Goal: Communication & Community: Answer question/provide support

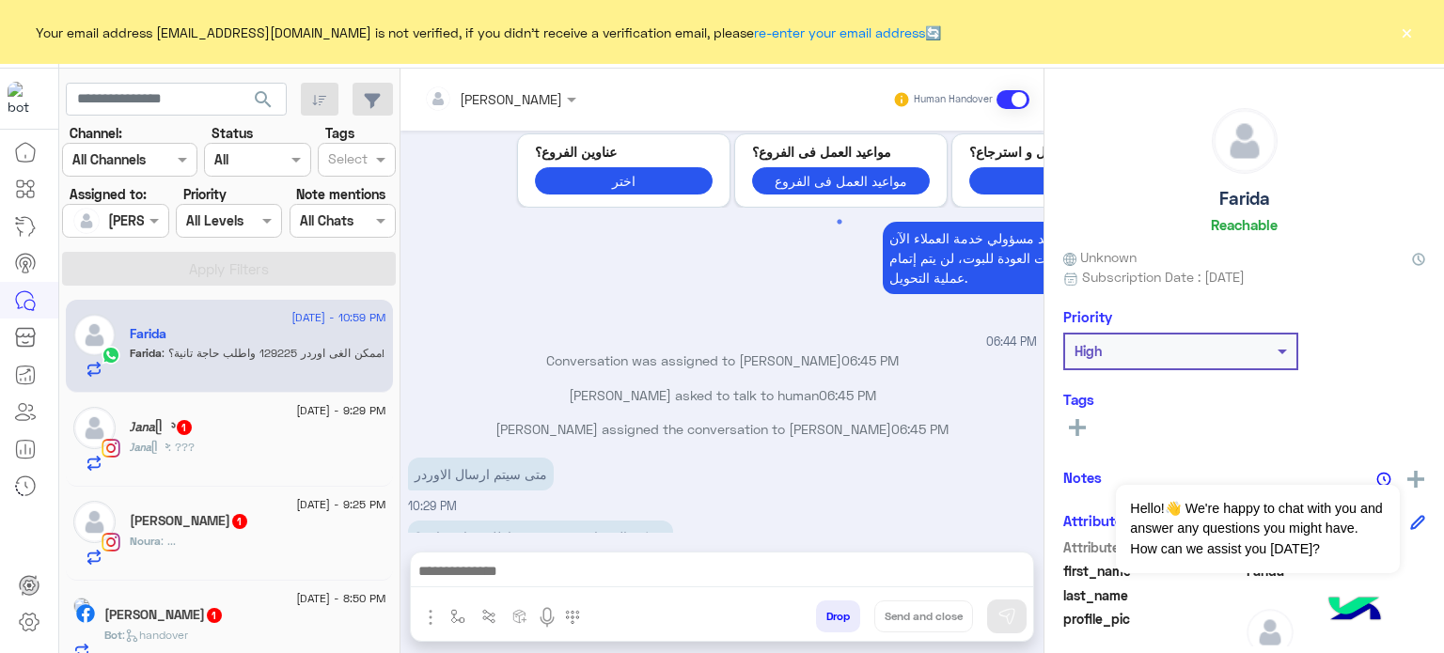
scroll to position [906, 0]
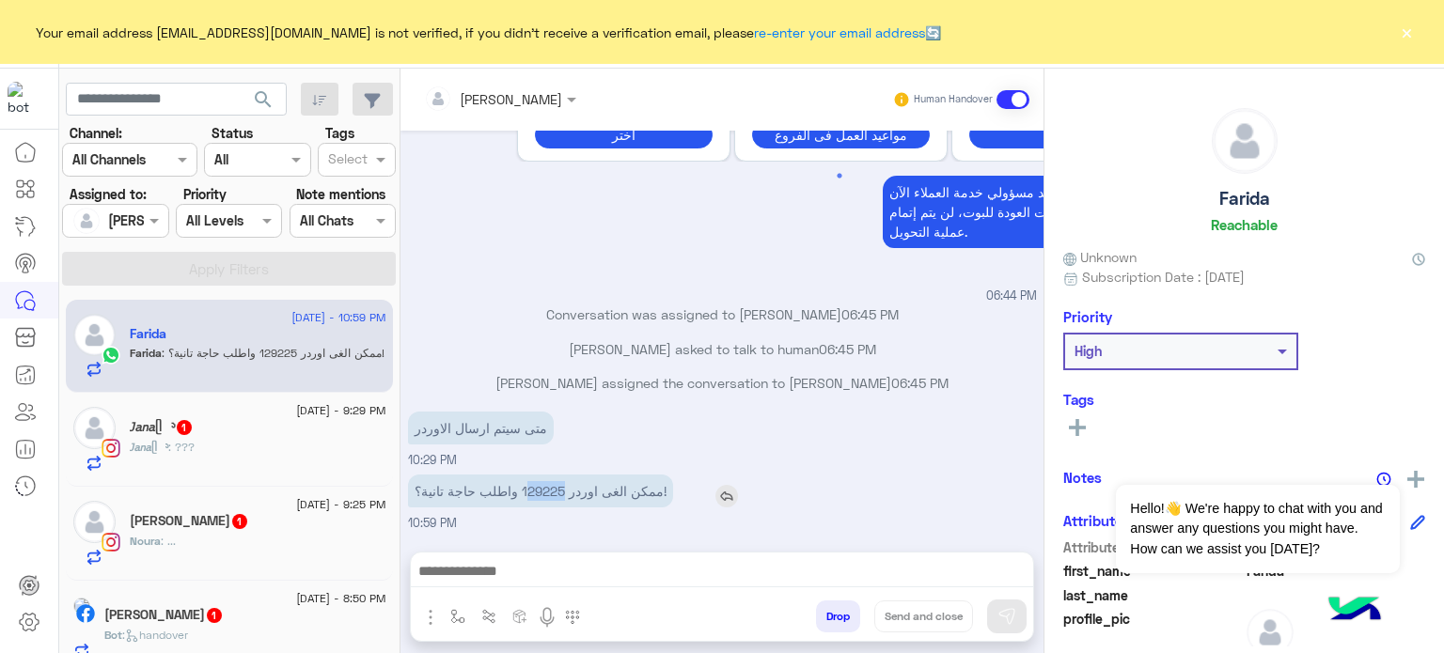
drag, startPoint x: 559, startPoint y: 489, endPoint x: 519, endPoint y: 487, distance: 40.5
click at [519, 487] on p "ممكن الغى اوردر 129225 واطلب حاجة تانية؟!" at bounding box center [540, 491] width 265 height 33
drag, startPoint x: 518, startPoint y: 489, endPoint x: 557, endPoint y: 485, distance: 39.7
click at [557, 485] on p "ممكن الغى اوردر 129225 واطلب حاجة تانية؟!" at bounding box center [540, 491] width 265 height 33
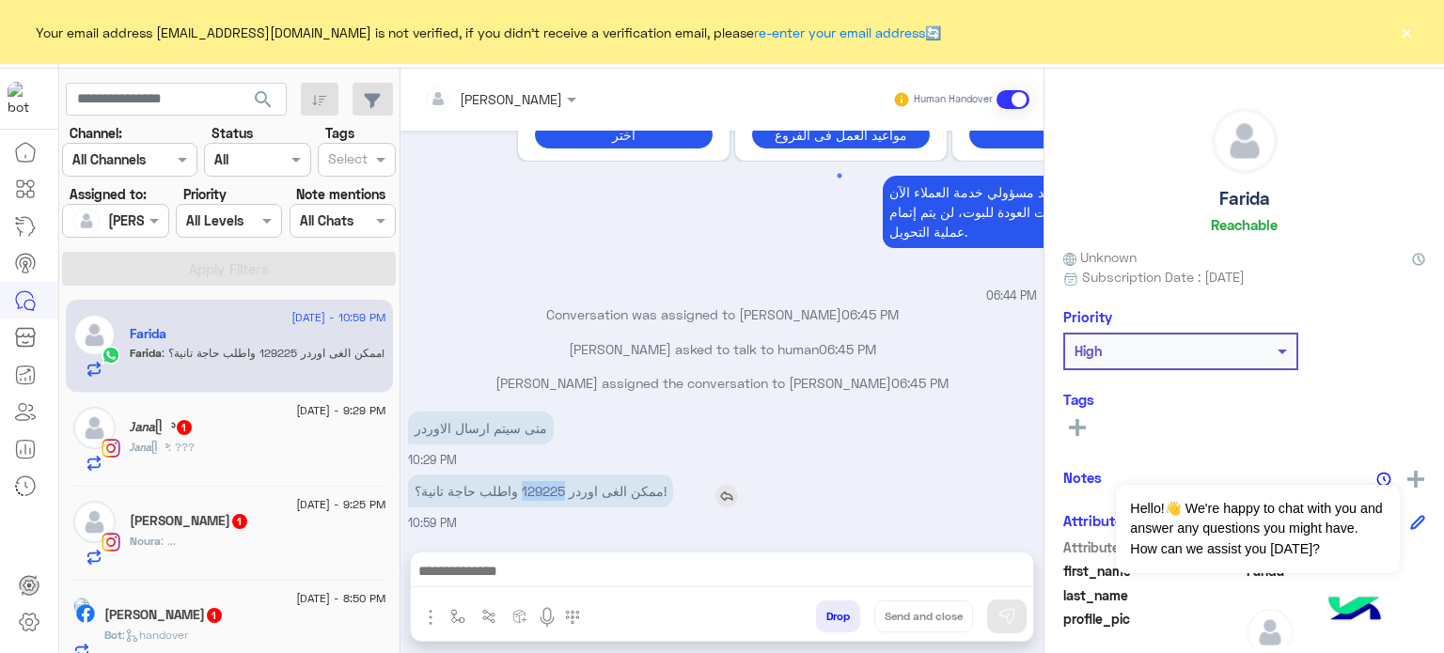
copy p "129225"
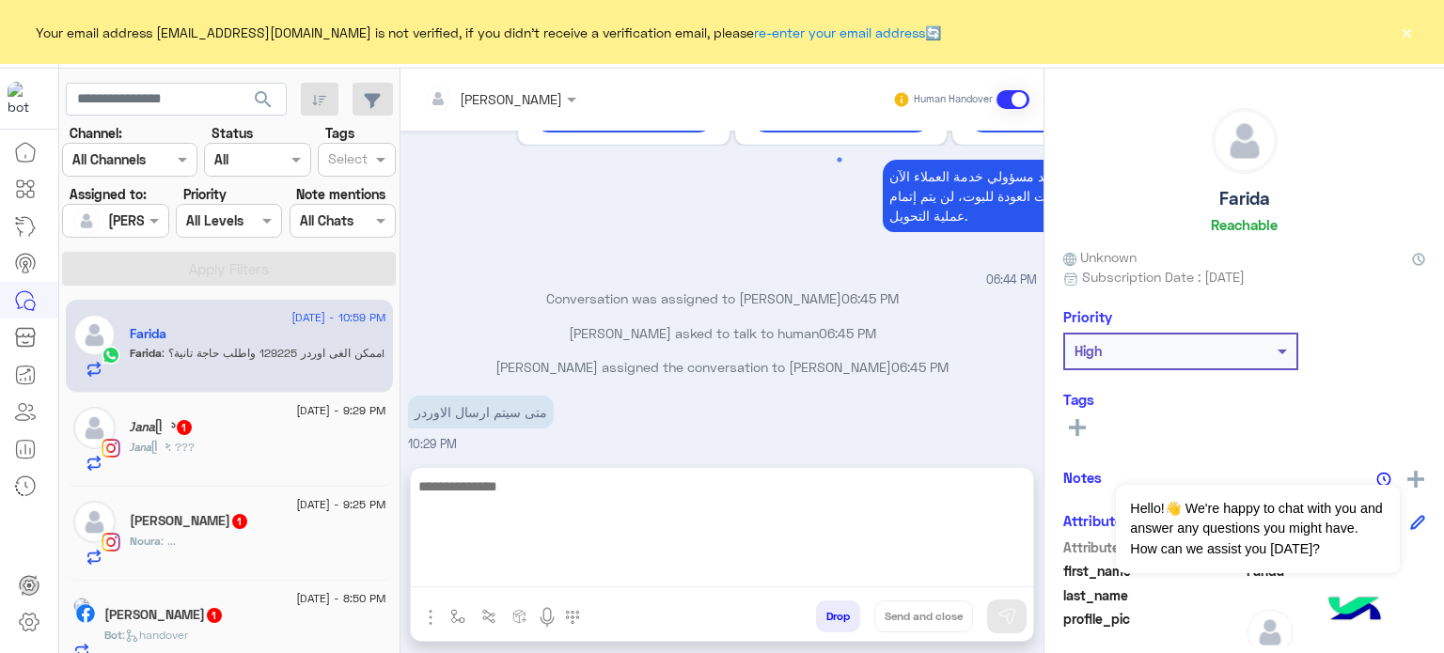
click at [652, 571] on textarea at bounding box center [722, 531] width 622 height 113
type textarea "*"
type textarea "**********"
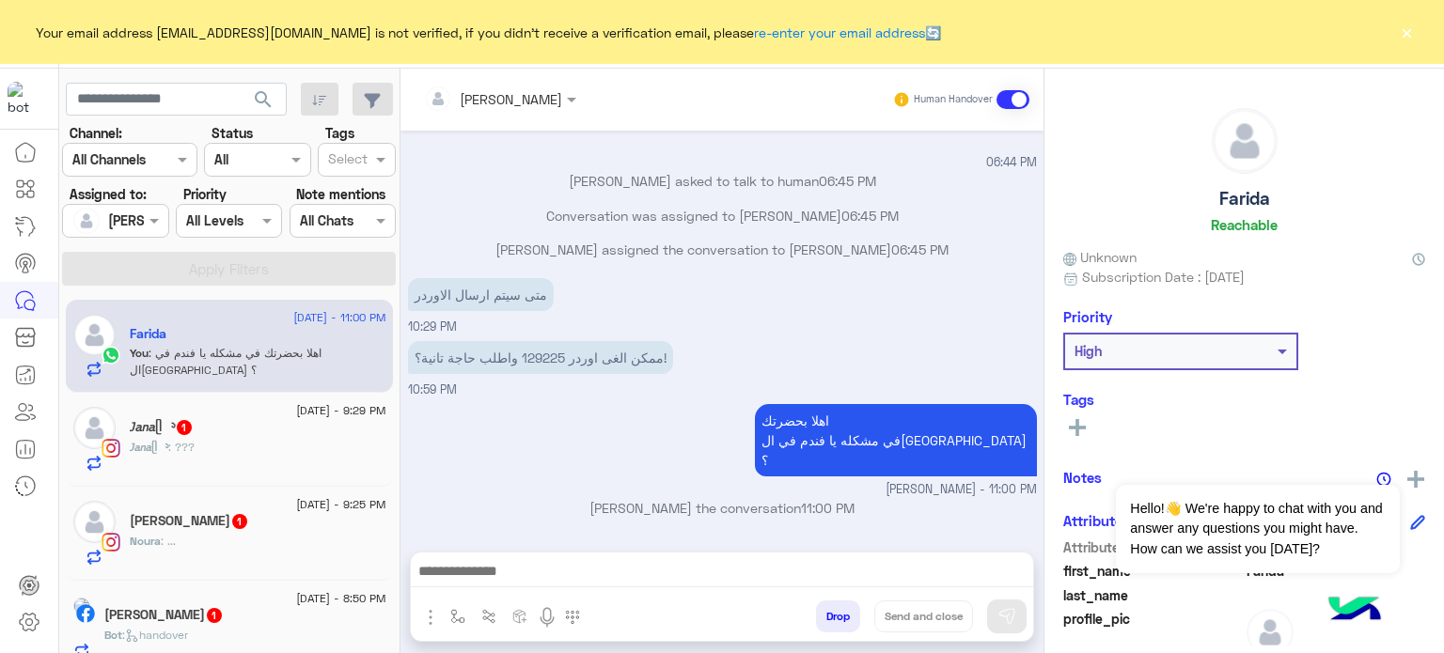
scroll to position [1062, 0]
click at [244, 454] on div "𝘑𝘢𝘯𝘢ᥫ᭡ : ???" at bounding box center [258, 455] width 257 height 33
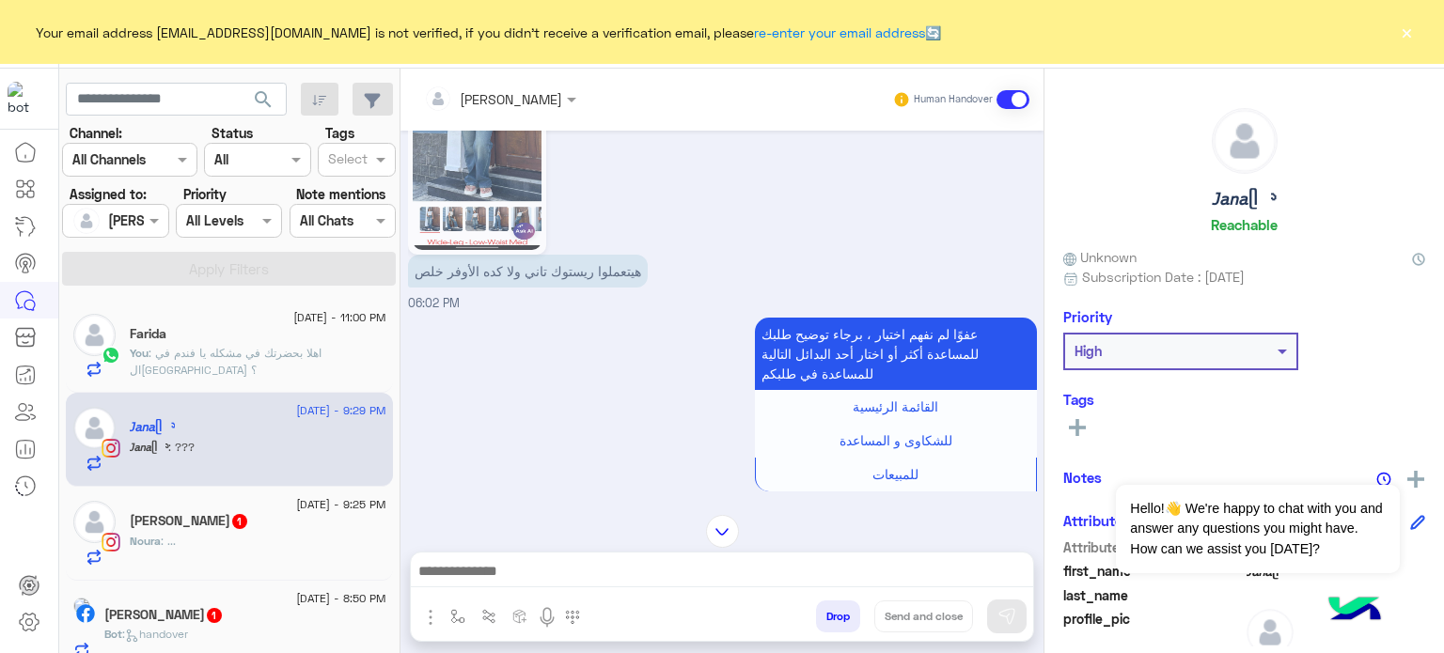
scroll to position [243, 0]
click at [566, 554] on div at bounding box center [722, 576] width 622 height 47
click at [553, 557] on div at bounding box center [722, 576] width 622 height 47
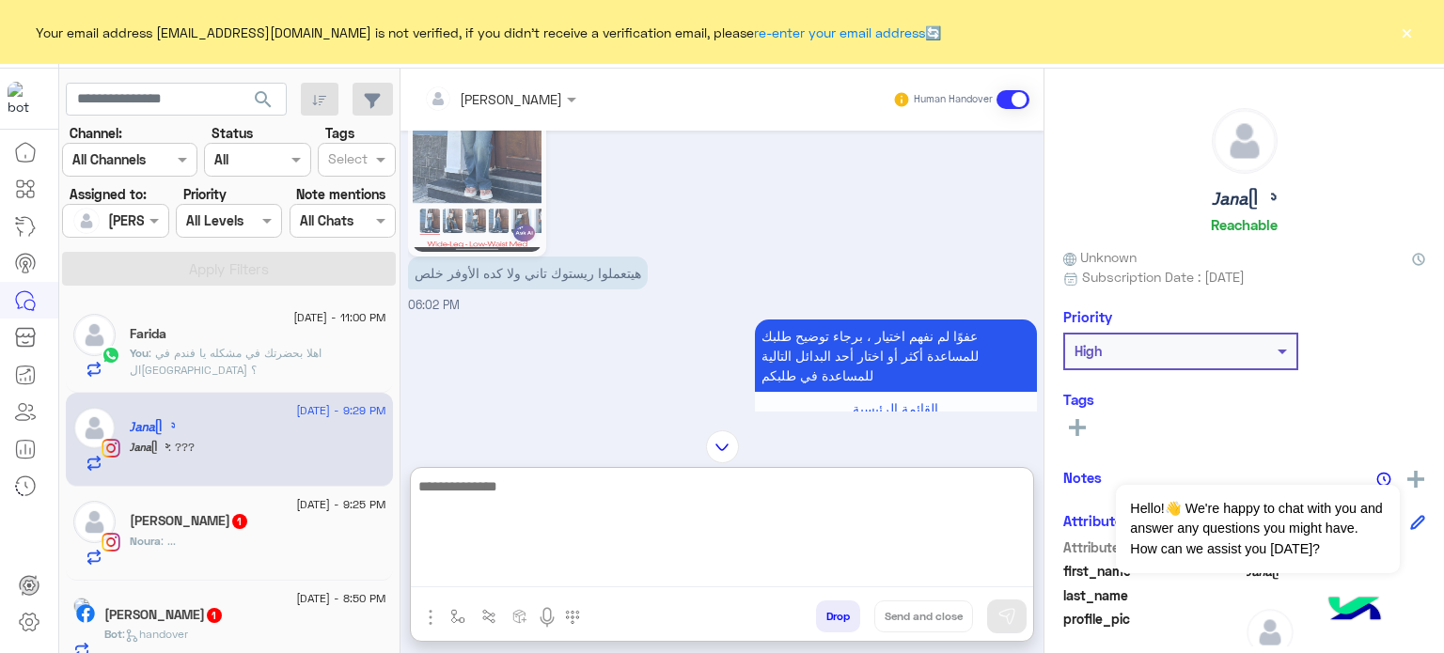
click at [541, 565] on textarea at bounding box center [722, 531] width 622 height 113
type textarea "**********"
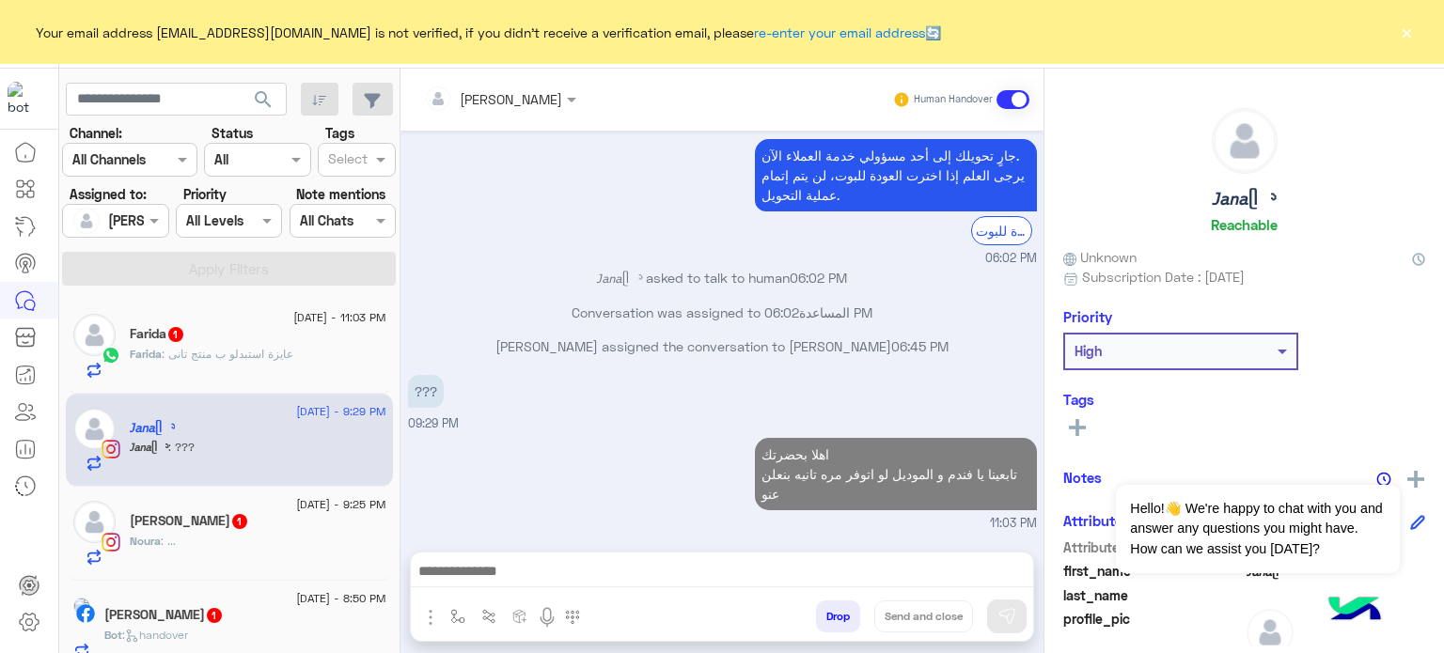
scroll to position [727, 0]
click at [237, 324] on div "3 September - 11:03 PM" at bounding box center [258, 320] width 257 height 12
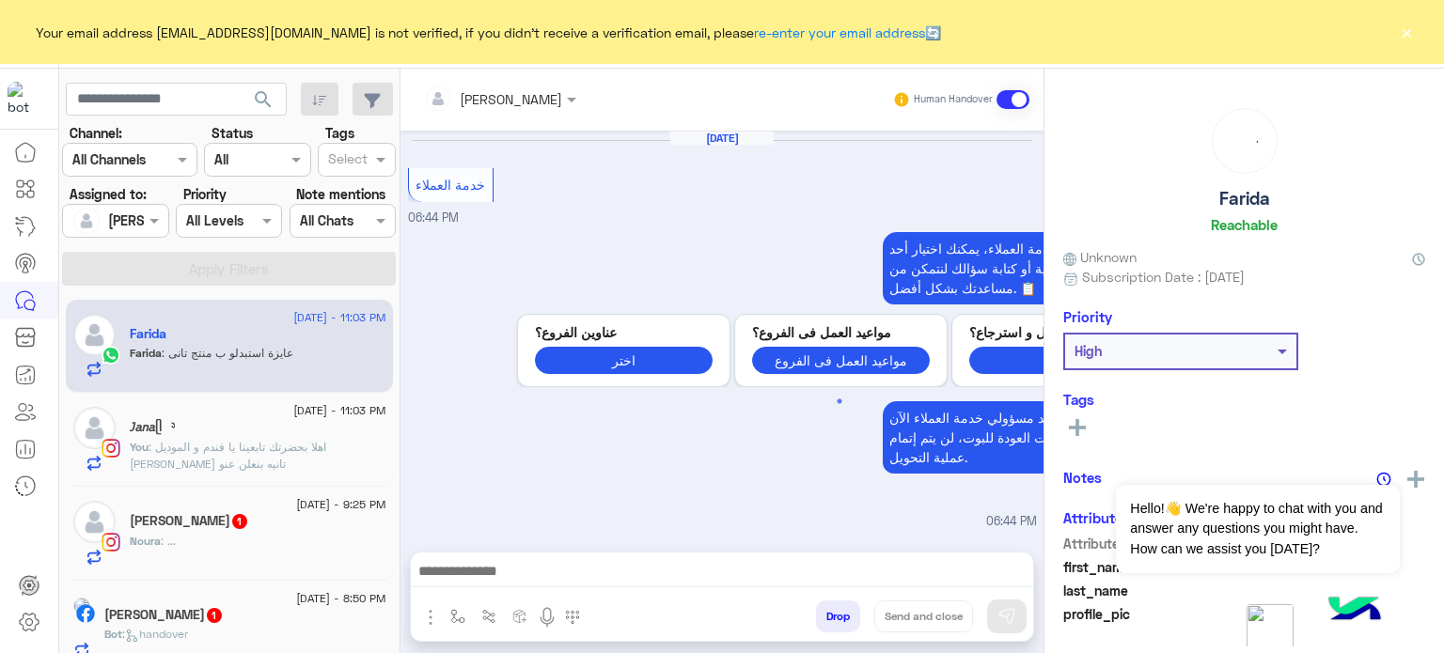
scroll to position [419, 0]
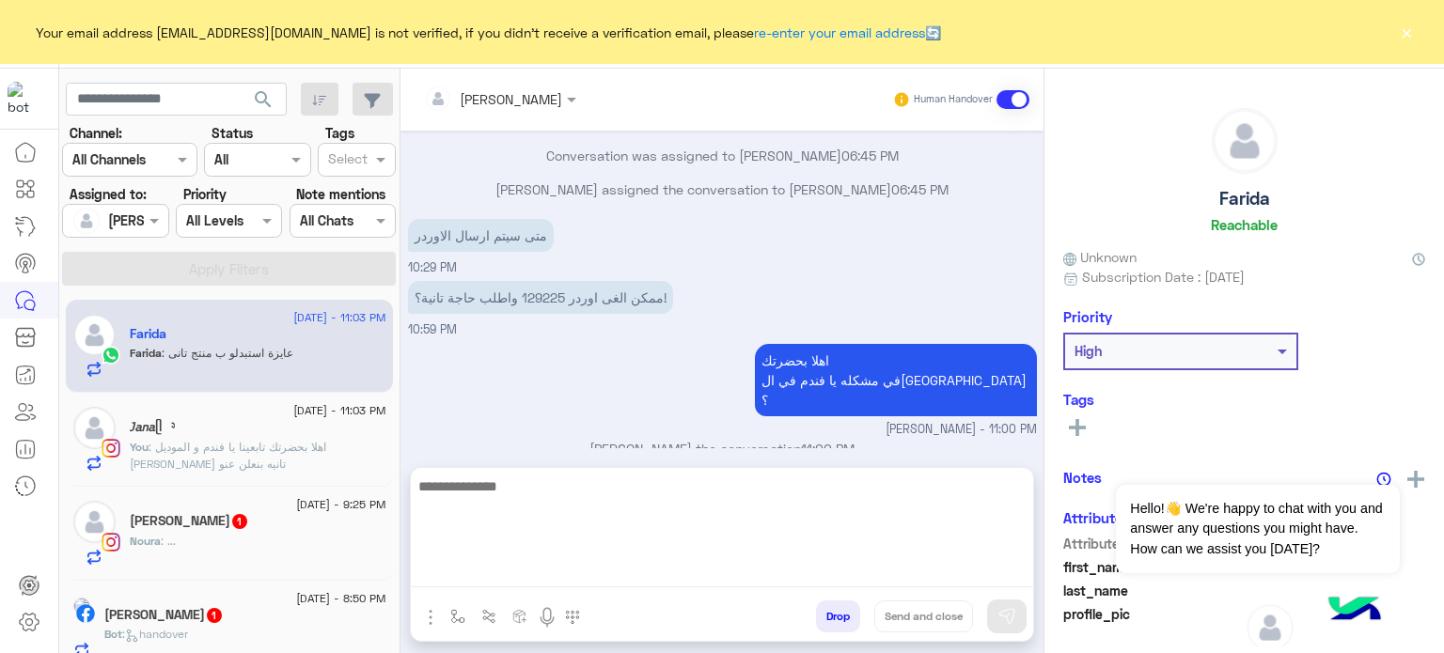
click at [555, 571] on textarea at bounding box center [722, 531] width 622 height 113
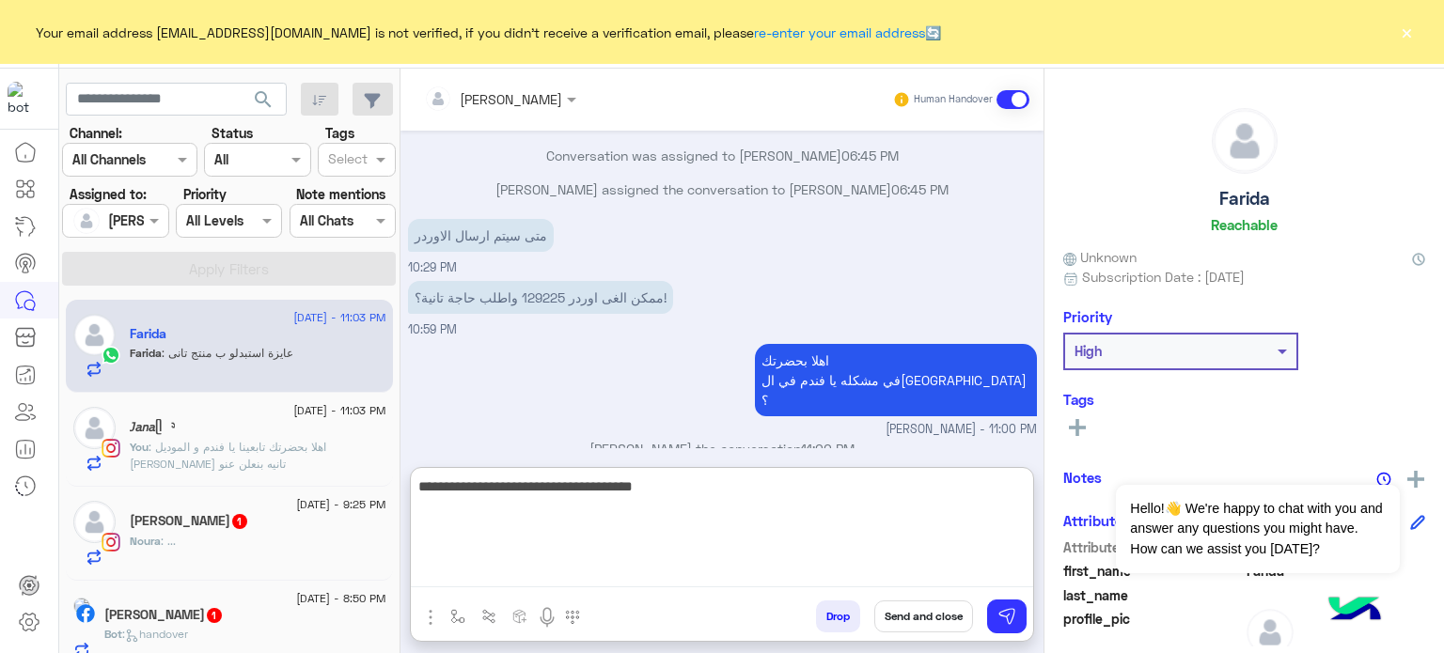
type textarea "**********"
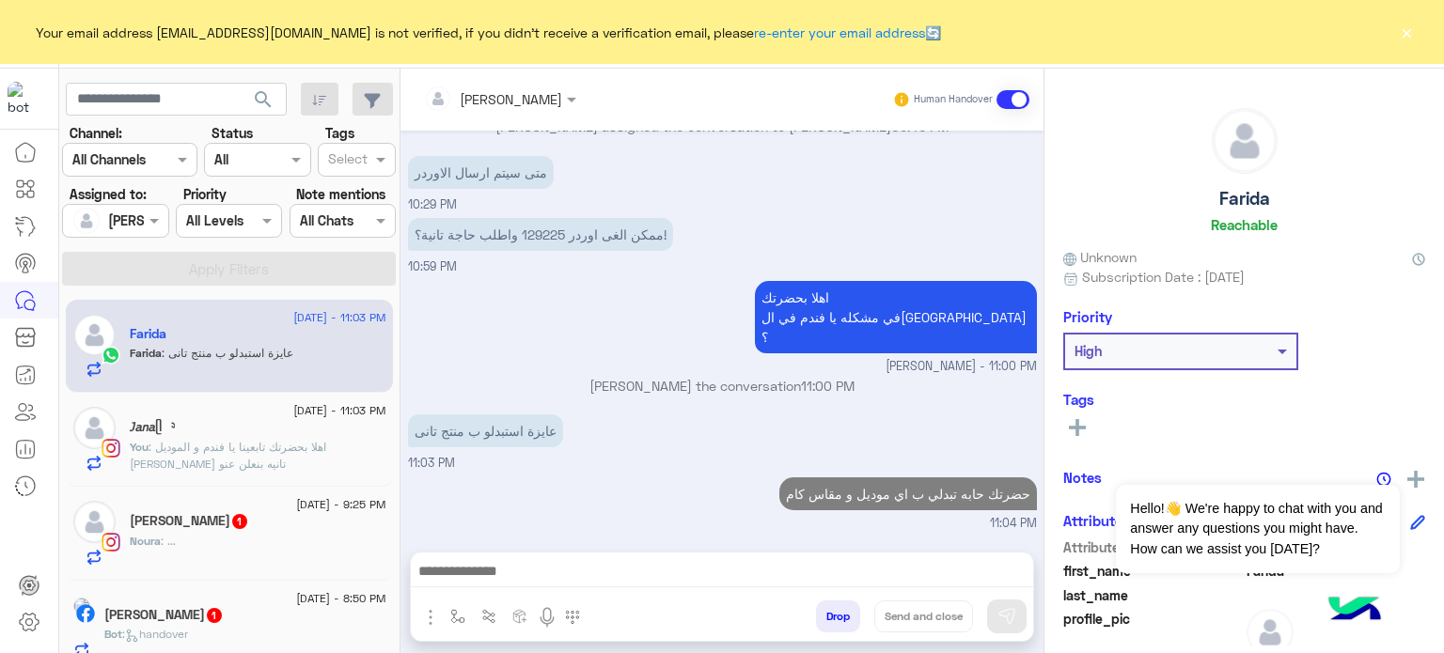
scroll to position [529, 0]
click at [283, 531] on div "Noura Ashraf 1" at bounding box center [258, 523] width 257 height 20
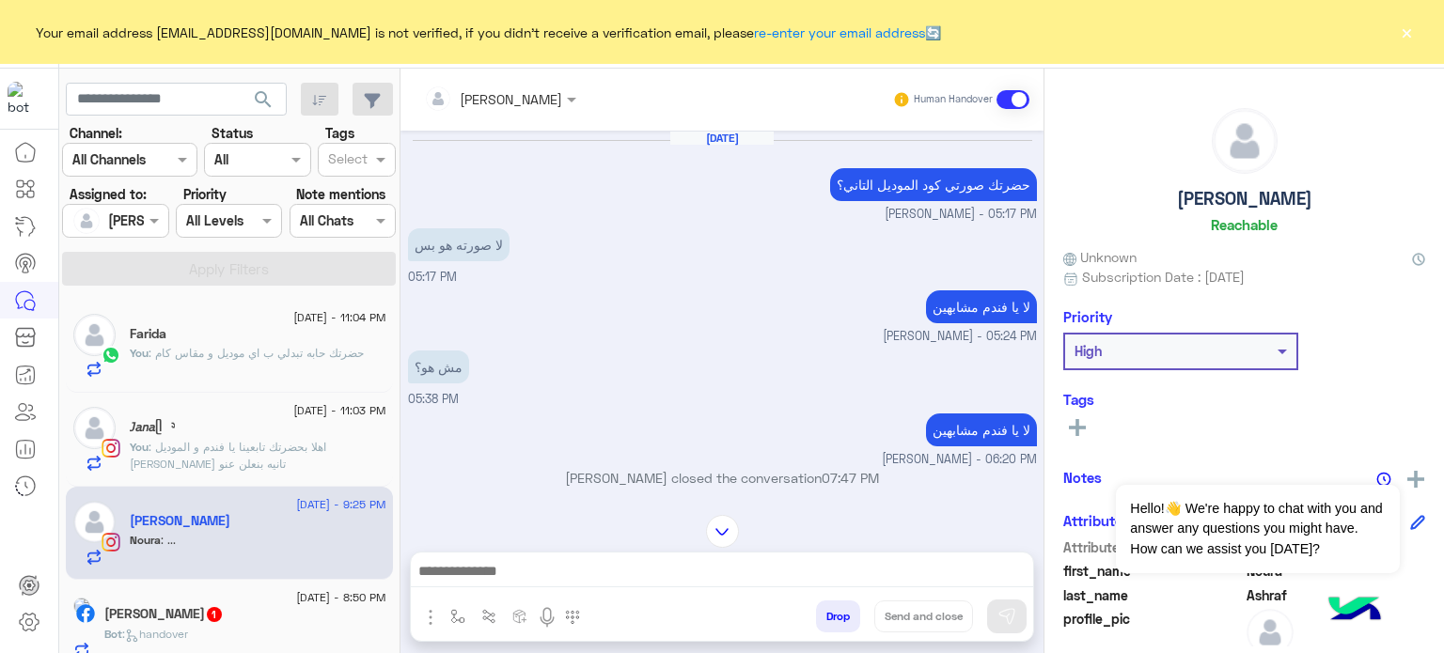
scroll to position [849, 0]
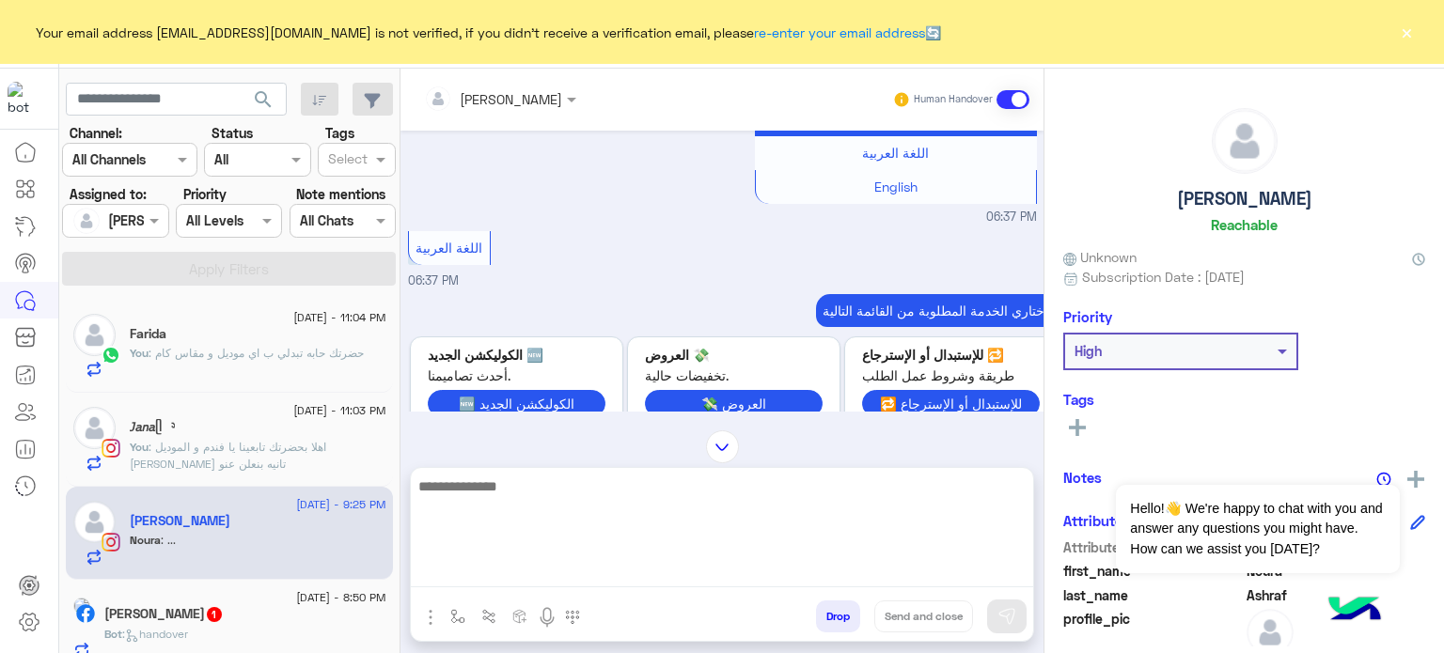
click at [569, 570] on textarea at bounding box center [722, 531] width 622 height 113
type textarea "**********"
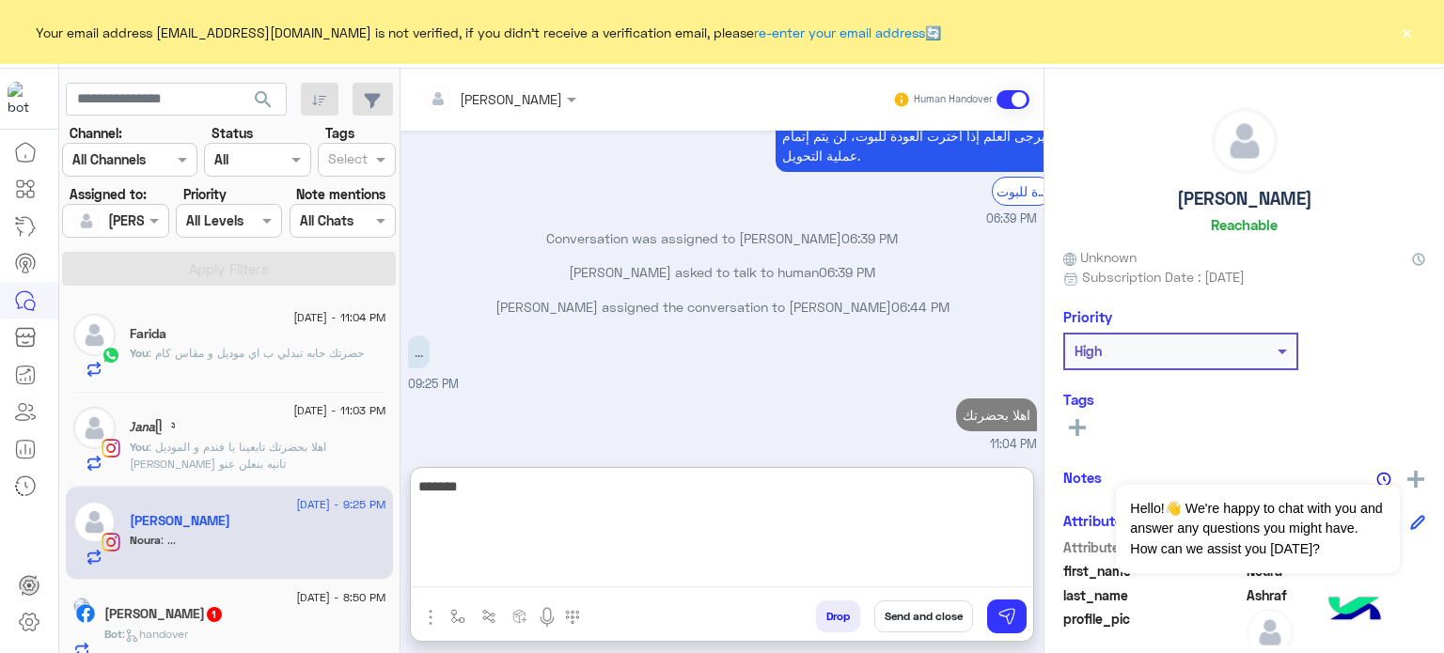
scroll to position [1901, 0]
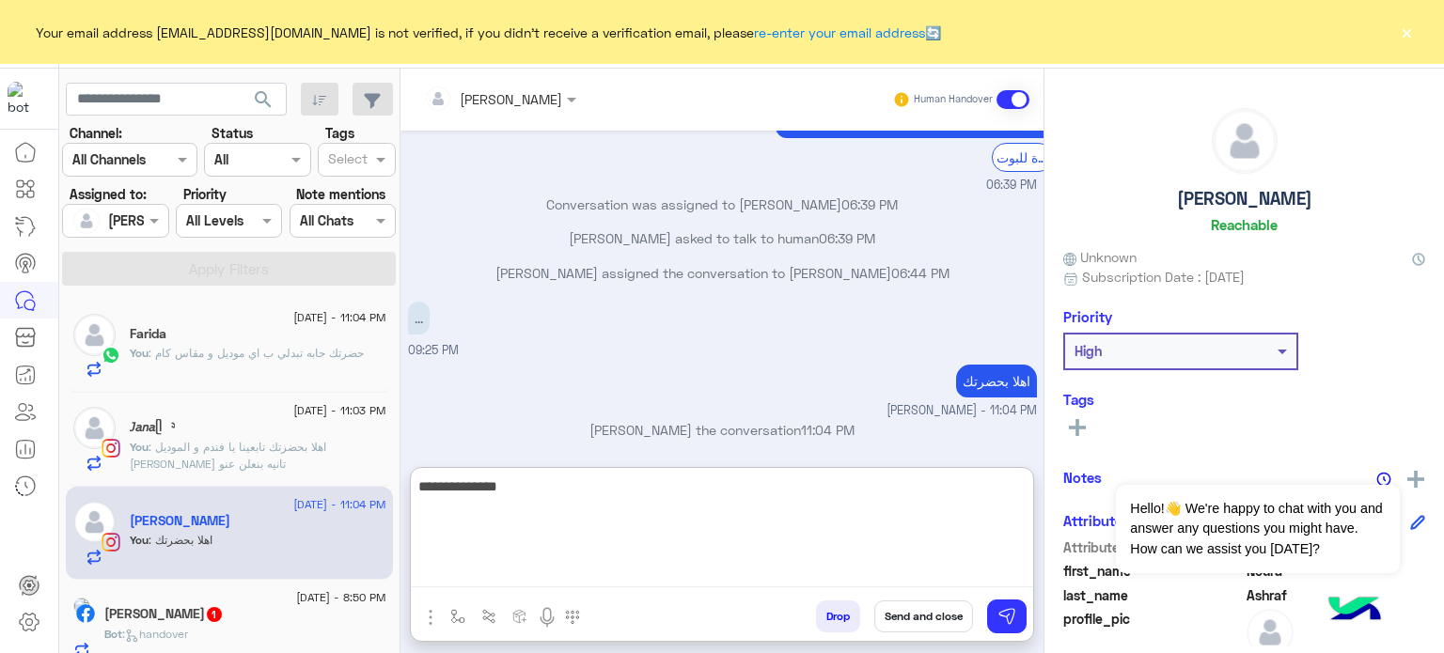
type textarea "**********"
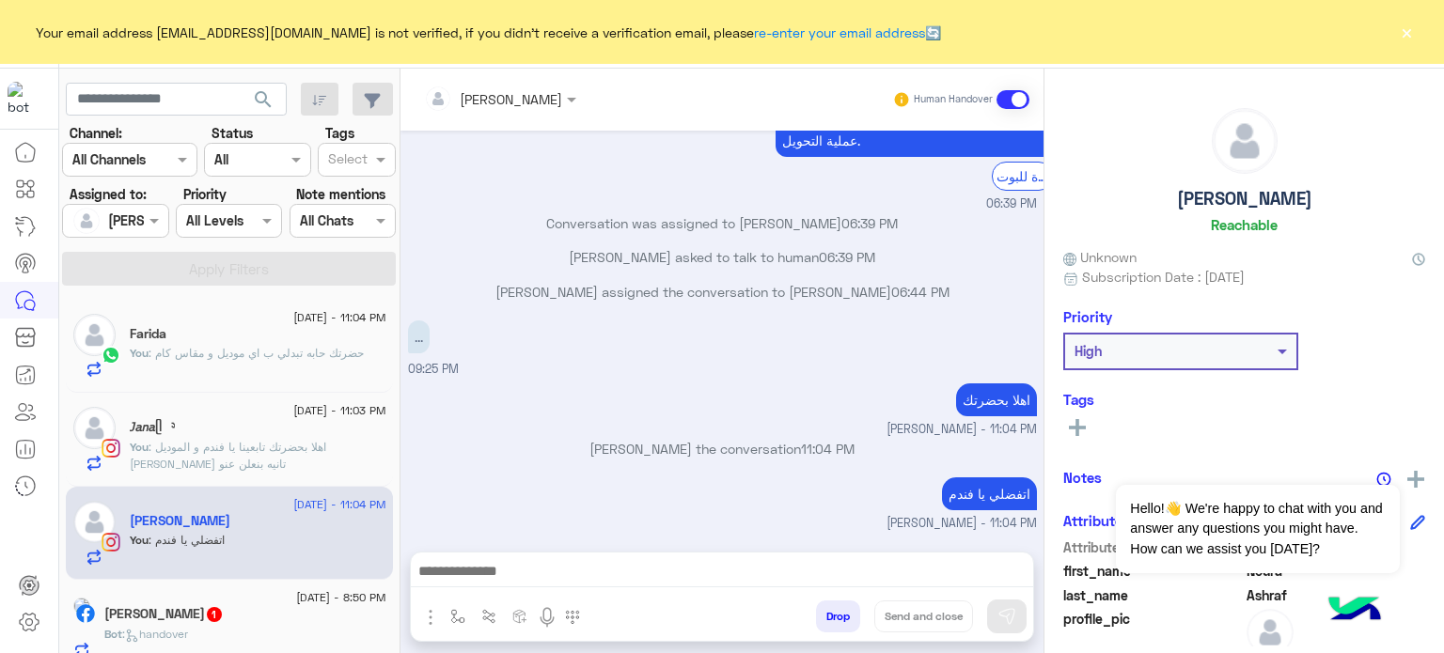
scroll to position [1918, 0]
click at [329, 627] on div "Bot : handover" at bounding box center [245, 642] width 282 height 33
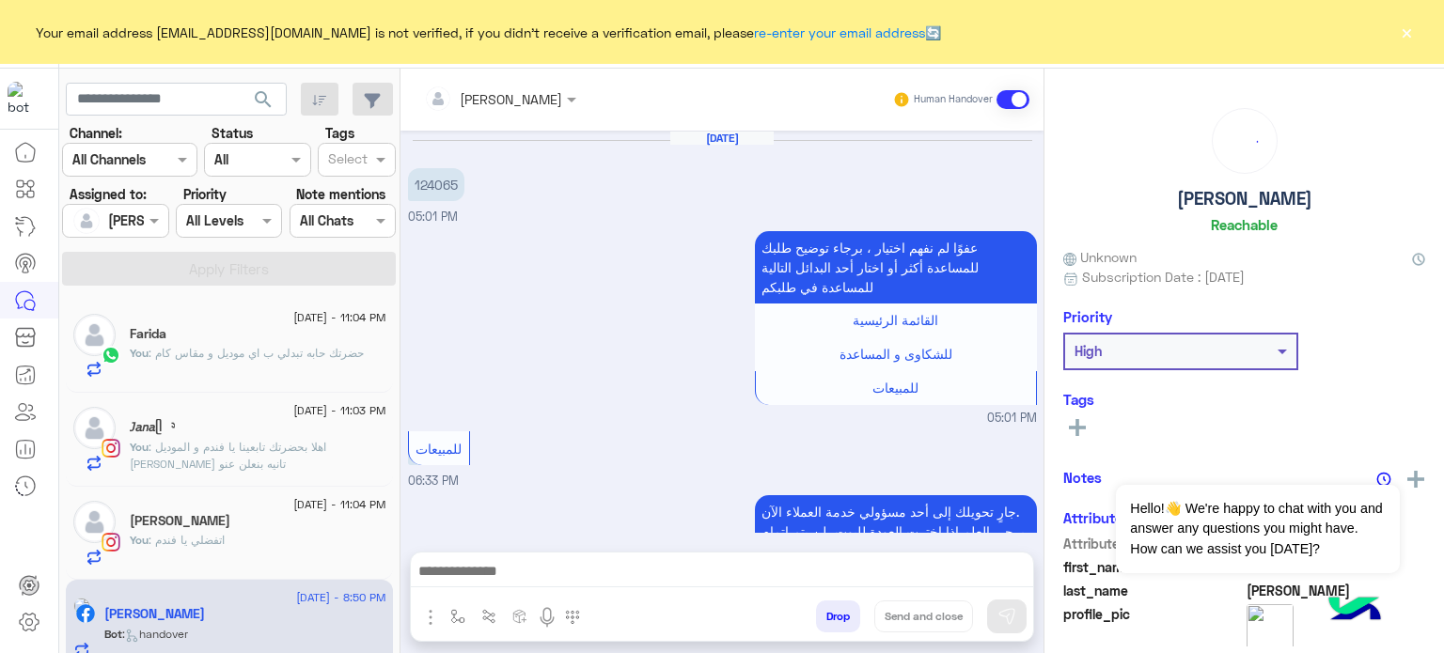
scroll to position [457, 0]
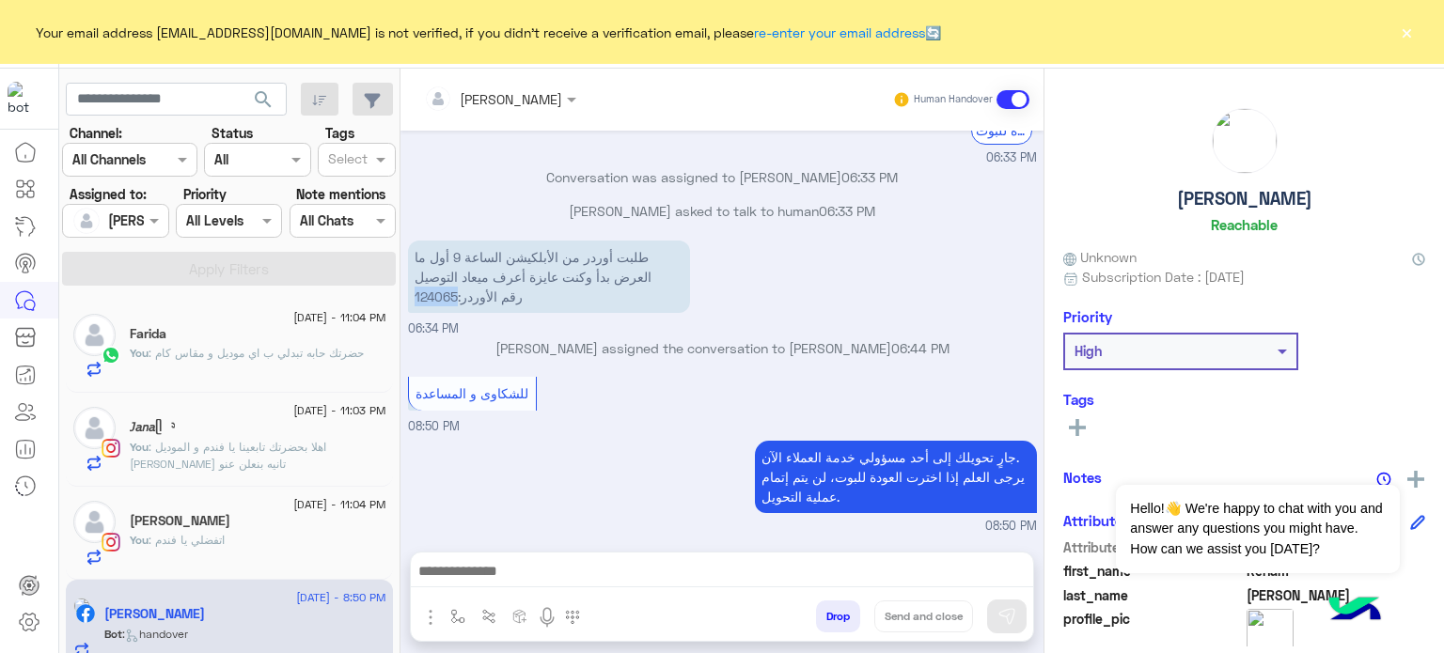
drag, startPoint x: 410, startPoint y: 292, endPoint x: 454, endPoint y: 289, distance: 44.3
click at [454, 289] on p "طلبت أوردر من الأبلكيشن الساعة 9 أول ما العرض بدأ وكنت عايزة أعرف ميعاد التوصيل…" at bounding box center [549, 277] width 282 height 72
copy p "124065"
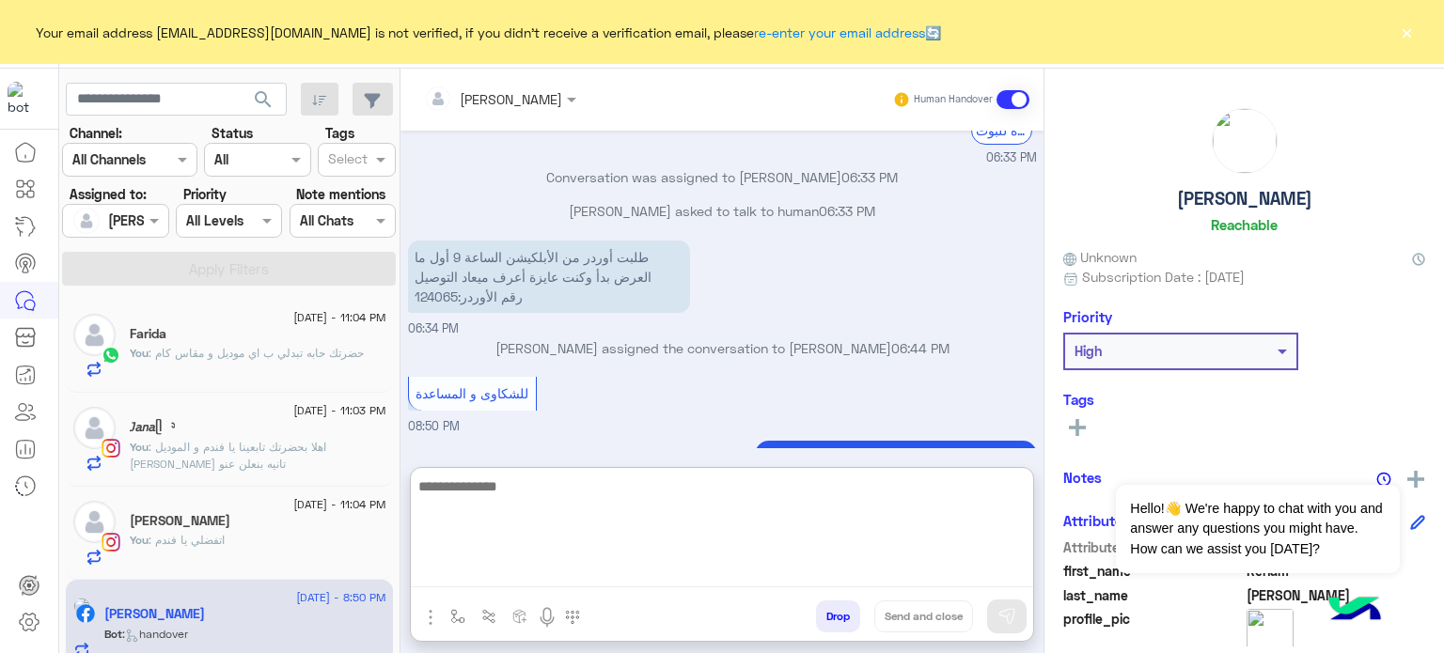
click at [533, 571] on textarea at bounding box center [722, 531] width 622 height 113
type textarea "**********"
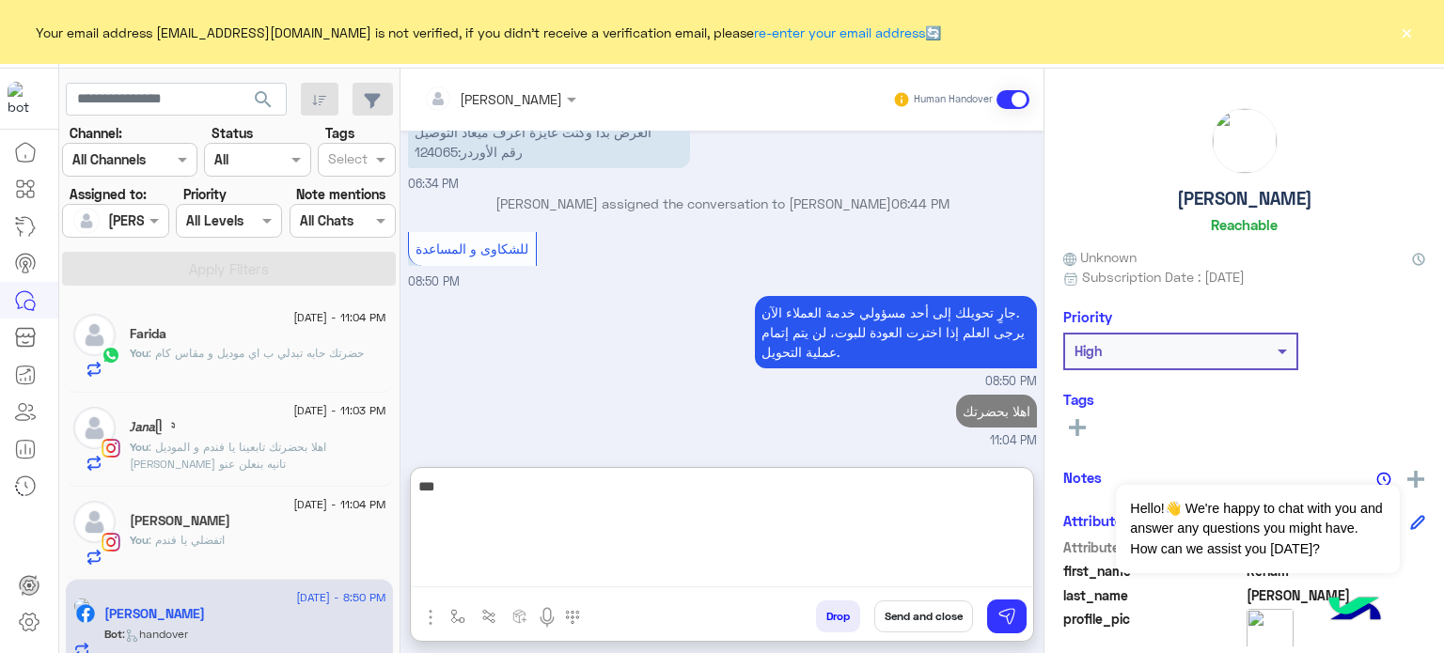
scroll to position [635, 0]
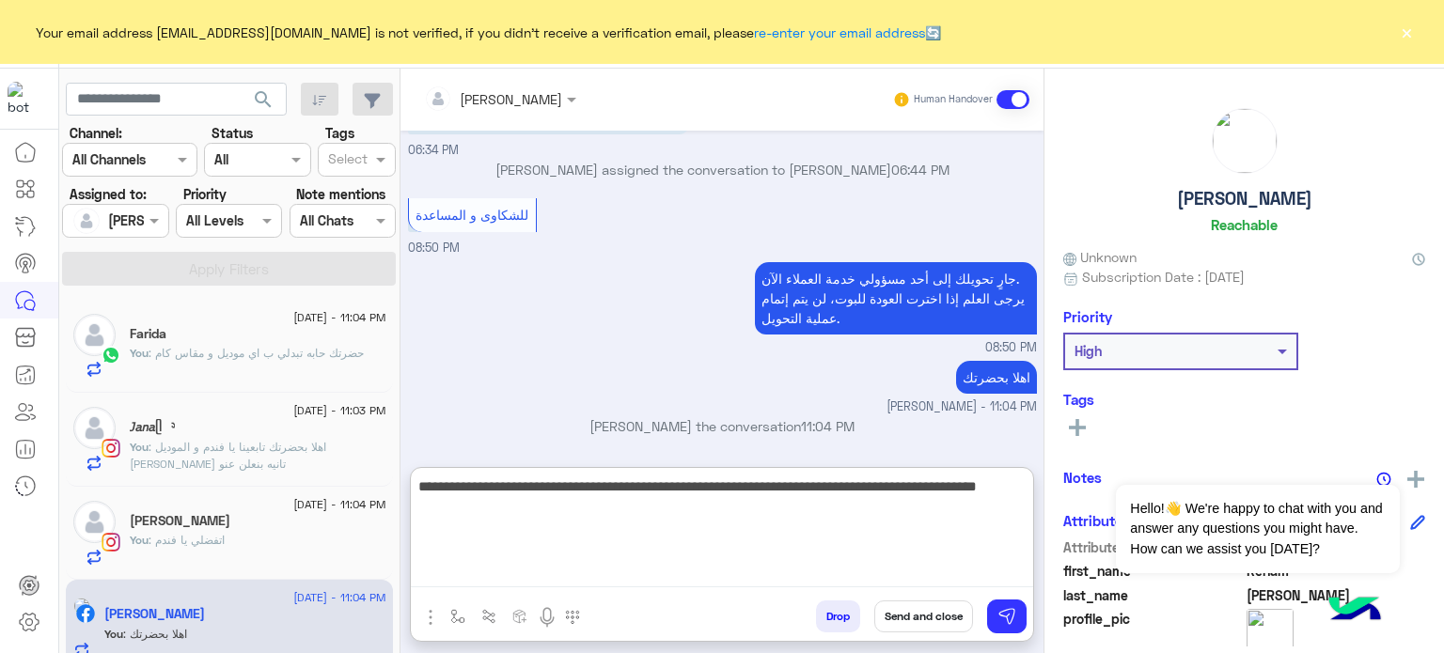
type textarea "**********"
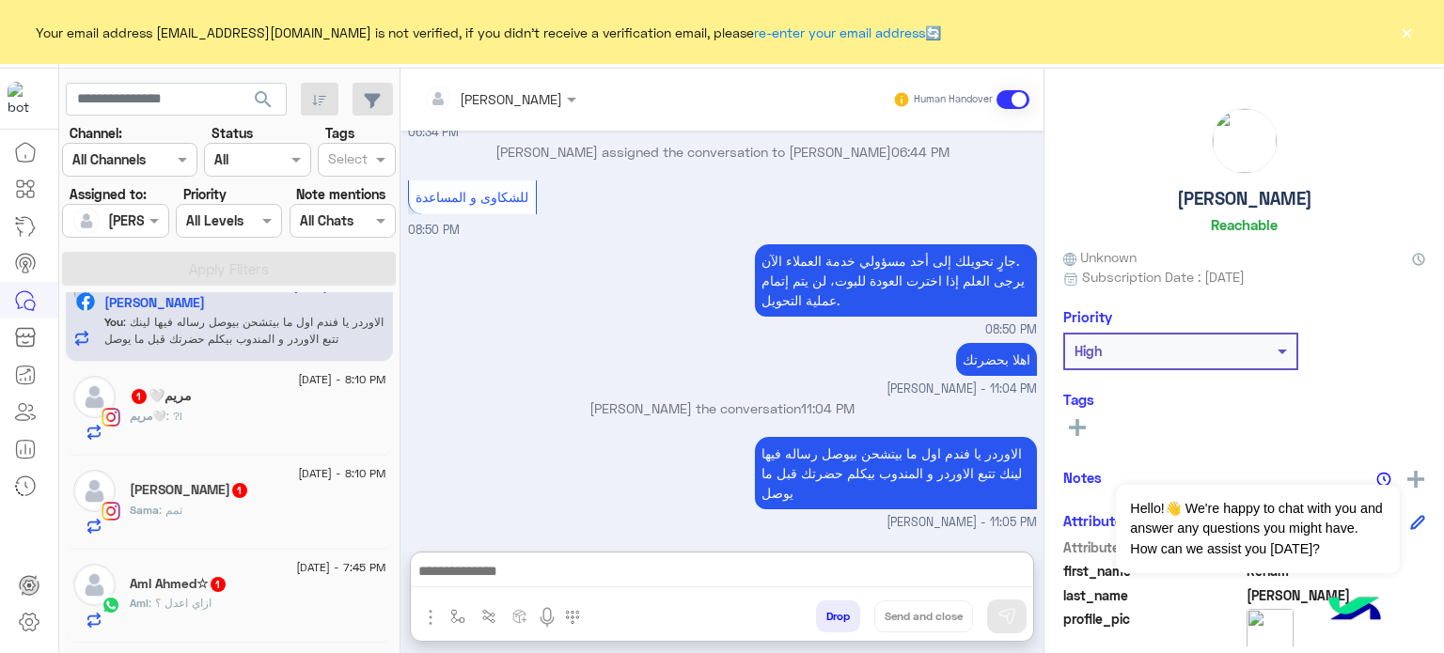
scroll to position [692, 0]
click at [259, 424] on div "مريم🤍 : ?!" at bounding box center [258, 424] width 257 height 33
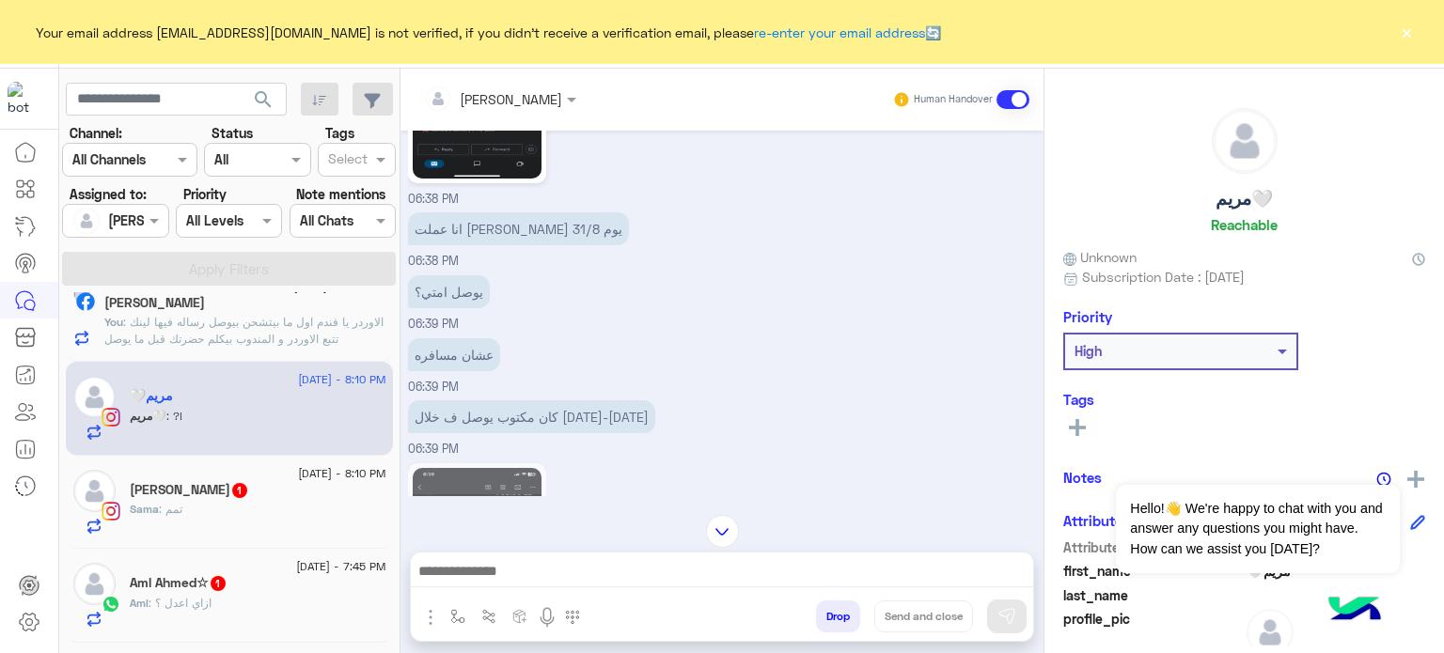
scroll to position [645, 0]
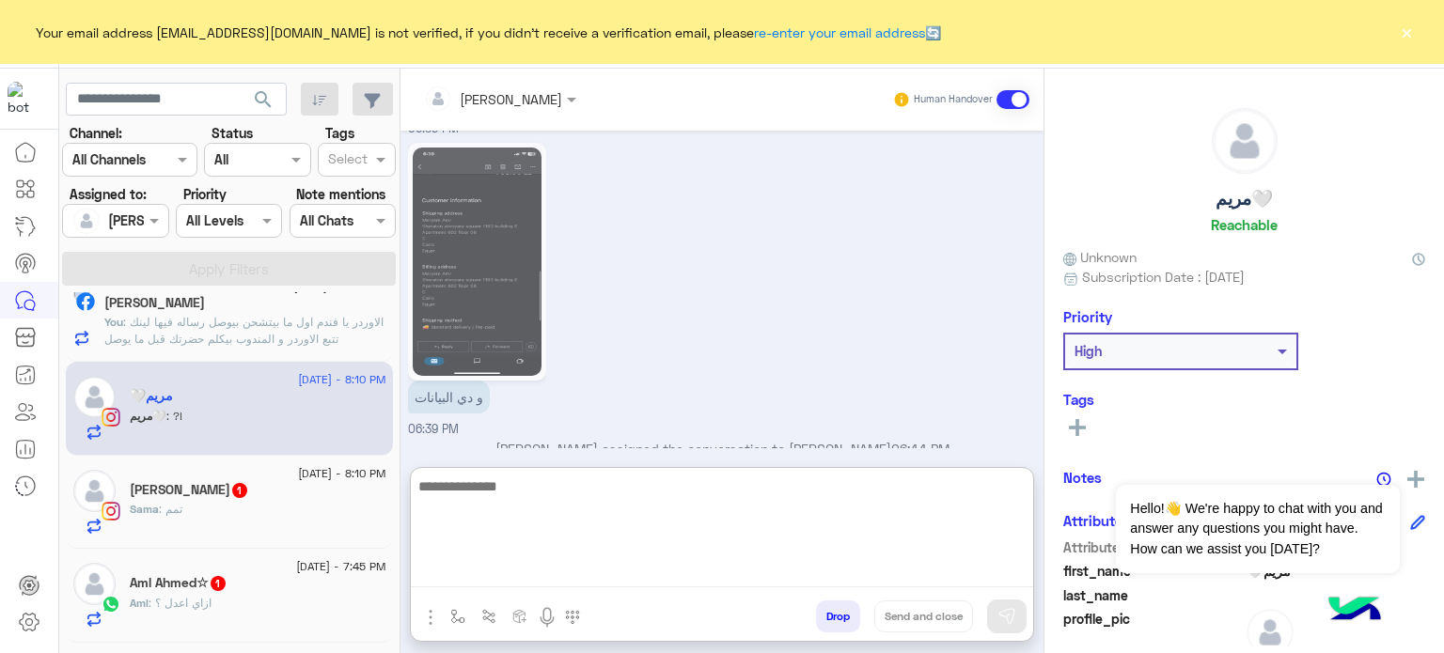
click at [554, 578] on textarea at bounding box center [722, 531] width 622 height 113
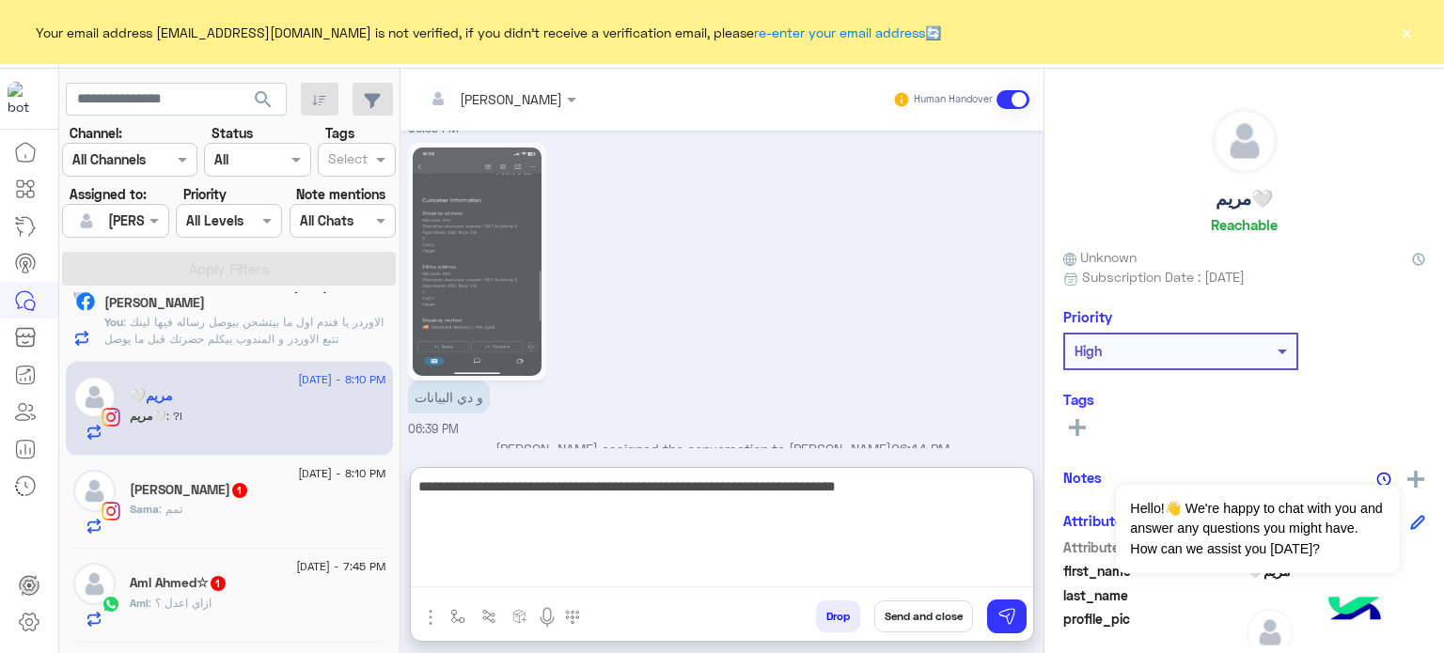
type textarea "**********"
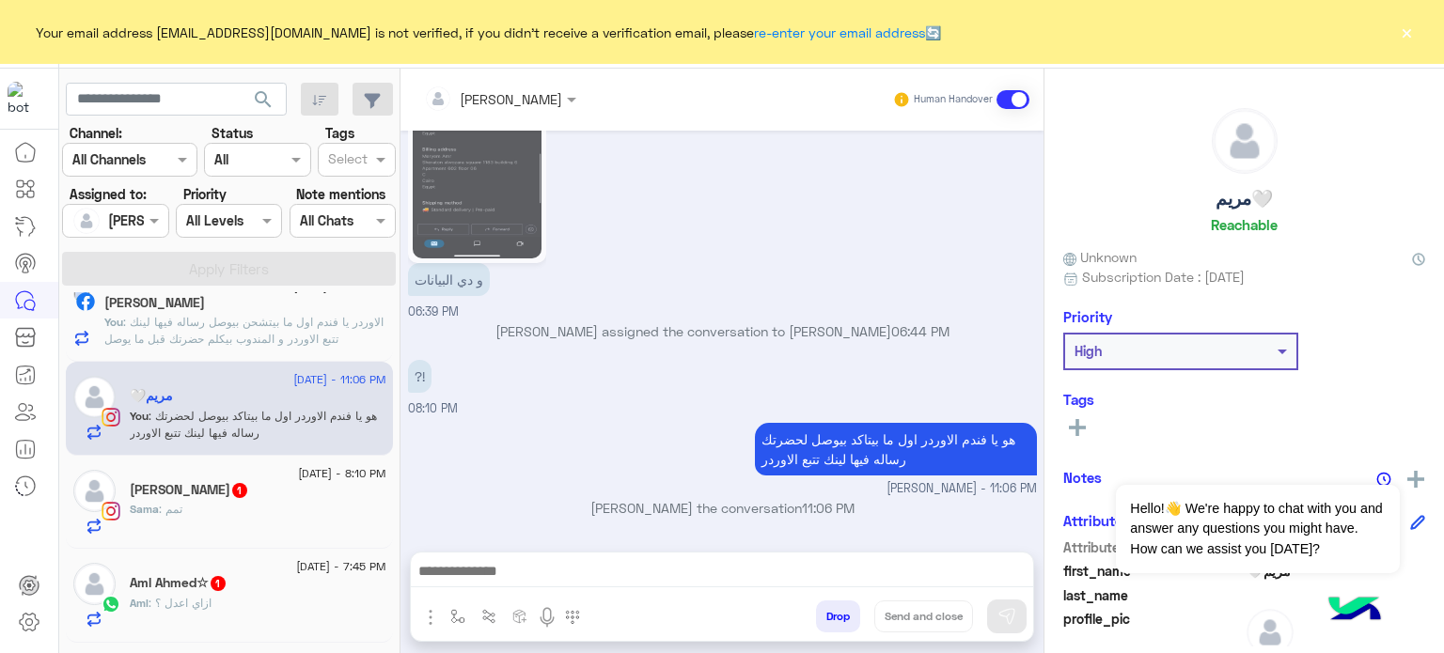
scroll to position [808, 0]
click at [175, 520] on div "Sama : تمم" at bounding box center [258, 517] width 257 height 33
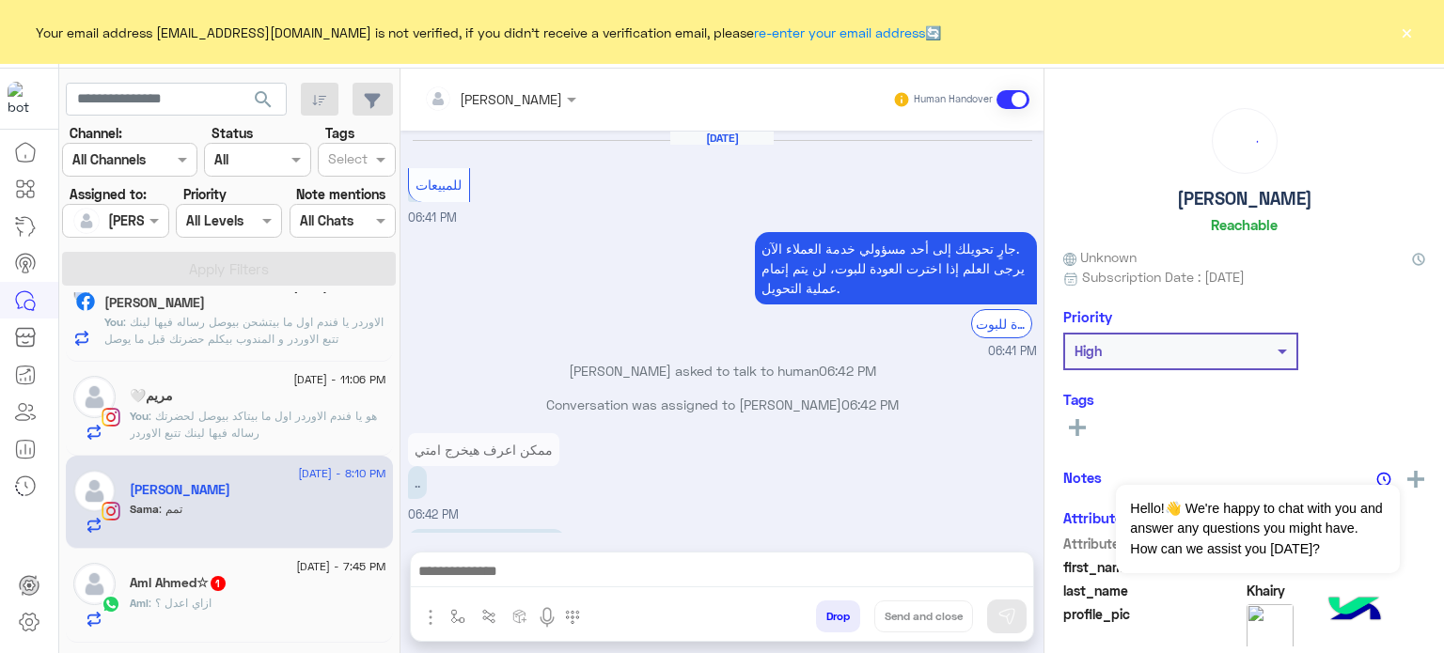
scroll to position [282, 0]
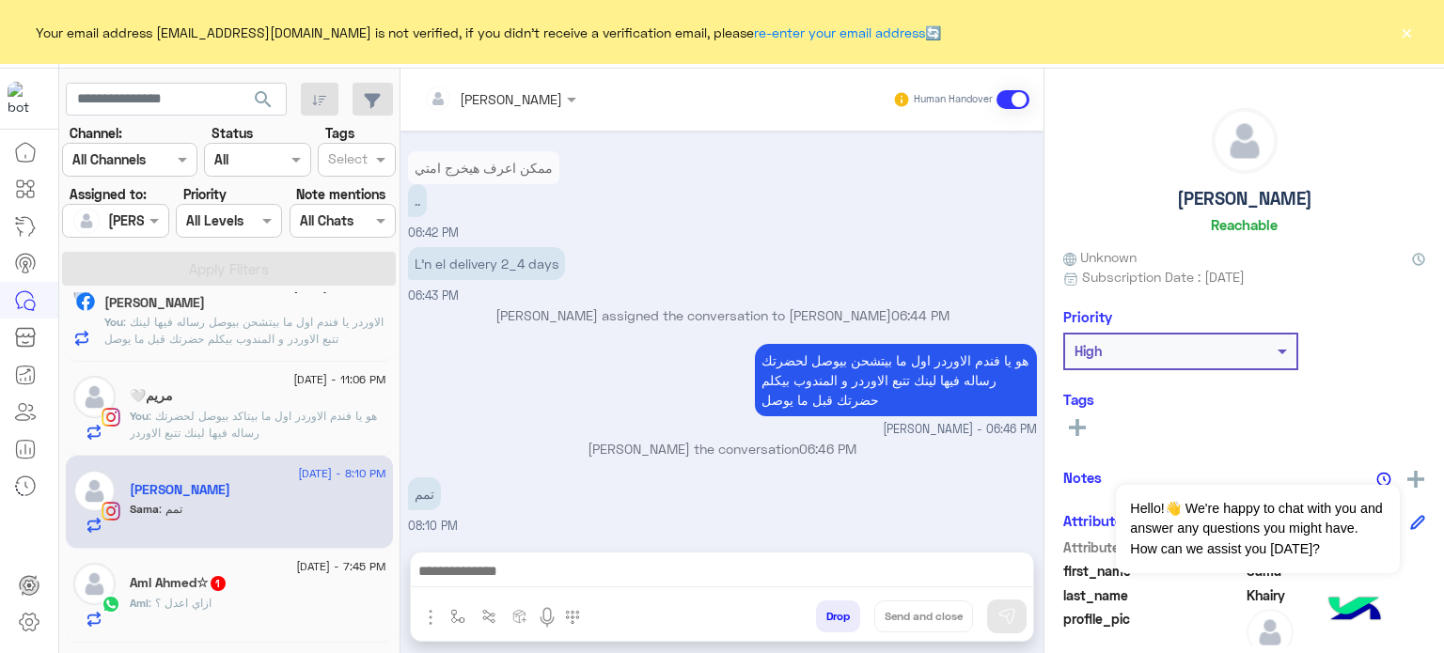
click at [844, 629] on button "Drop" at bounding box center [838, 617] width 44 height 32
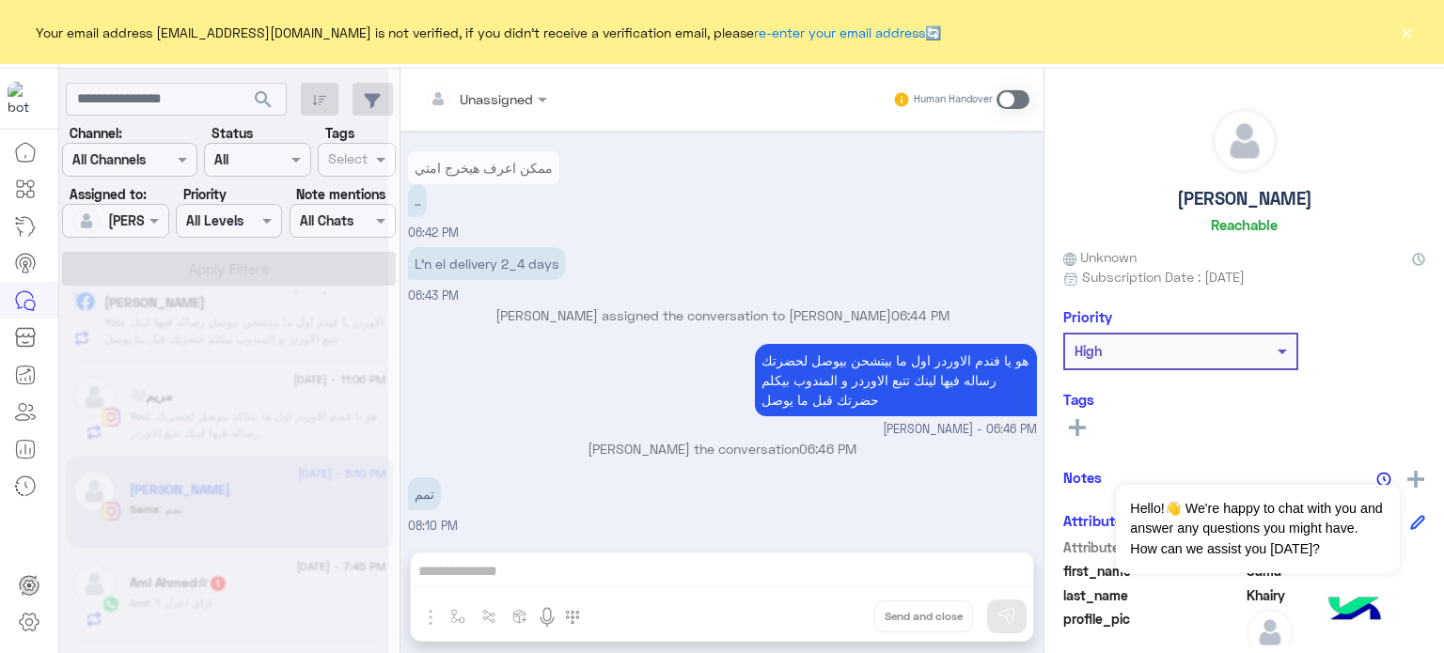
scroll to position [316, 0]
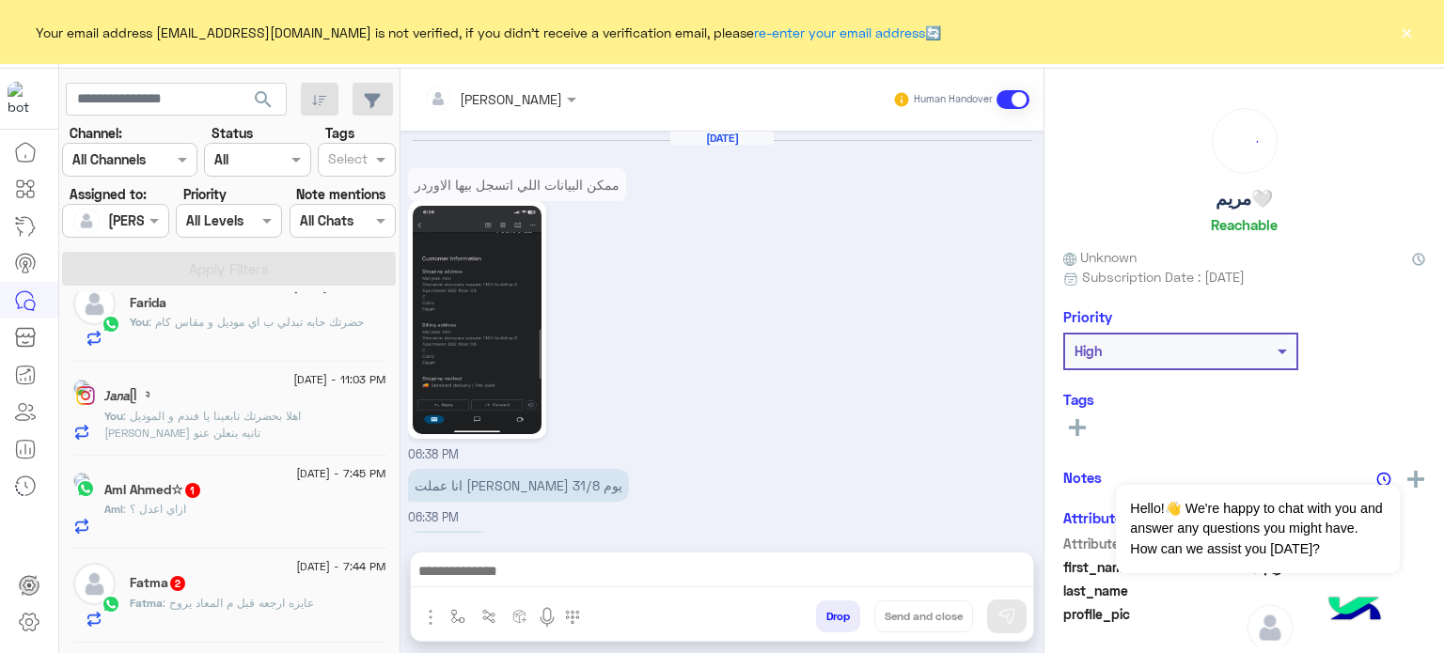
scroll to position [690, 0]
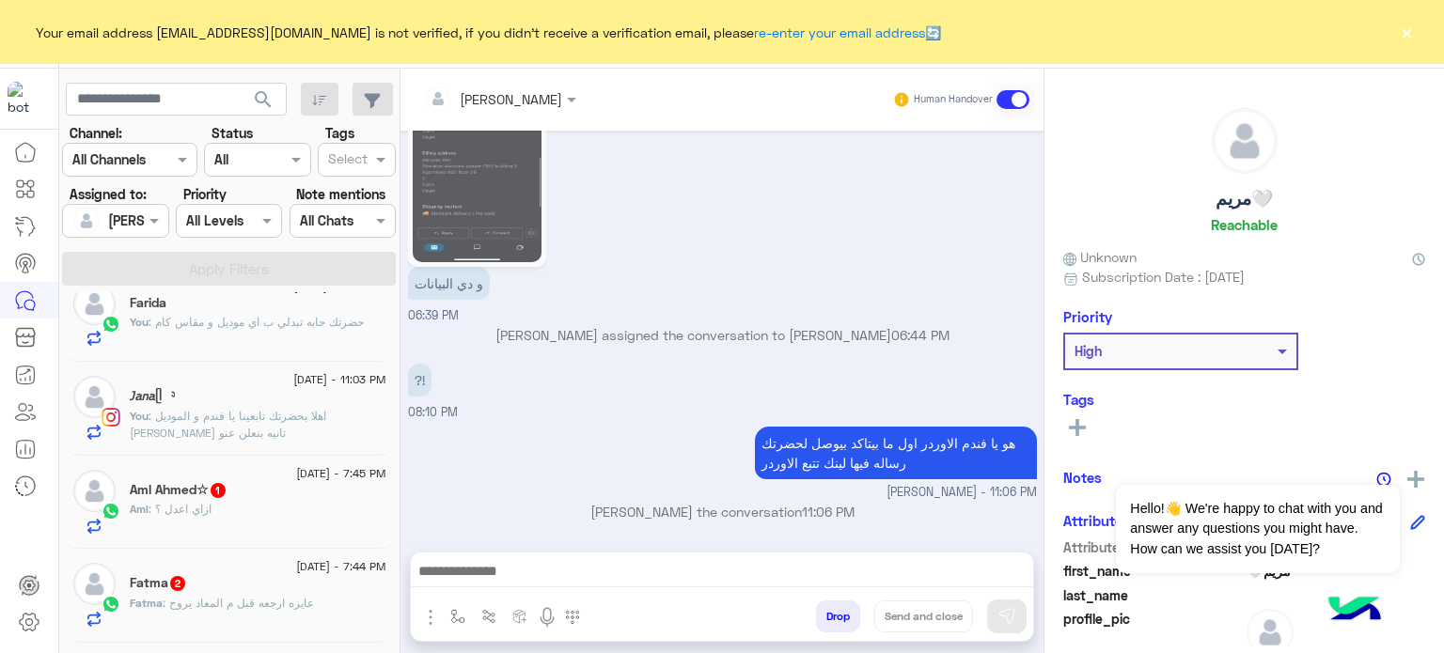
click at [260, 506] on div "Aml : ازاي اعدل ؟" at bounding box center [258, 517] width 257 height 33
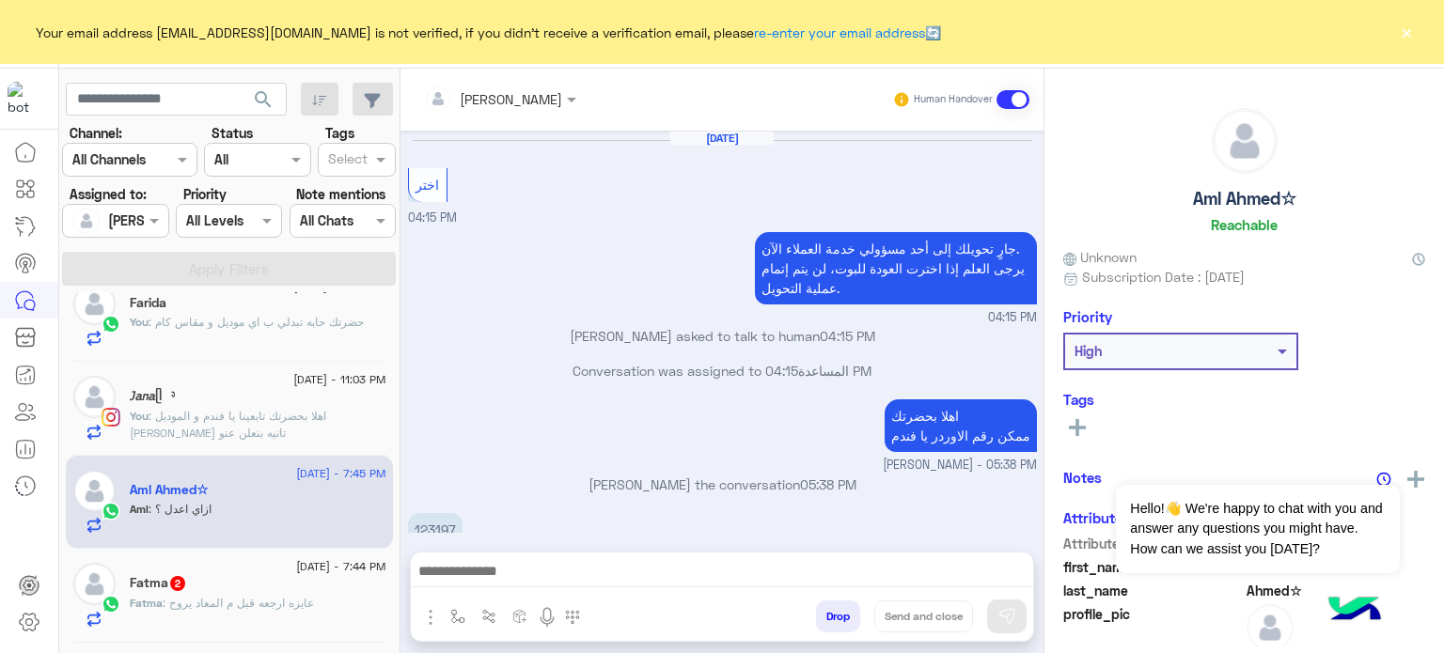
scroll to position [258, 0]
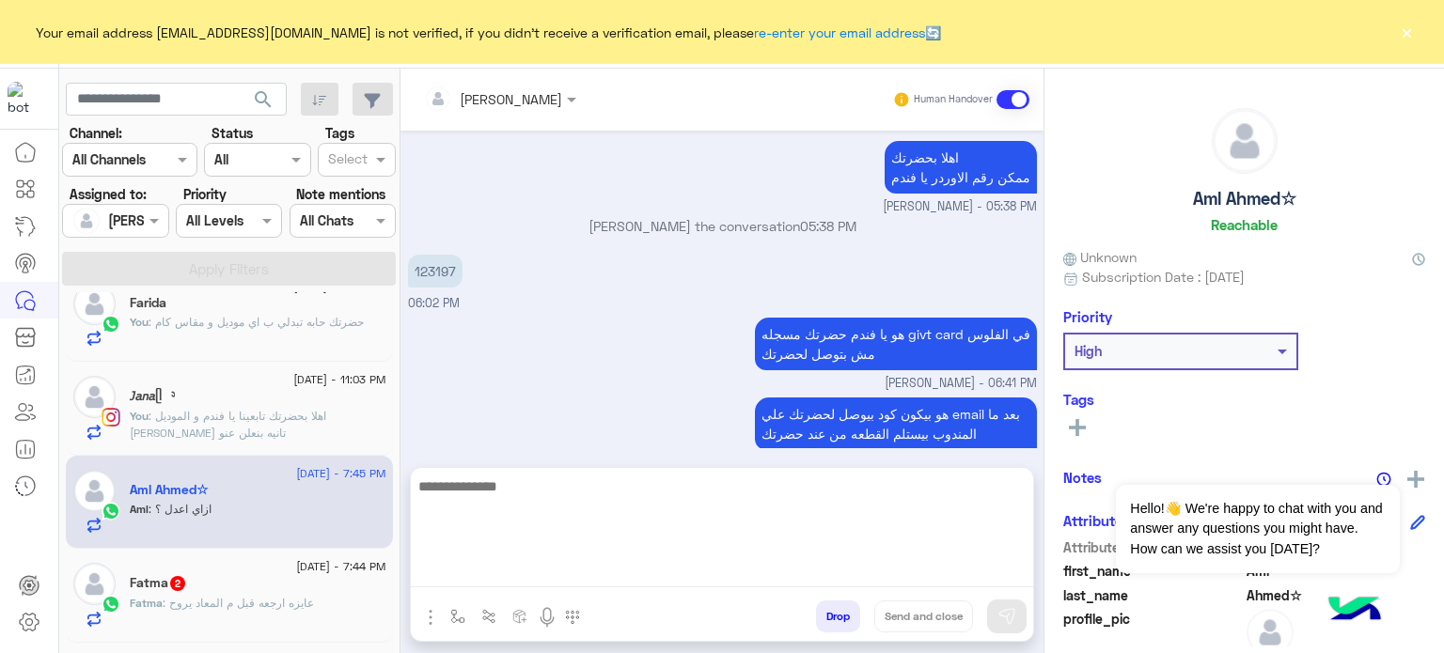
click at [492, 583] on textarea at bounding box center [722, 531] width 622 height 113
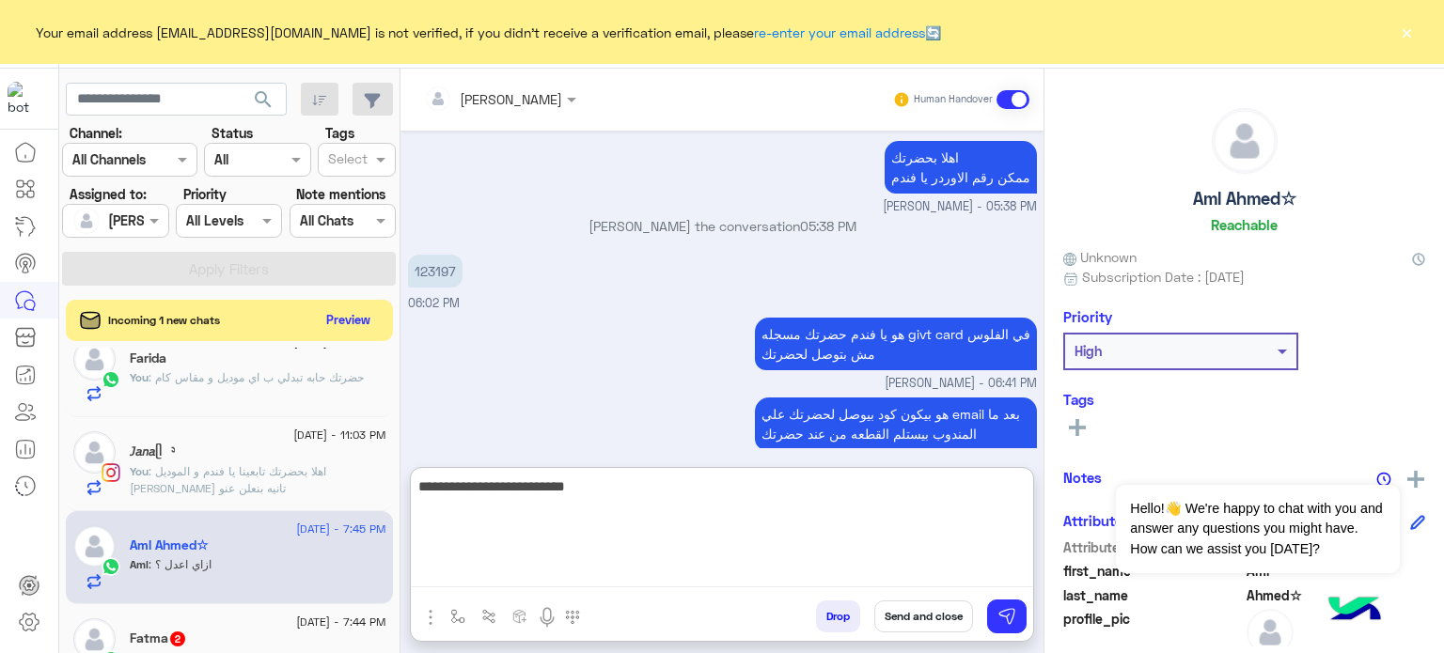
type textarea "**********"
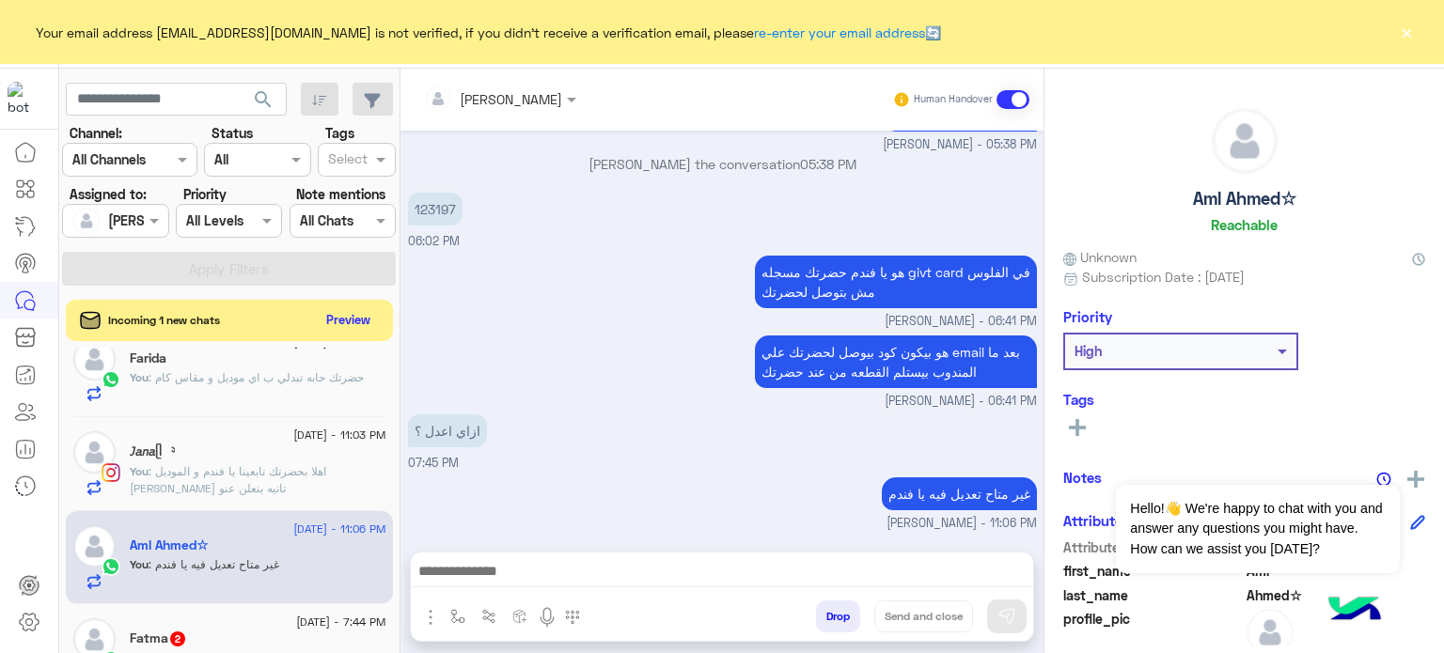
scroll to position [331, 0]
click at [242, 631] on div "Fatma 2" at bounding box center [258, 641] width 257 height 20
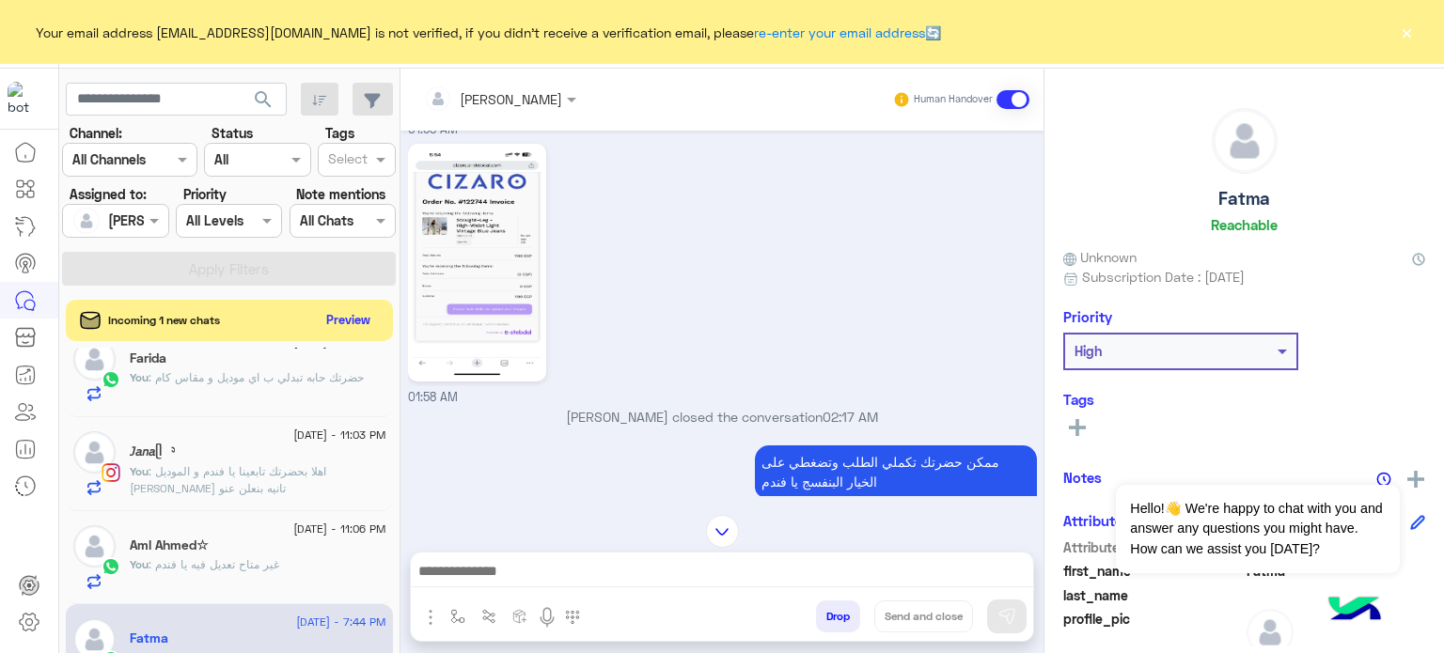
scroll to position [292, 0]
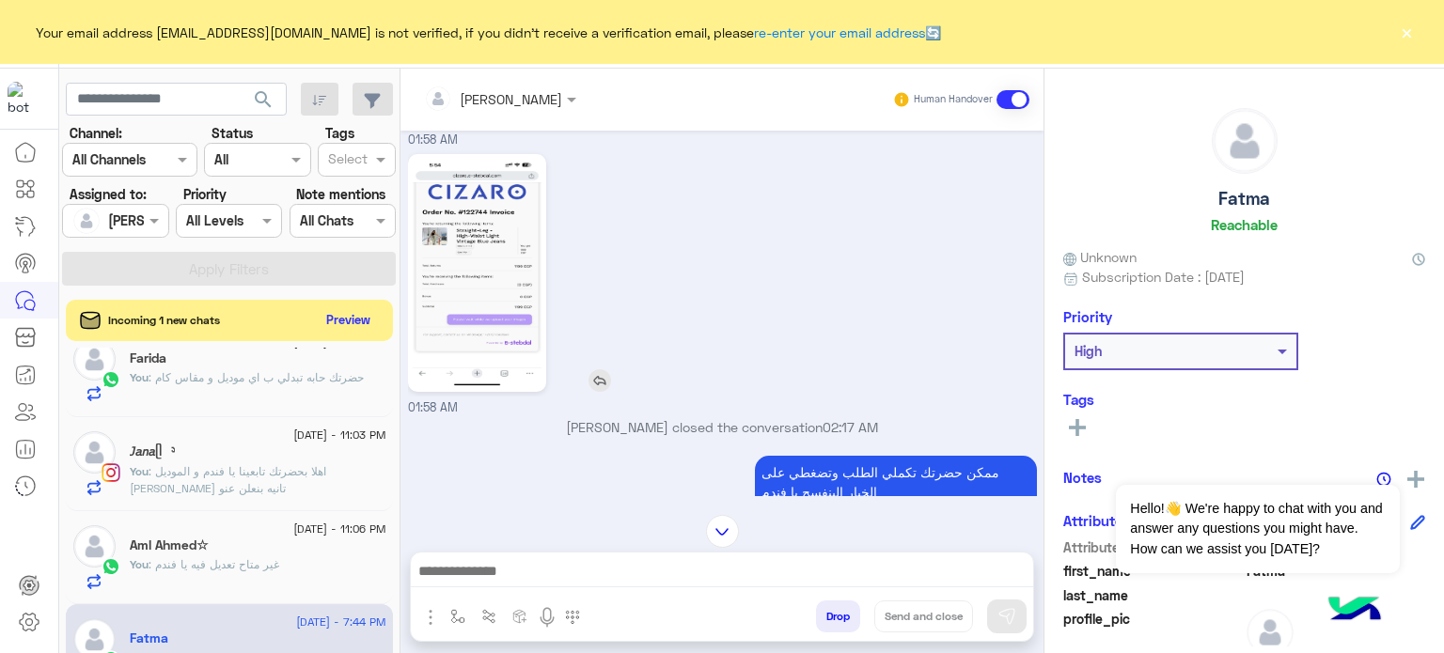
click at [496, 201] on img at bounding box center [477, 273] width 129 height 228
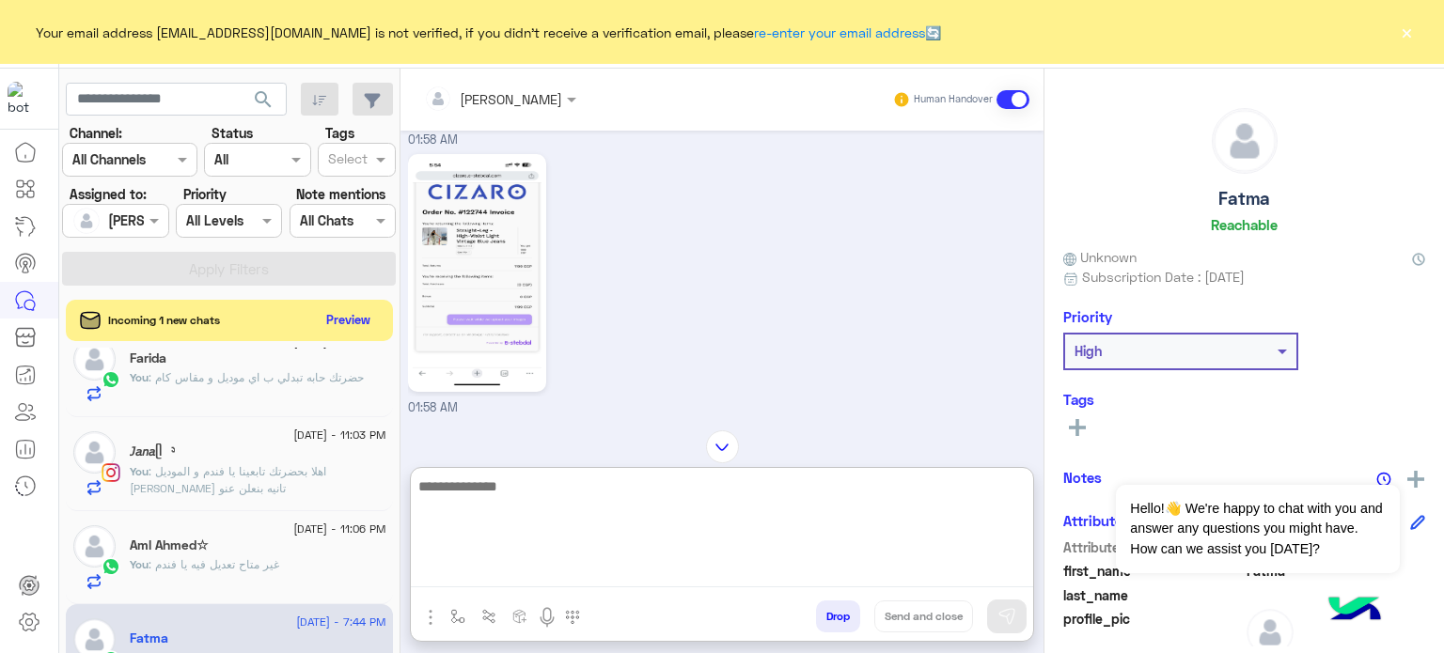
click at [507, 579] on textarea at bounding box center [722, 531] width 622 height 113
type textarea "**********"
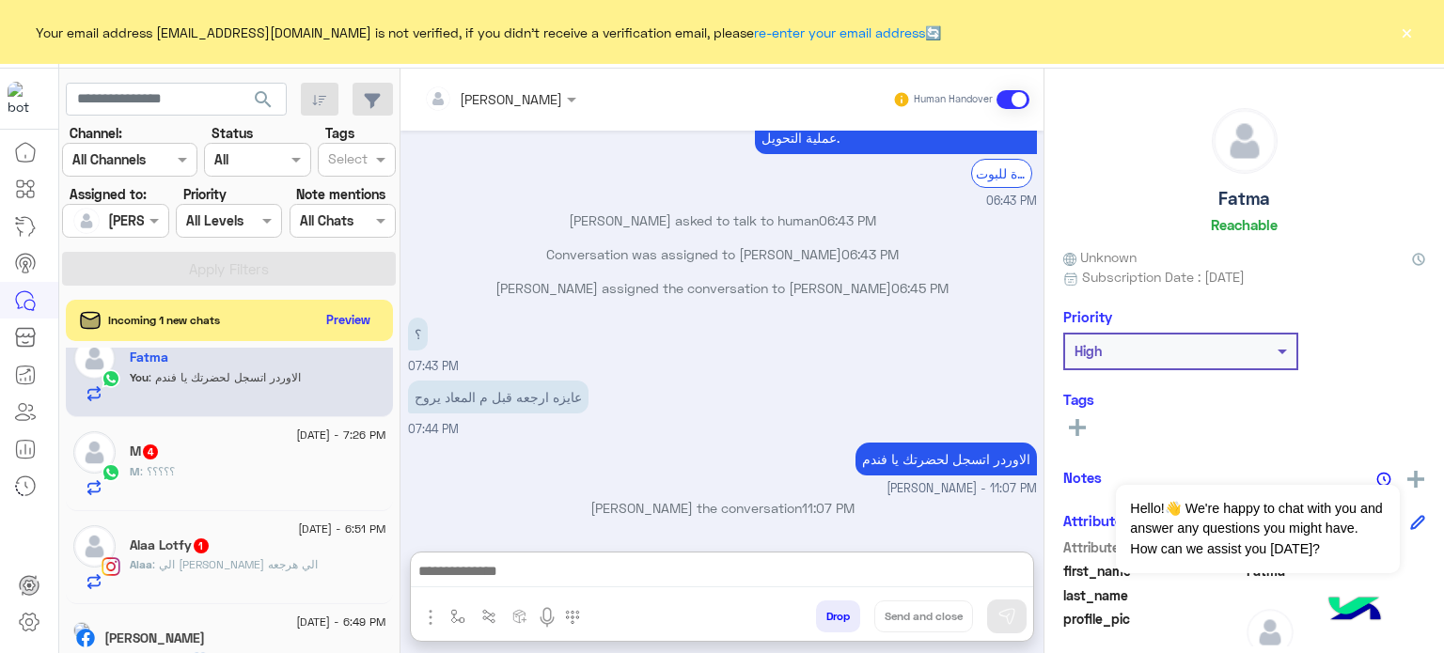
scroll to position [2331, 0]
click at [259, 460] on div "M 4" at bounding box center [258, 454] width 257 height 20
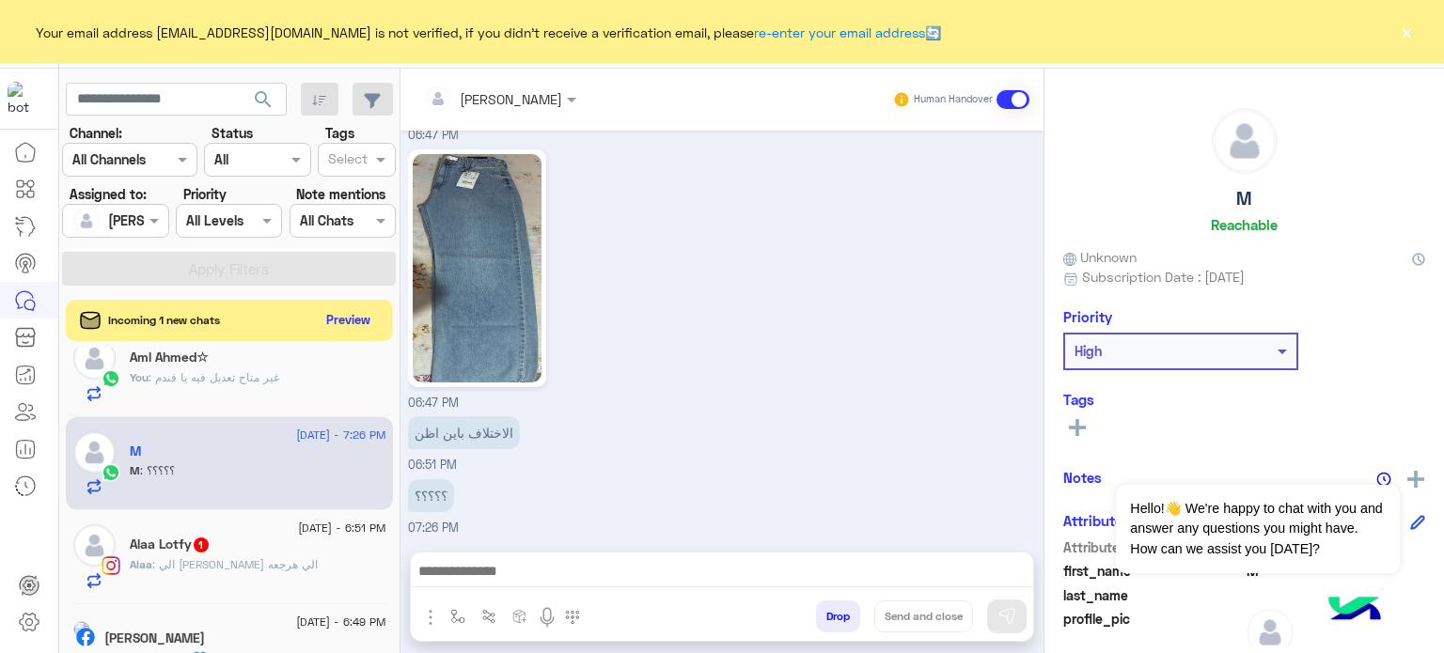
scroll to position [595, 0]
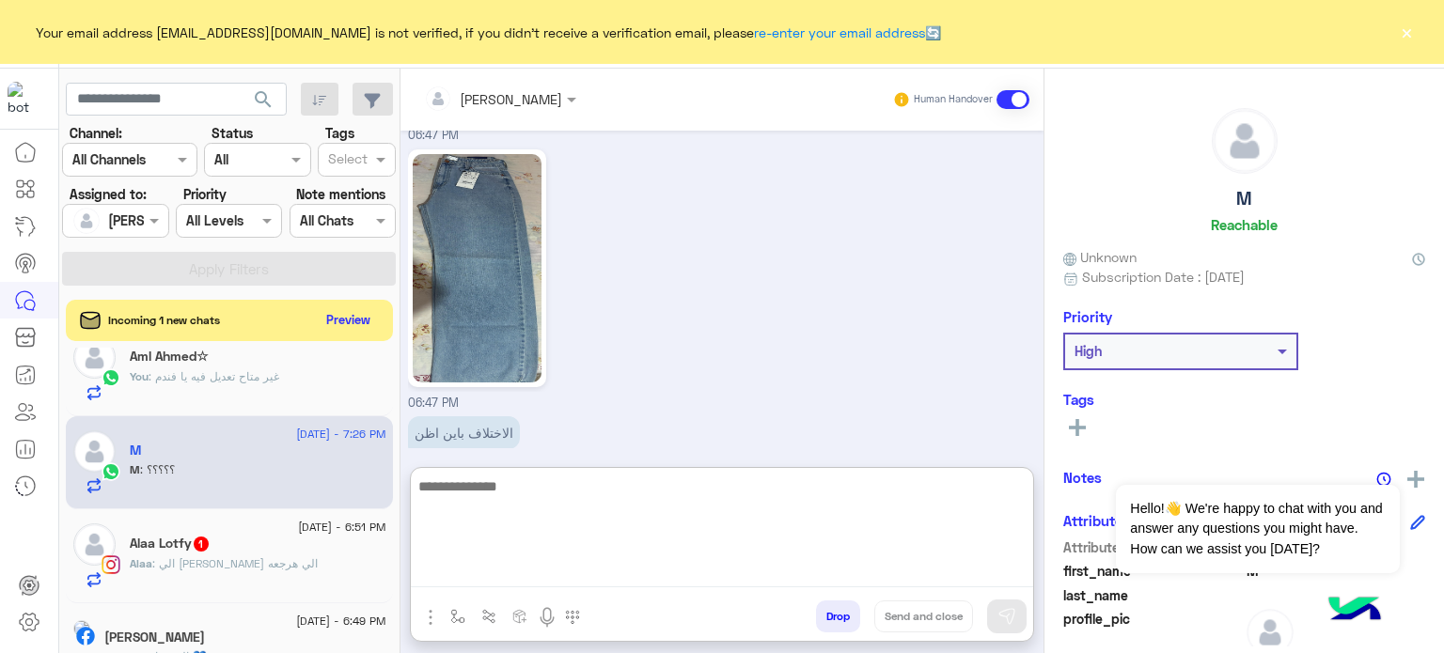
click at [564, 580] on textarea at bounding box center [722, 531] width 622 height 113
paste textarea "**********"
type textarea "**********"
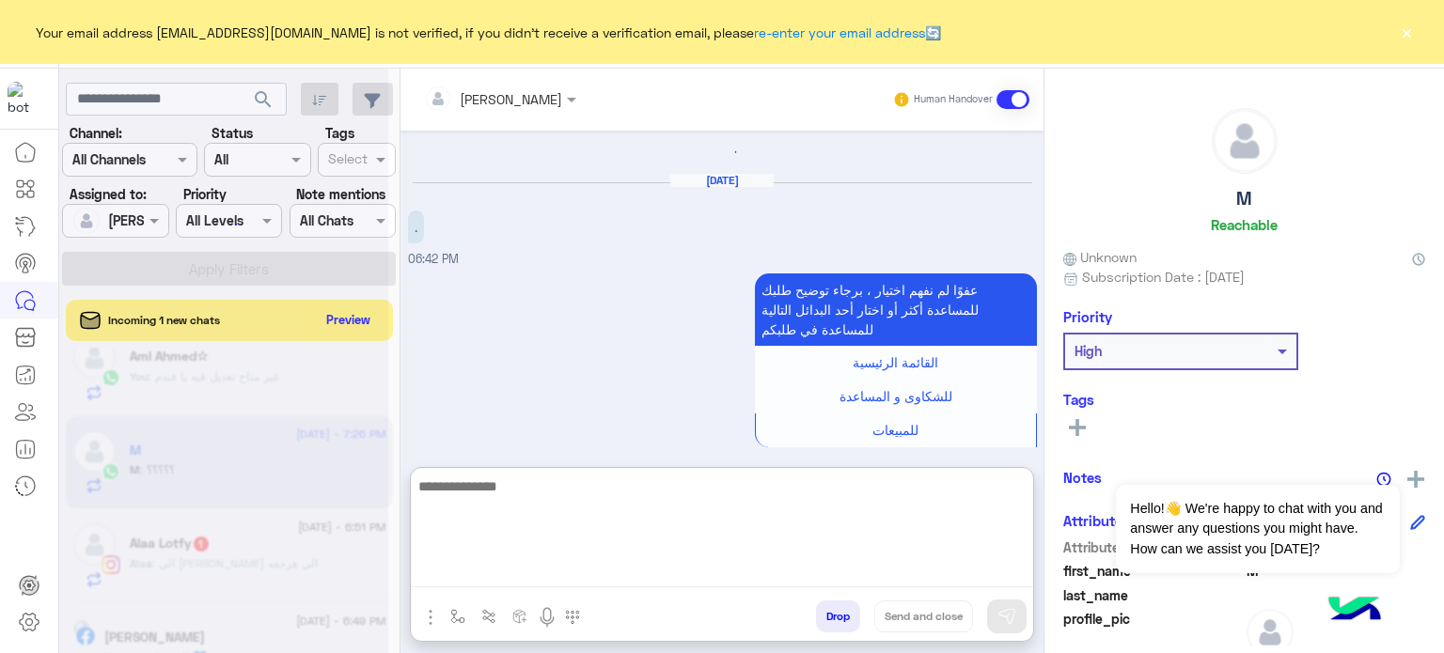
scroll to position [0, 0]
type textarea "*"
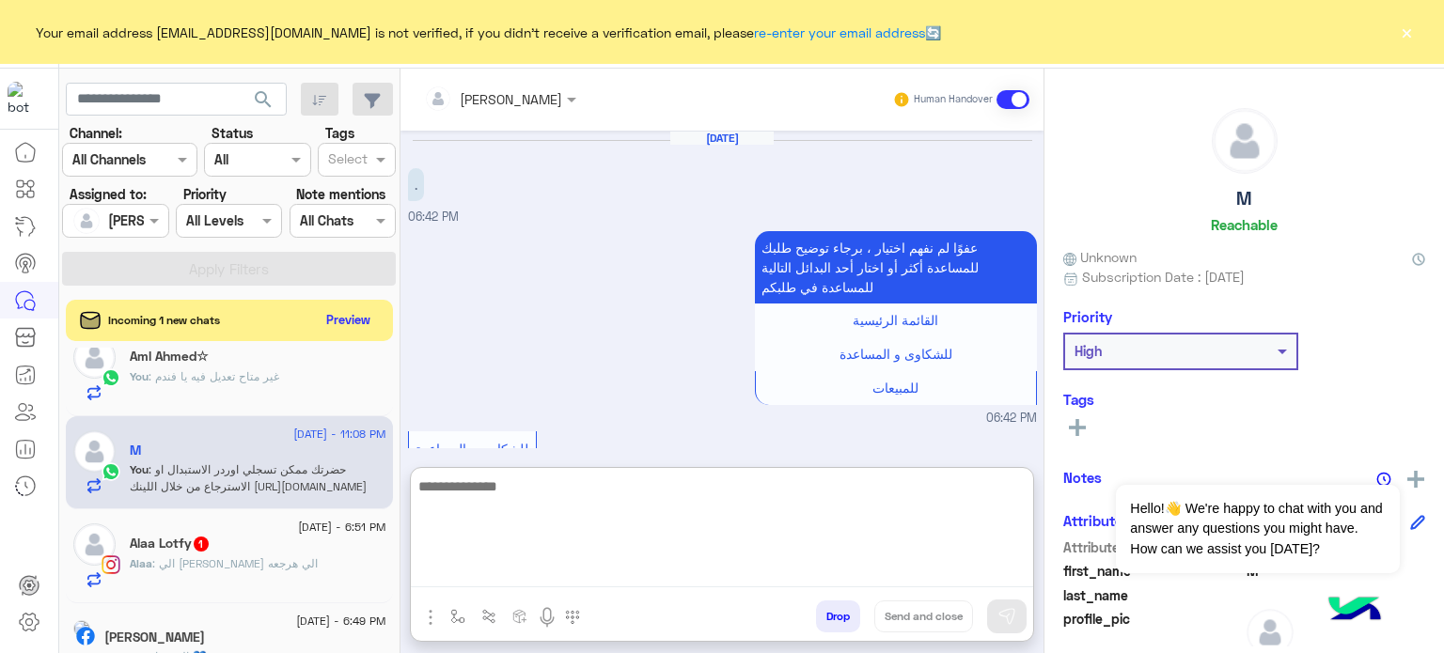
scroll to position [1866, 0]
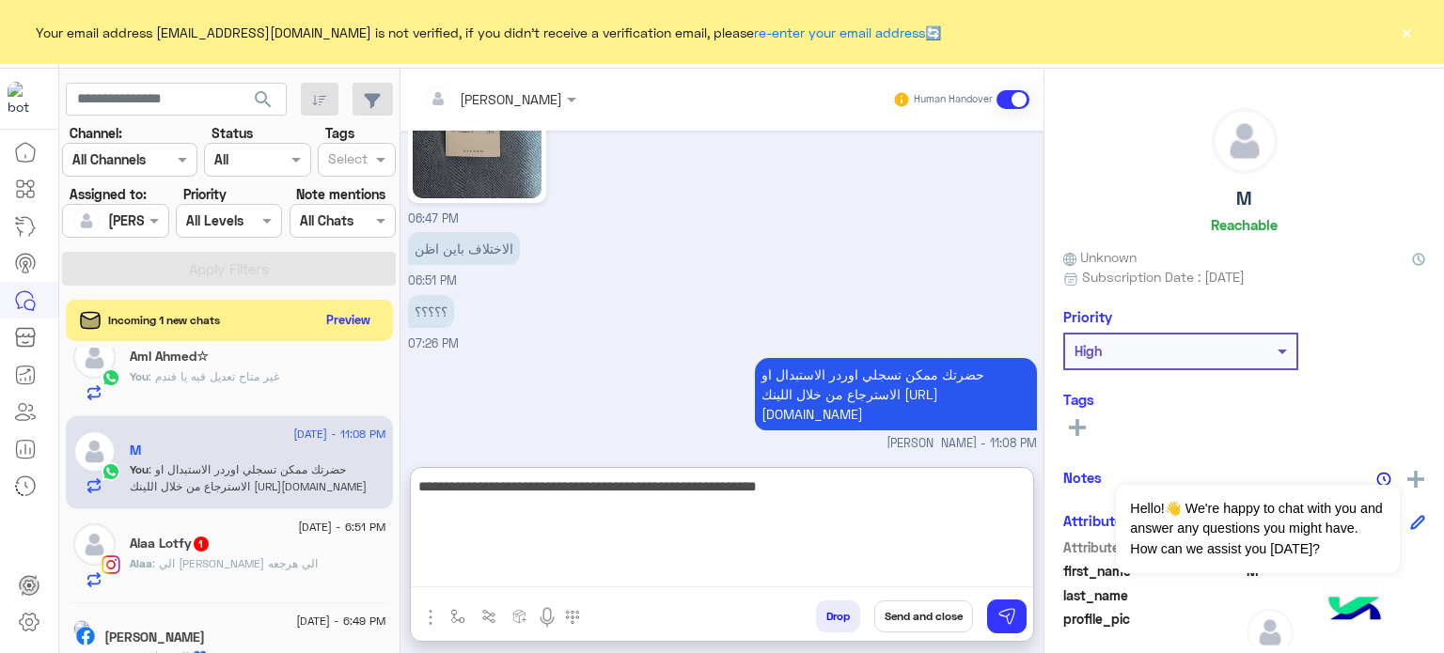
type textarea "**********"
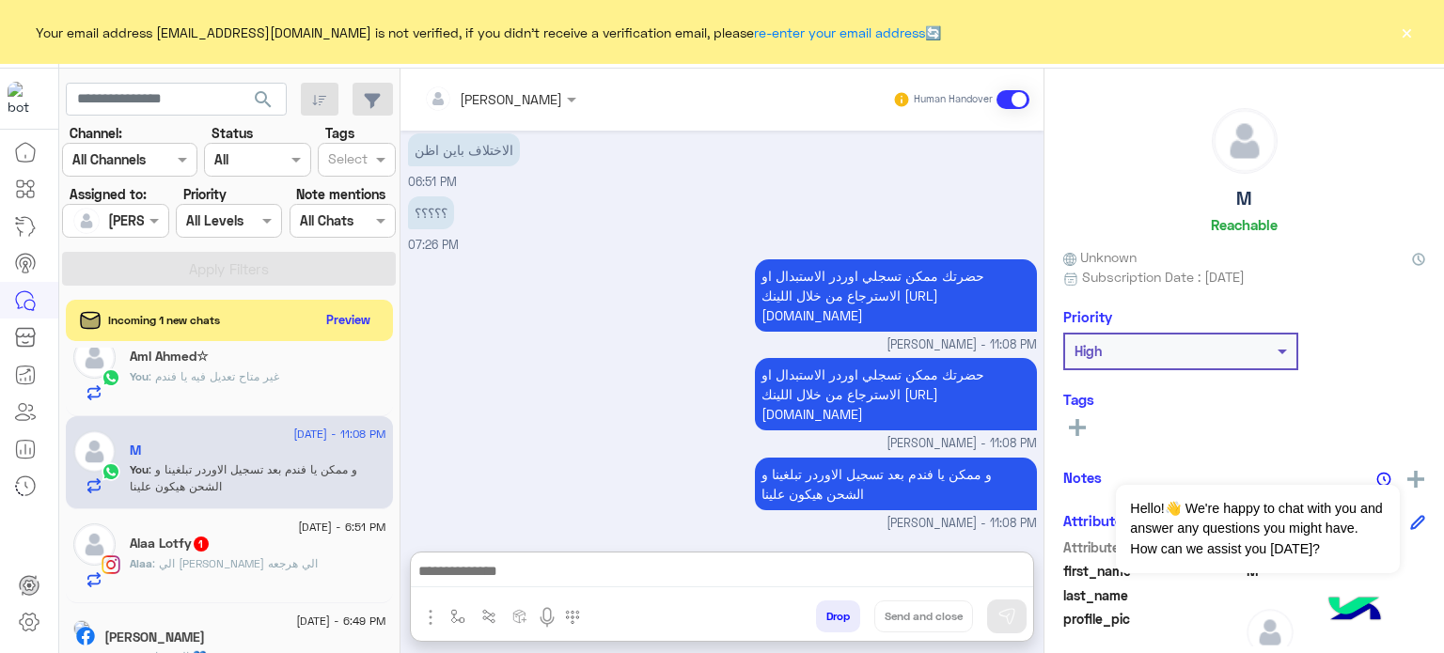
scroll to position [2002, 0]
click at [302, 568] on span ": الي هيجي ياخد البنطلون الي هرجعه" at bounding box center [234, 563] width 165 height 14
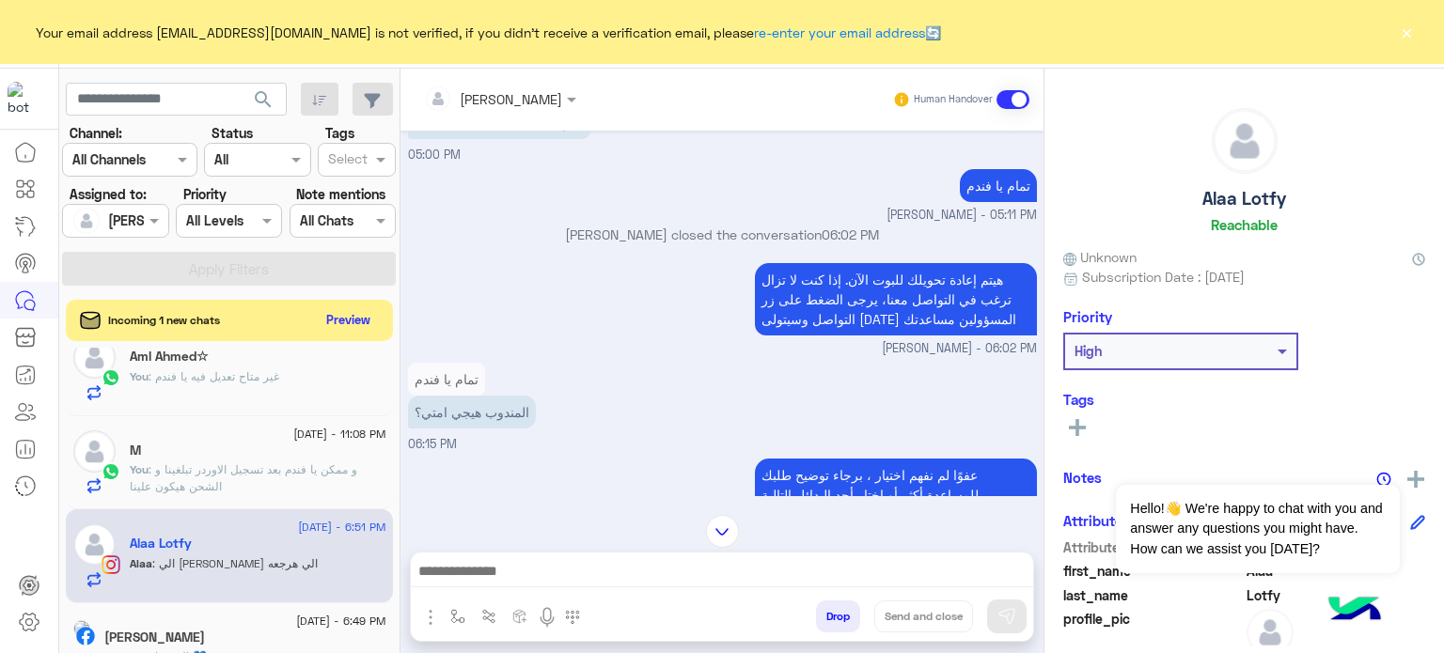
scroll to position [211, 0]
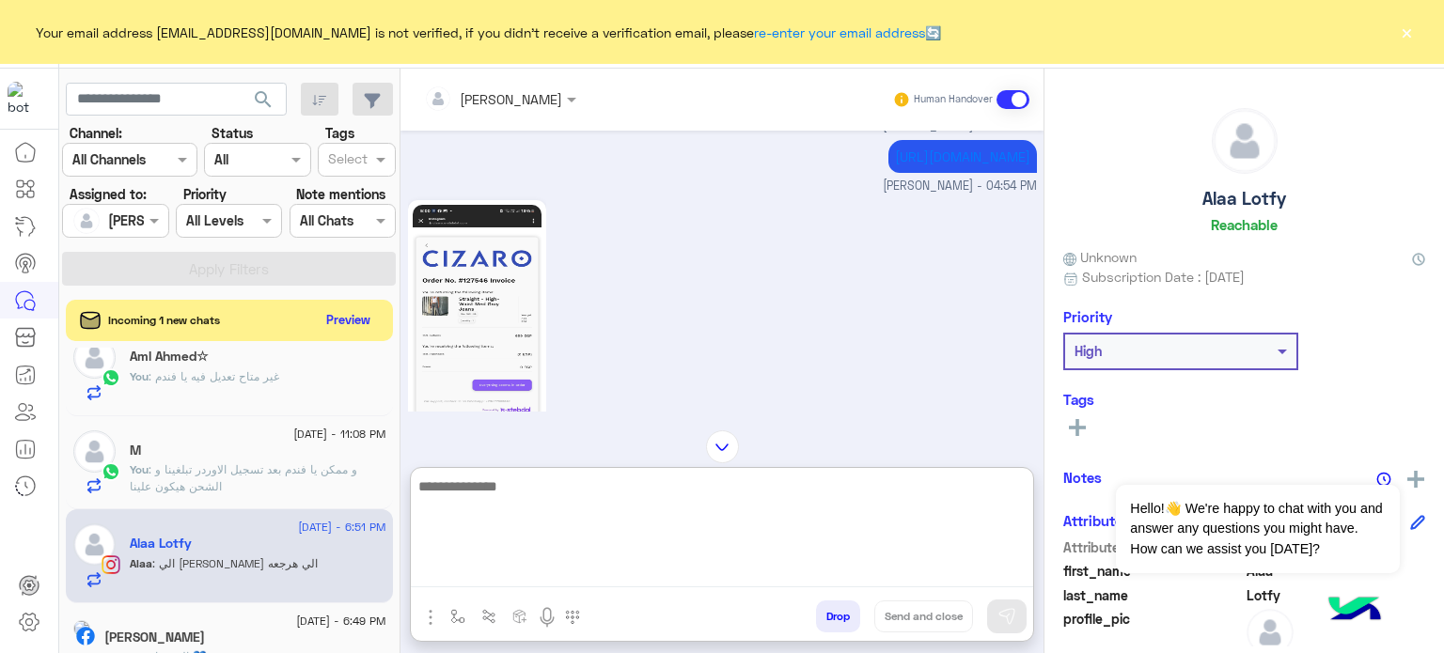
click at [567, 582] on textarea at bounding box center [722, 531] width 622 height 113
type textarea "**********"
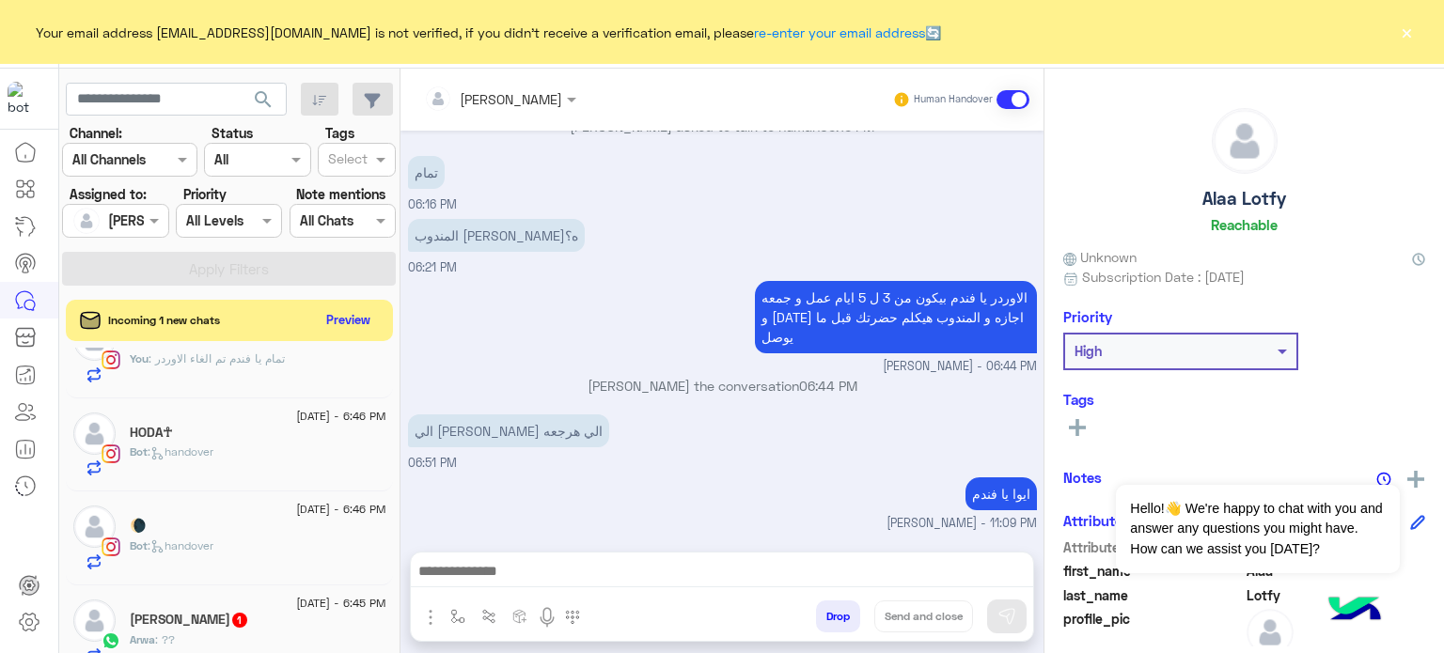
scroll to position [1378, 0]
click at [270, 461] on div "Bot : handover" at bounding box center [258, 460] width 257 height 33
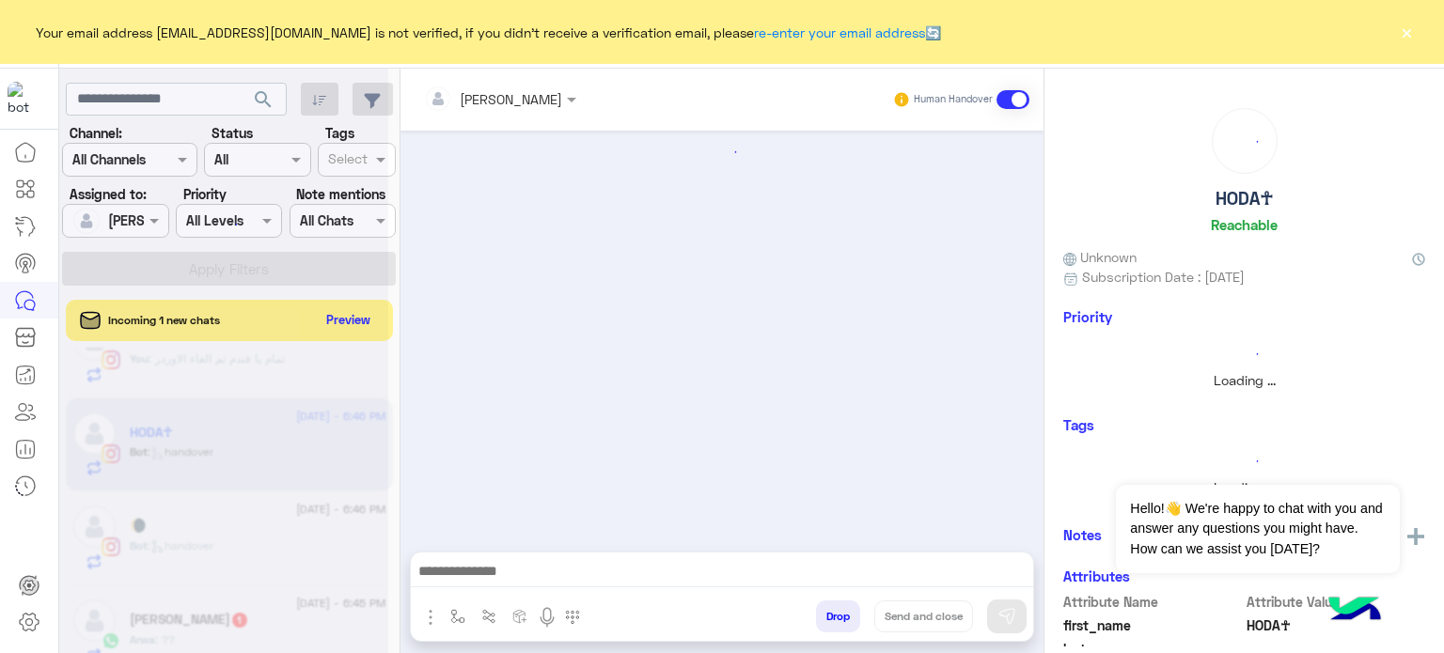
drag, startPoint x: 270, startPoint y: 461, endPoint x: 947, endPoint y: 359, distance: 685.4
click at [947, 359] on mat-drawer-container "search Channel: Channel All Channels Status Channel All Tags Select Assigned to…" at bounding box center [751, 365] width 1385 height 592
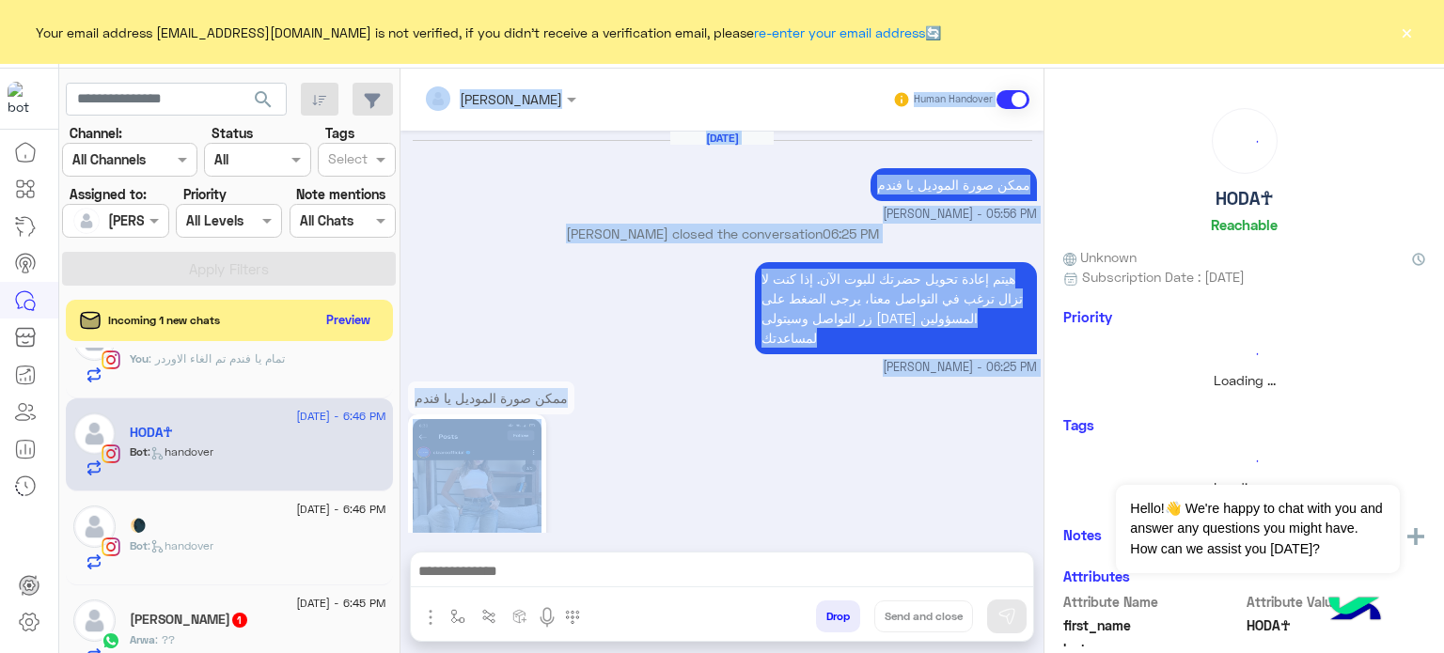
scroll to position [623, 0]
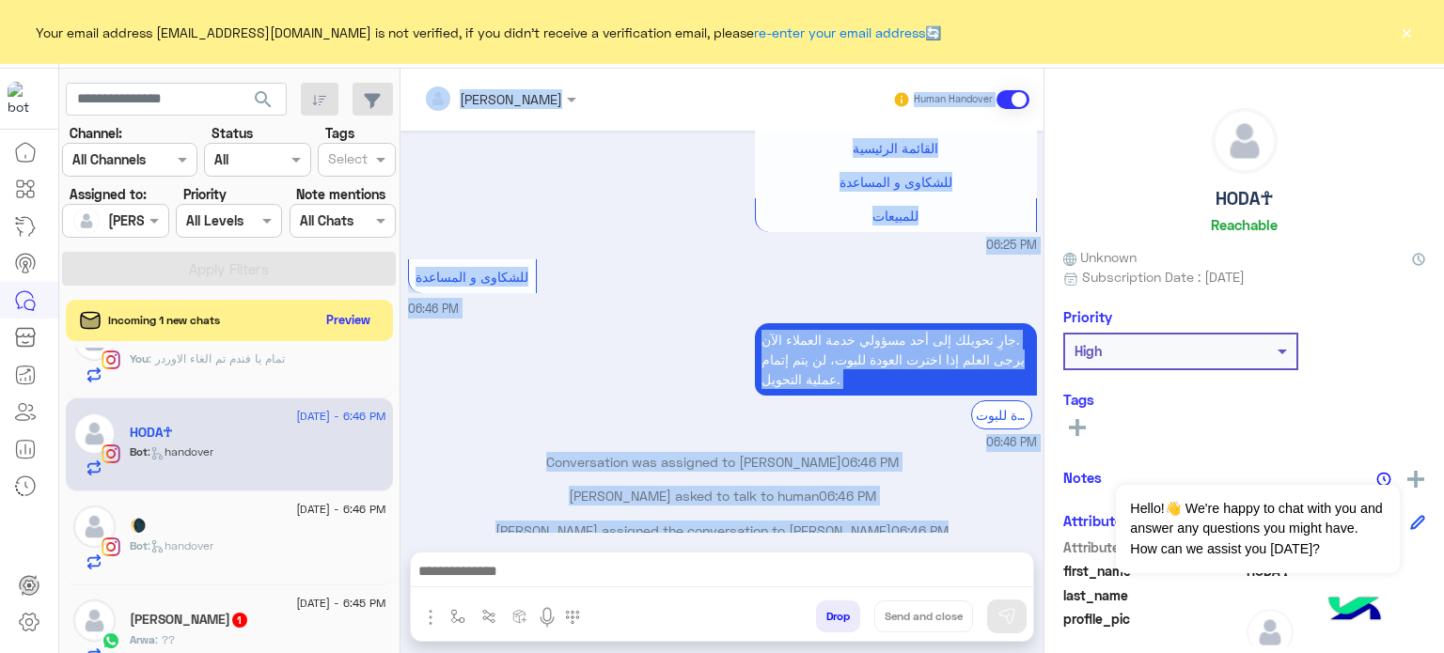
click at [755, 323] on p "جارٍ تحويلك إلى أحد مسؤولي خدمة العملاء الآن. يرجى العلم إذا اخترت العودة للبوت…" at bounding box center [896, 359] width 282 height 72
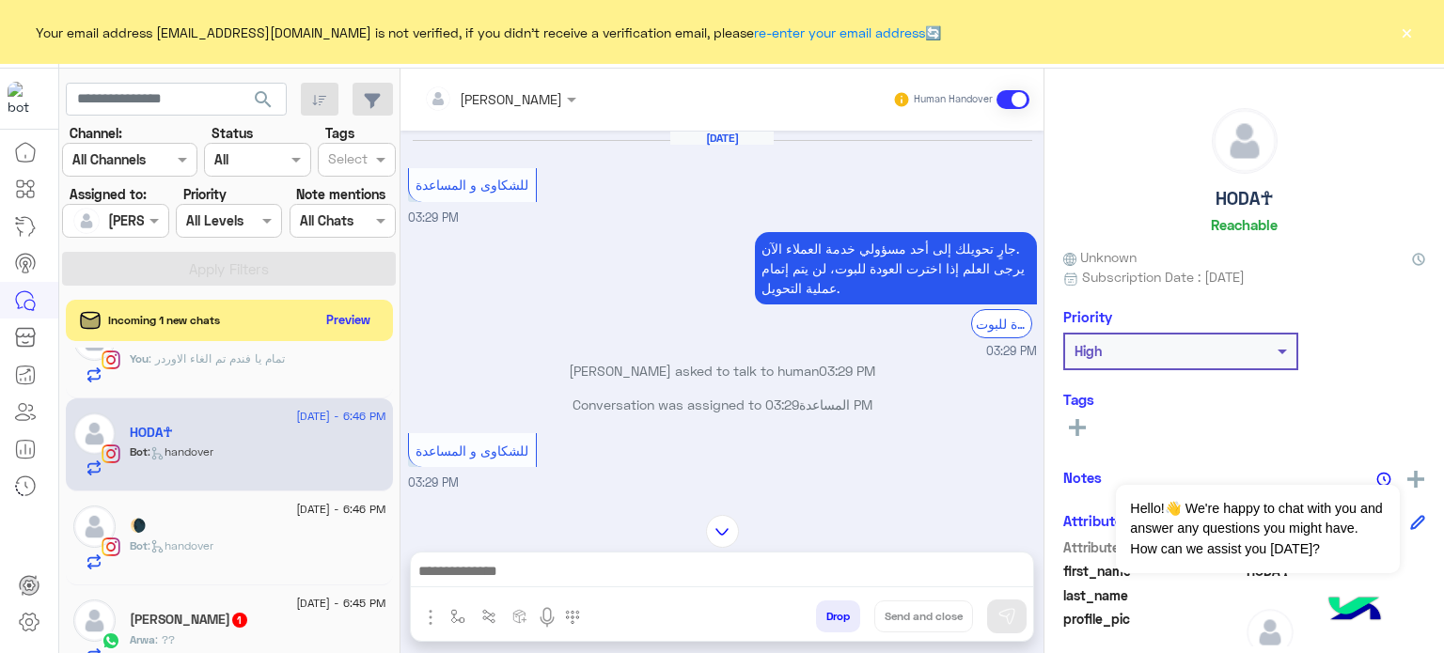
scroll to position [620, 0]
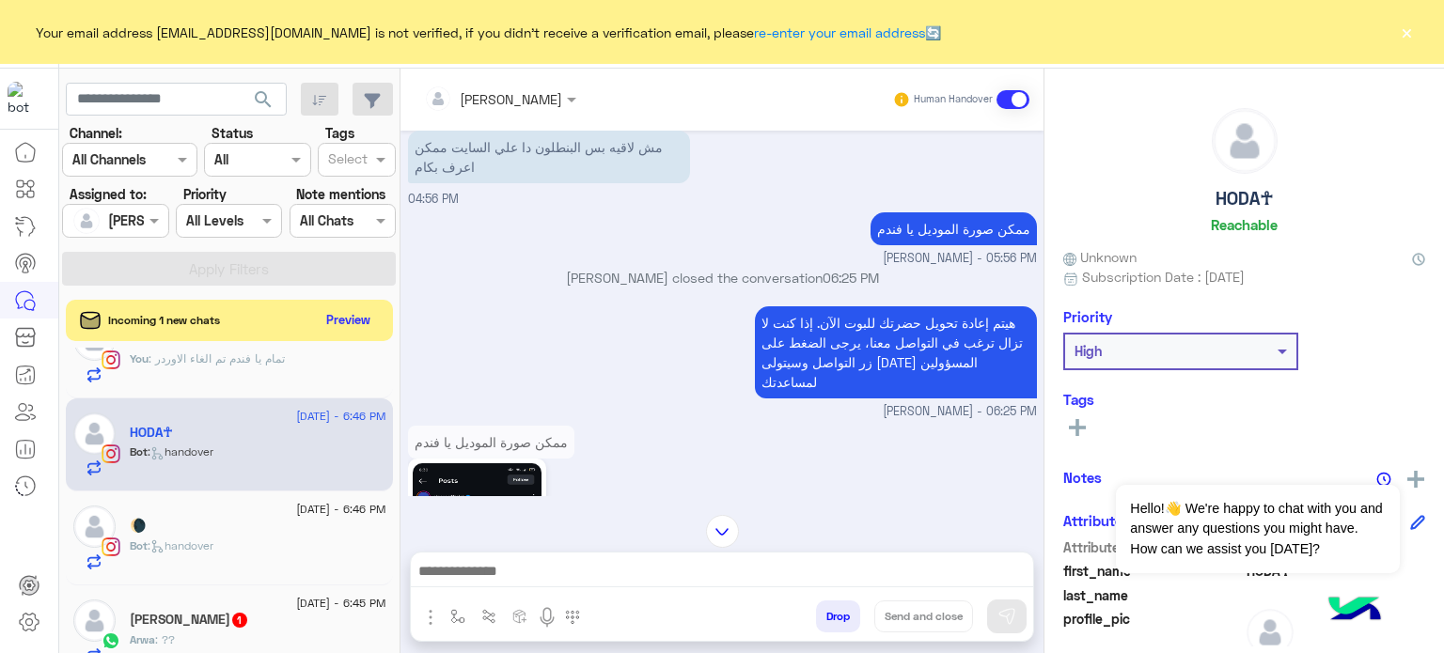
click at [512, 593] on div at bounding box center [722, 576] width 622 height 47
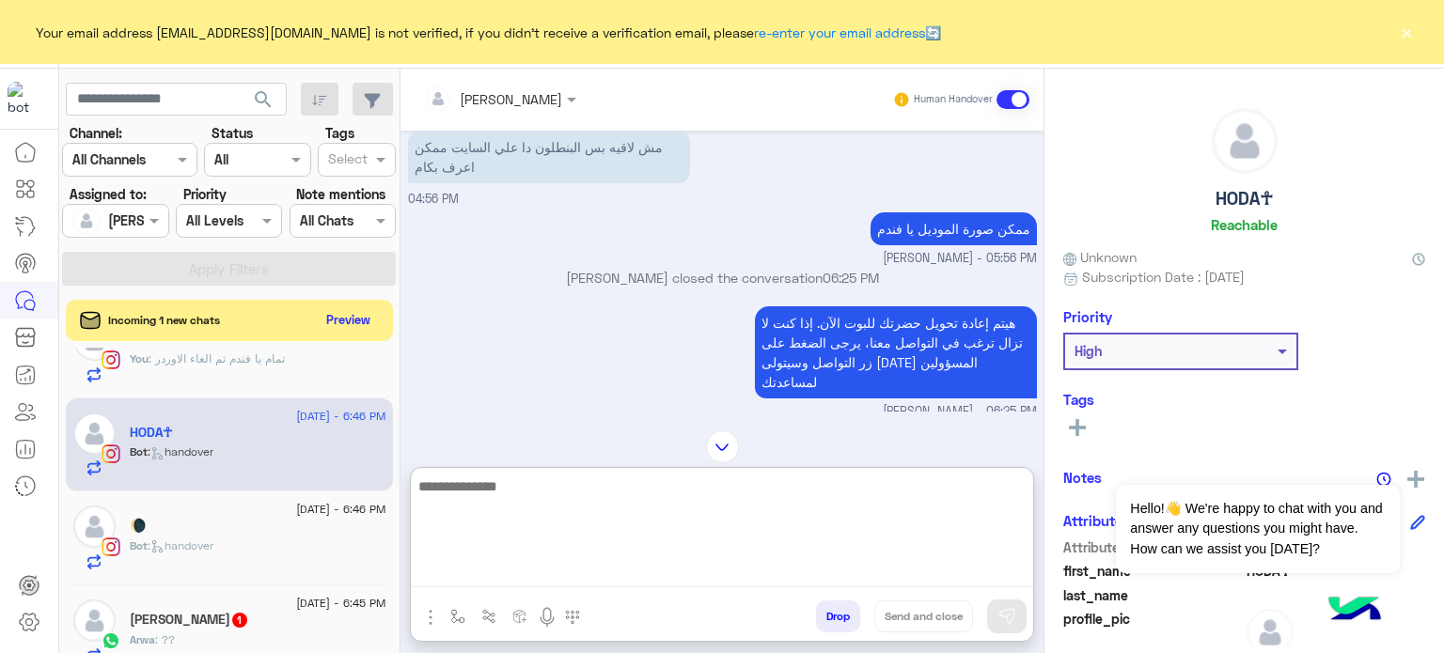
click at [506, 575] on textarea at bounding box center [722, 531] width 622 height 113
type textarea "**********"
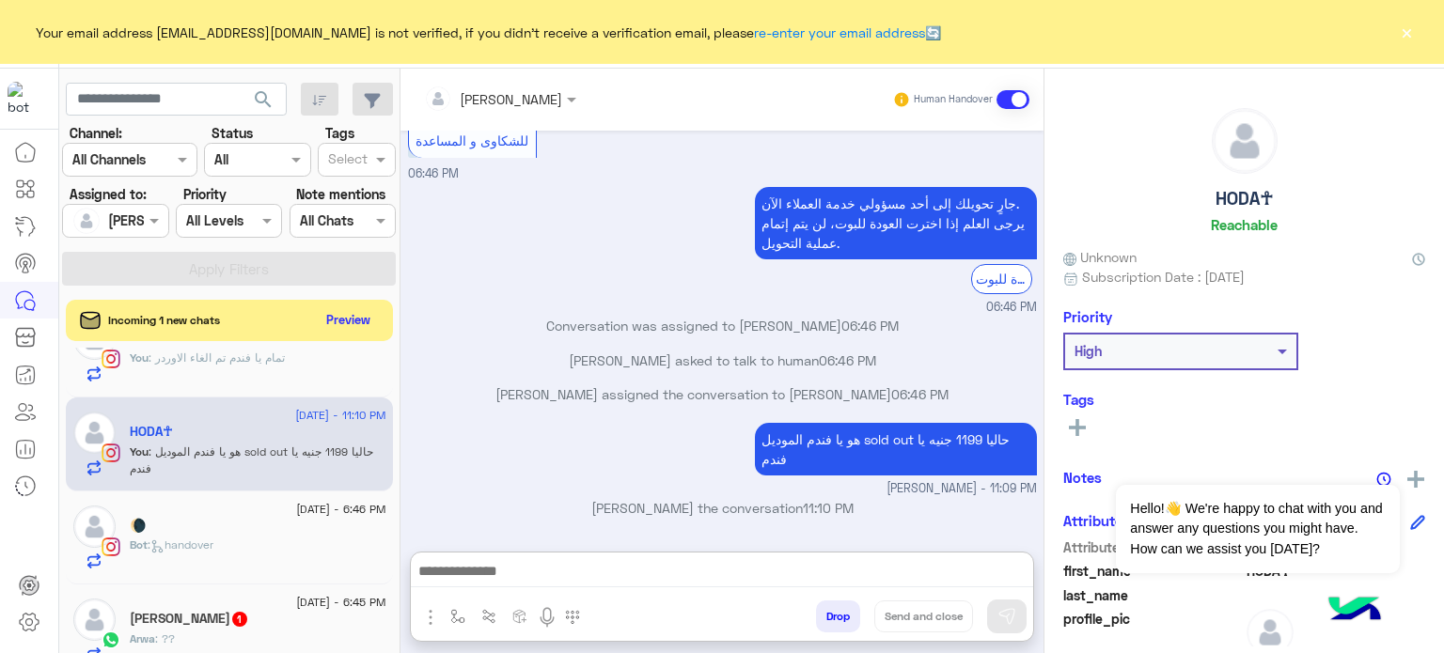
scroll to position [1443, 0]
click at [222, 539] on div "Bot : handover" at bounding box center [258, 553] width 257 height 33
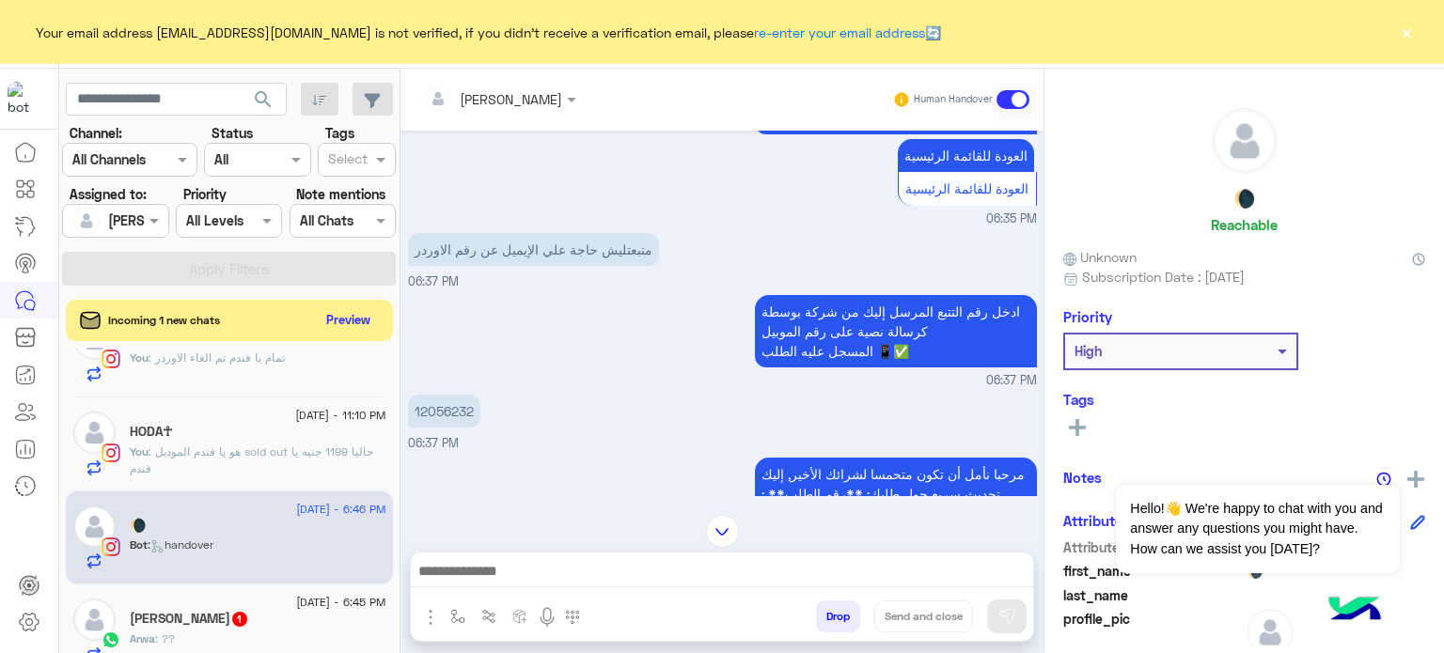
scroll to position [1518, 0]
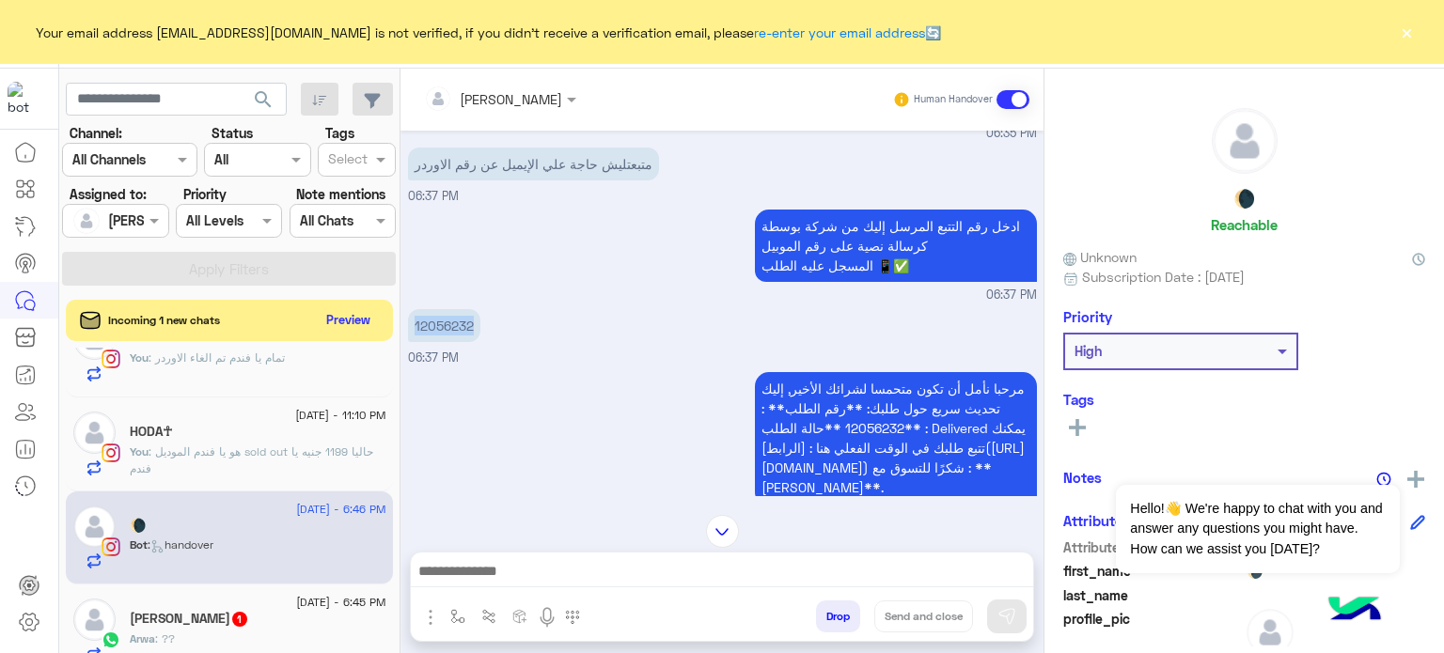
drag, startPoint x: 478, startPoint y: 336, endPoint x: 414, endPoint y: 337, distance: 64.9
click at [414, 337] on p "12056232" at bounding box center [444, 325] width 72 height 33
copy p "12056232"
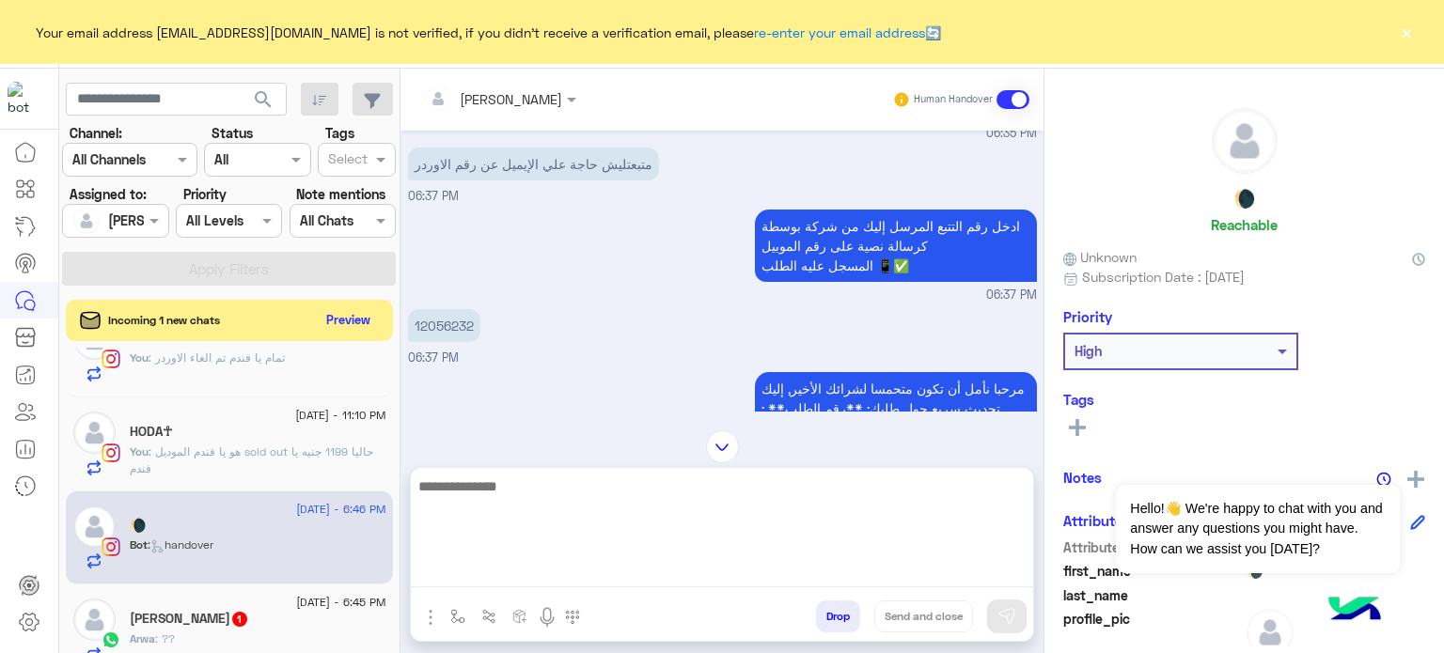
click at [637, 577] on textarea at bounding box center [722, 531] width 622 height 113
paste textarea "*******"
type textarea "**********"
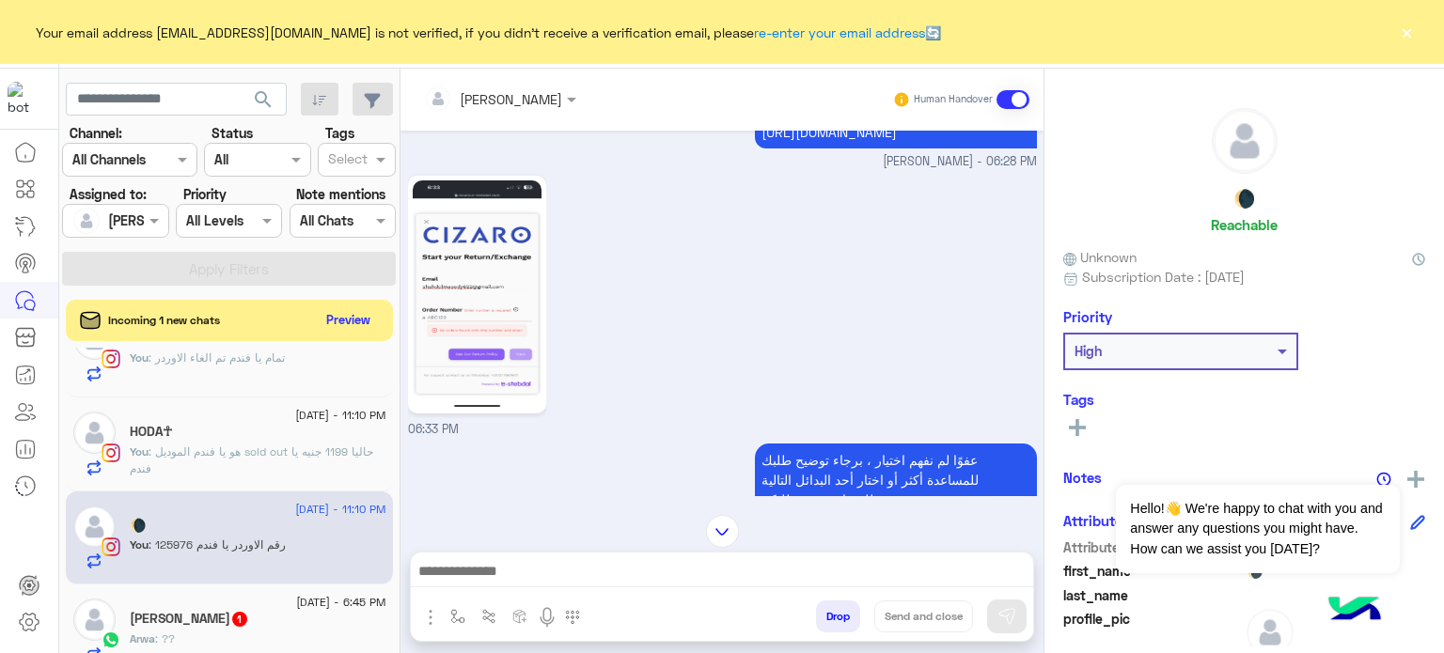
scroll to position [263, 0]
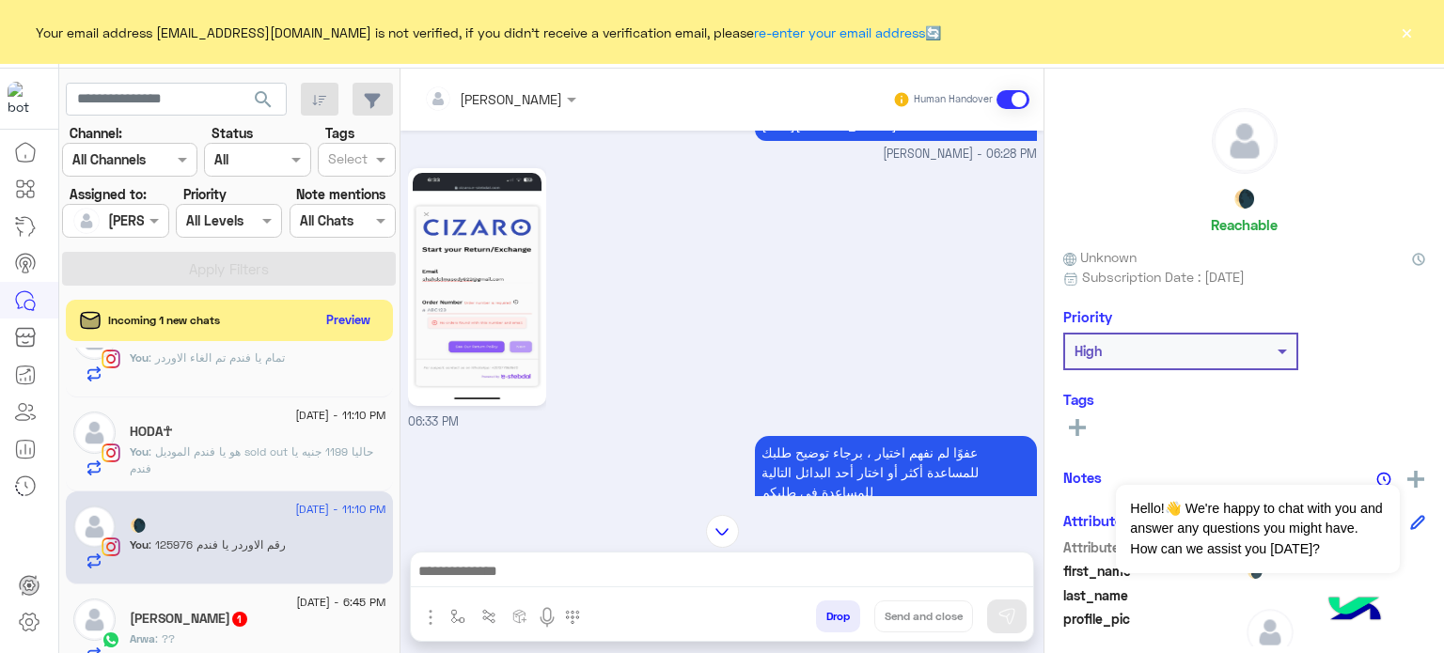
click at [296, 608] on span "3 September - 6:45 PM" at bounding box center [340, 602] width 89 height 17
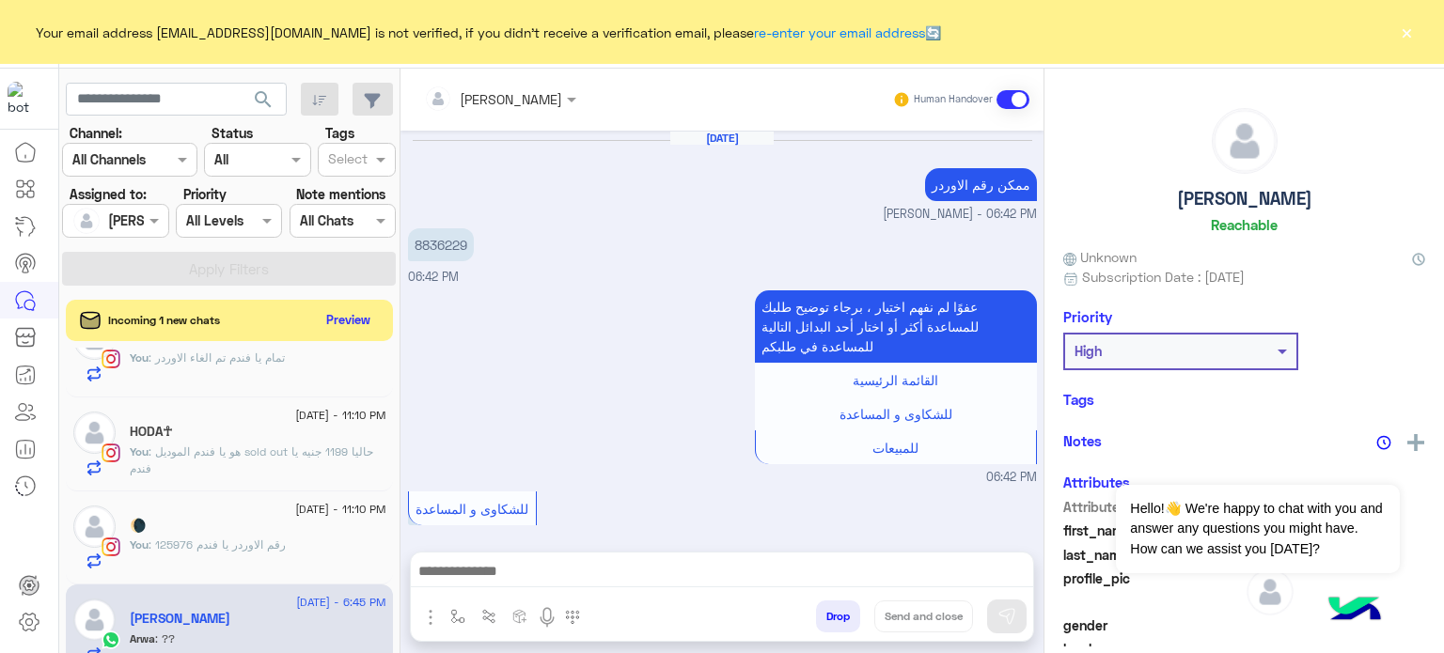
scroll to position [455, 0]
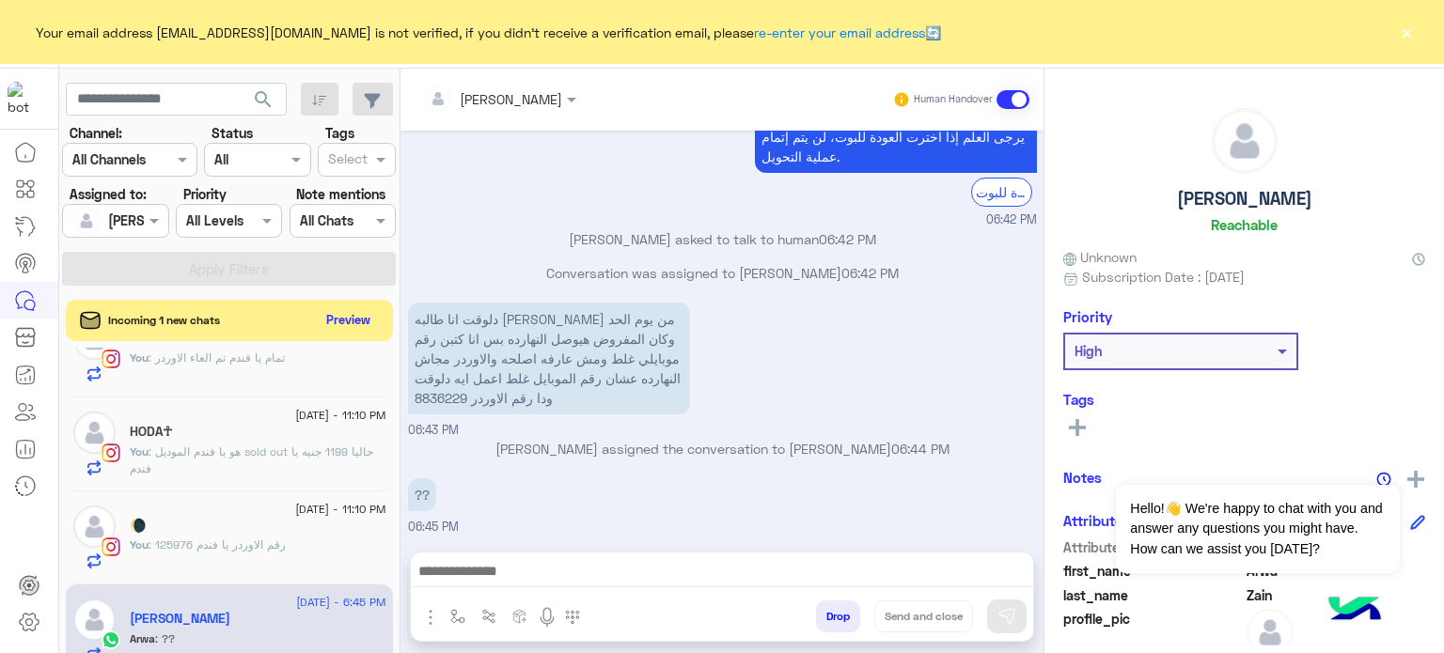
click at [887, 371] on div "دلوقت انا طالبه اوردر من يوم الحد وكان المفروض هيوصل النهارده بس انا كتبن رقم م…" at bounding box center [722, 369] width 629 height 142
drag, startPoint x: 414, startPoint y: 392, endPoint x: 468, endPoint y: 396, distance: 54.6
click at [468, 396] on p "دلوقت انا طالبه اوردر من يوم الحد وكان المفروض هيوصل النهارده بس انا كتبن رقم م…" at bounding box center [549, 359] width 282 height 112
drag, startPoint x: 468, startPoint y: 396, endPoint x: 410, endPoint y: 390, distance: 58.5
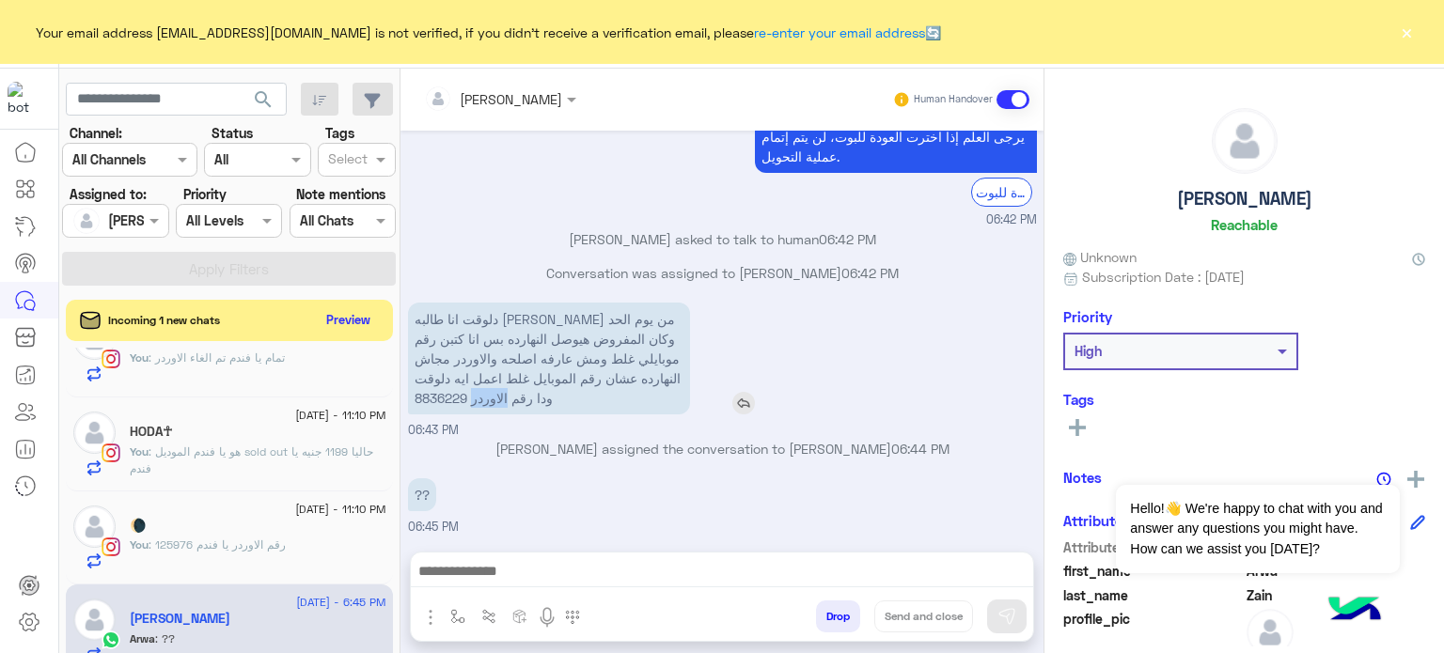
click at [410, 390] on p "دلوقت انا طالبه اوردر من يوم الحد وكان المفروض هيوصل النهارده بس انا كتبن رقم م…" at bounding box center [549, 359] width 282 height 112
copy p "8836229"
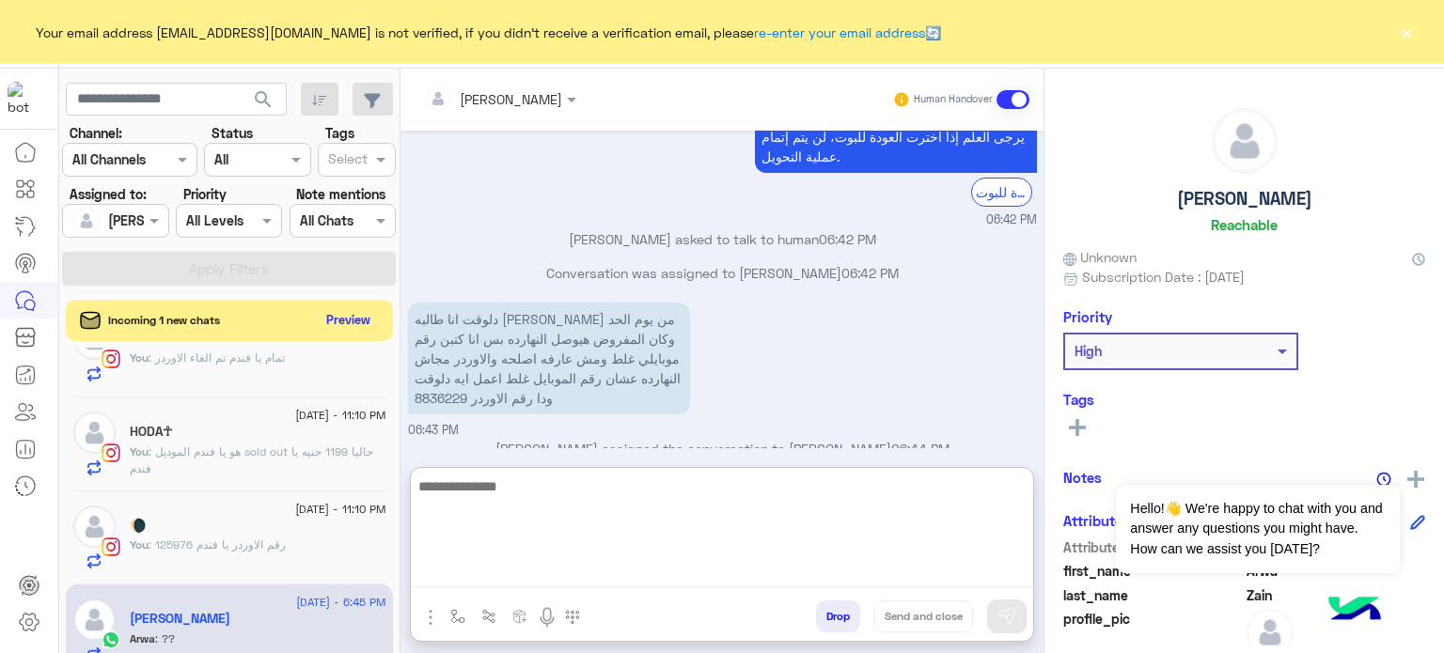
click at [573, 578] on textarea at bounding box center [722, 531] width 622 height 113
type textarea "**********"
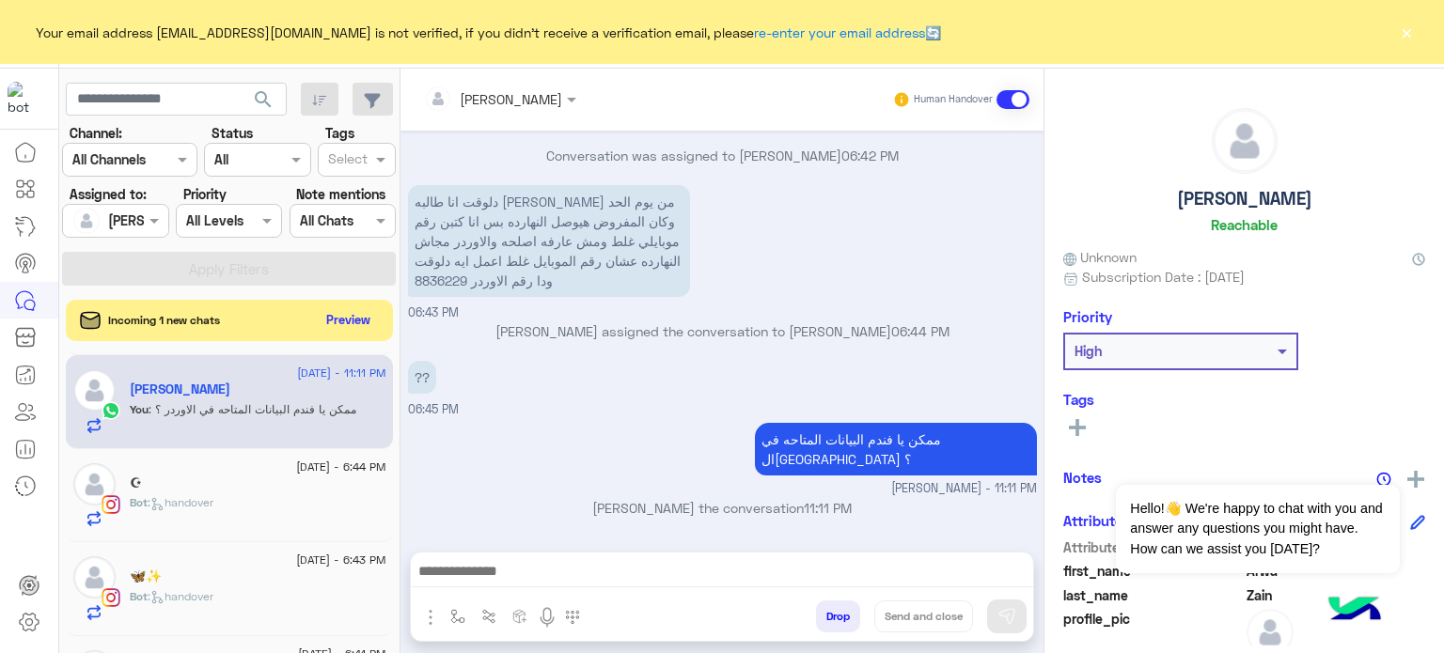
scroll to position [601, 0]
click at [259, 496] on div "Bot : handover" at bounding box center [258, 510] width 257 height 33
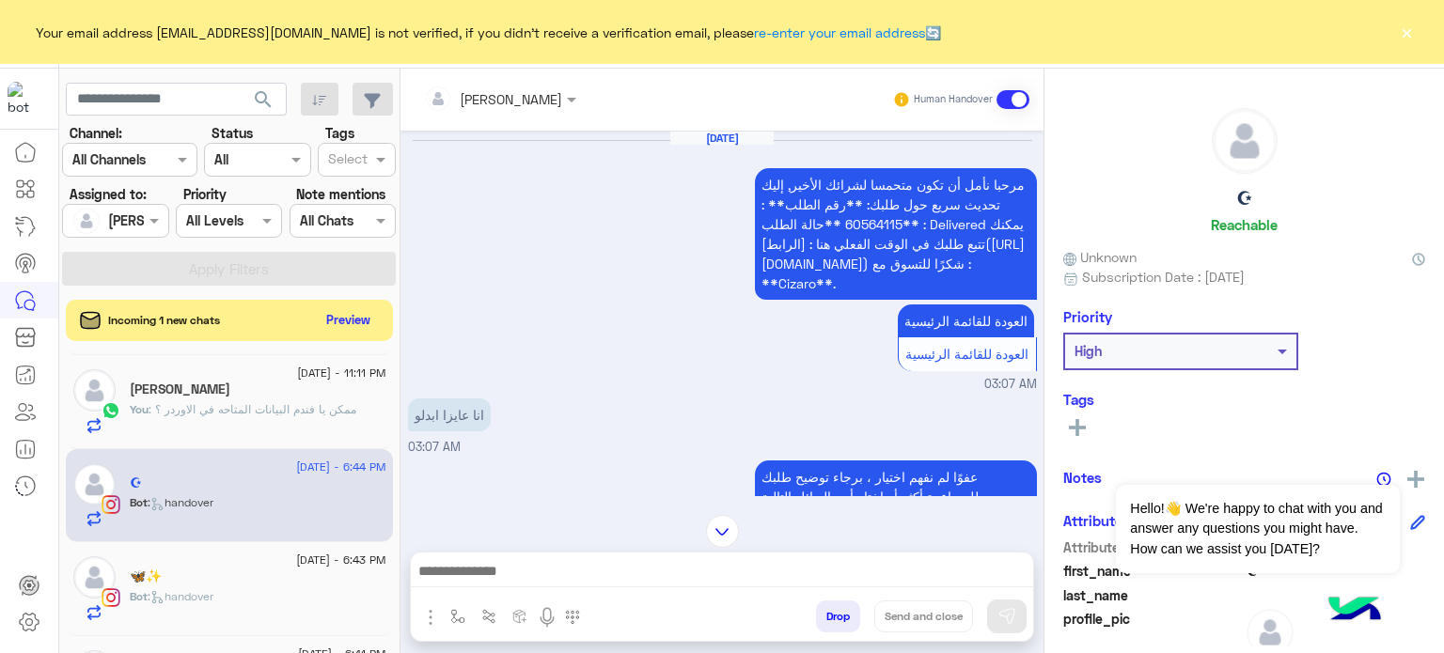
scroll to position [1410, 0]
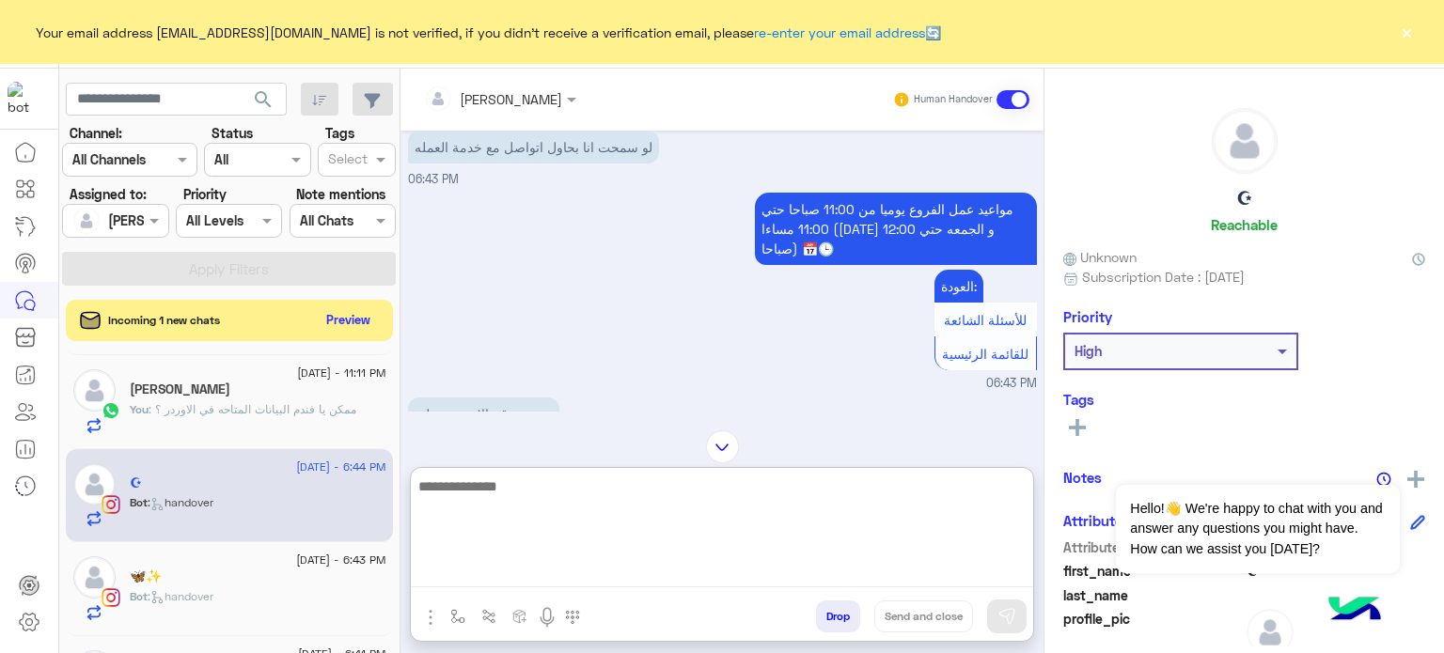
click at [508, 577] on textarea at bounding box center [722, 531] width 622 height 113
type textarea "**********"
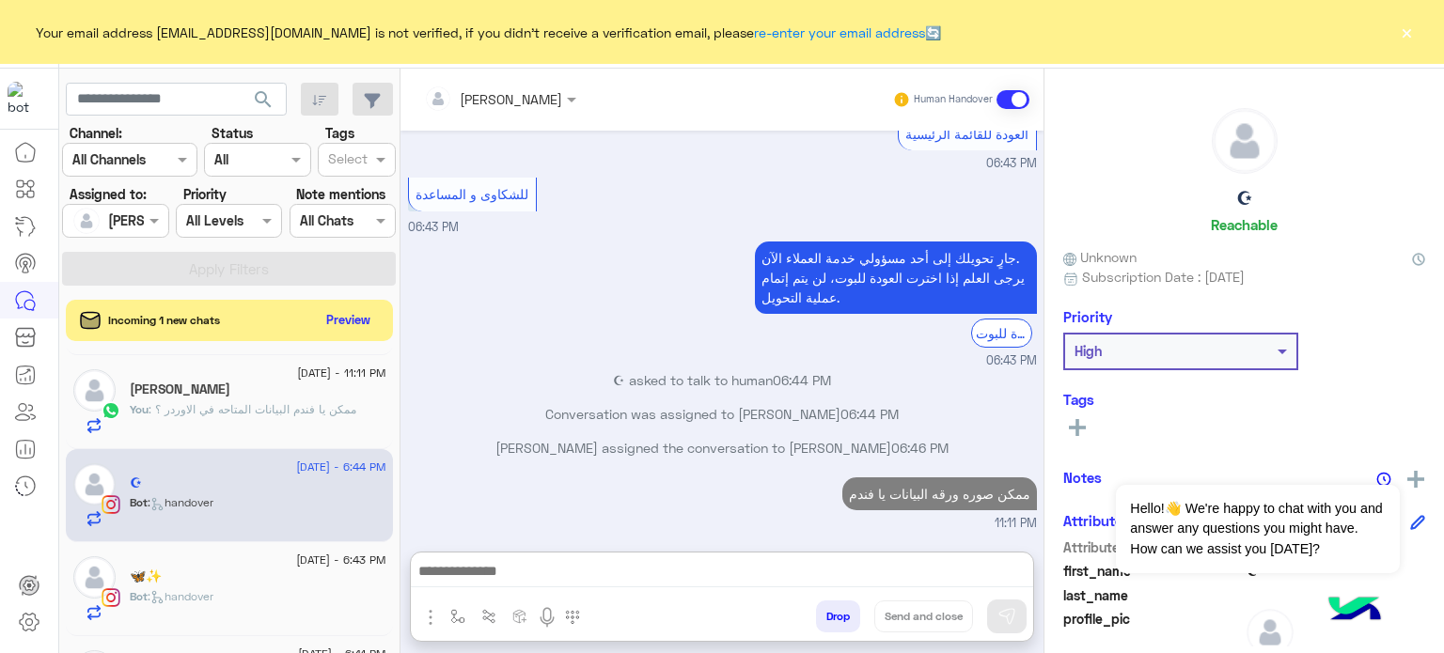
scroll to position [2139, 0]
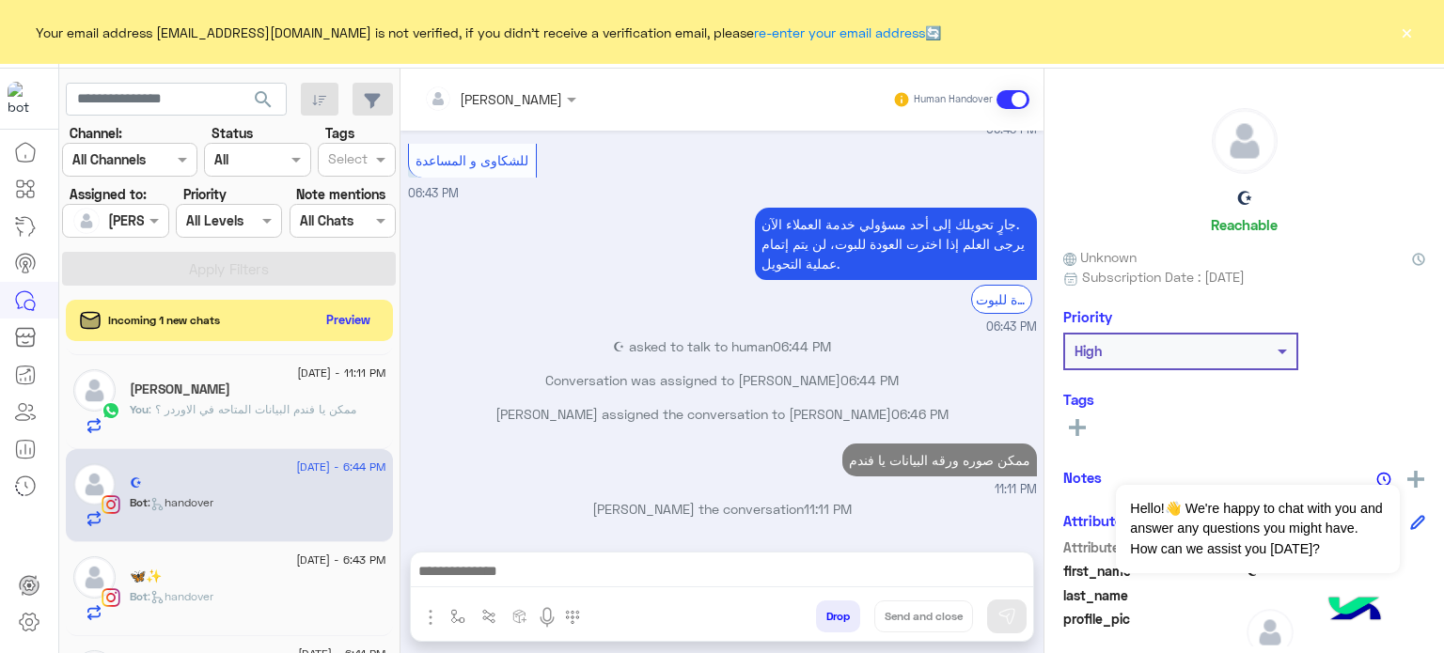
click at [244, 576] on div "🦋✨" at bounding box center [258, 579] width 257 height 20
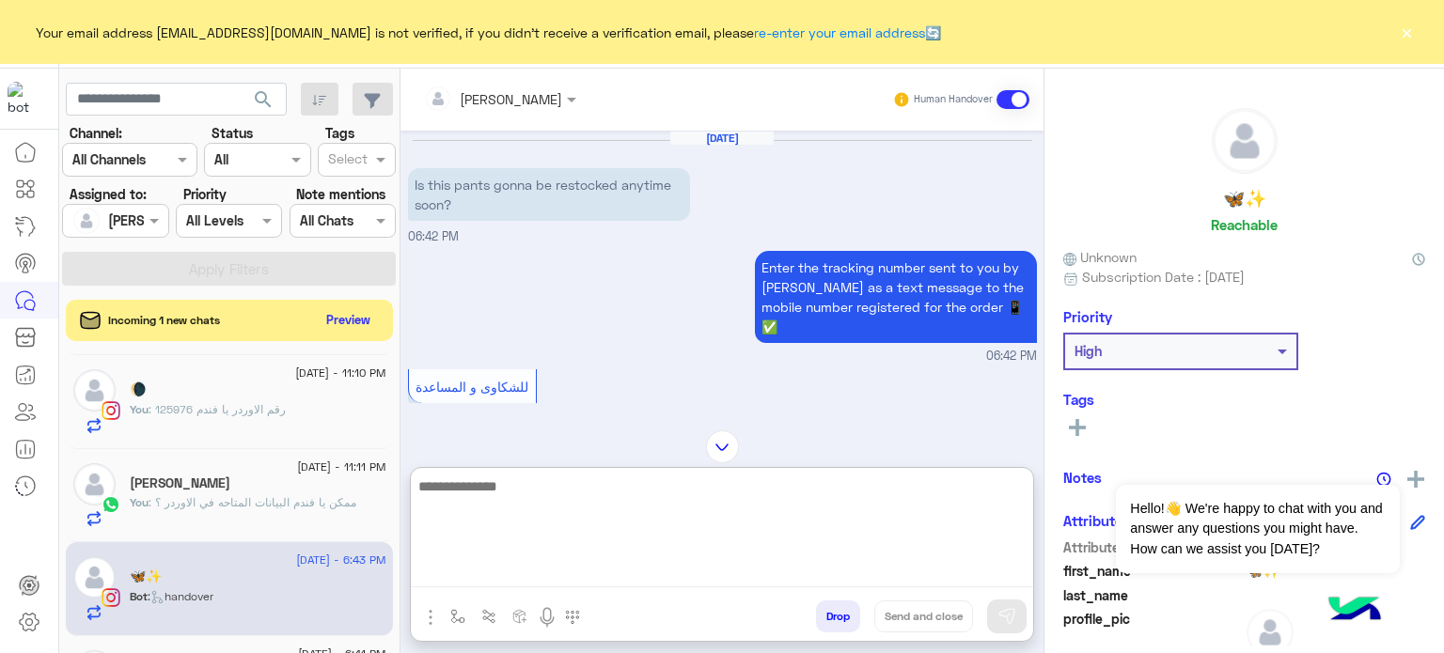
click at [530, 571] on textarea at bounding box center [722, 531] width 622 height 113
type textarea "**********"
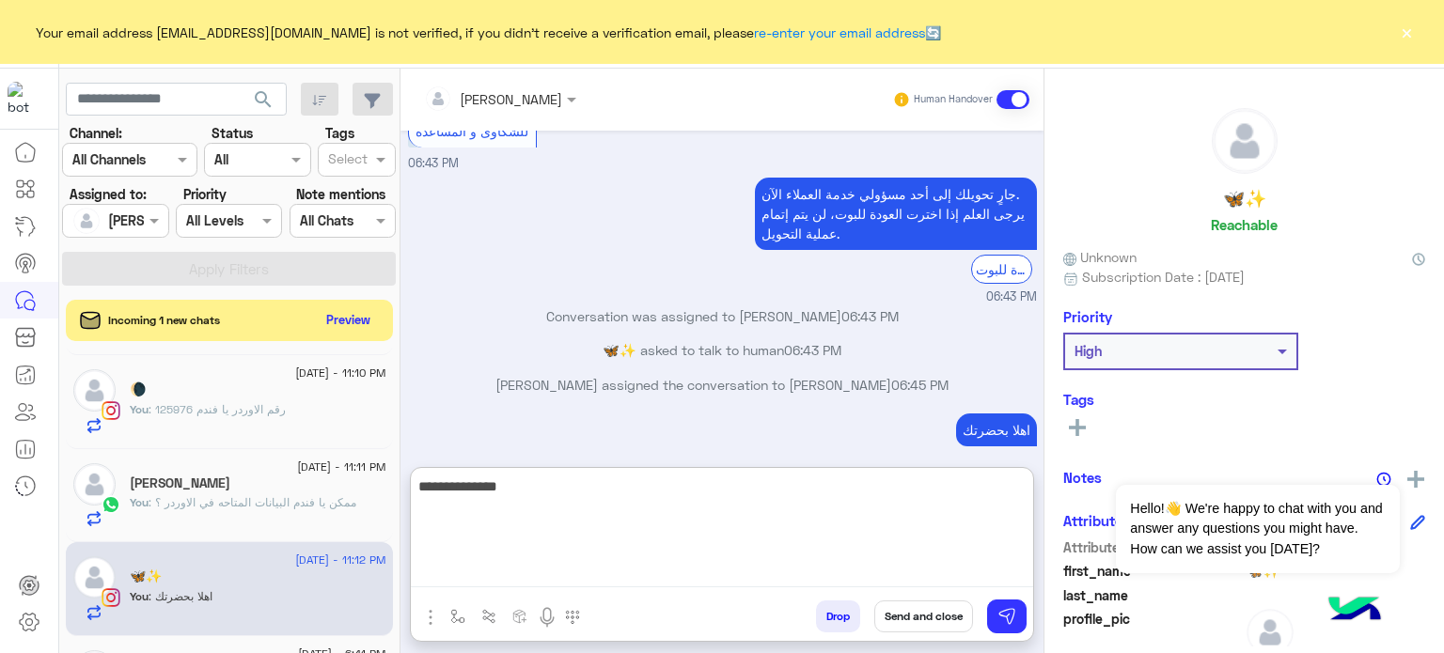
scroll to position [289, 0]
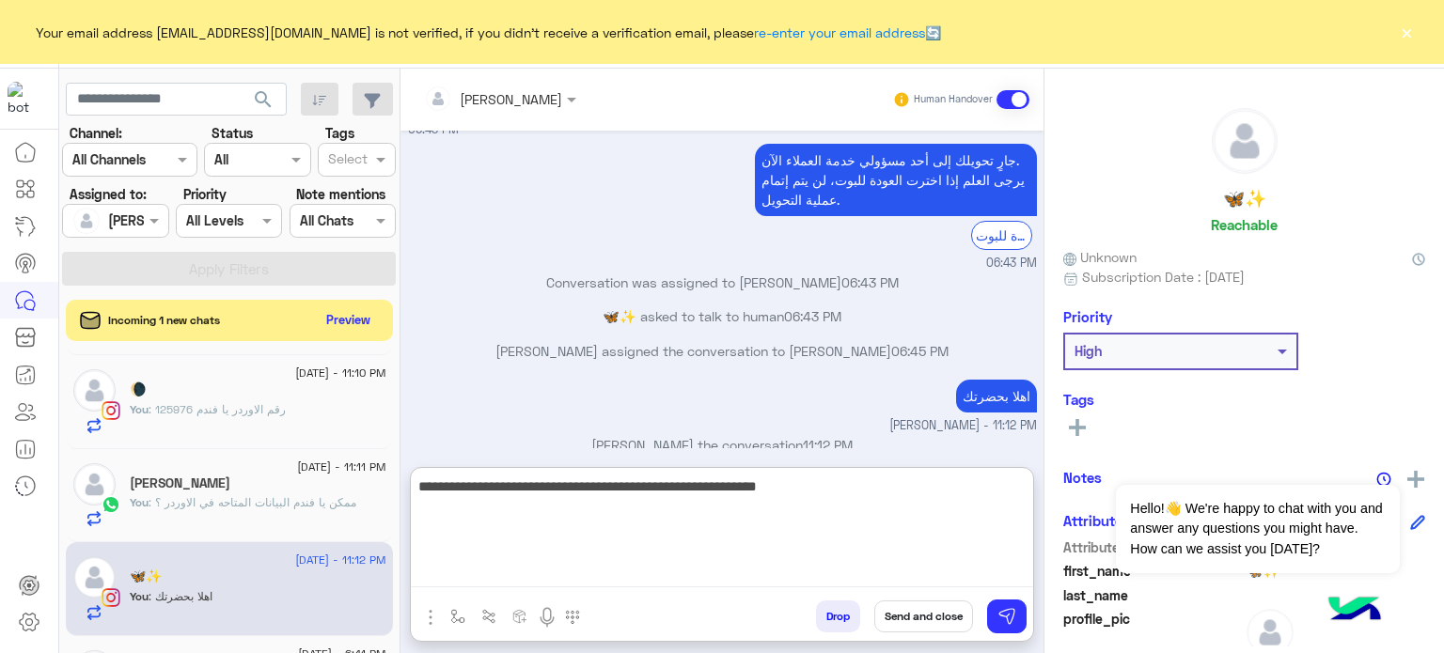
type textarea "**********"
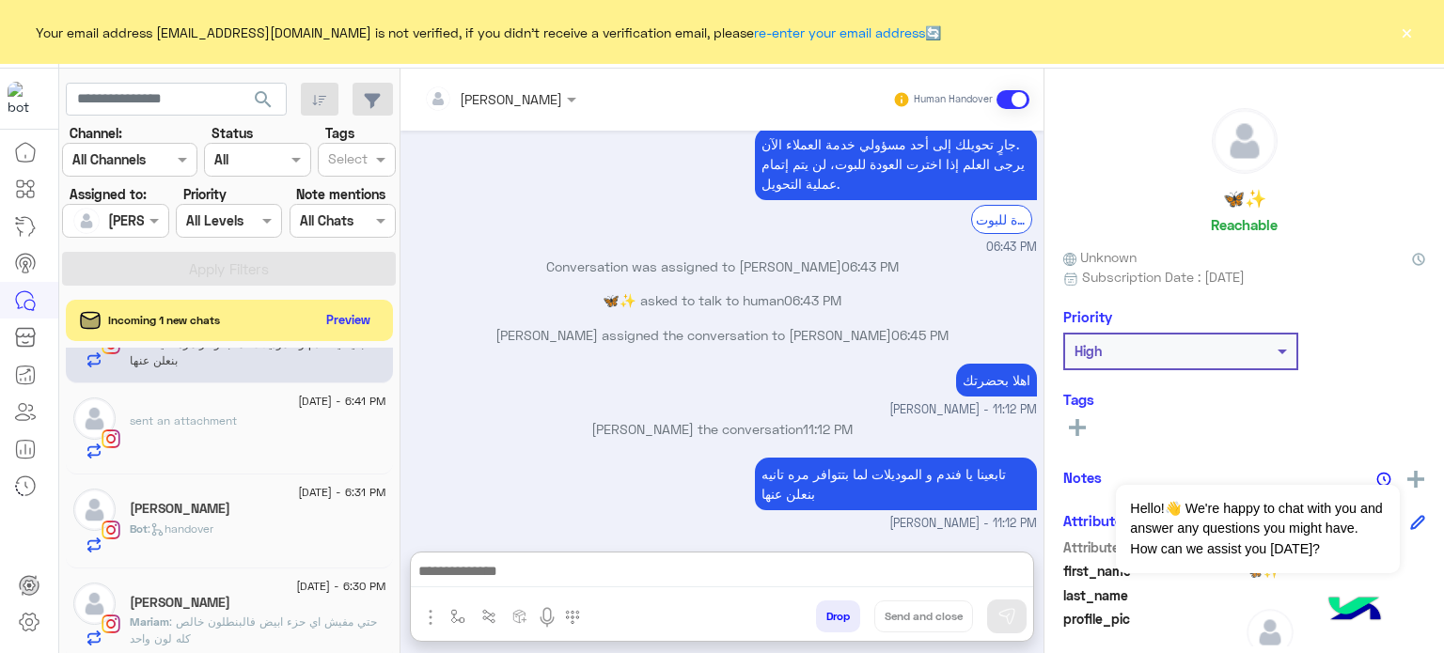
scroll to position [335, 0]
click at [297, 416] on div "sent an attachment" at bounding box center [258, 436] width 257 height 47
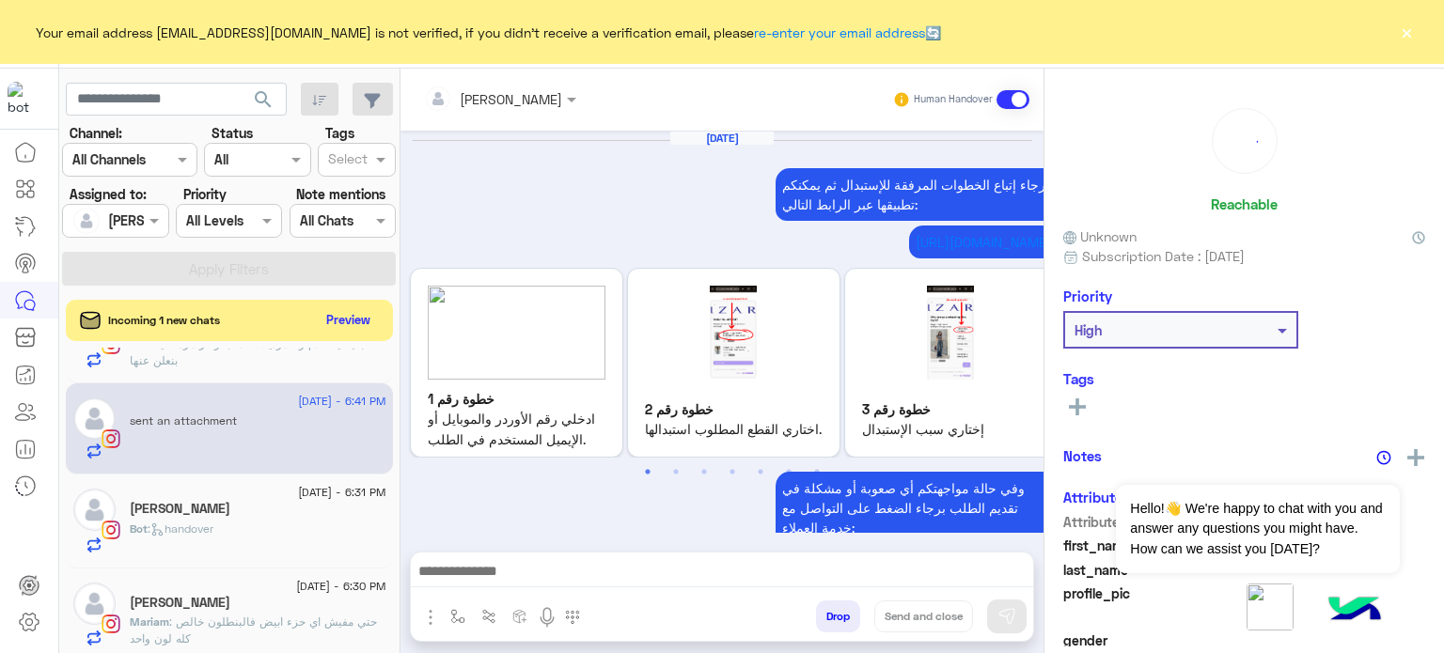
scroll to position [891, 0]
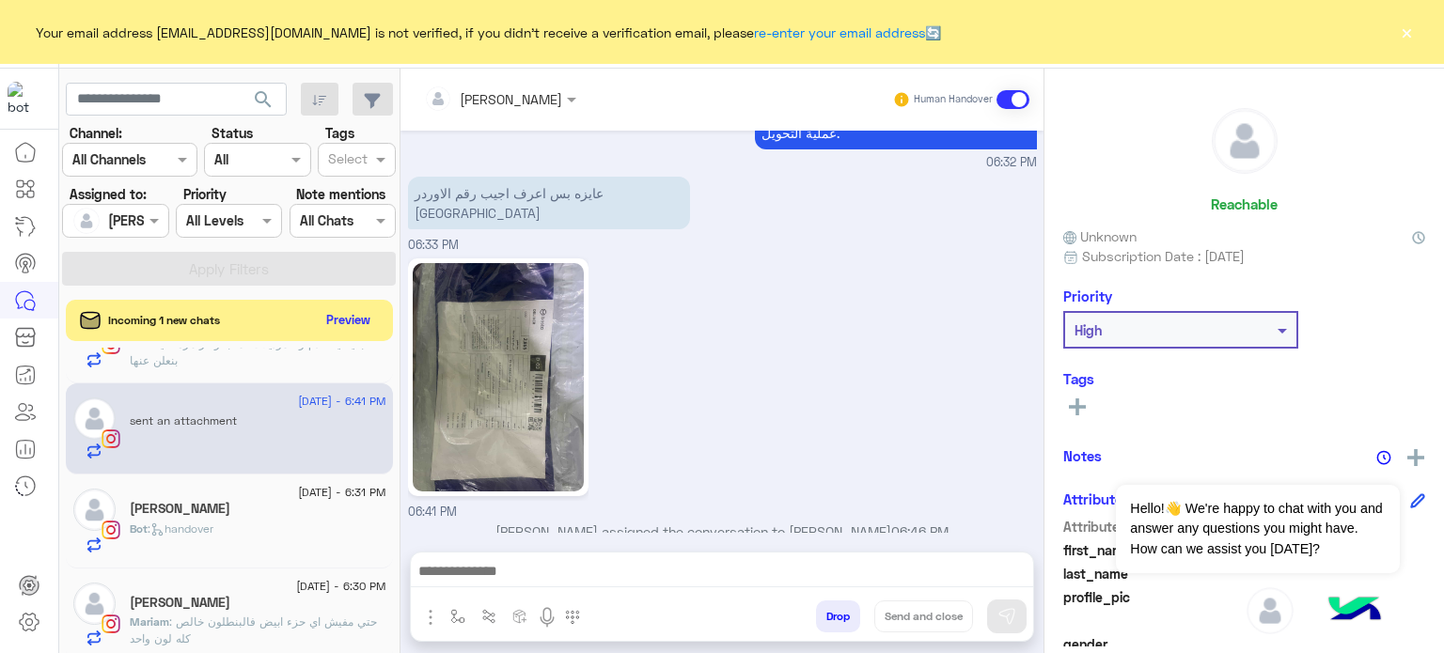
click at [561, 304] on img at bounding box center [498, 377] width 171 height 228
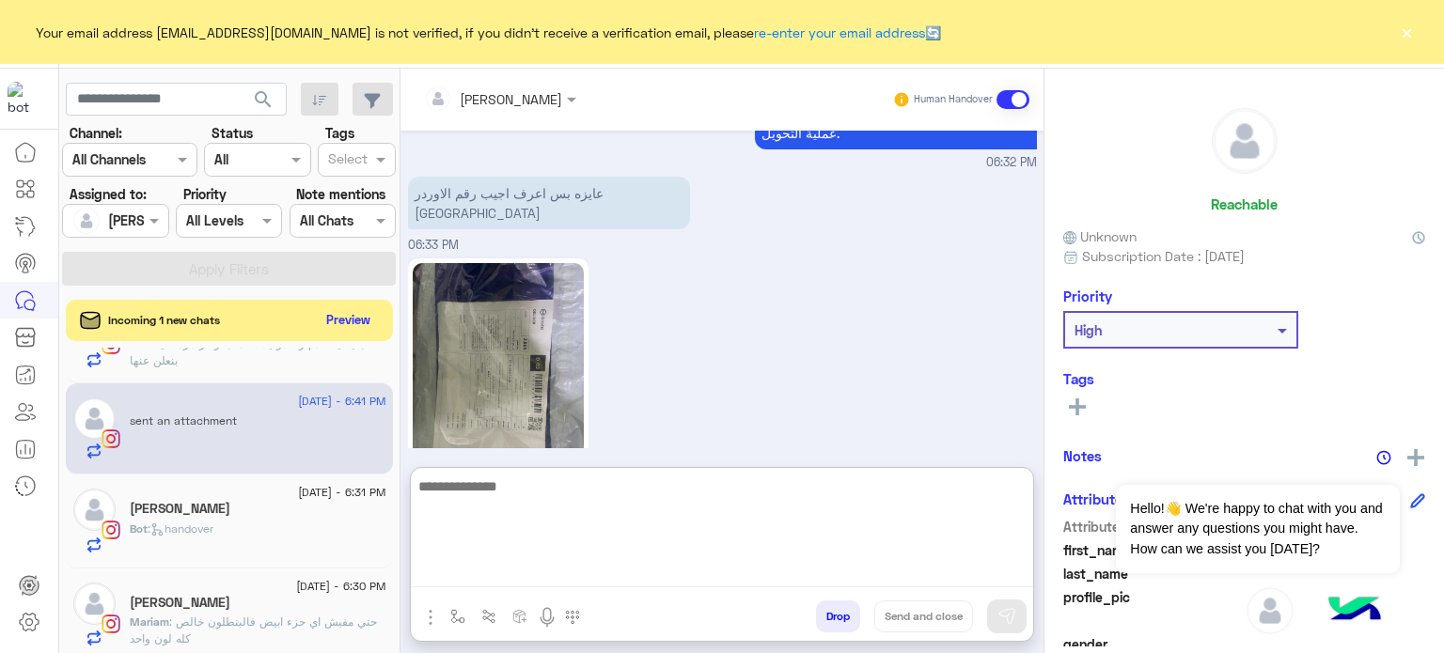
click at [594, 566] on textarea at bounding box center [722, 531] width 622 height 113
type textarea "**********"
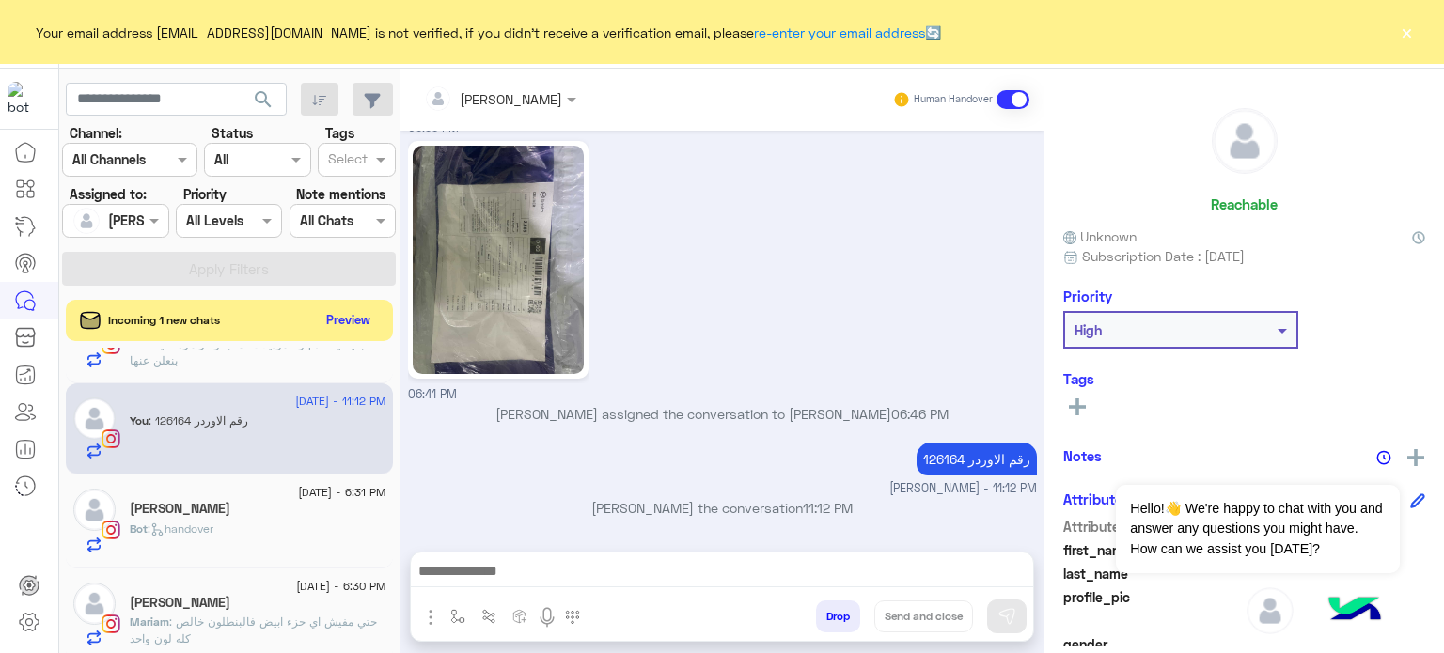
scroll to position [1051, 0]
click at [263, 543] on div "Bot : handover" at bounding box center [258, 537] width 257 height 33
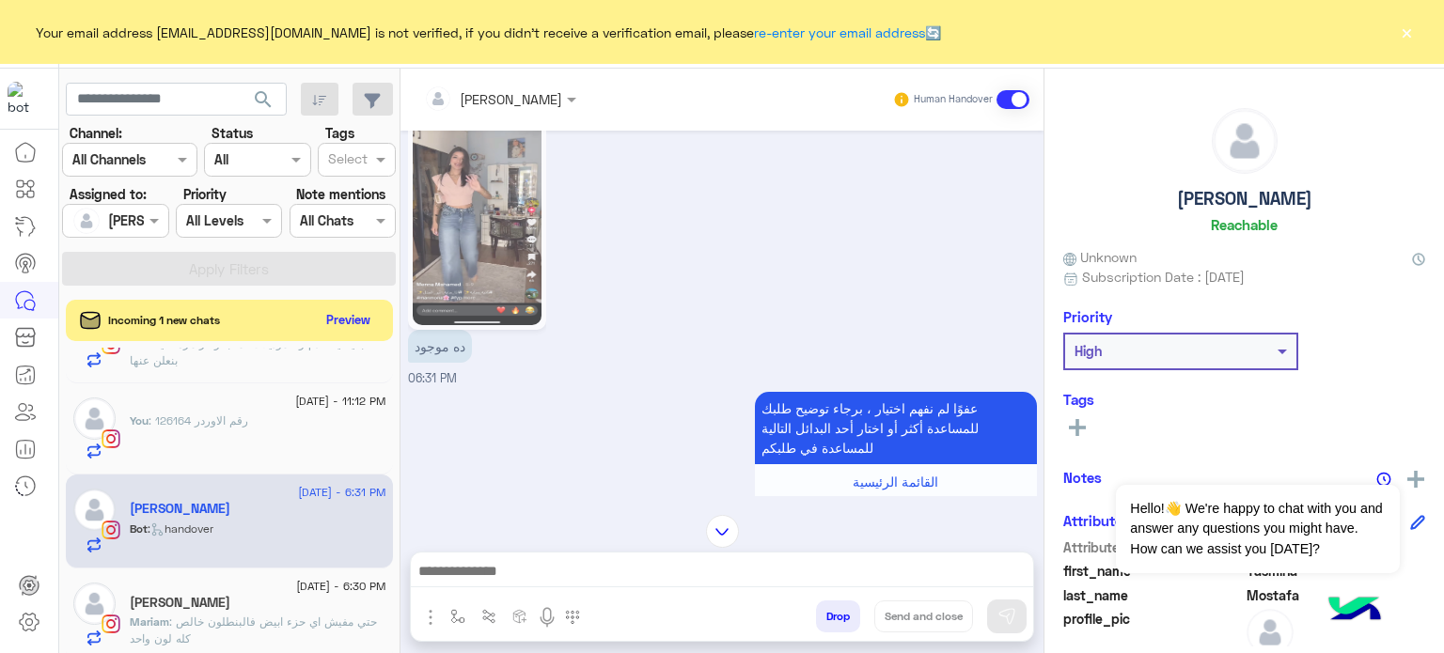
scroll to position [231, 0]
click at [526, 198] on img at bounding box center [477, 213] width 129 height 228
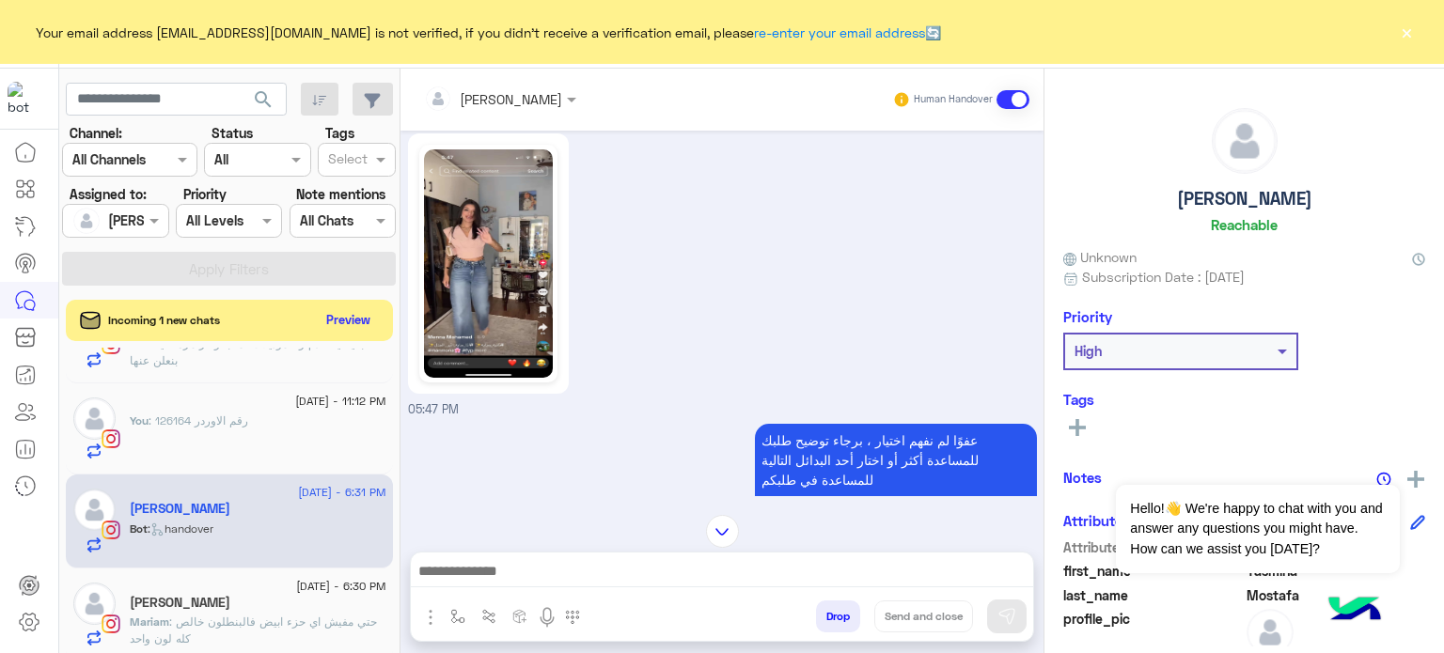
scroll to position [0, 0]
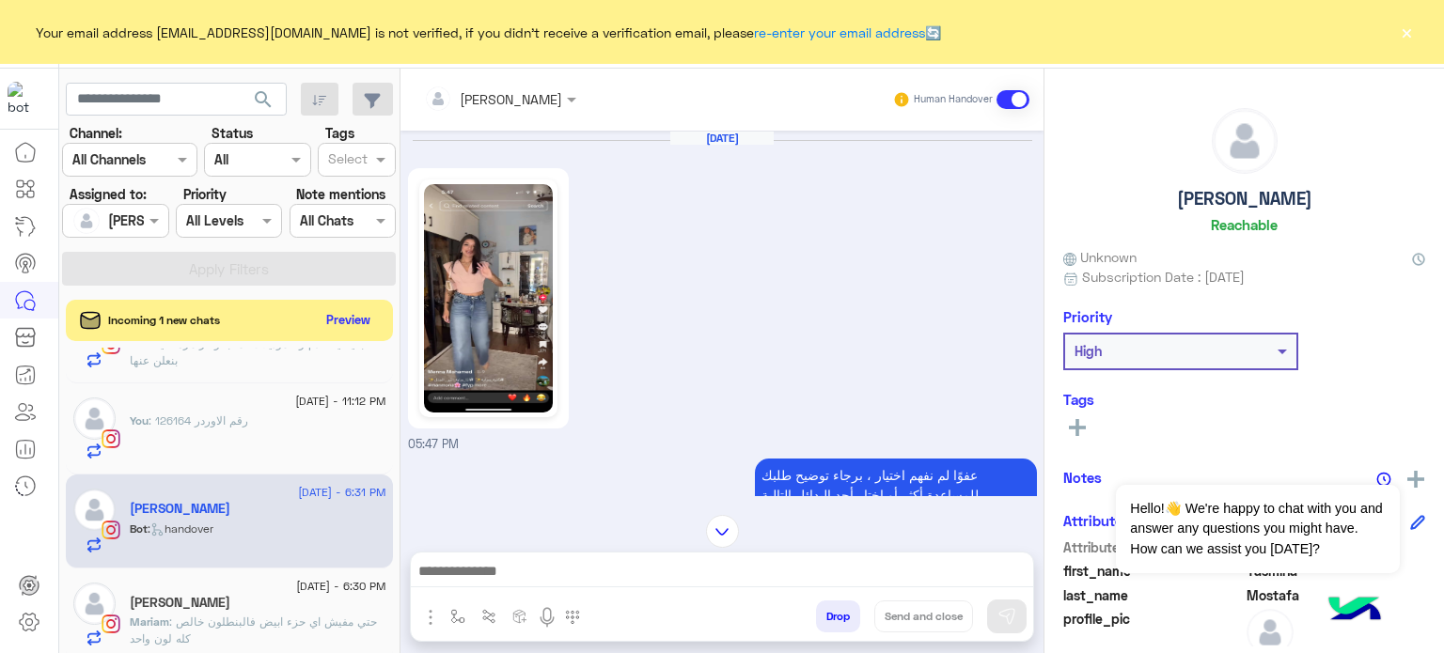
click at [506, 262] on img at bounding box center [488, 298] width 129 height 228
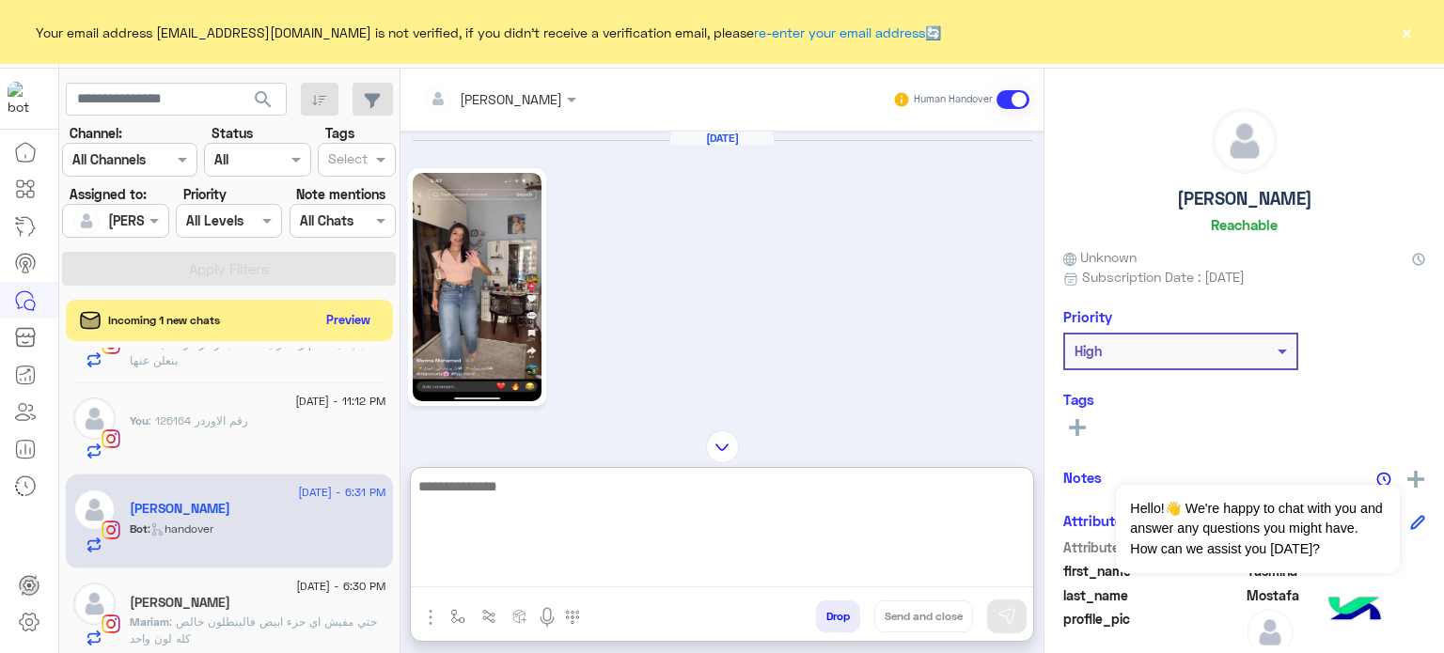
click at [599, 578] on textarea at bounding box center [722, 531] width 622 height 113
paste textarea "**********"
type textarea "**********"
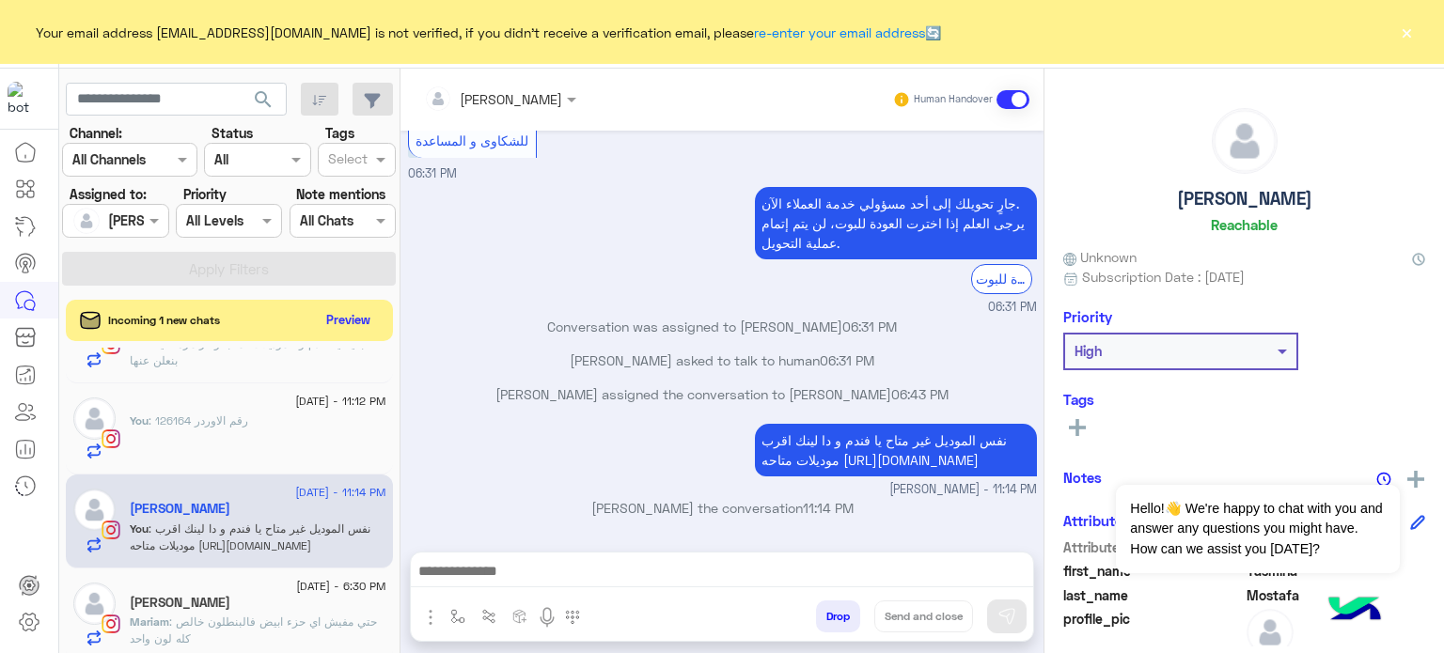
scroll to position [2025, 0]
click at [330, 620] on span ": حتي مفيش اي حزء ابيض فالبنطلون خالص كله لون واحد" at bounding box center [253, 630] width 247 height 31
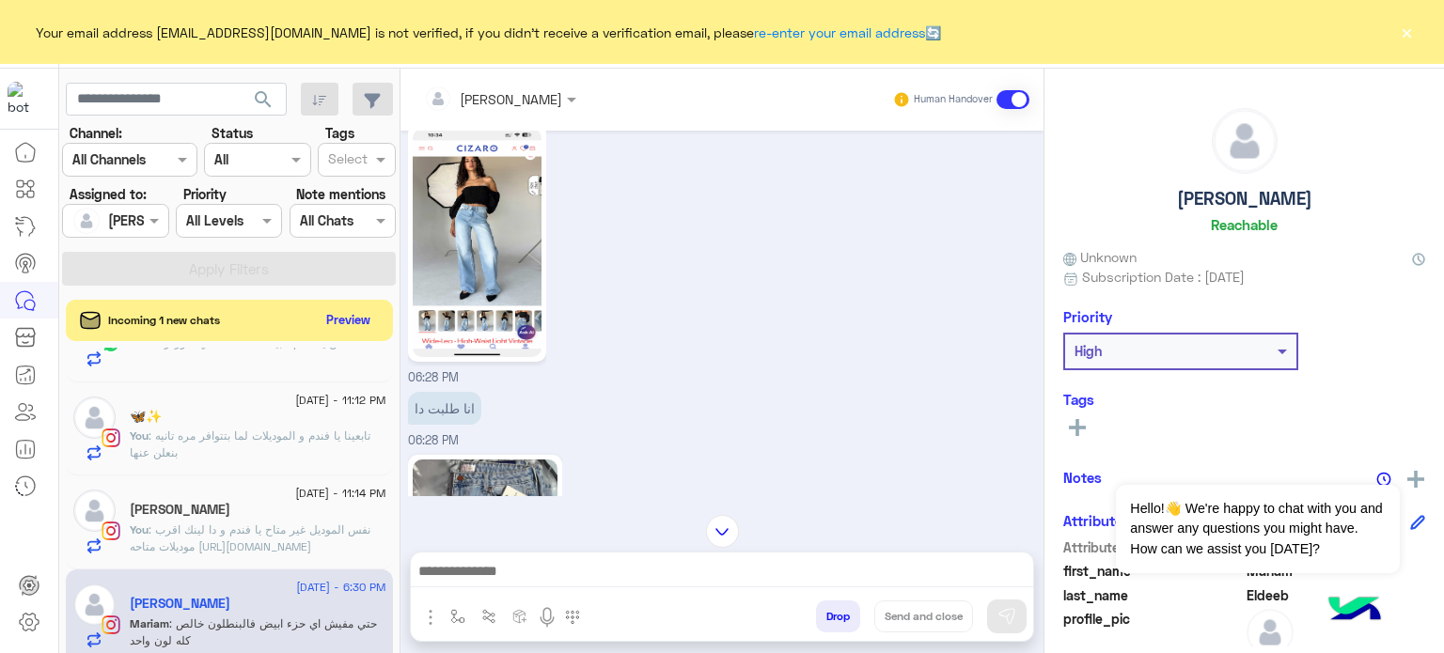
scroll to position [489, 0]
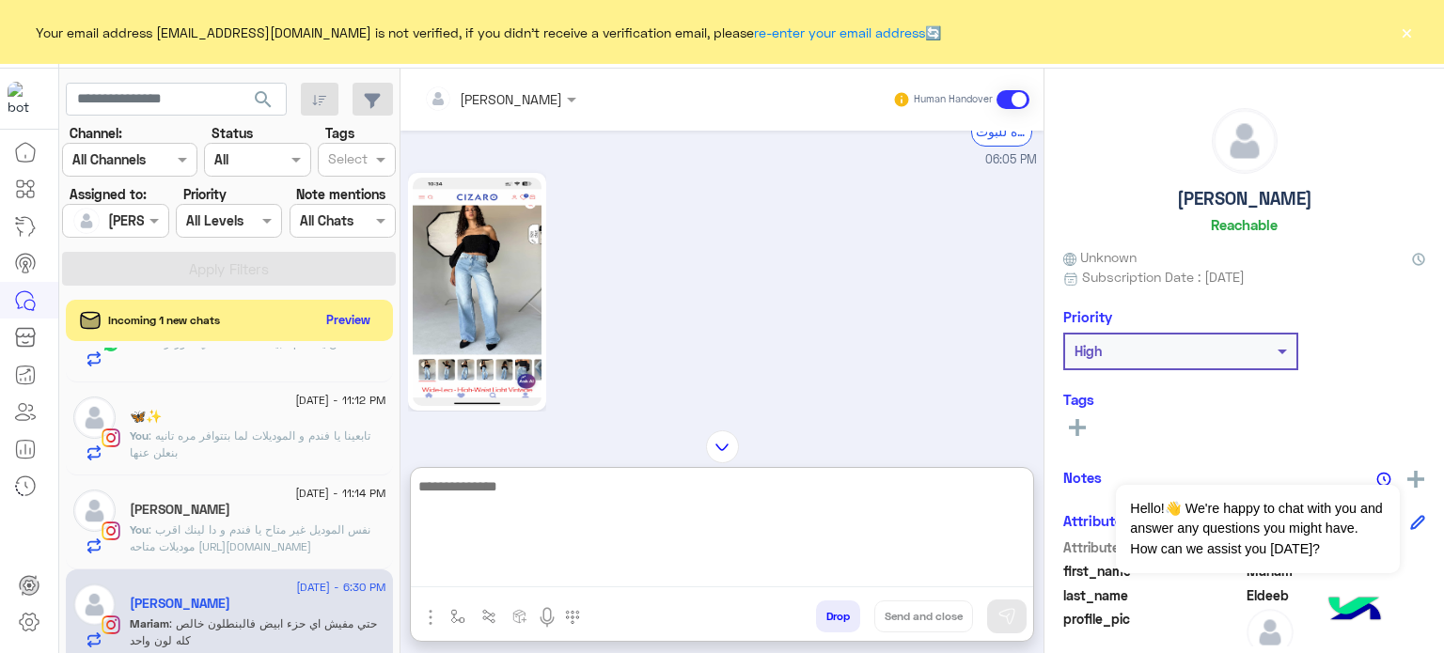
click at [560, 583] on textarea at bounding box center [722, 531] width 622 height 113
paste textarea "**********"
type textarea "**********"
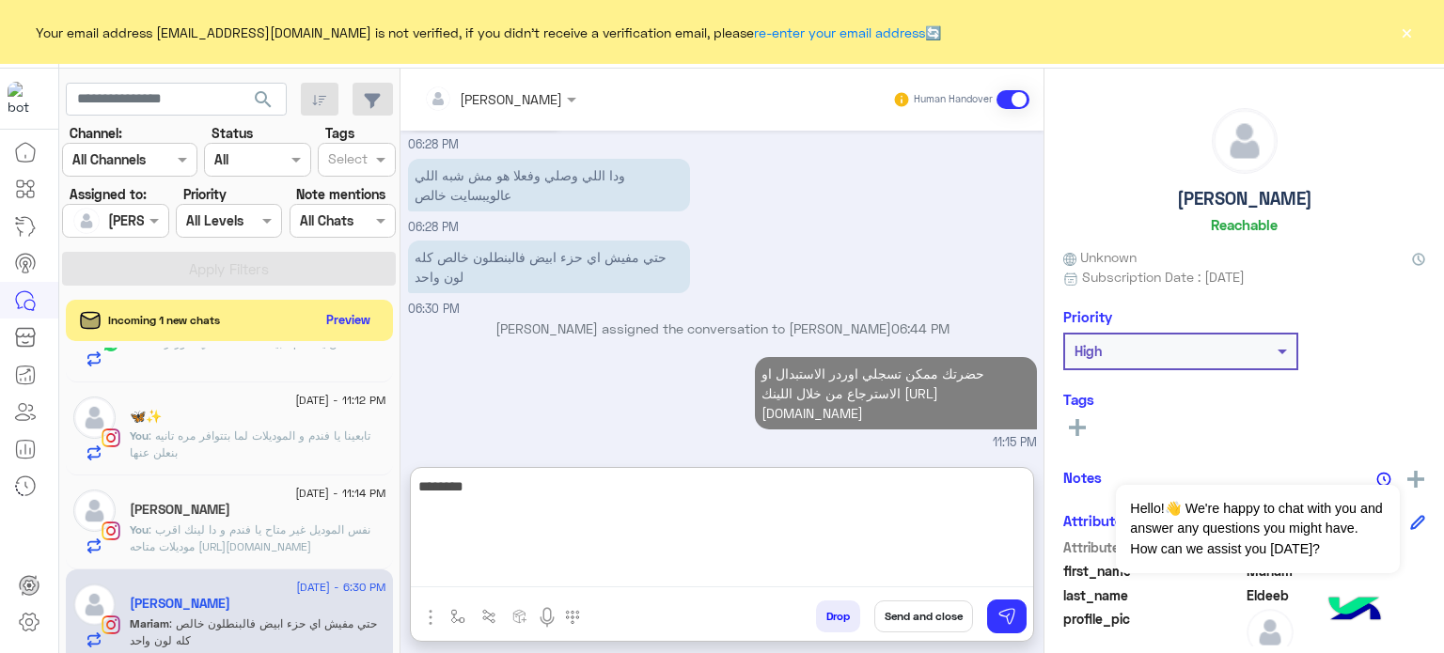
scroll to position [1136, 0]
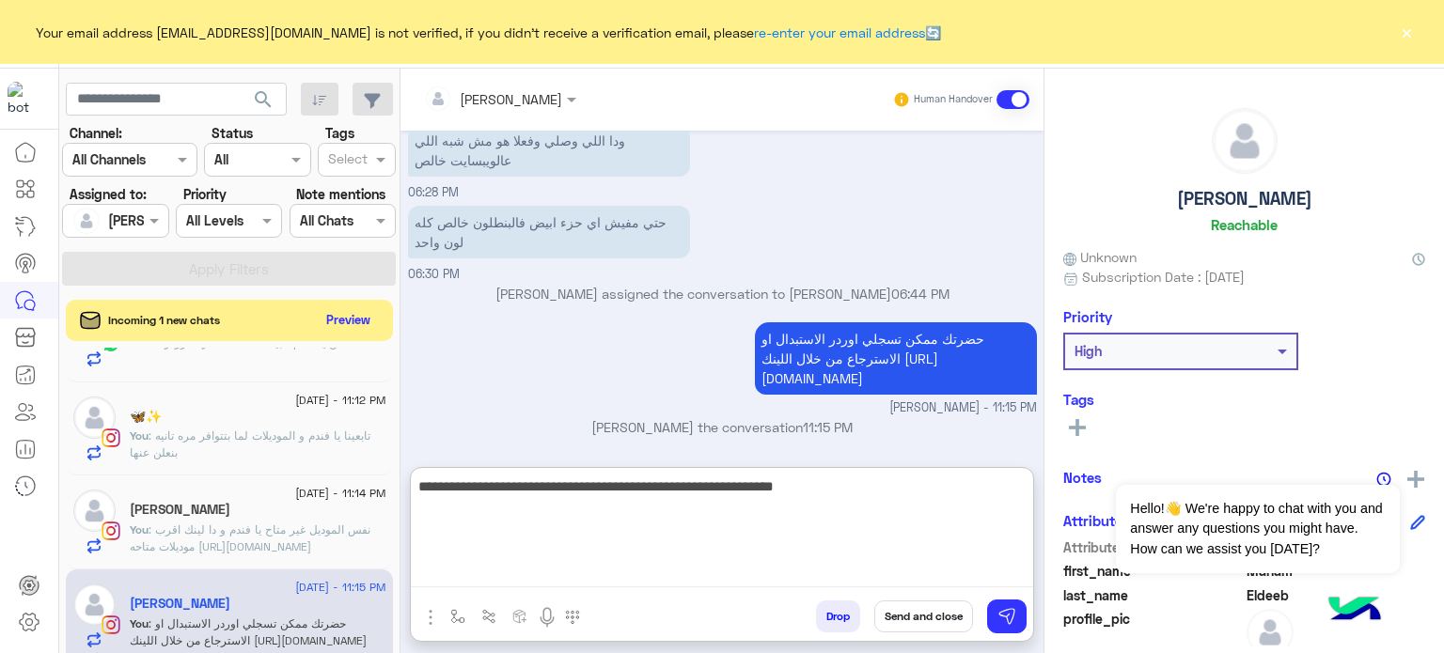
type textarea "**********"
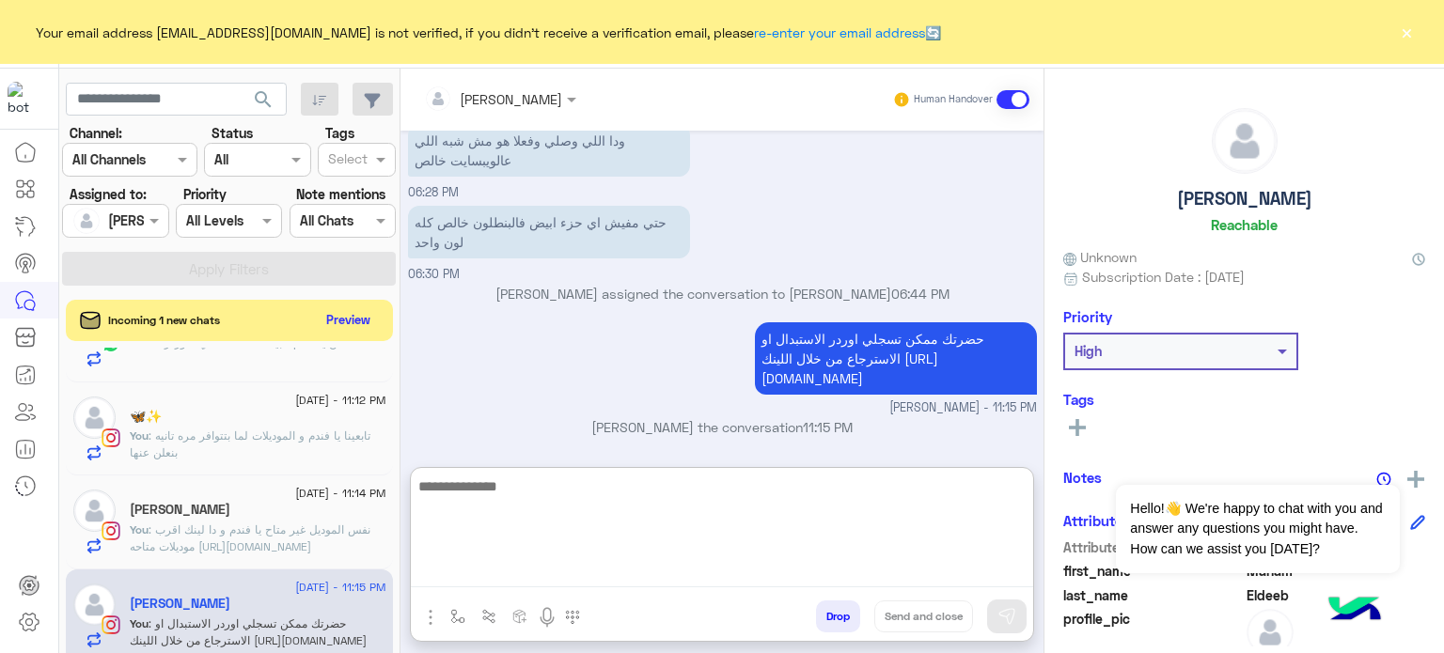
scroll to position [1216, 0]
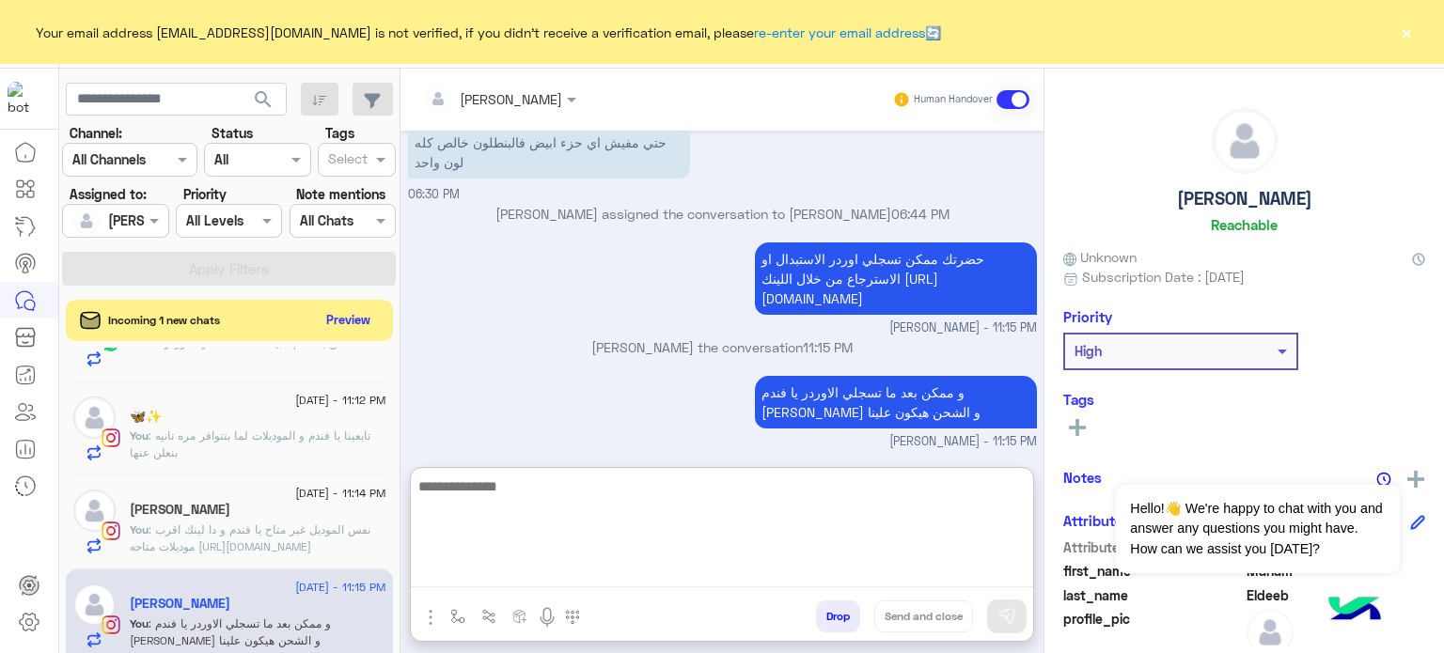
click at [661, 504] on textarea at bounding box center [722, 531] width 622 height 113
paste textarea "**********"
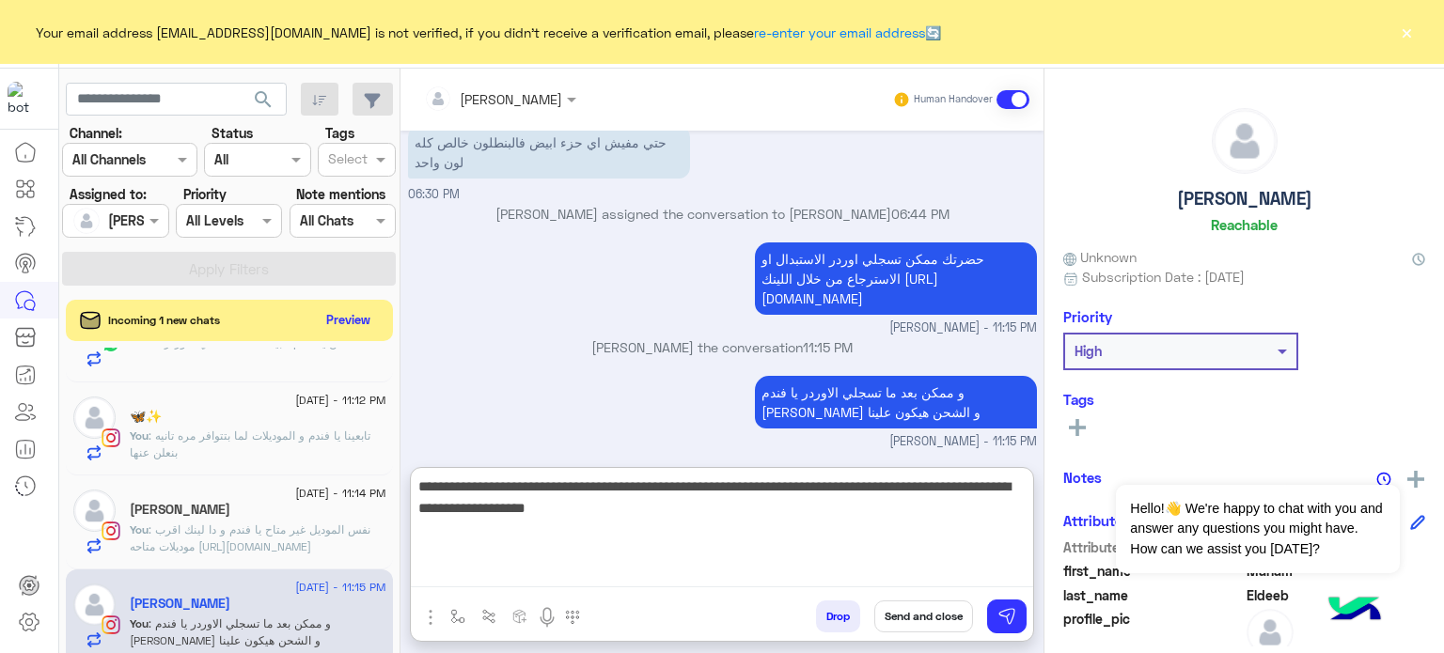
type textarea "**********"
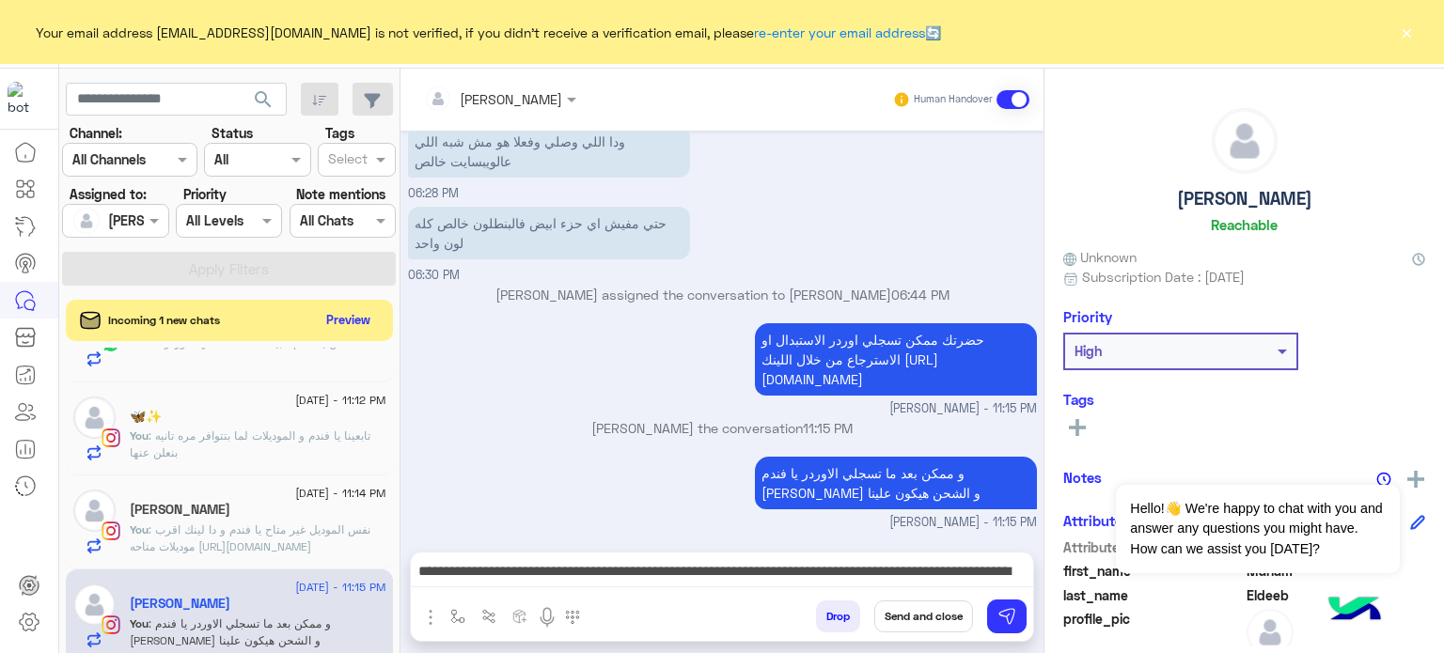
scroll to position [1230, 0]
click at [945, 618] on button "Send and close" at bounding box center [923, 617] width 99 height 32
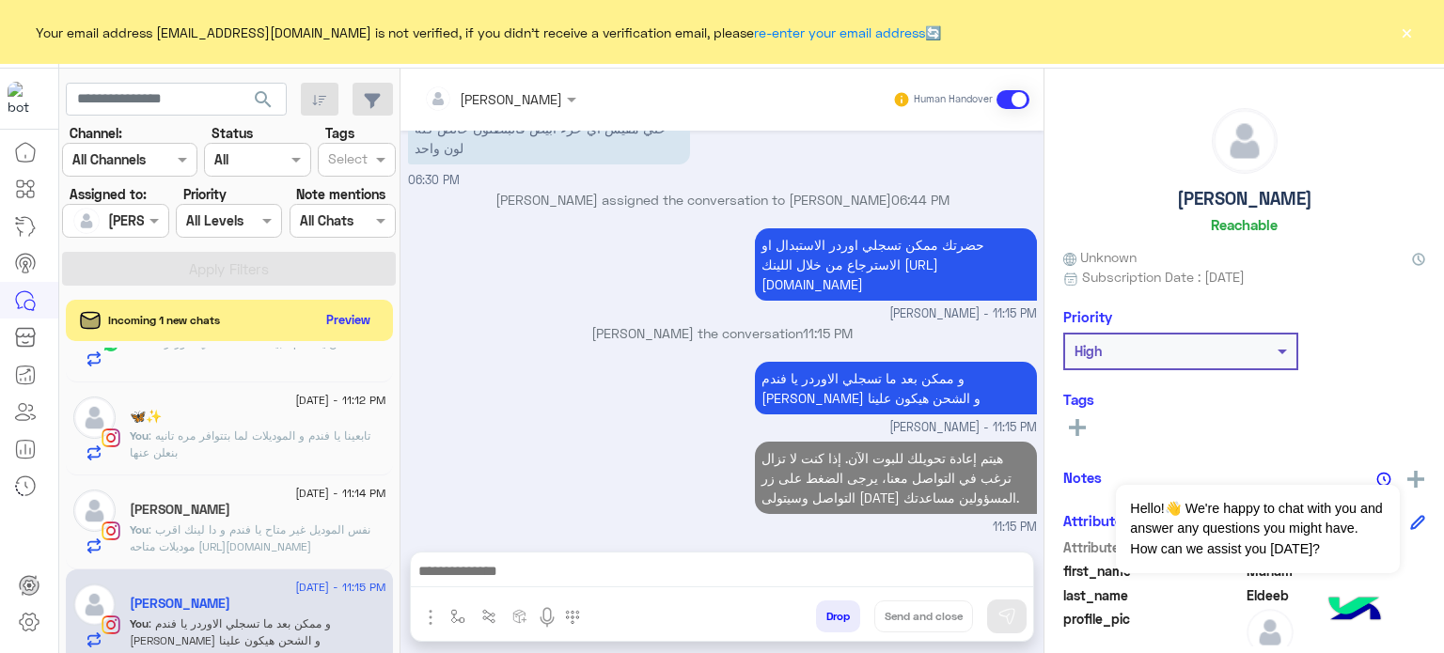
scroll to position [1264, 0]
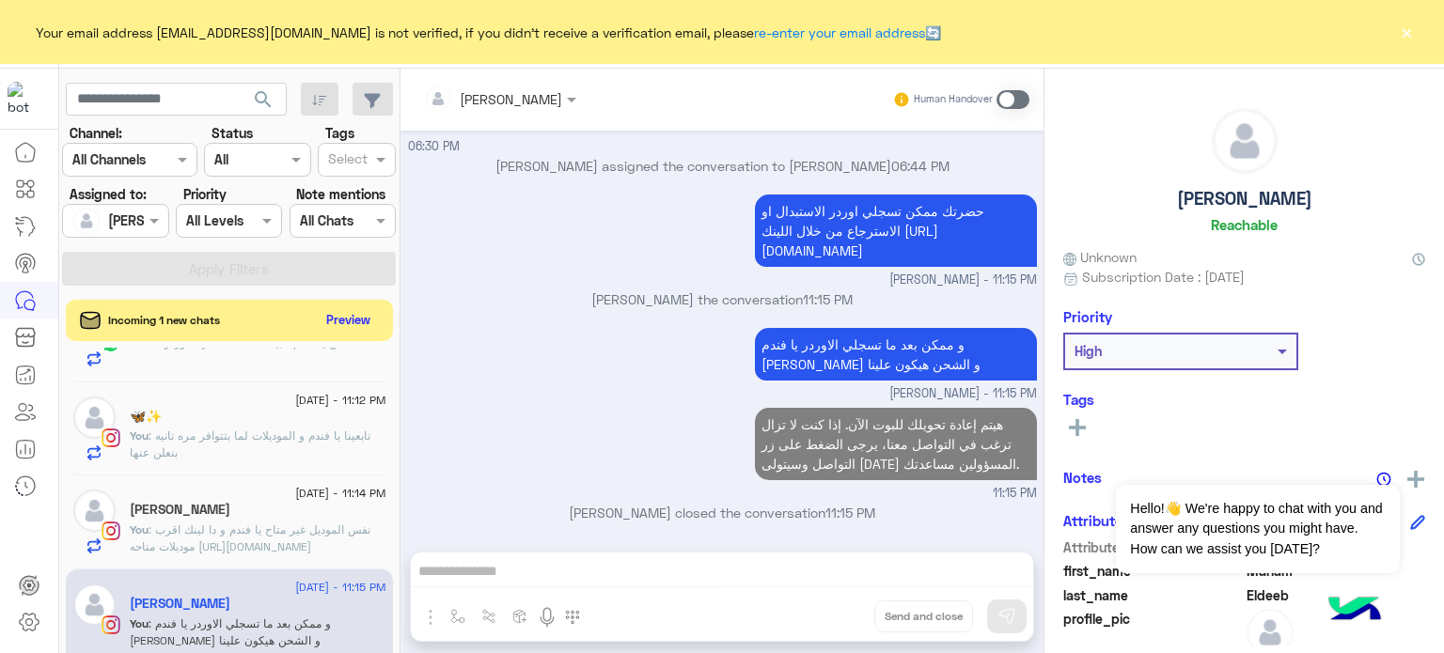
click at [270, 526] on span ": نفس الموديل غير متاح يا فندم و دا لينك اقرب موديلات متاحه https://cizaro.net/…" at bounding box center [250, 538] width 241 height 31
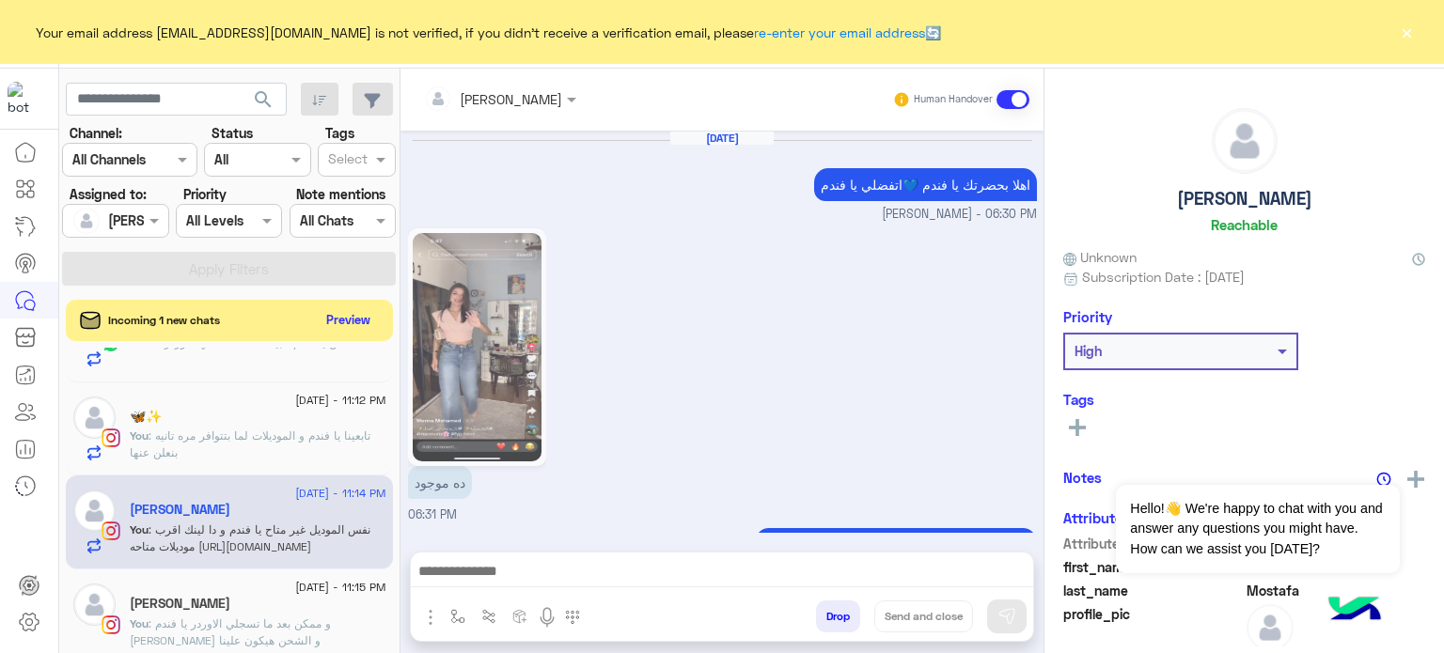
scroll to position [623, 0]
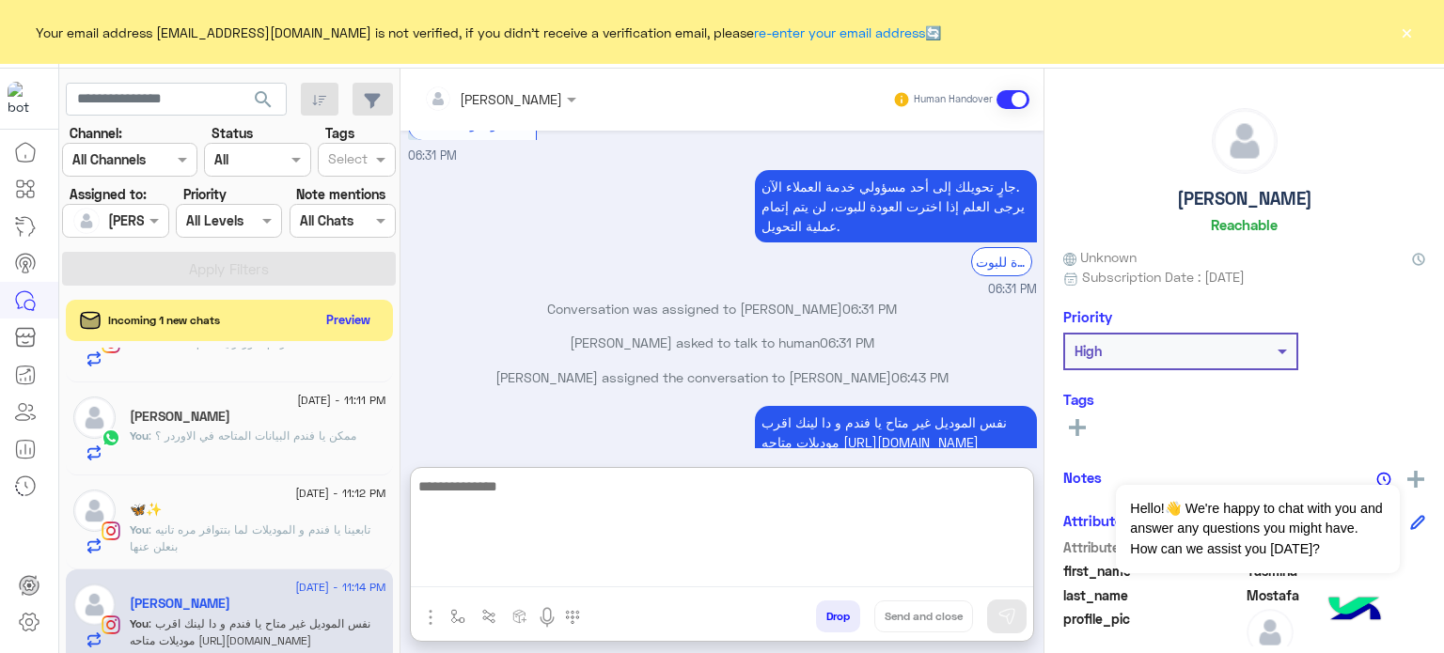
click at [539, 572] on textarea at bounding box center [722, 531] width 622 height 113
paste textarea "**********"
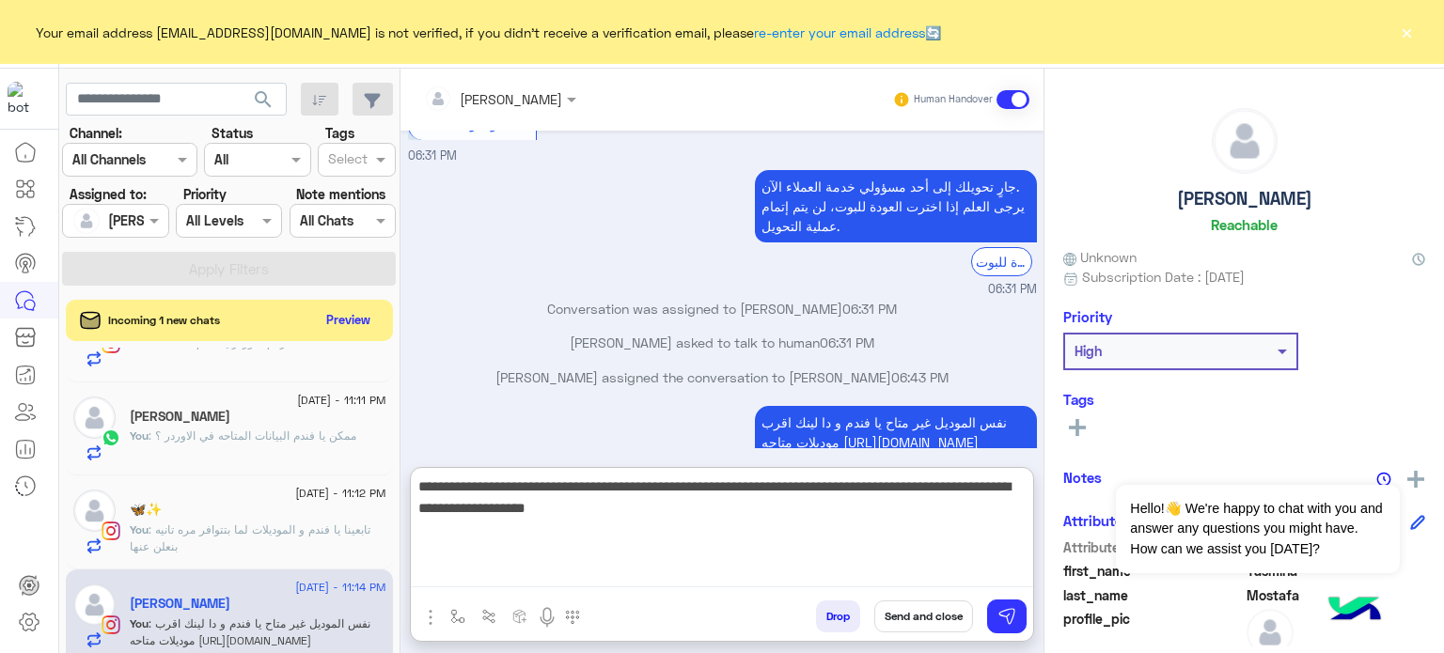
type textarea "**********"
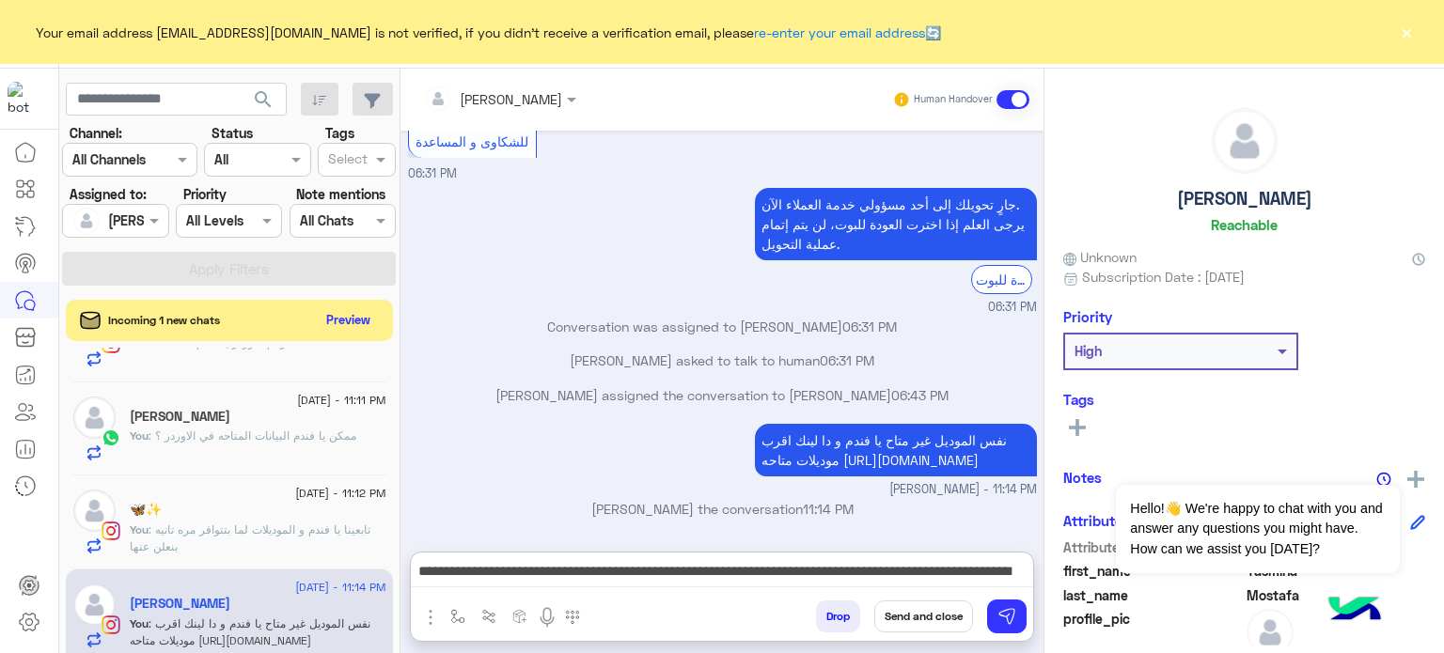
click at [947, 619] on button "Send and close" at bounding box center [923, 617] width 99 height 32
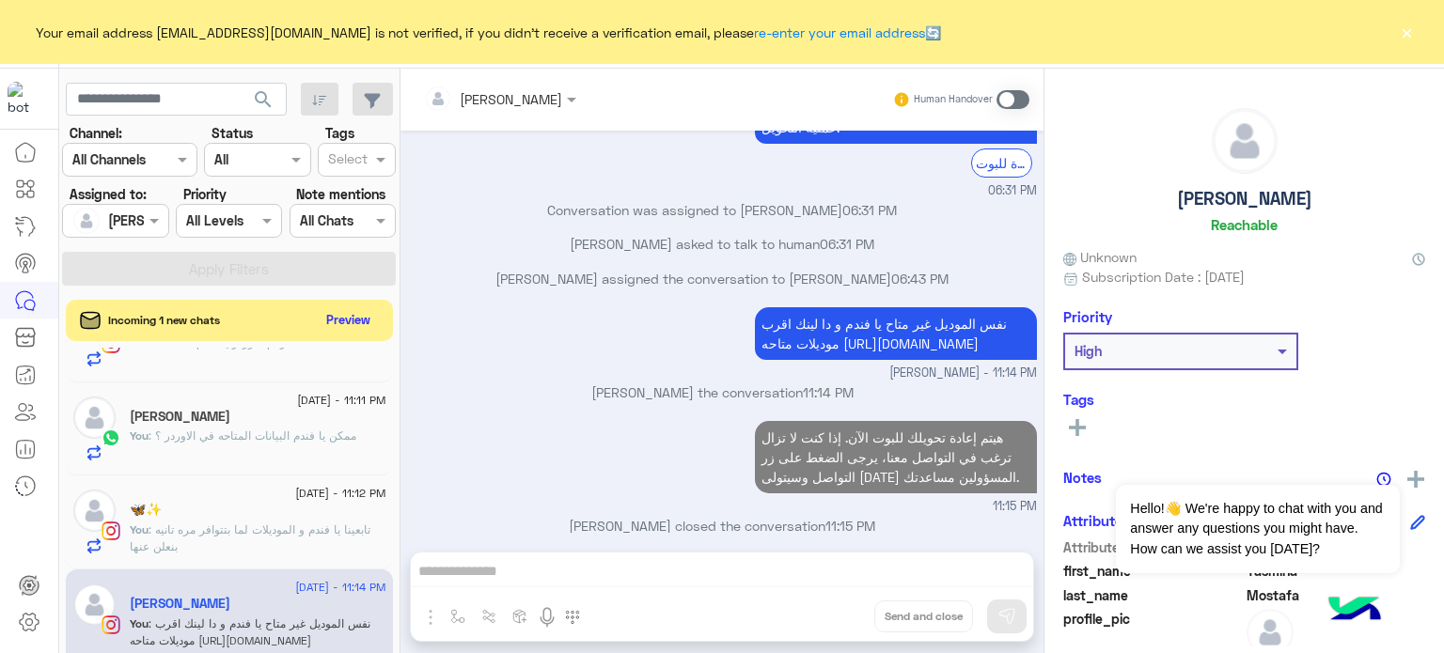
scroll to position [757, 0]
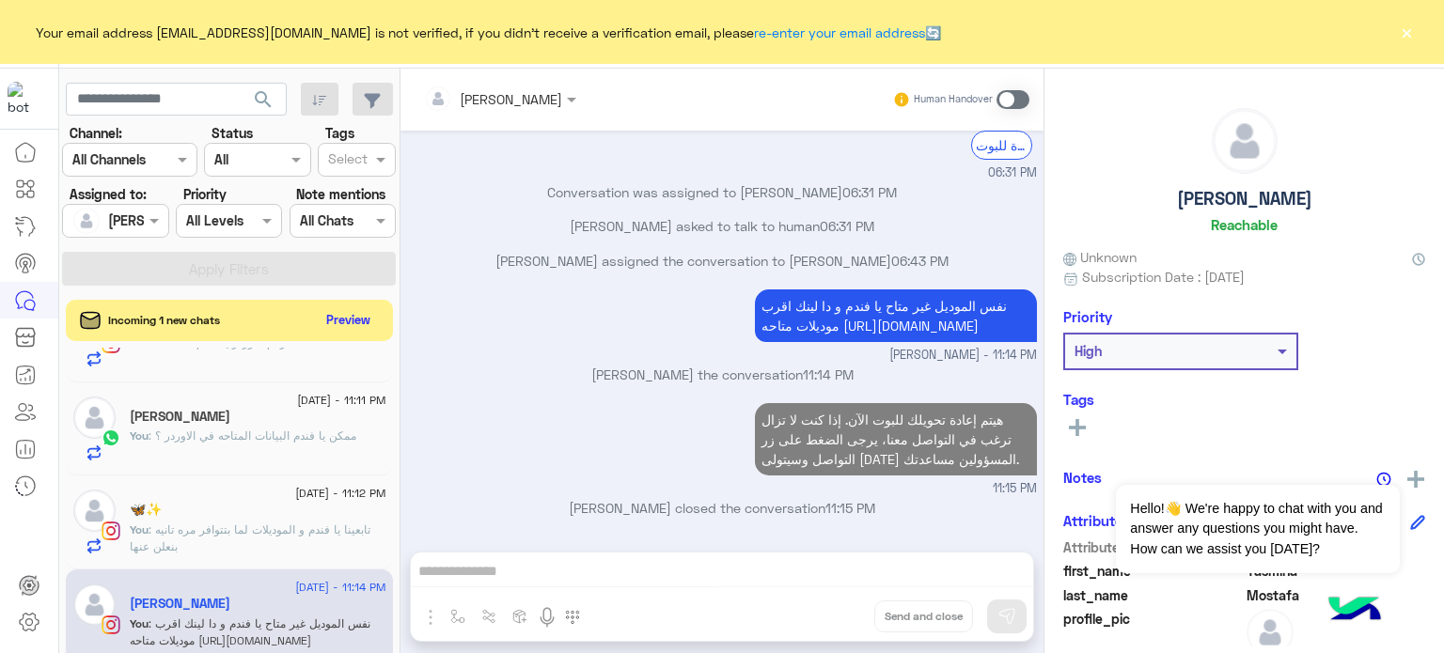
click at [263, 518] on div "🦋✨" at bounding box center [258, 512] width 257 height 20
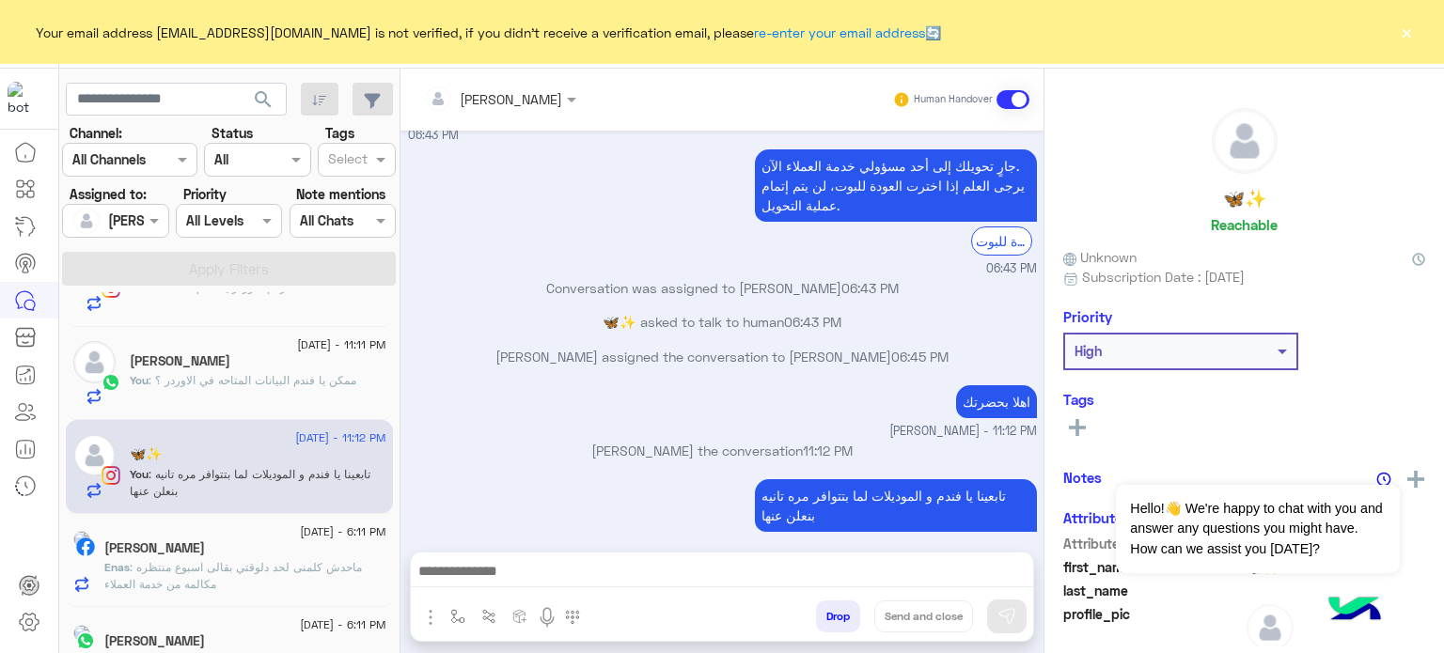
scroll to position [9, 0]
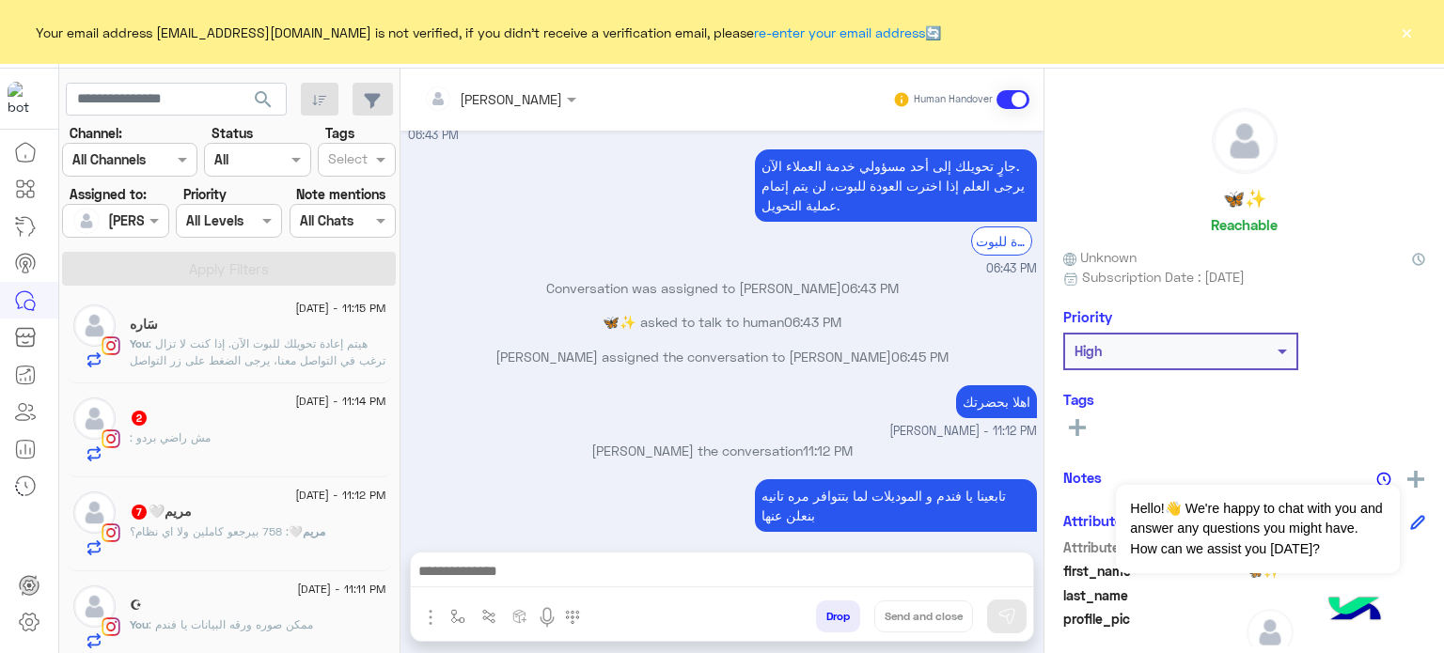
click at [217, 618] on span ": ممكن صوره ورقه البيانات يا فندم" at bounding box center [231, 625] width 164 height 14
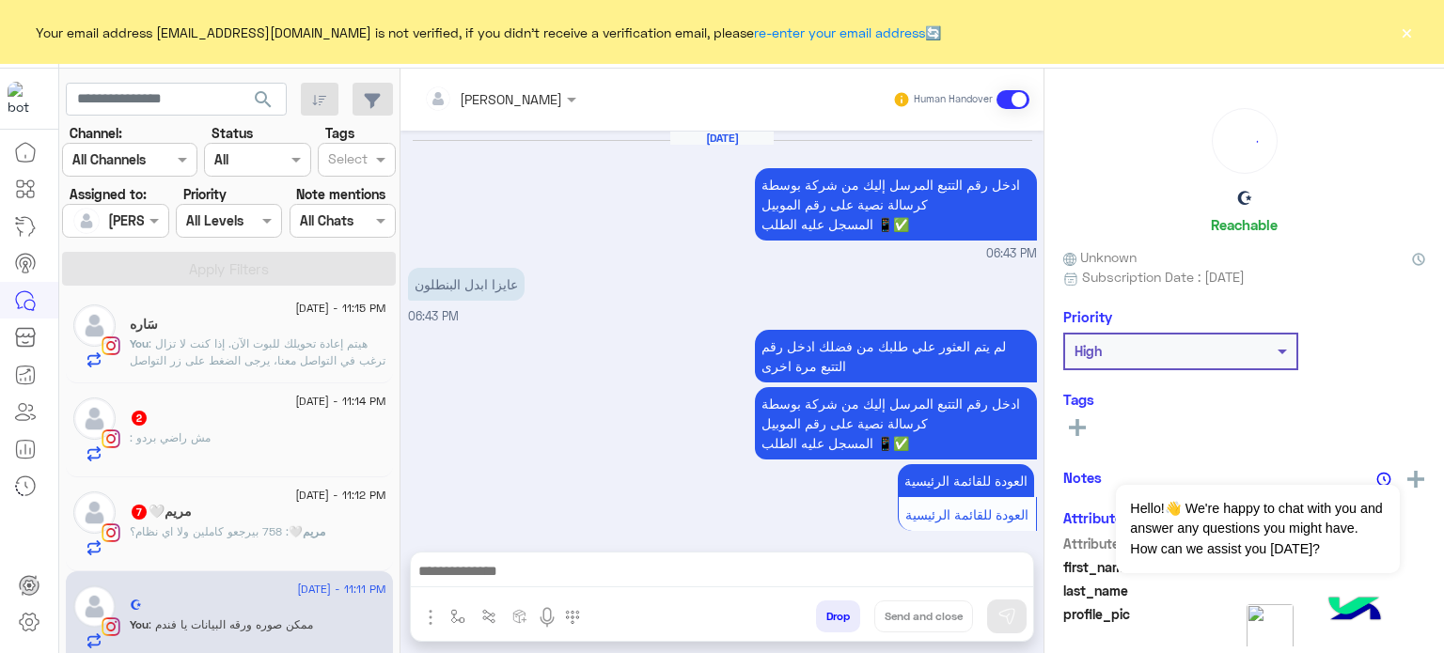
scroll to position [413, 0]
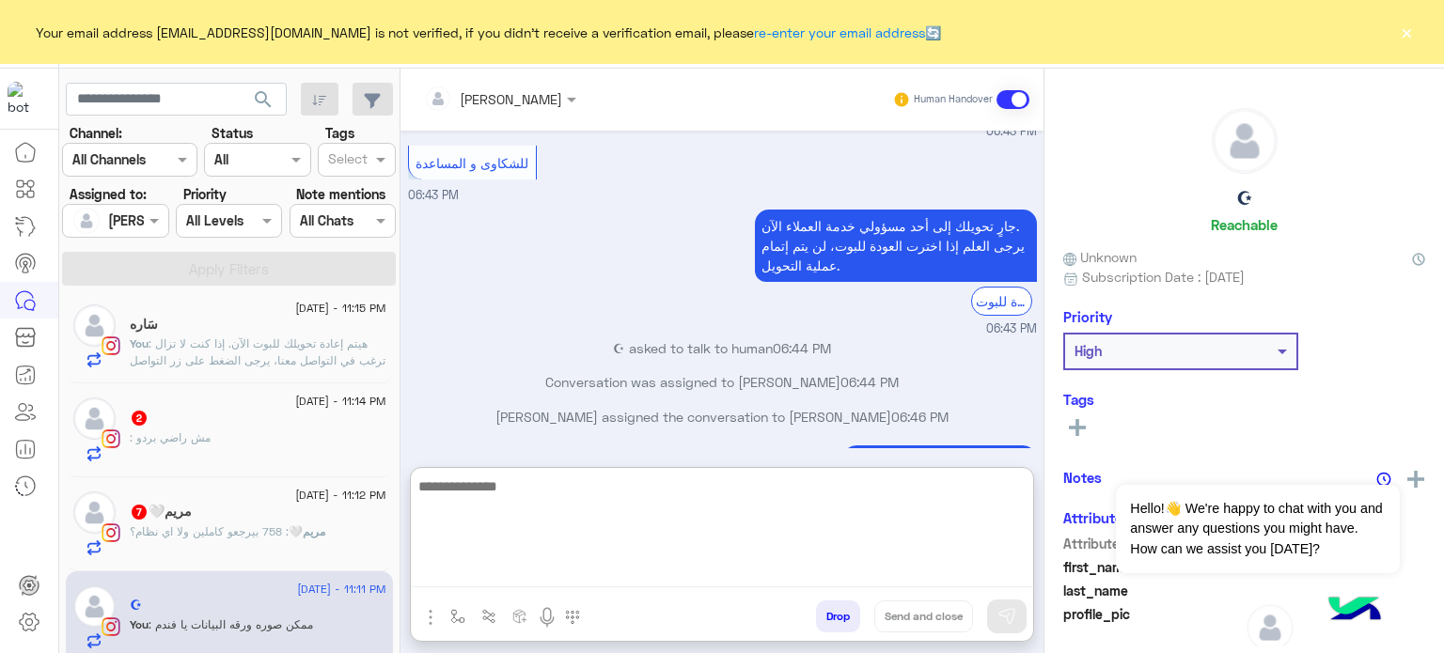
click at [556, 571] on textarea at bounding box center [722, 531] width 622 height 113
paste textarea "**********"
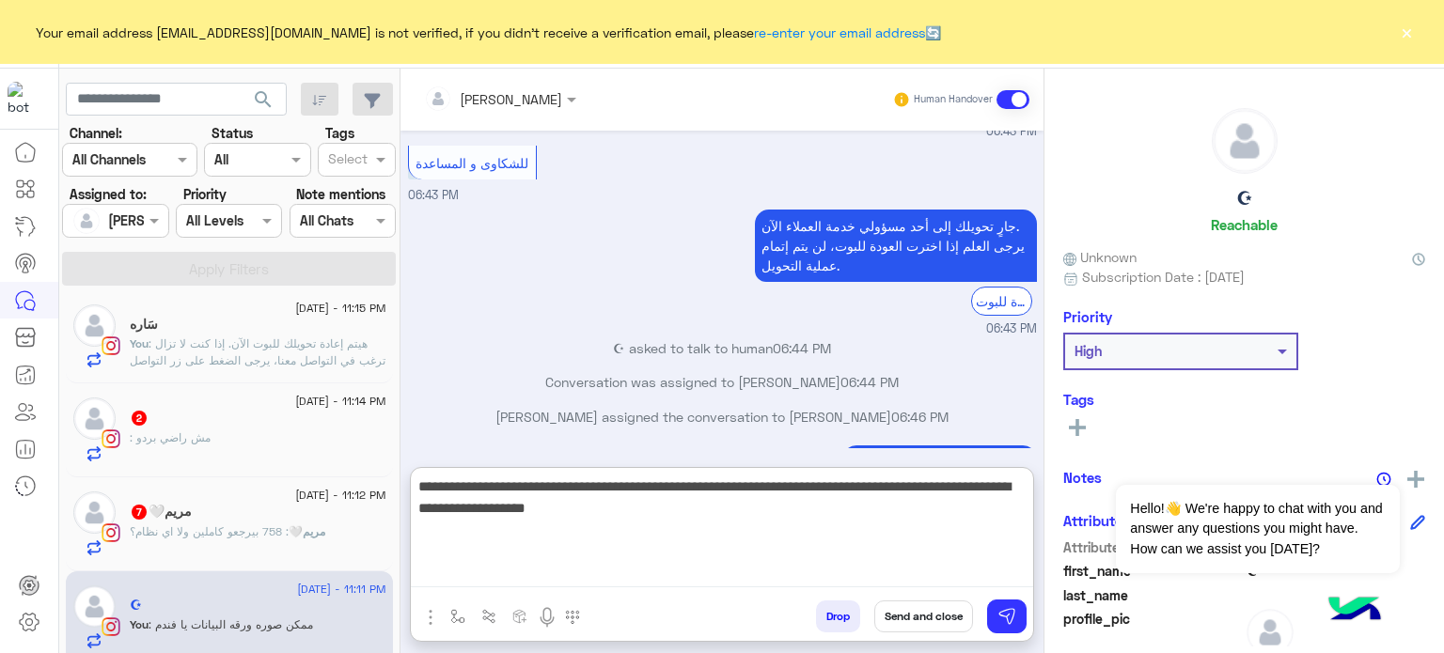
type textarea "**********"
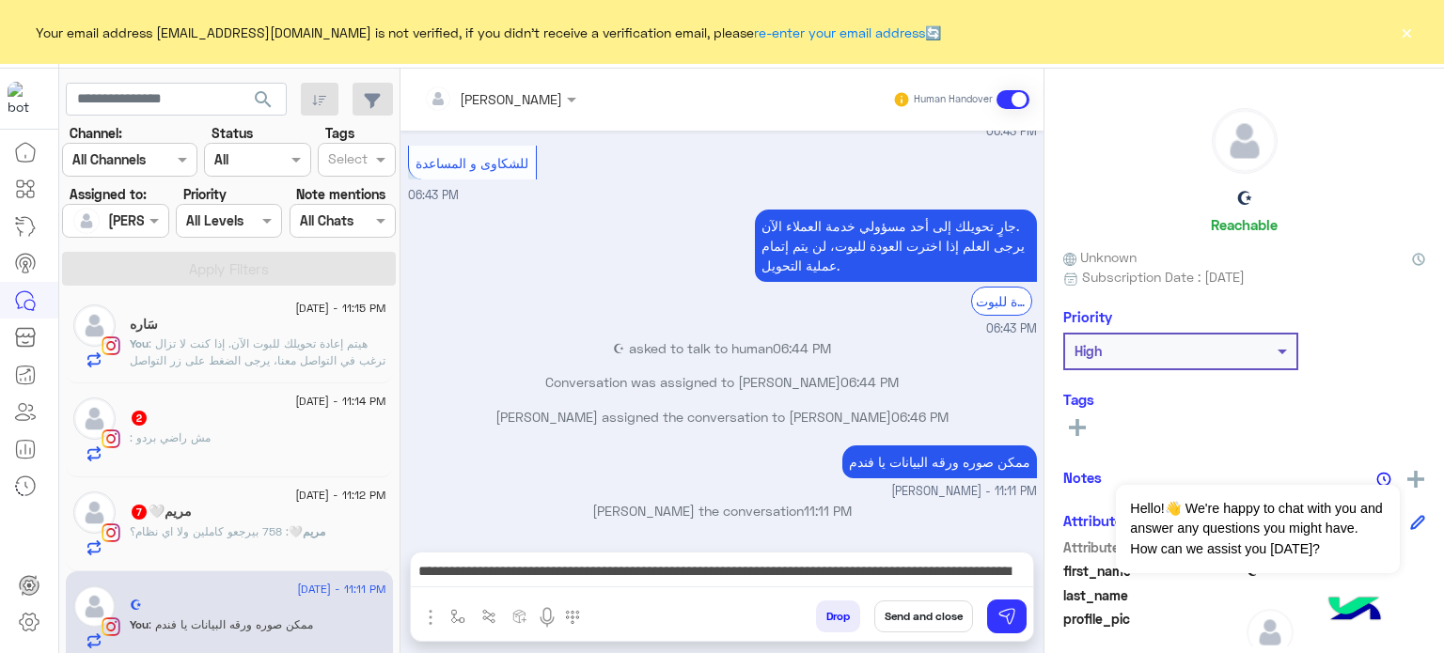
click at [907, 619] on button "Send and close" at bounding box center [923, 617] width 99 height 32
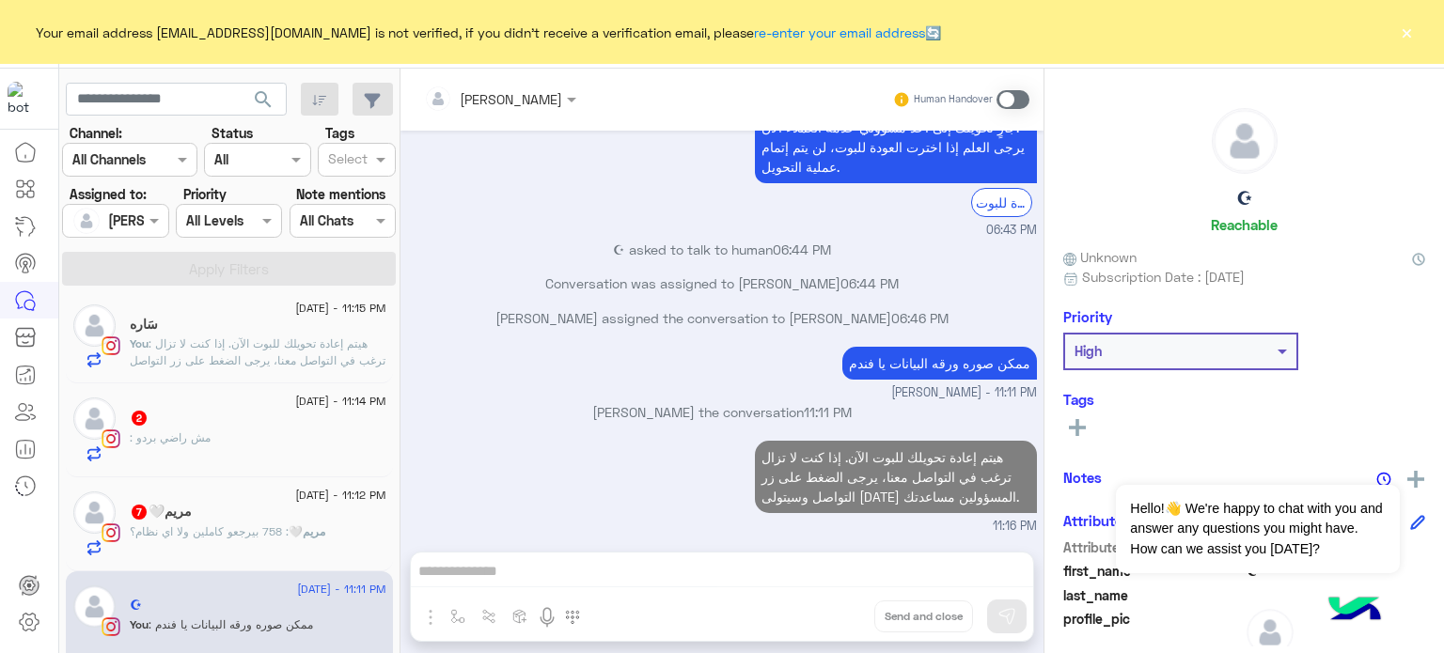
scroll to position [546, 0]
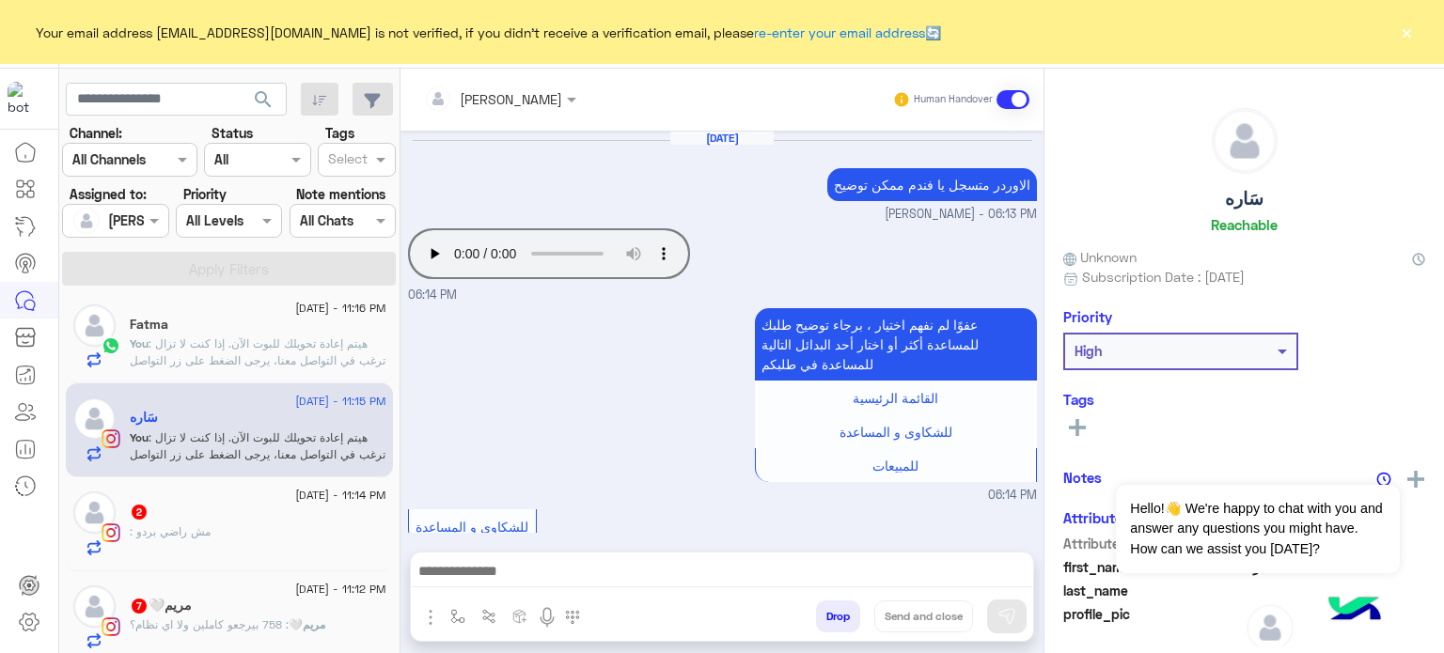
scroll to position [414, 0]
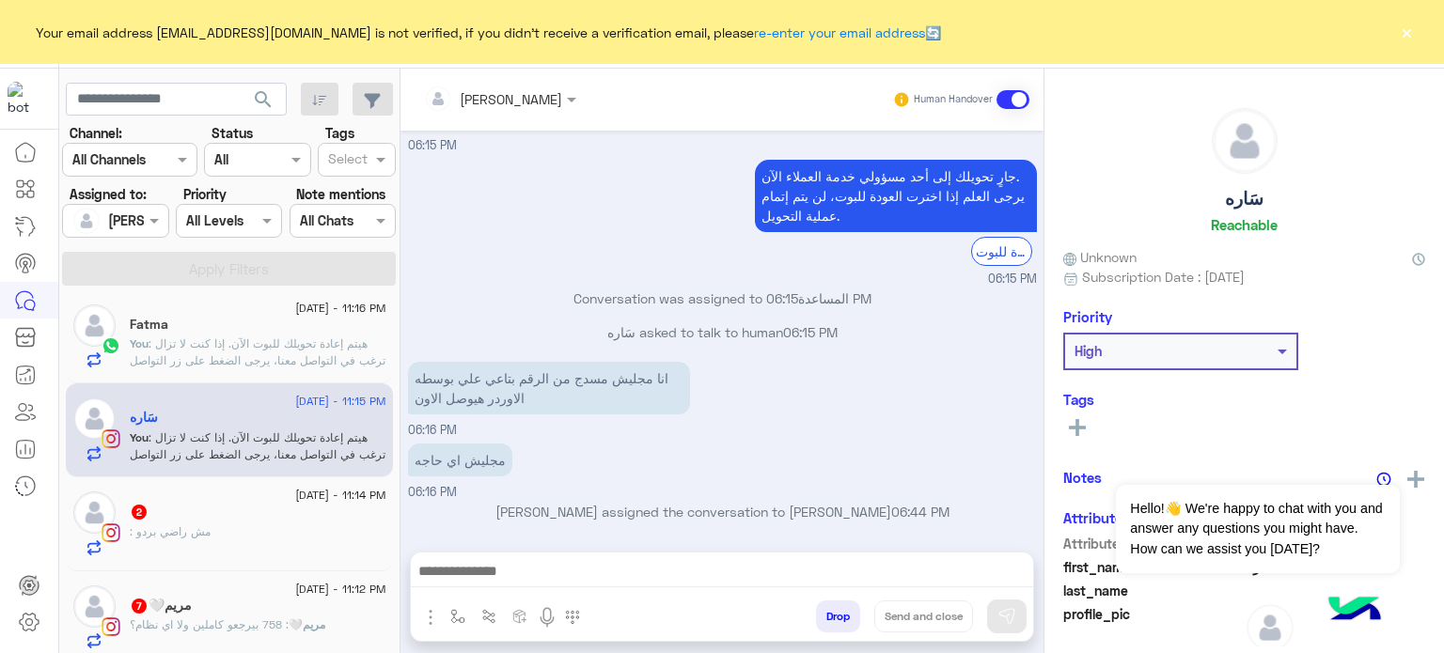
click at [217, 619] on span ": 758 بيرجعو كاملين ولا اي نظام؟" at bounding box center [209, 625] width 159 height 14
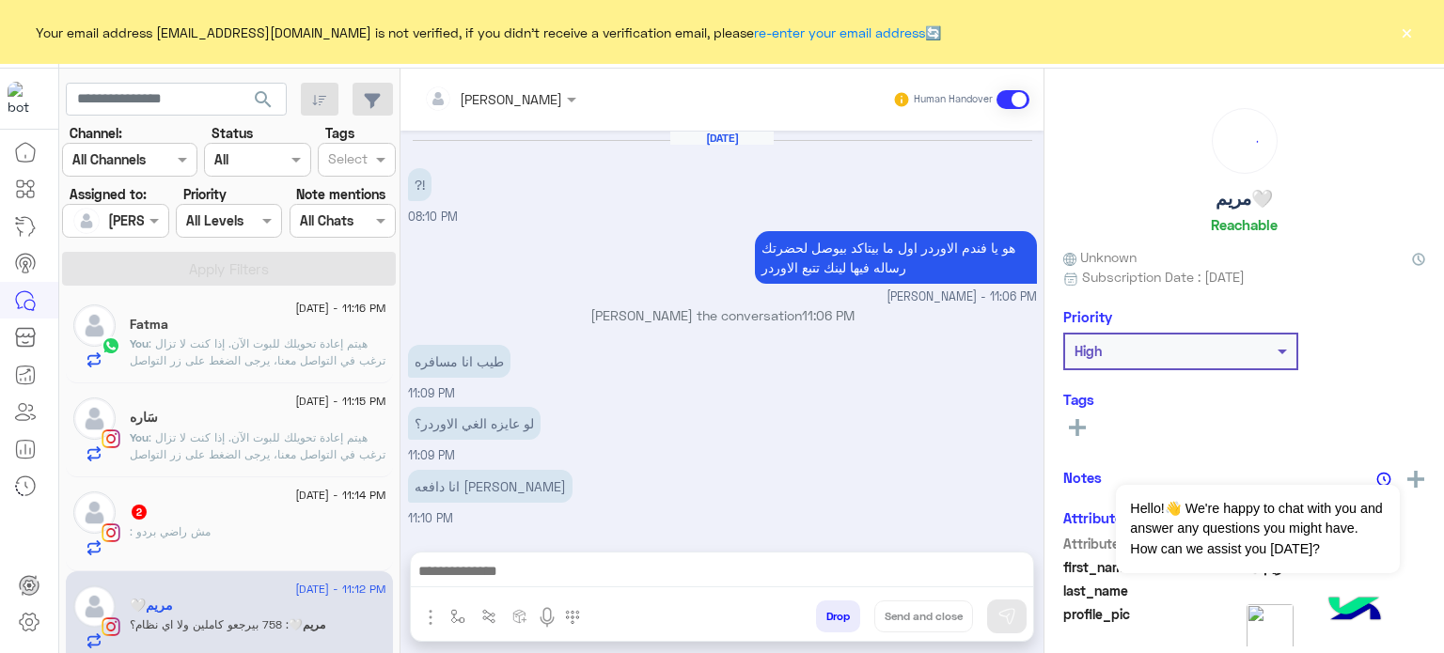
scroll to position [335, 0]
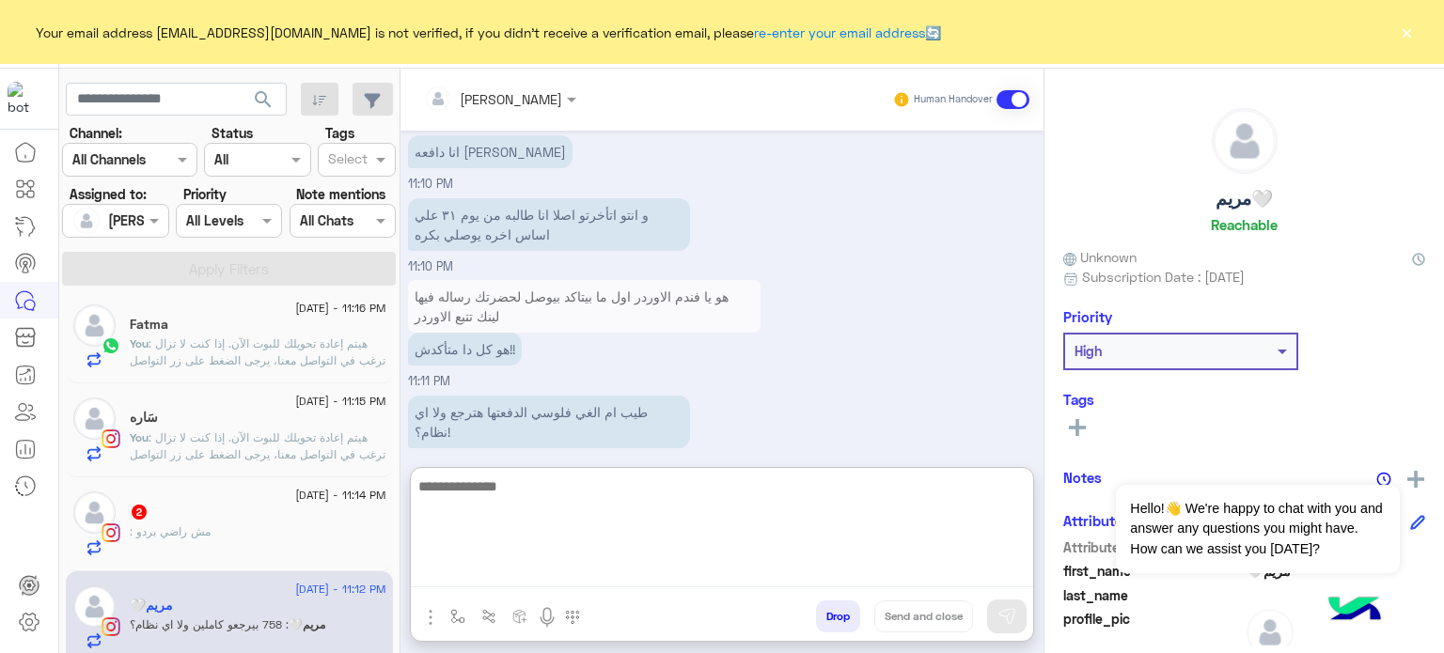
click at [600, 576] on textarea at bounding box center [722, 531] width 622 height 113
type textarea "**********"
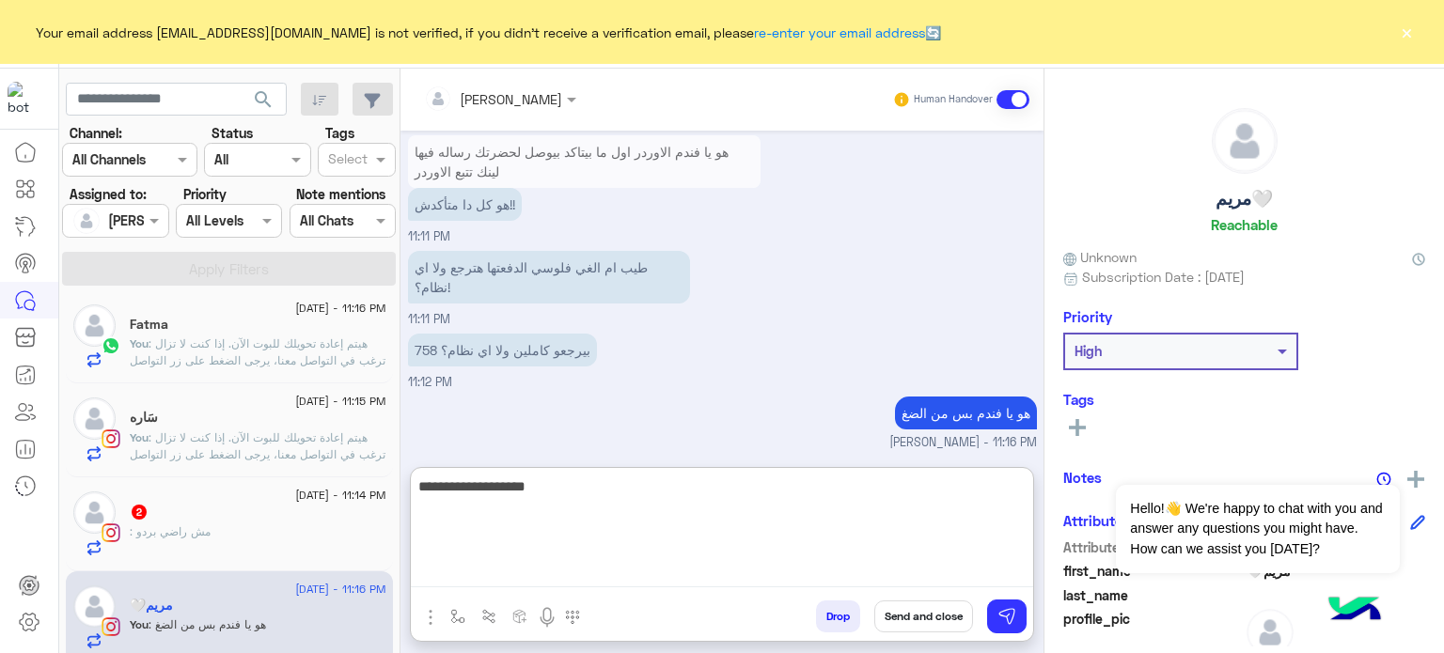
type textarea "**********"
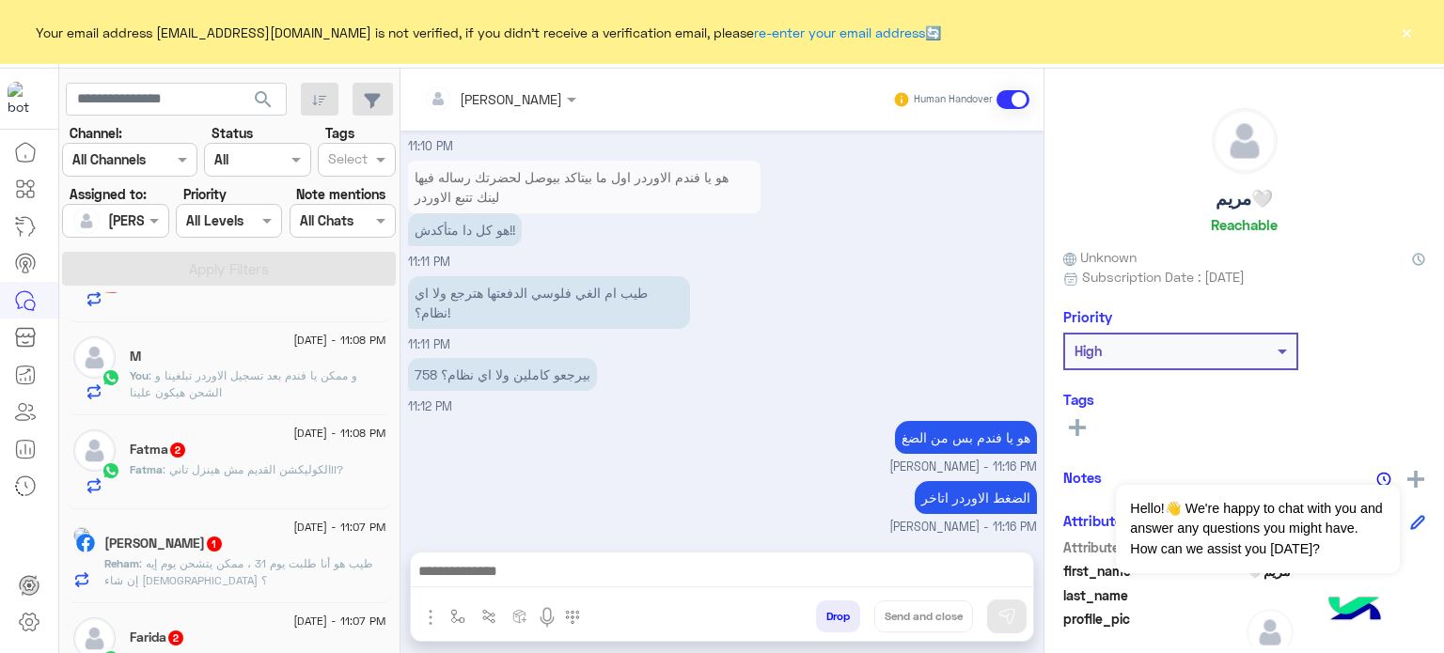
scroll to position [1797, 0]
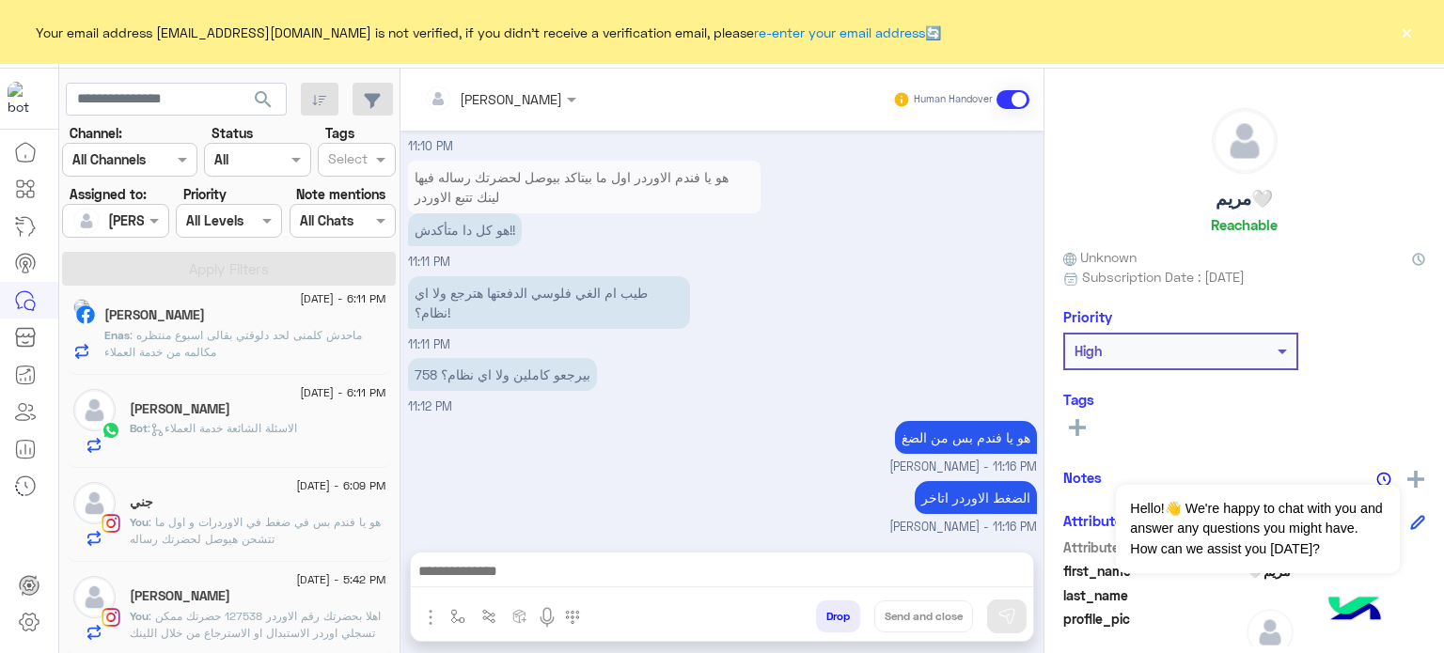
click at [336, 627] on span ": اهلا بحضرتك رقم الاوردر 127538 حضرتك ممكن تسجلي اوردر الاستبدال او الاسترجاع …" at bounding box center [255, 633] width 251 height 48
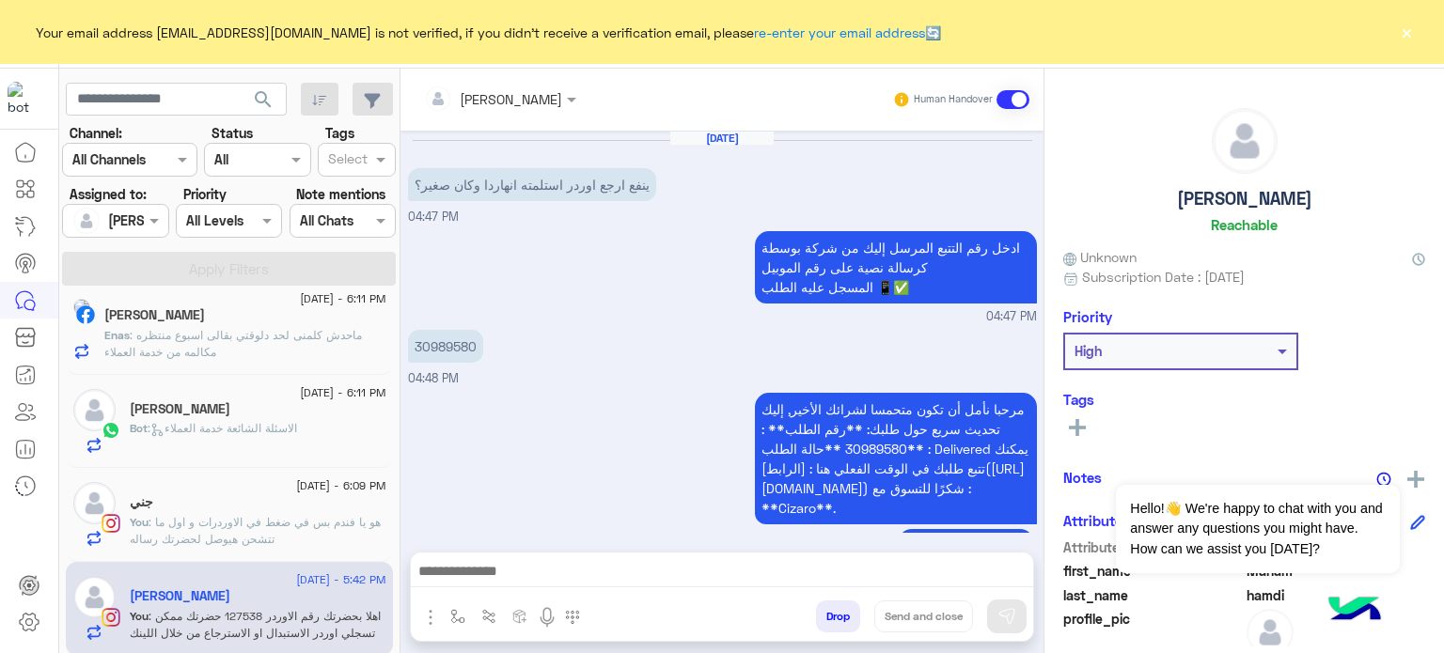
scroll to position [502, 0]
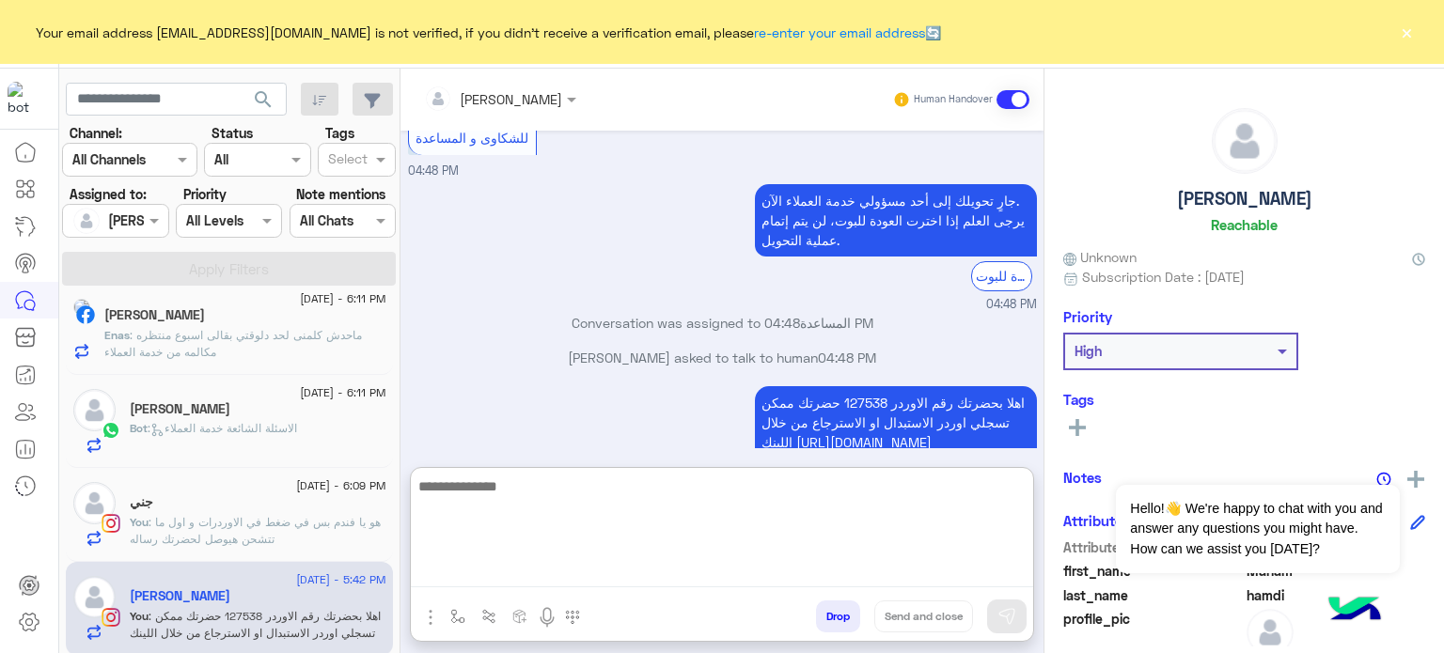
click at [607, 580] on textarea at bounding box center [722, 531] width 622 height 113
paste textarea "**********"
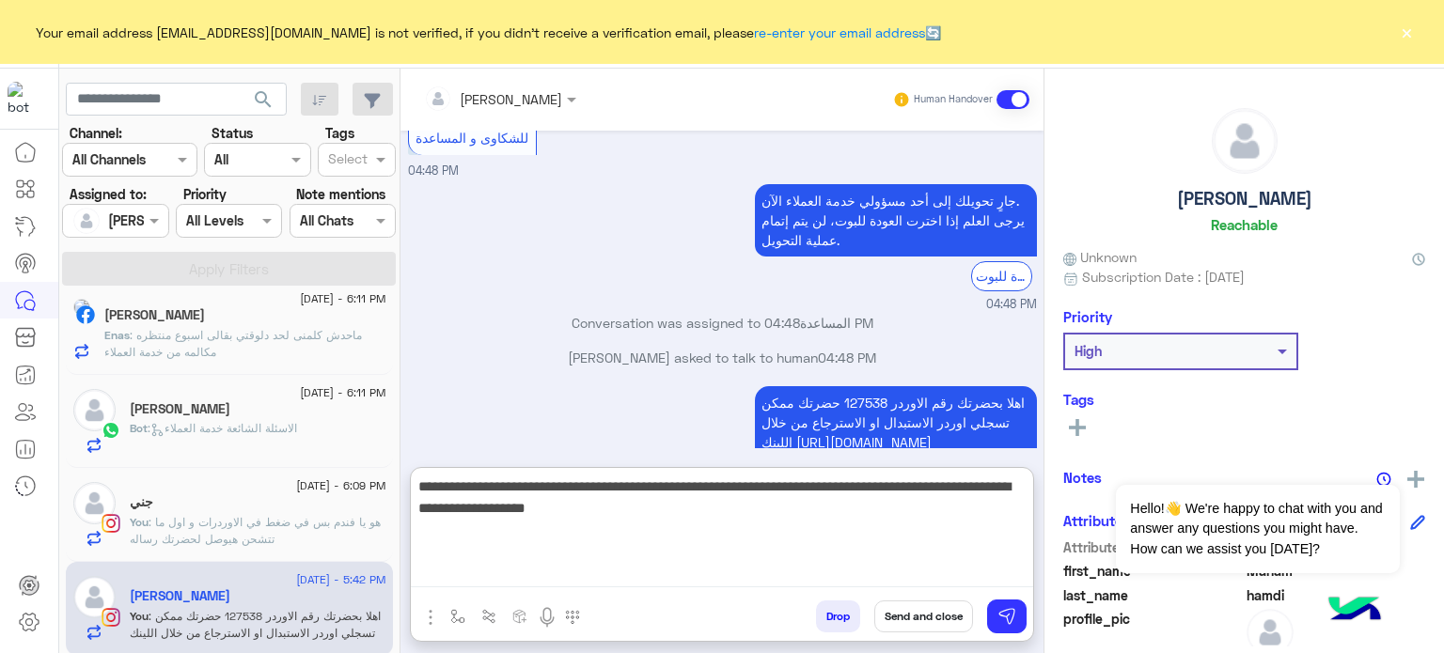
type textarea "**********"
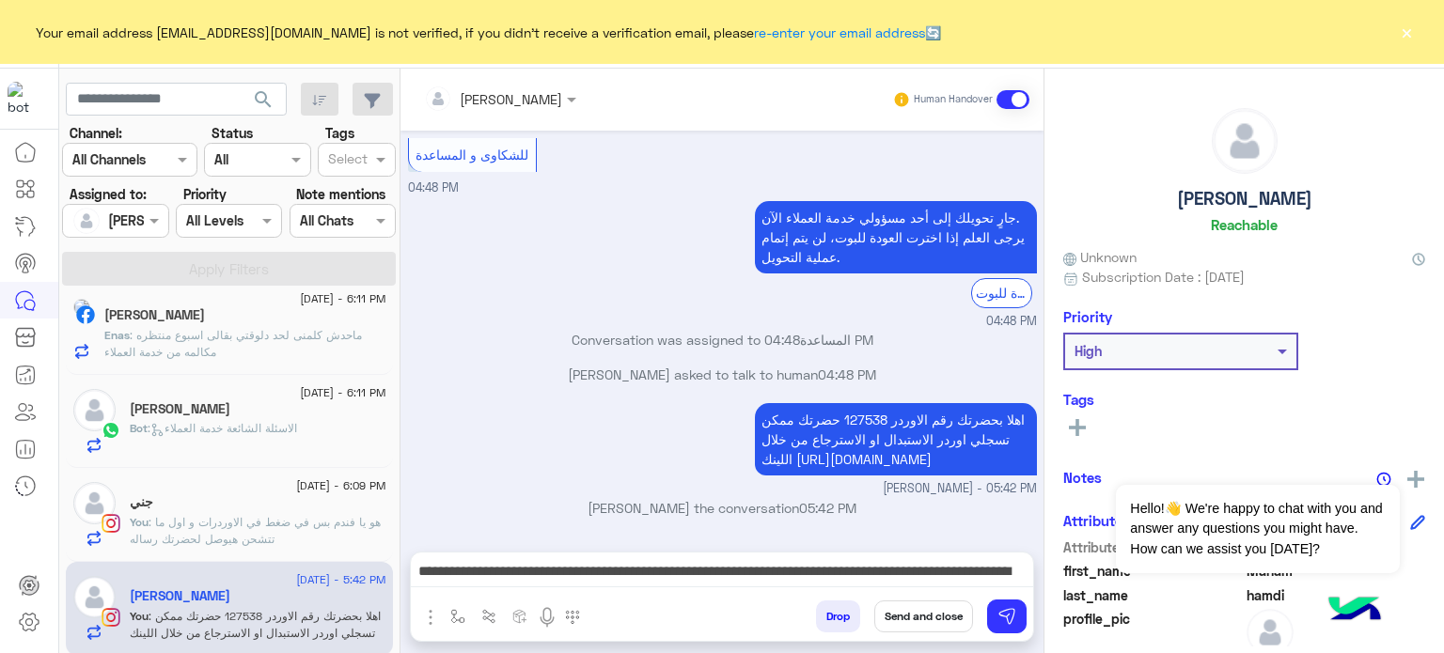
click at [899, 614] on button "Send and close" at bounding box center [923, 617] width 99 height 32
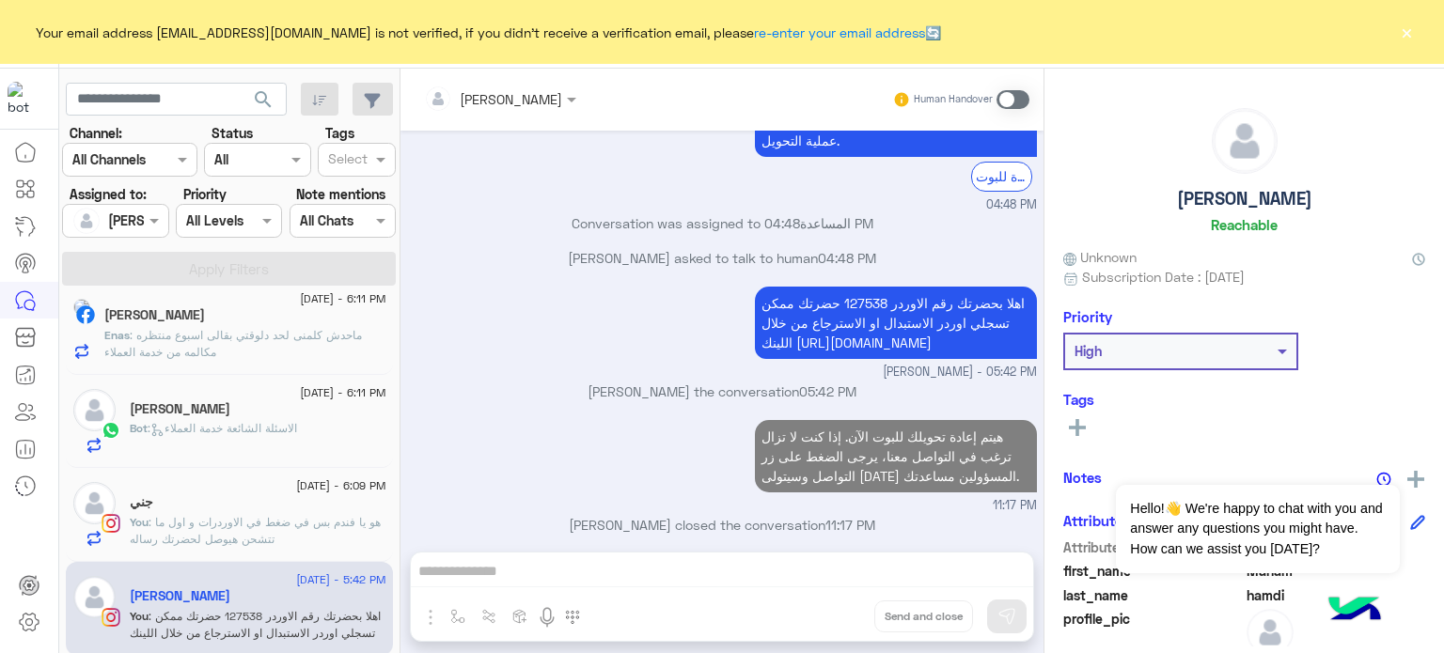
scroll to position [635, 0]
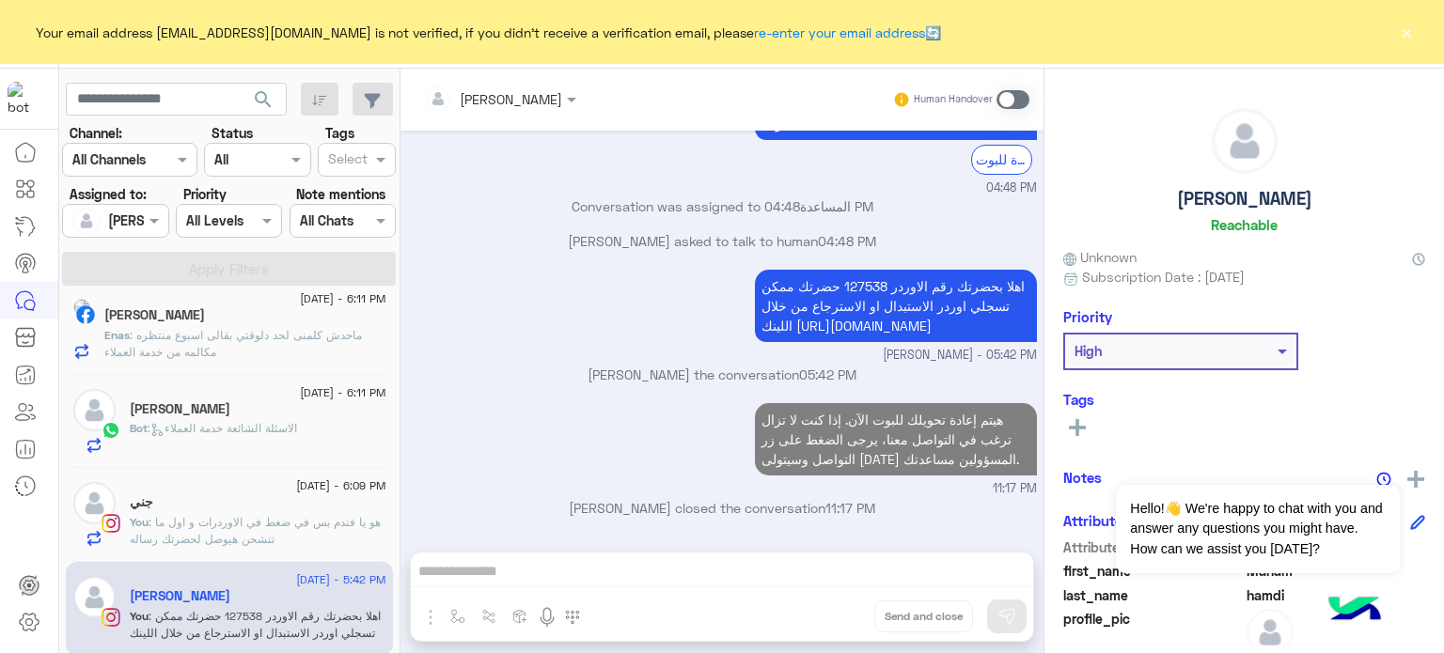
click at [287, 529] on p "You : هو يا فندم بس في ضغط في الاوردرات و اول ما تتشحن هيوصل لحضرتك رساله" at bounding box center [258, 531] width 257 height 34
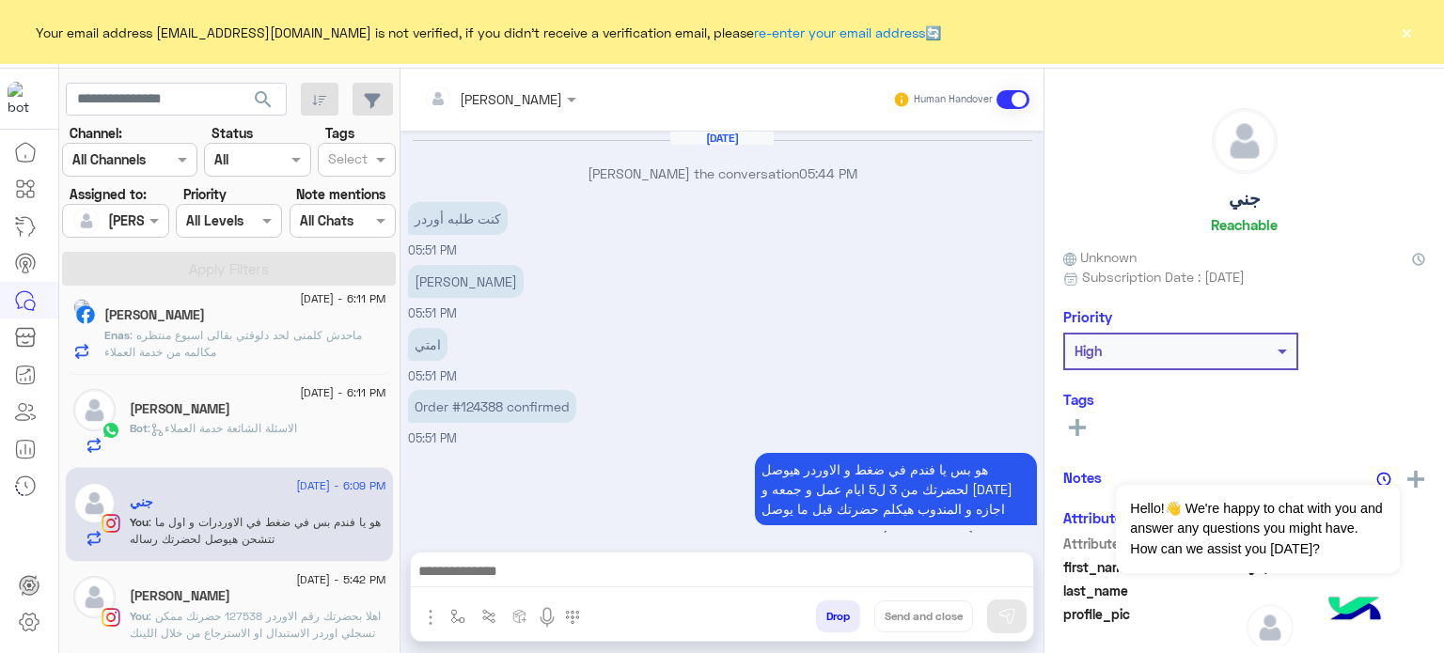
scroll to position [279, 0]
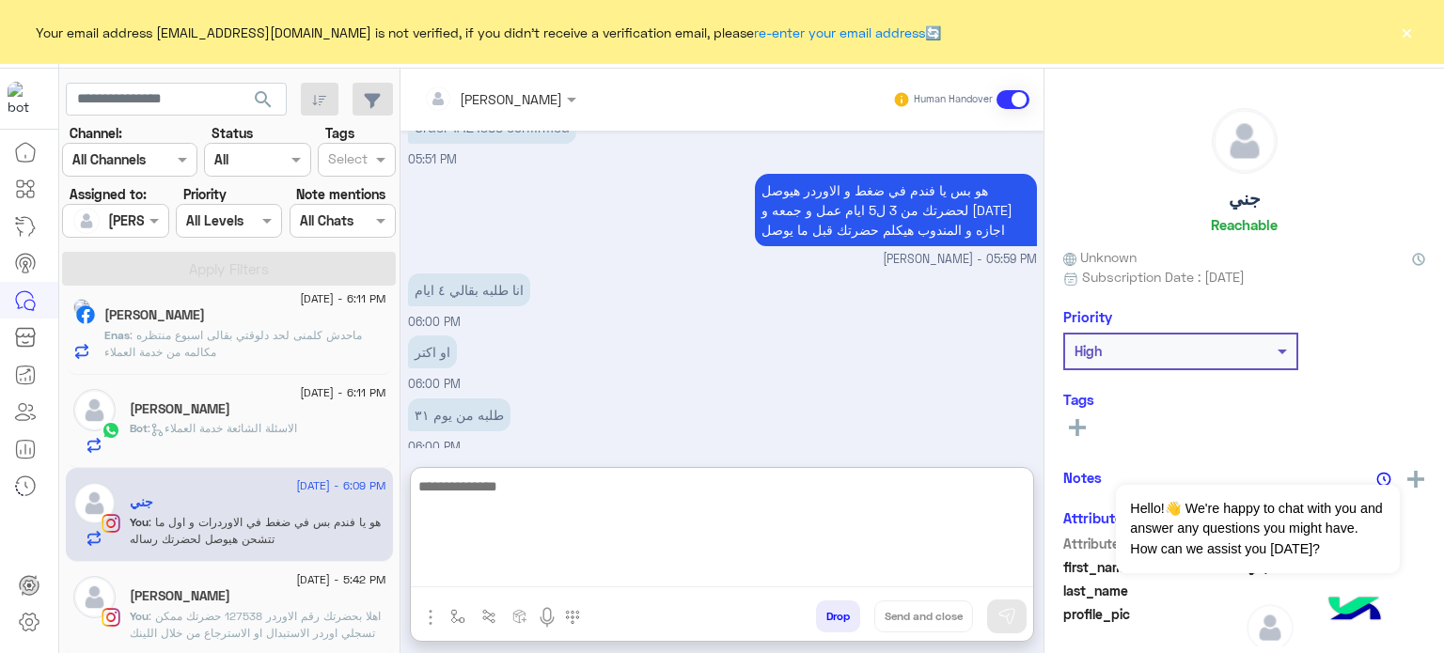
click at [585, 574] on textarea at bounding box center [722, 531] width 622 height 113
paste textarea "**********"
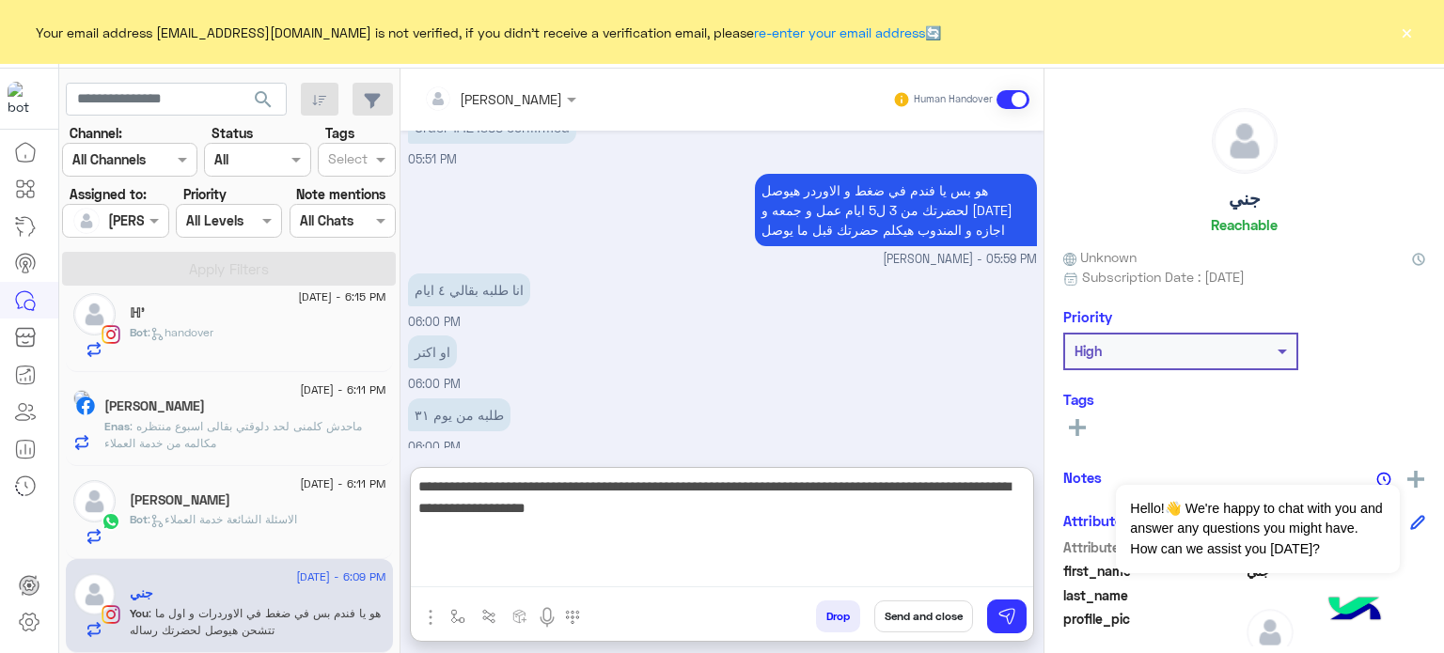
scroll to position [1704, 0]
type textarea "**********"
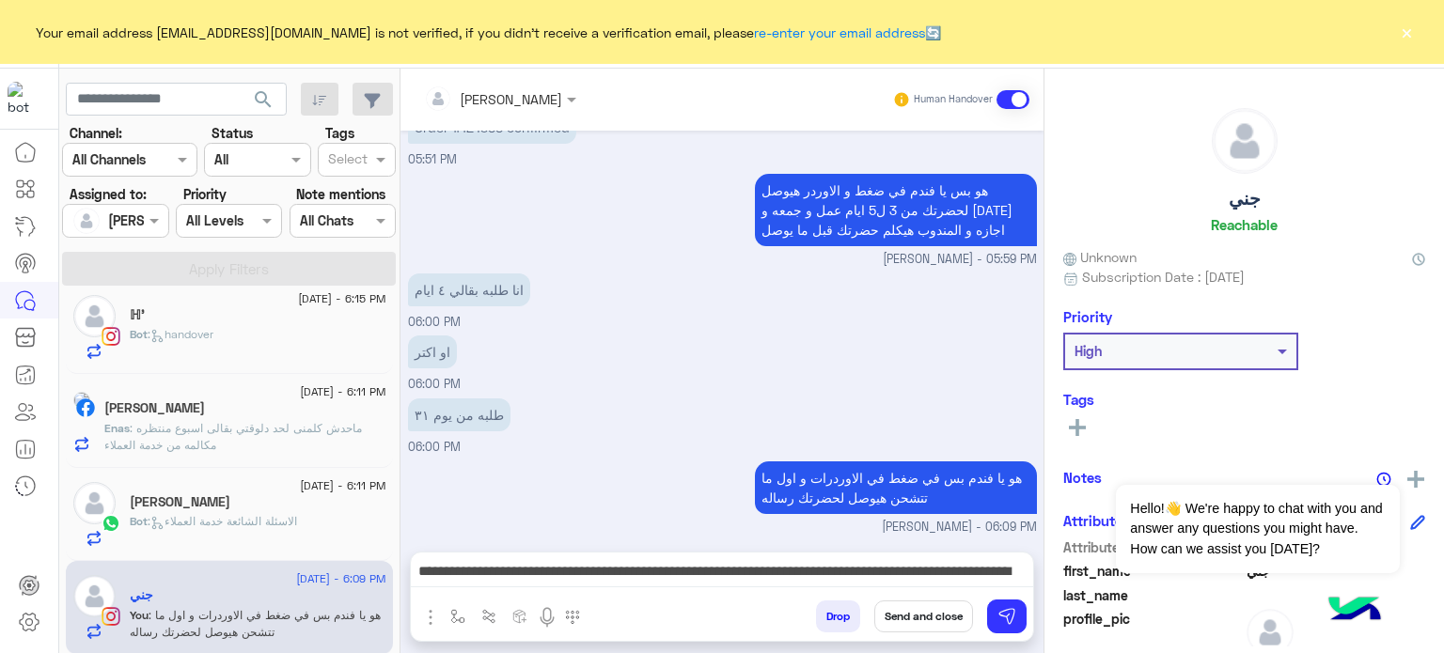
click at [902, 608] on button "Send and close" at bounding box center [923, 617] width 99 height 32
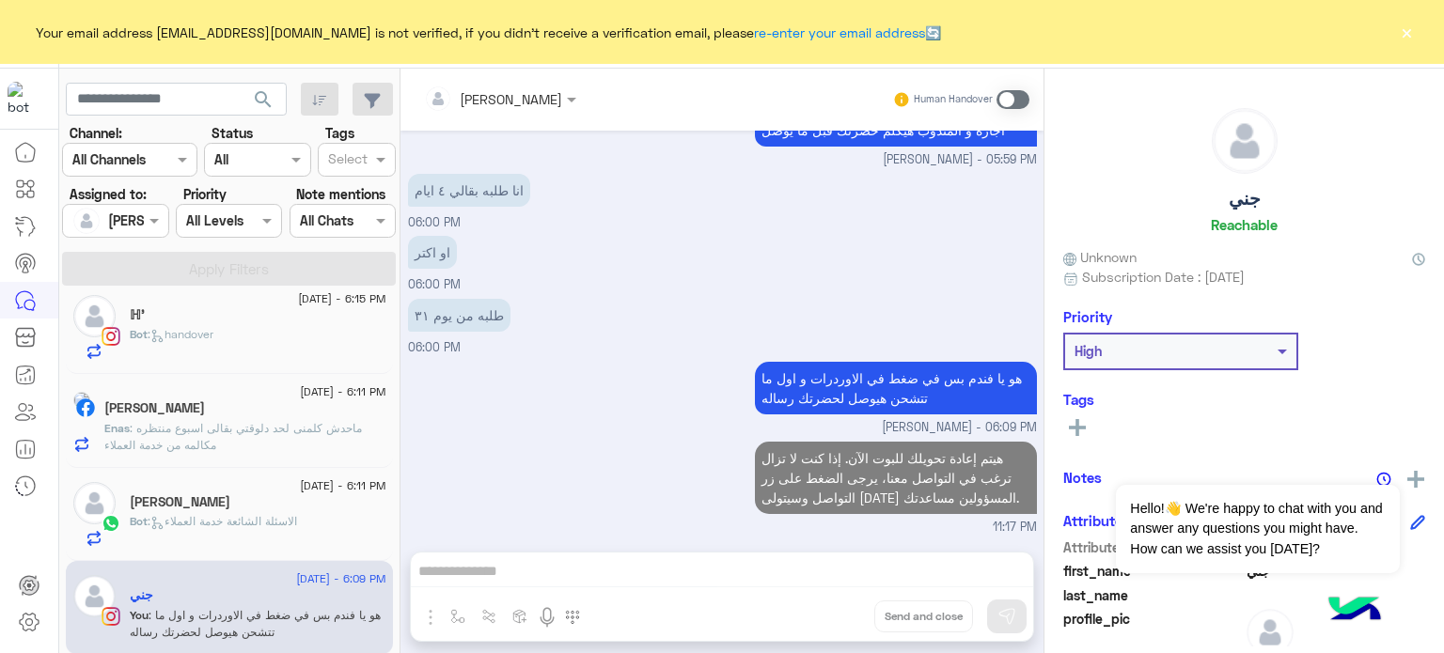
scroll to position [414, 0]
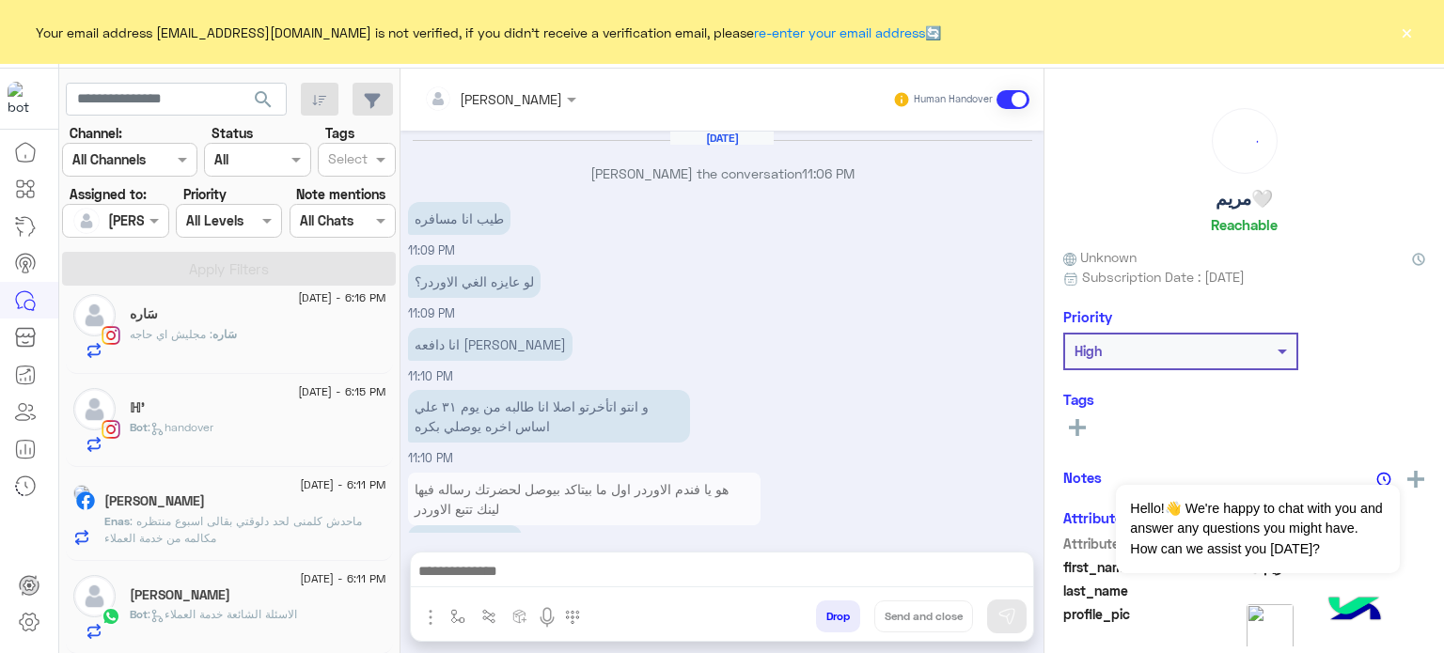
scroll to position [312, 0]
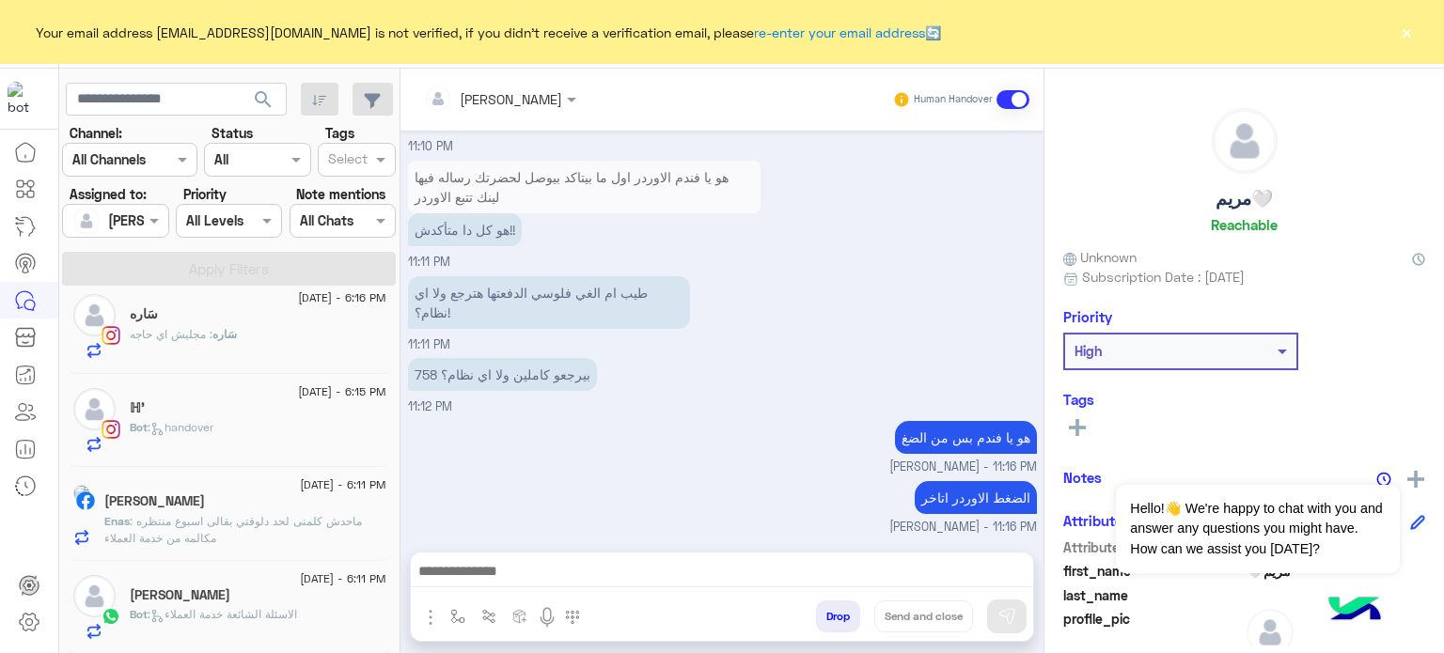
click at [292, 595] on div "Reem Ibrahim" at bounding box center [258, 597] width 257 height 20
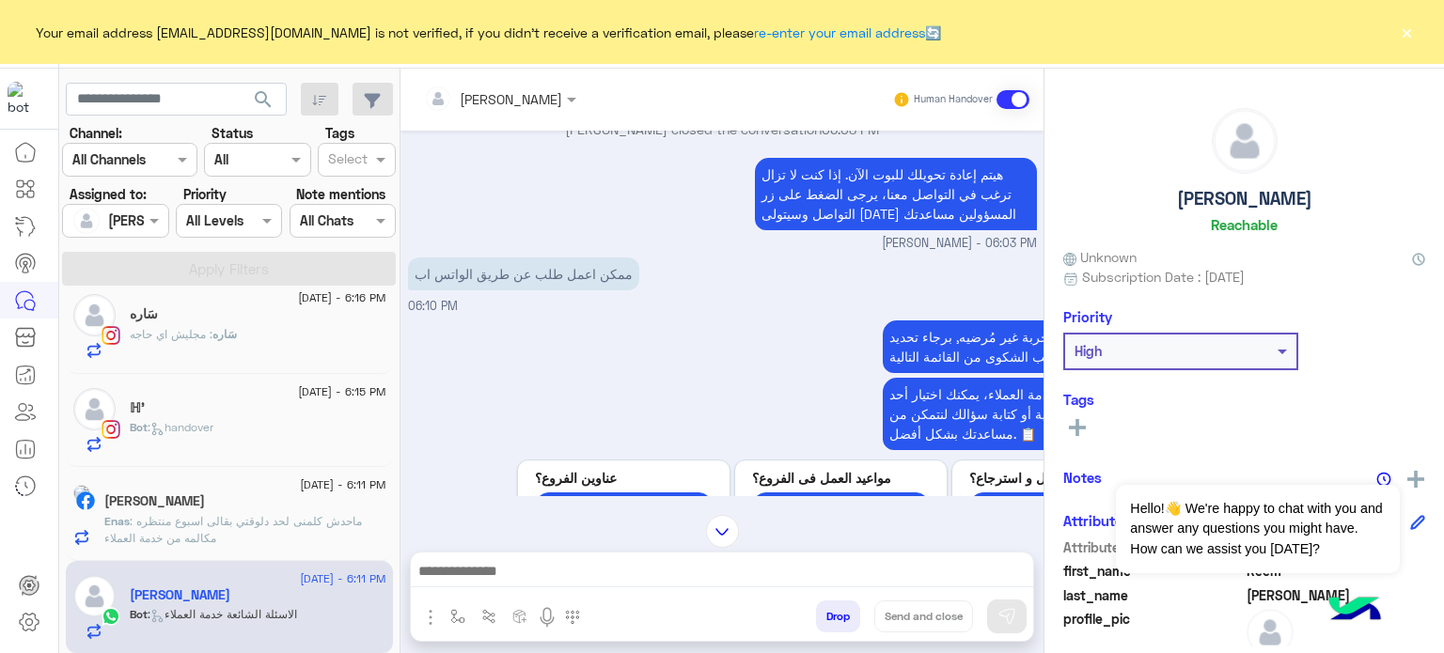
scroll to position [532, 0]
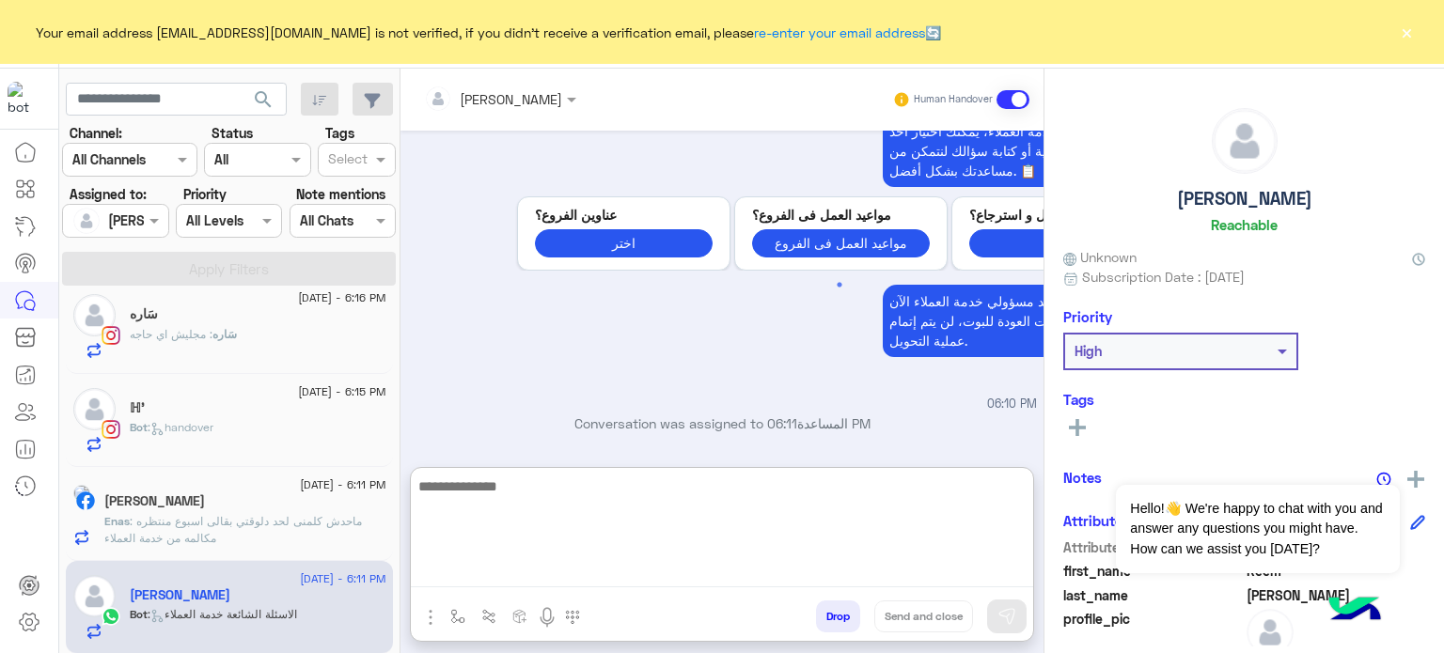
click at [650, 574] on textarea at bounding box center [722, 531] width 622 height 113
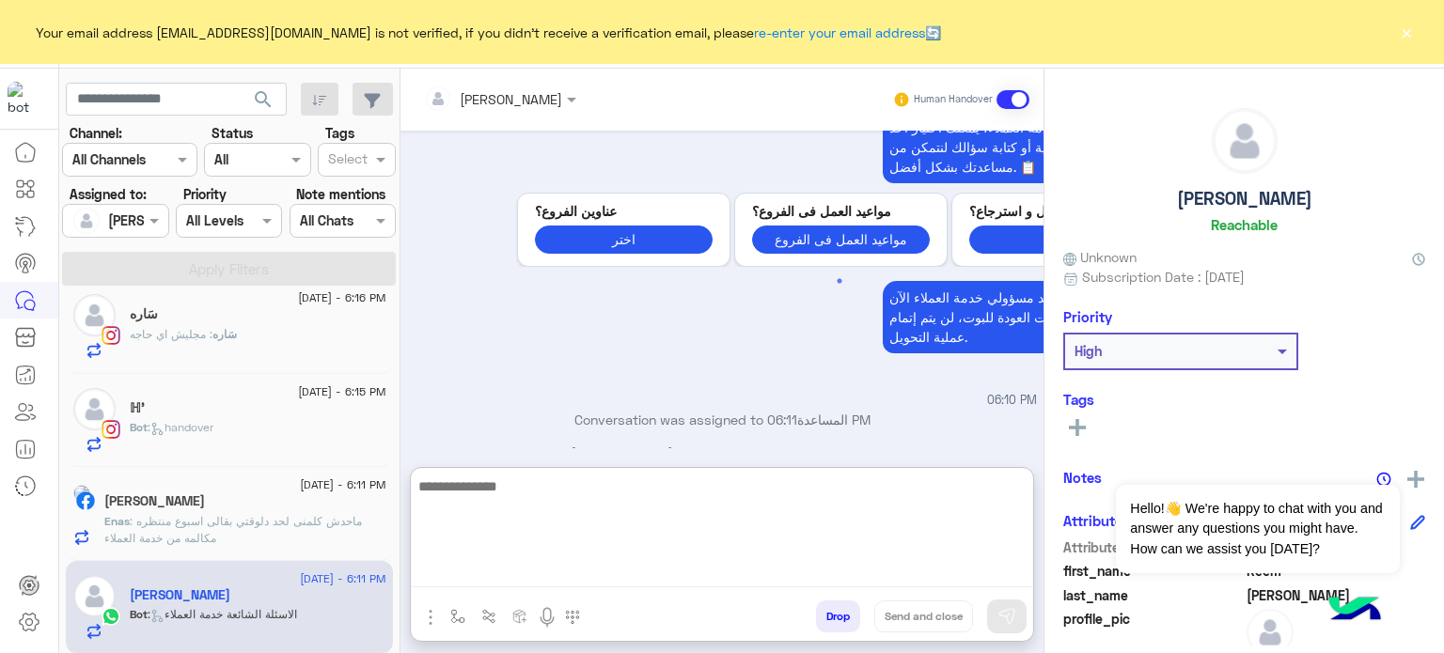
click at [580, 569] on textarea at bounding box center [722, 531] width 622 height 113
type textarea "**********"
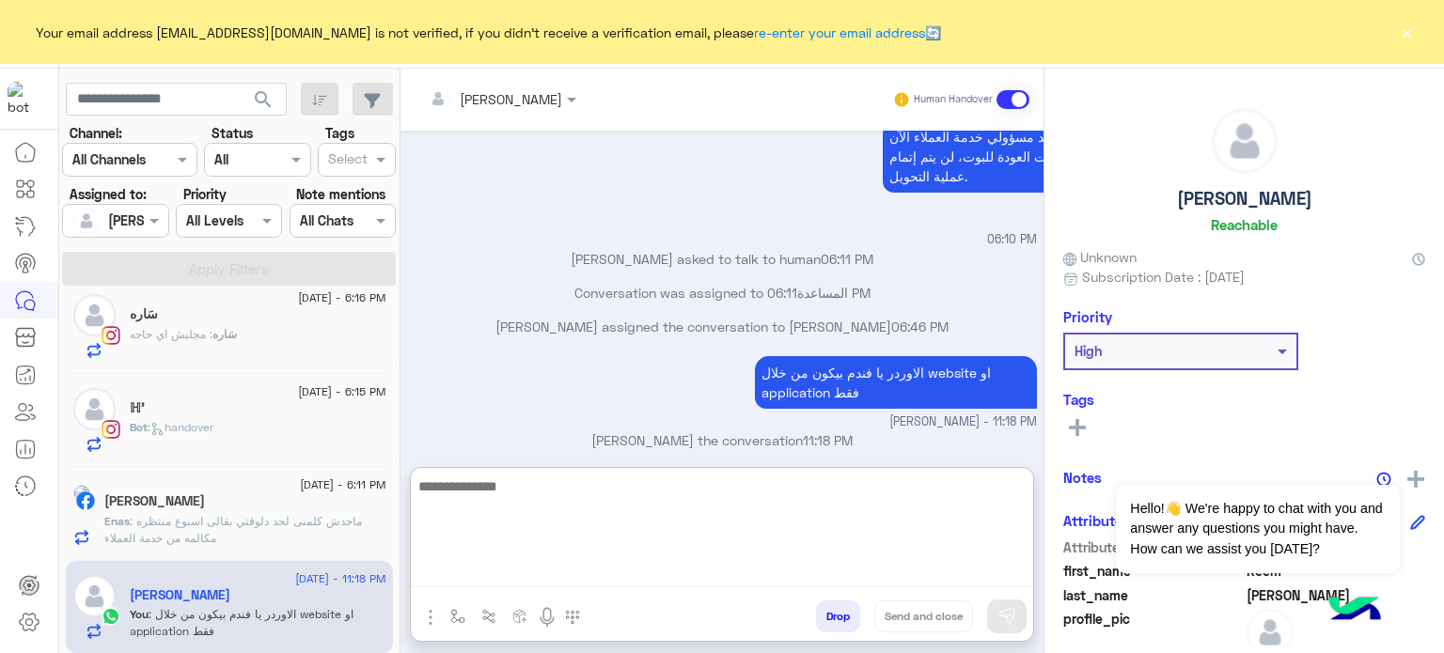
scroll to position [730, 0]
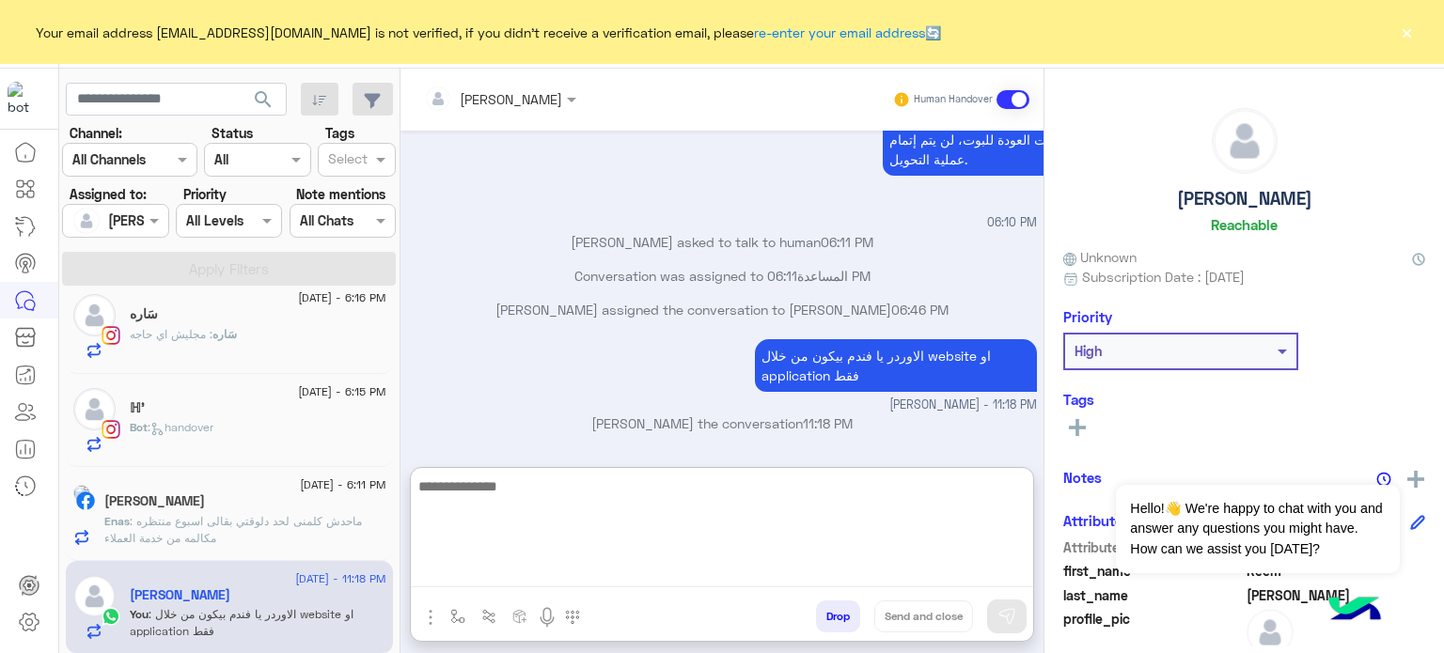
click at [580, 569] on textarea at bounding box center [722, 531] width 622 height 113
paste textarea "**********"
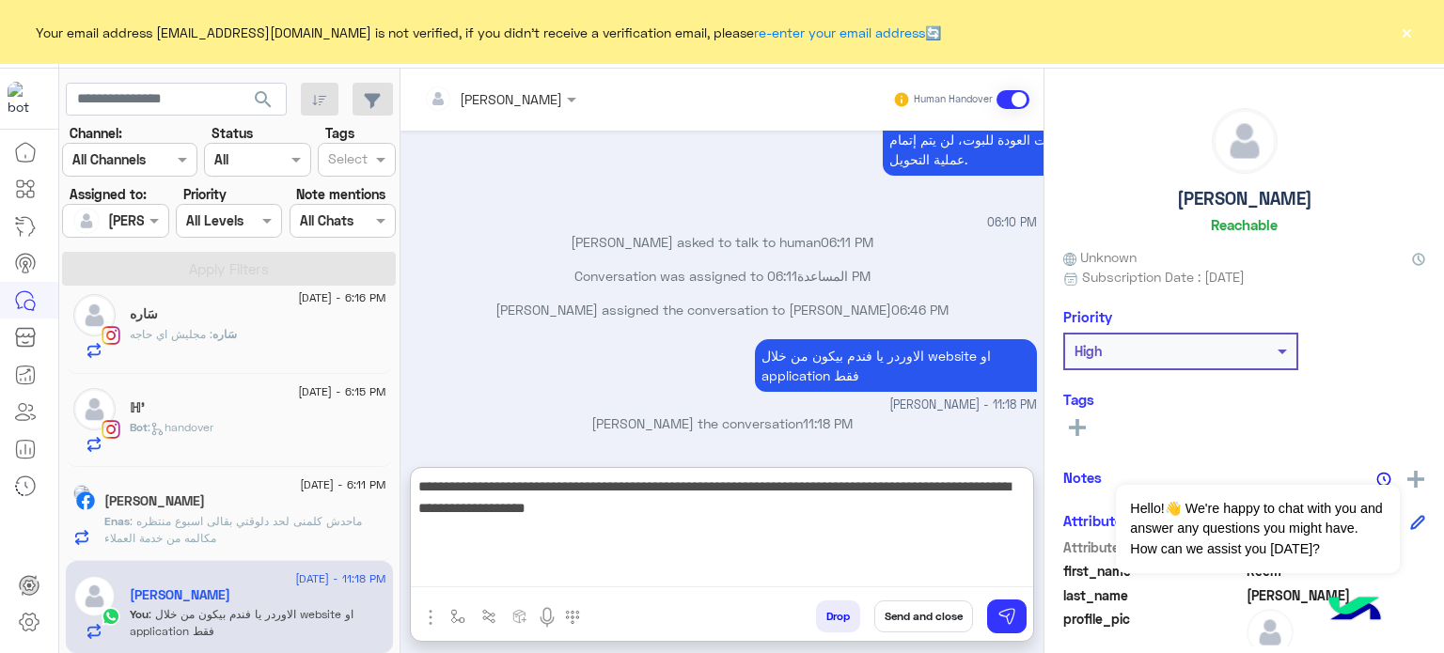
type textarea "**********"
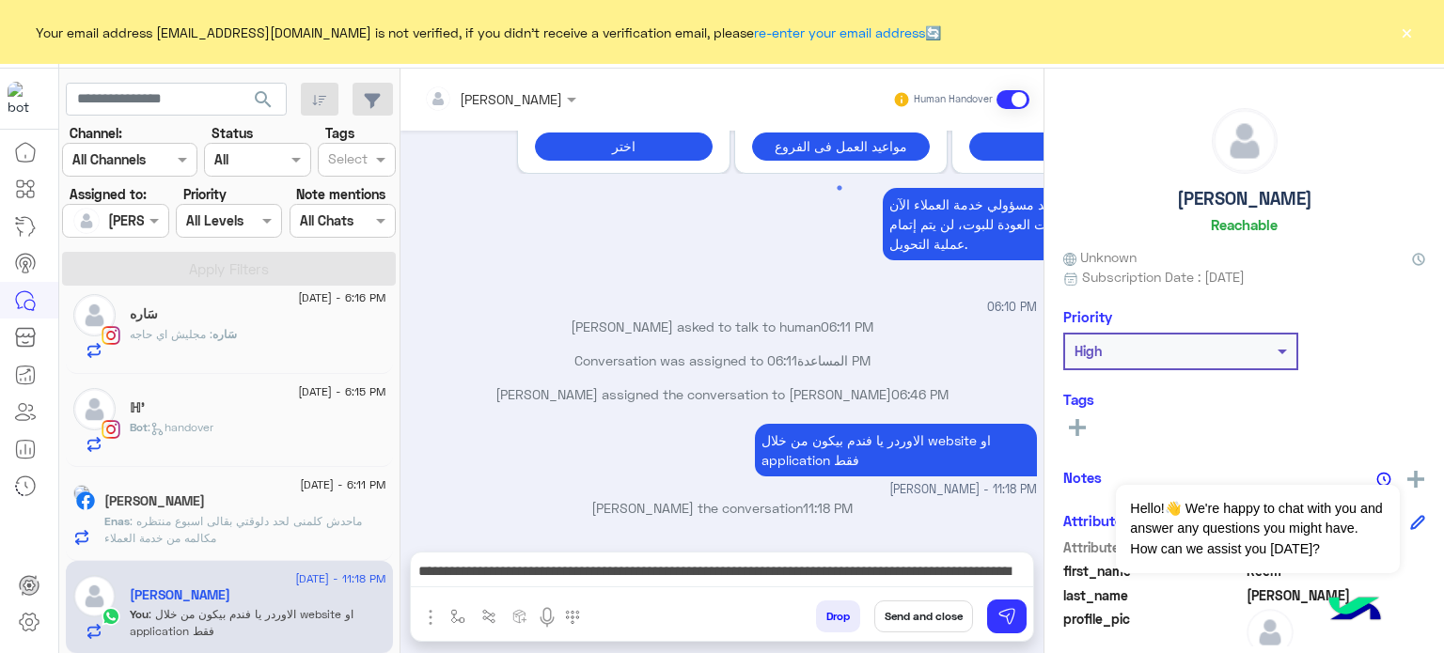
click at [899, 611] on button "Send and close" at bounding box center [923, 617] width 99 height 32
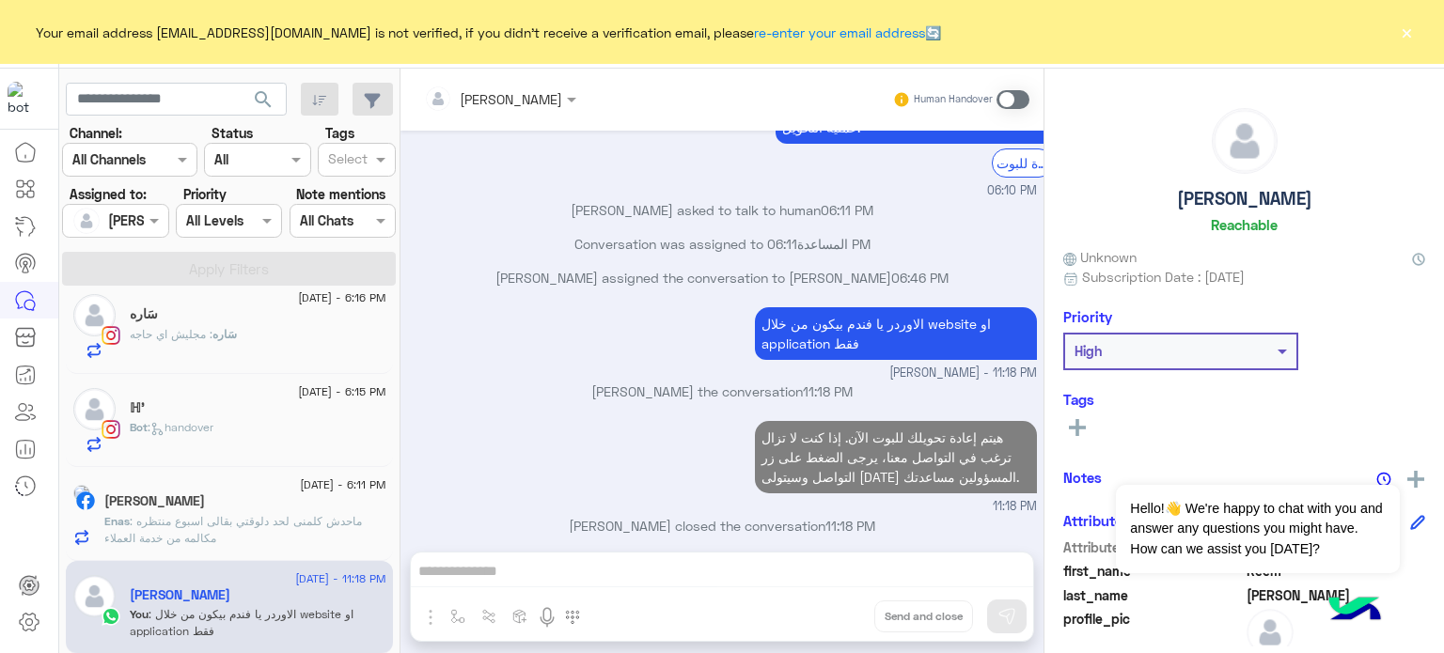
scroll to position [779, 0]
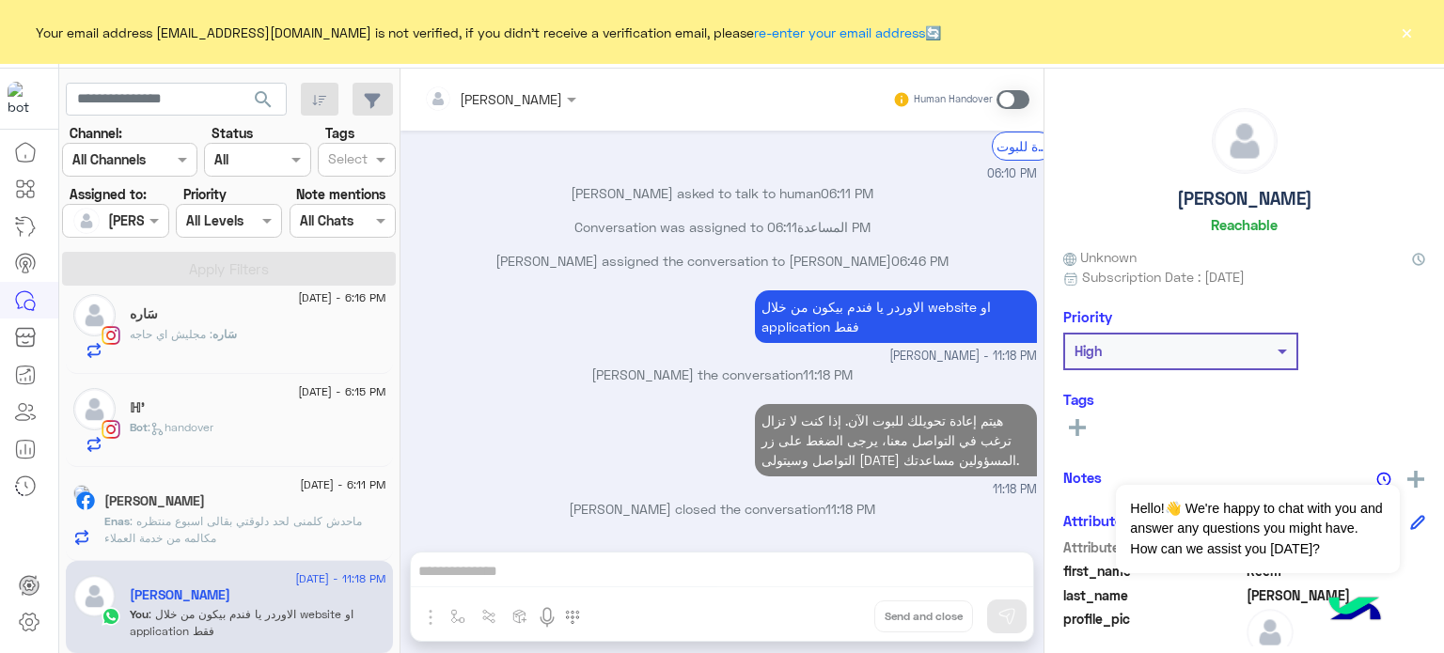
click at [259, 522] on span ": ماحدش كلمنى لحد دلوقتي بقالى اسبوع منتظره مكالمه من خدمة العملاء" at bounding box center [233, 529] width 258 height 31
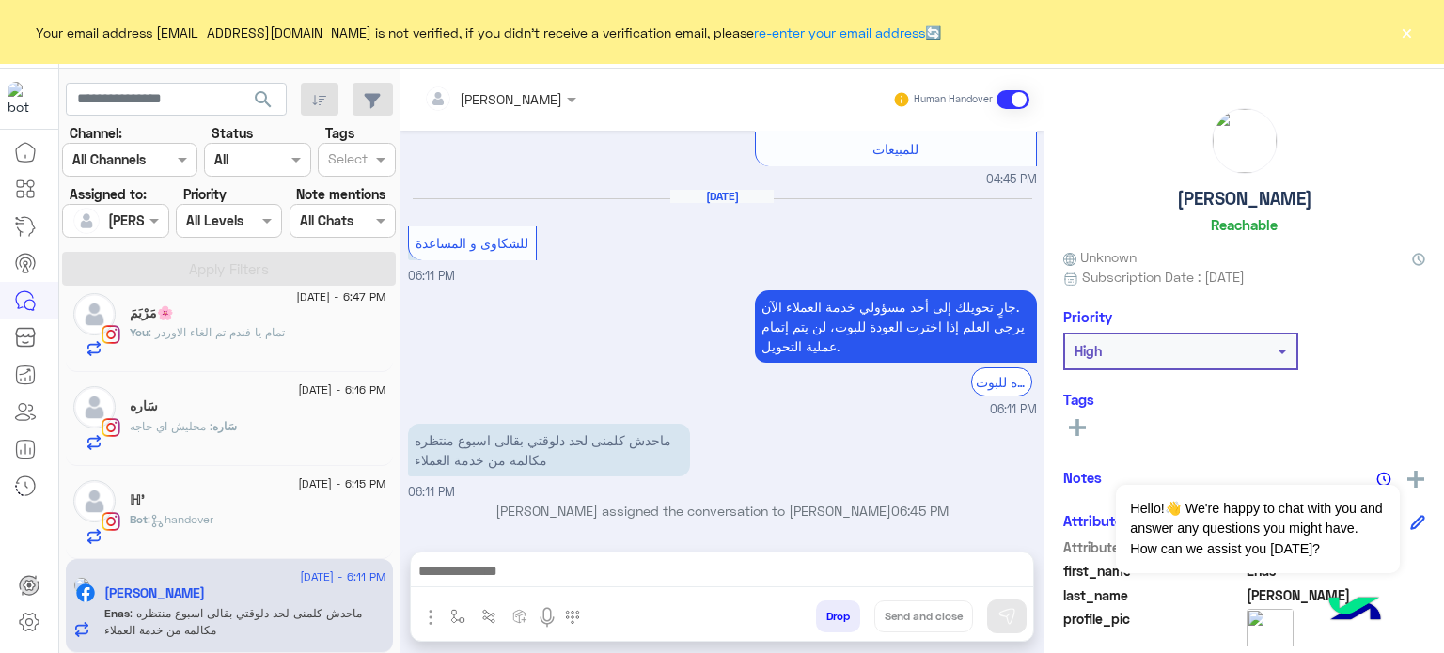
scroll to position [1518, 0]
click at [298, 484] on span "3 September - 6:15 PM" at bounding box center [341, 485] width 87 height 17
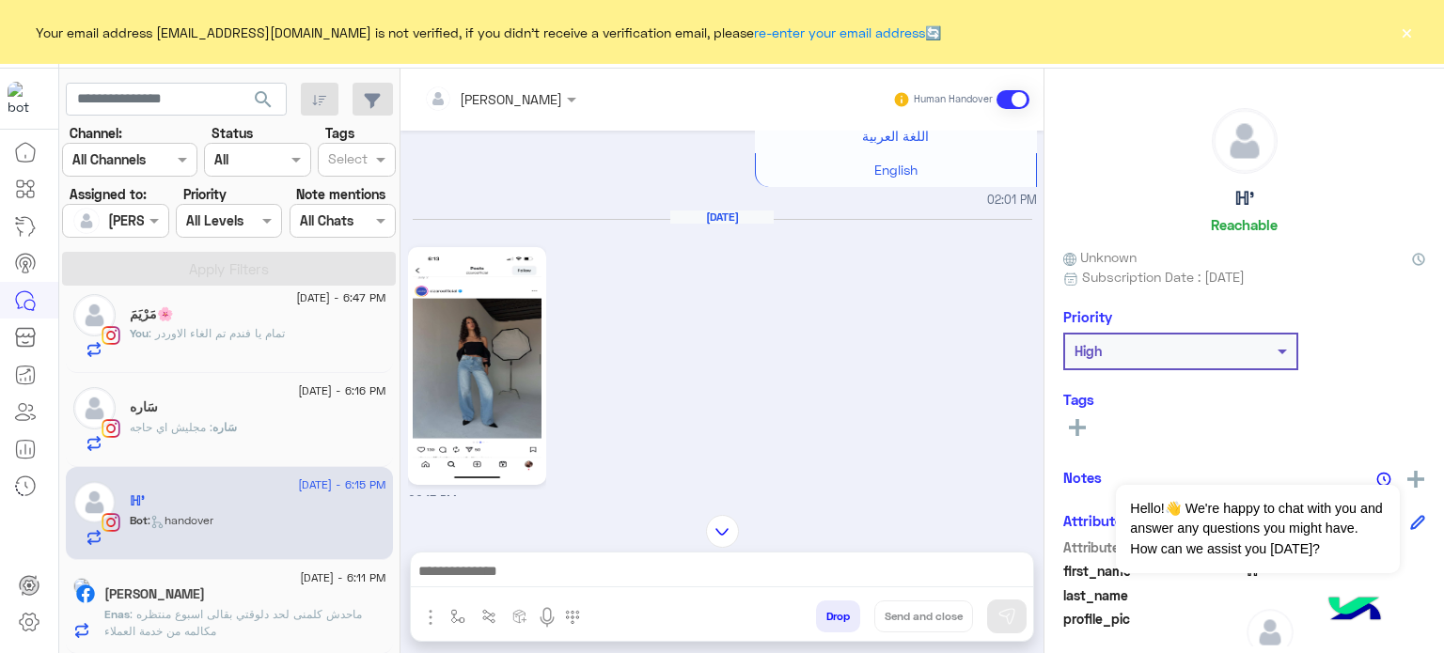
scroll to position [313, 0]
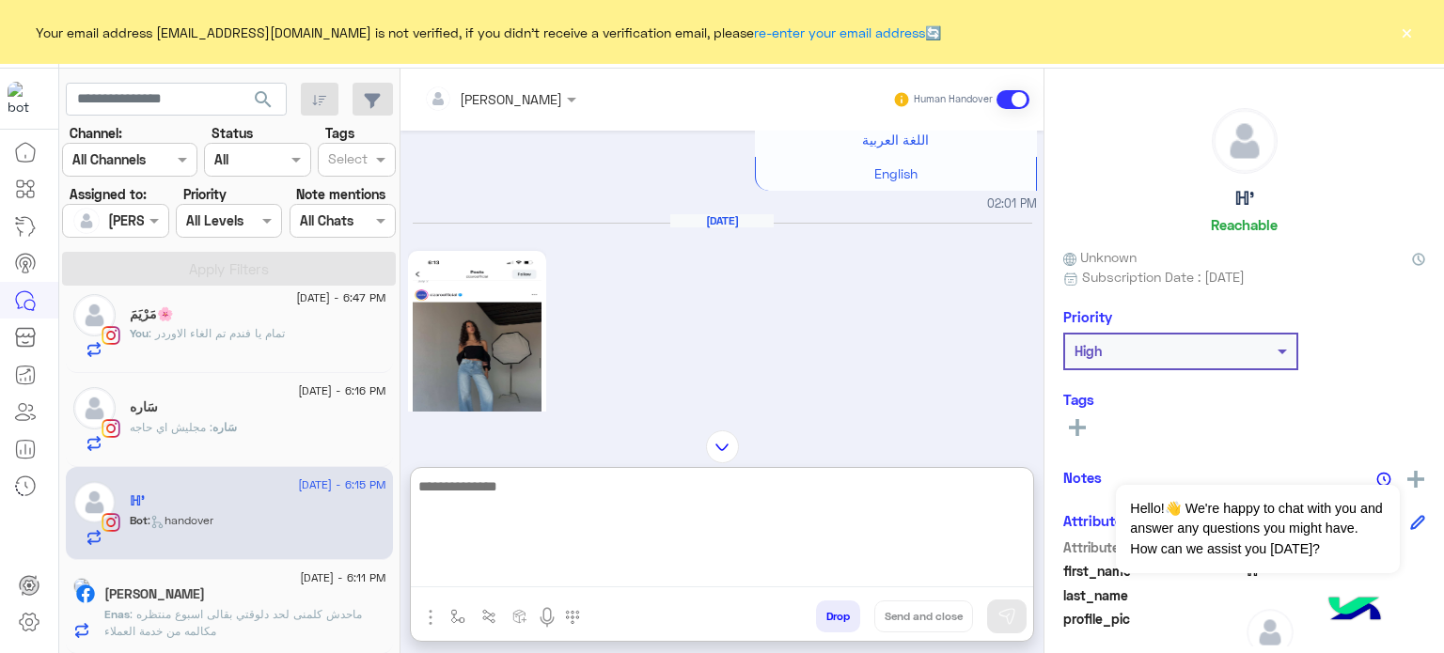
click at [530, 584] on textarea at bounding box center [722, 531] width 622 height 113
type textarea "**********"
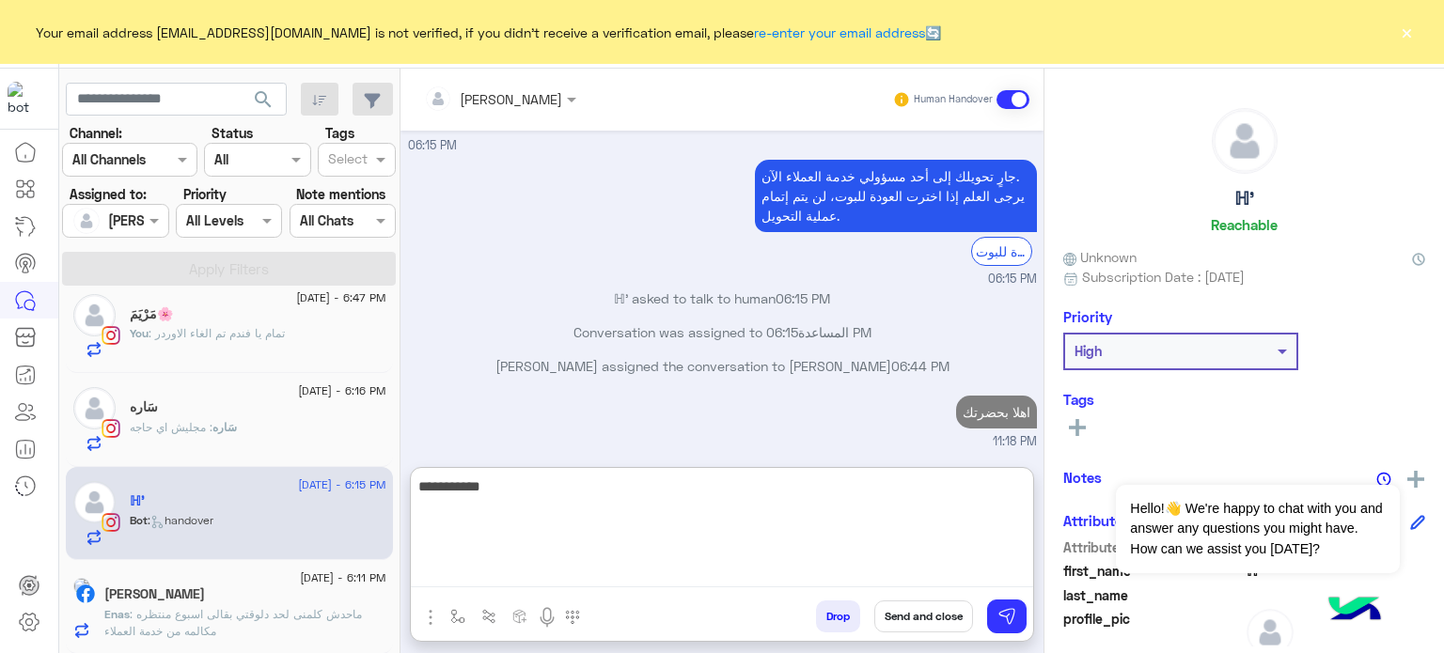
scroll to position [1438, 0]
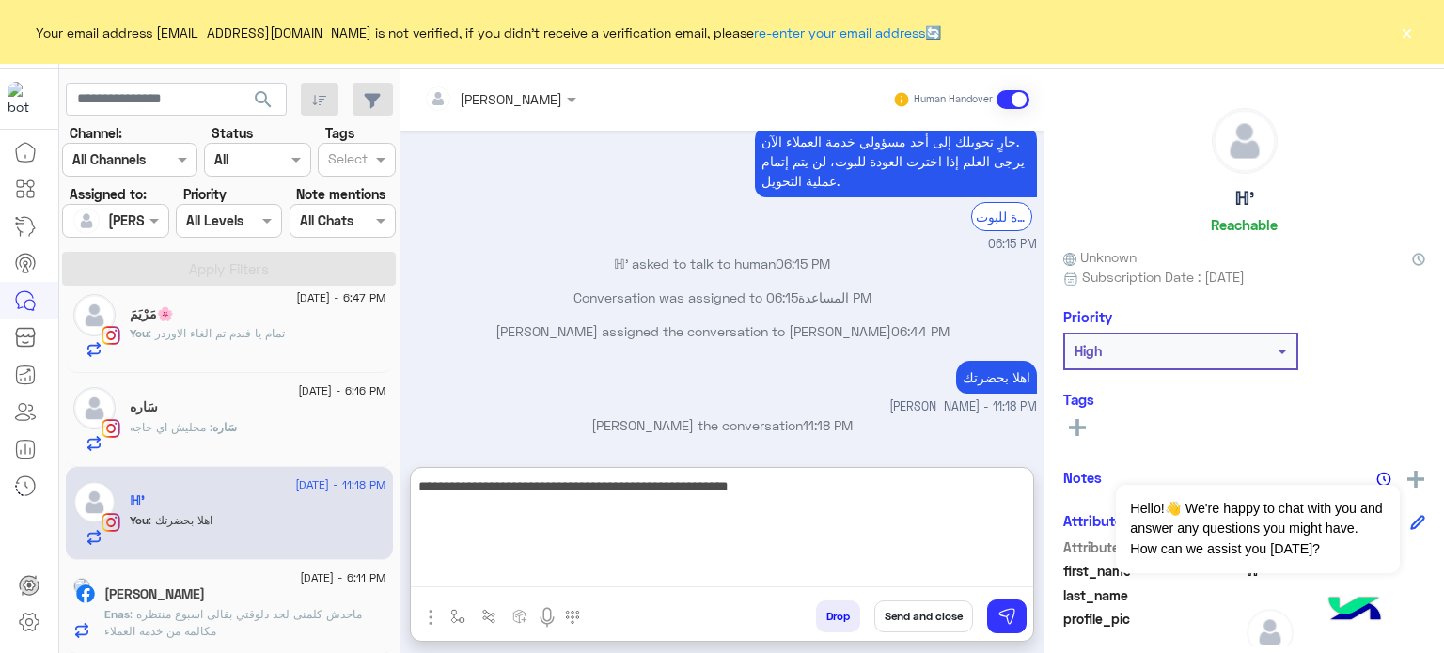
type textarea "**********"
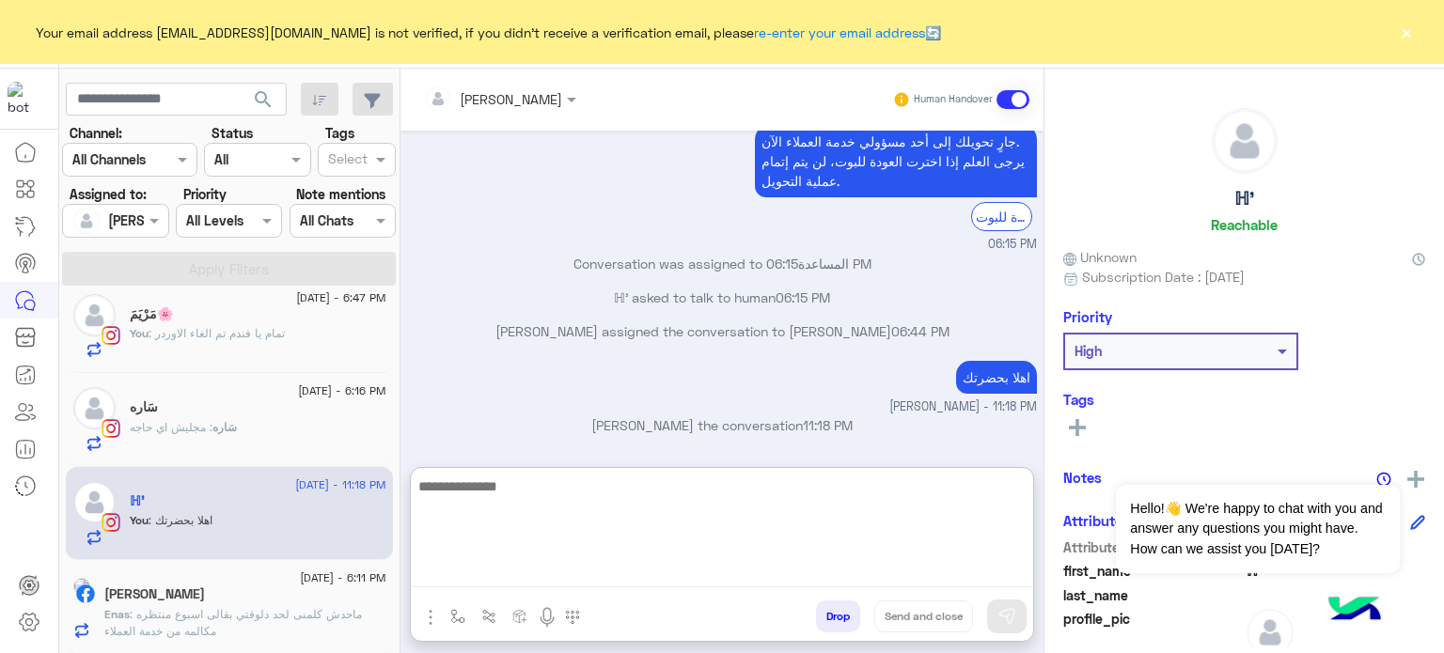
scroll to position [1518, 0]
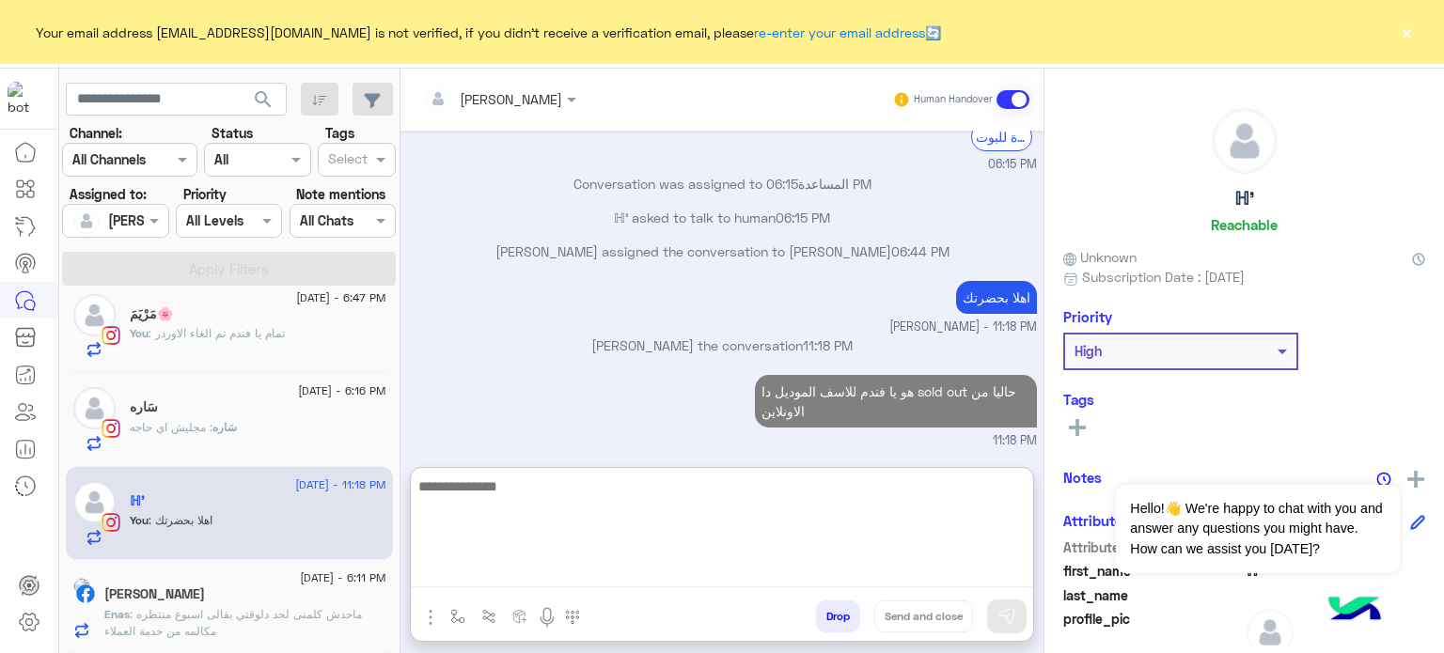
paste textarea "**********"
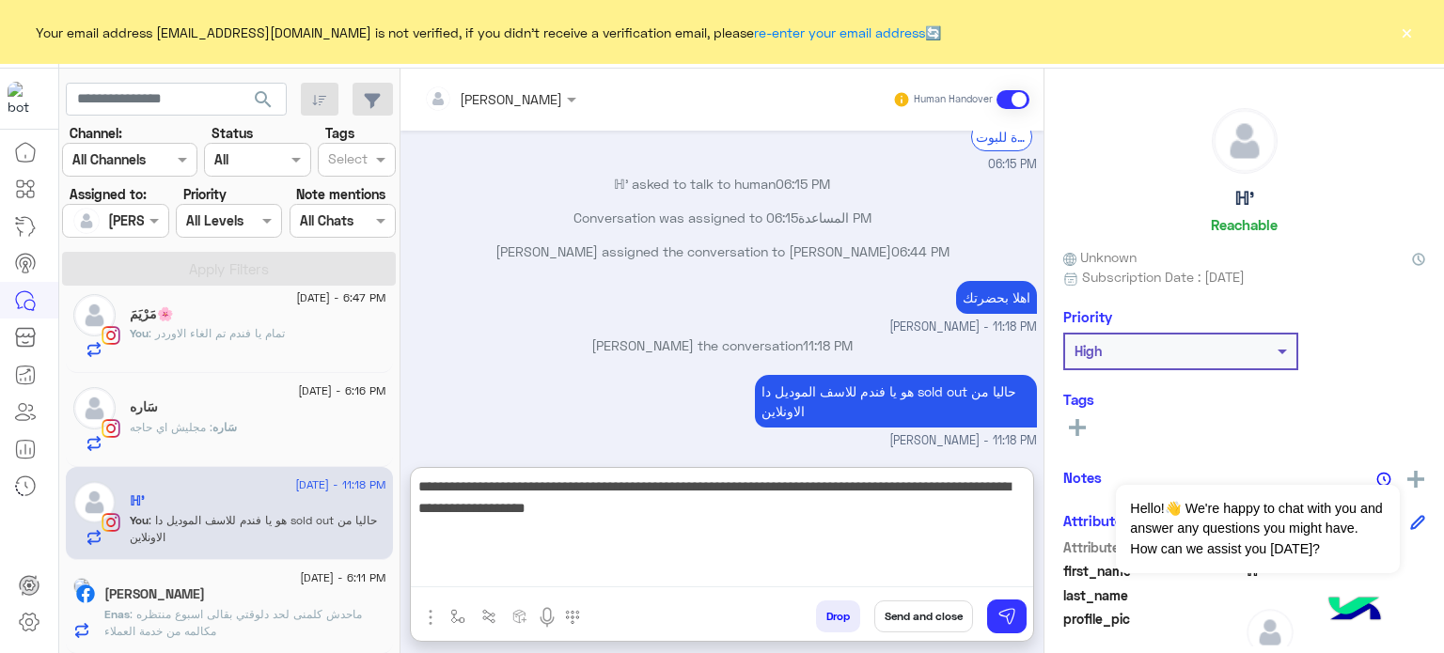
type textarea "**********"
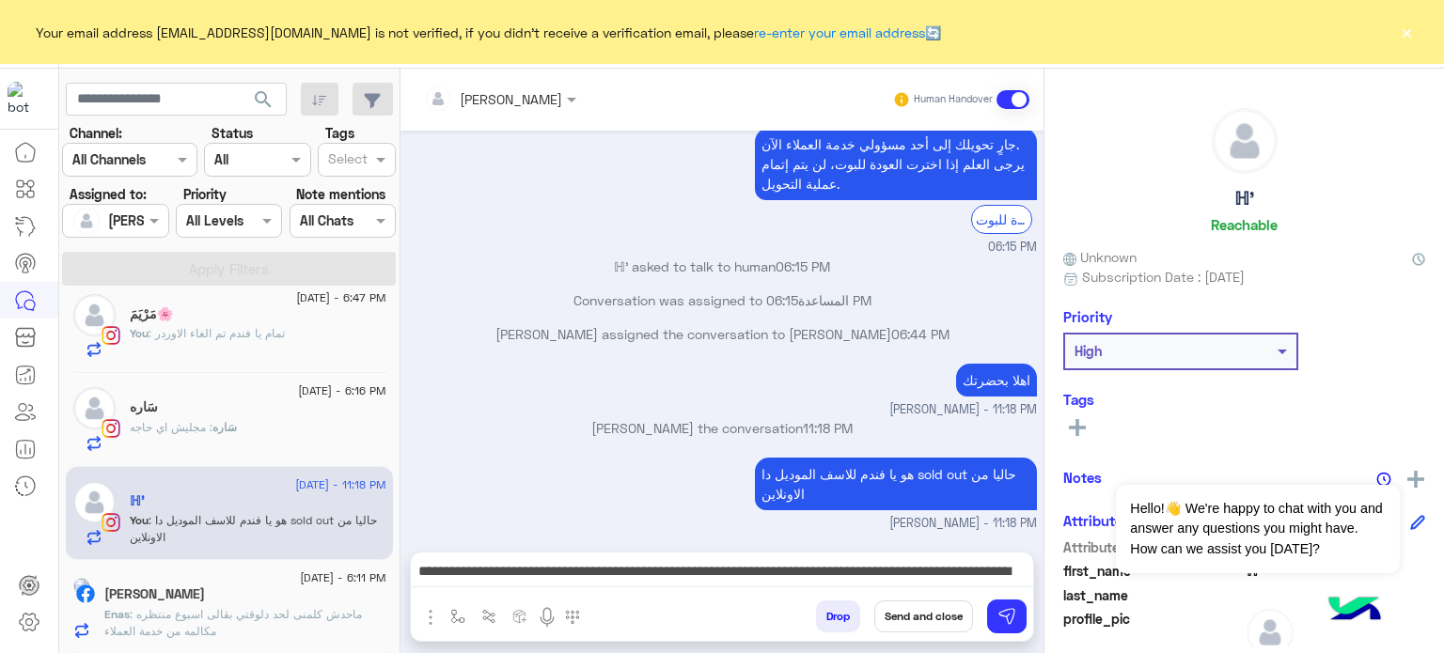
click at [923, 612] on button "Send and close" at bounding box center [923, 617] width 99 height 32
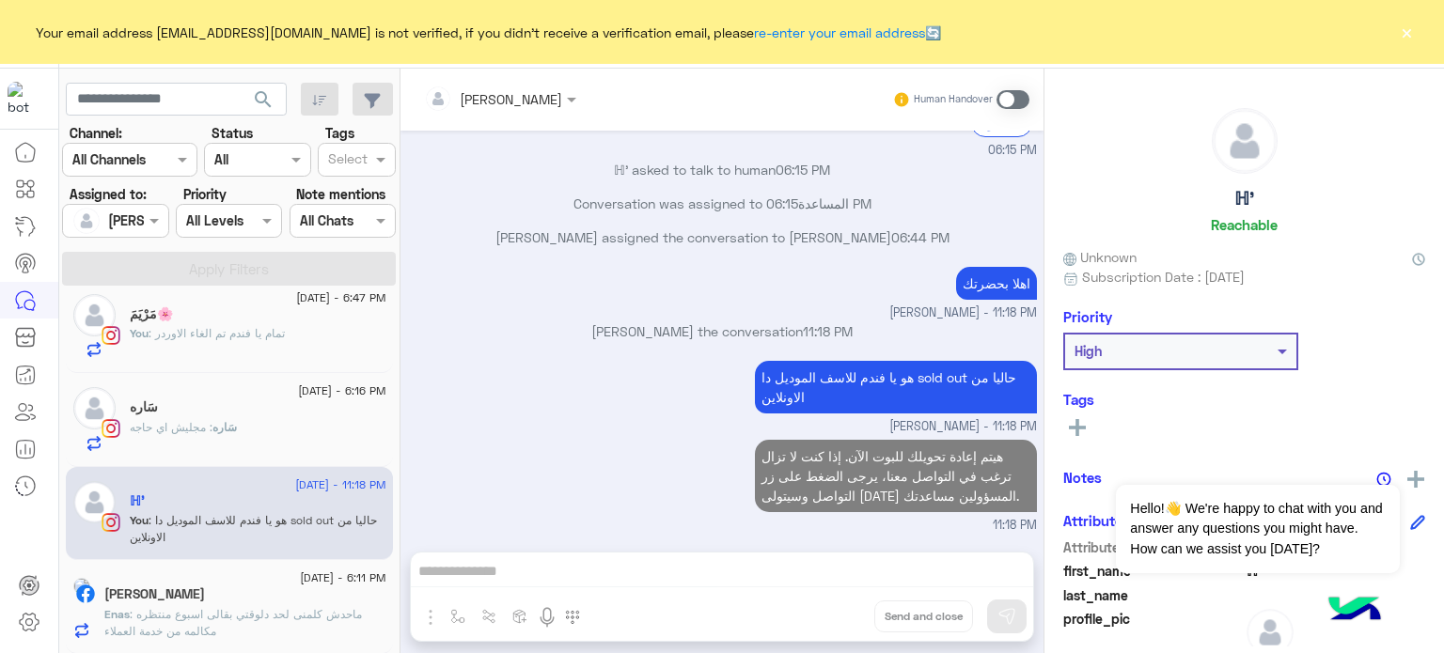
scroll to position [1566, 0]
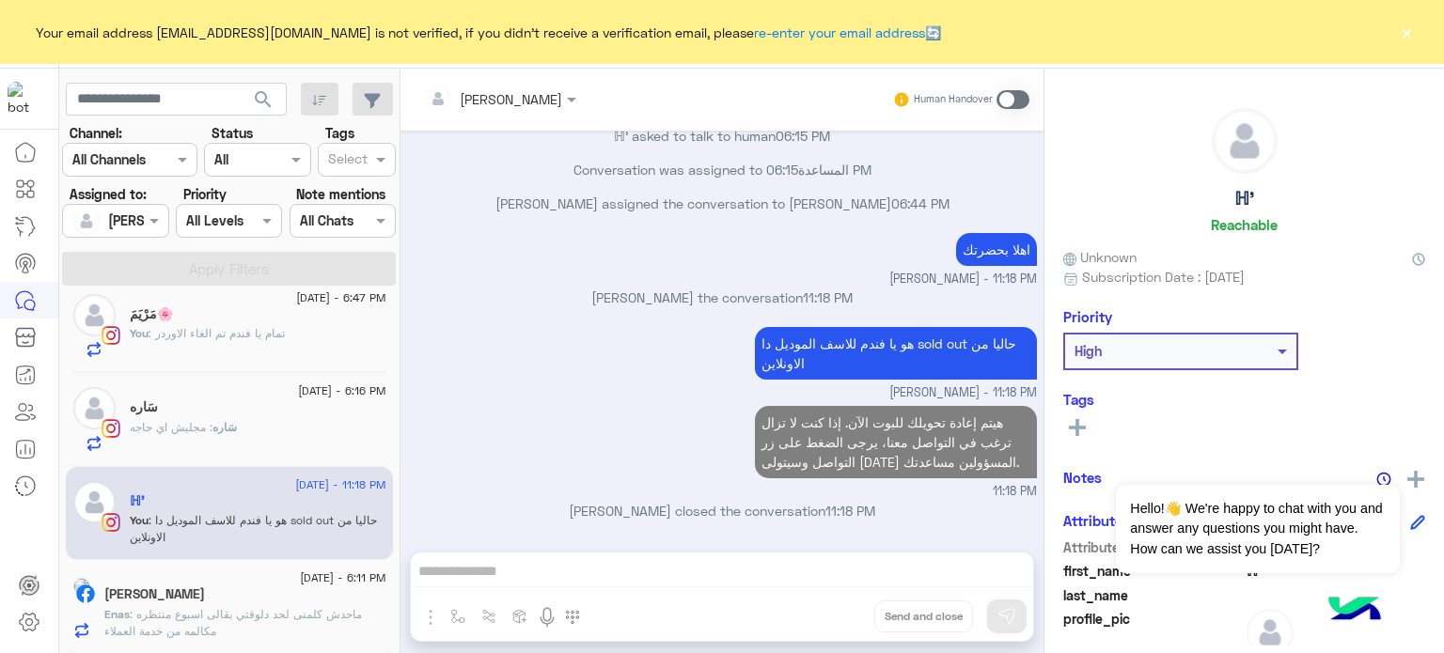
click at [256, 338] on span ": تمام يا فندم تم الغاء الاوردر" at bounding box center [217, 333] width 136 height 14
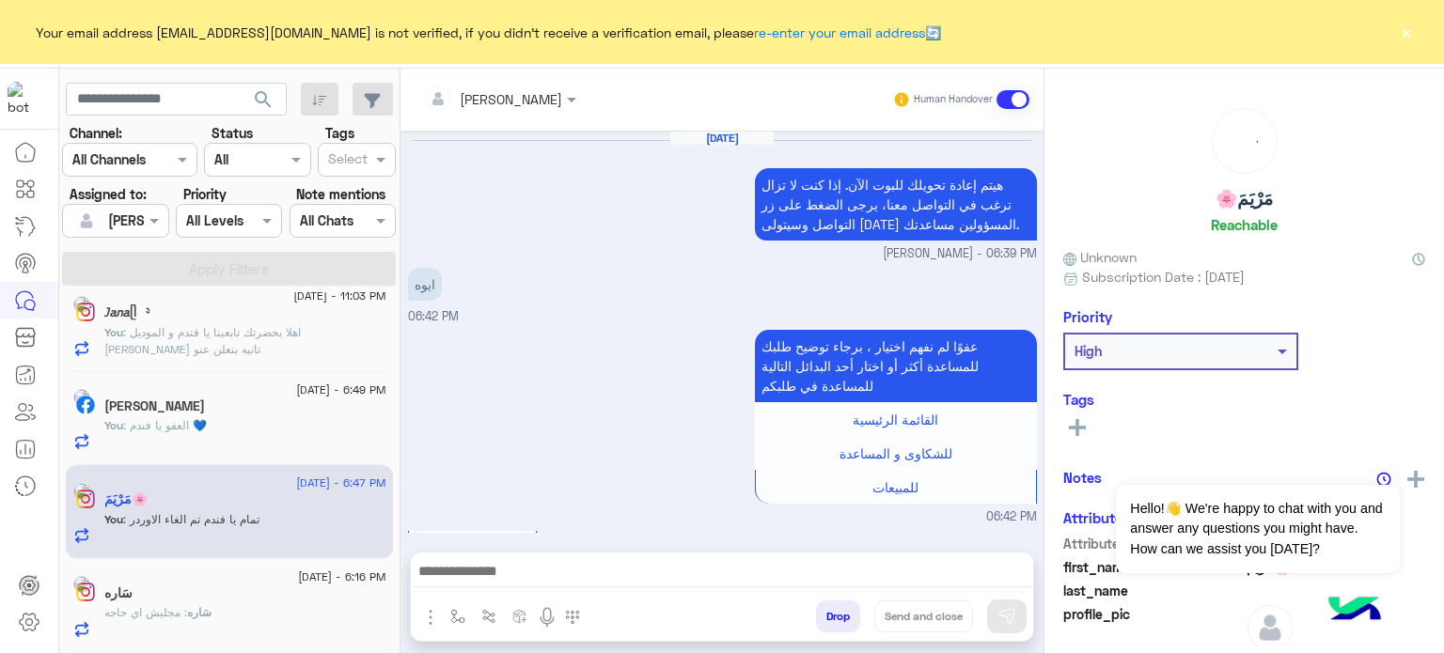
scroll to position [1424, 0]
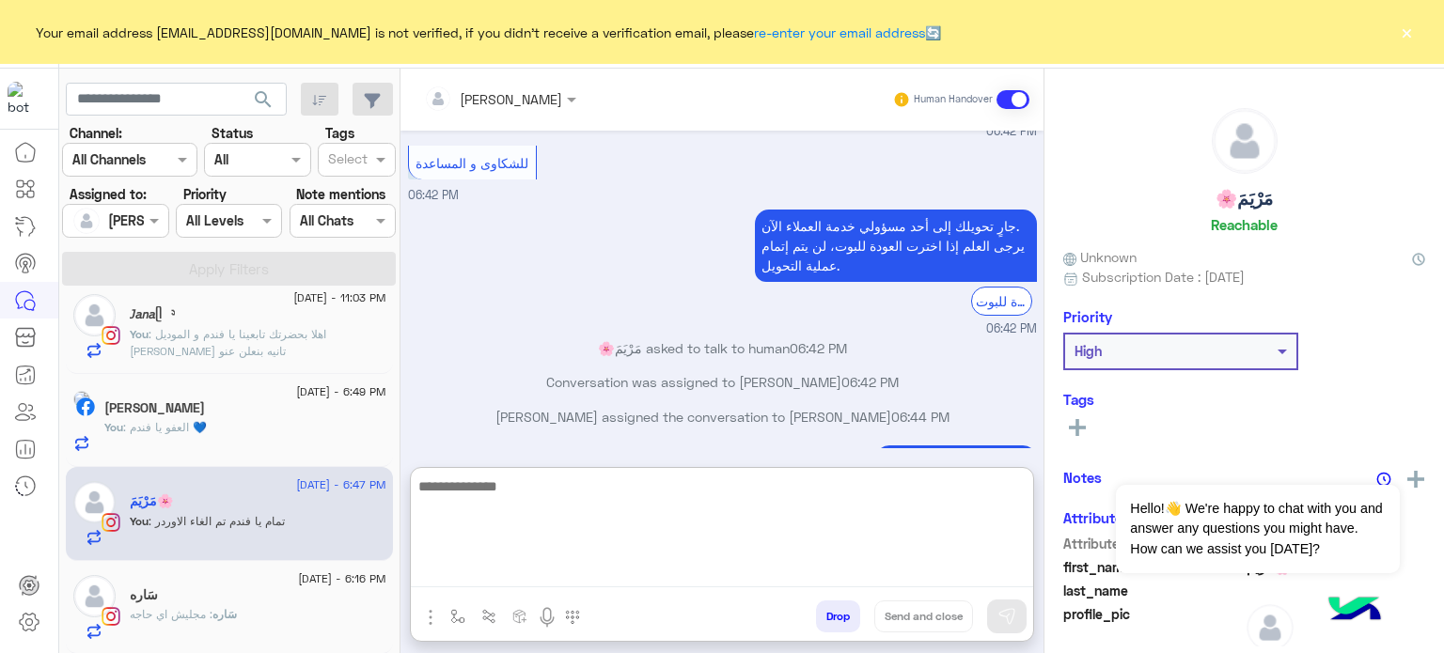
click at [526, 563] on textarea at bounding box center [722, 531] width 622 height 113
paste textarea "**********"
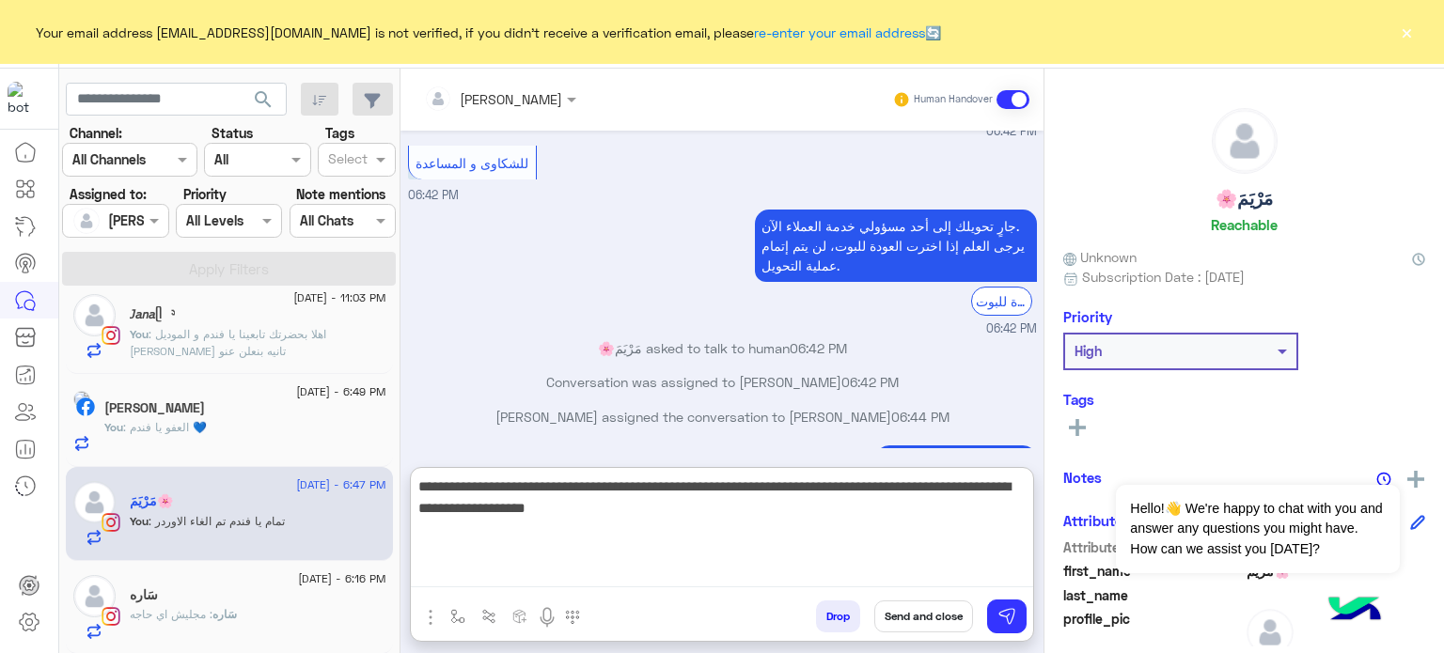
type textarea "**********"
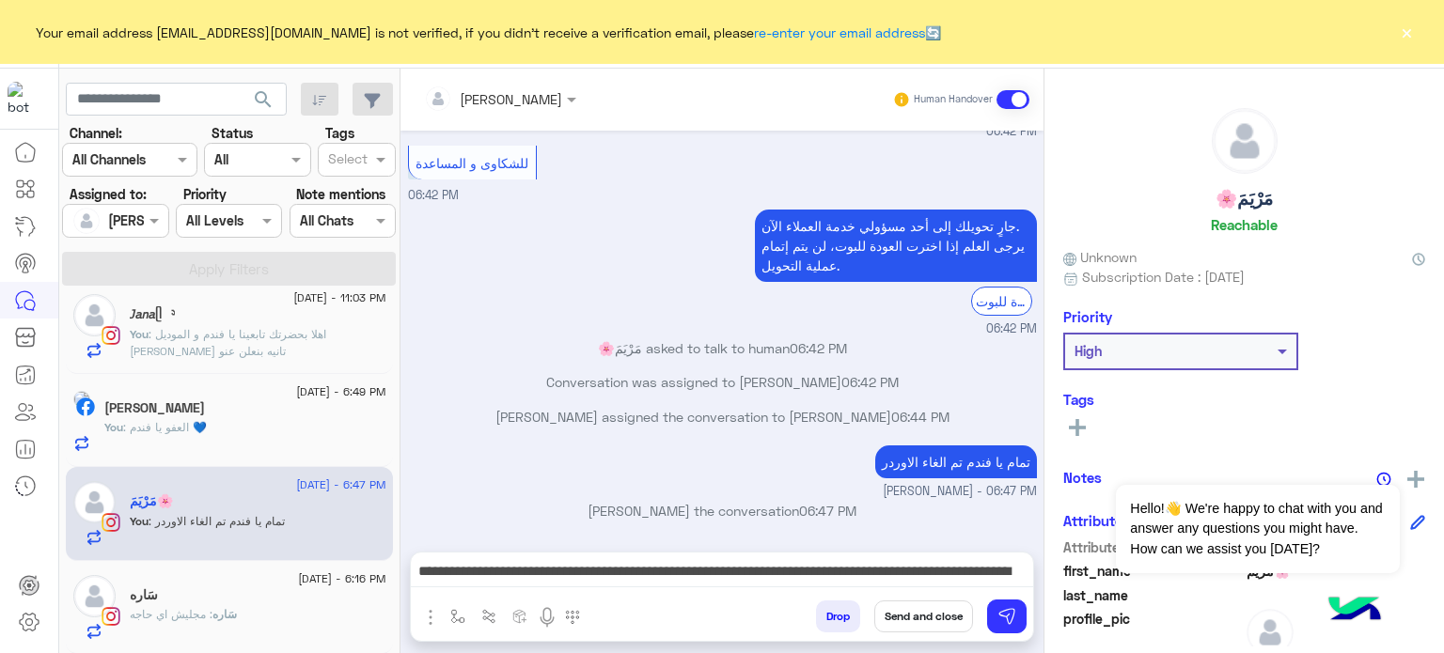
click at [949, 621] on button "Send and close" at bounding box center [923, 617] width 99 height 32
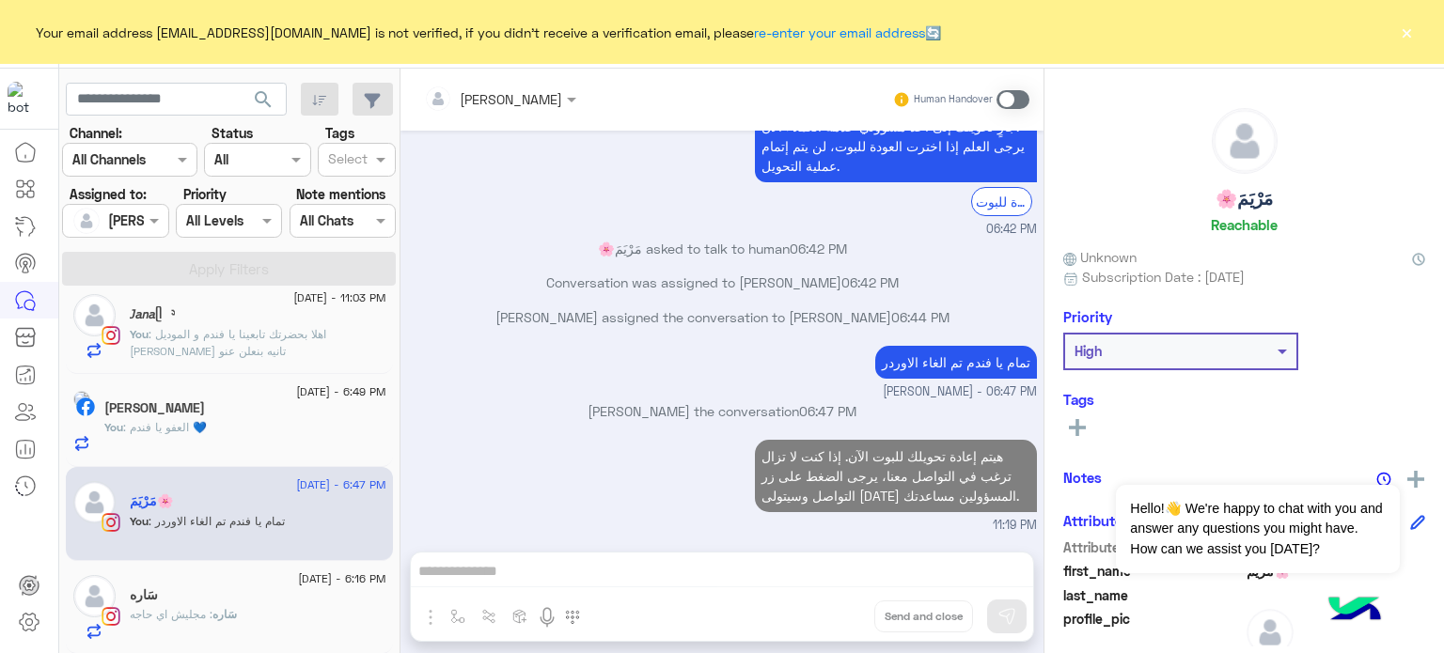
scroll to position [519, 0]
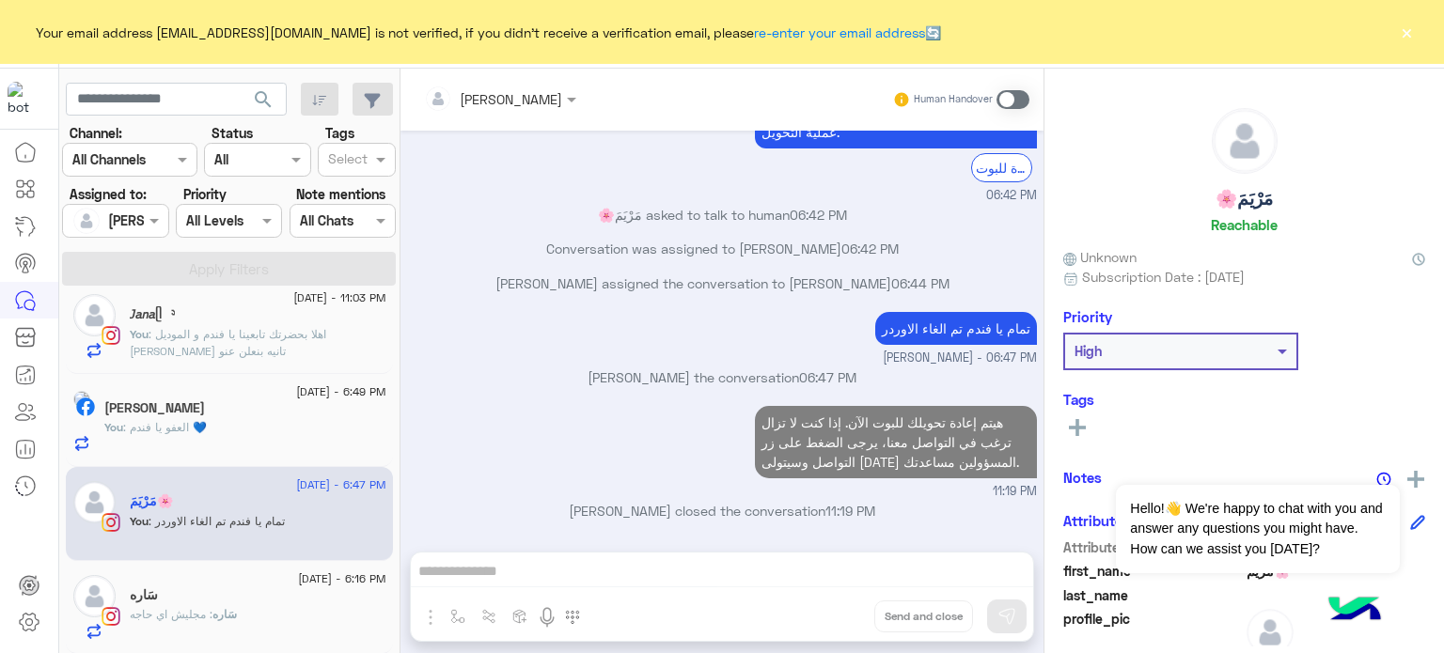
click at [173, 426] on span ": العفو يا فندم 💙" at bounding box center [165, 427] width 84 height 14
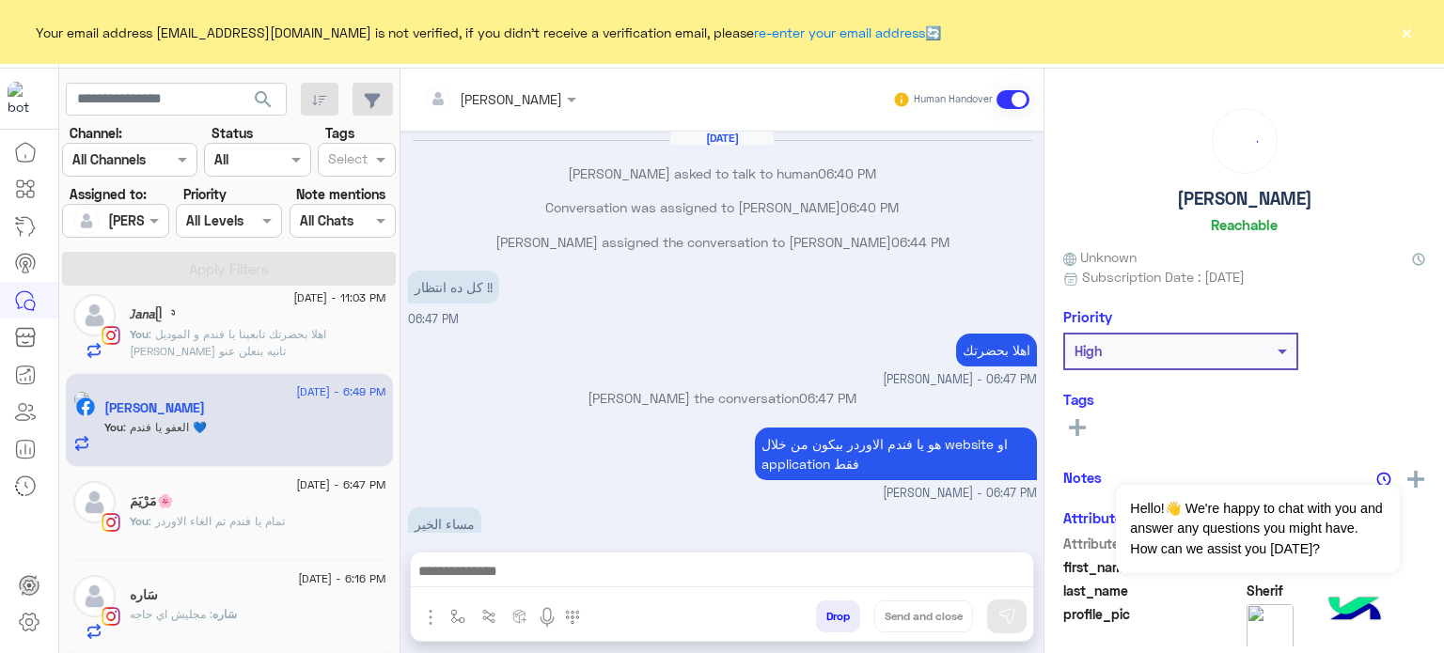
scroll to position [153, 0]
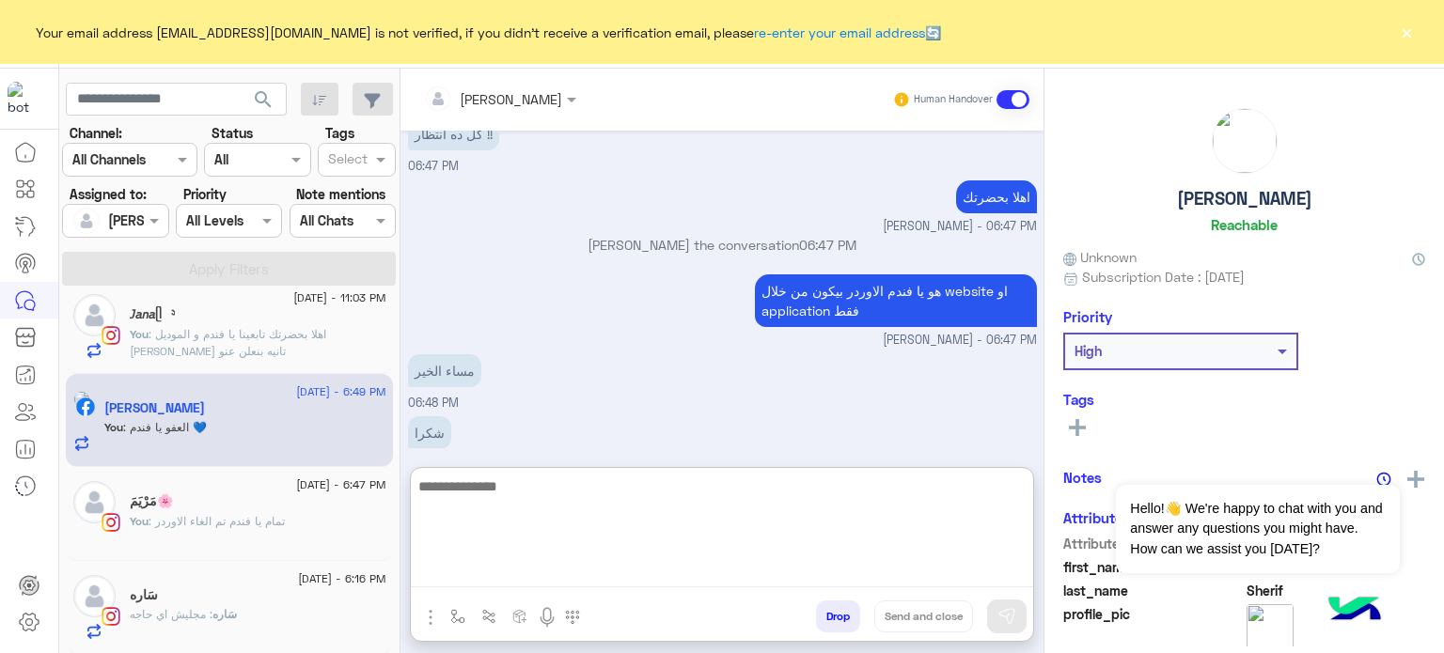
click at [631, 575] on textarea at bounding box center [722, 531] width 622 height 113
paste textarea "**********"
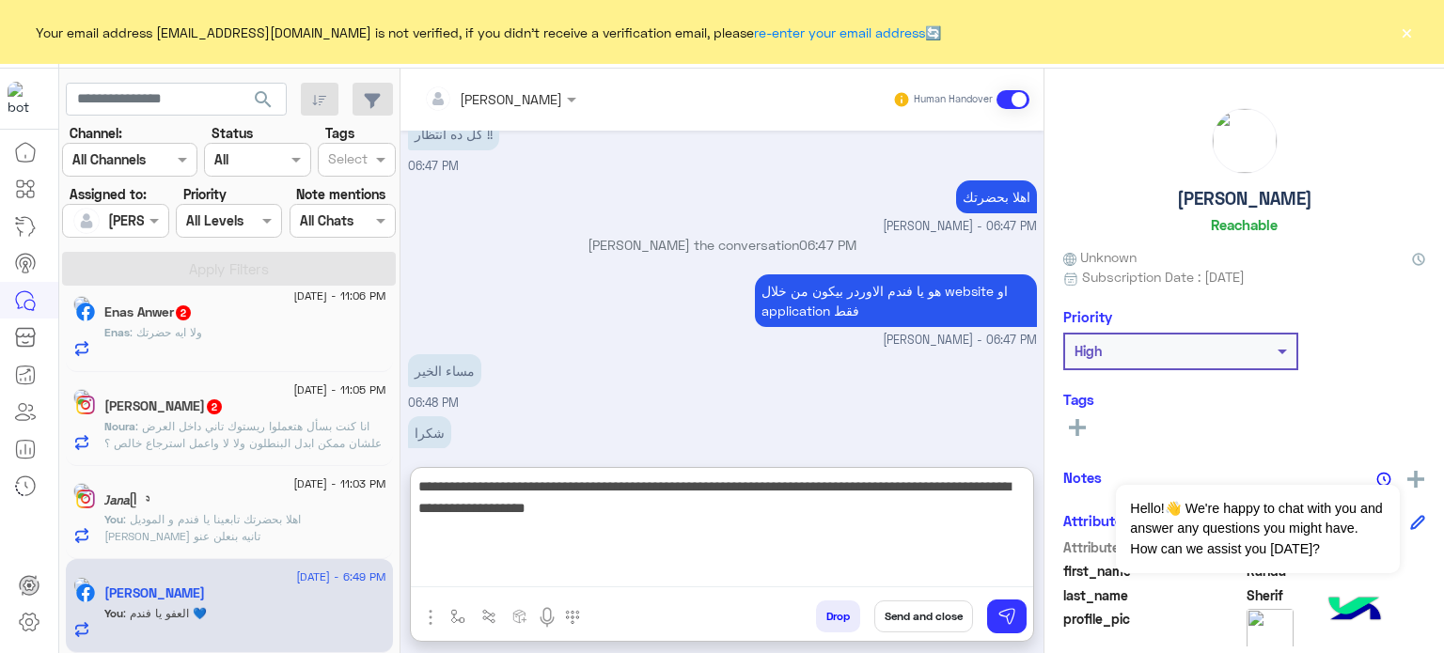
scroll to position [1331, 0]
type textarea "**********"
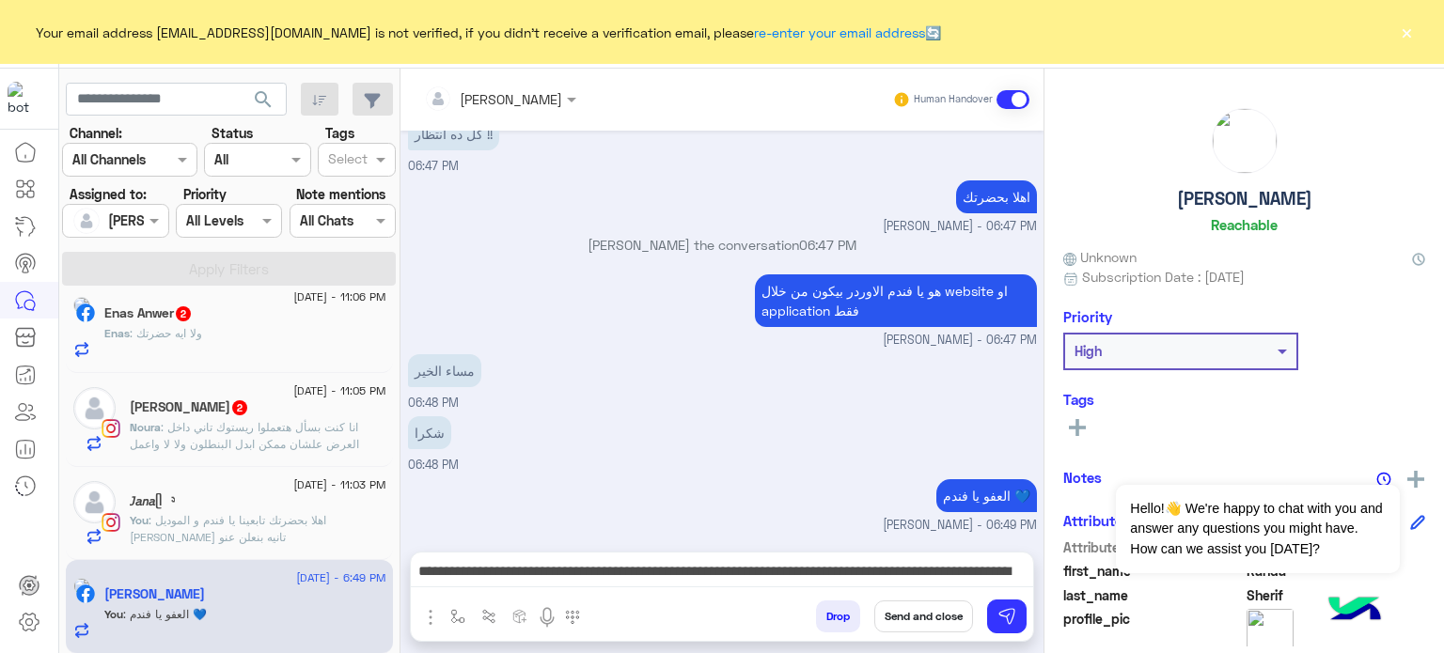
click at [914, 607] on button "Send and close" at bounding box center [923, 617] width 99 height 32
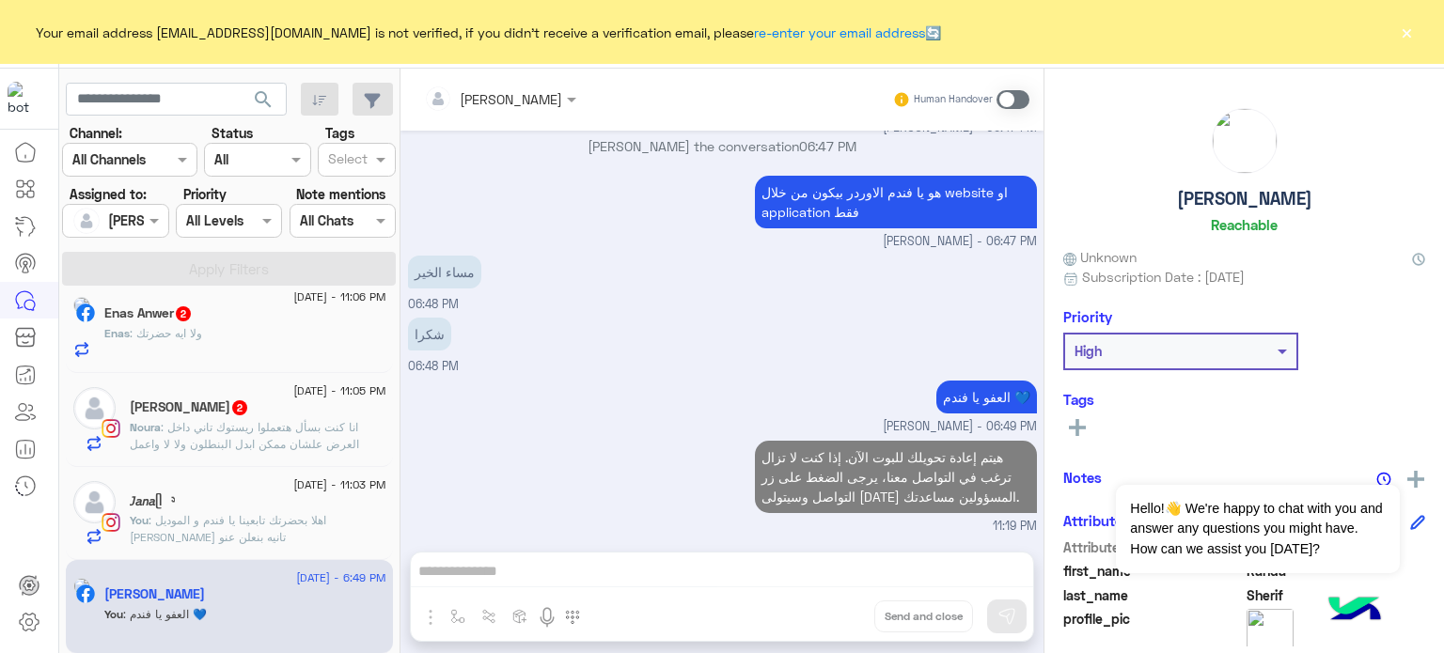
scroll to position [287, 0]
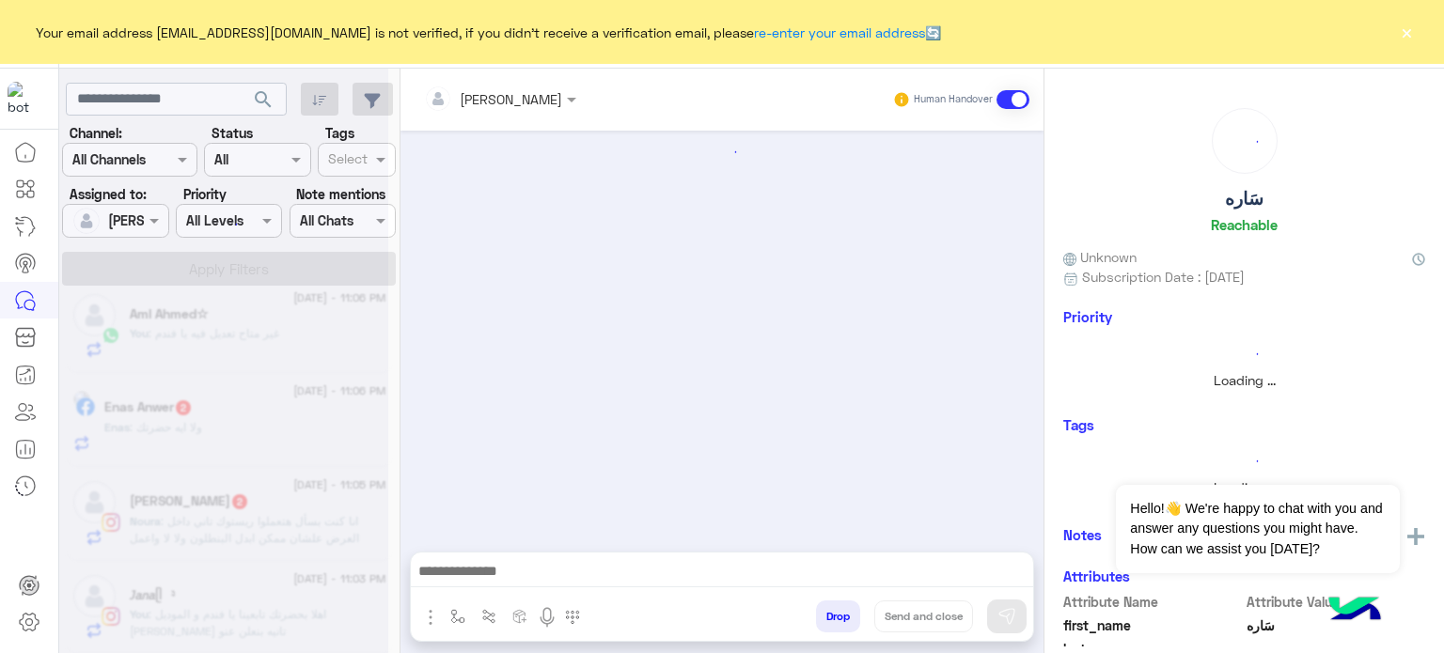
click at [220, 522] on div at bounding box center [223, 334] width 329 height 653
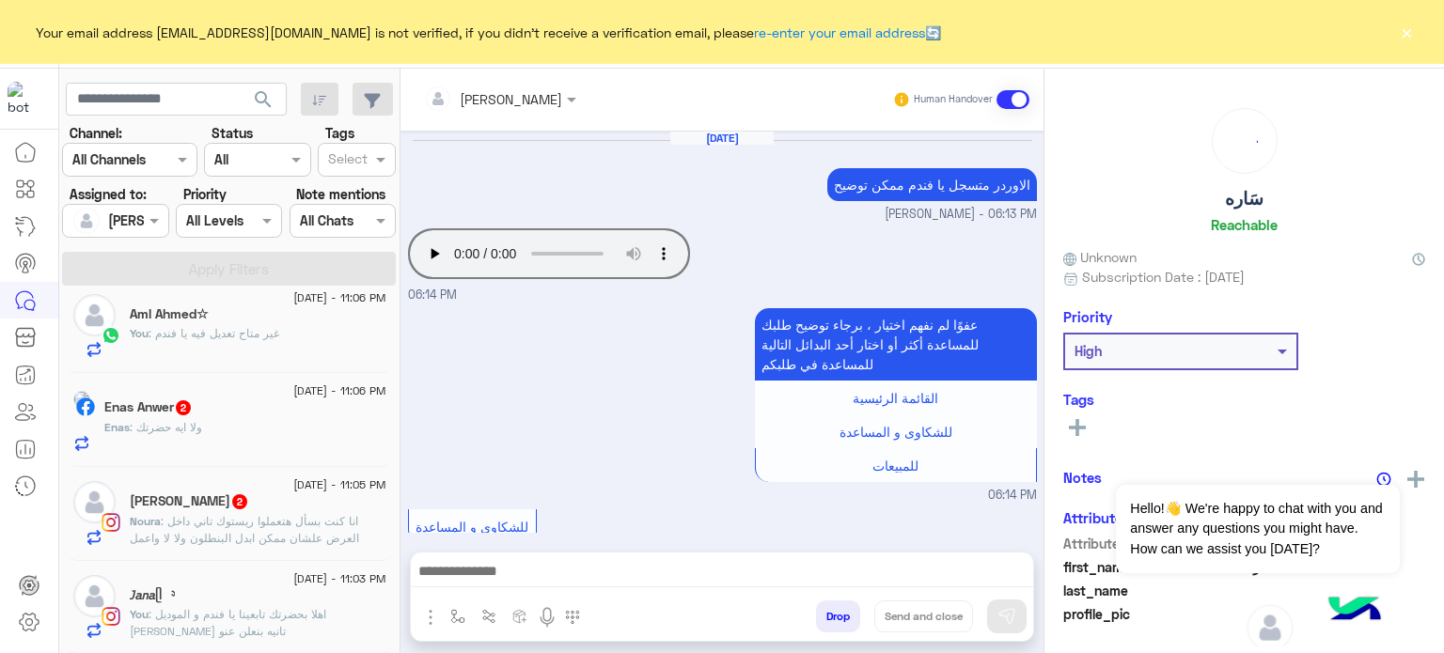
scroll to position [414, 0]
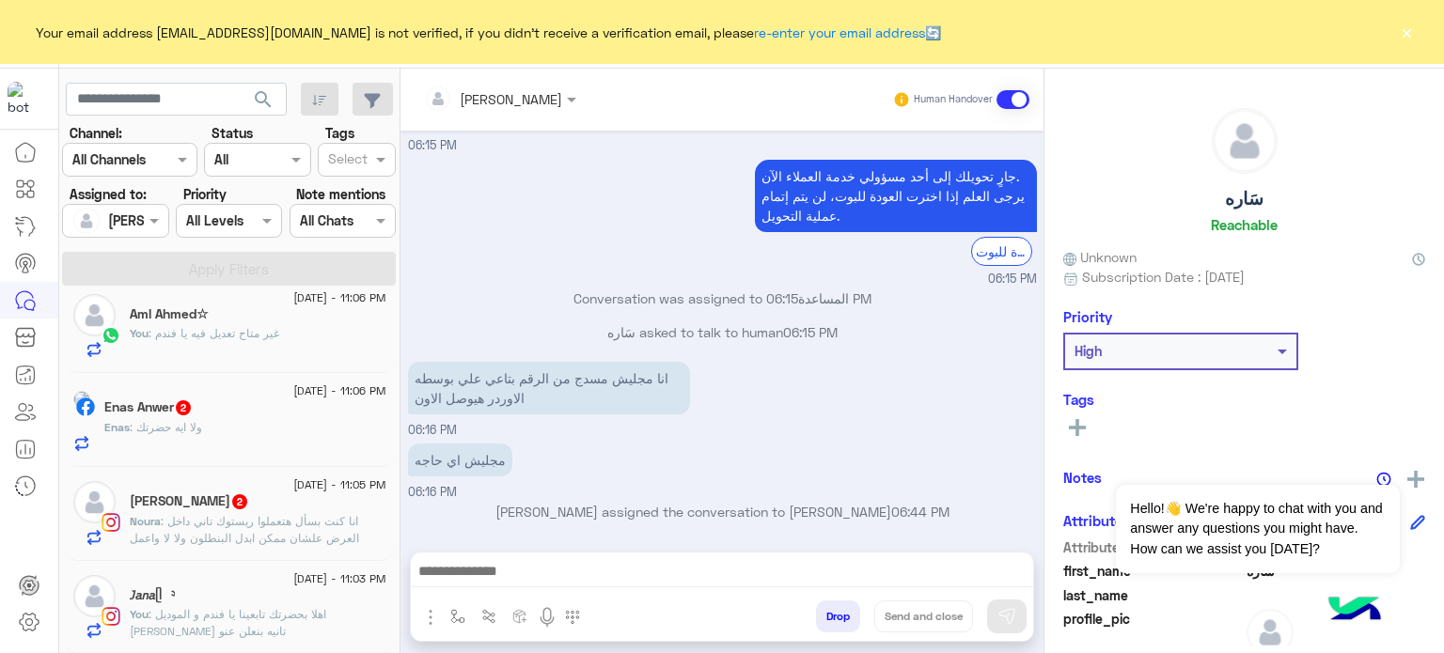
click at [254, 607] on span ": اهلا بحضرتك تابعينا يا فندم و الموديل لو اتوفر مره تانيه بنعلن عنو" at bounding box center [228, 622] width 196 height 31
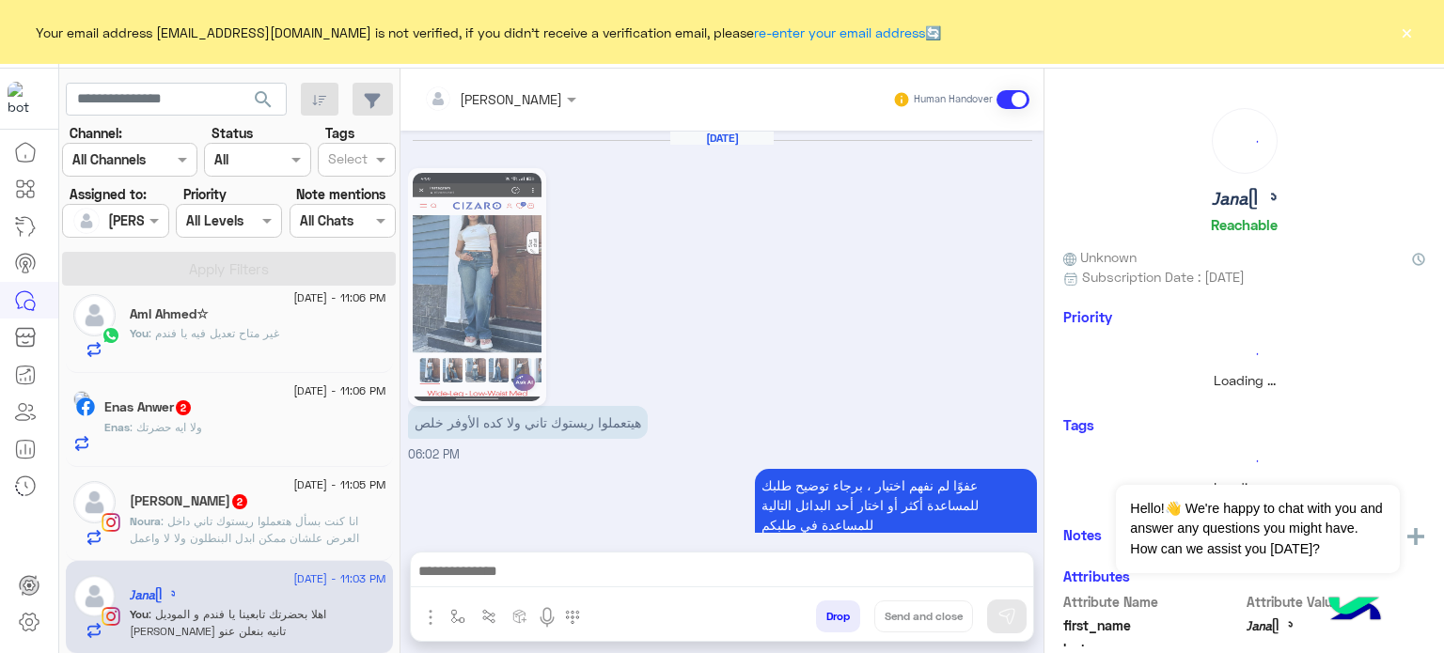
scroll to position [626, 0]
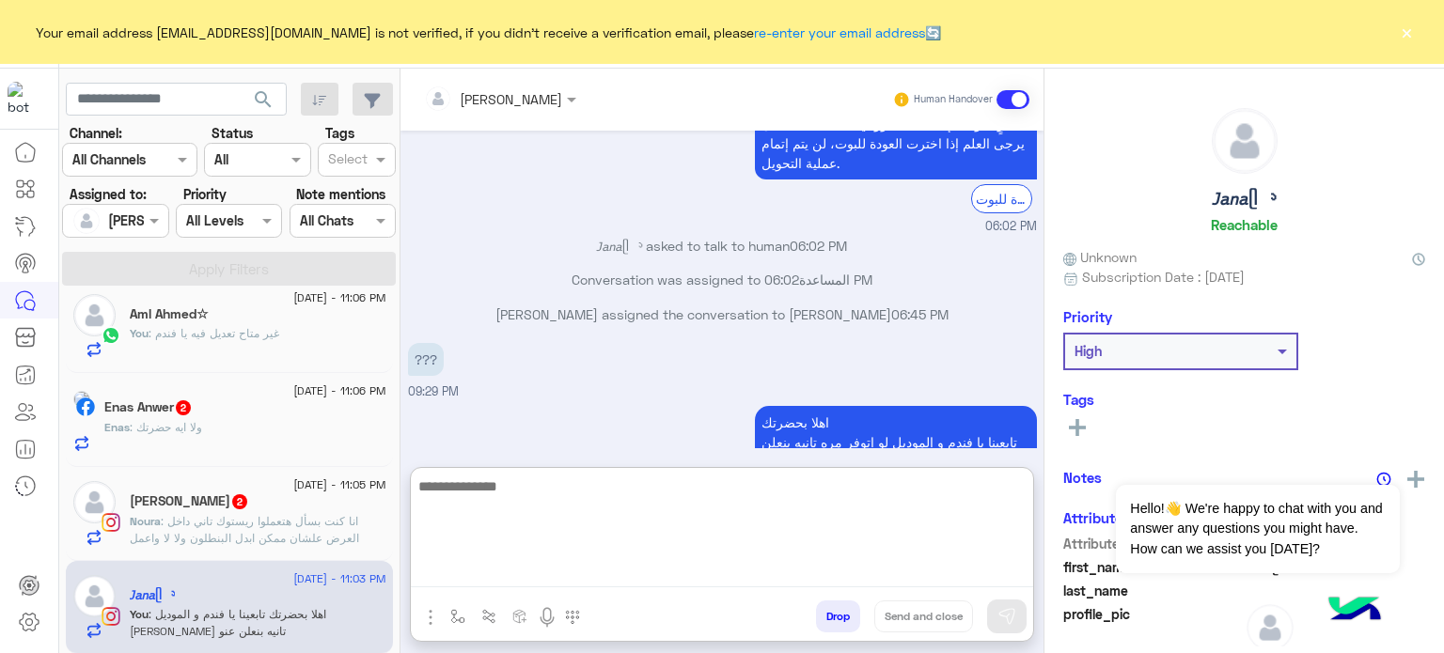
click at [587, 561] on textarea at bounding box center [722, 531] width 622 height 113
paste textarea "**********"
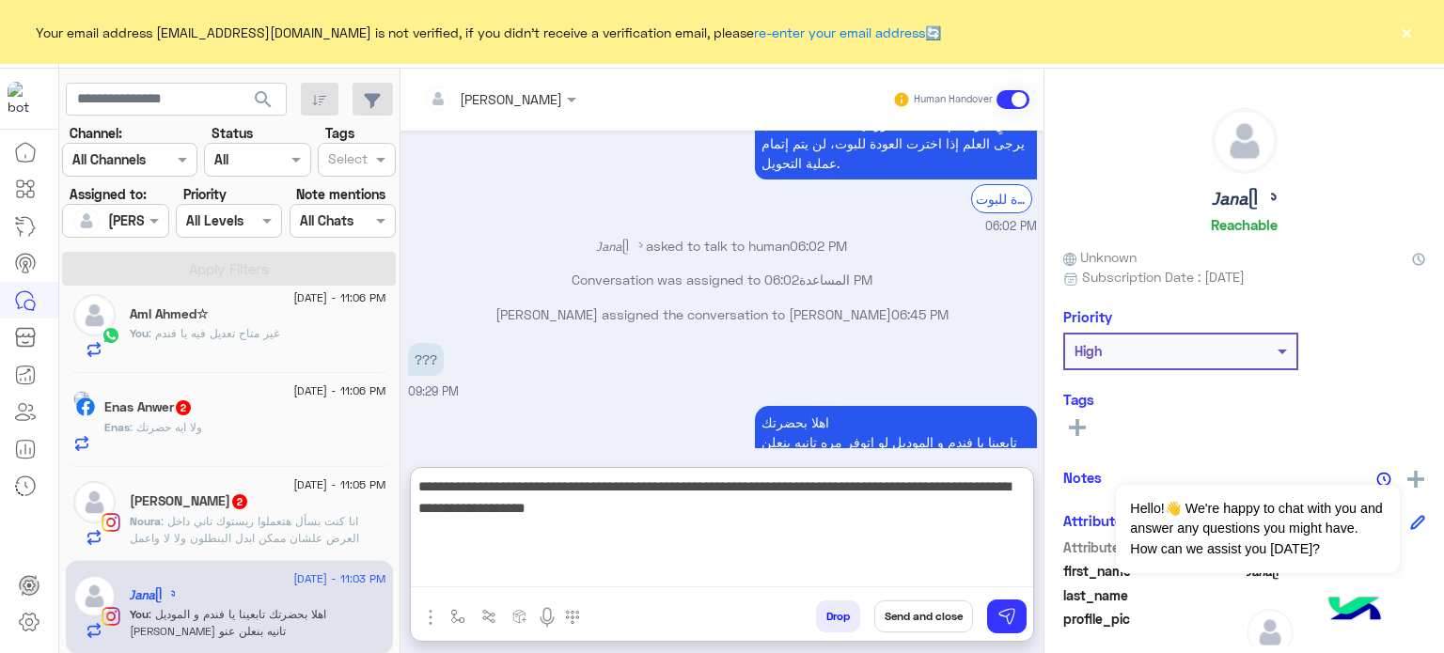
type textarea "**********"
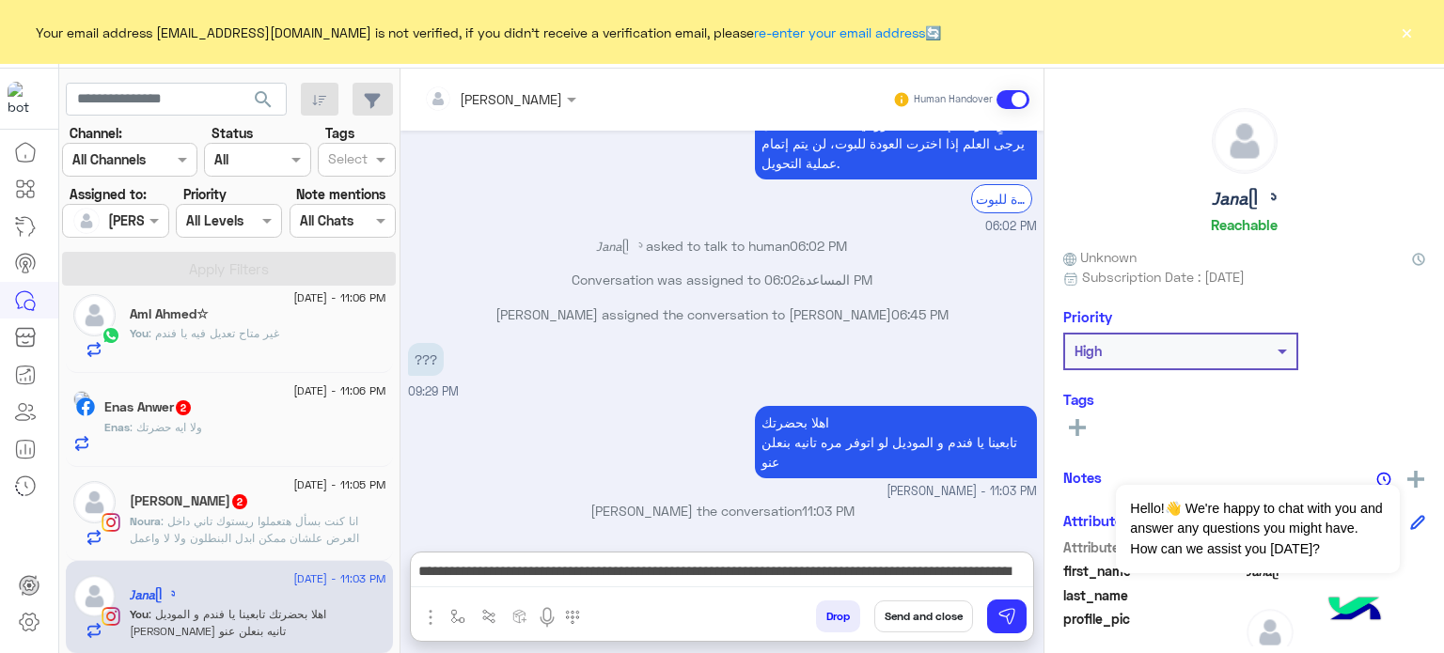
click at [918, 616] on button "Send and close" at bounding box center [923, 617] width 99 height 32
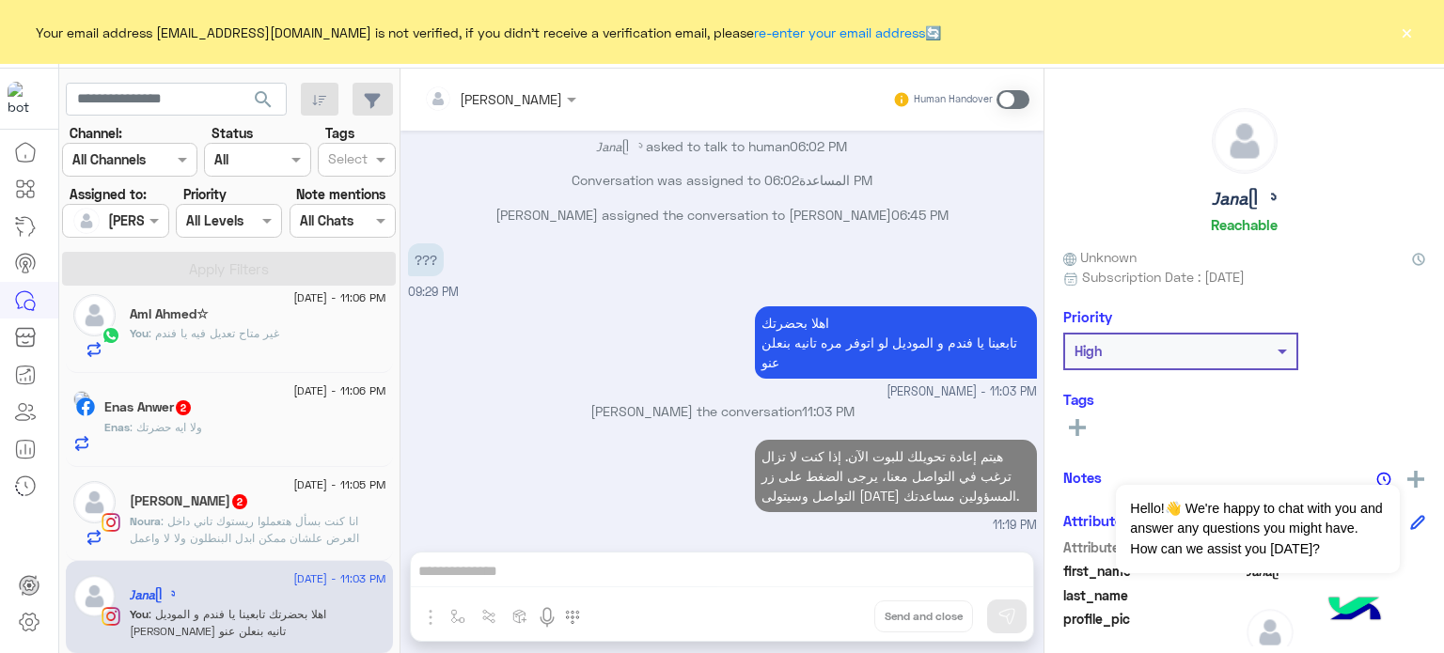
scroll to position [759, 0]
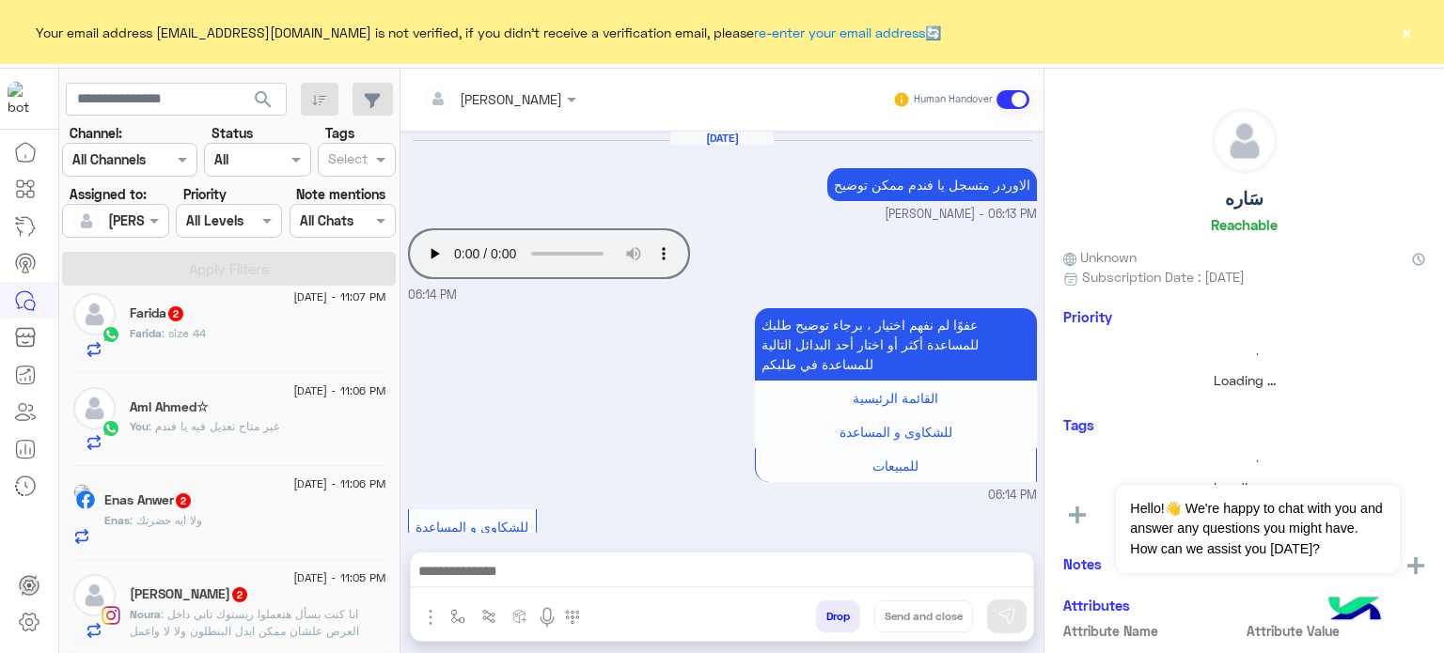
scroll to position [414, 0]
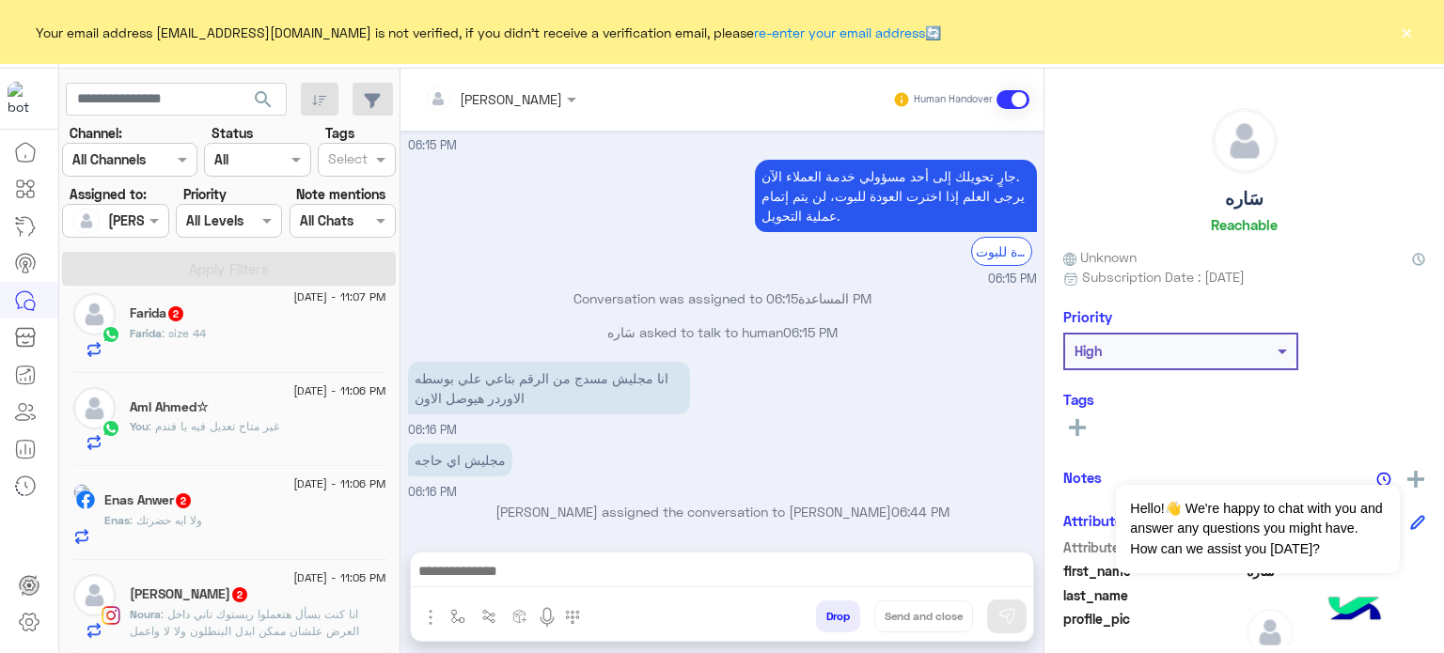
click at [263, 426] on span ": غير متاح تعديل فيه يا فندم" at bounding box center [214, 426] width 131 height 14
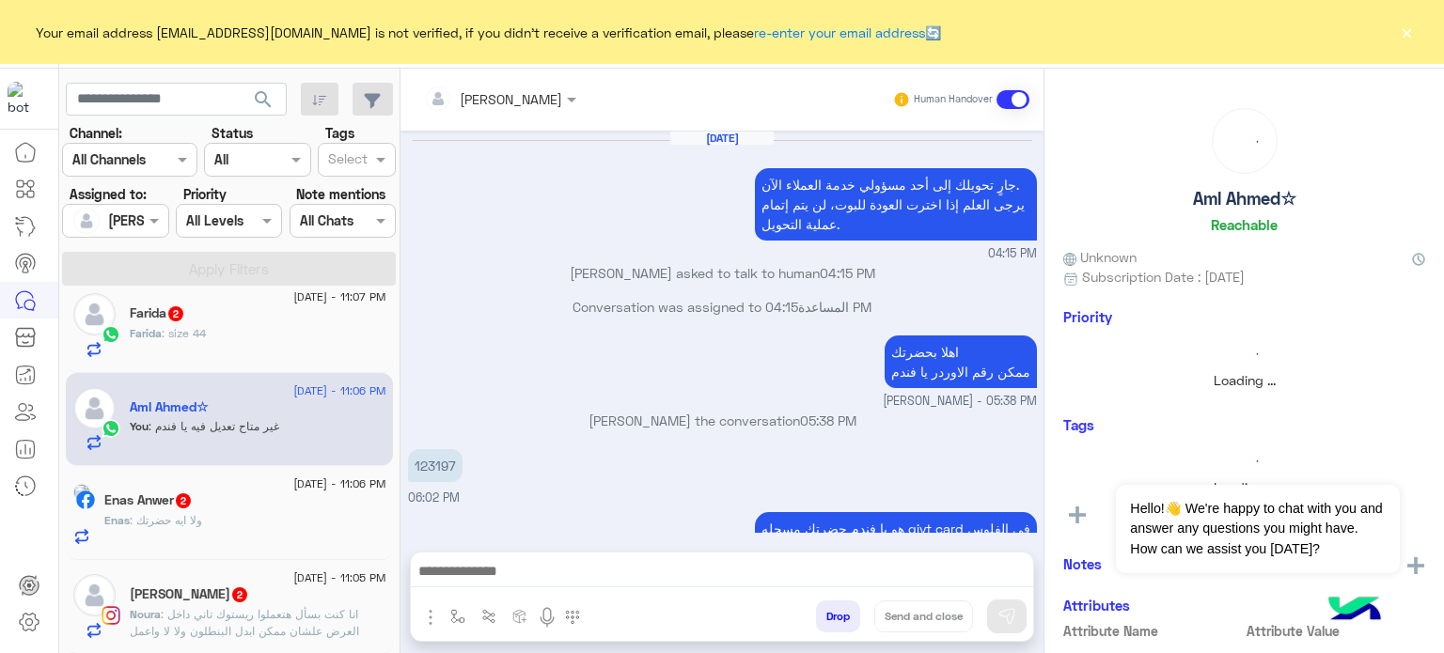
scroll to position [256, 0]
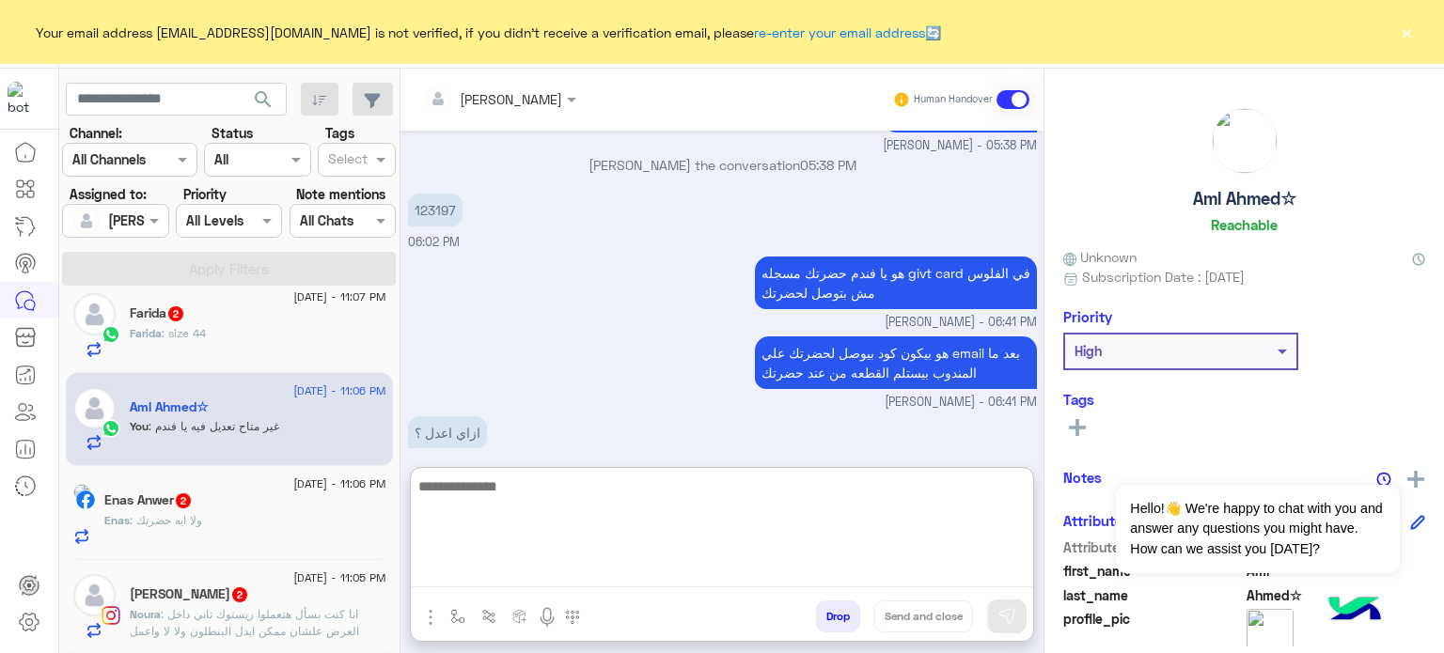
click at [633, 570] on textarea at bounding box center [722, 531] width 622 height 113
paste textarea "**********"
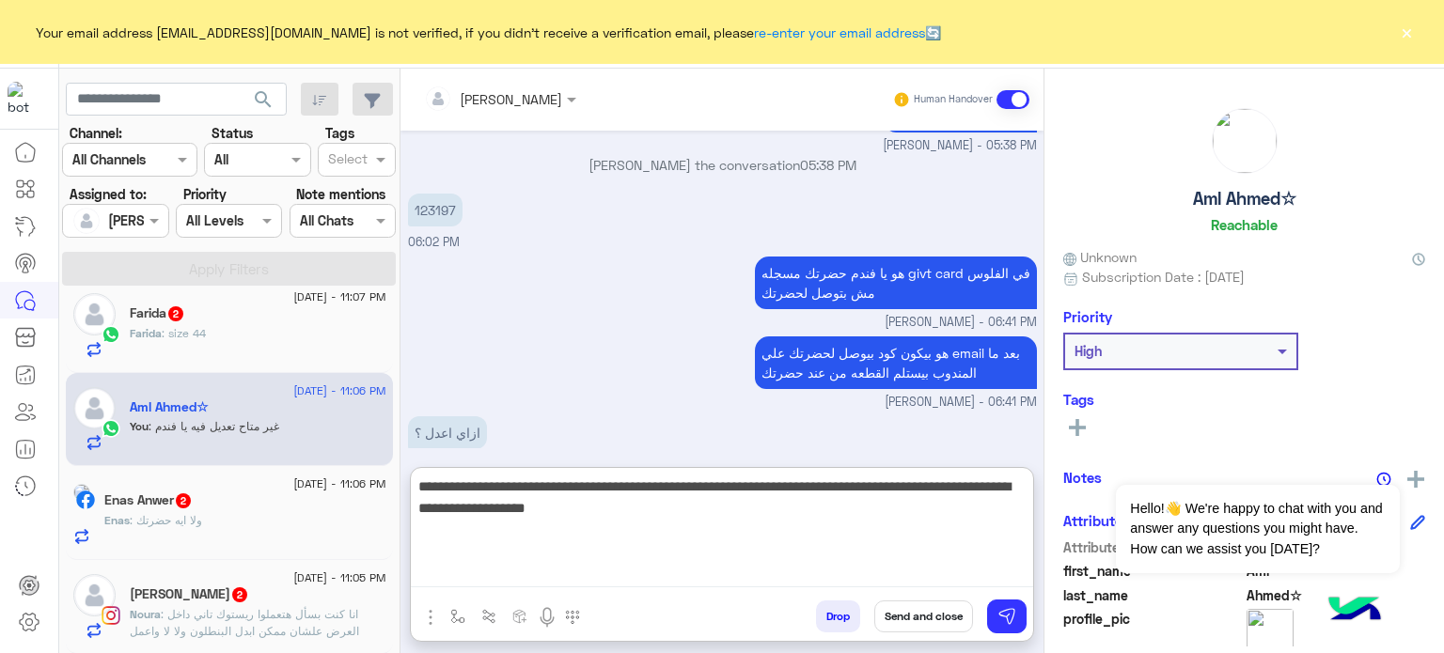
type textarea "**********"
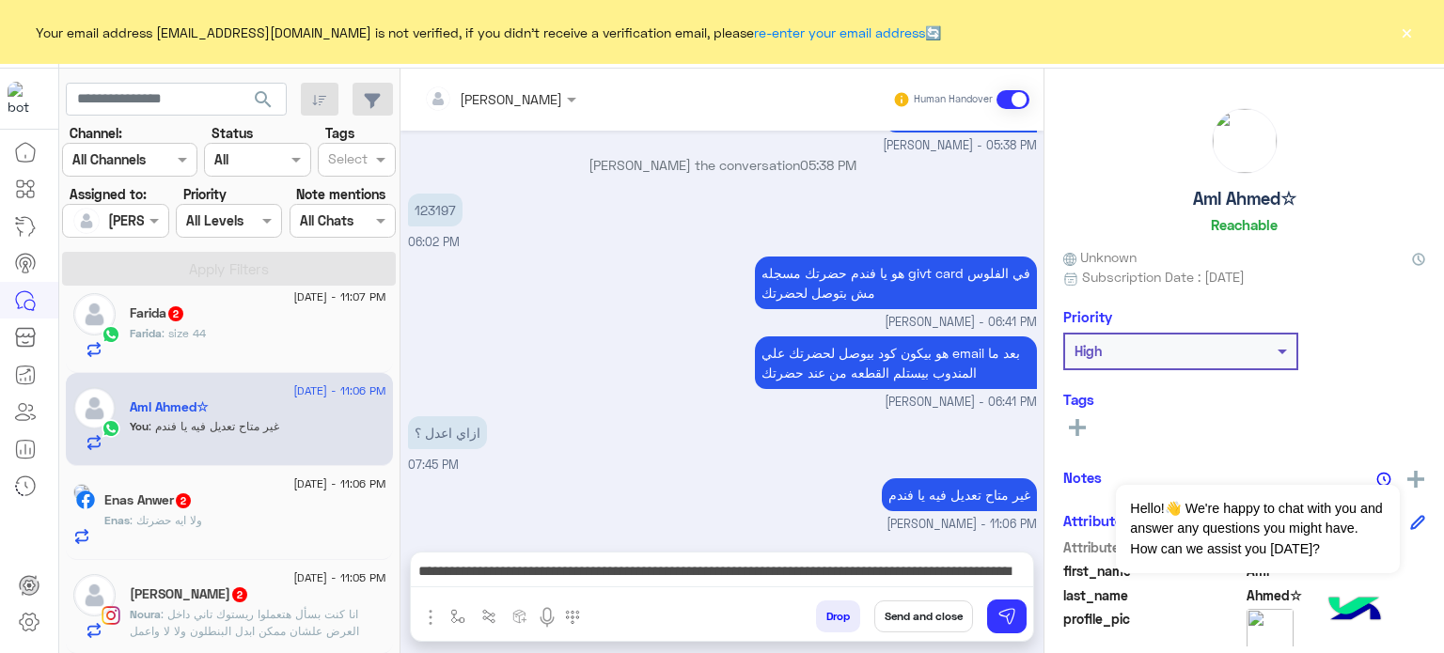
click at [914, 623] on button "Send and close" at bounding box center [923, 617] width 99 height 32
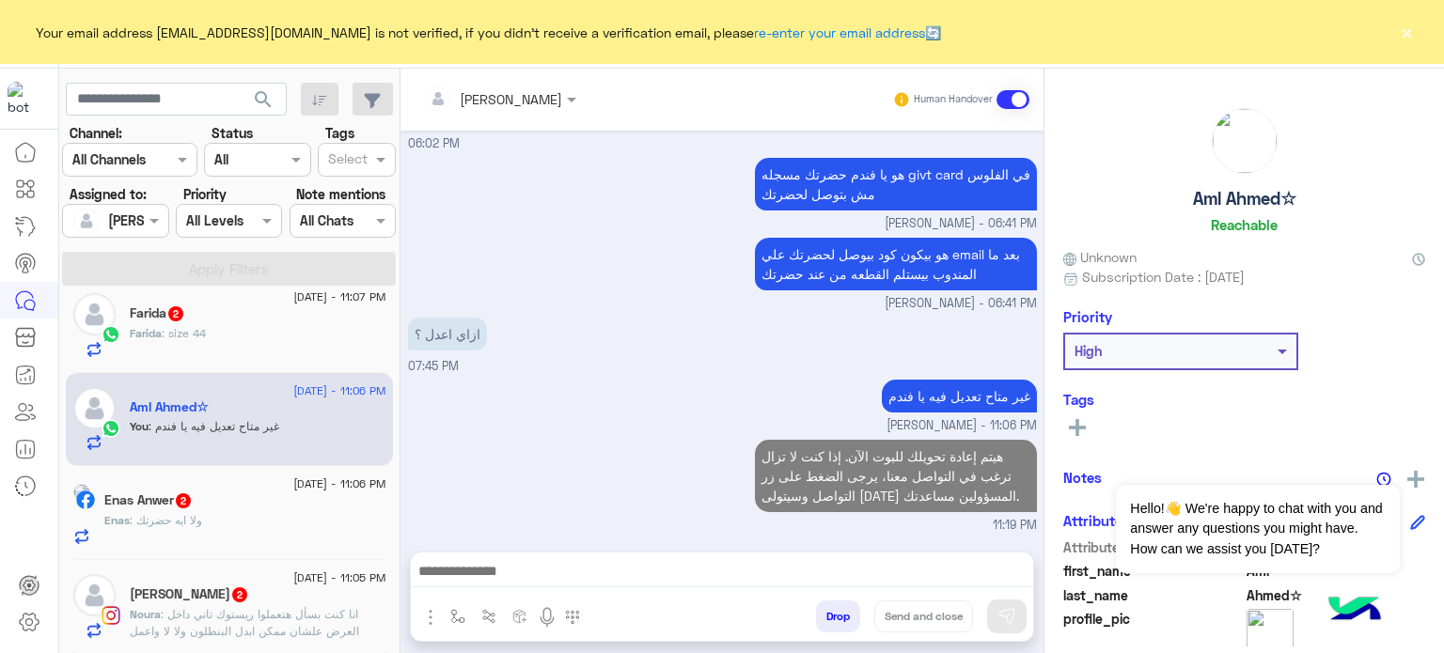
scroll to position [388, 0]
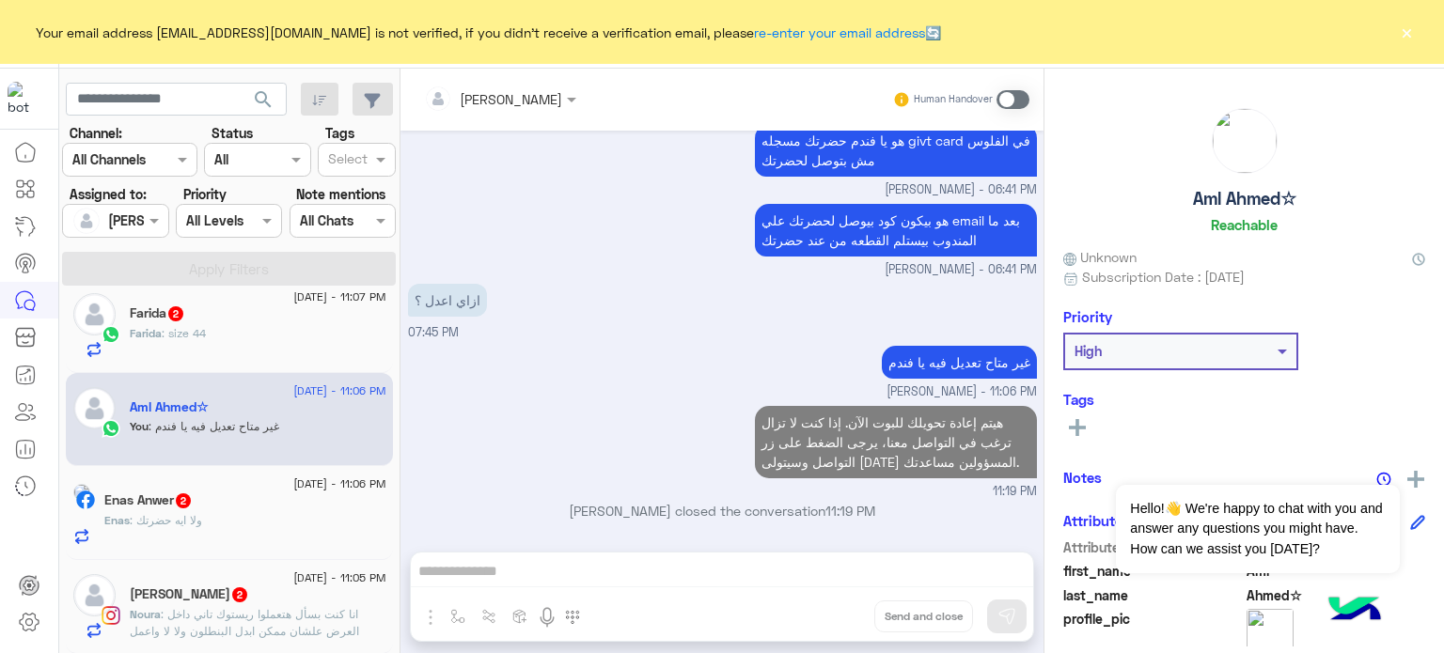
click at [285, 606] on p "Noura : انا كنت بسأل هتعملوا ريستوك تاني داخل العرض علشان ممكن ابدل البنطلون ول…" at bounding box center [258, 631] width 257 height 51
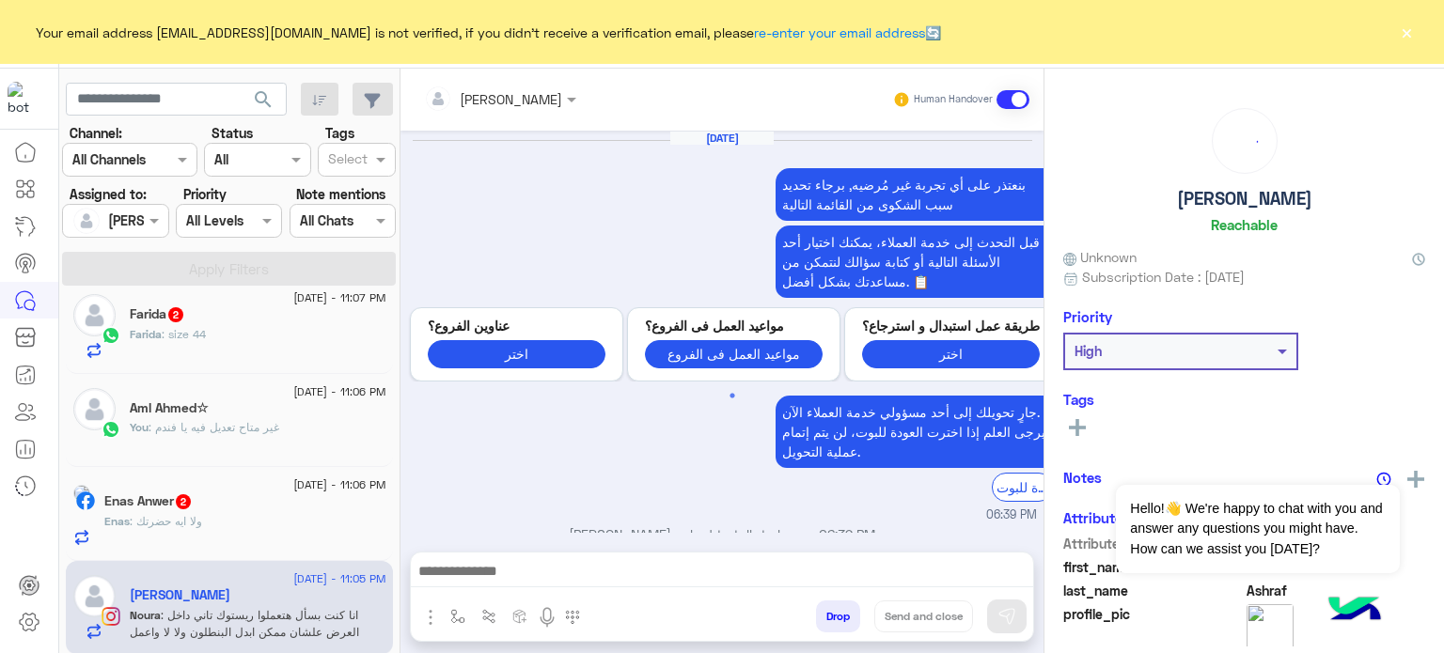
scroll to position [512, 0]
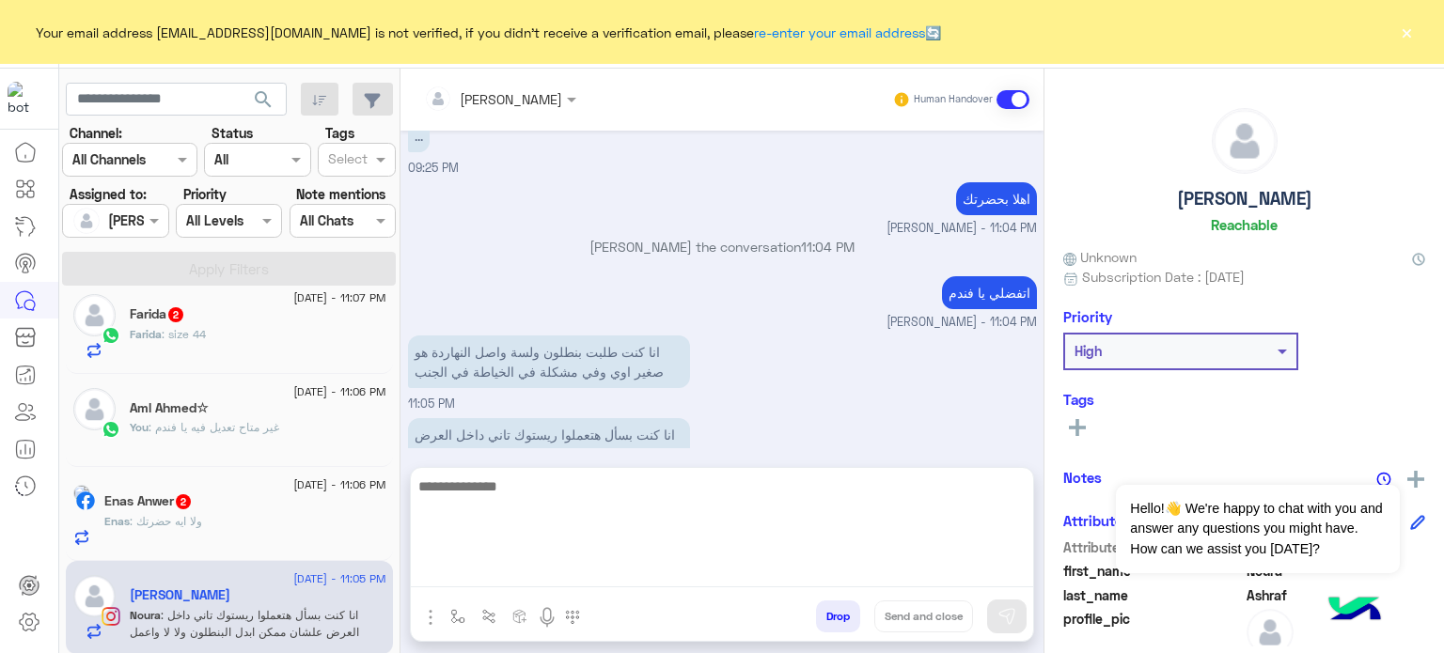
click at [647, 571] on textarea at bounding box center [722, 531] width 622 height 113
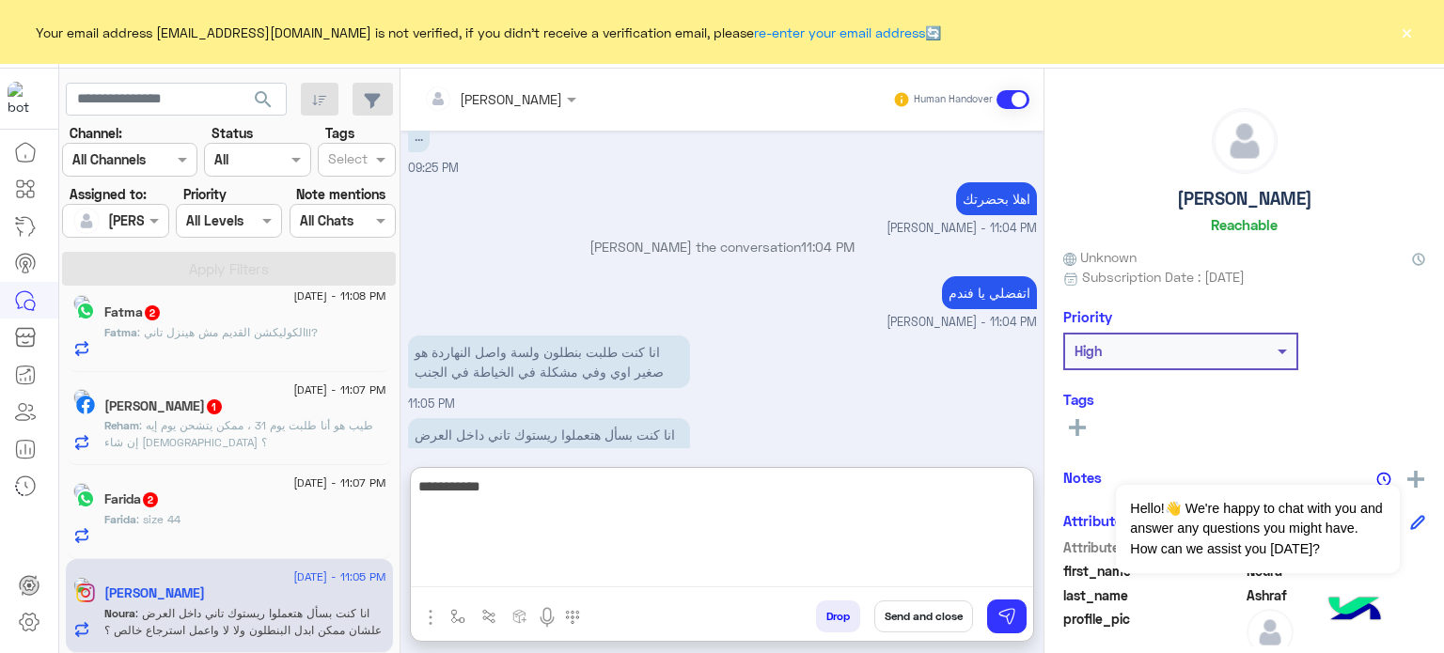
scroll to position [1049, 0]
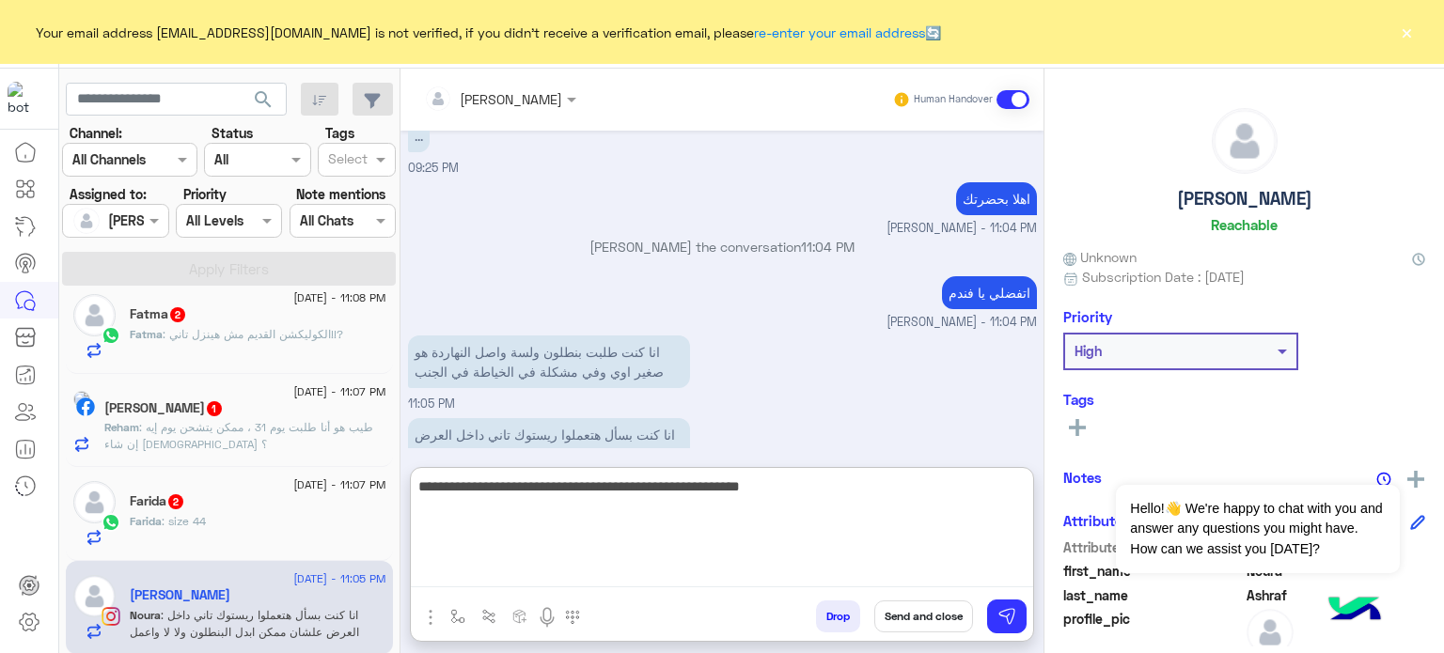
type textarea "**********"
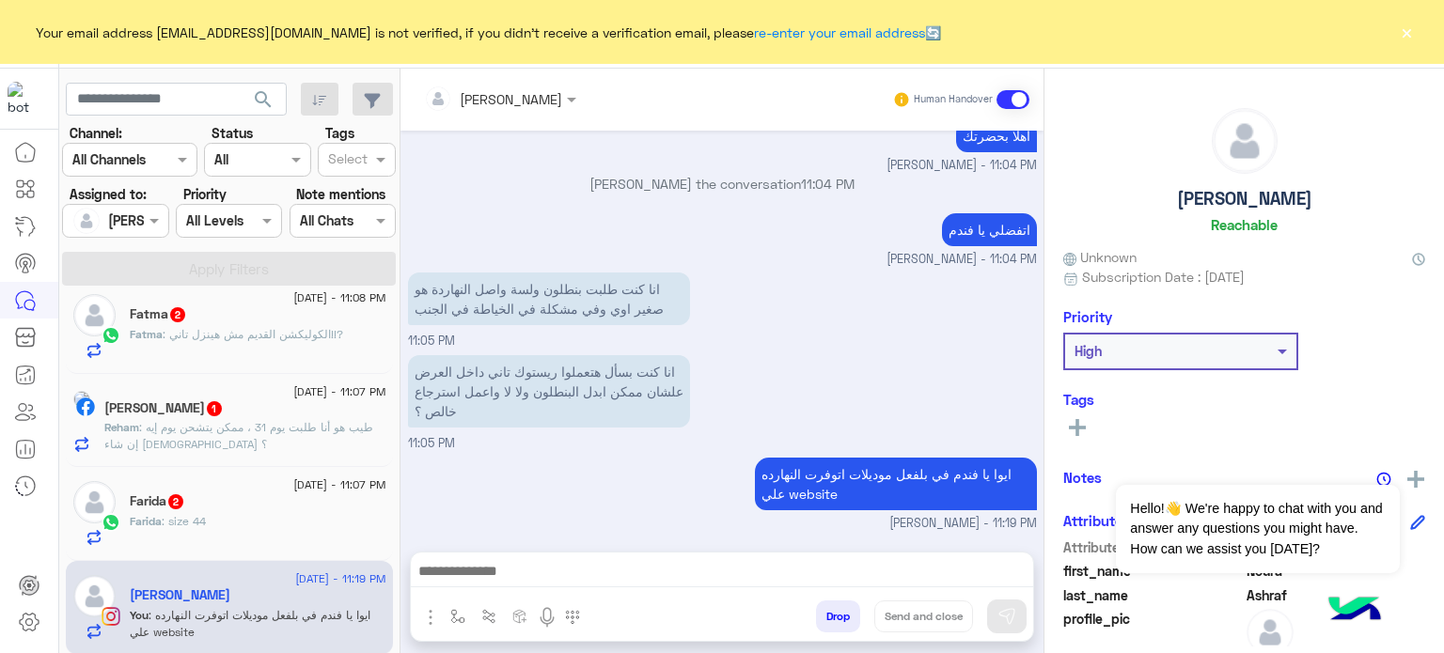
scroll to position [643, 0]
click at [284, 446] on p "Reham : طيب هو أنا طلبت يوم 31 ، ممكن يتشحن يوم إيه إن شاء الله ؟" at bounding box center [245, 436] width 282 height 34
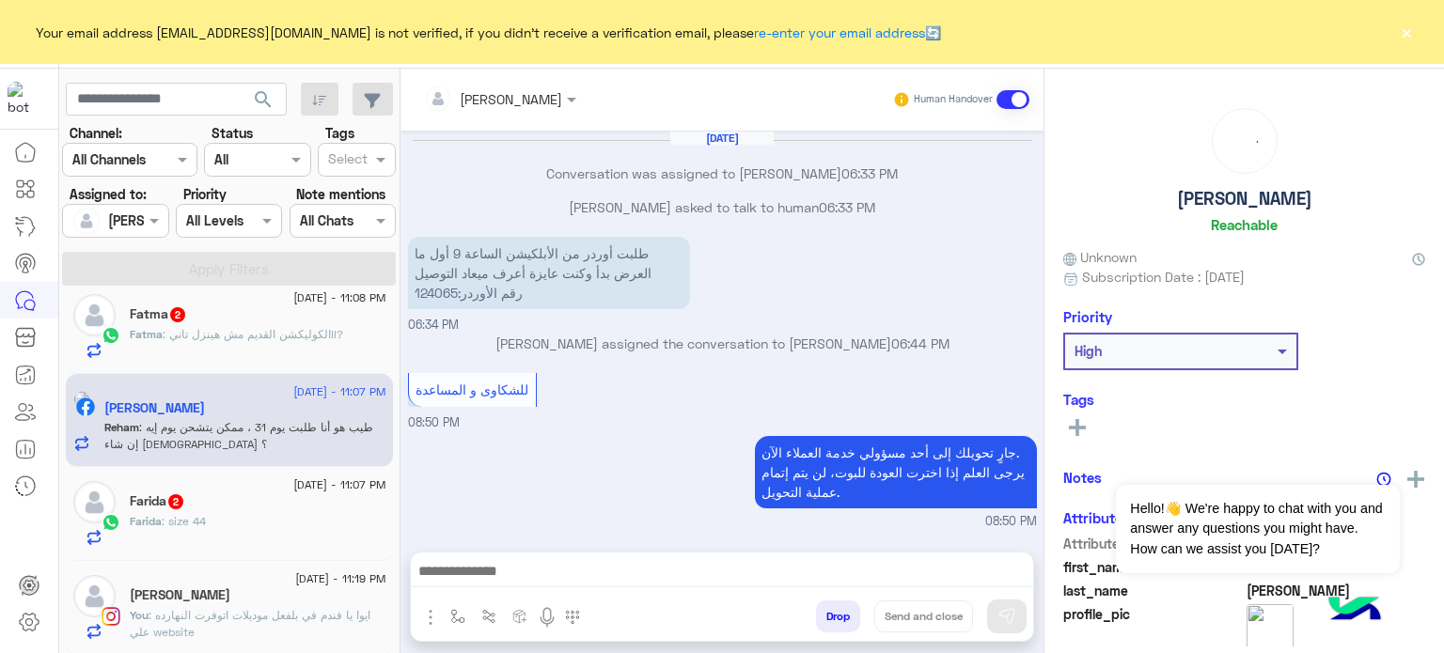
scroll to position [273, 0]
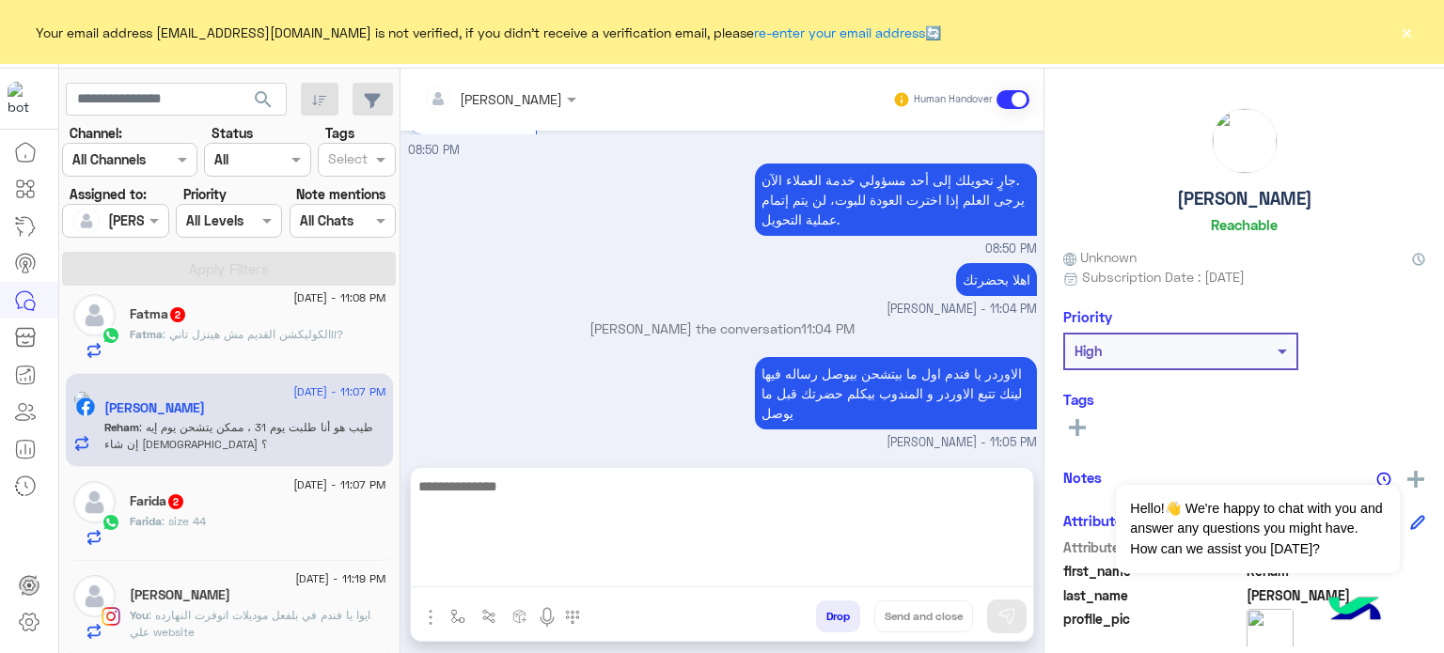
click at [613, 572] on textarea at bounding box center [722, 531] width 622 height 113
type textarea "*"
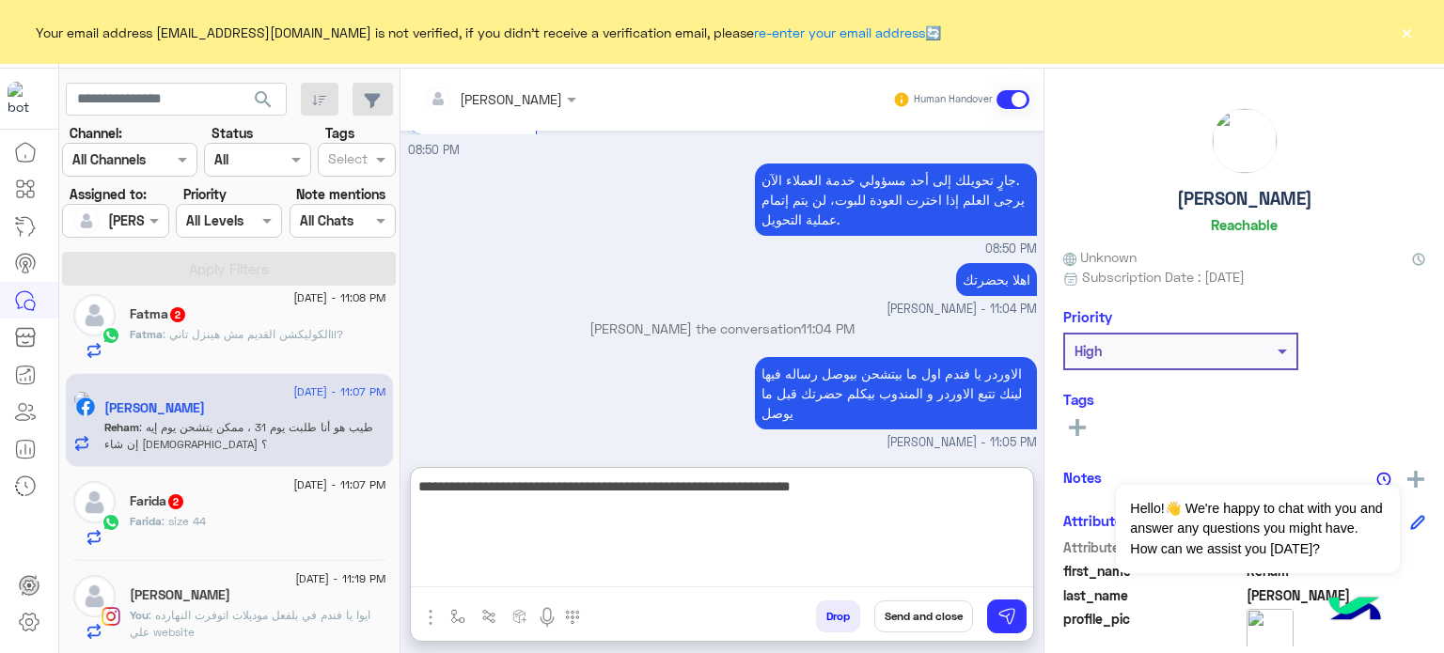
type textarea "**********"
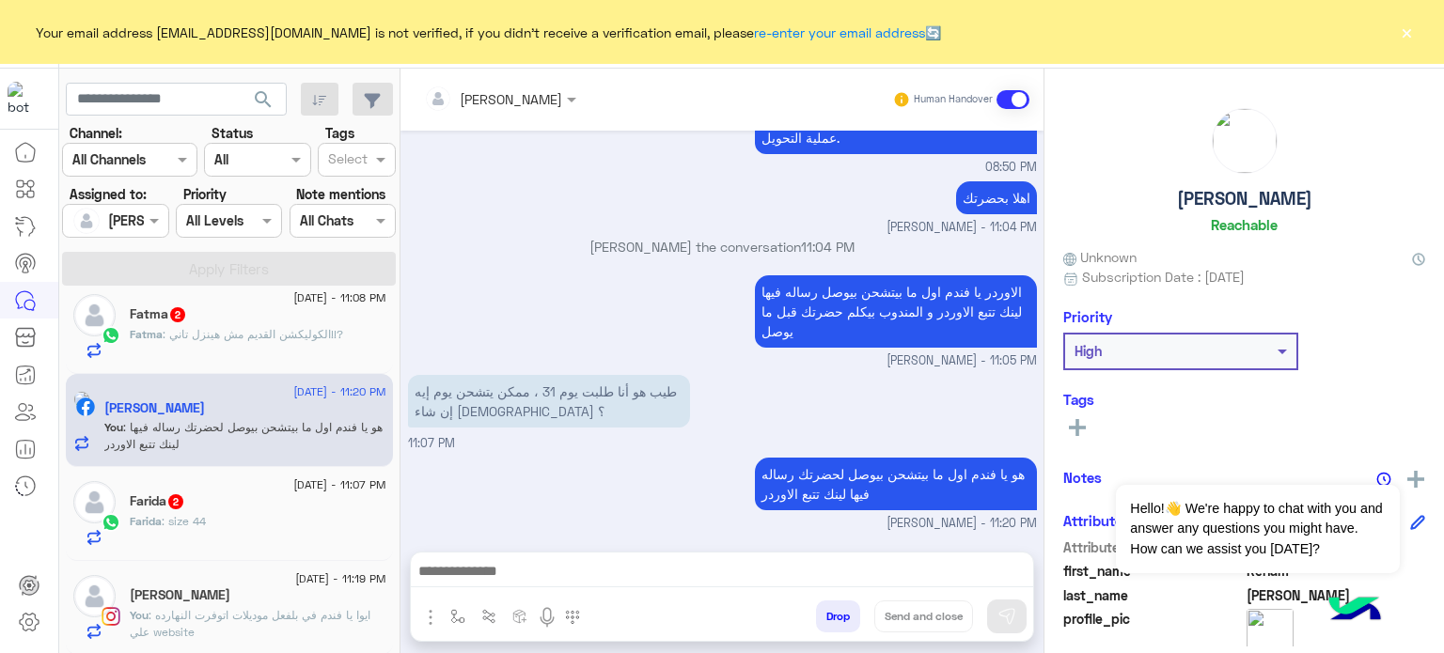
scroll to position [395, 0]
click at [244, 334] on span ": الكوليكشن القديم مش هينزل تاني!!?" at bounding box center [253, 334] width 180 height 14
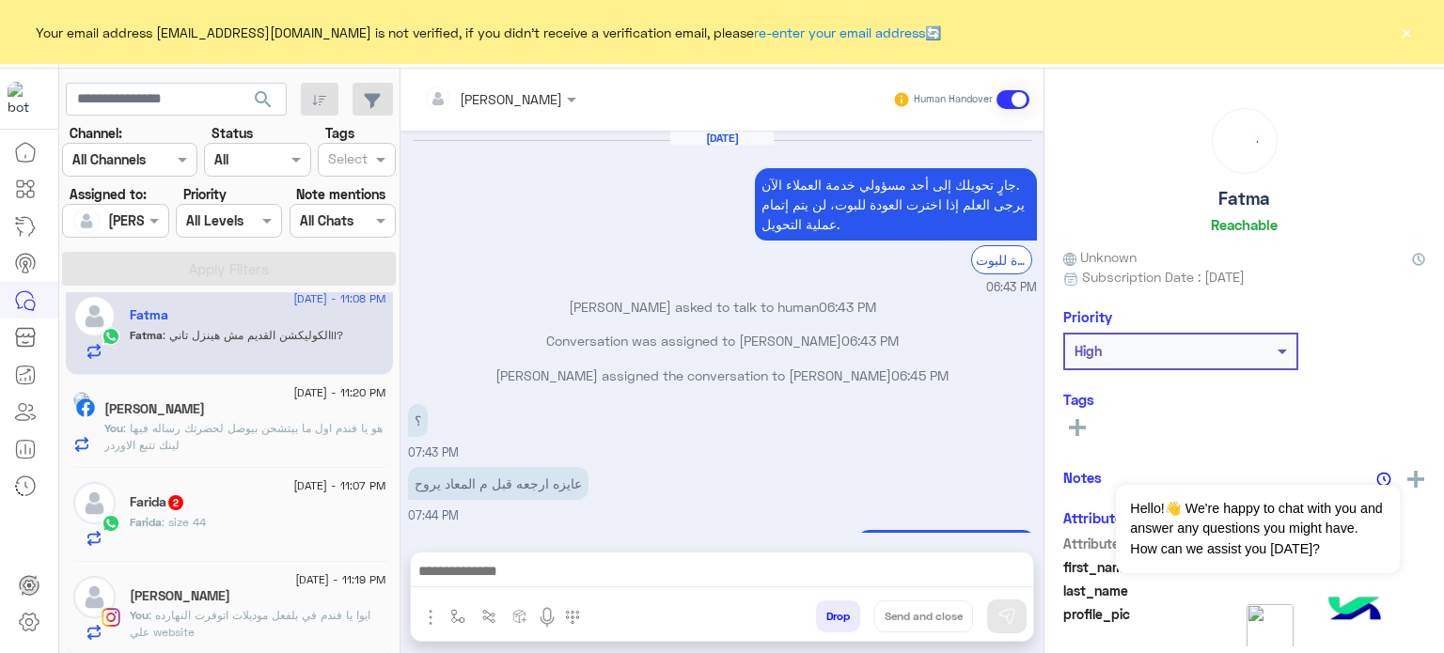
scroll to position [210, 0]
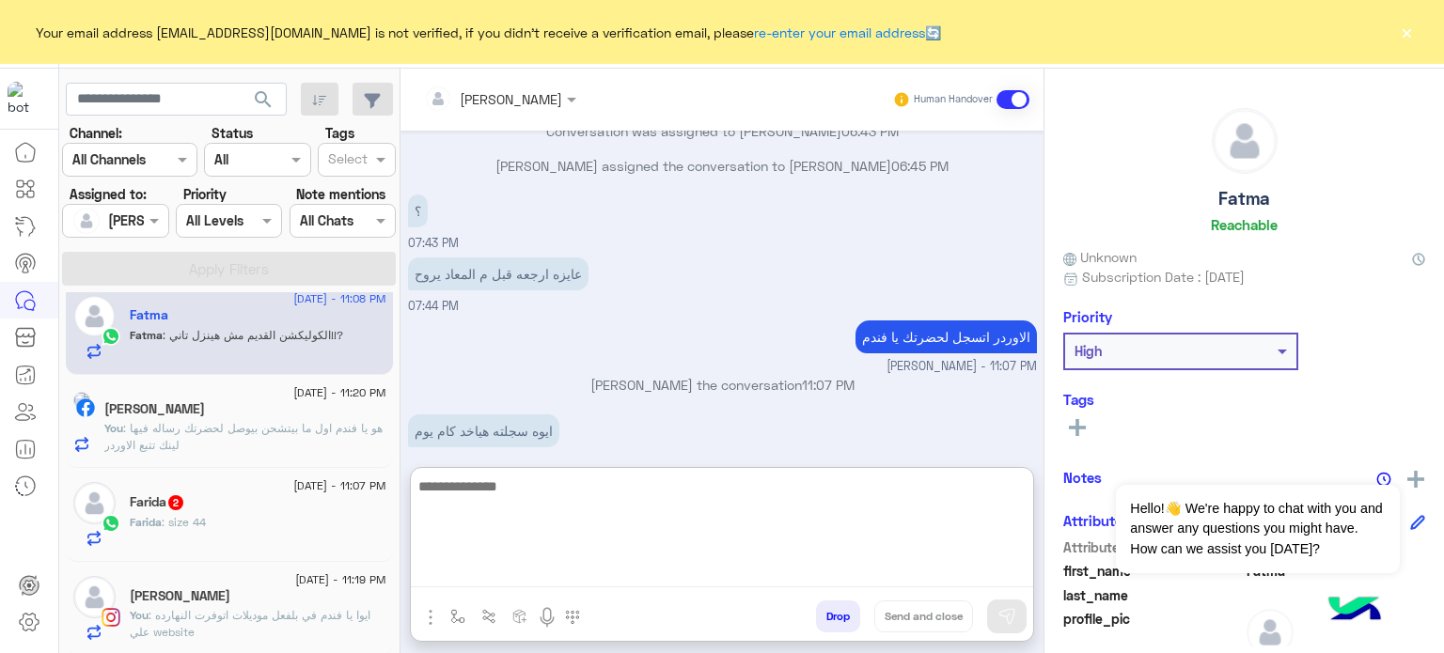
click at [647, 574] on textarea at bounding box center [722, 531] width 622 height 113
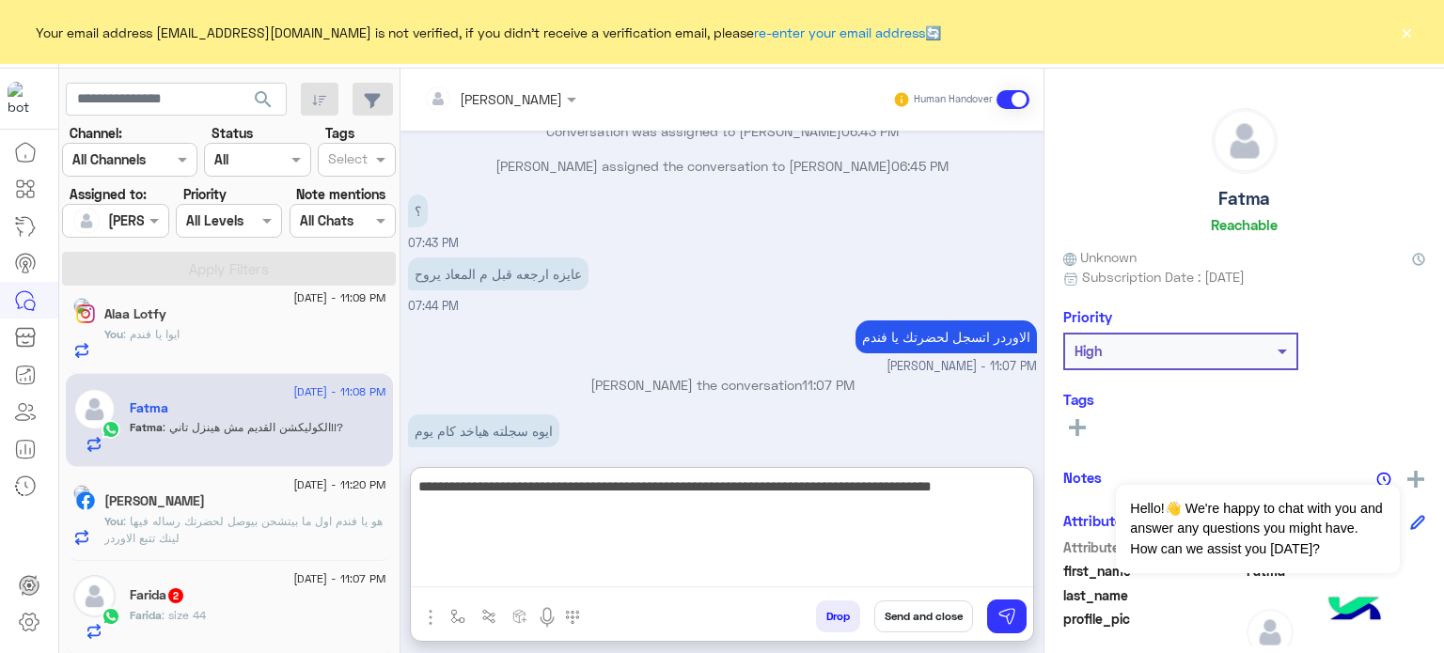
scroll to position [1049, 0]
type textarea "**********"
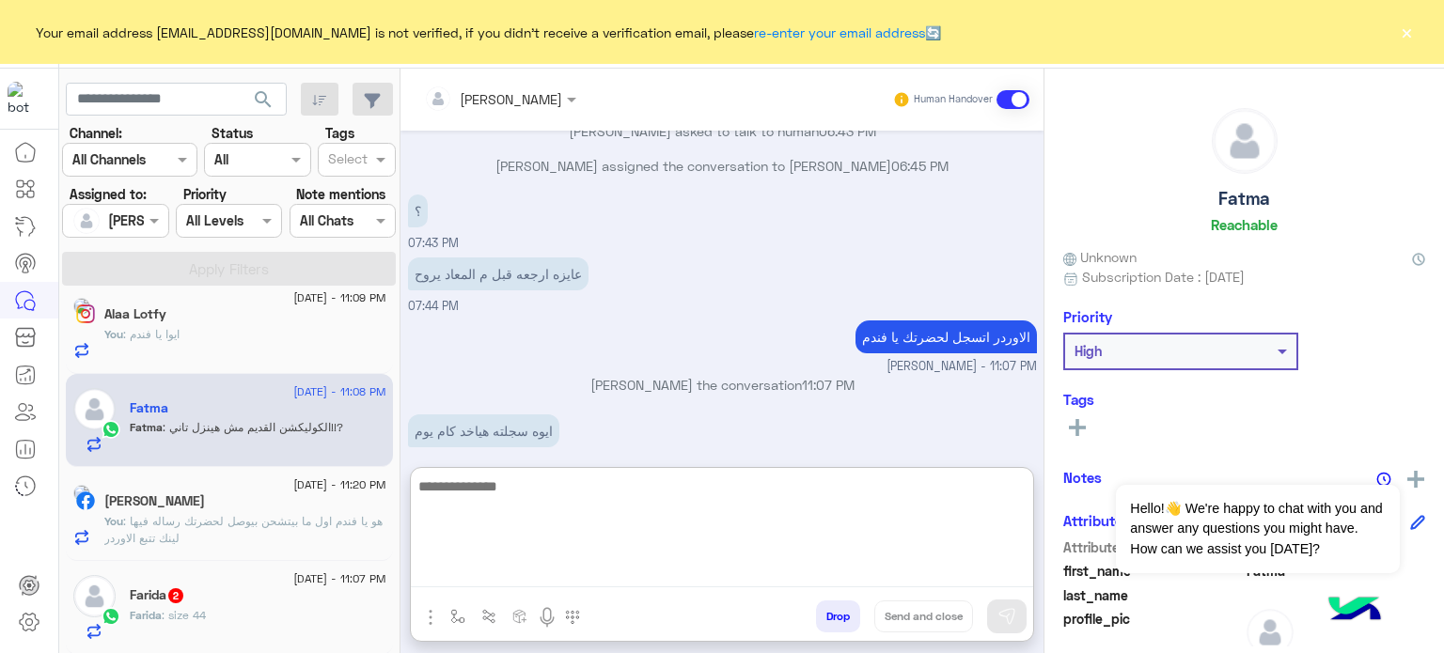
scroll to position [394, 0]
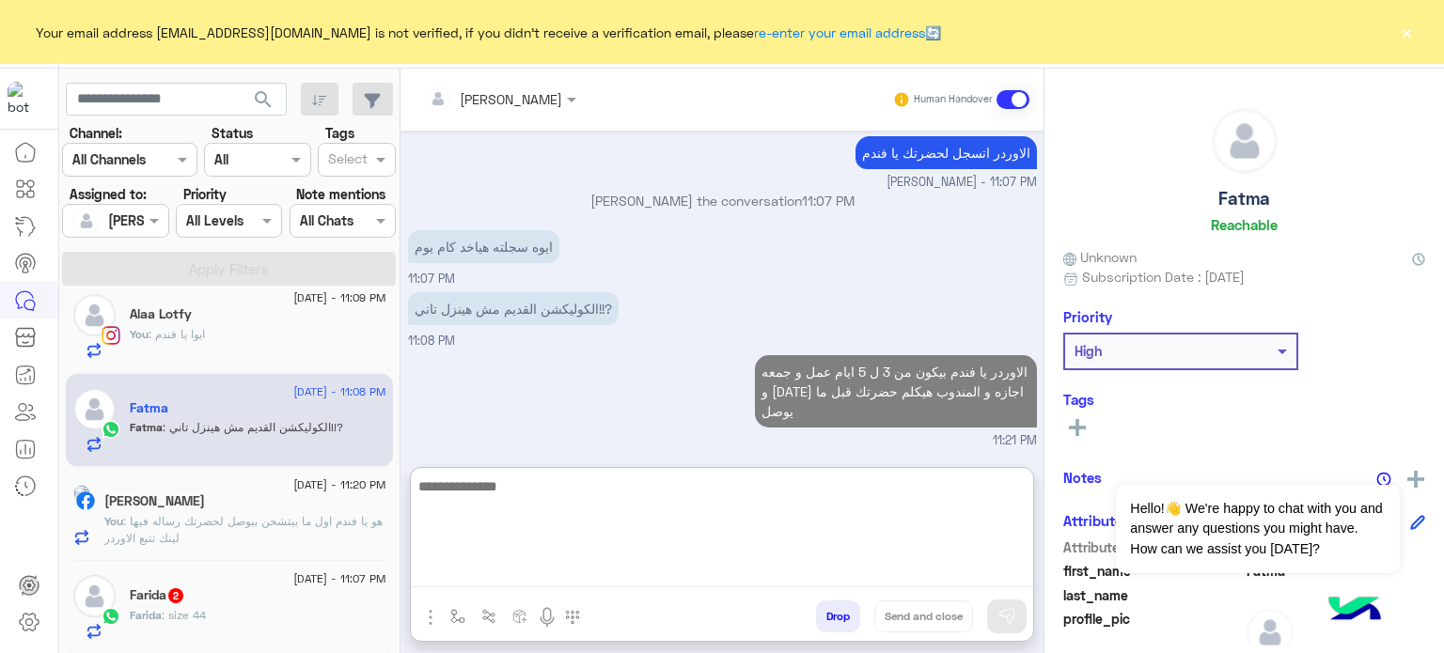
paste textarea "**********"
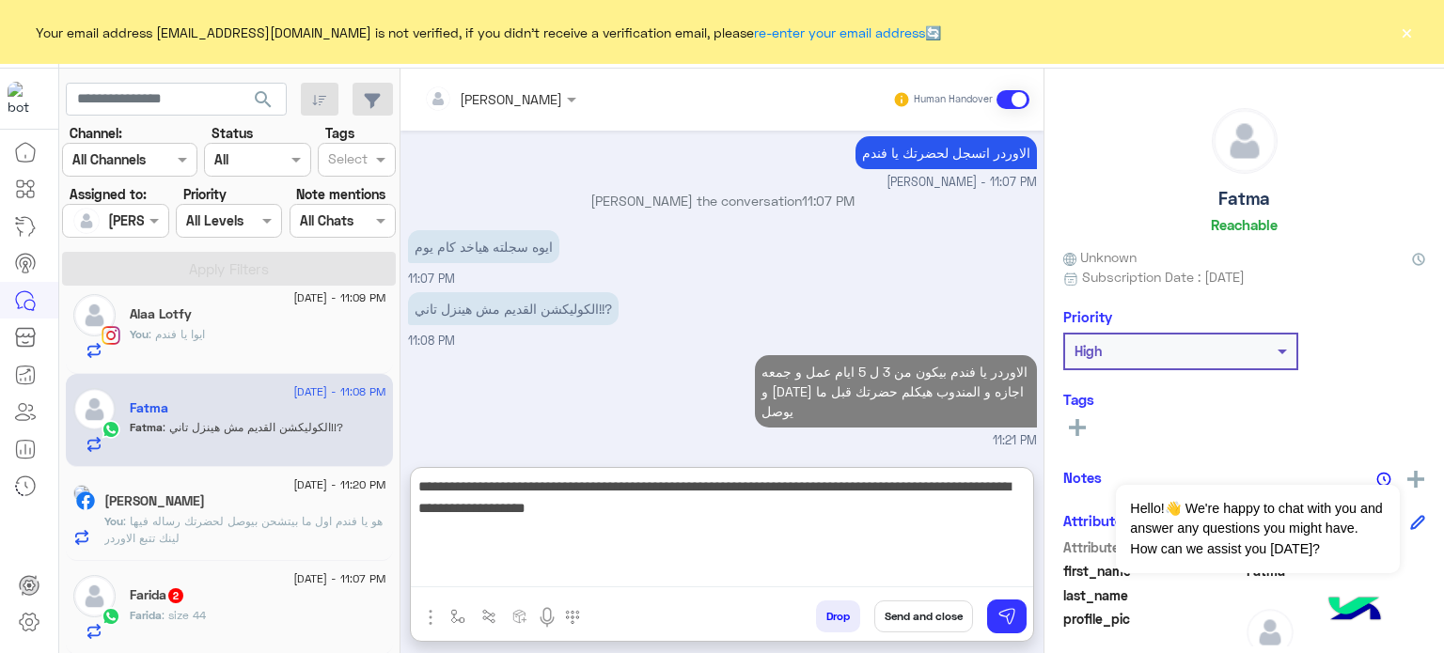
type textarea "**********"
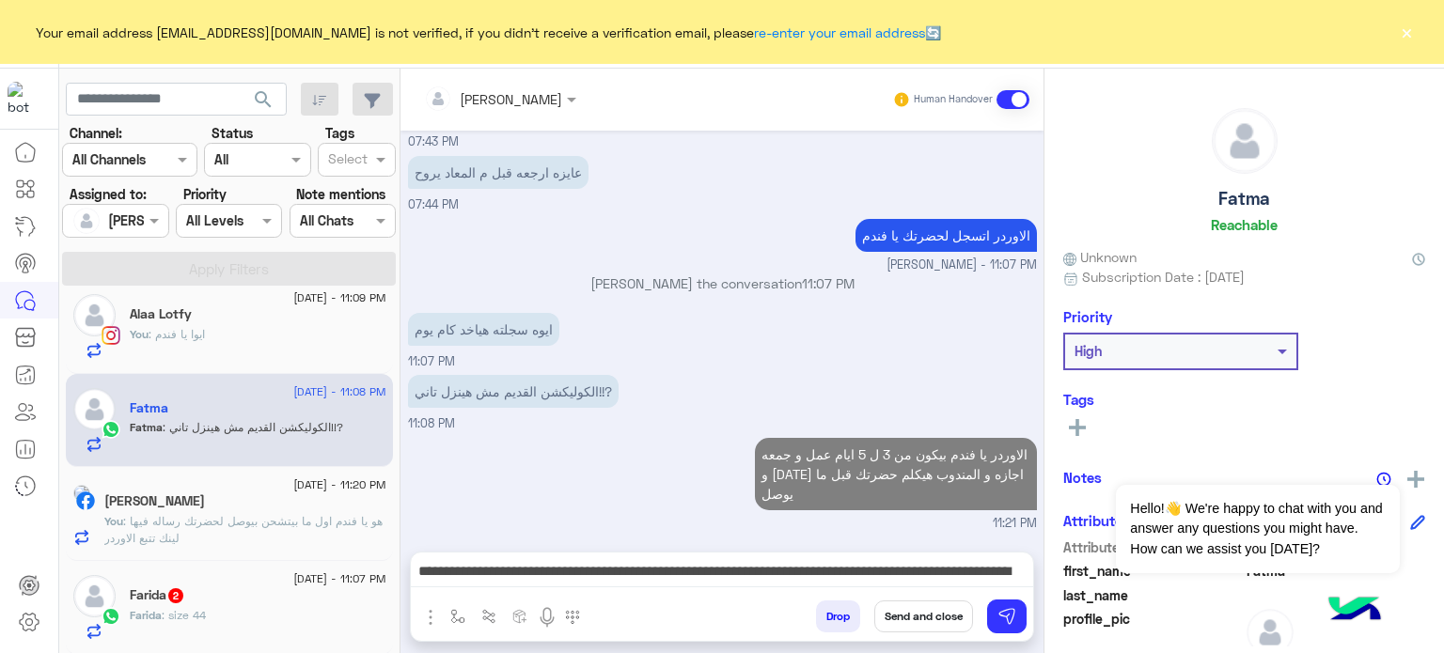
click at [936, 610] on button "Send and close" at bounding box center [923, 617] width 99 height 32
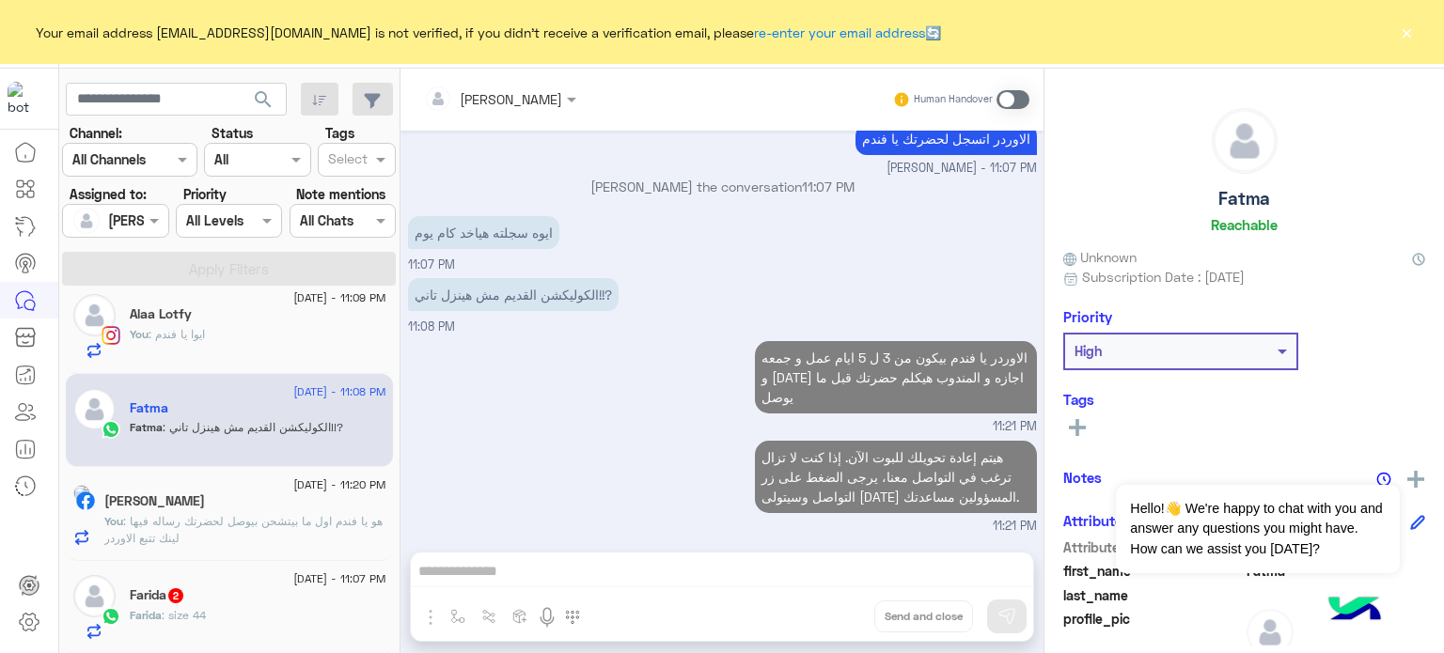
scroll to position [442, 0]
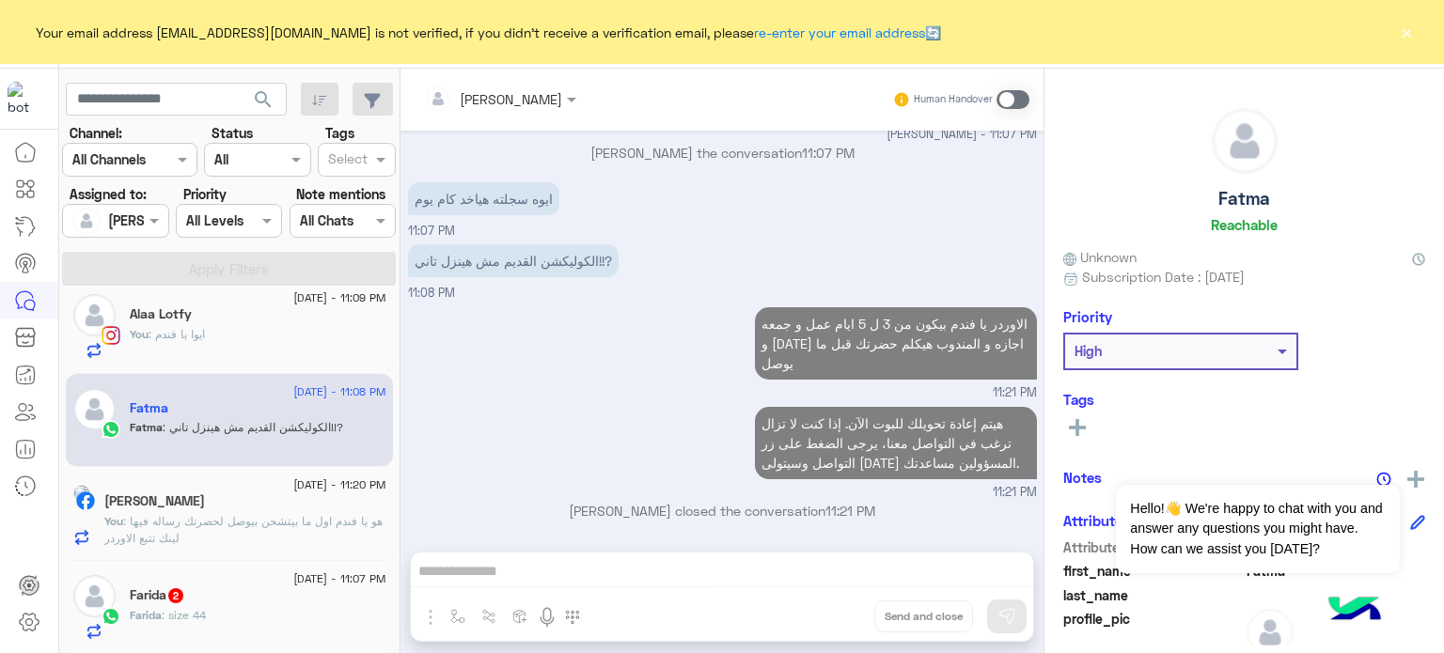
click at [527, 384] on small "11:21 PM" at bounding box center [722, 393] width 629 height 18
click at [242, 497] on div "Reham Mohamed" at bounding box center [245, 503] width 282 height 20
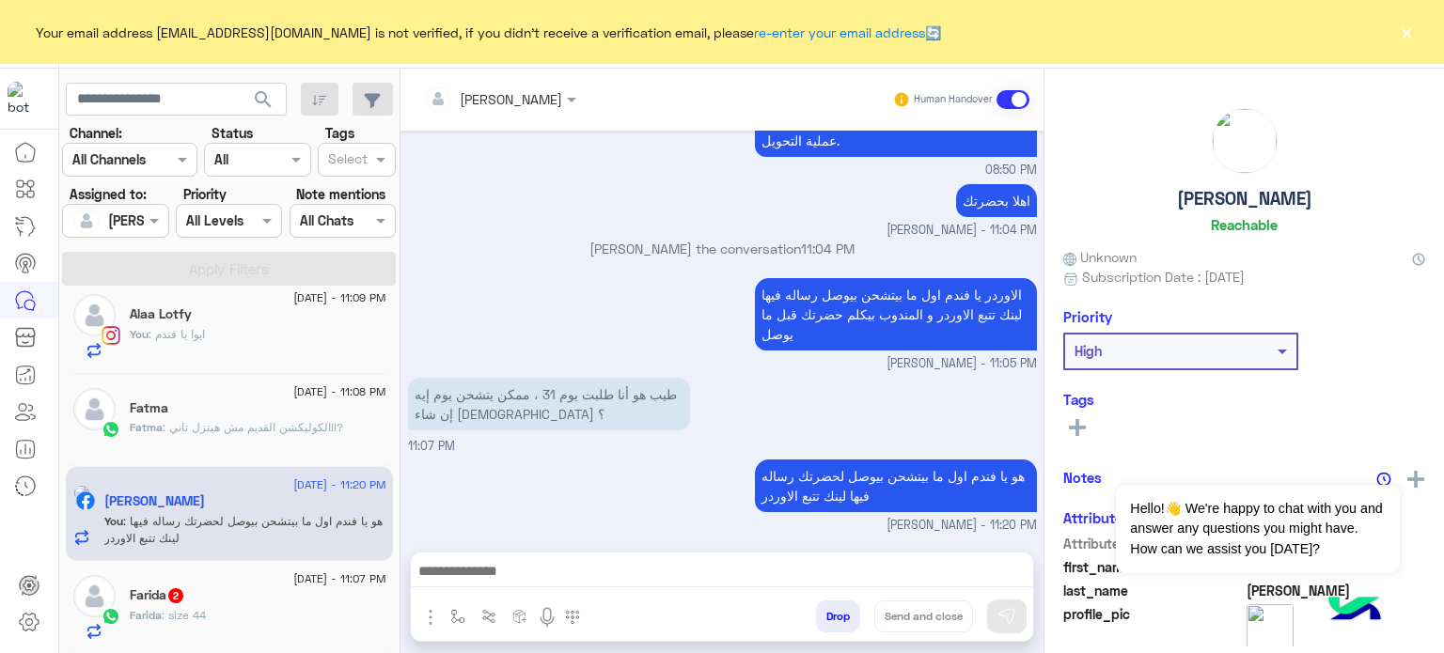
scroll to position [955, 0]
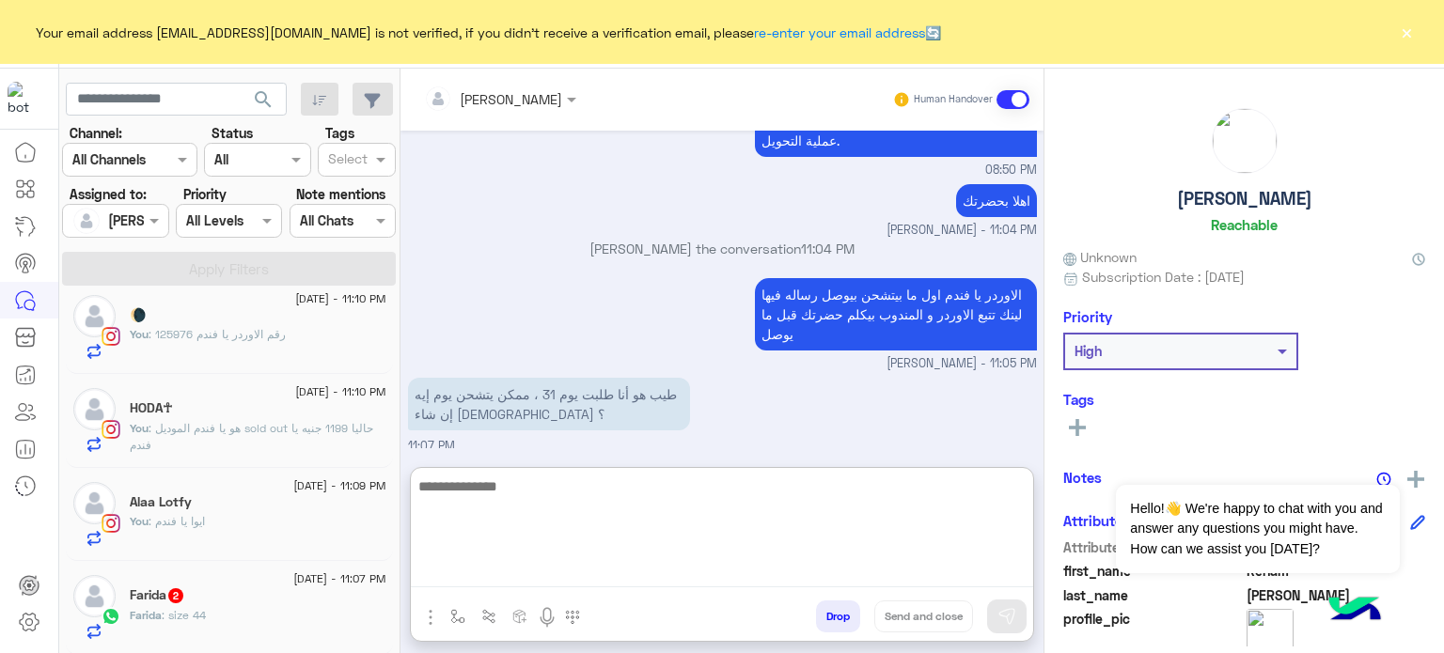
click at [622, 574] on textarea at bounding box center [722, 531] width 622 height 113
paste textarea "**********"
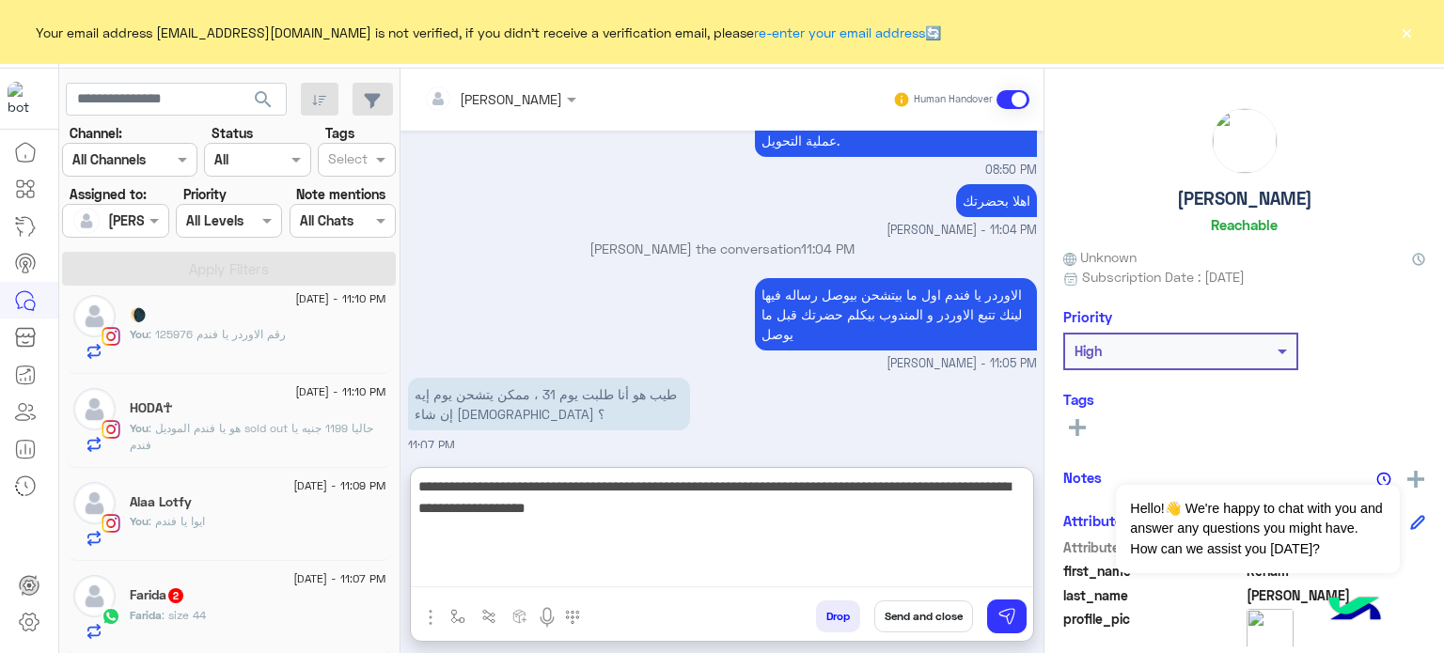
type textarea "**********"
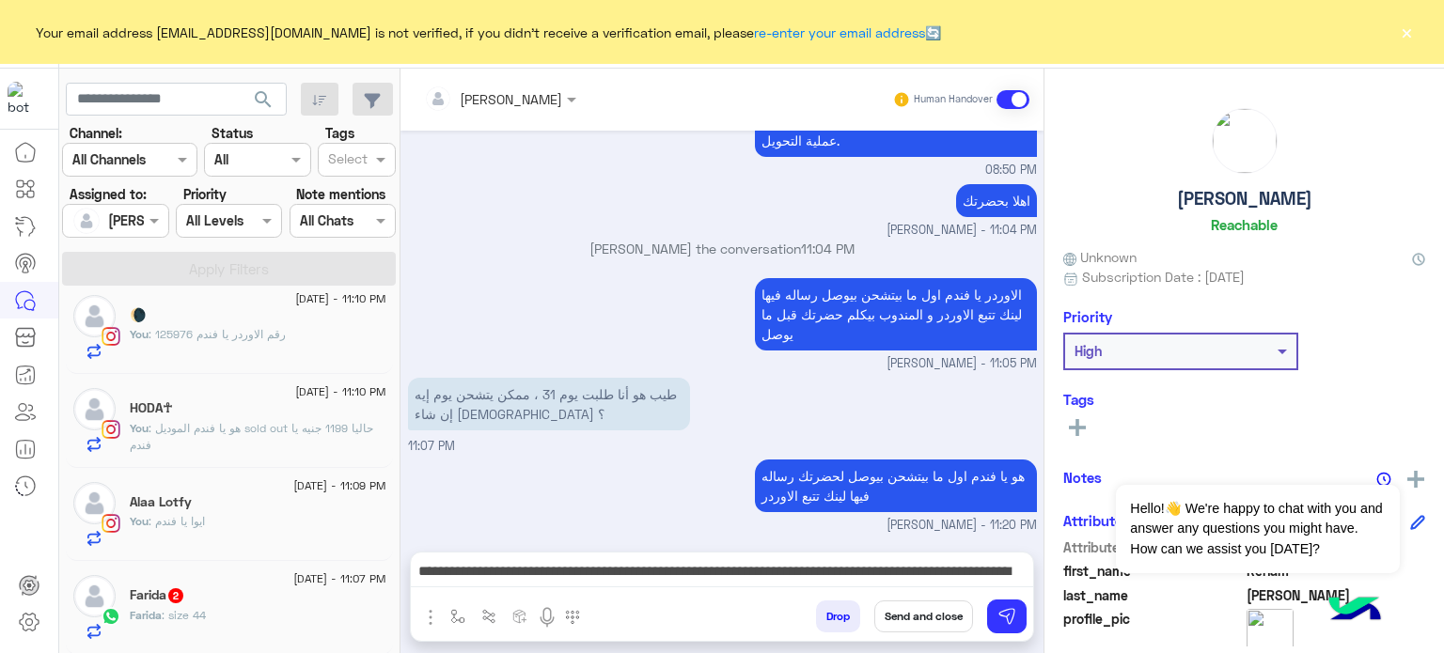
click at [906, 606] on button "Send and close" at bounding box center [923, 617] width 99 height 32
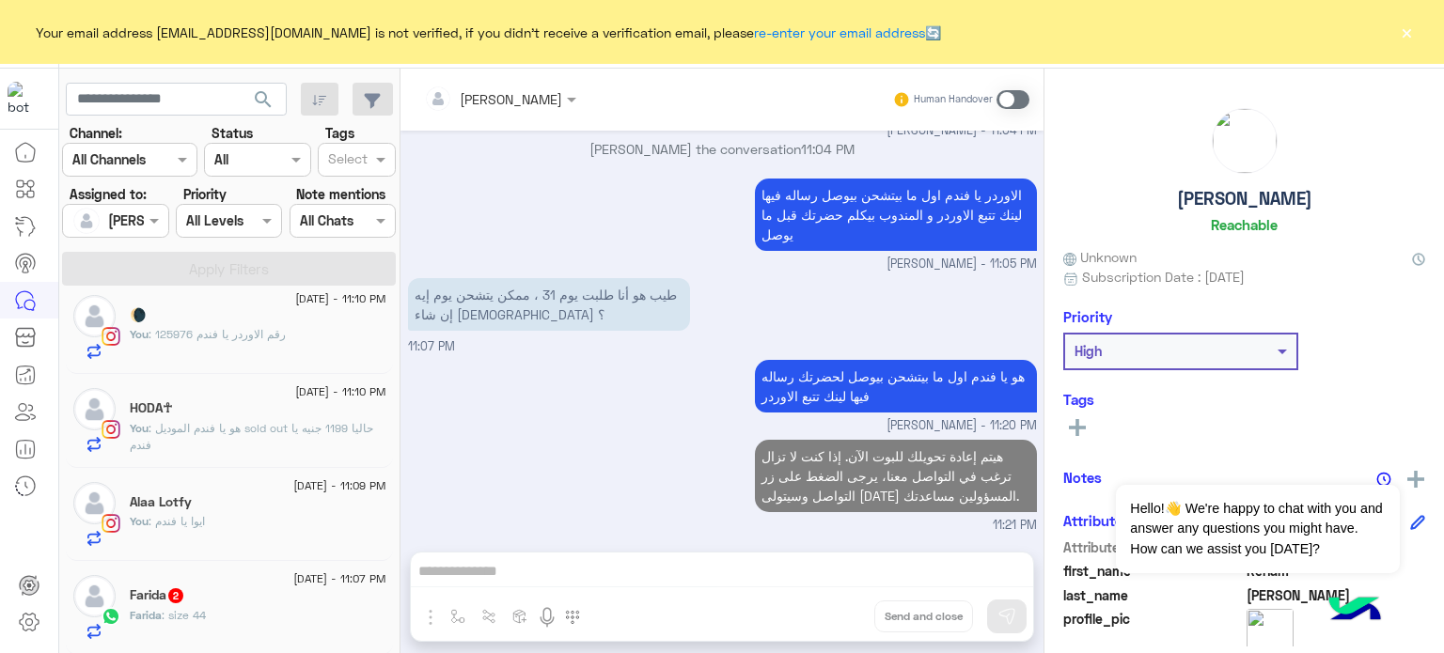
scroll to position [451, 0]
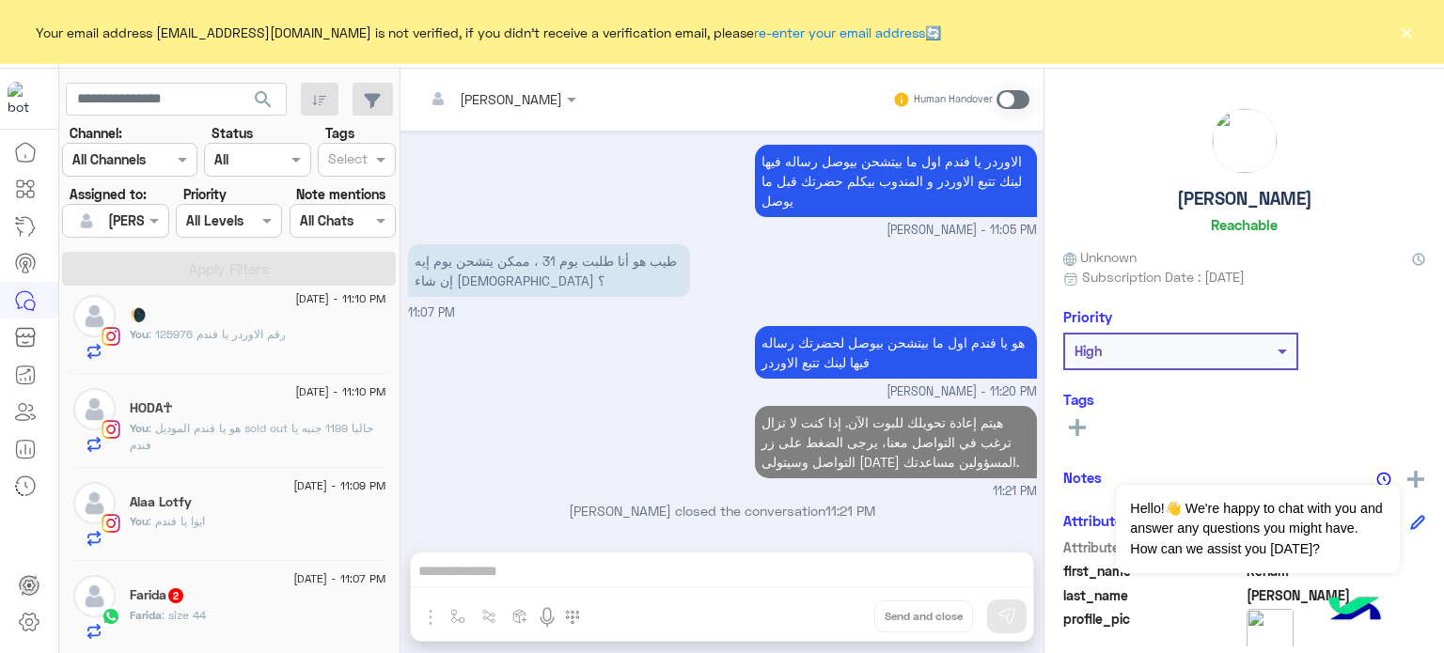
click at [263, 508] on div "Alaa Lotfy" at bounding box center [258, 504] width 257 height 20
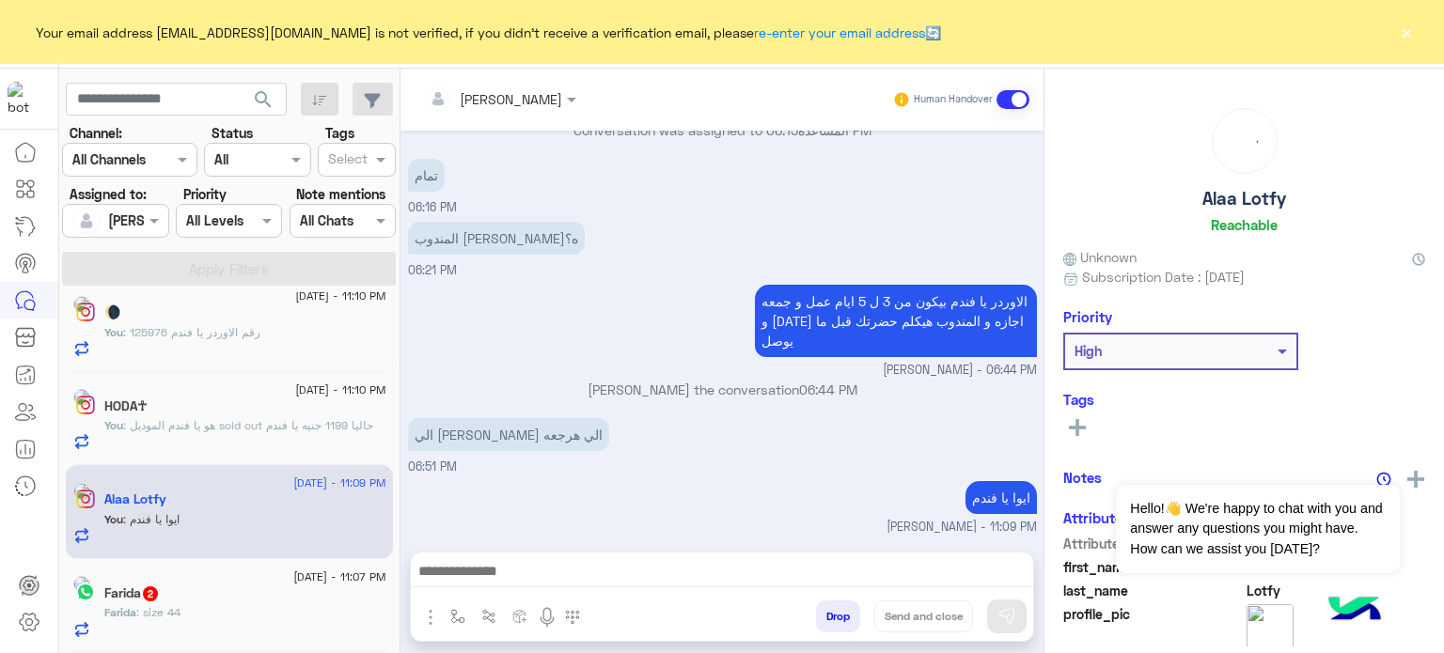
scroll to position [861, 0]
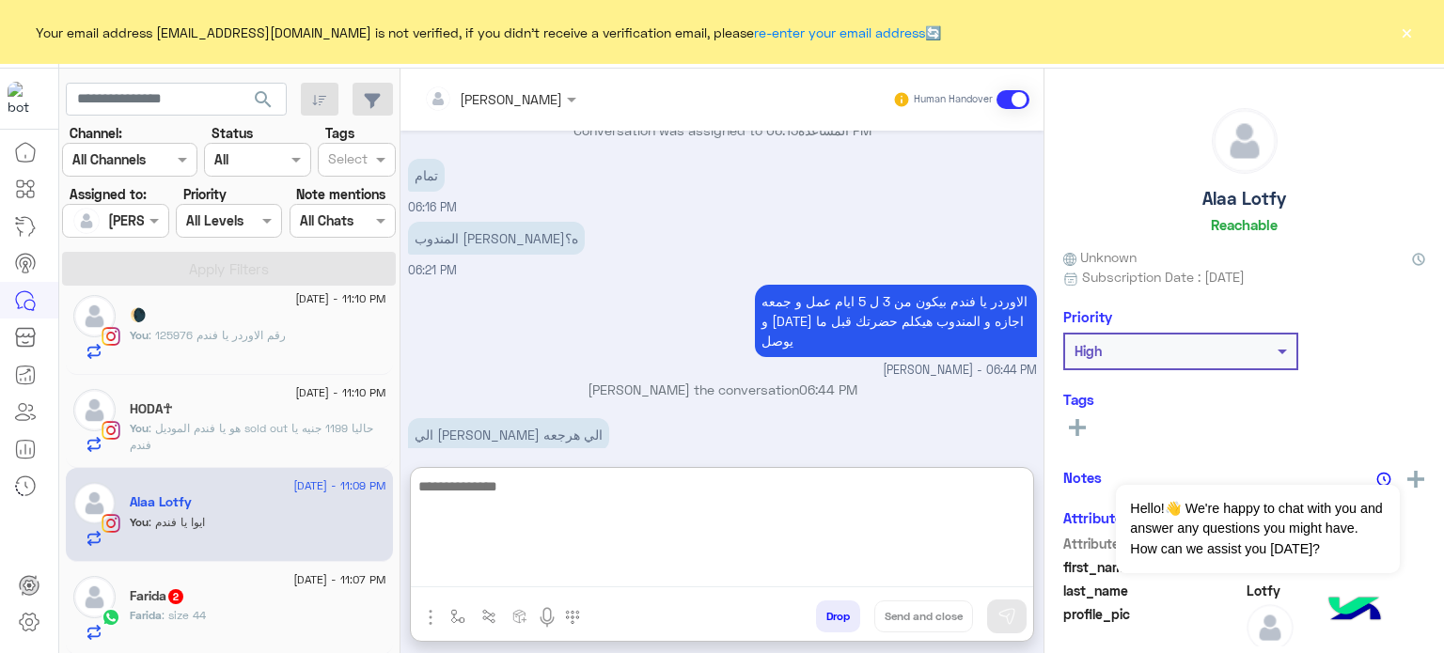
click at [622, 571] on textarea at bounding box center [722, 531] width 622 height 113
paste textarea "**********"
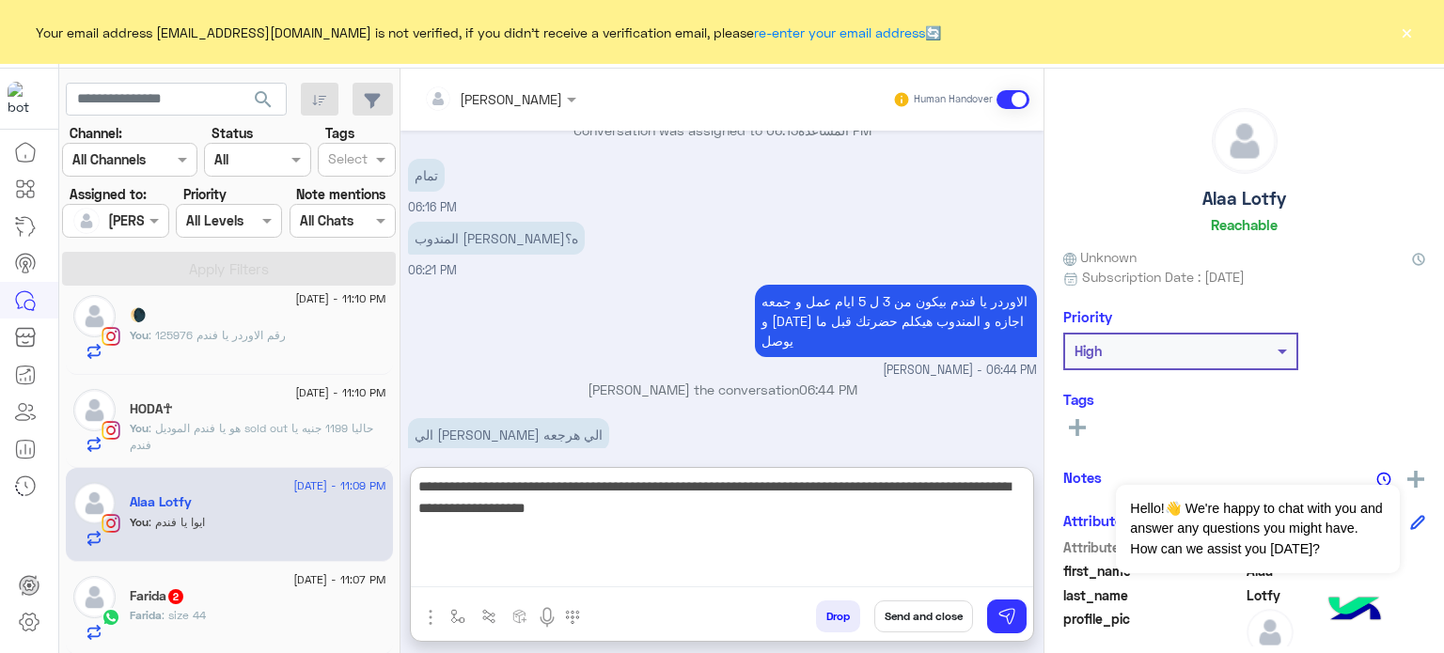
type textarea "**********"
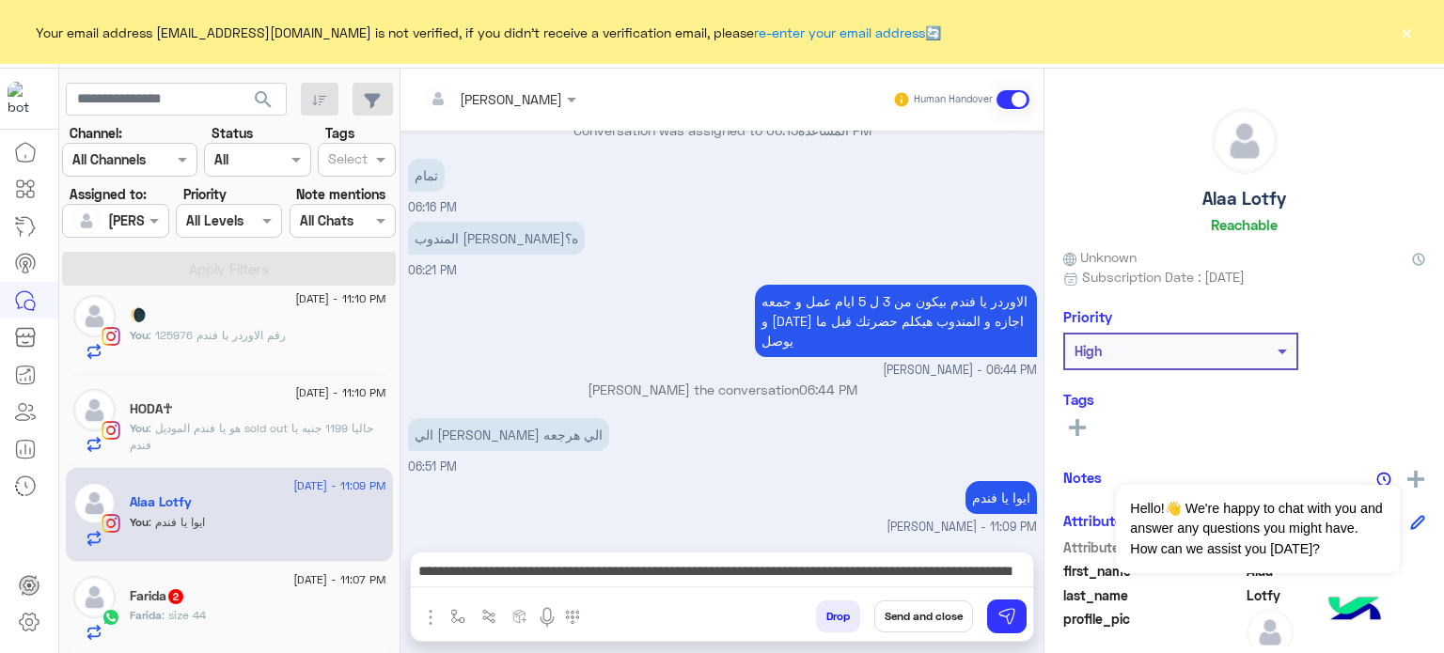
click at [932, 616] on button "Send and close" at bounding box center [923, 617] width 99 height 32
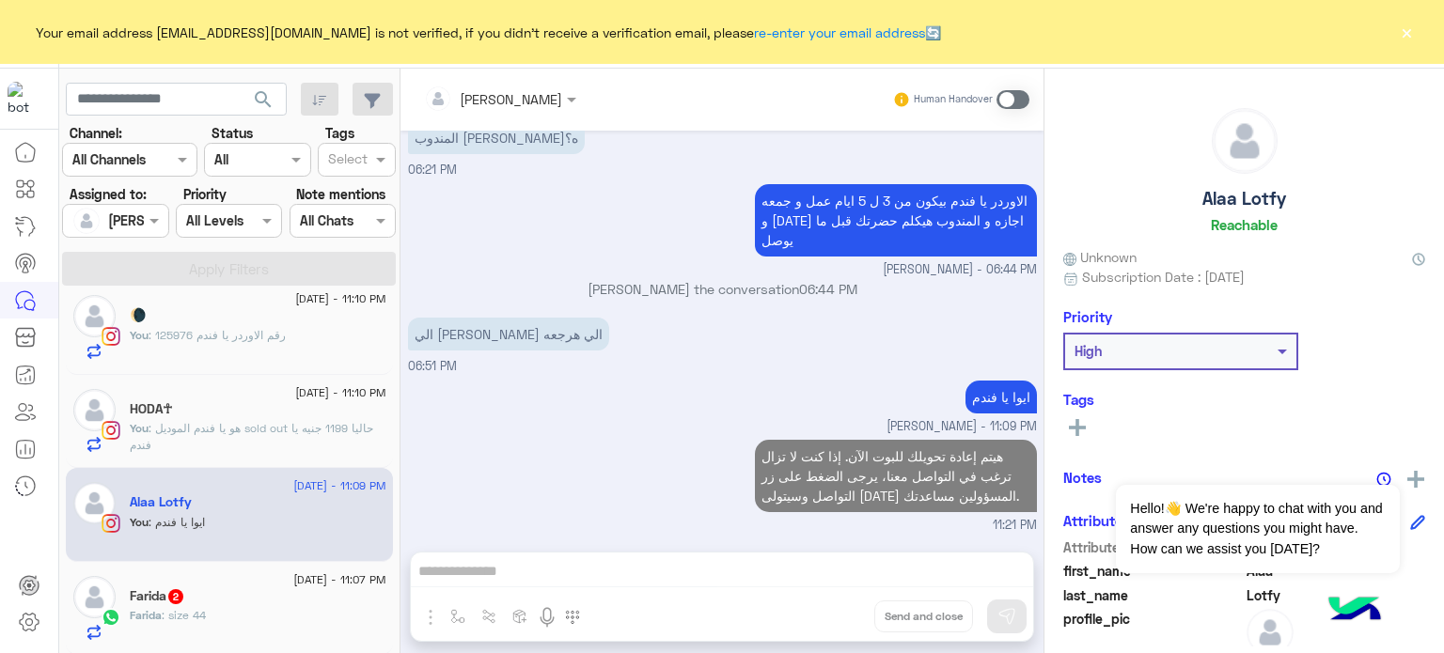
scroll to position [409, 0]
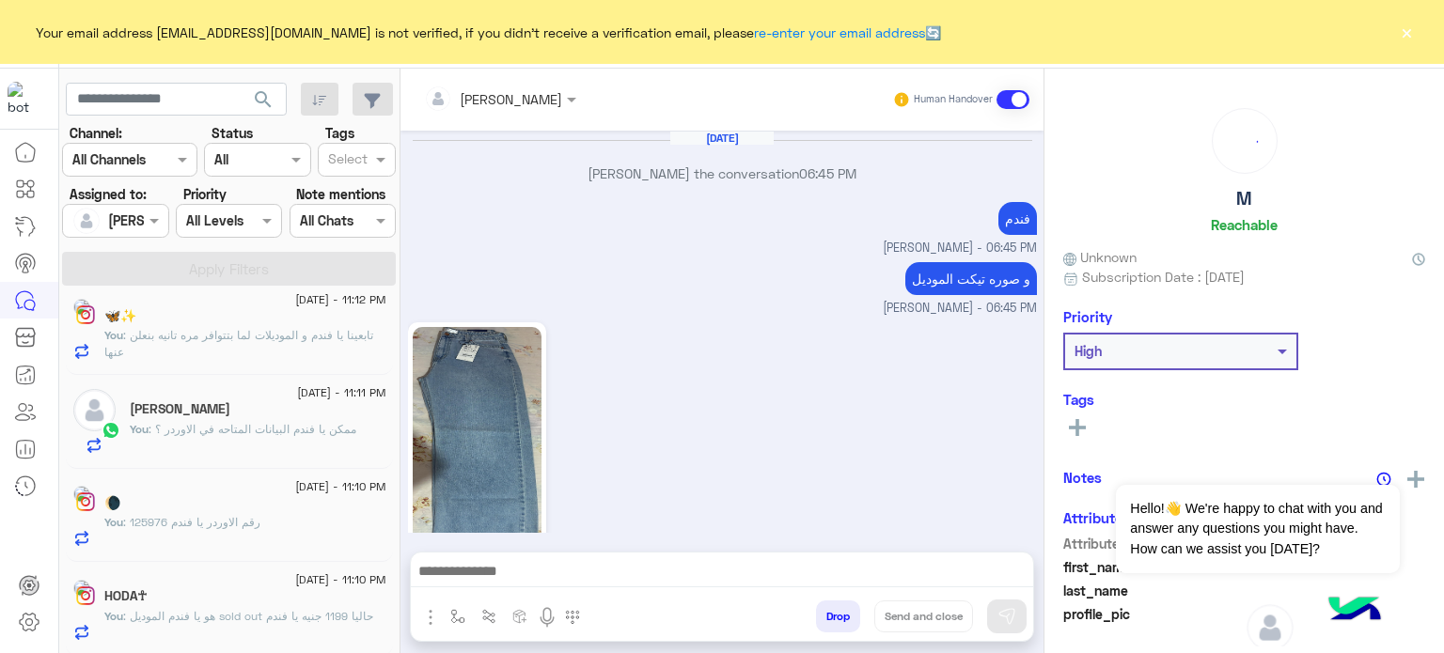
scroll to position [937, 0]
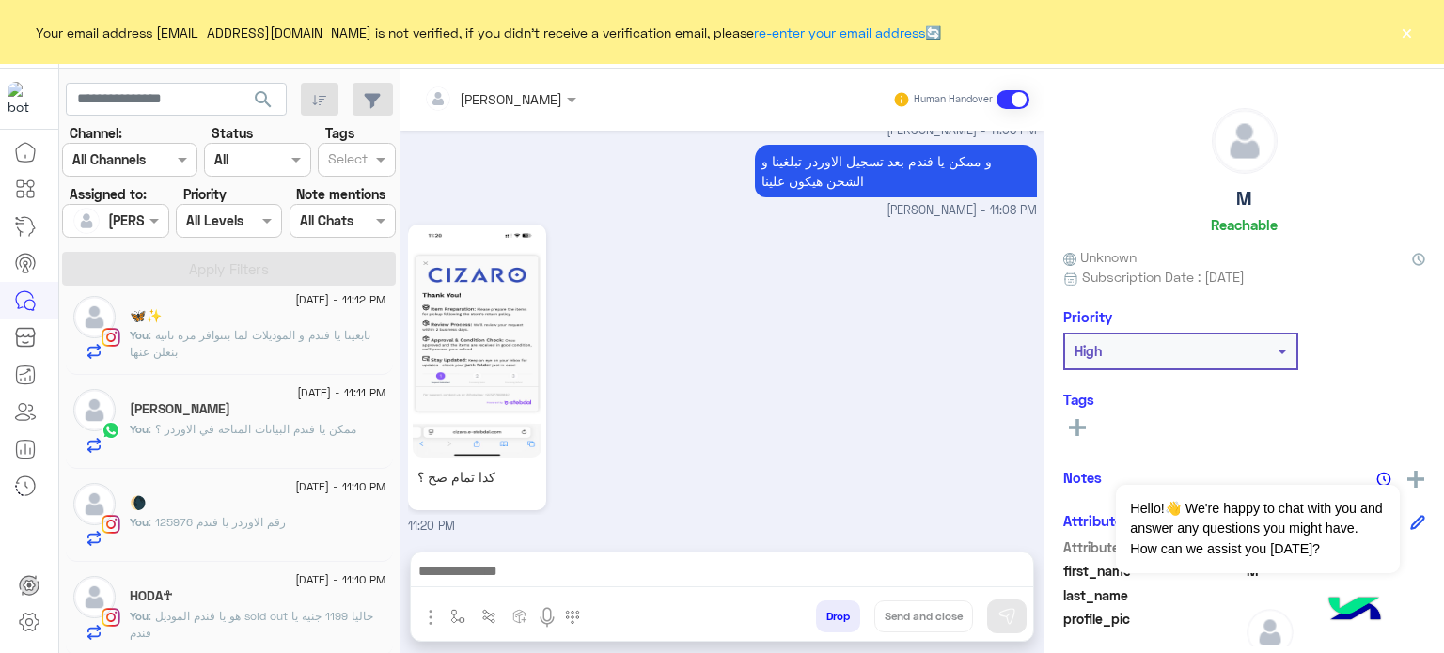
click at [299, 517] on div "You : رقم الاوردر يا فندم 125976" at bounding box center [258, 530] width 257 height 33
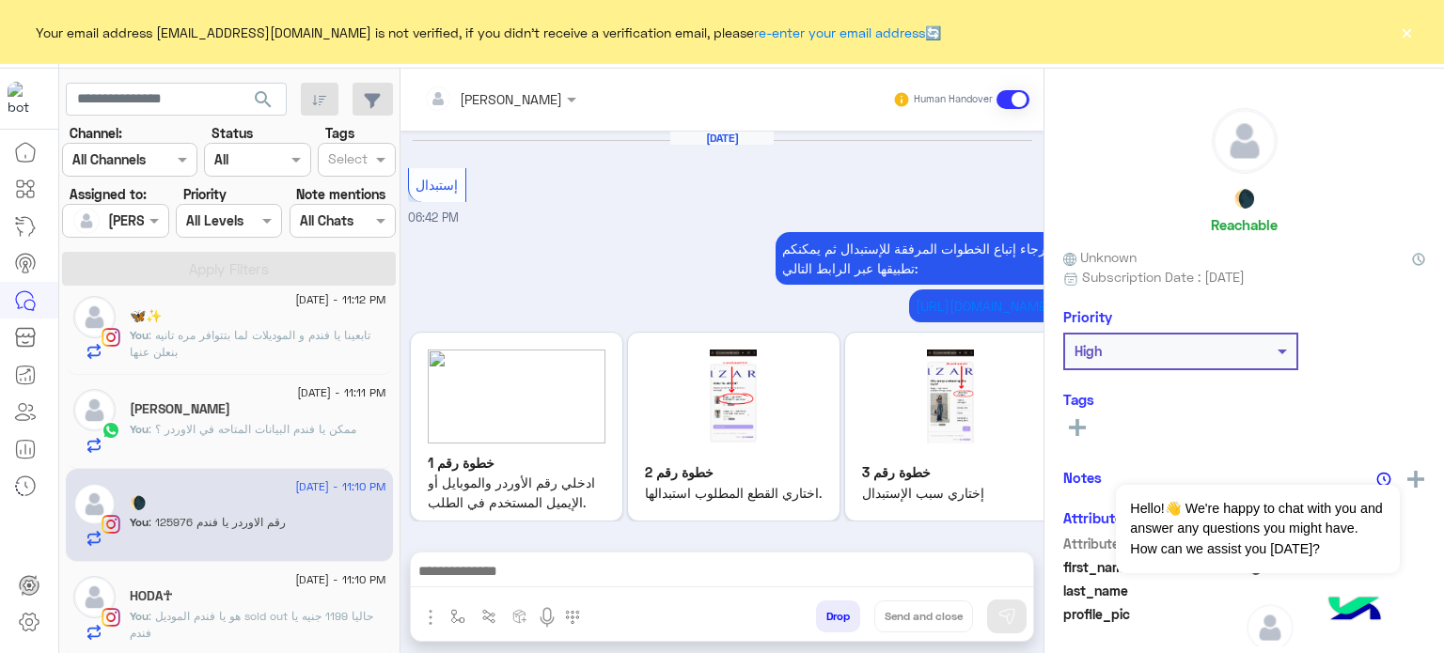
scroll to position [590, 0]
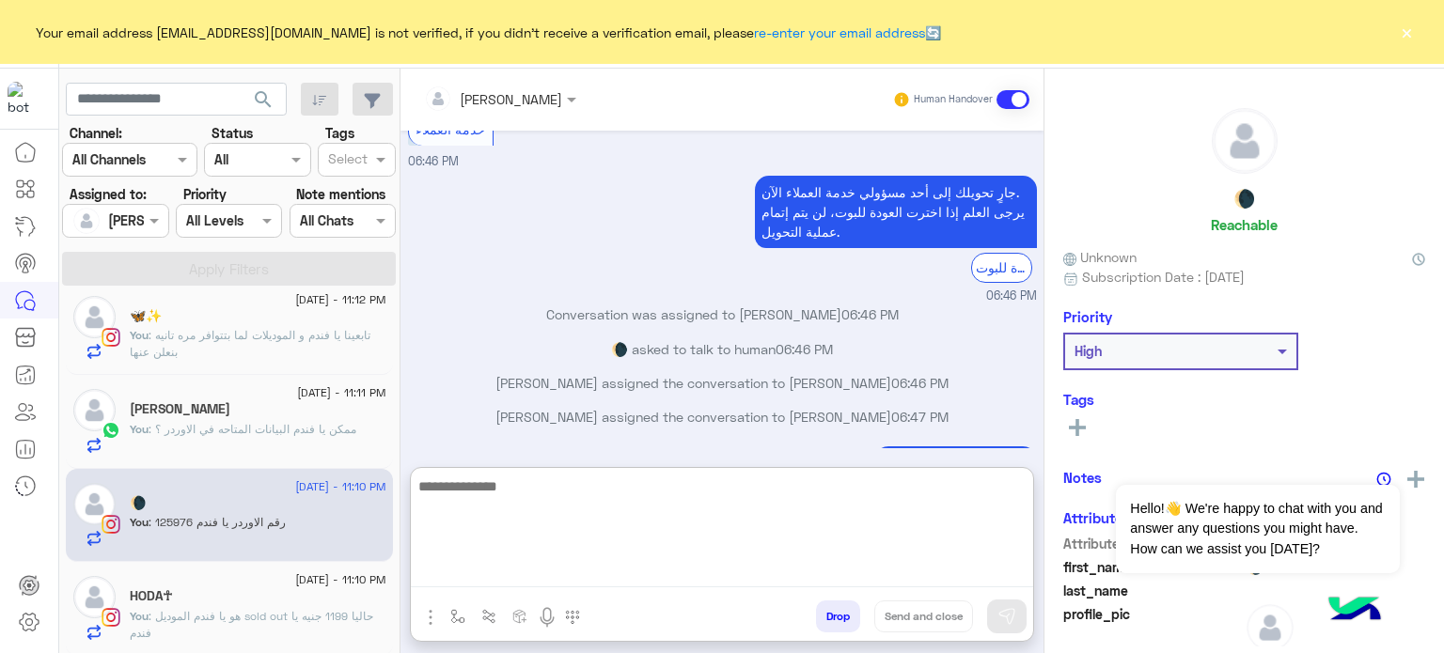
click at [609, 568] on textarea at bounding box center [722, 531] width 622 height 113
paste textarea "**********"
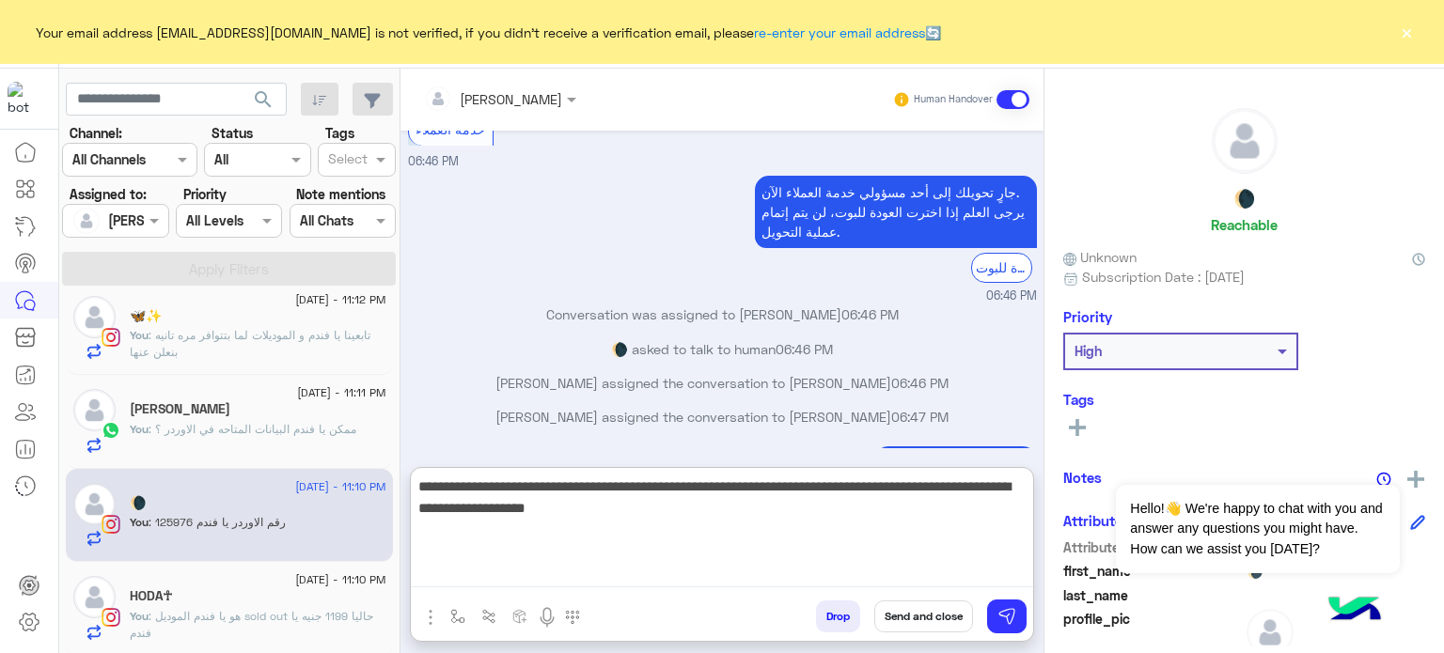
type textarea "**********"
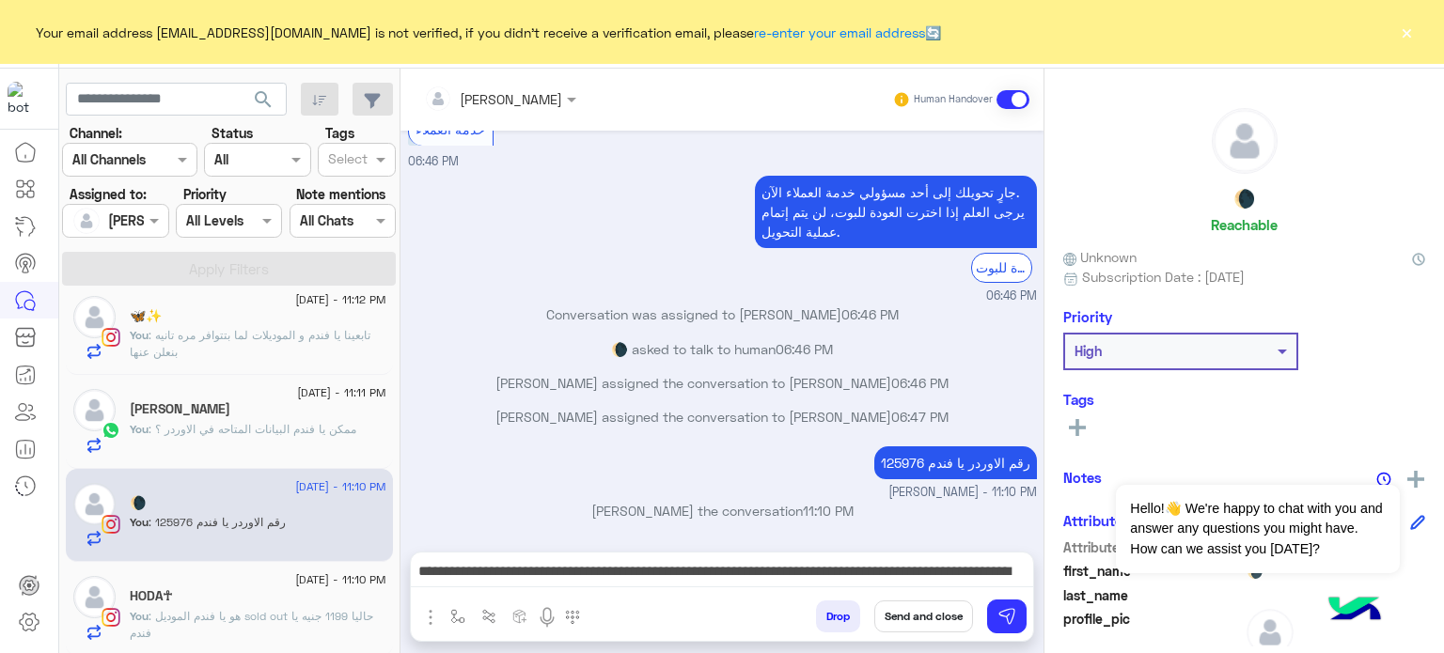
click at [906, 621] on button "Send and close" at bounding box center [923, 617] width 99 height 32
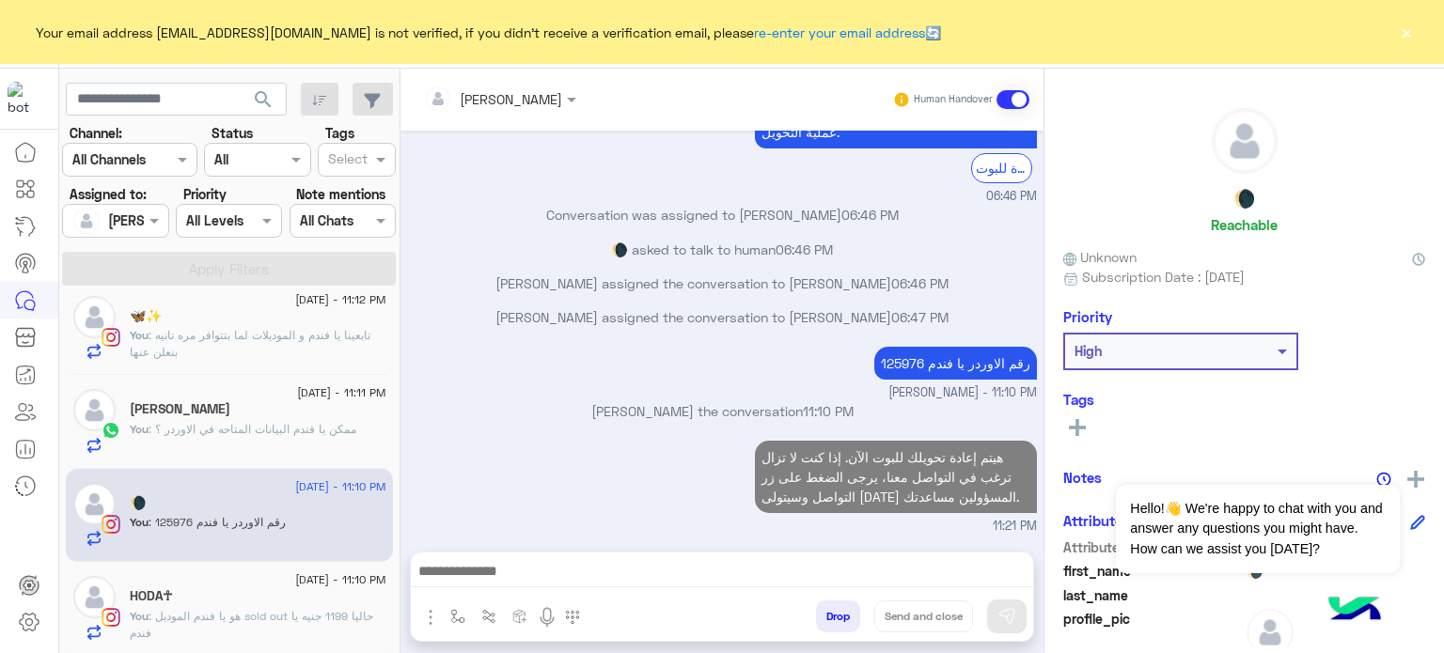
scroll to position [725, 0]
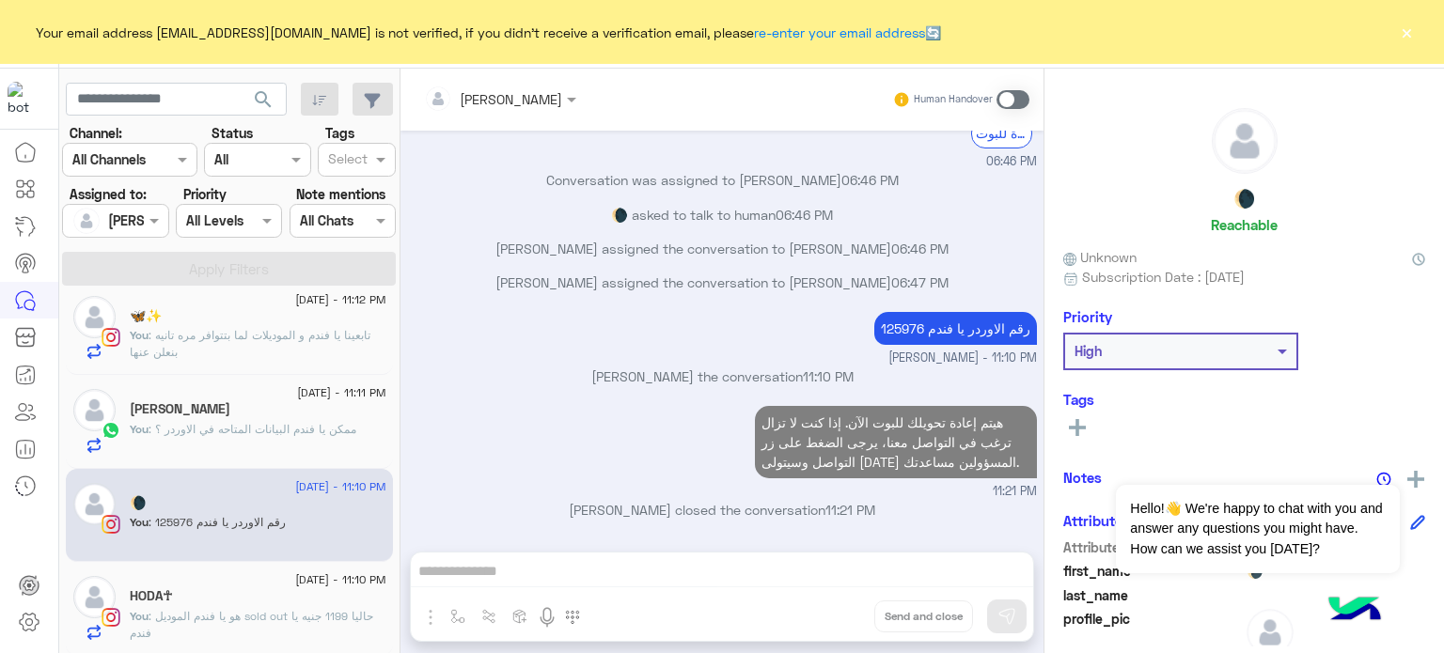
click at [237, 437] on div "You : ممكن يا فندم البيانات المتاحه في الاوردر ؟" at bounding box center [258, 437] width 257 height 33
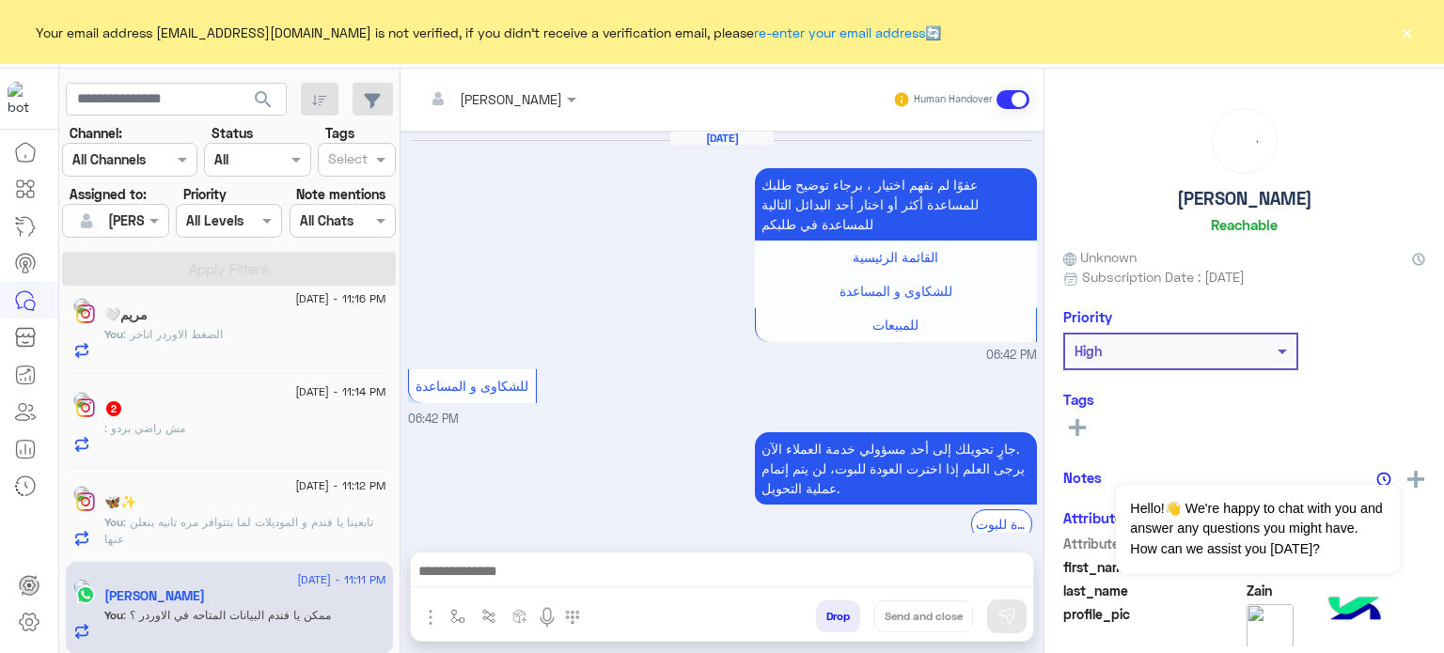
scroll to position [428, 0]
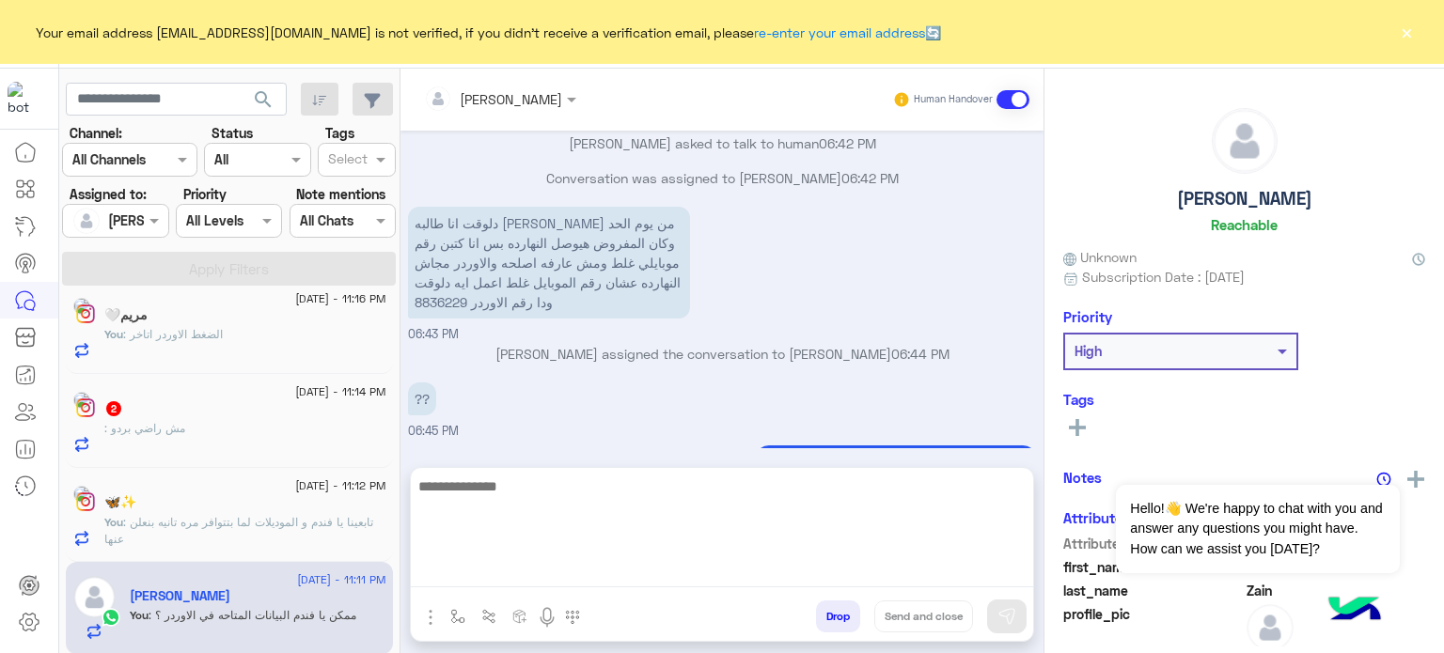
click at [585, 586] on textarea at bounding box center [722, 531] width 622 height 113
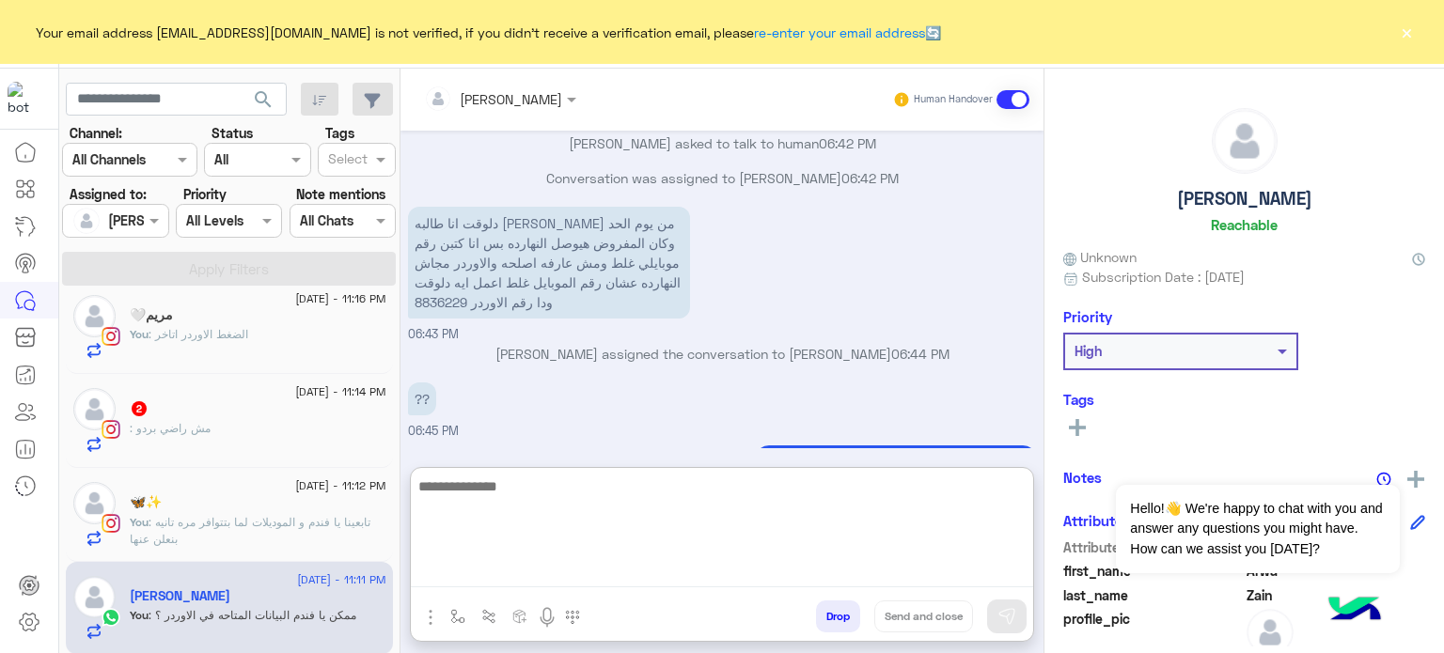
paste textarea "**********"
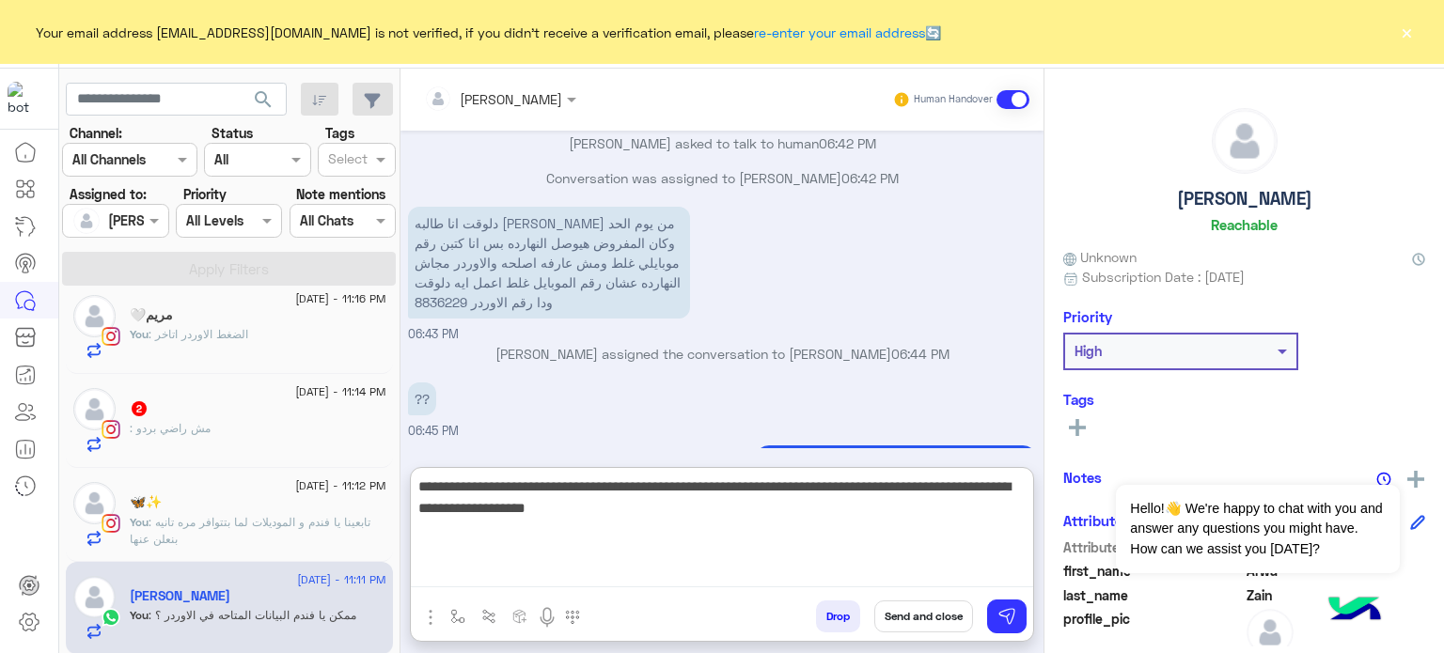
type textarea "**********"
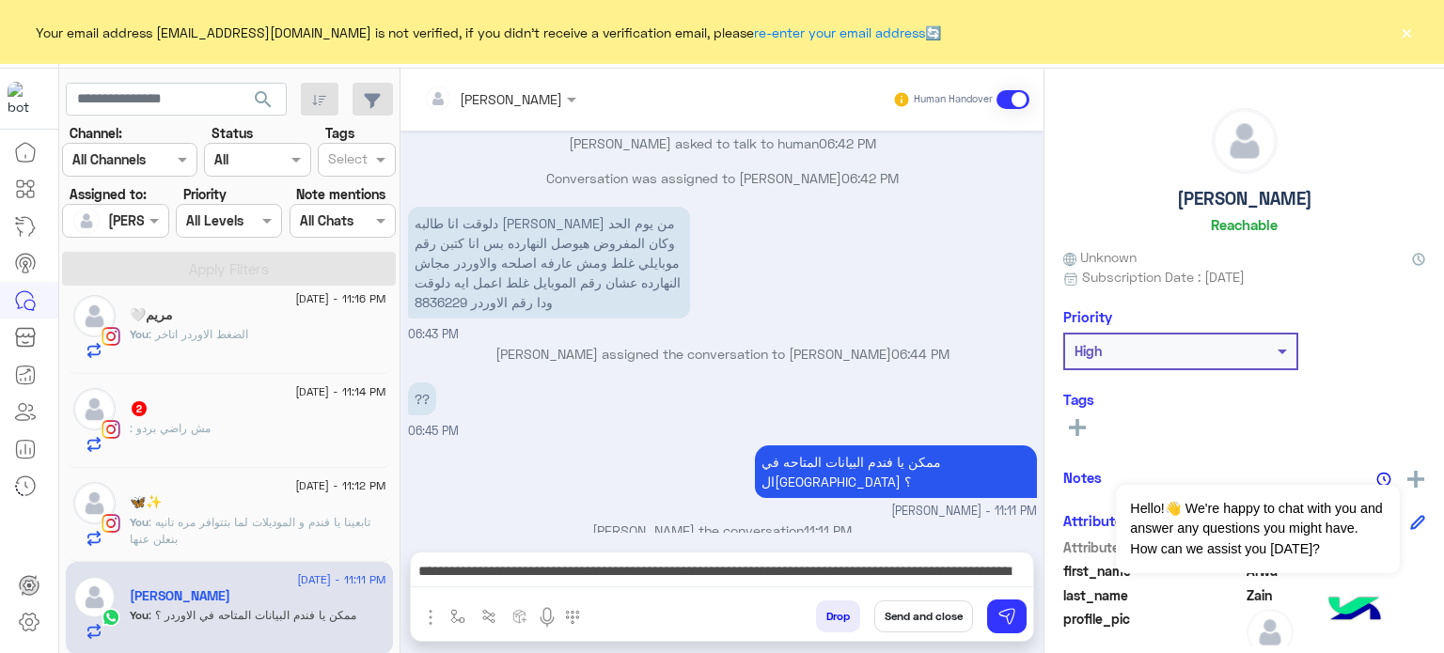
click at [938, 615] on button "Send and close" at bounding box center [923, 617] width 99 height 32
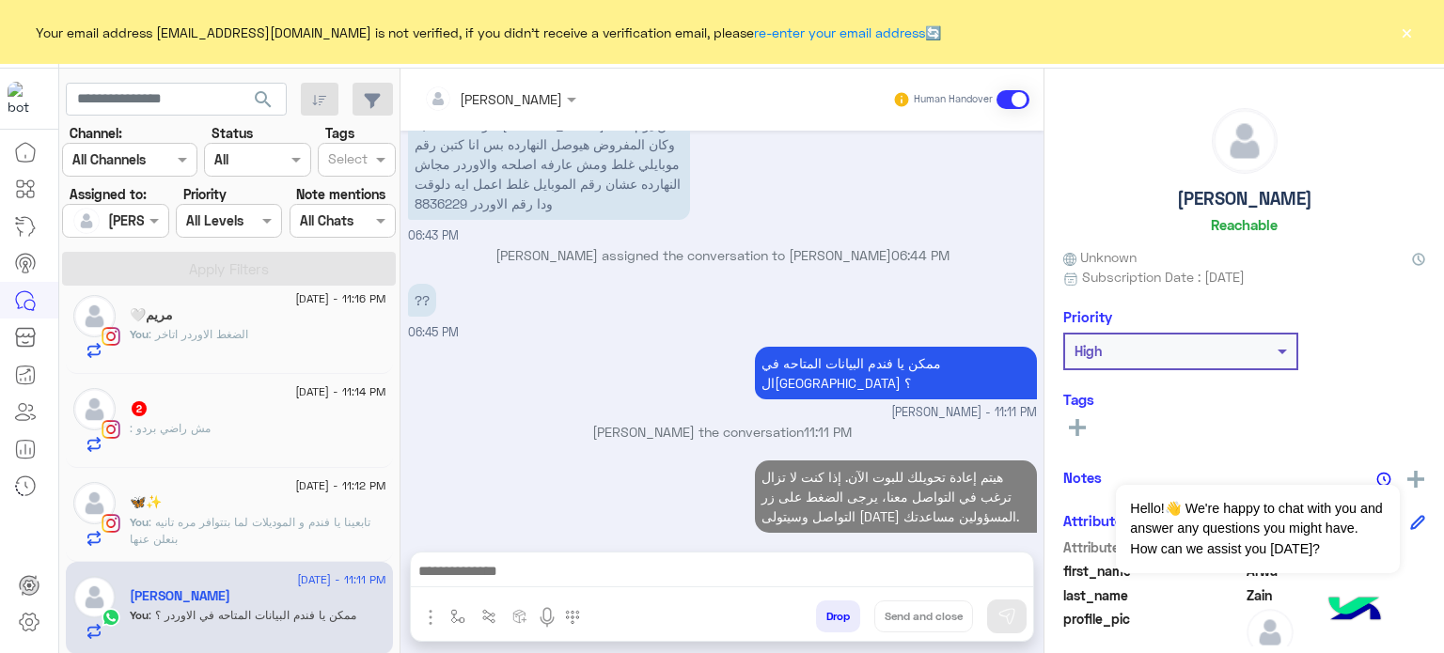
scroll to position [561, 0]
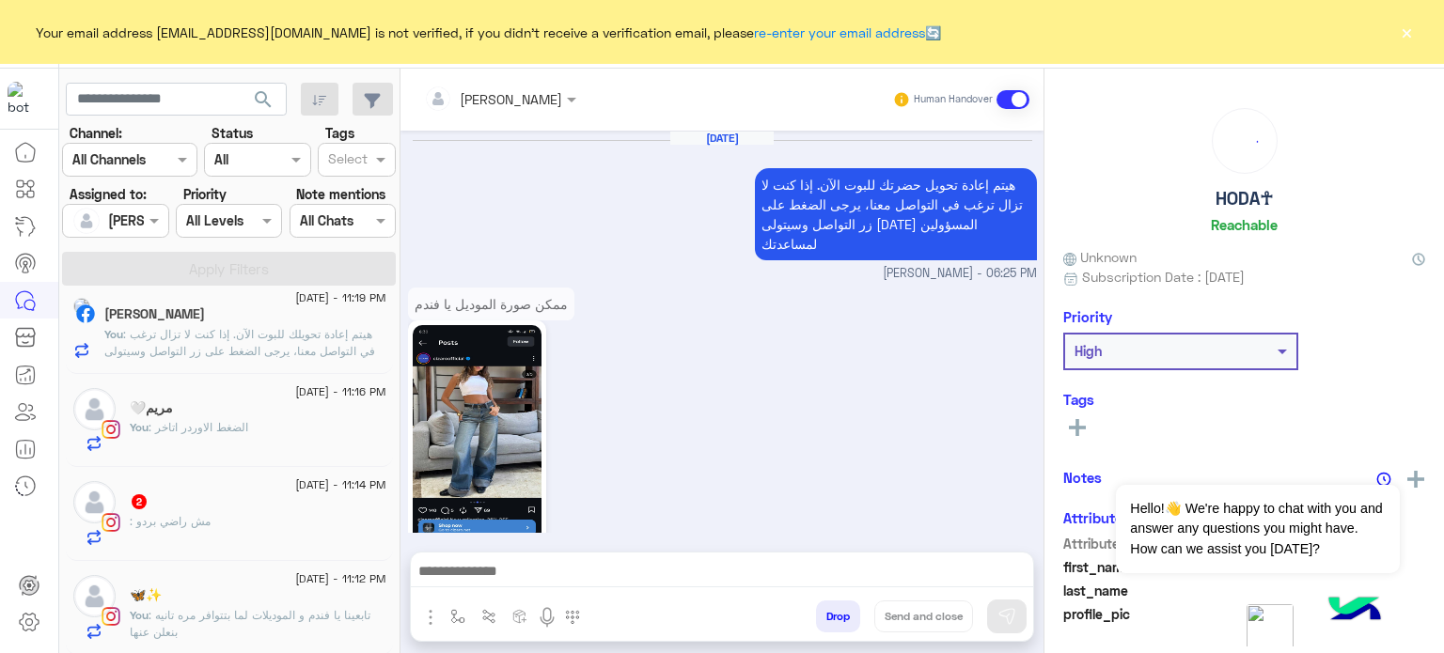
scroll to position [643, 0]
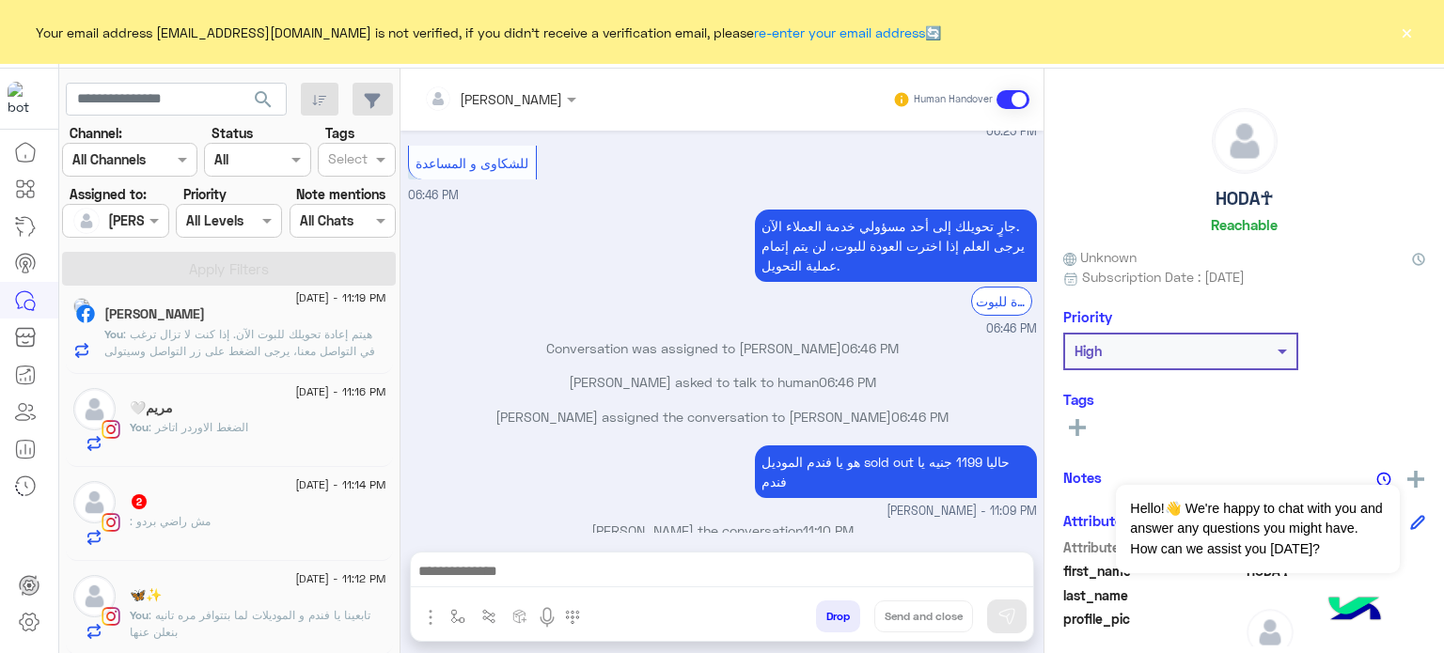
click at [280, 608] on span ": تابعينا يا فندم و الموديلات لما بتتوافر مره تانيه بنعلن عنها" at bounding box center [250, 623] width 241 height 31
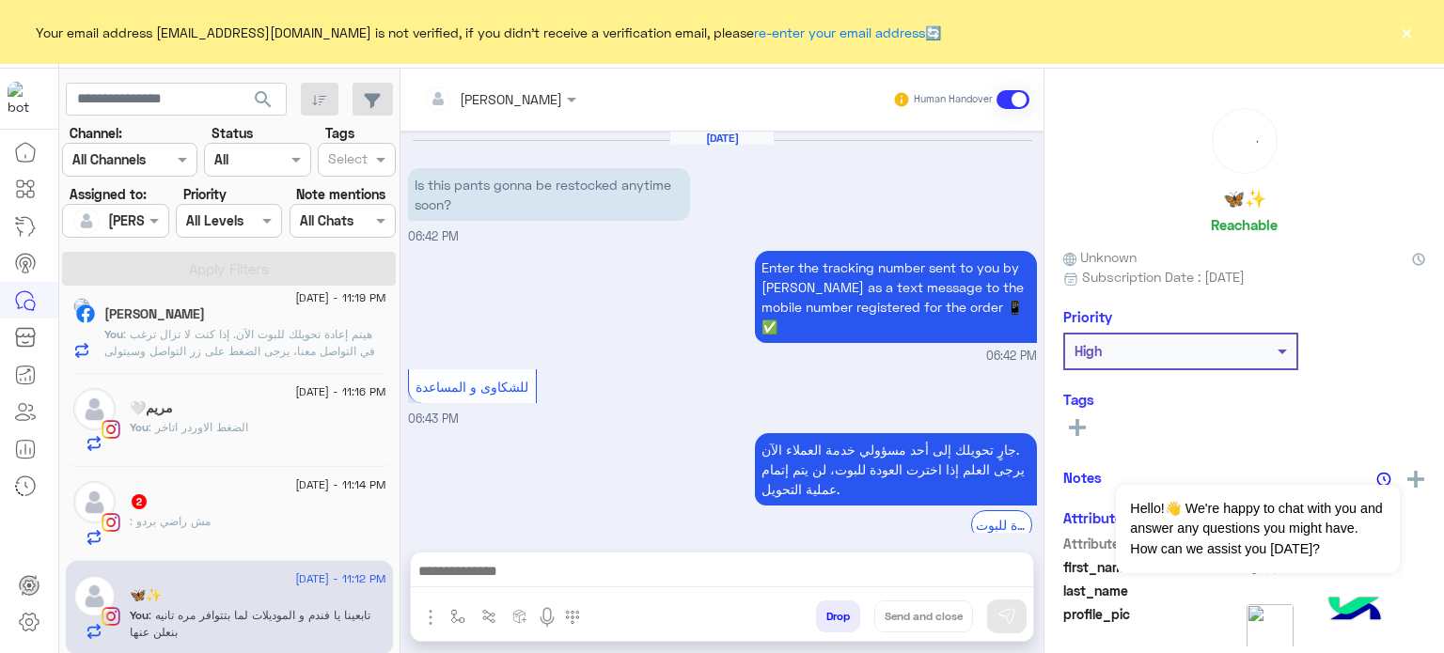
scroll to position [284, 0]
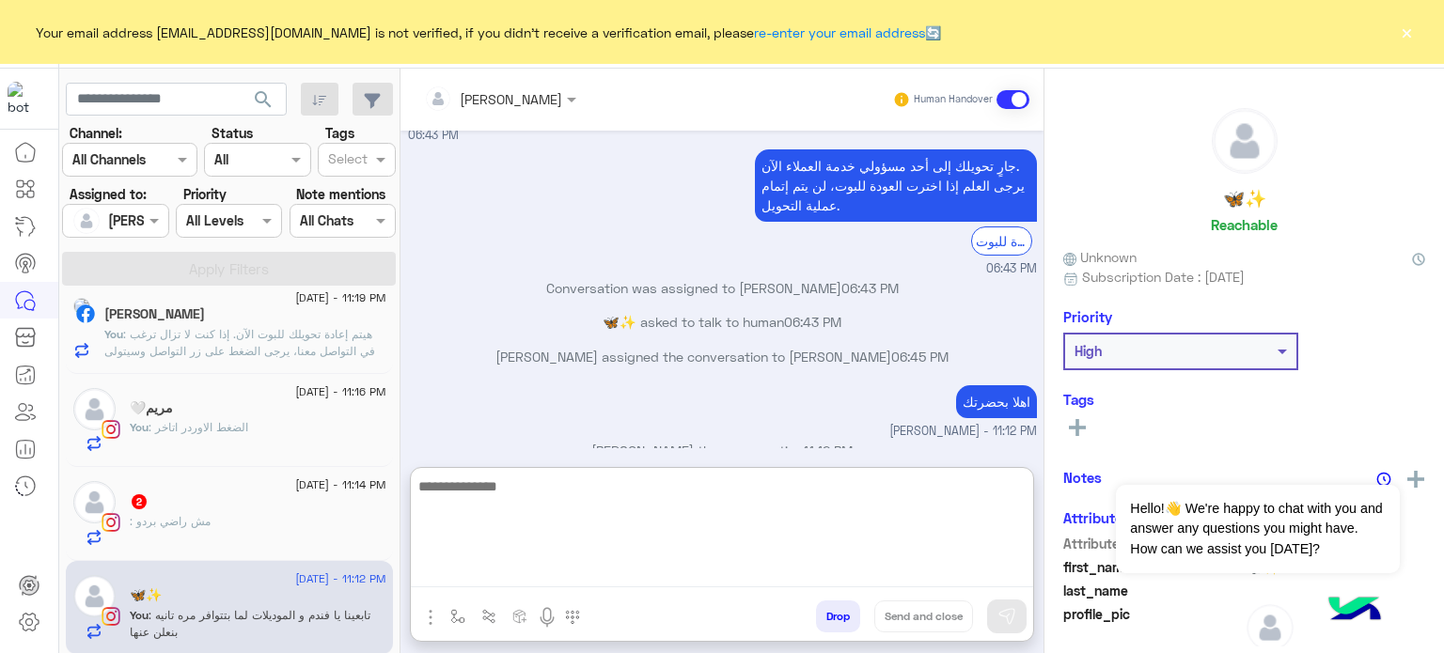
click at [574, 579] on textarea at bounding box center [722, 531] width 622 height 113
paste textarea "**********"
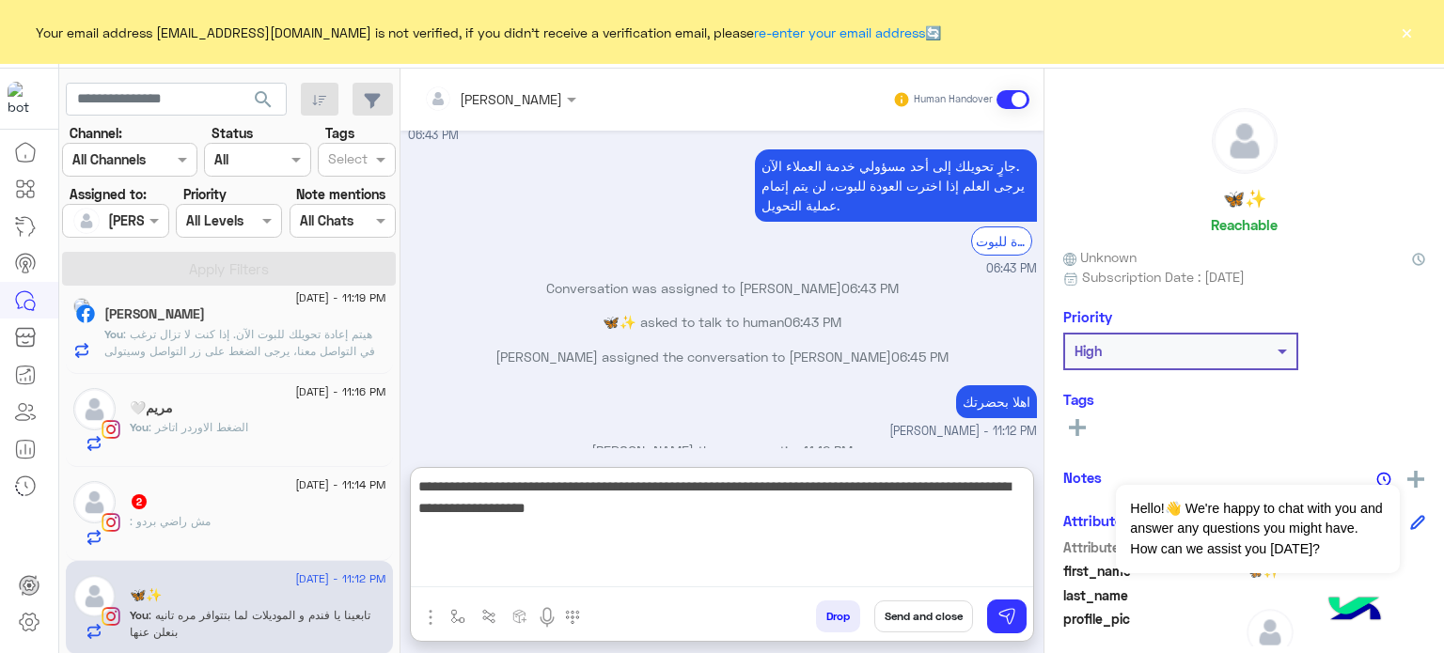
type textarea "**********"
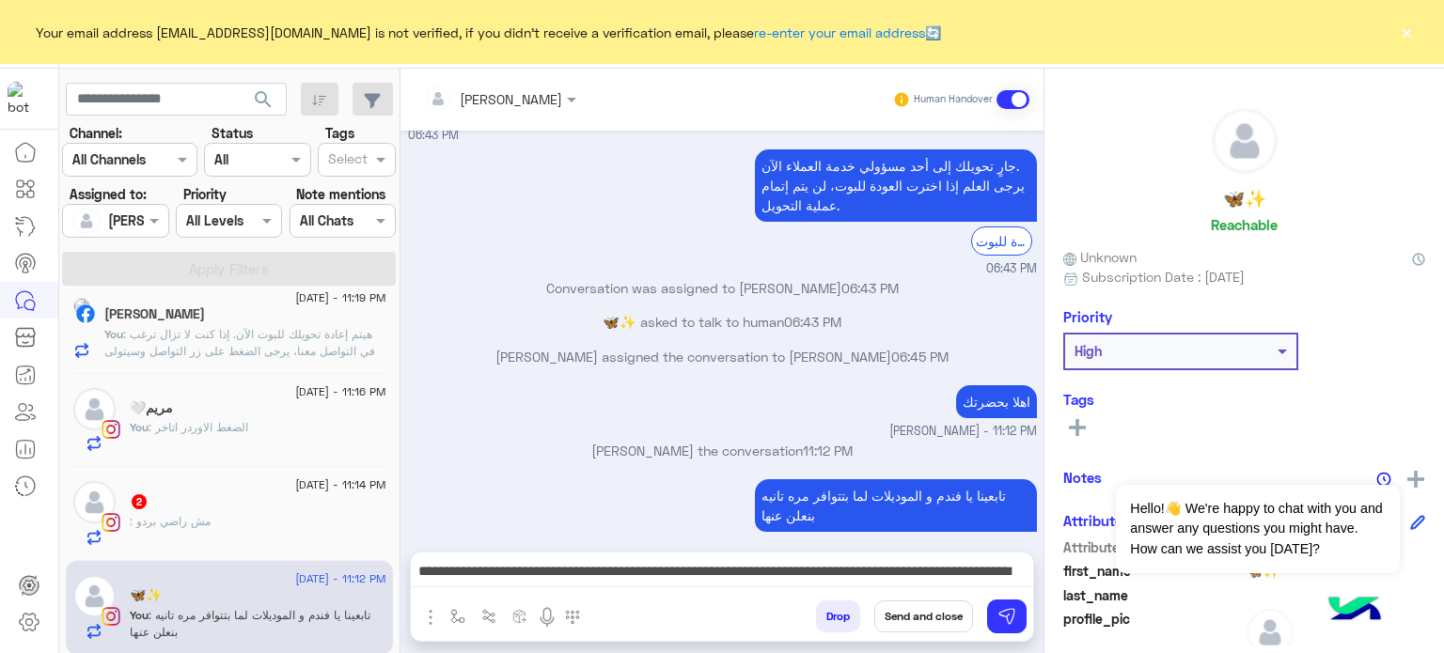
click at [946, 618] on button "Send and close" at bounding box center [923, 617] width 99 height 32
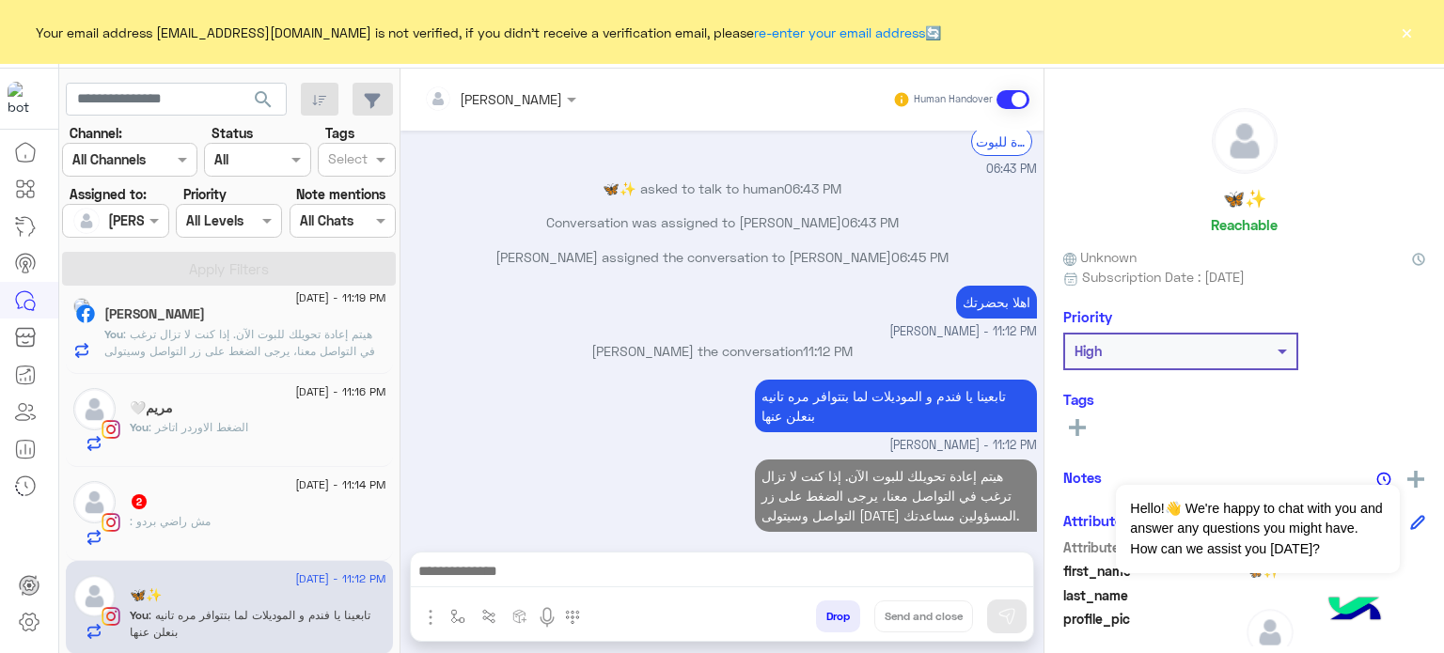
scroll to position [417, 0]
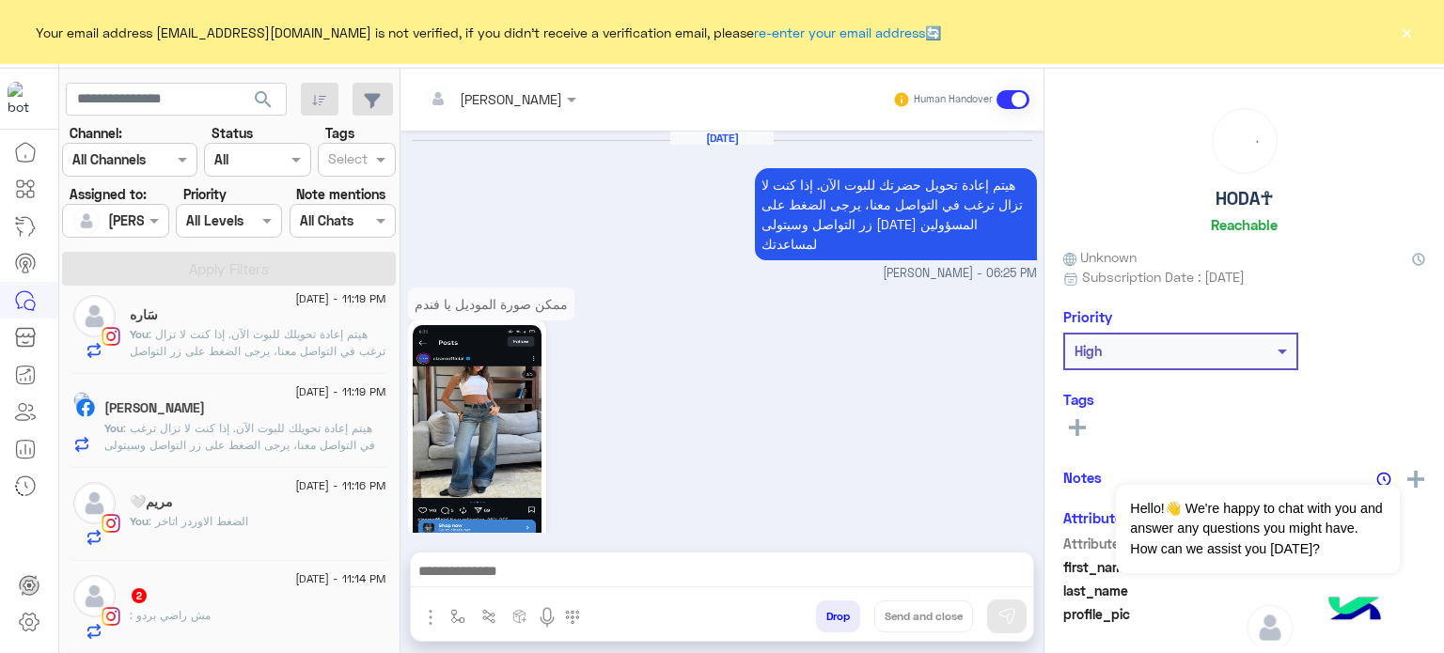
scroll to position [643, 0]
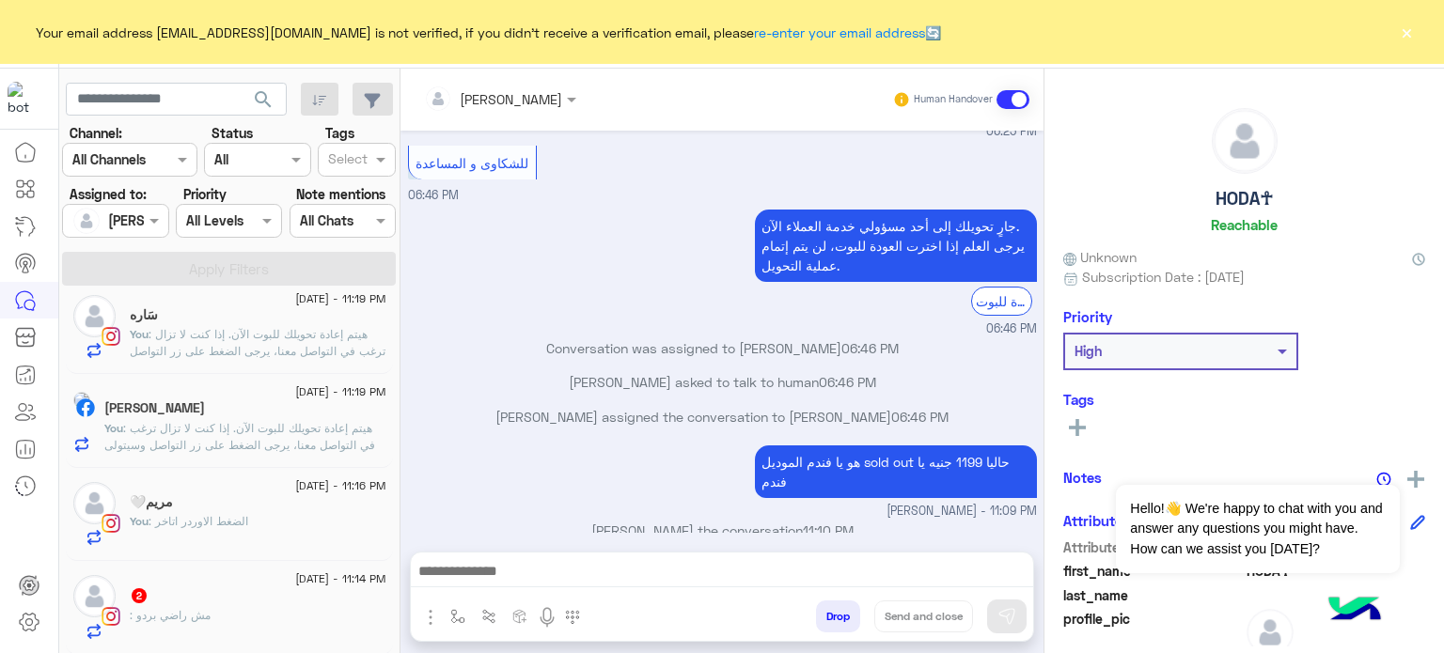
click at [224, 510] on div "مريم🤍" at bounding box center [258, 504] width 257 height 20
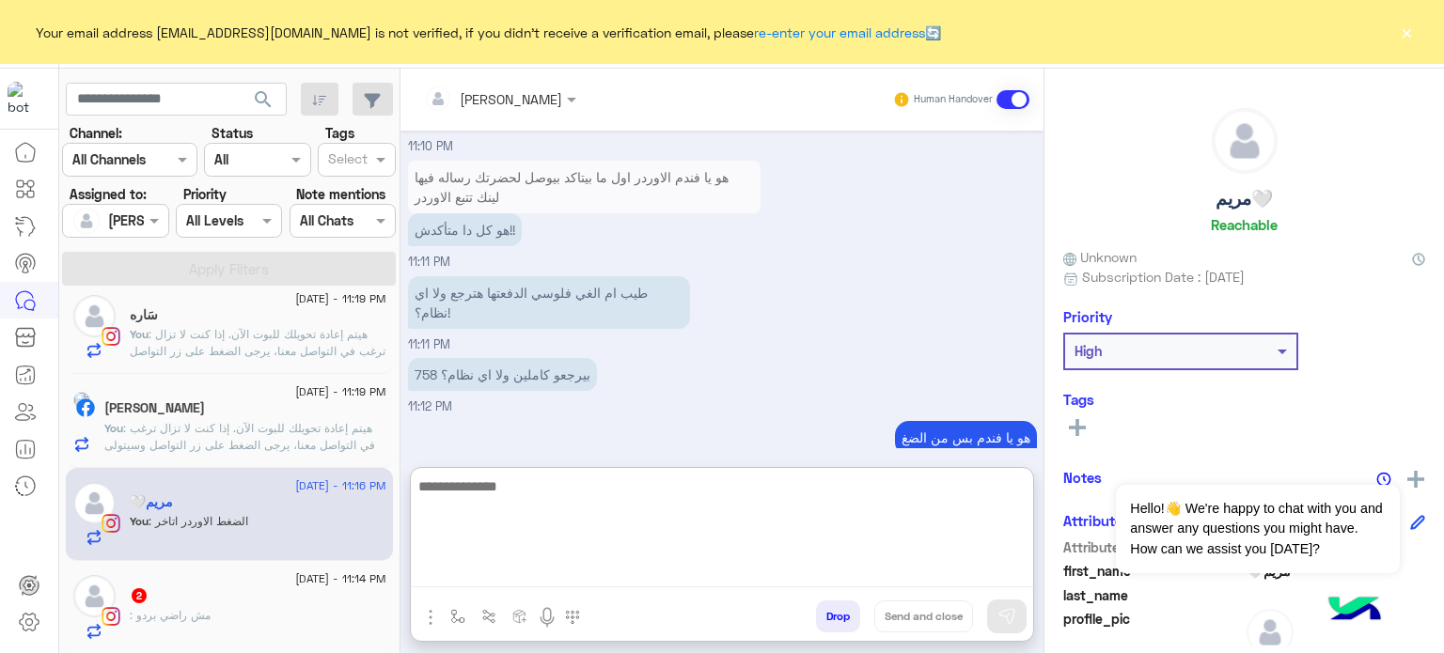
click at [492, 577] on textarea at bounding box center [722, 531] width 622 height 113
paste textarea "**********"
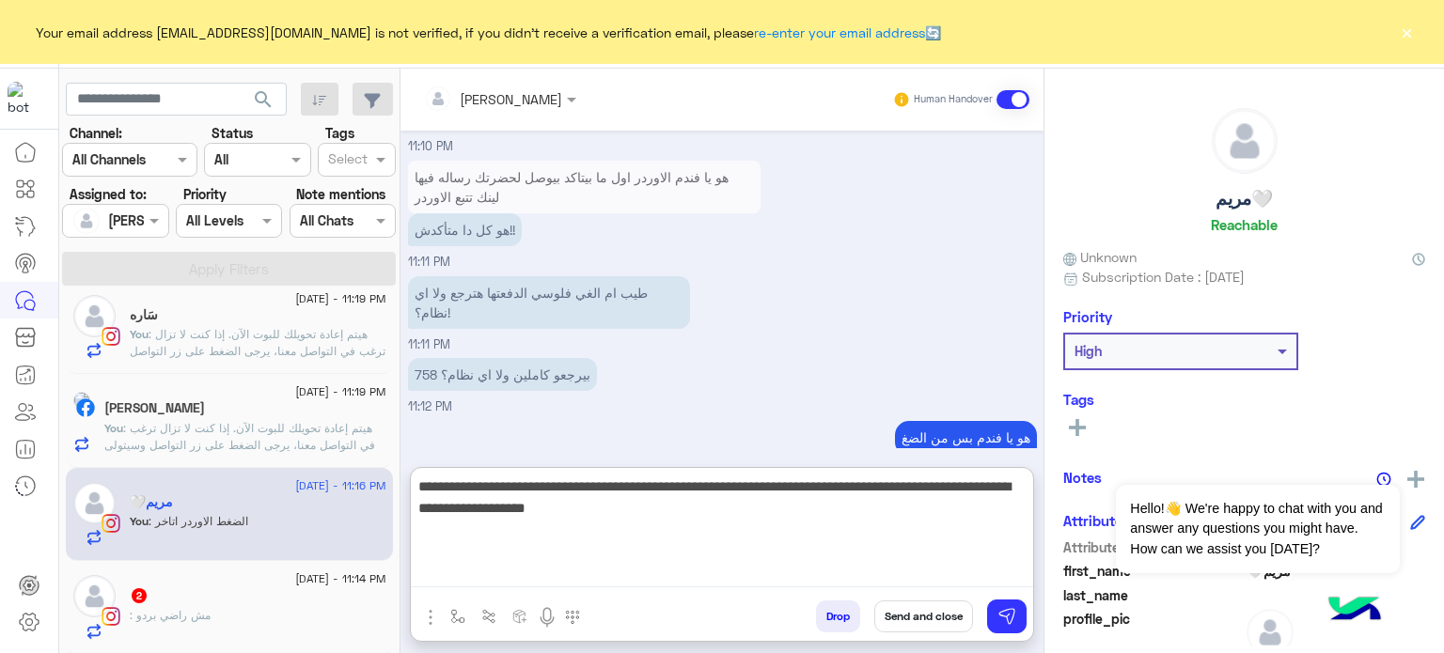
type textarea "**********"
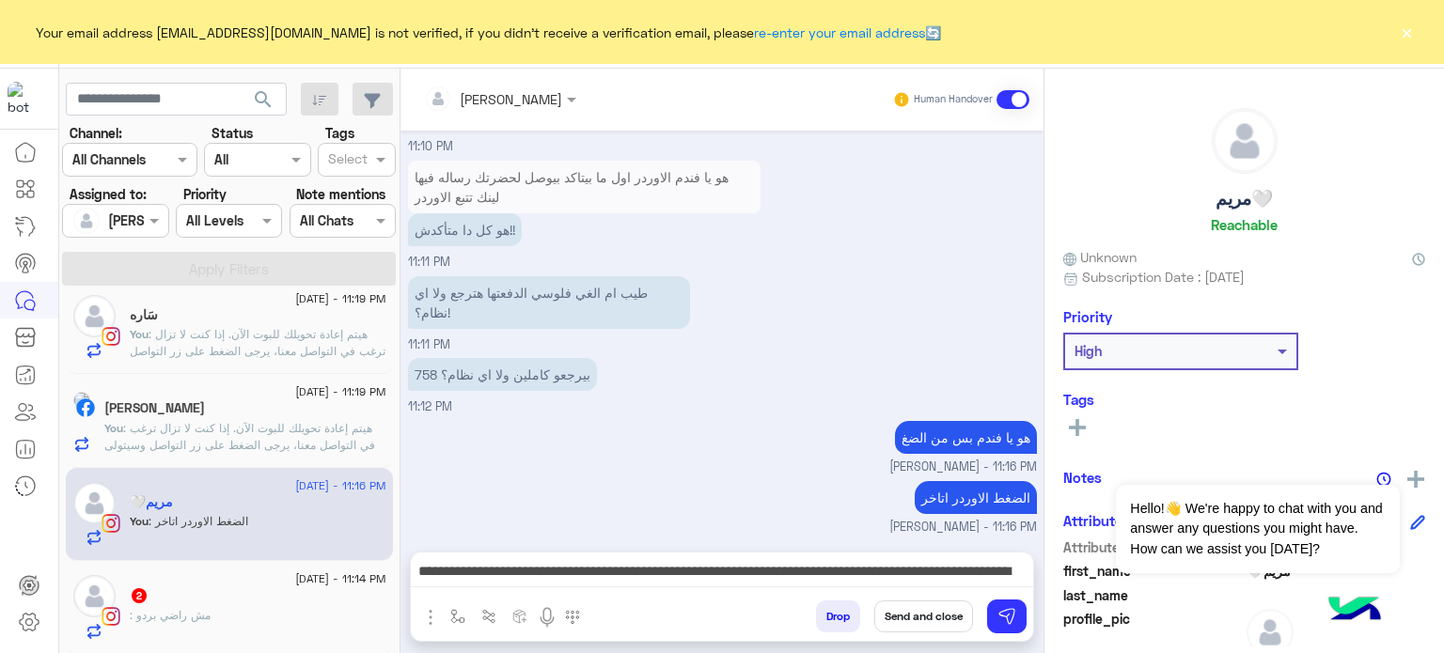
click at [891, 602] on button "Send and close" at bounding box center [923, 617] width 99 height 32
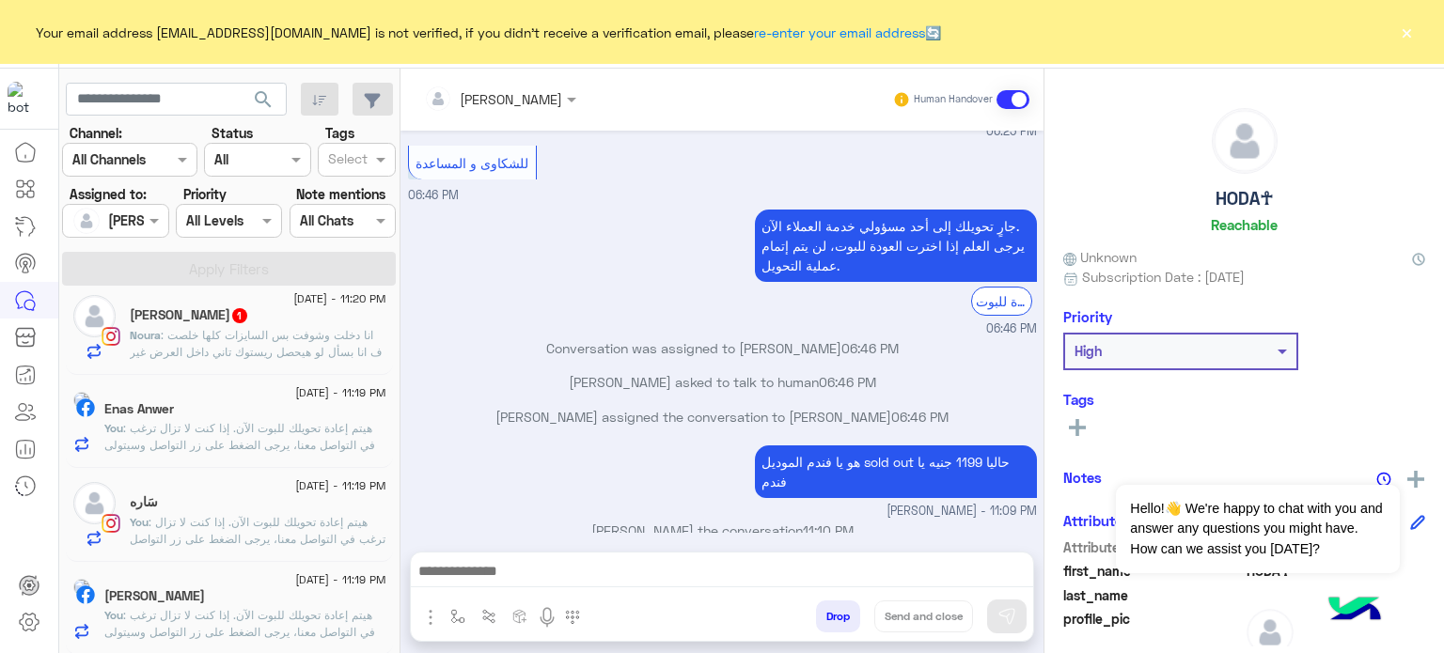
click at [325, 360] on div "3 September - 11:20 PM Noura Ashraf 1 Noura : انا دخلت وشوفت بس السايزات كلها خ…" at bounding box center [229, 328] width 327 height 94
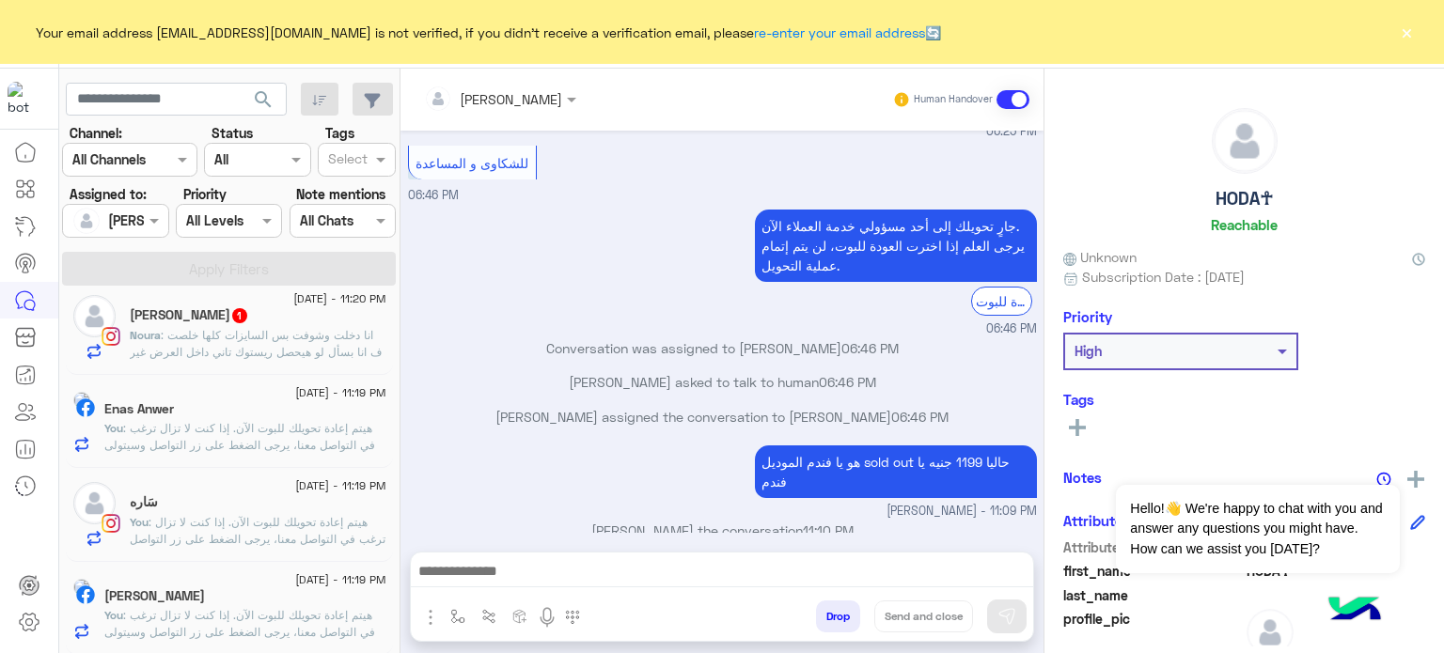
click at [305, 342] on p "Noura : انا دخلت وشوفت بس السايزات كلها خلصت ف انا بسأل لو هيحصل ريستوك تاني دا…" at bounding box center [258, 352] width 257 height 51
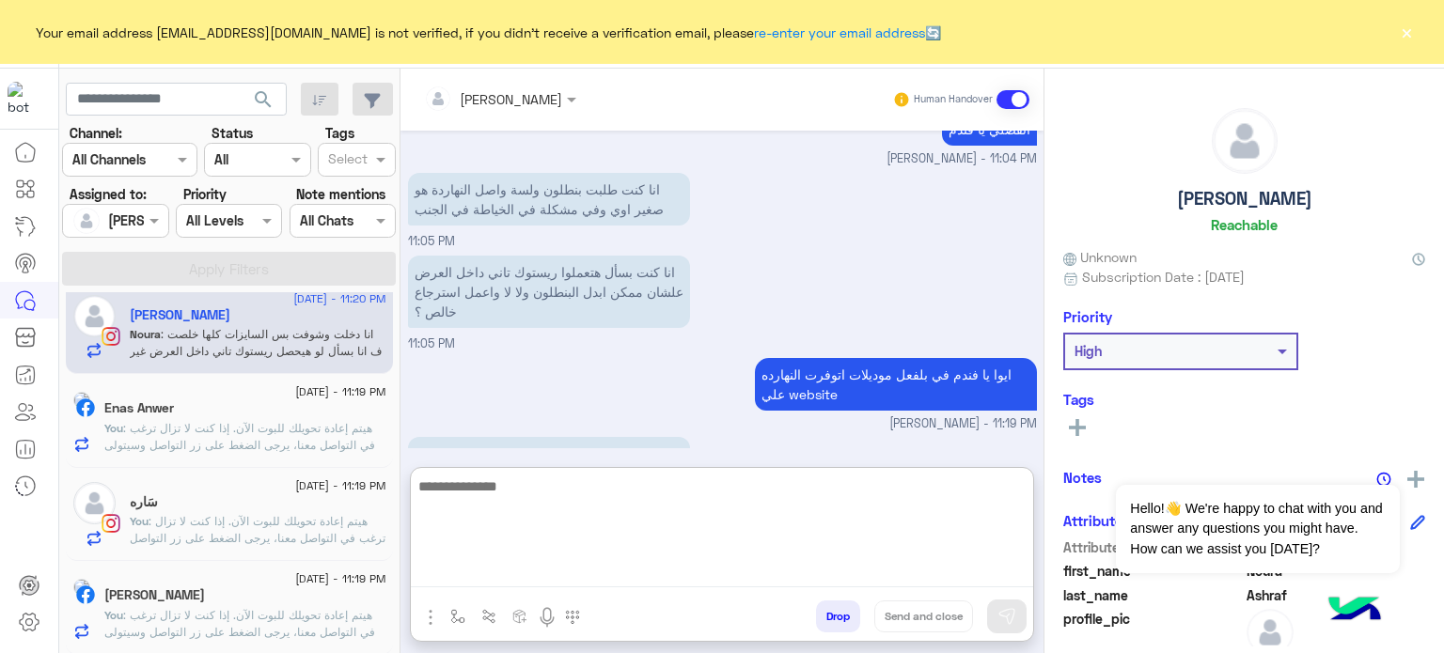
click at [622, 584] on textarea at bounding box center [722, 531] width 622 height 113
type textarea "**********"
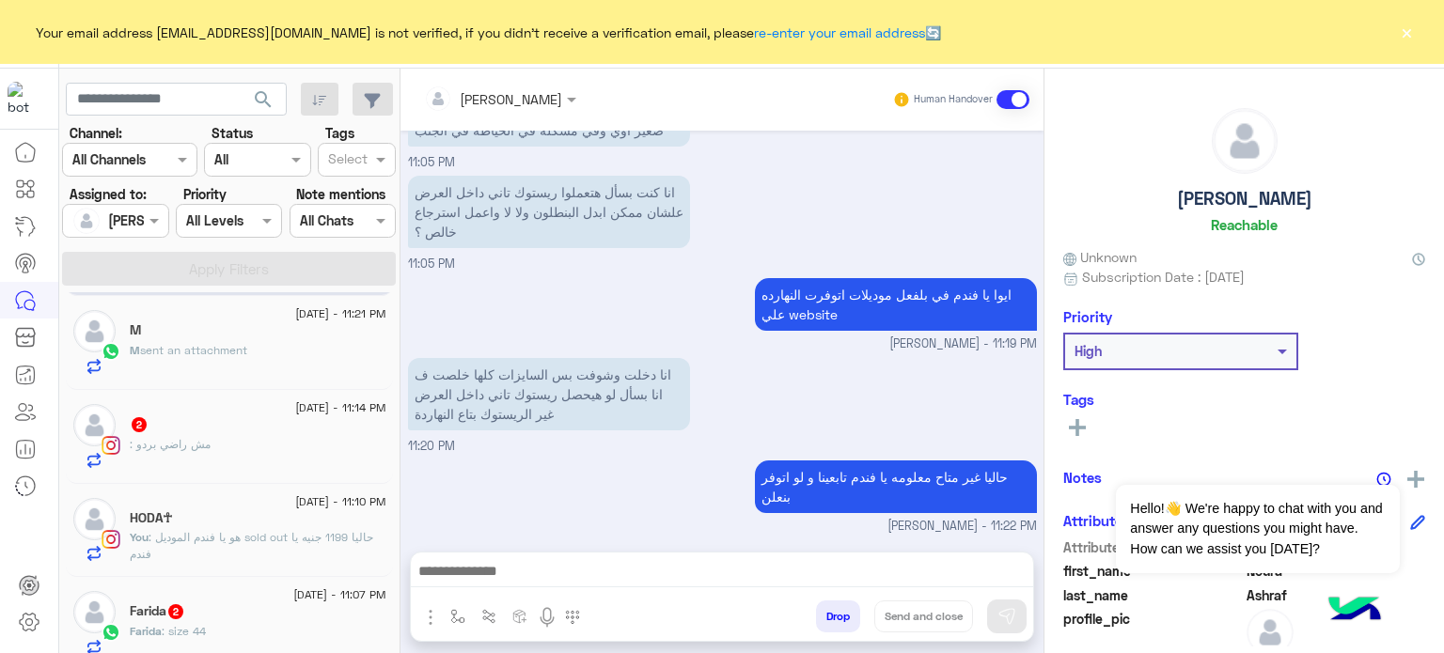
scroll to position [109, 0]
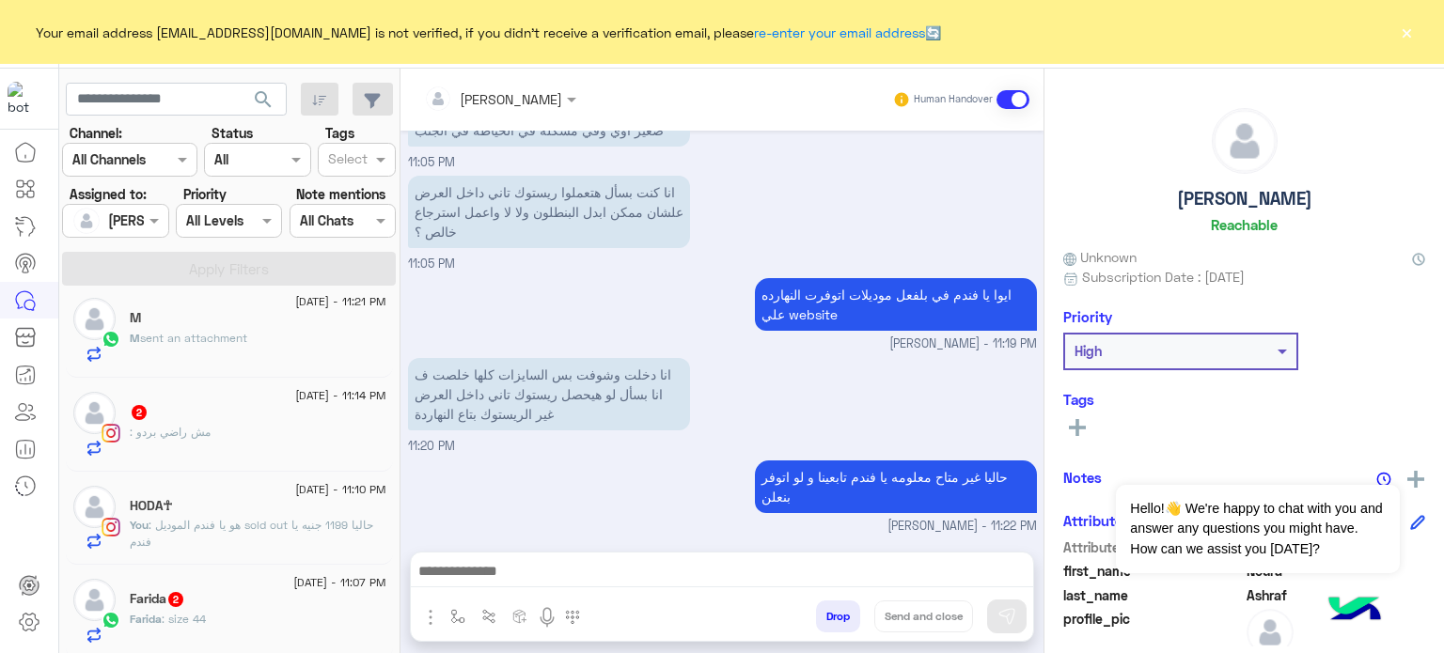
click at [308, 529] on span ": هو يا فندم الموديل sold out حاليا 1199 جنيه يا فندم" at bounding box center [251, 533] width 243 height 31
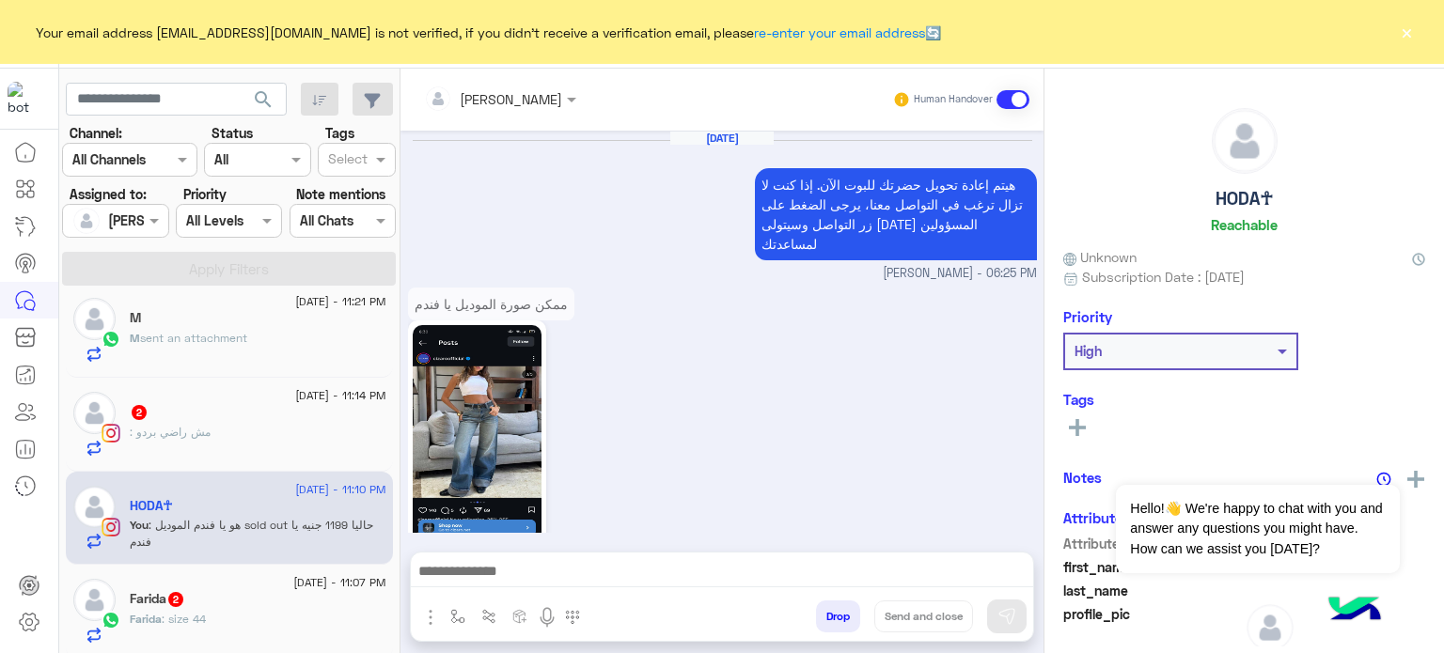
scroll to position [643, 0]
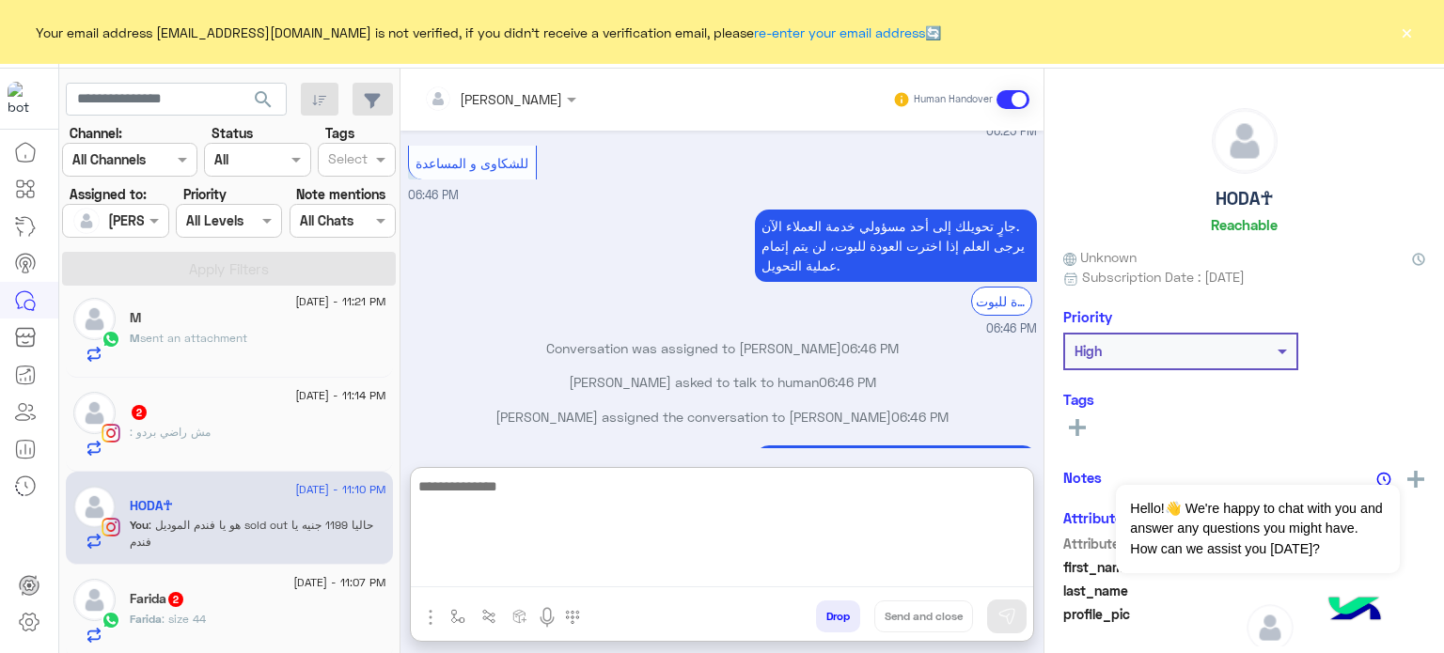
click at [604, 581] on textarea at bounding box center [722, 531] width 622 height 113
paste textarea "**********"
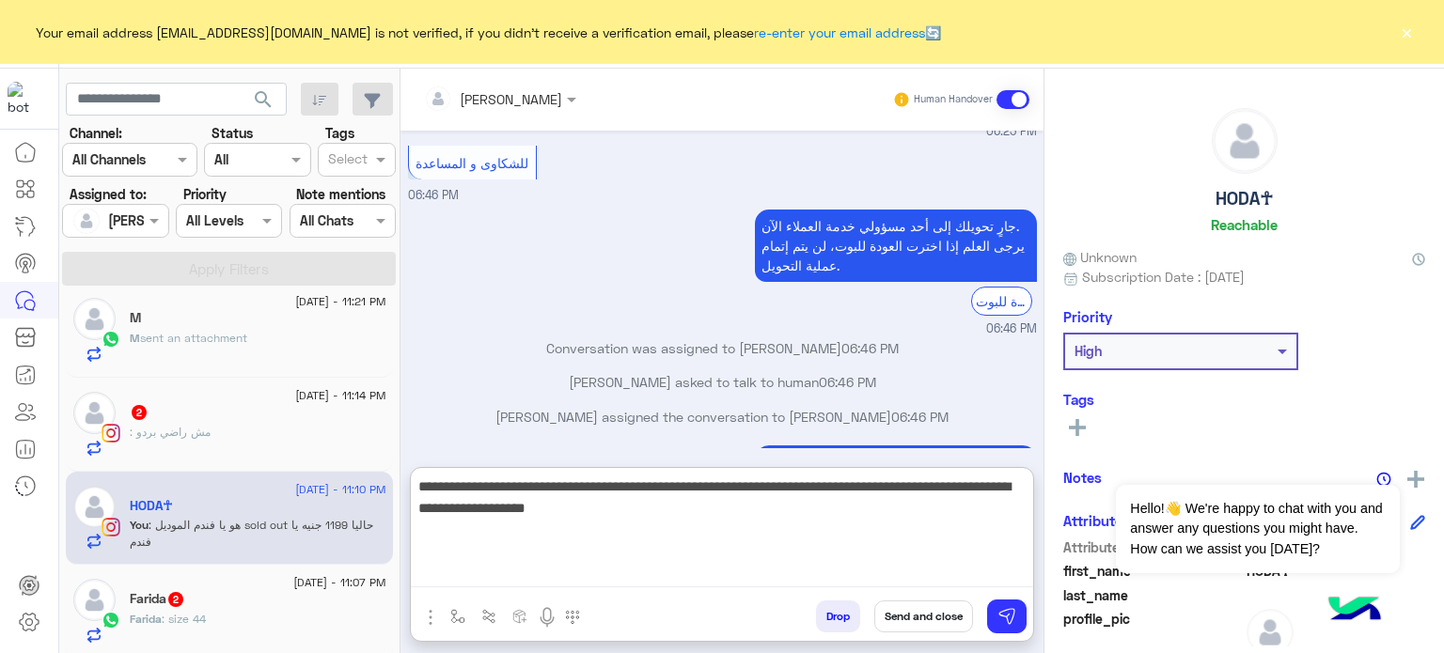
type textarea "**********"
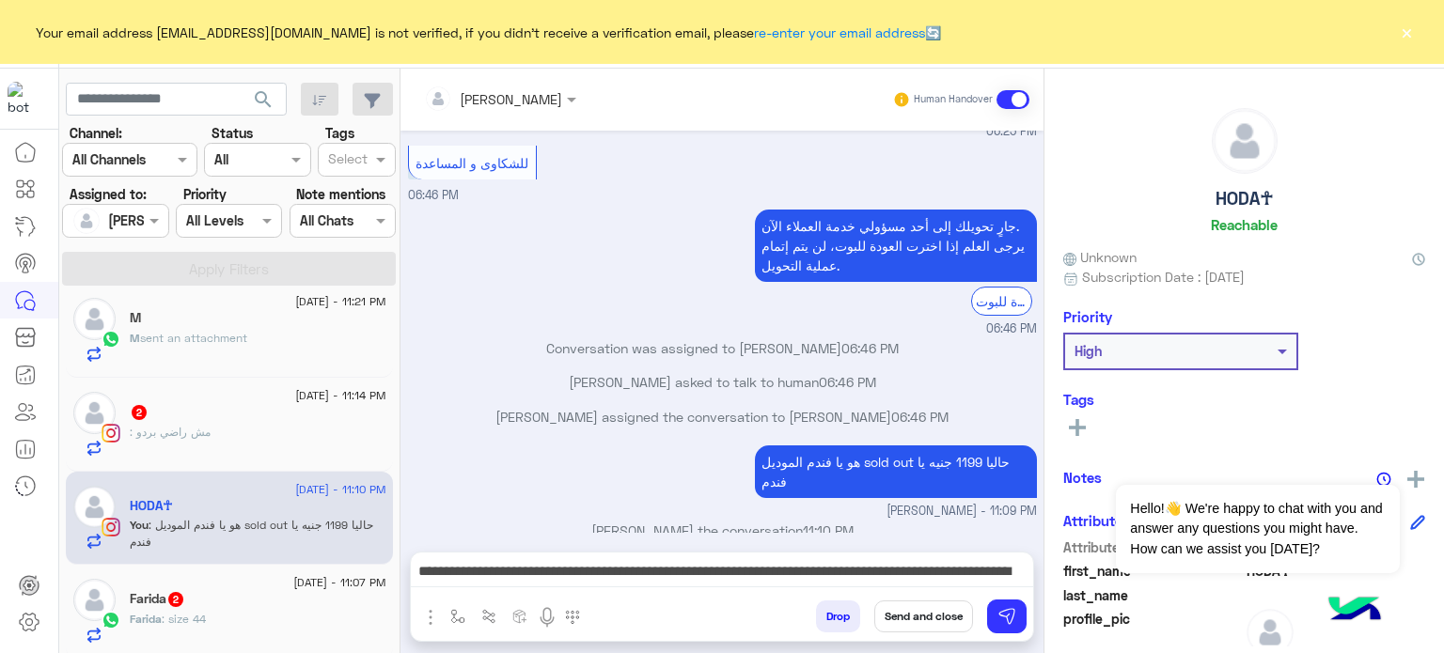
click at [915, 627] on button "Send and close" at bounding box center [923, 617] width 99 height 32
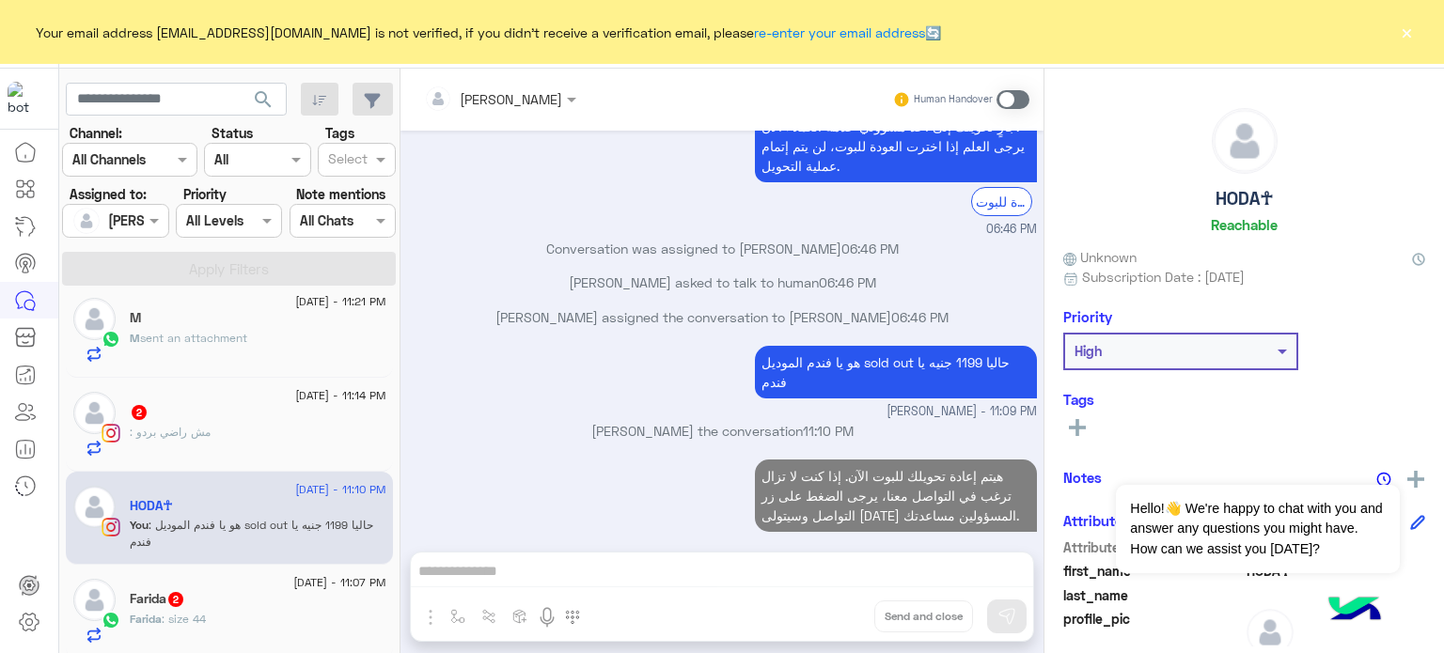
scroll to position [776, 0]
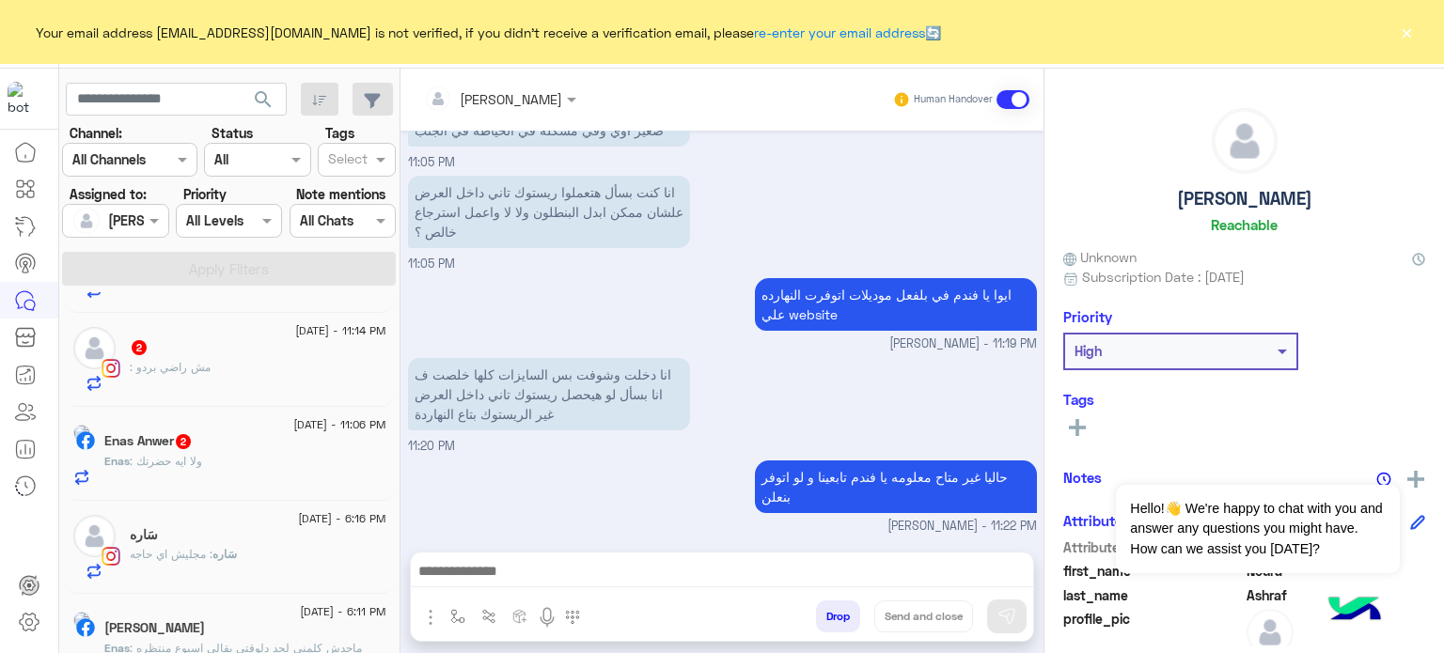
scroll to position [268, 0]
click at [271, 543] on div "سَاره" at bounding box center [258, 536] width 257 height 20
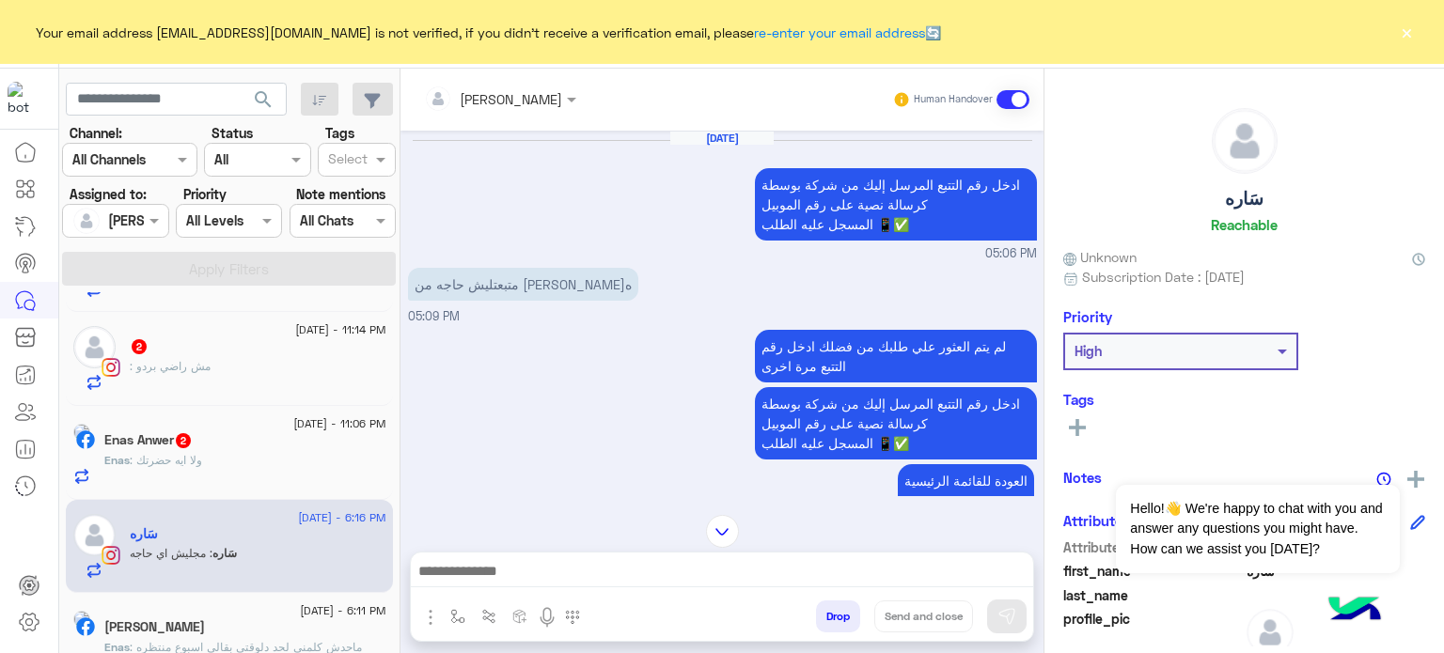
scroll to position [811, 0]
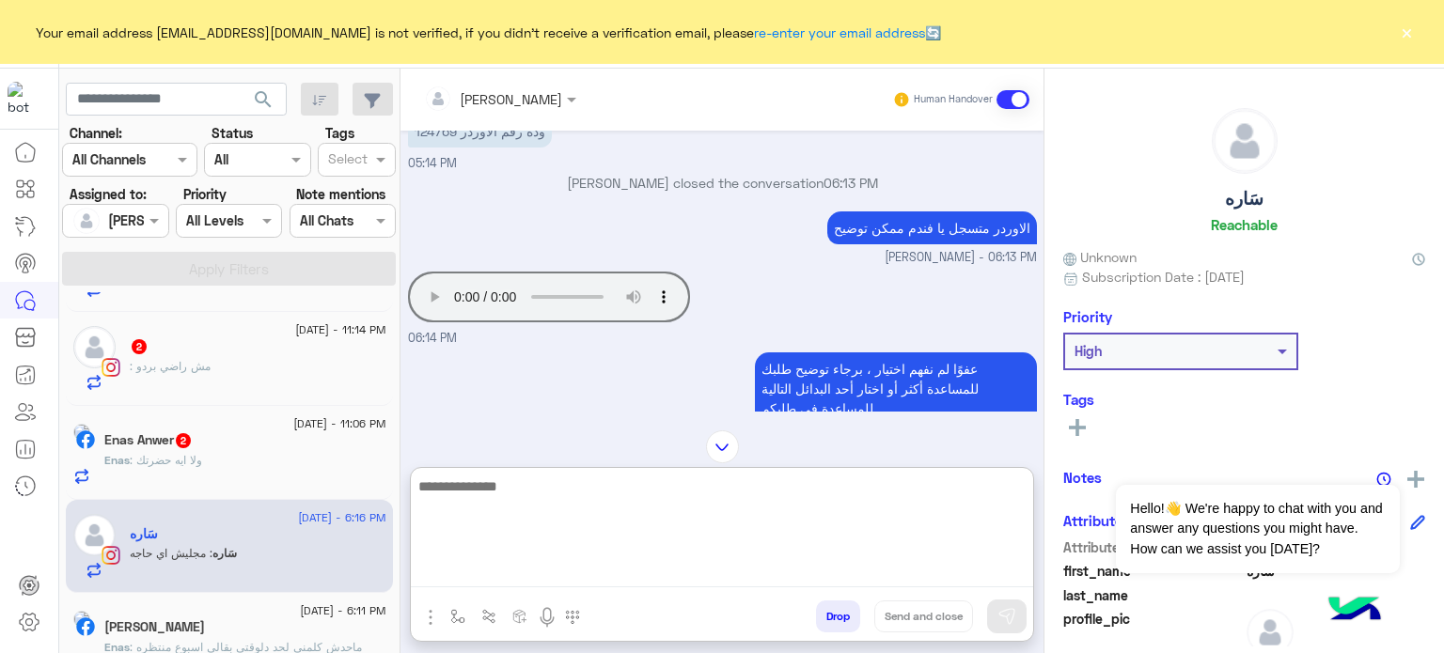
click at [511, 578] on textarea at bounding box center [722, 531] width 622 height 113
type textarea "**********"
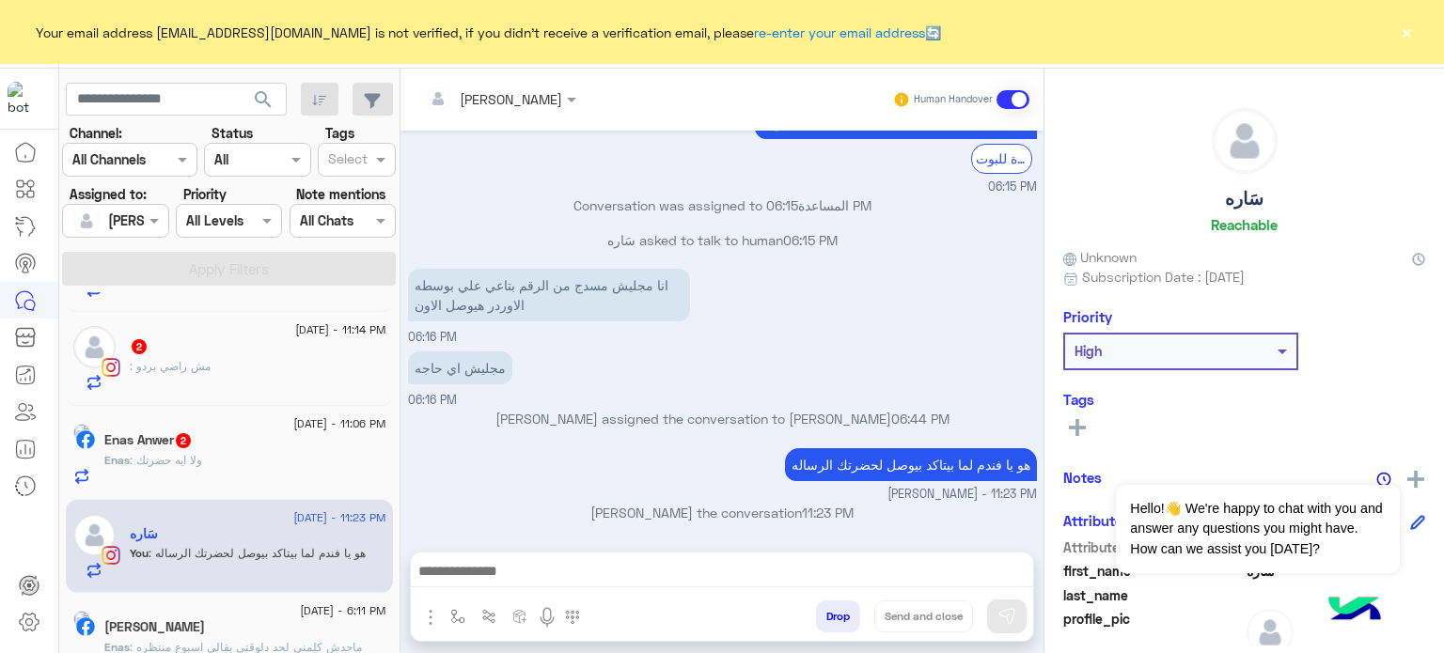
scroll to position [269, 0]
click at [774, 296] on div "انا مجليش مسدج من الرقم بتاعي علي بوسطه الاوردر هيوصل الاون 06:16 PM" at bounding box center [722, 305] width 629 height 83
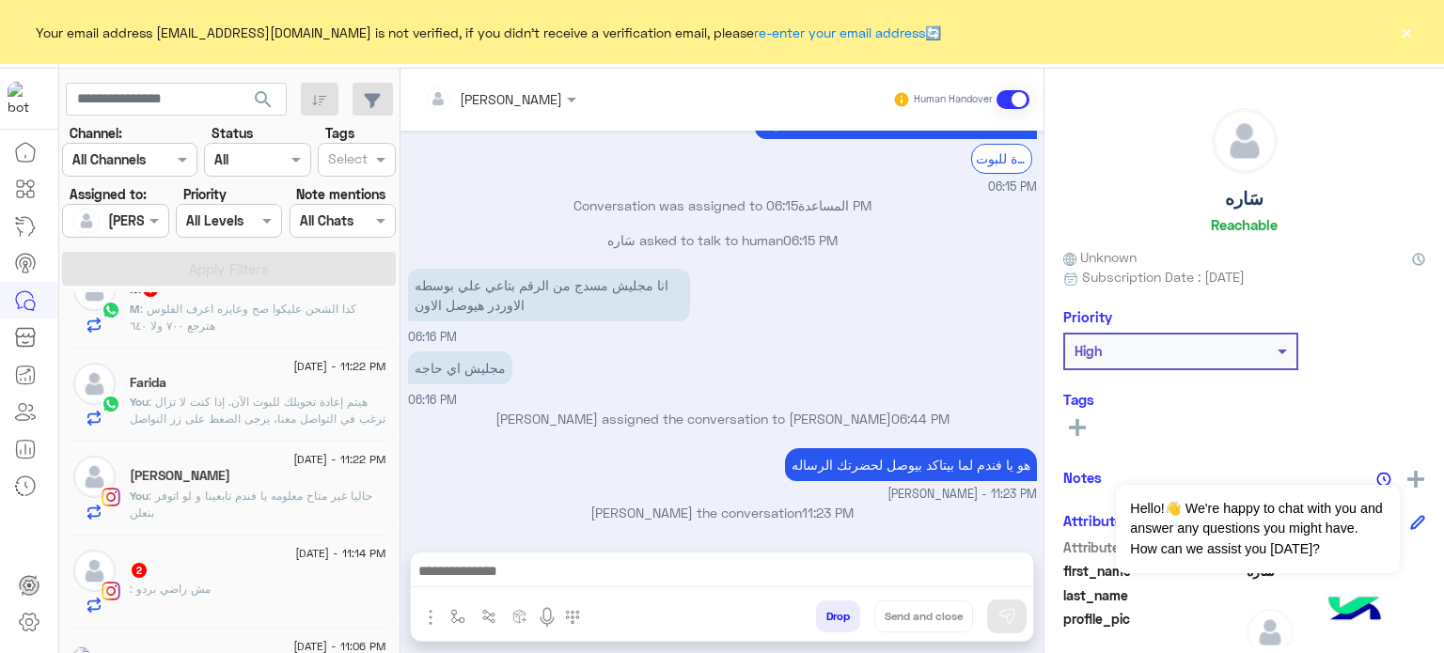
scroll to position [0, 0]
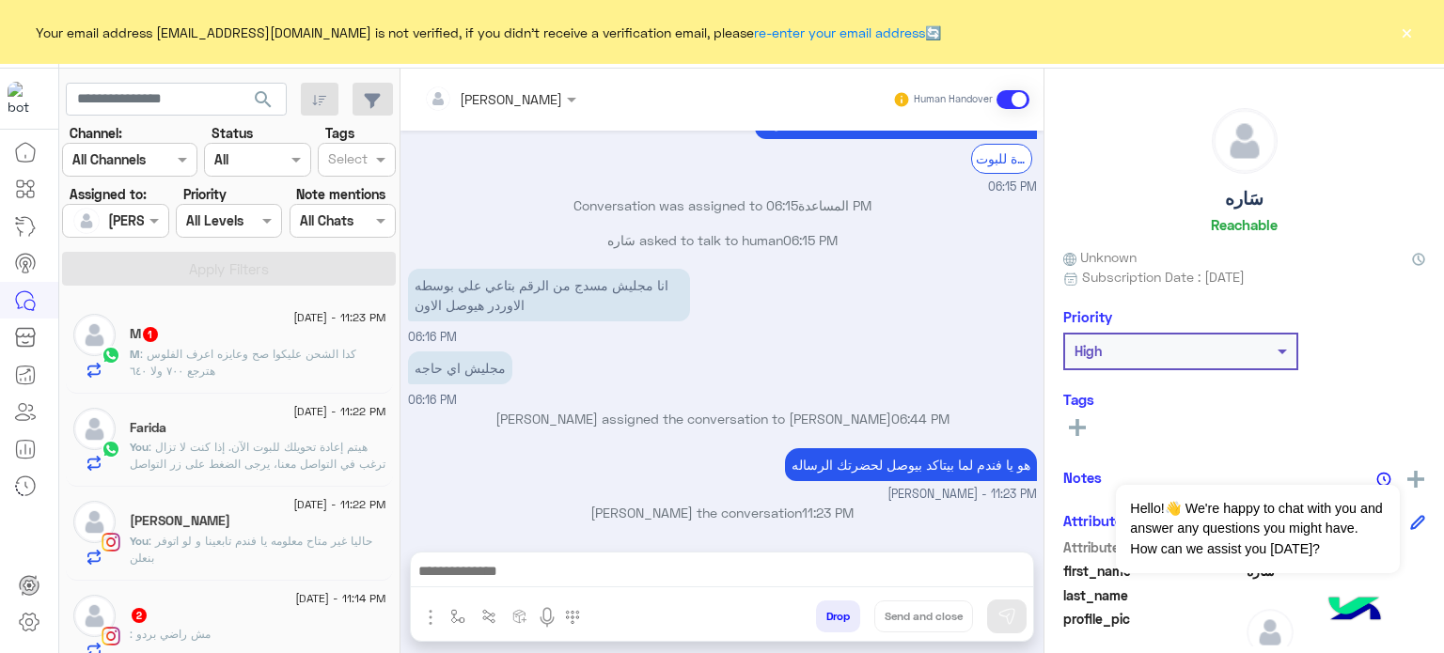
click at [330, 375] on p "M : كدا الشحن عليكوا صح وعايزه اعرف الفلوس هترجع ٧٠٠ ولا ٦٤٠" at bounding box center [258, 363] width 257 height 34
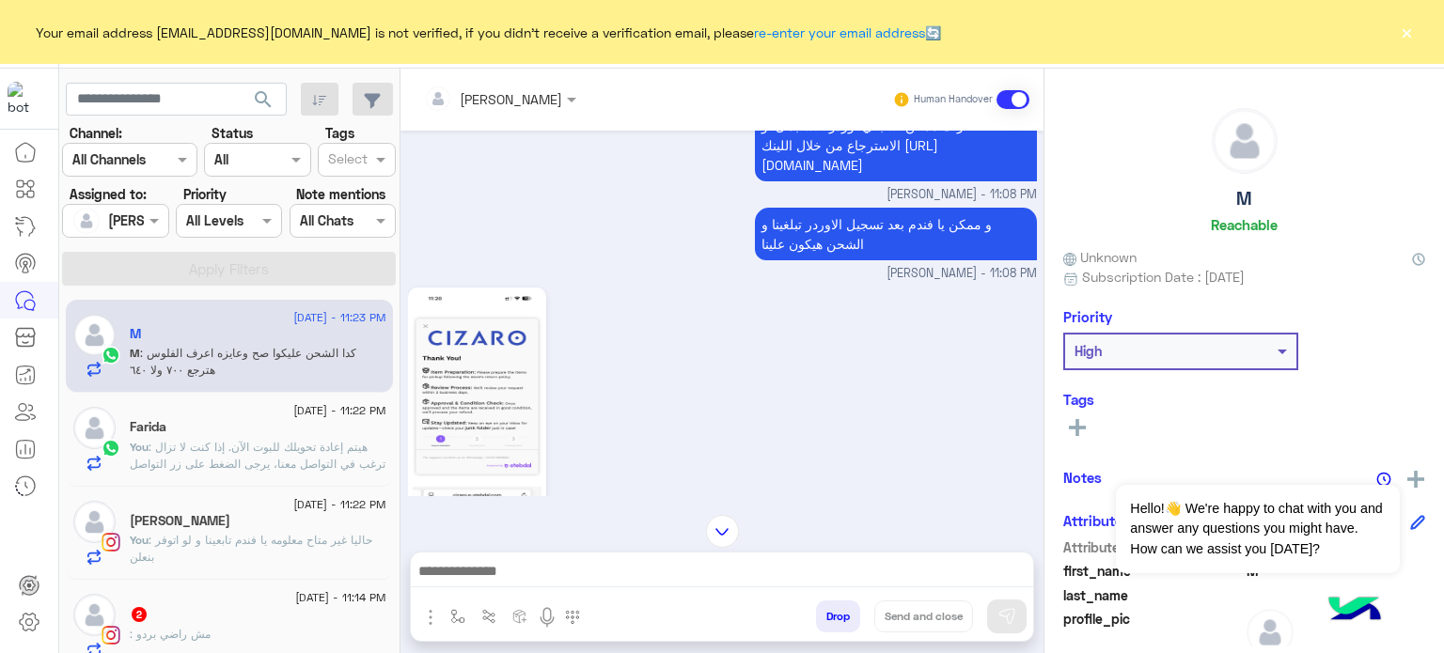
scroll to position [2120, 0]
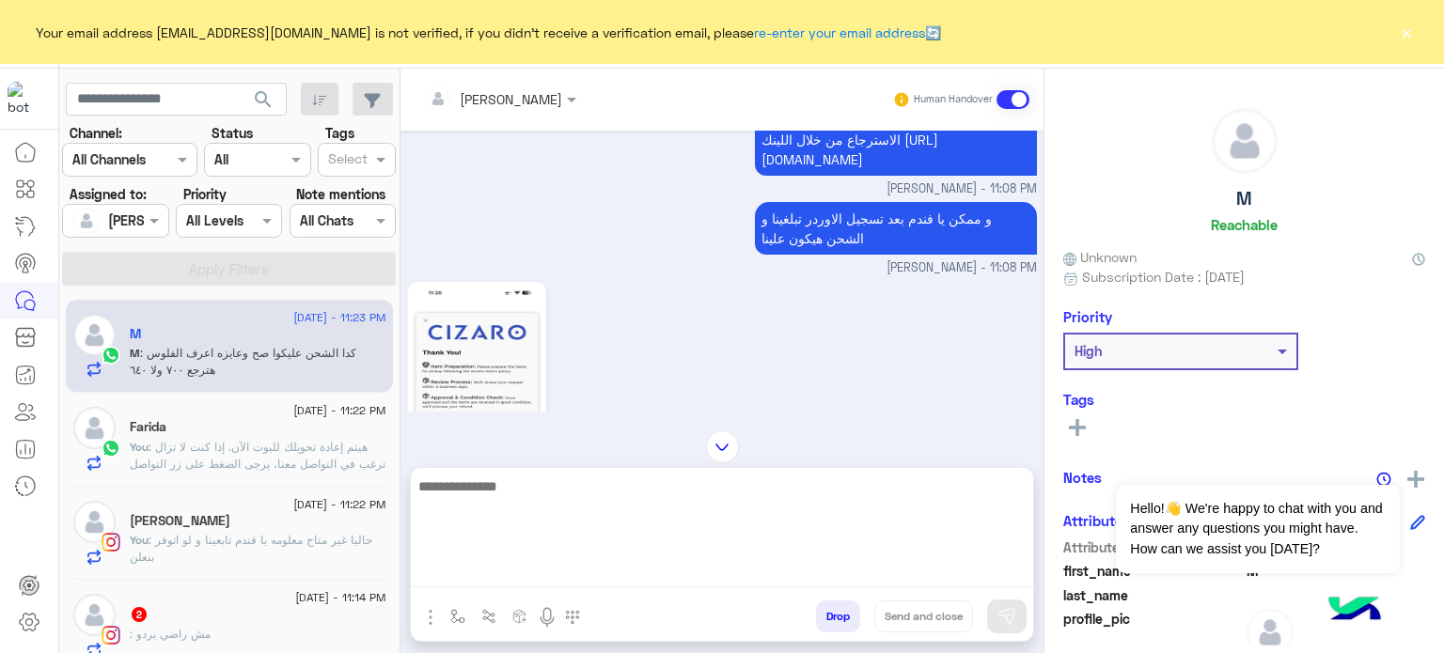
drag, startPoint x: 589, startPoint y: 587, endPoint x: 571, endPoint y: 571, distance: 24.6
click at [571, 571] on div at bounding box center [722, 534] width 622 height 132
click at [571, 571] on textarea at bounding box center [722, 531] width 622 height 113
type textarea "**********"
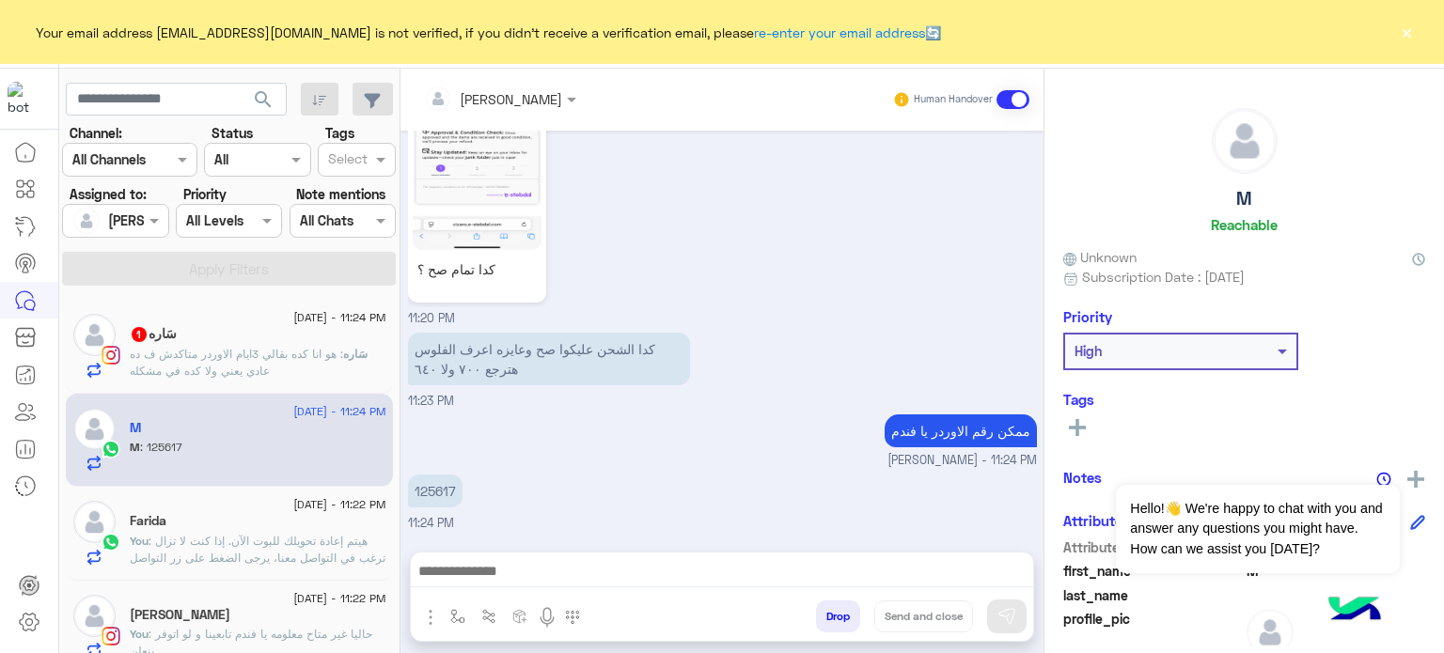
scroll to position [2380, 0]
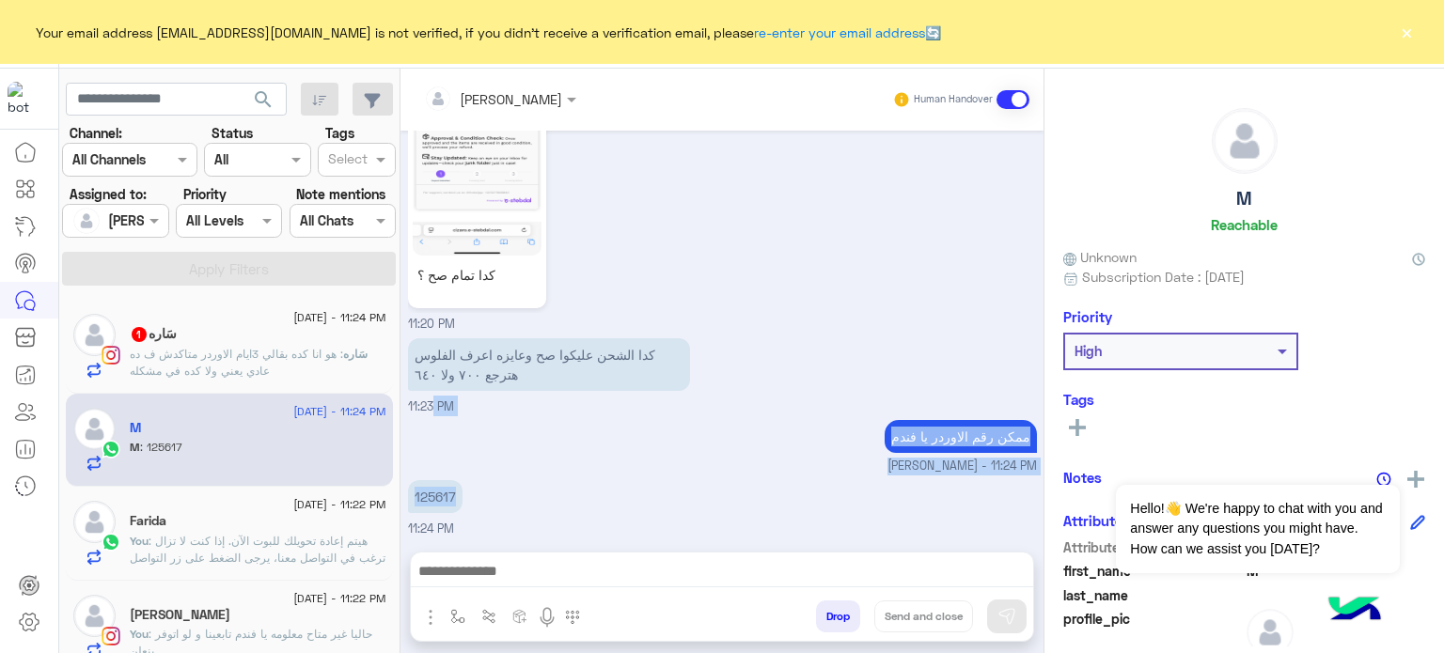
drag, startPoint x: 464, startPoint y: 400, endPoint x: 421, endPoint y: 408, distance: 43.9
click at [421, 408] on div "[DATE] . 06:42 PM عفوًا لم نفهم اختيار ، برجاء توضيح طلبك للمساعدة أكثر أو اختا…" at bounding box center [721, 332] width 643 height 402
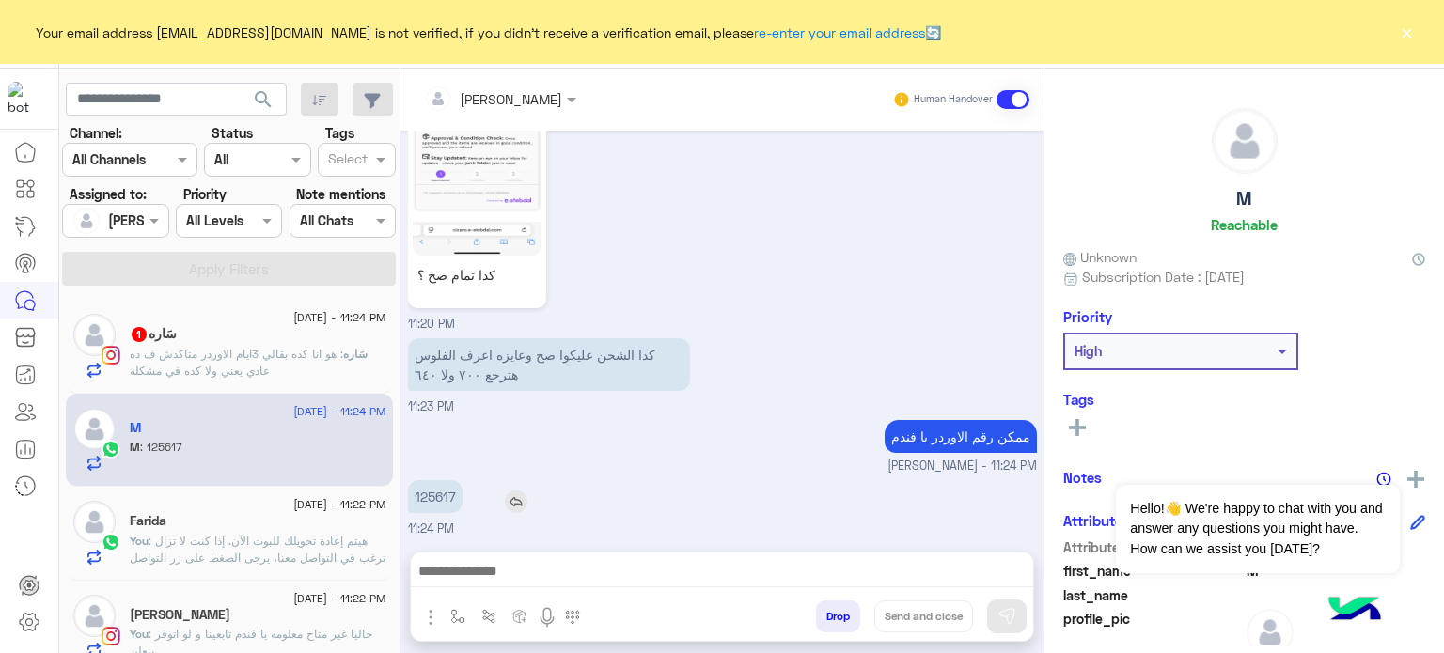
click at [523, 480] on div "125617" at bounding box center [489, 496] width 162 height 33
drag, startPoint x: 462, startPoint y: 489, endPoint x: 414, endPoint y: 492, distance: 48.1
click at [414, 492] on div "125617" at bounding box center [489, 496] width 162 height 33
copy p "125617"
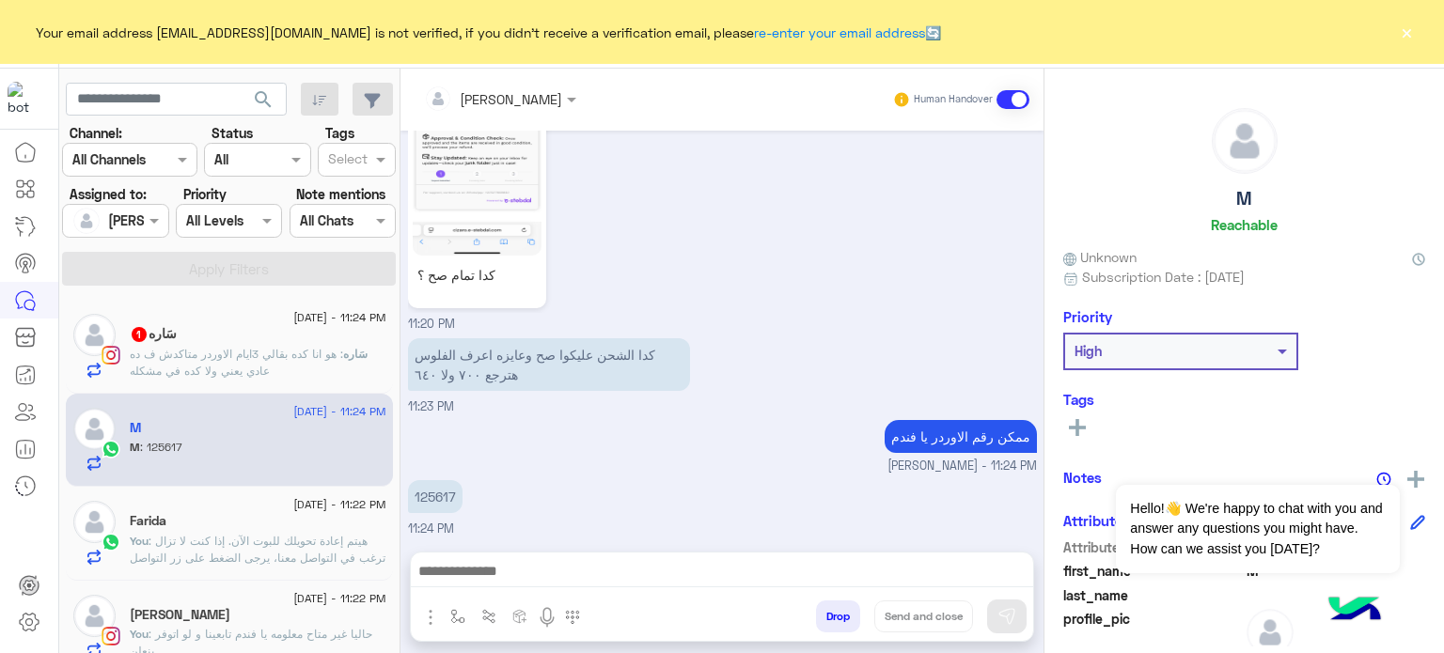
click at [636, 447] on div "ممكن رقم الاوردر يا [PERSON_NAME] - 11:24 PM" at bounding box center [722, 445] width 629 height 60
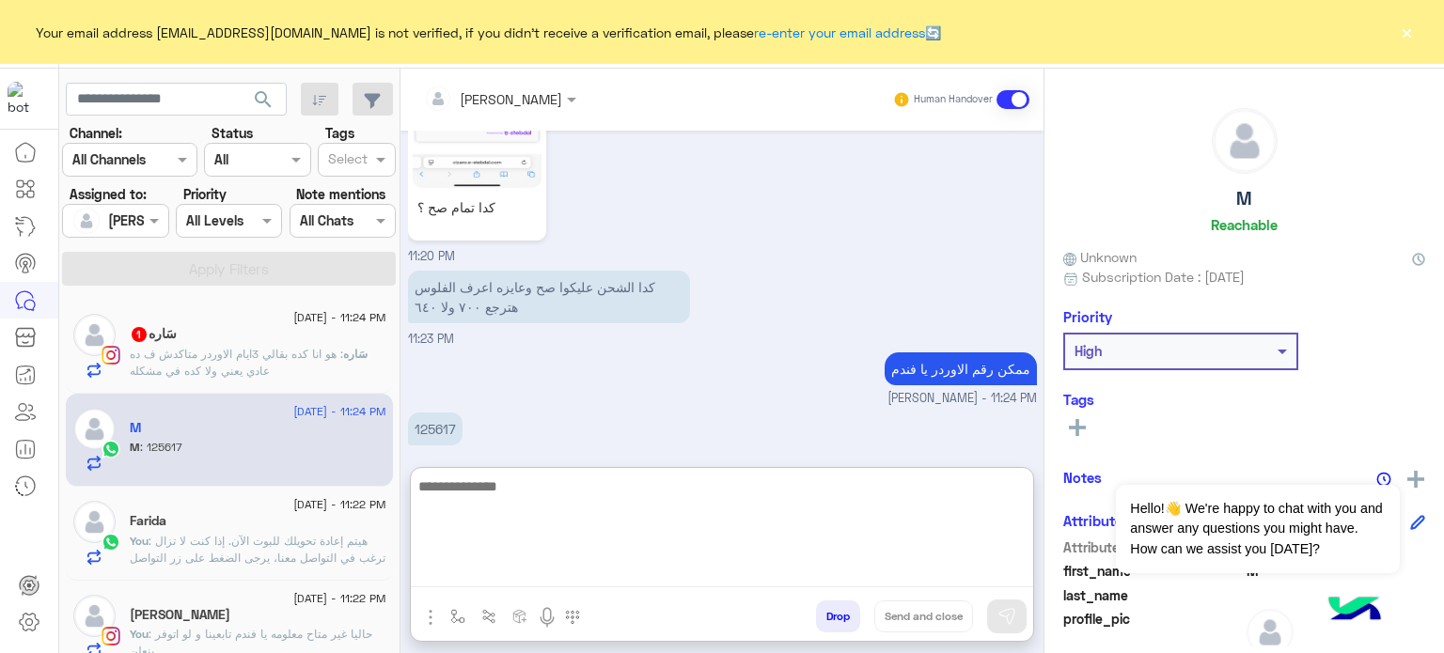
click at [500, 578] on textarea at bounding box center [722, 531] width 622 height 113
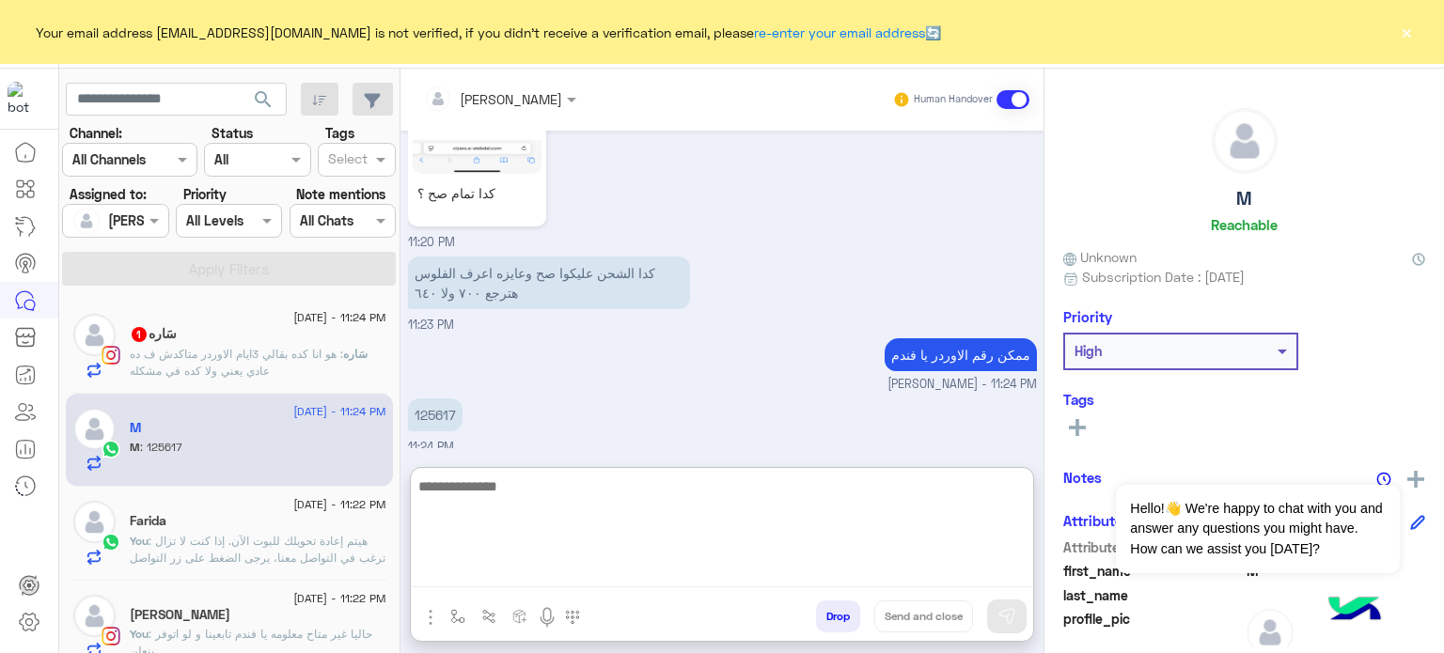
scroll to position [2465, 0]
type textarea "**********"
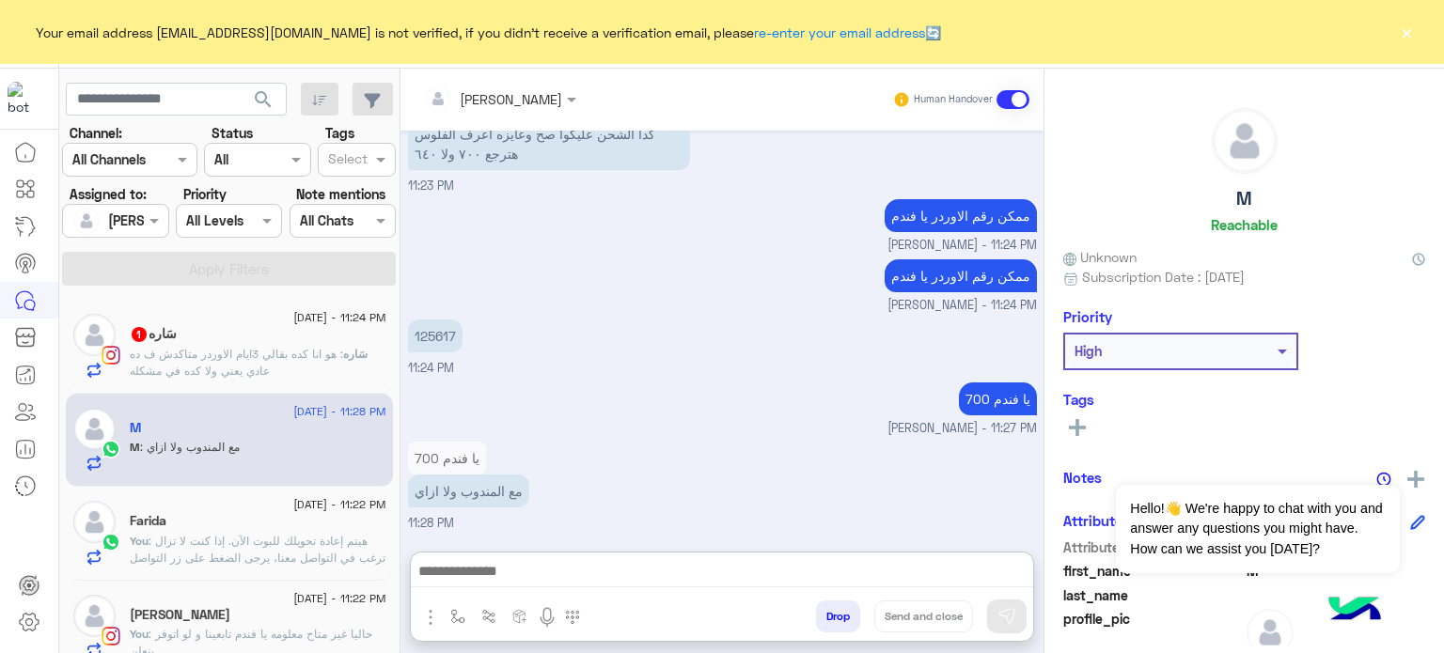
scroll to position [2595, 0]
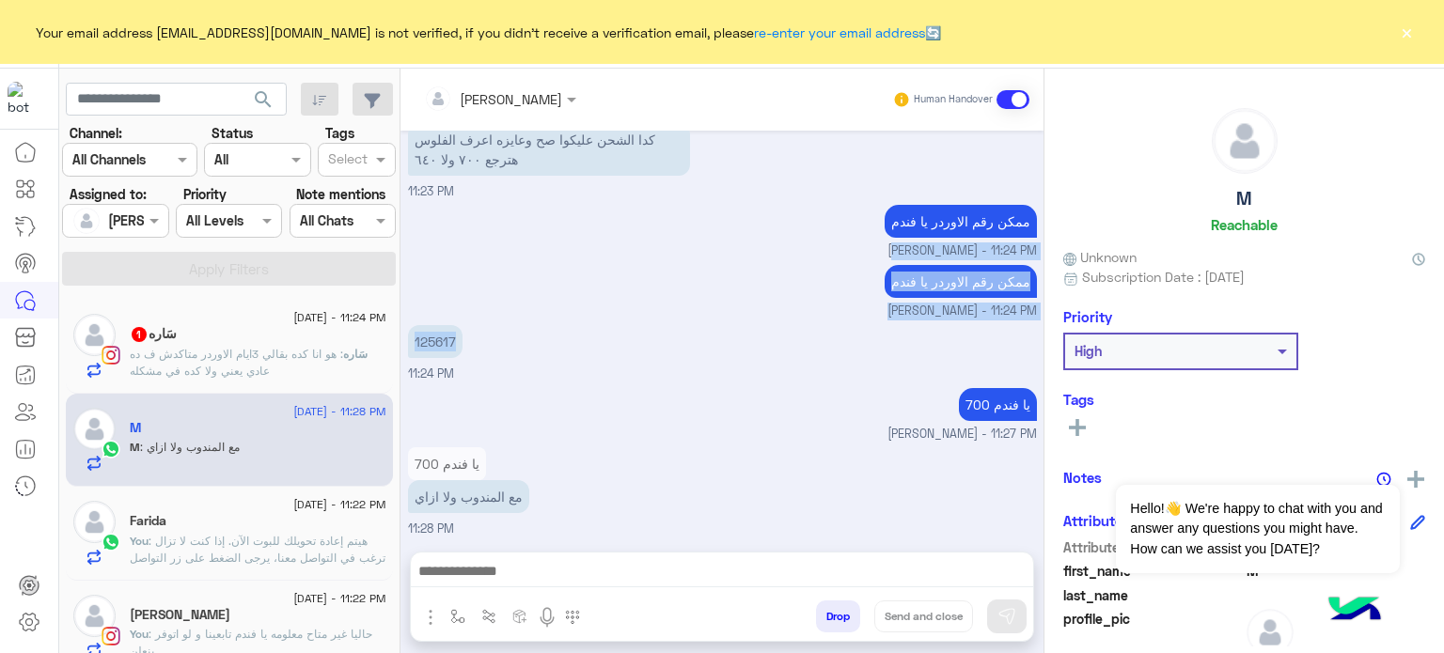
drag, startPoint x: 466, startPoint y: 247, endPoint x: 456, endPoint y: 247, distance: 10.3
click at [456, 247] on div "[DATE] . 06:42 PM عفوًا لم نفهم اختيار ، برجاء توضيح طلبك للمساعدة أكثر أو اختا…" at bounding box center [721, 332] width 643 height 402
copy div "[PERSON_NAME] - 11:24 PM ممكن رقم الاوردر يا [PERSON_NAME] - 11:24 PM 125617"
click at [632, 270] on div "ممكن رقم الاوردر يا [PERSON_NAME] - 11:24 PM" at bounding box center [722, 290] width 629 height 60
drag, startPoint x: 457, startPoint y: 332, endPoint x: 412, endPoint y: 319, distance: 47.0
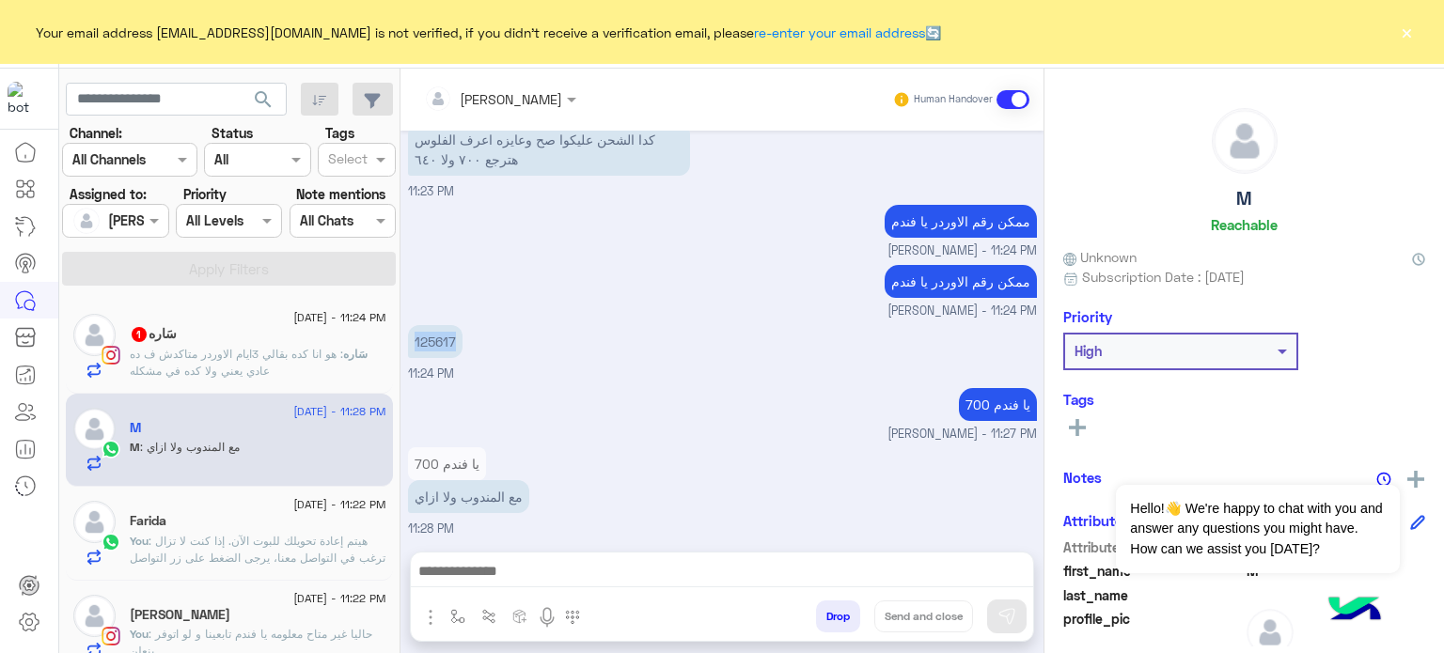
click at [412, 320] on div "125617" at bounding box center [489, 341] width 162 height 42
copy p "125617"
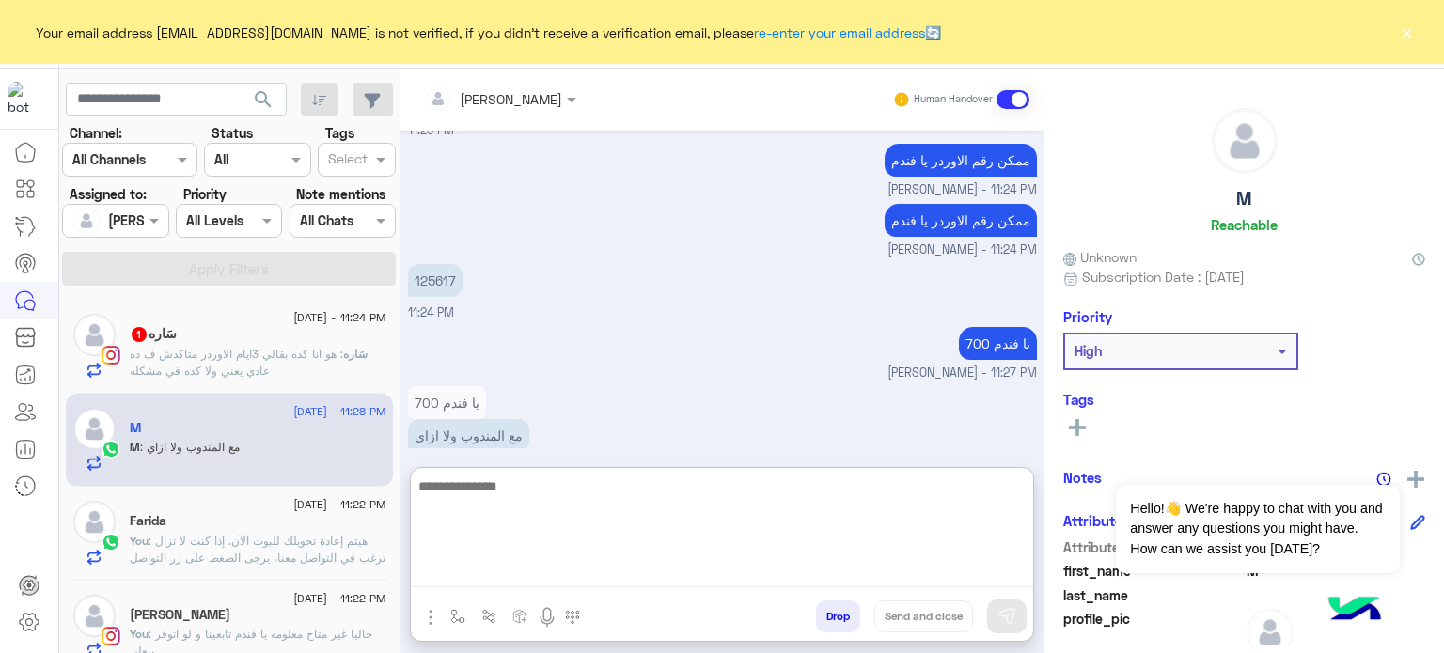
click at [619, 578] on textarea at bounding box center [722, 531] width 622 height 113
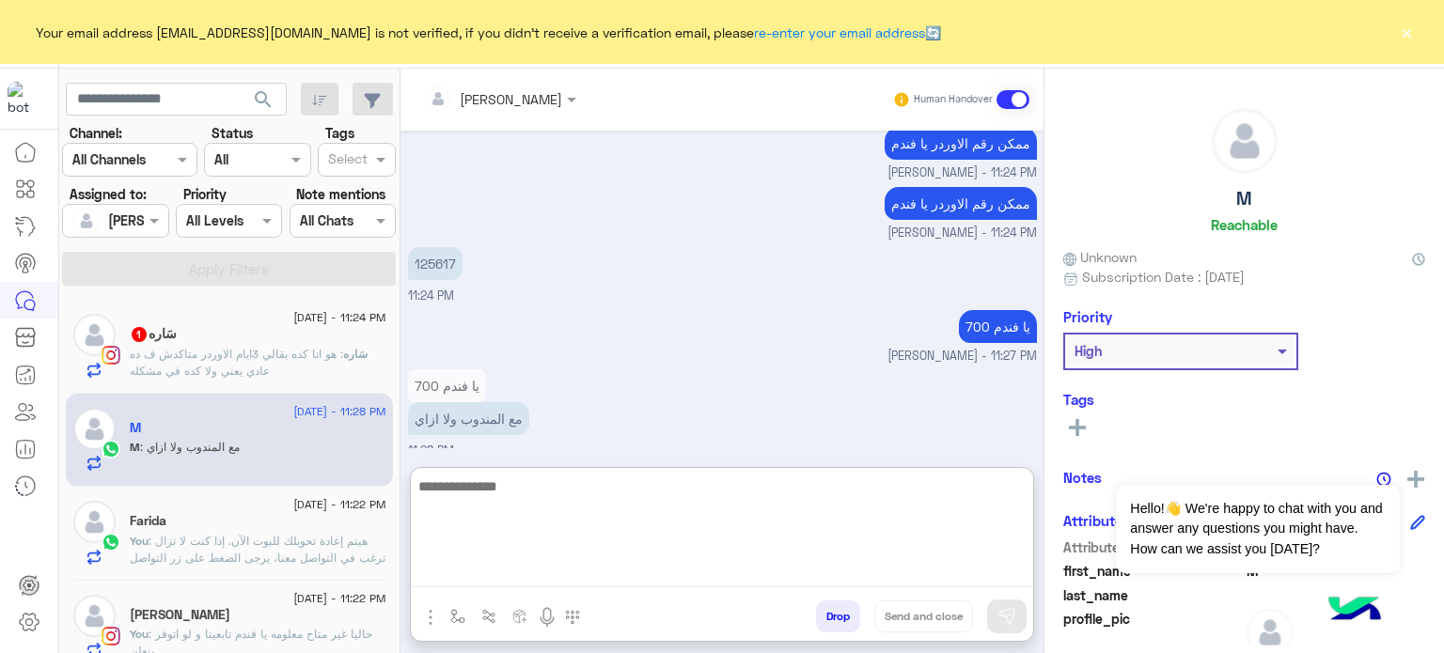
scroll to position [2681, 0]
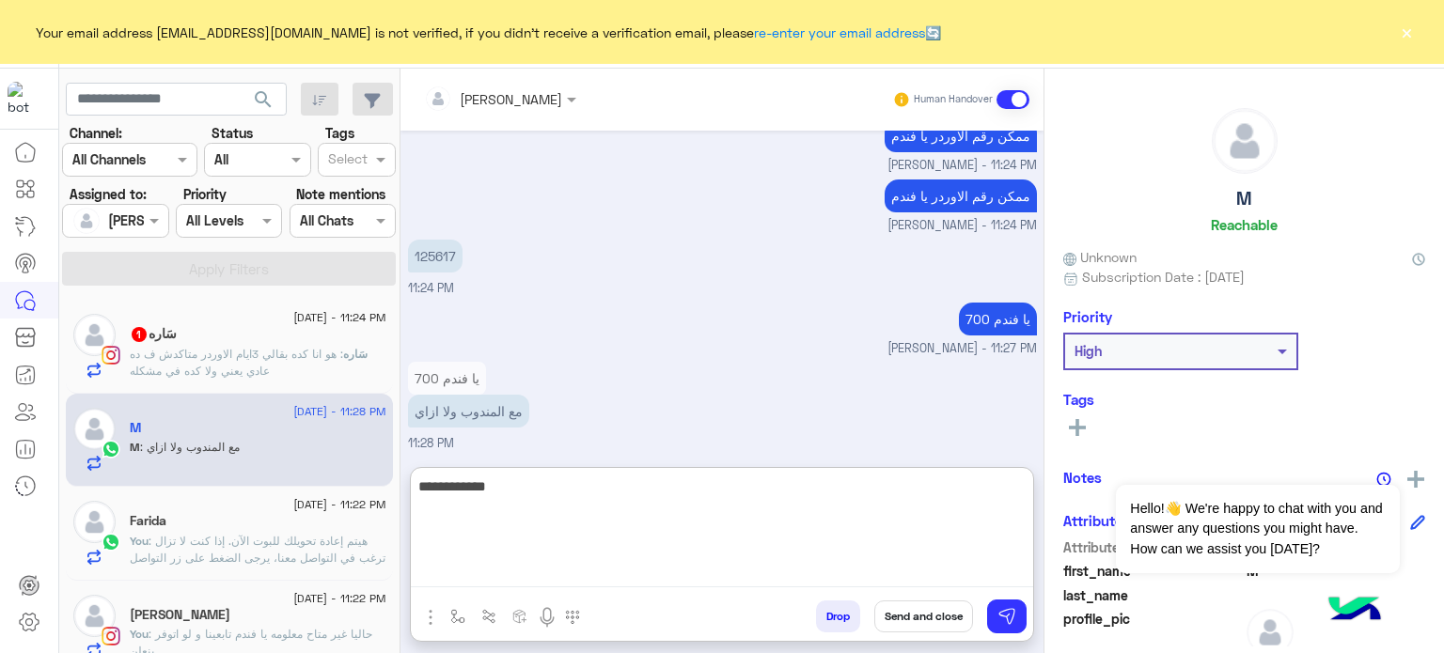
type textarea "**********"
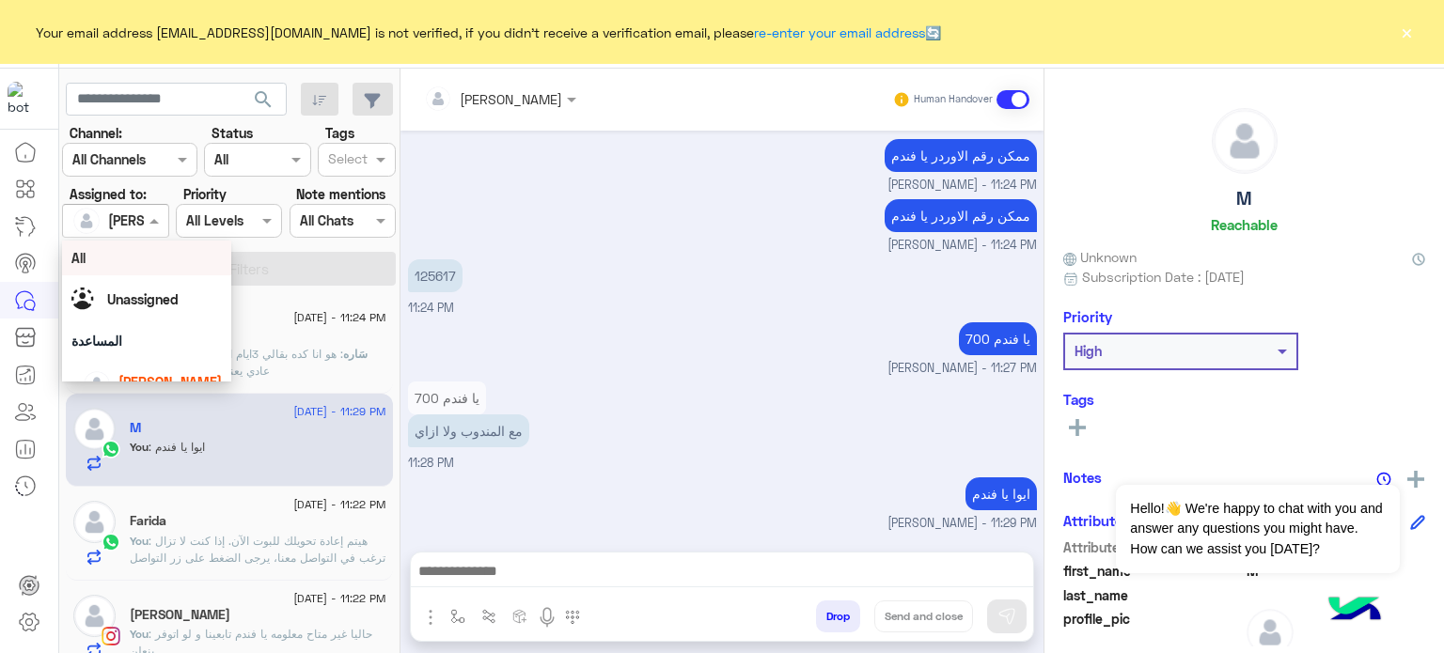
click at [145, 213] on span at bounding box center [156, 221] width 23 height 20
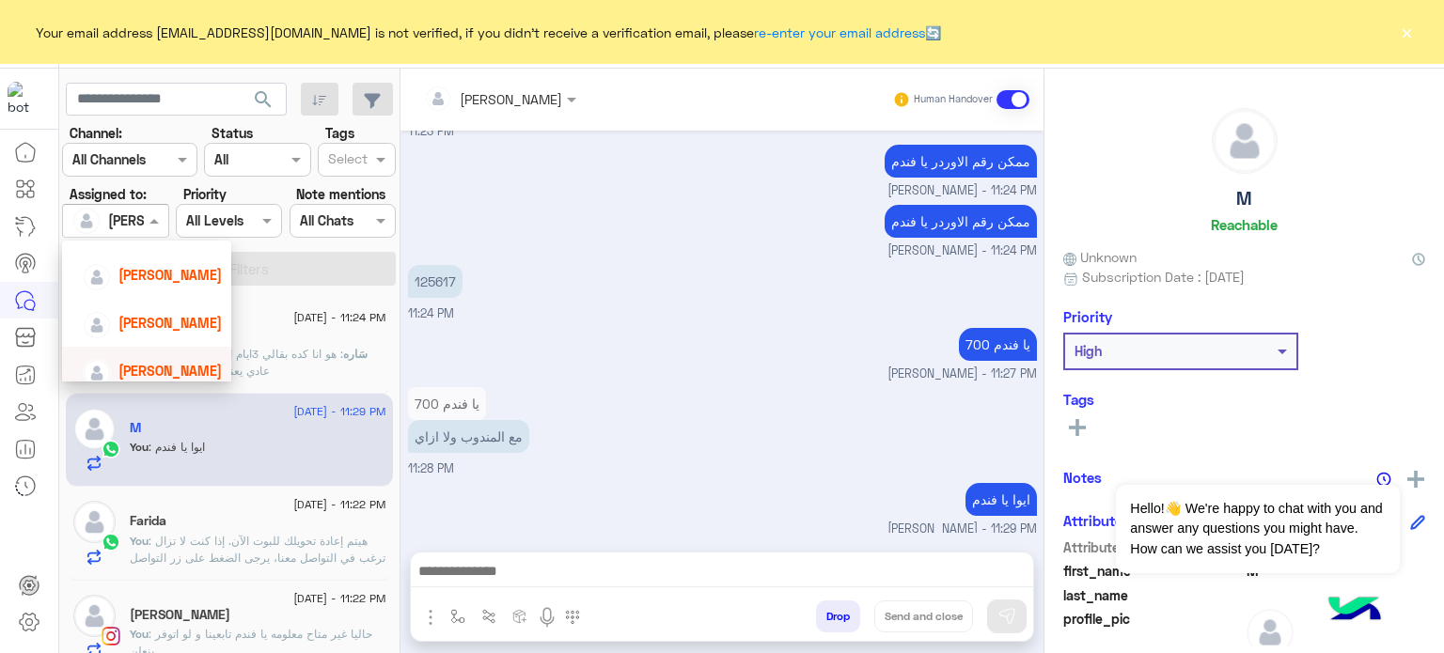
scroll to position [96, 0]
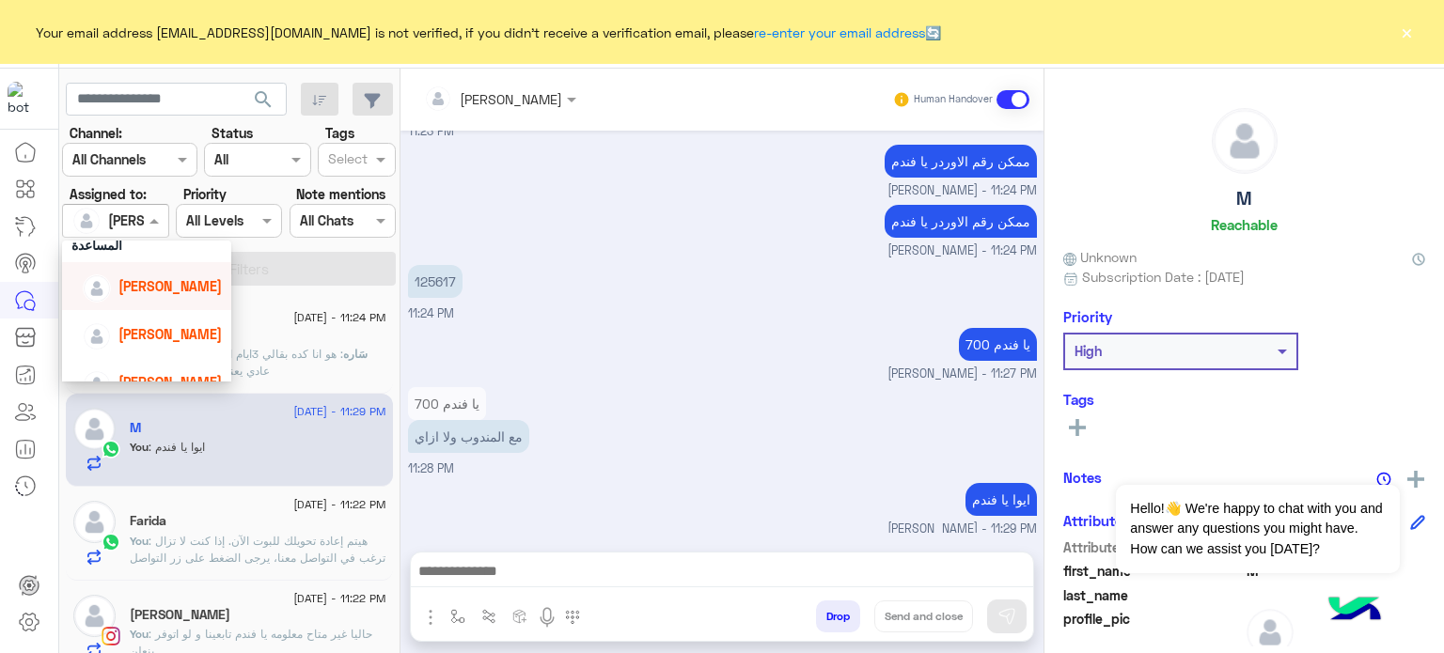
click at [180, 278] on span "[PERSON_NAME]" at bounding box center [169, 286] width 103 height 16
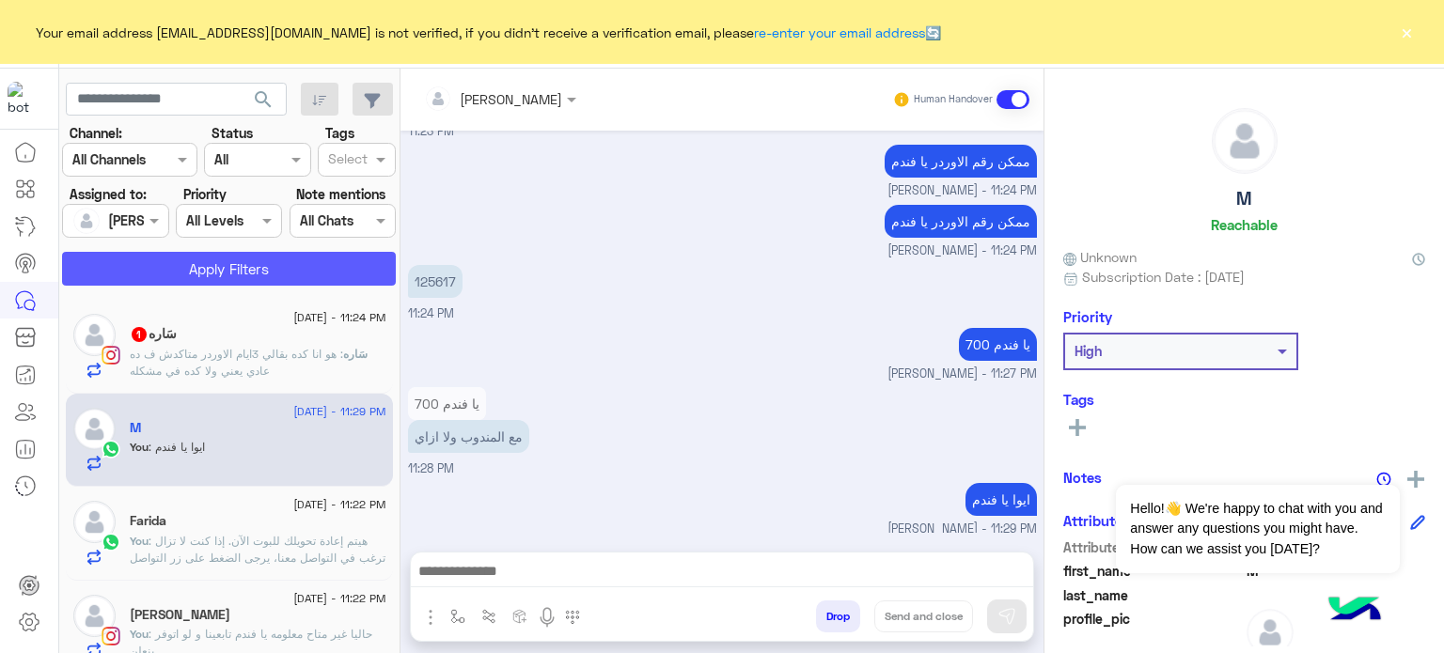
click at [210, 262] on button "Apply Filters" at bounding box center [229, 269] width 334 height 34
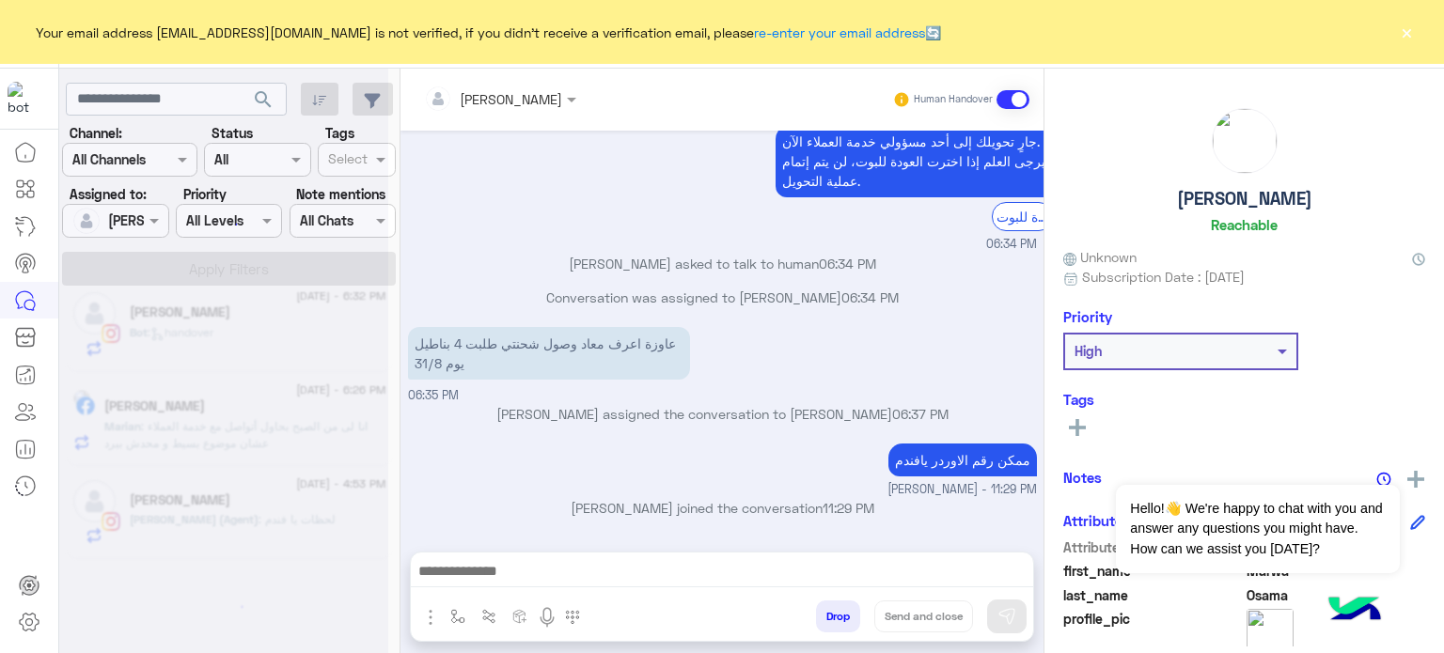
scroll to position [9, 0]
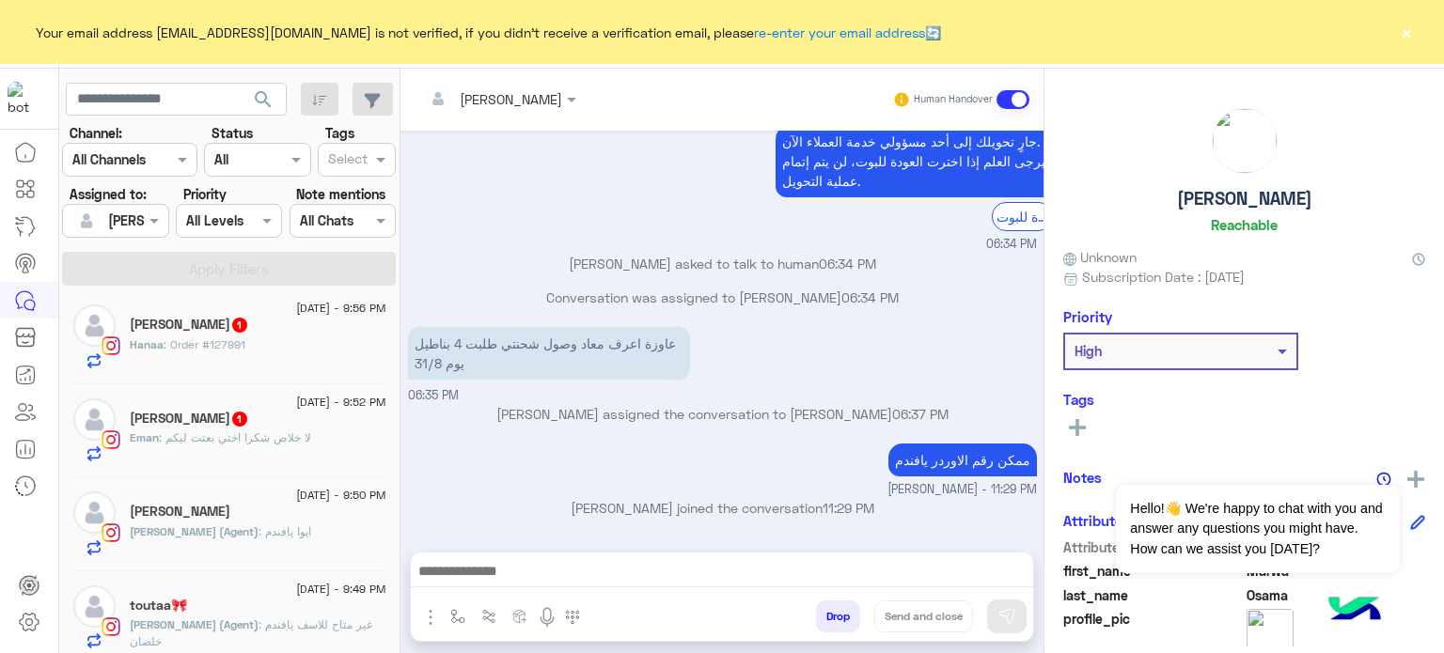
click at [265, 416] on div "[PERSON_NAME] 1" at bounding box center [258, 421] width 257 height 20
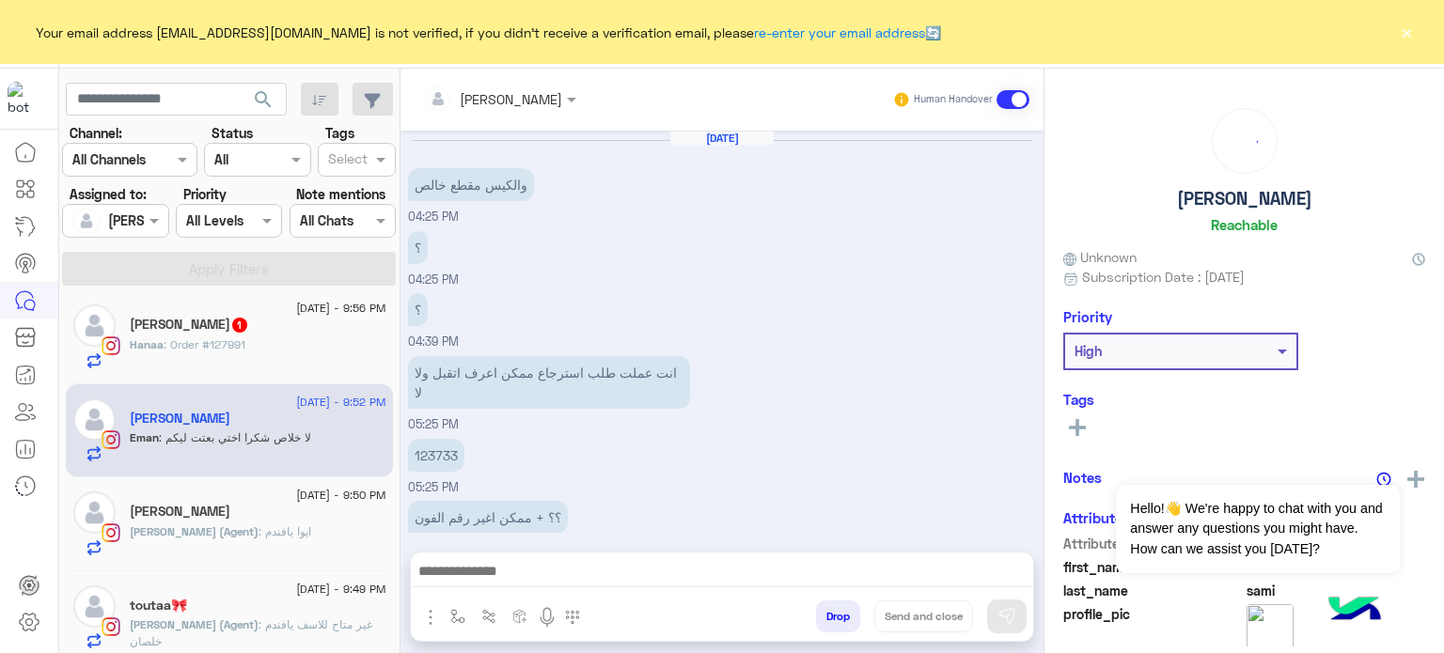
scroll to position [195, 0]
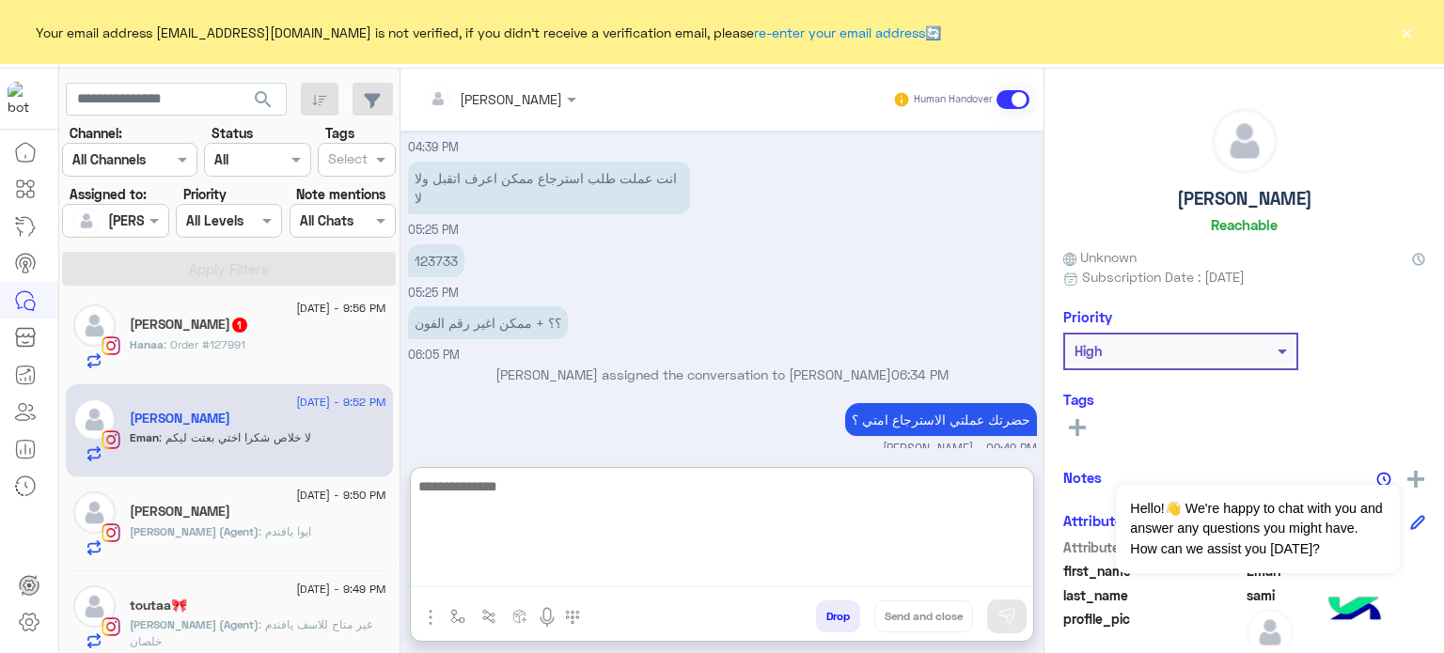
click at [629, 578] on textarea at bounding box center [722, 531] width 622 height 113
type textarea "**********"
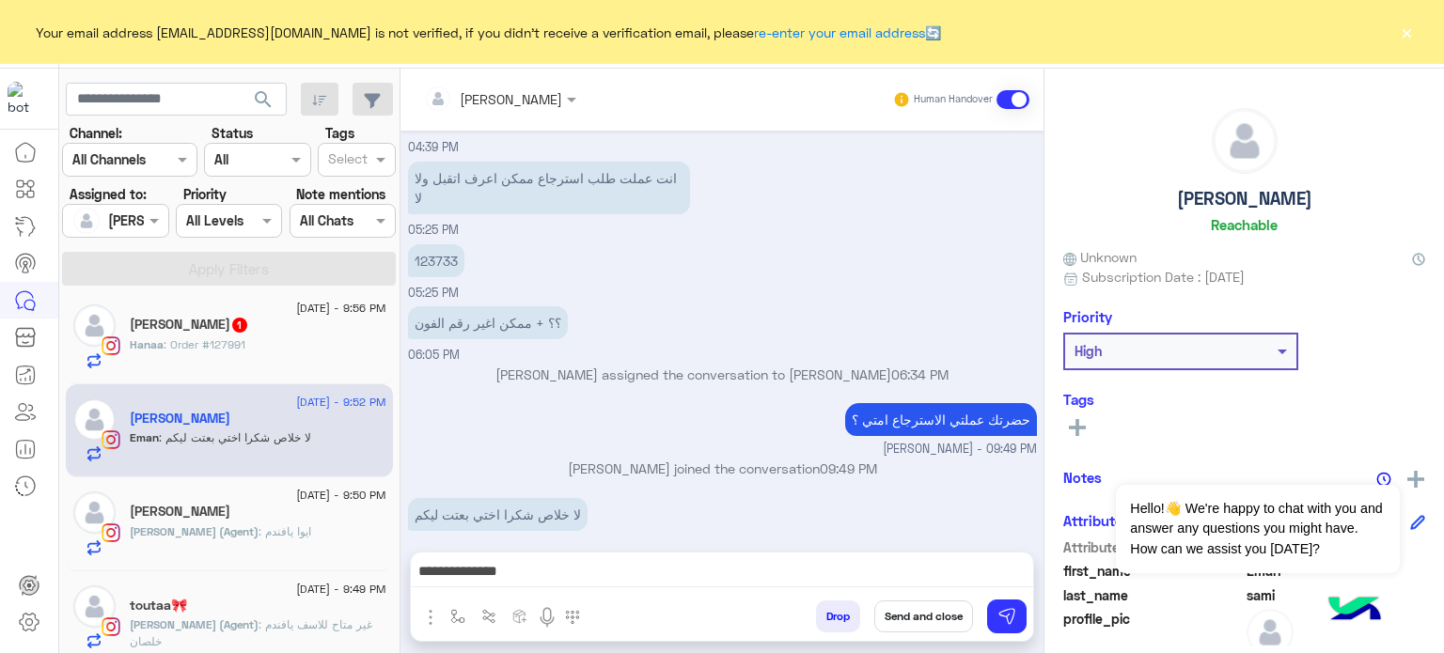
click at [914, 613] on button "Send and close" at bounding box center [923, 617] width 99 height 32
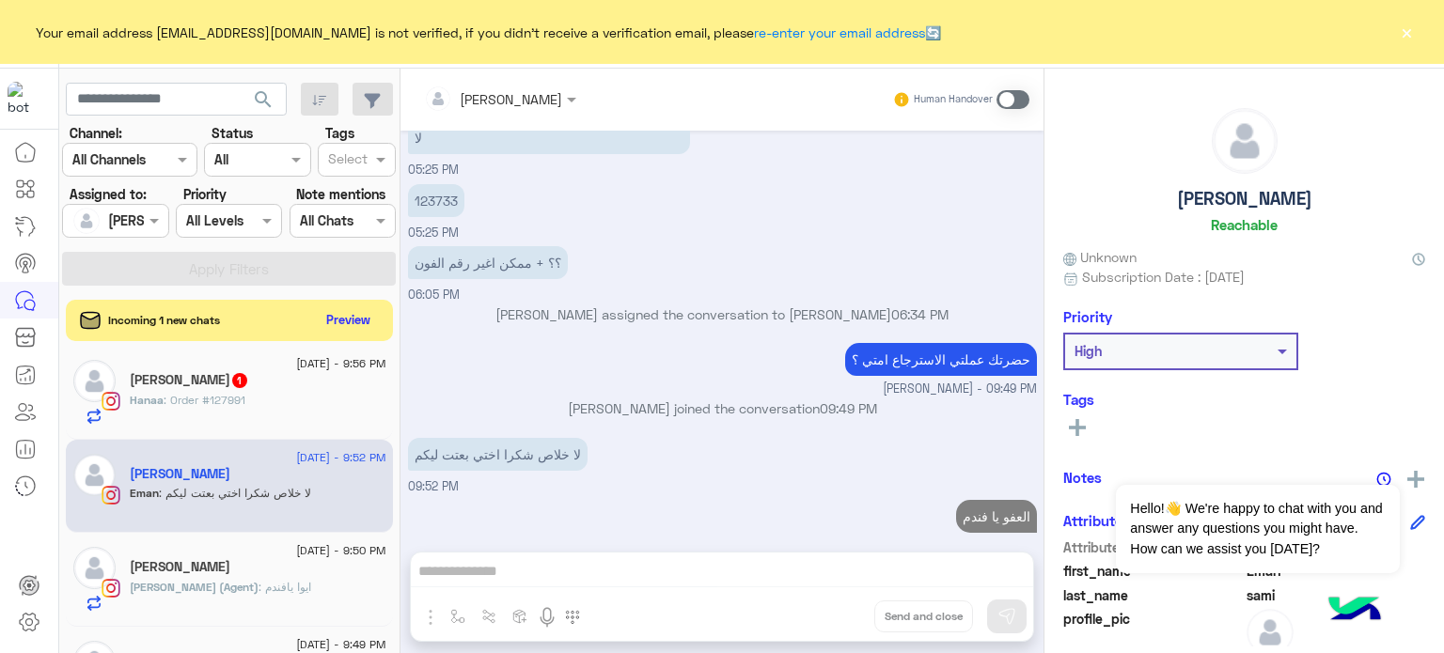
scroll to position [289, 0]
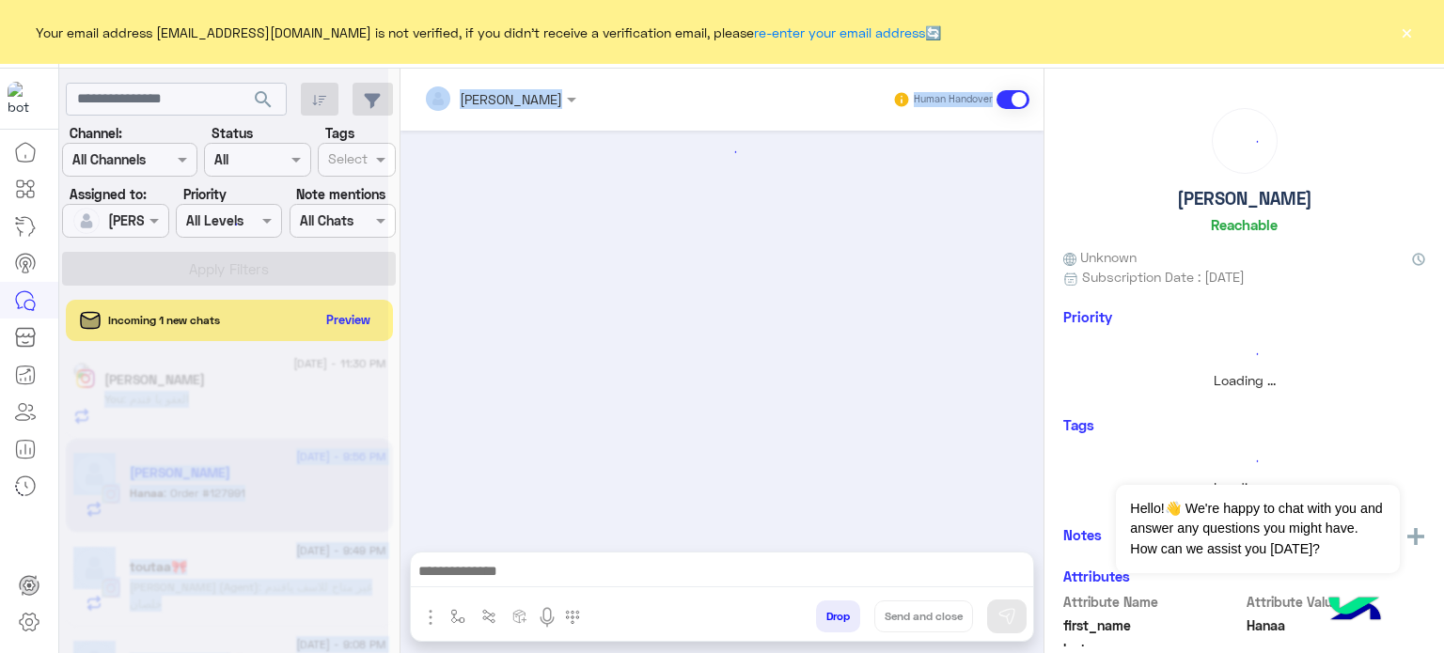
drag, startPoint x: 396, startPoint y: 383, endPoint x: 418, endPoint y: 579, distance: 197.7
click at [418, 579] on mat-drawer-container "search Channel: Channel All Channels Status Channel All Tags Select Assigned to…" at bounding box center [751, 365] width 1385 height 592
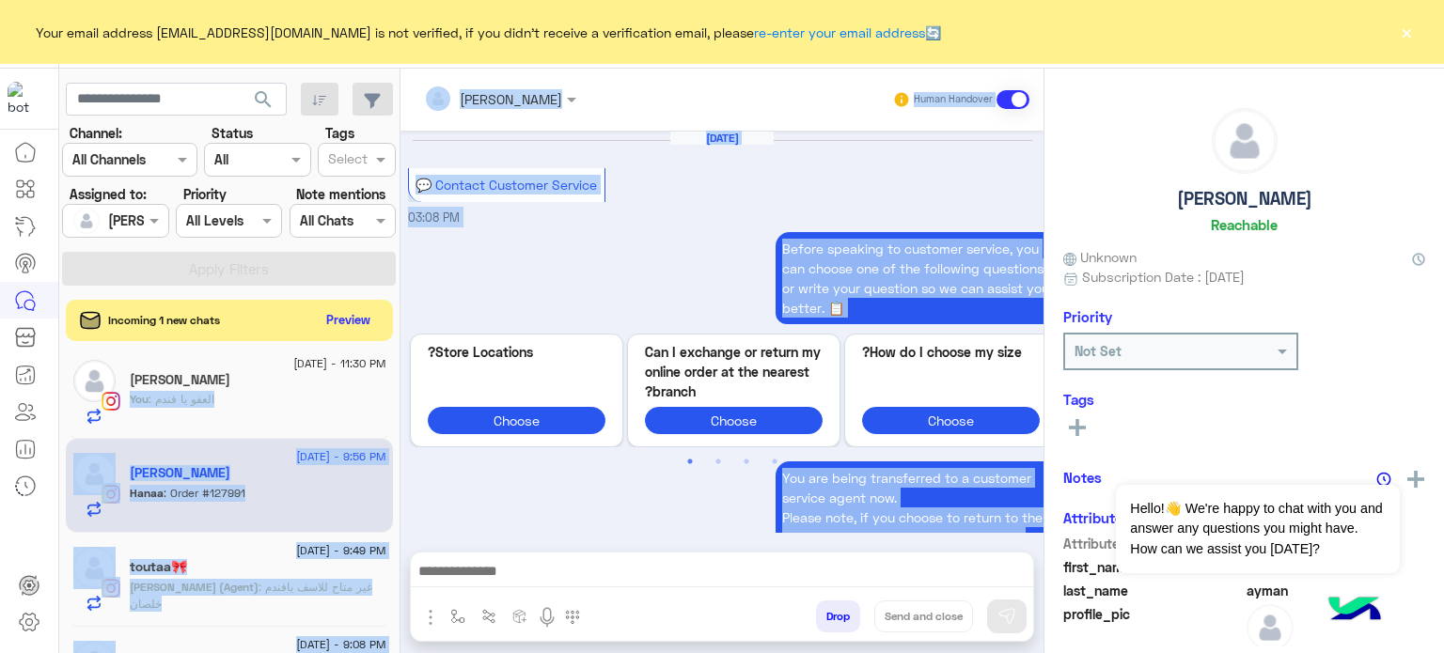
scroll to position [584, 0]
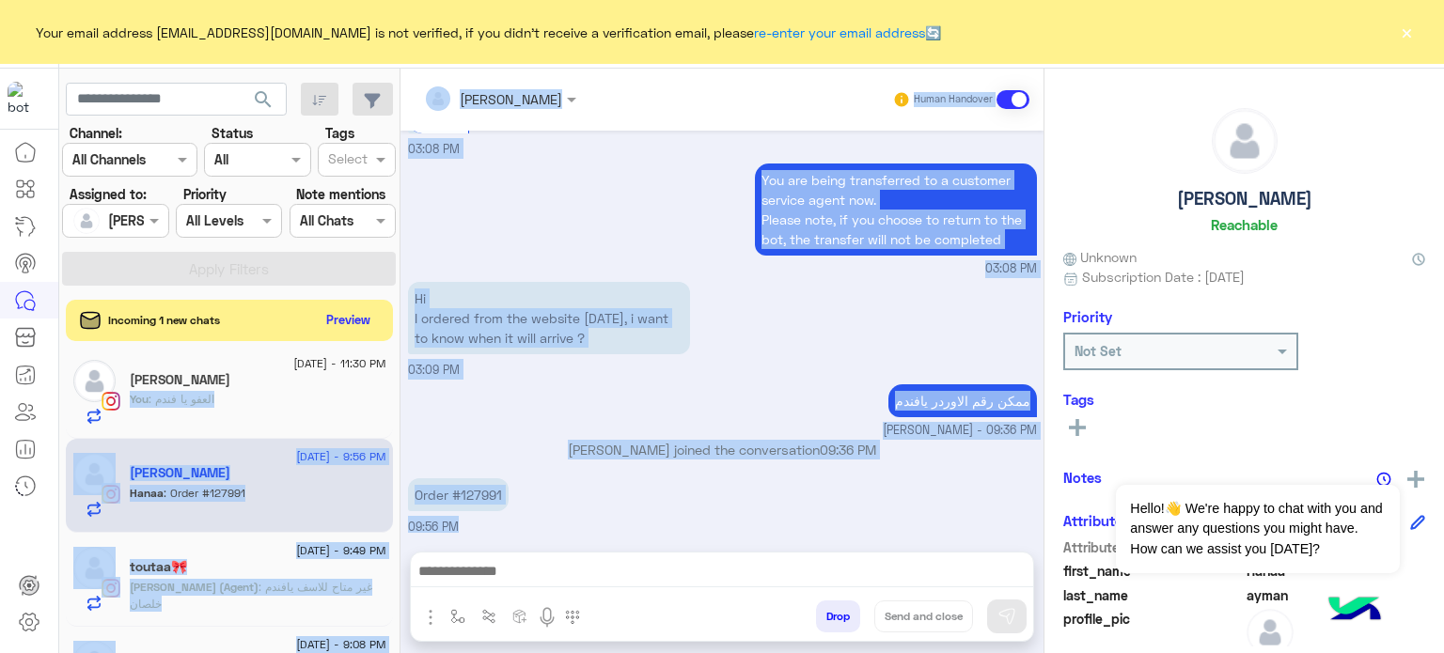
click at [539, 214] on div "You are being transferred to a customer service agent now. Please note, if you …" at bounding box center [722, 218] width 629 height 119
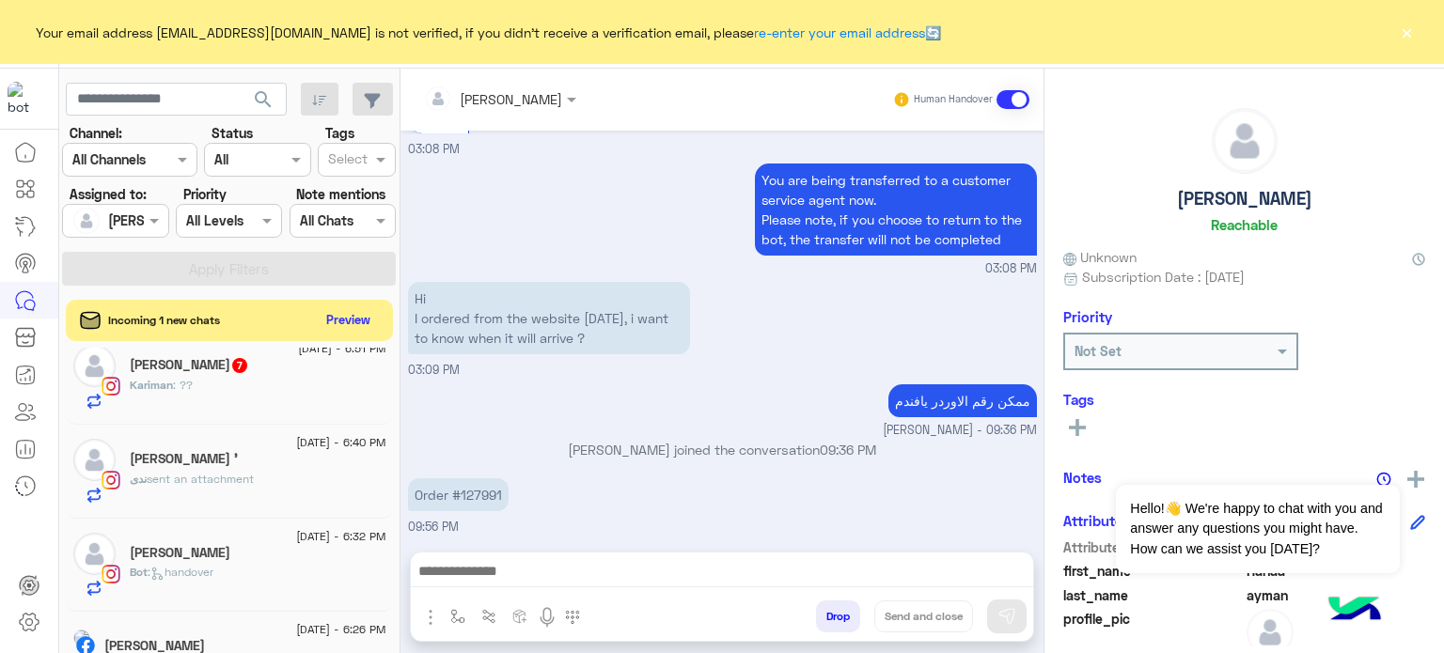
scroll to position [1482, 0]
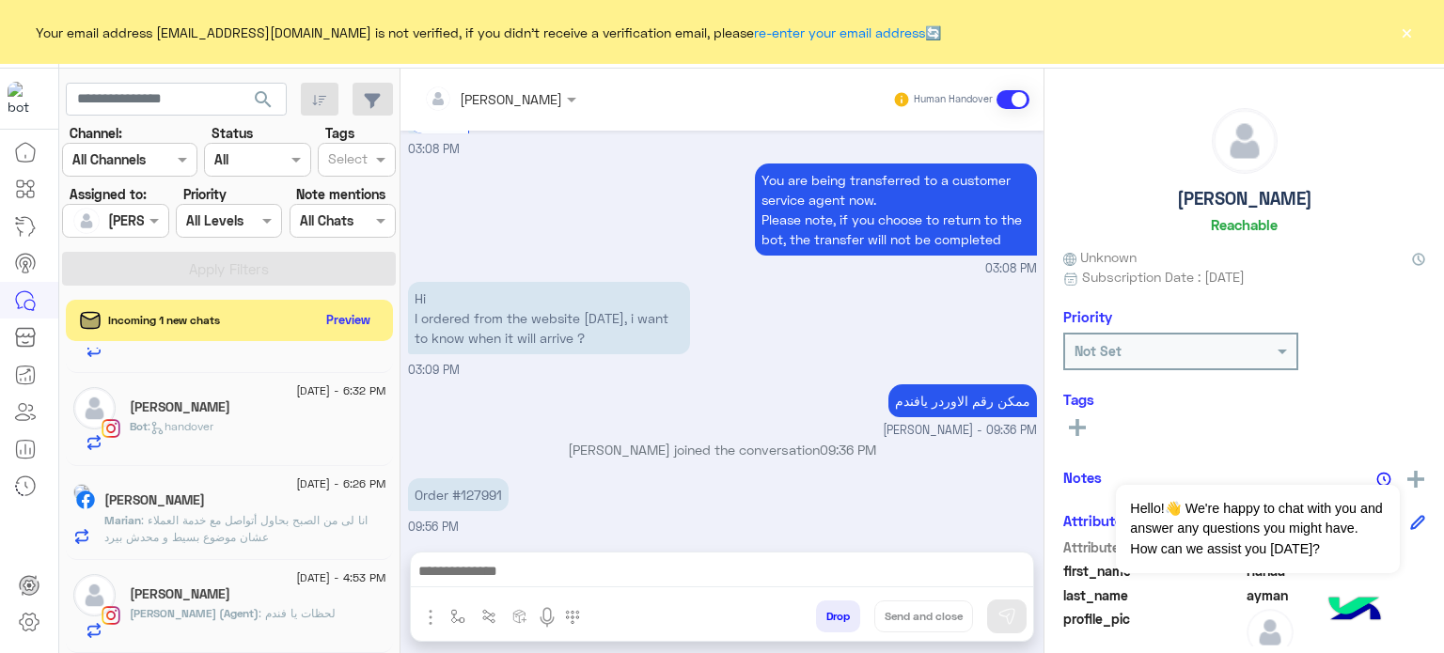
click at [286, 409] on div "[PERSON_NAME]" at bounding box center [258, 409] width 257 height 20
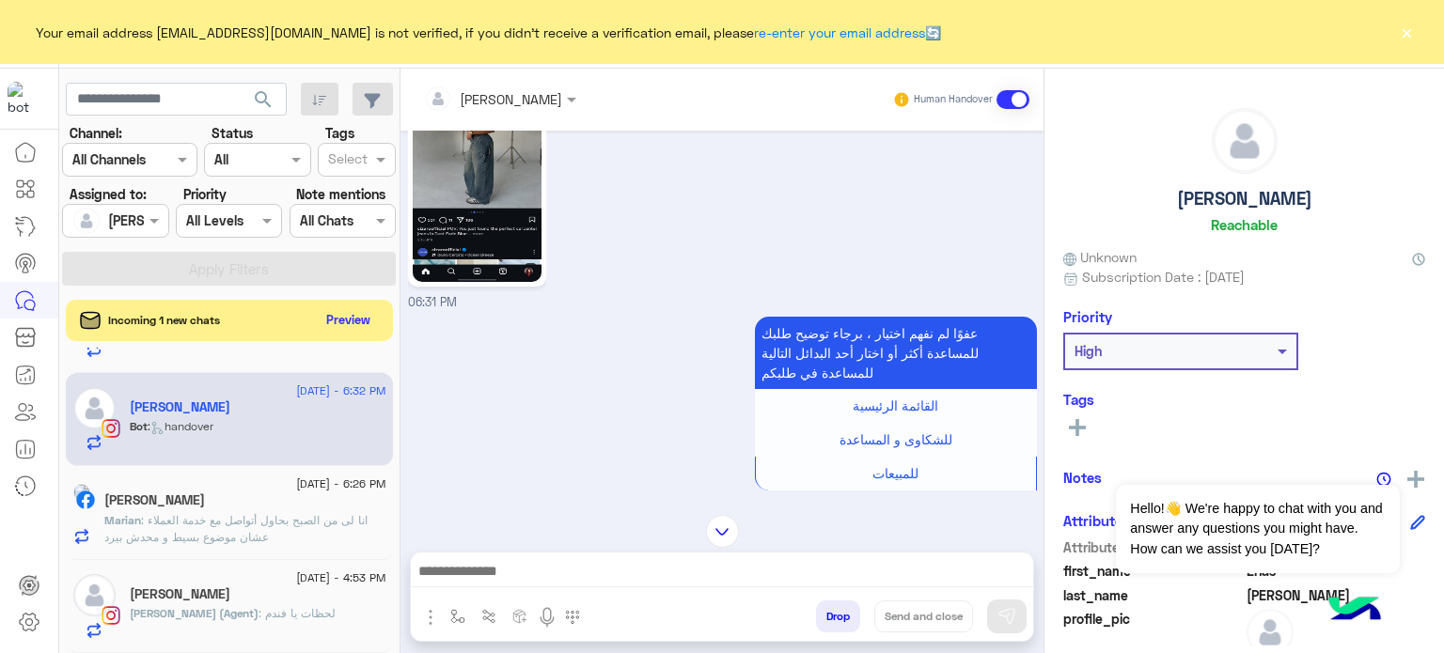
scroll to position [107, 0]
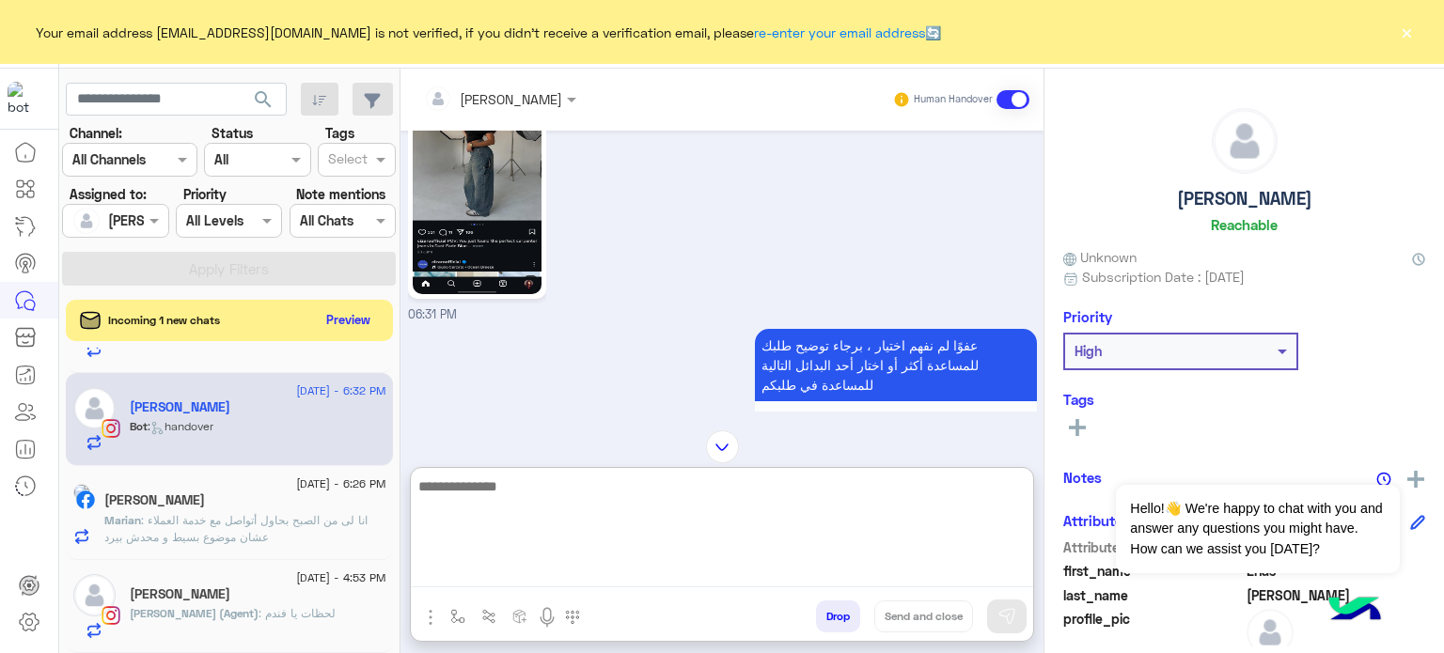
click at [493, 572] on textarea at bounding box center [722, 531] width 622 height 113
type textarea "**********"
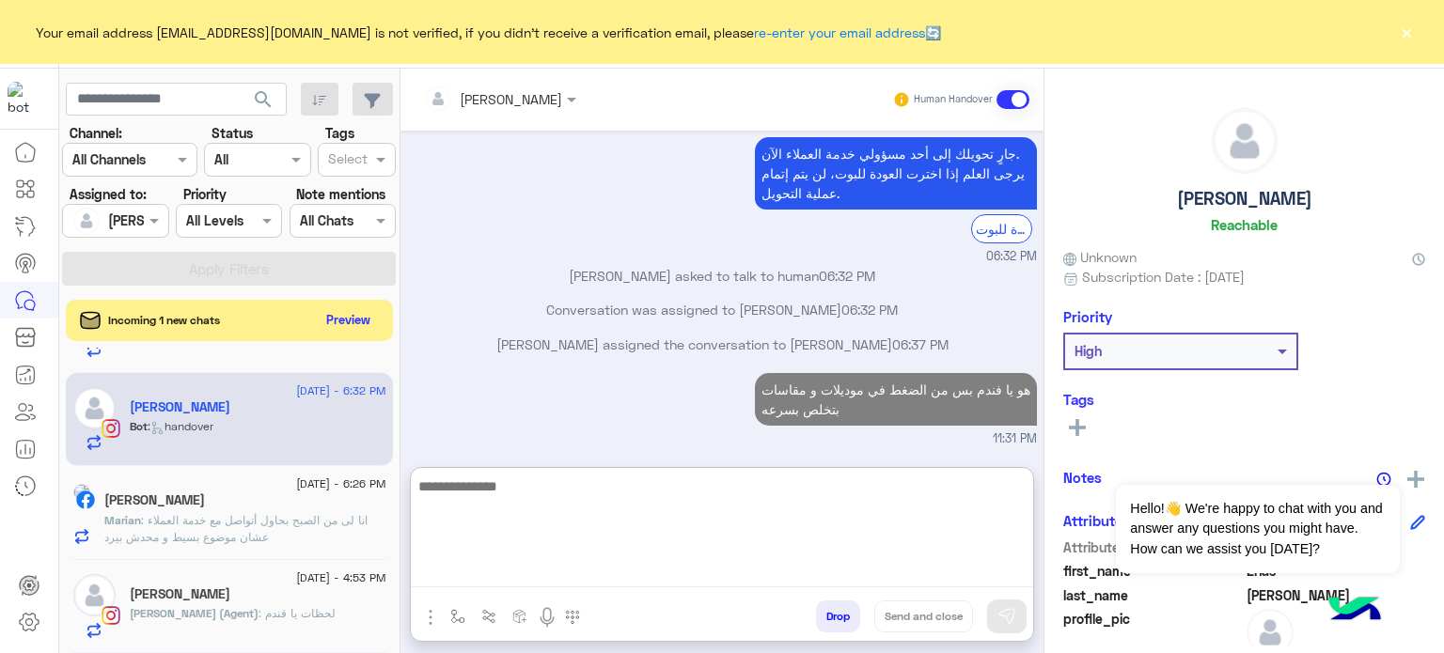
scroll to position [980, 0]
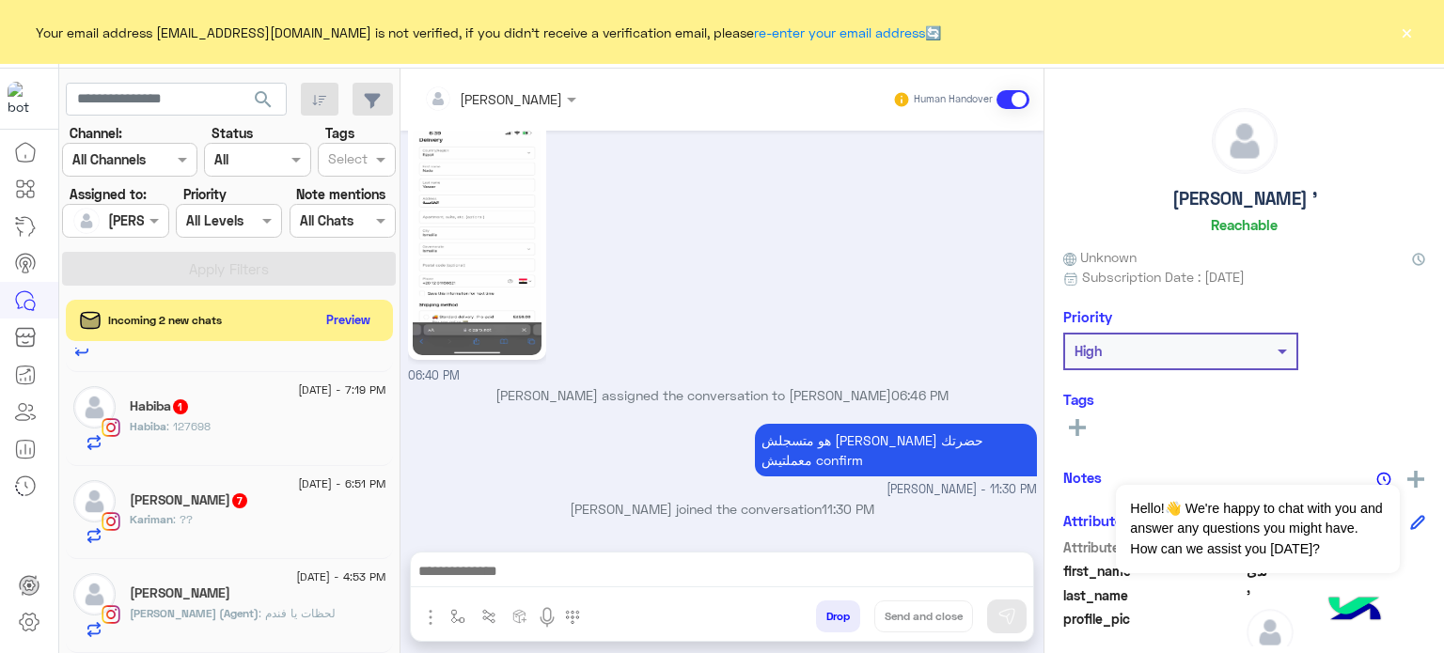
scroll to position [820, 0]
click at [307, 536] on div "Kariman : ??" at bounding box center [258, 527] width 257 height 33
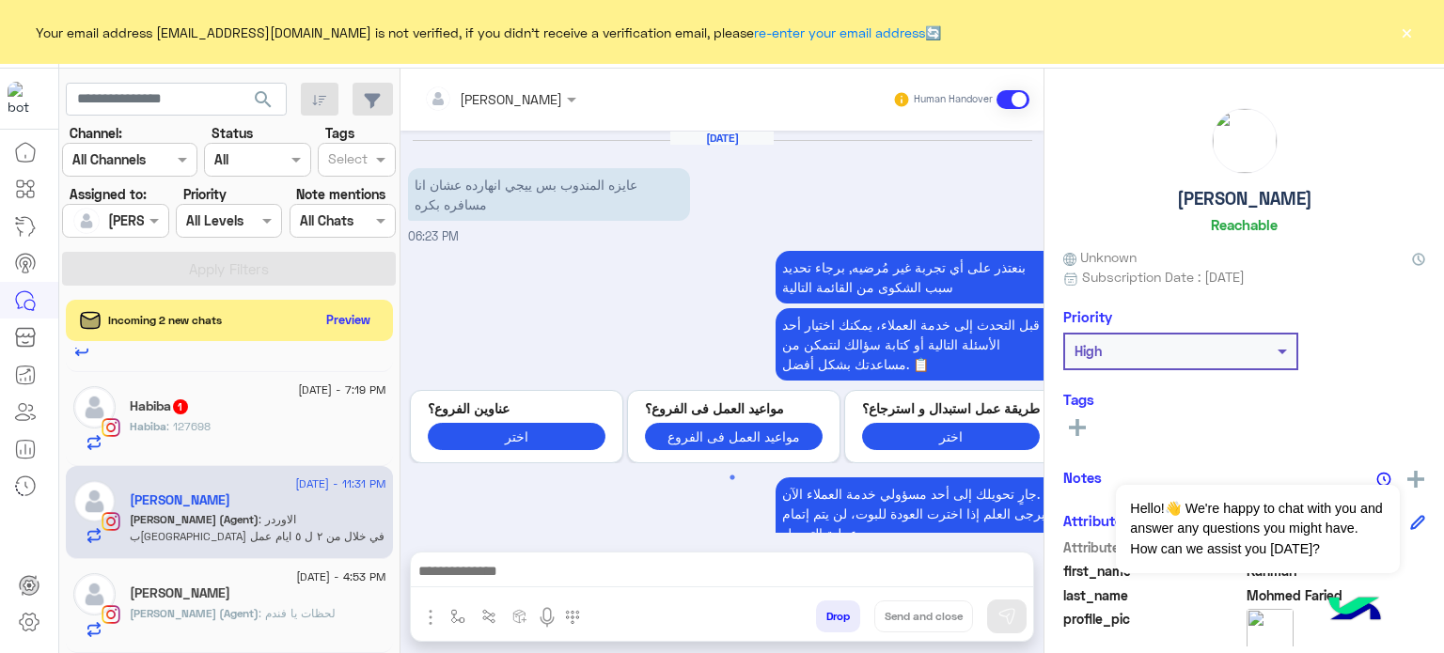
scroll to position [709, 0]
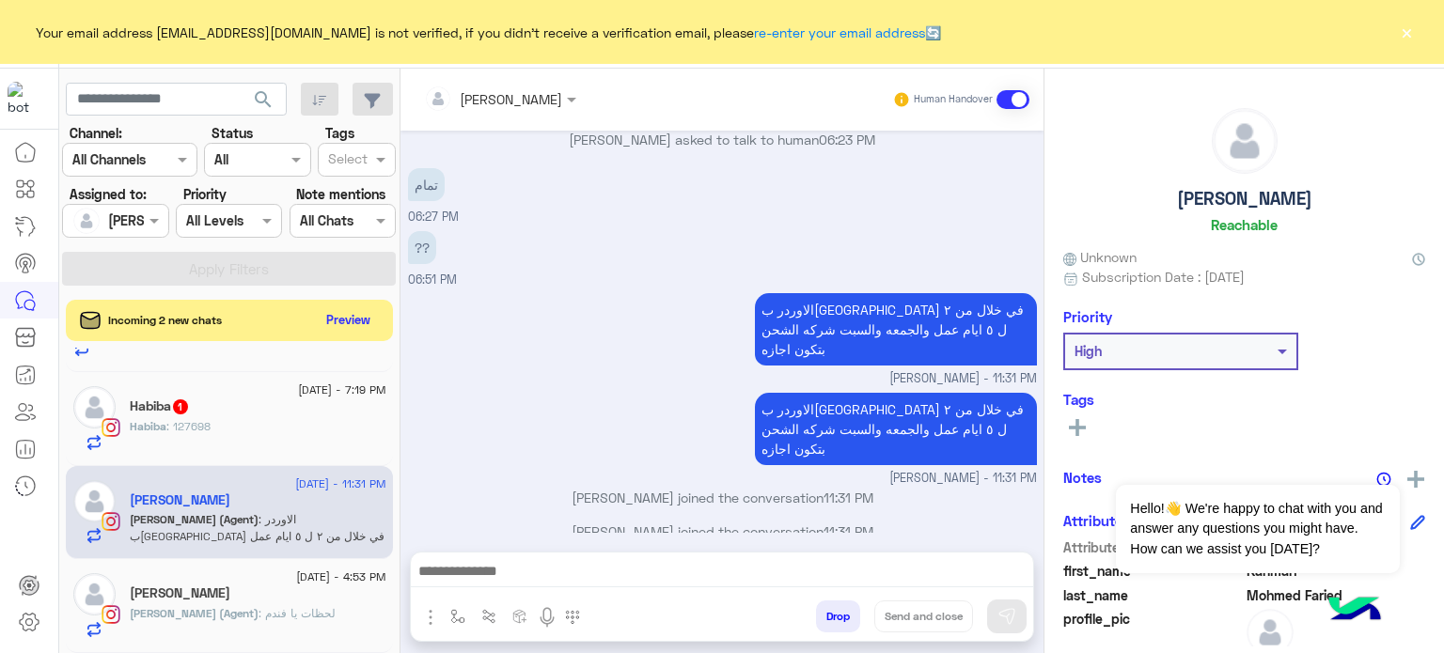
click at [827, 625] on button "Drop" at bounding box center [838, 617] width 44 height 32
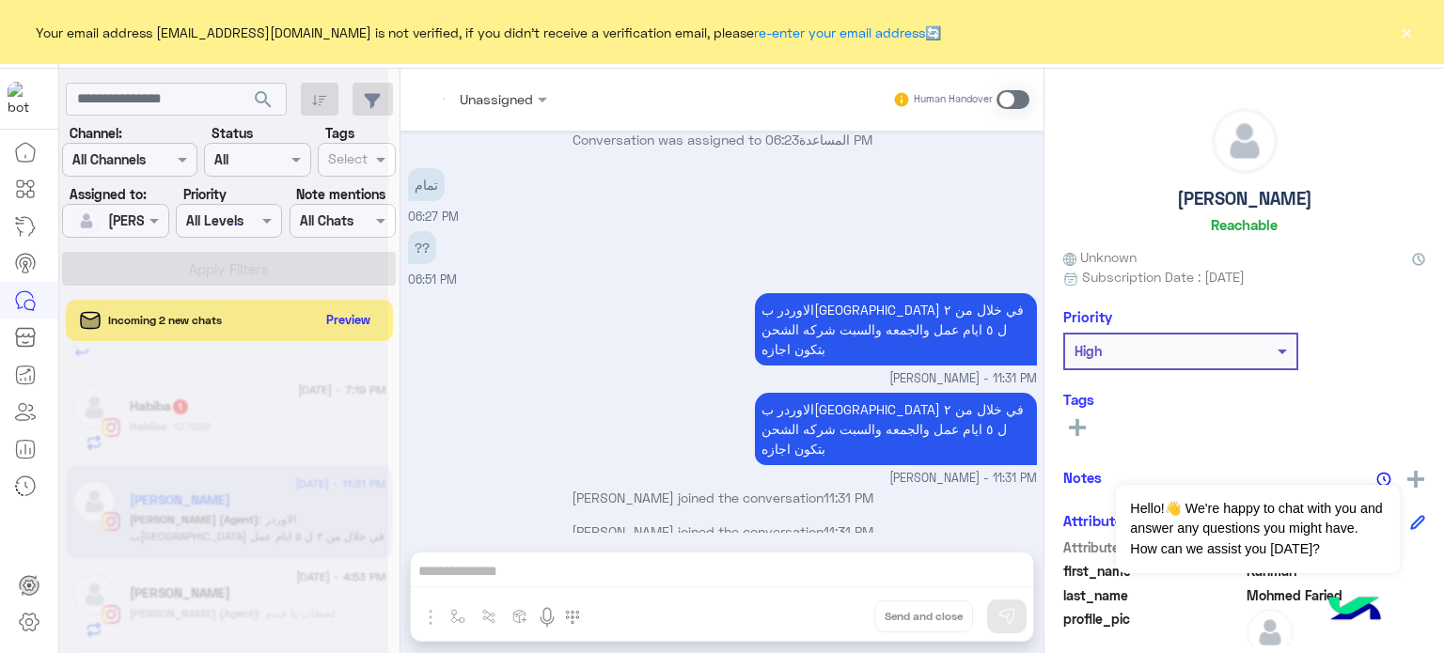
scroll to position [743, 0]
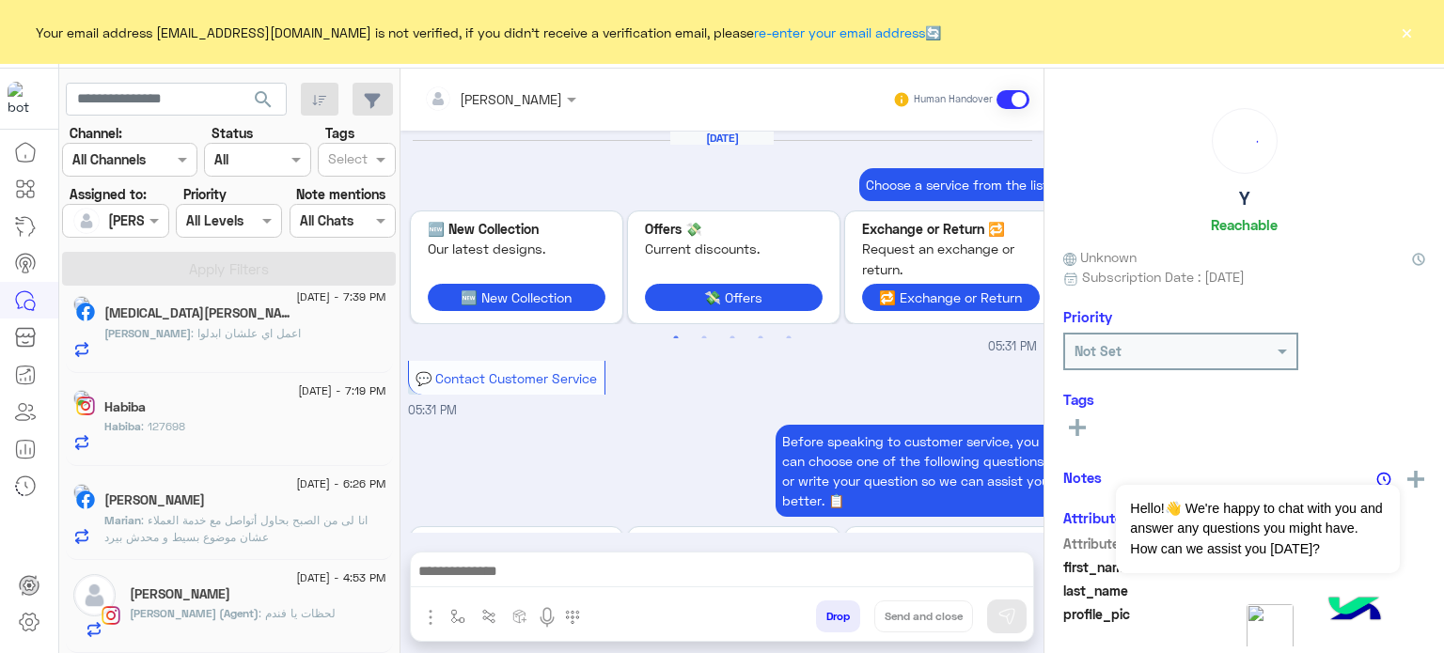
scroll to position [671, 0]
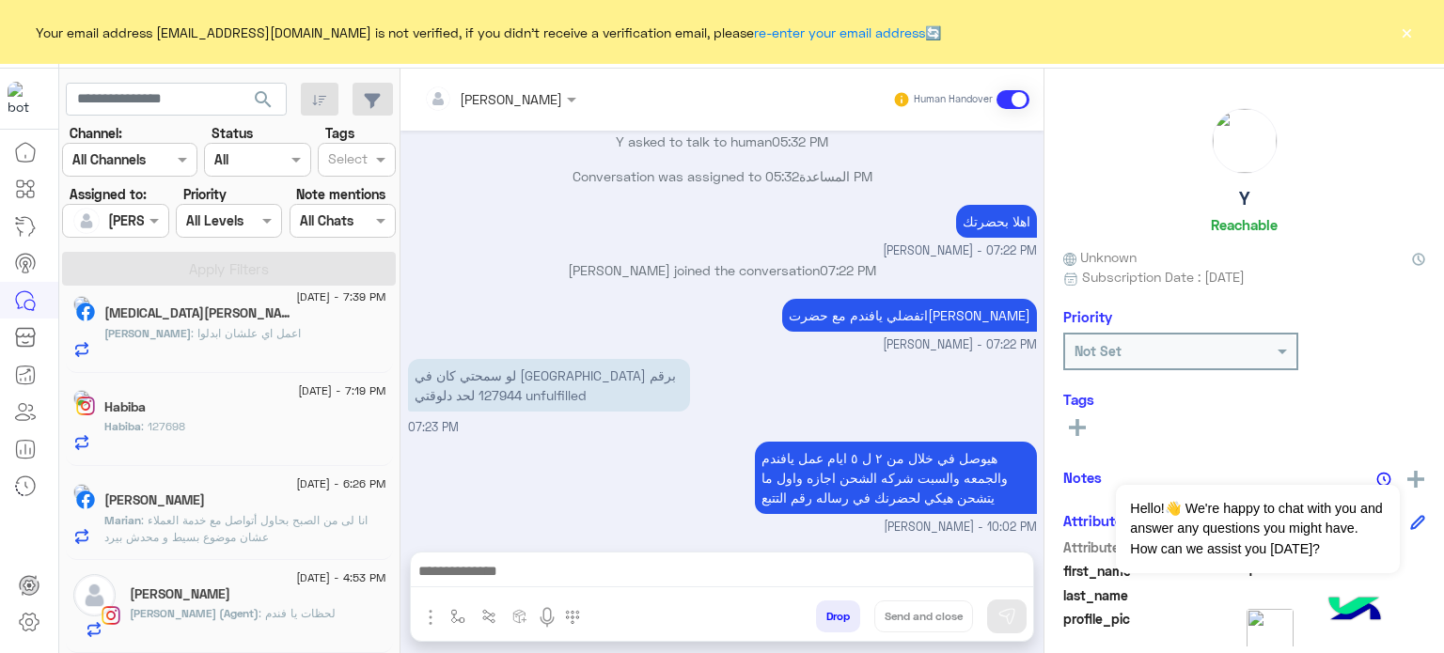
click at [249, 409] on div "Habiba" at bounding box center [245, 409] width 282 height 20
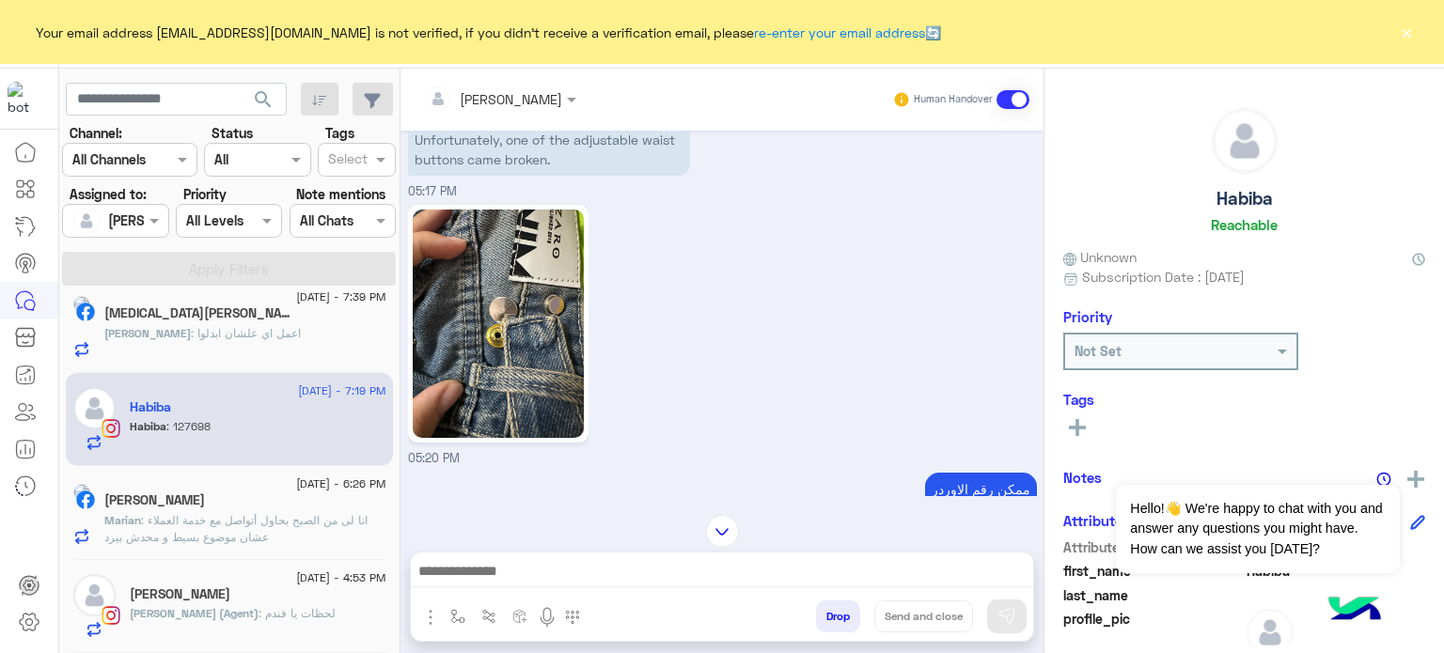
scroll to position [805, 0]
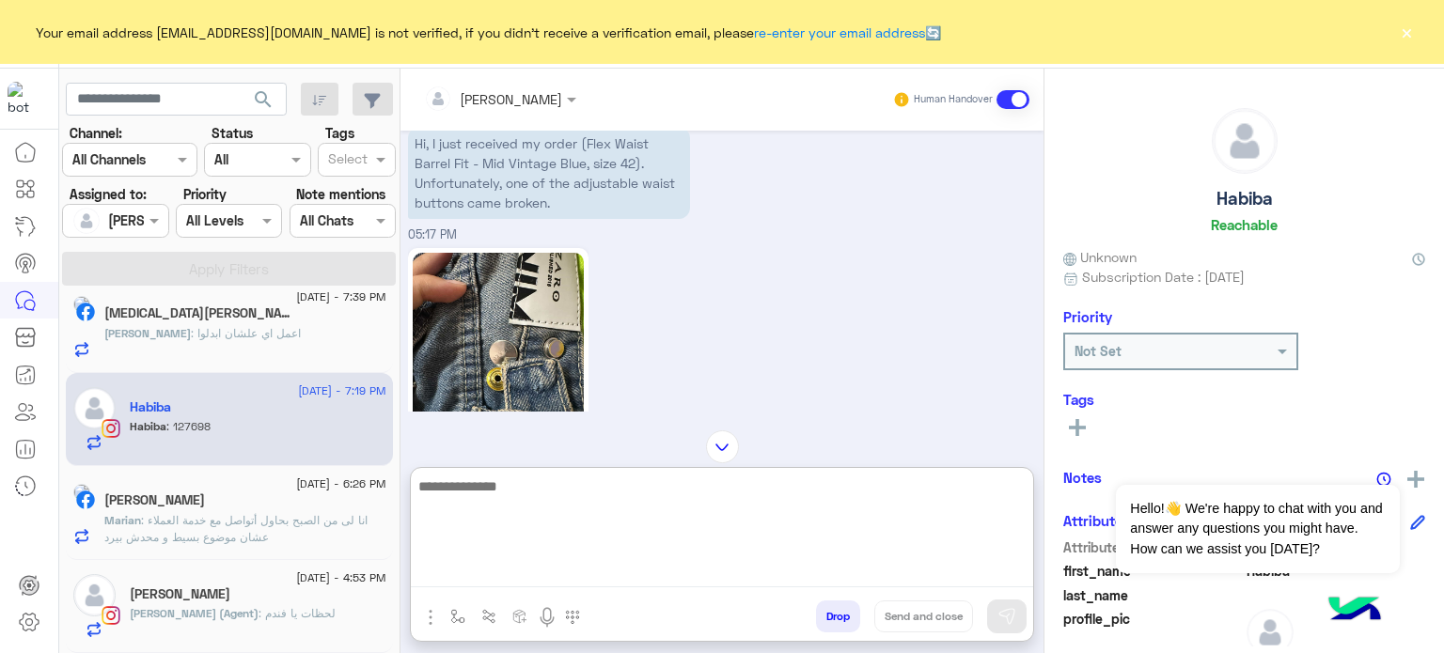
click at [474, 571] on textarea at bounding box center [722, 531] width 622 height 113
type textarea "**********"
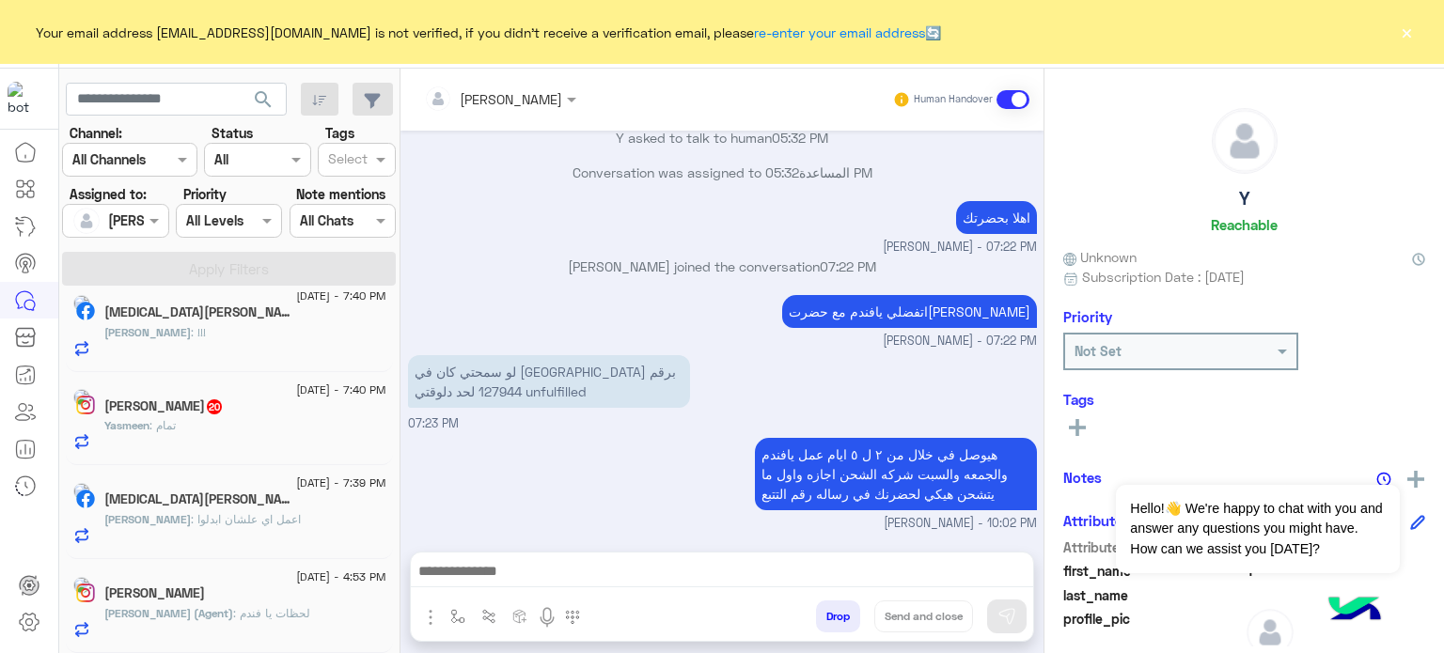
scroll to position [694, 0]
click at [305, 507] on span "7" at bounding box center [314, 499] width 19 height 16
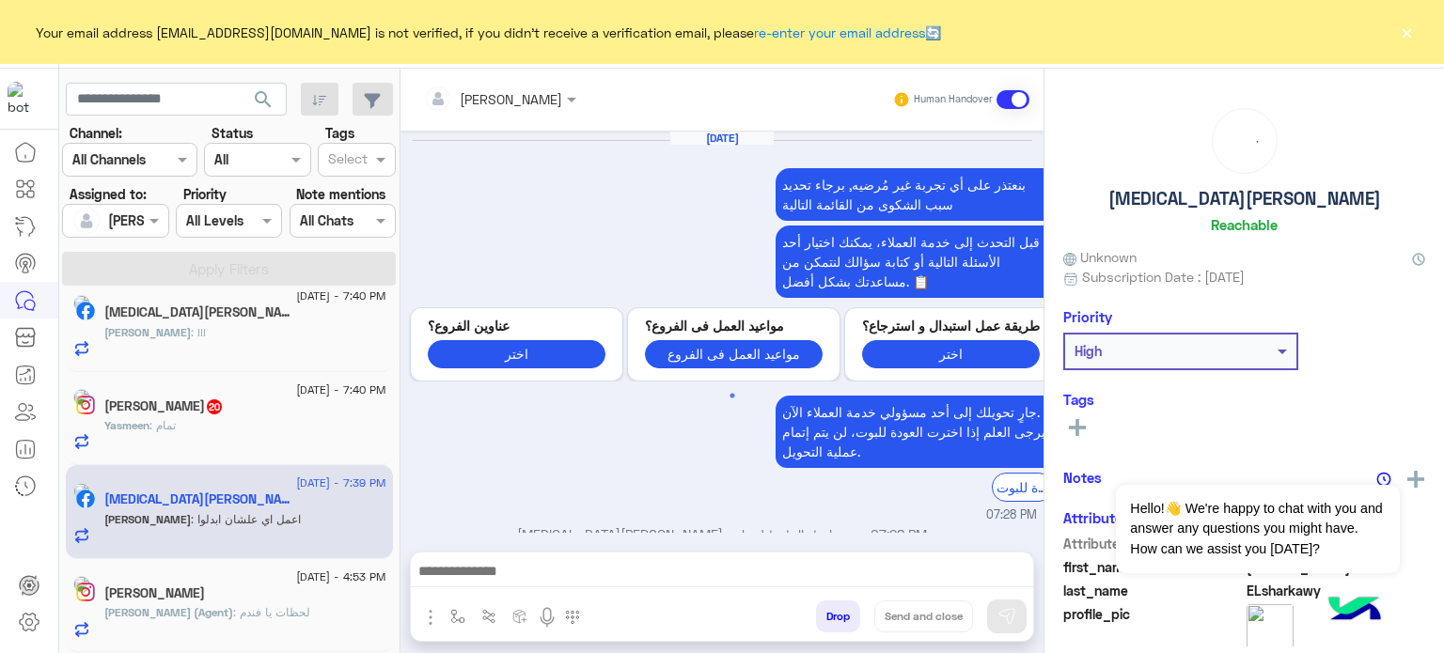
scroll to position [590, 0]
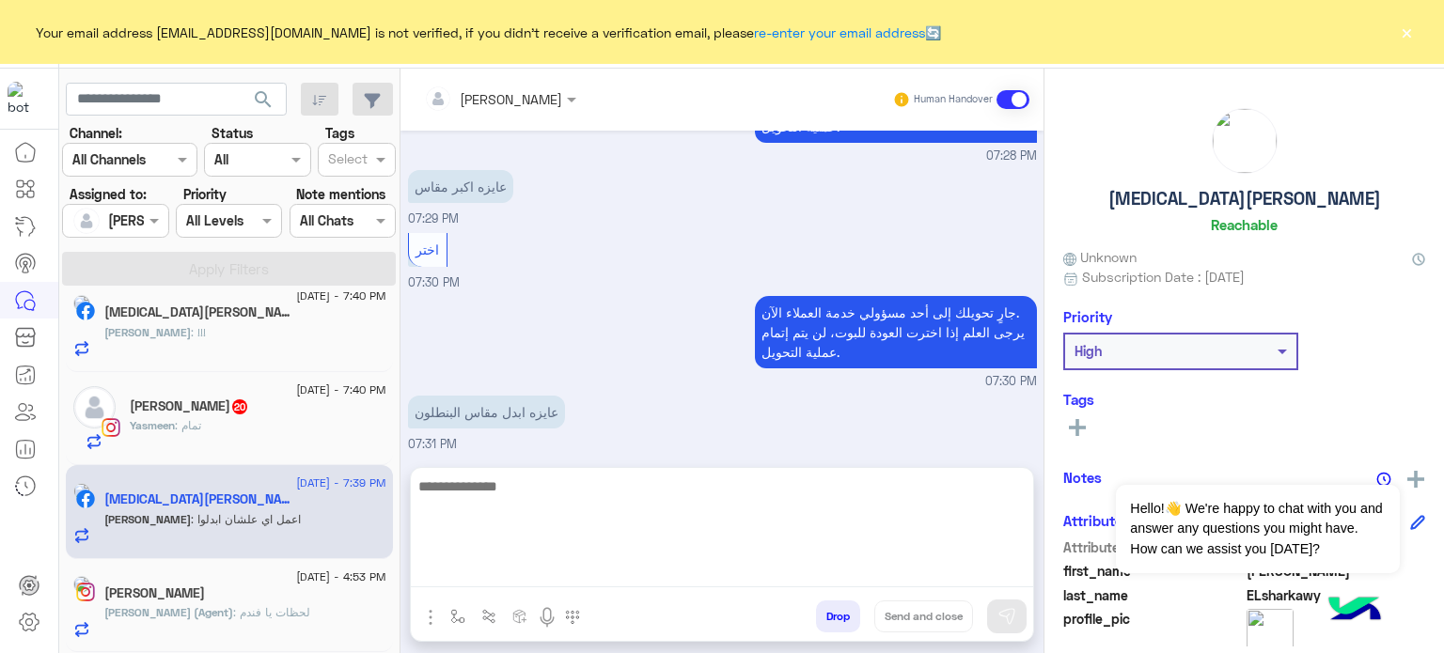
click at [528, 570] on textarea at bounding box center [722, 531] width 622 height 113
click at [671, 506] on textarea "**********" at bounding box center [722, 531] width 622 height 113
paste textarea "**********"
type textarea "**********"
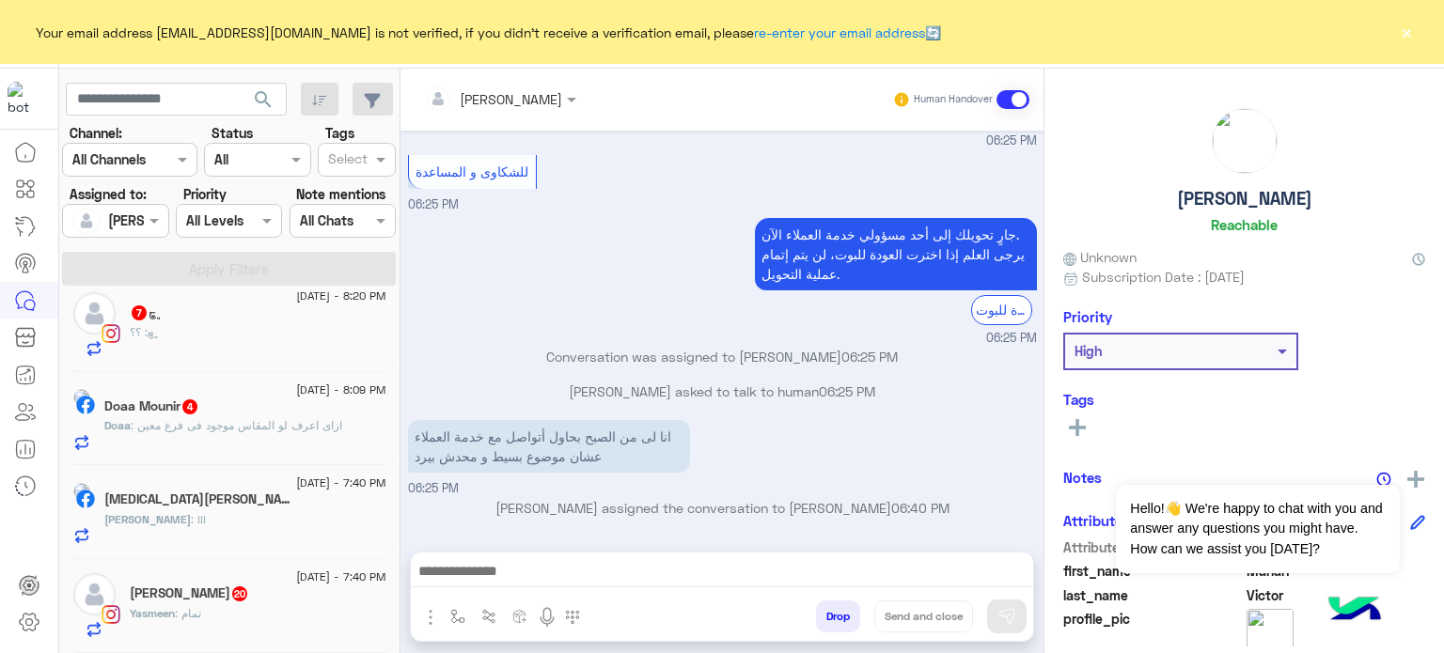
scroll to position [618, 0]
click at [274, 597] on div "[PERSON_NAME] 20" at bounding box center [258, 596] width 257 height 20
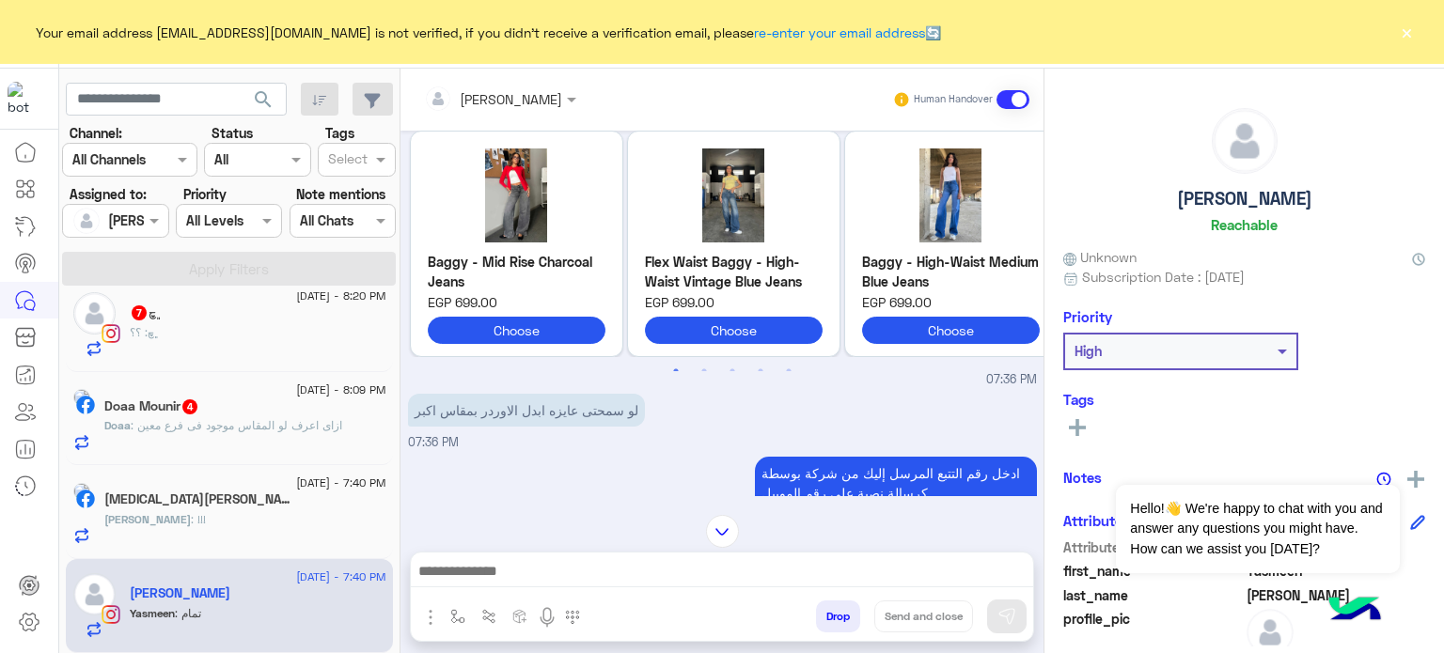
scroll to position [332, 0]
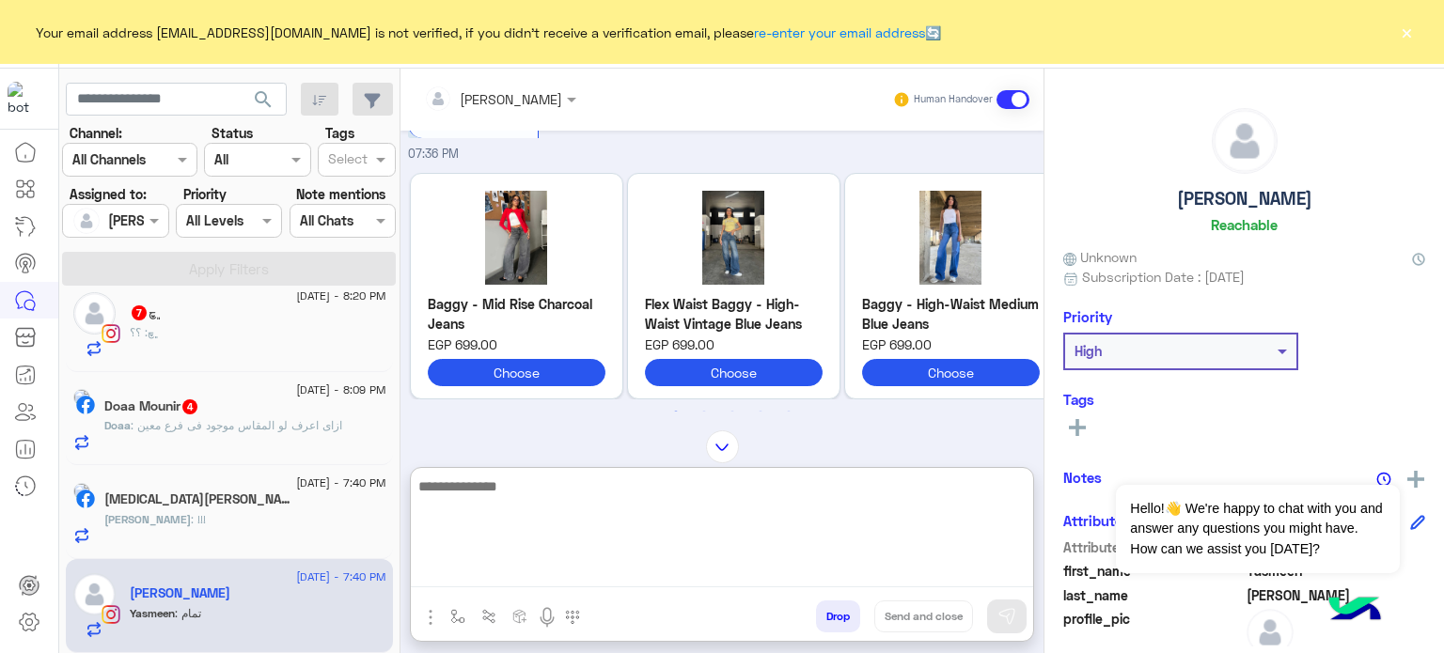
click at [546, 583] on textarea at bounding box center [722, 531] width 622 height 113
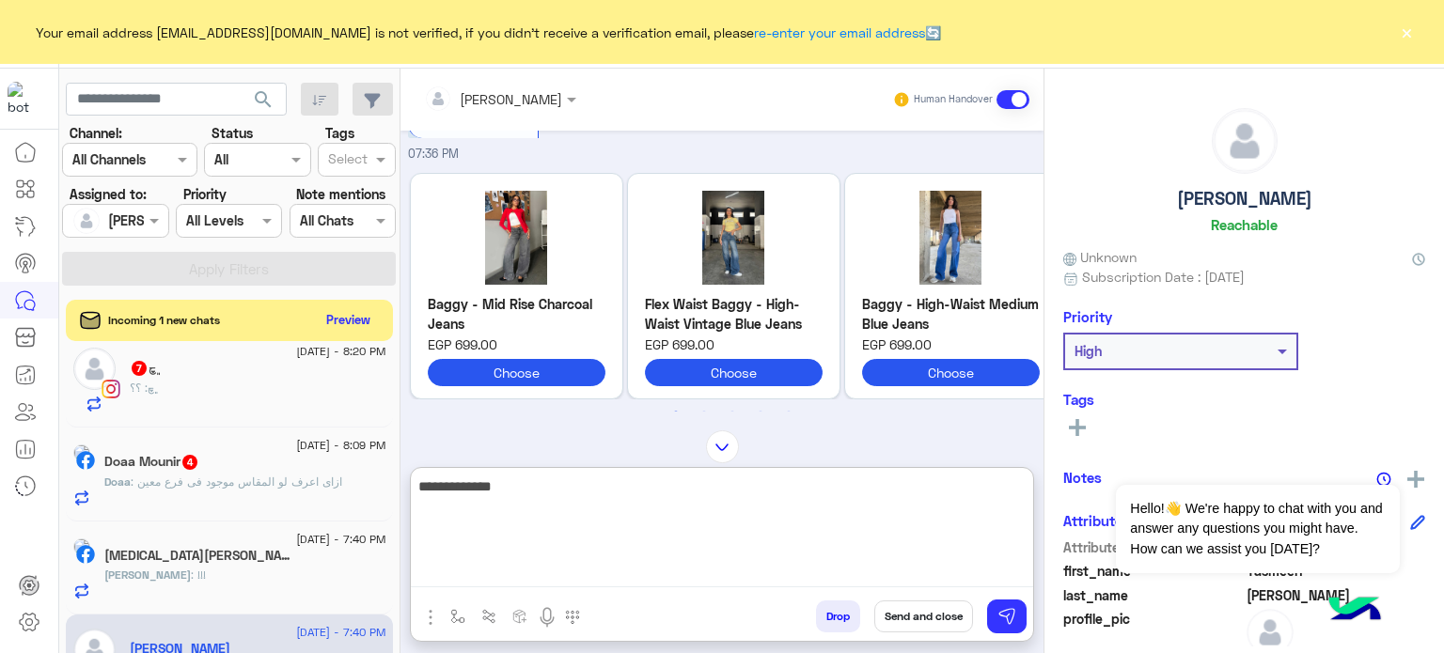
scroll to position [1294, 0]
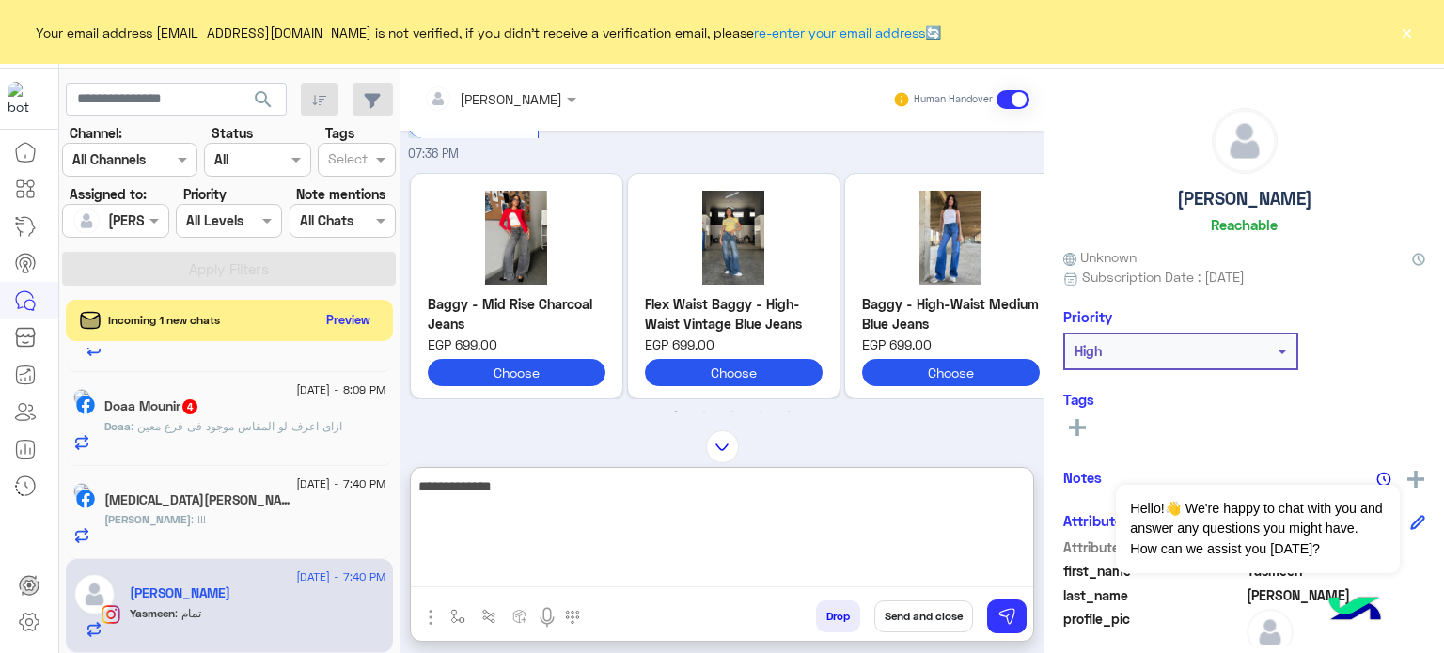
paste textarea "**********"
type textarea "**********"
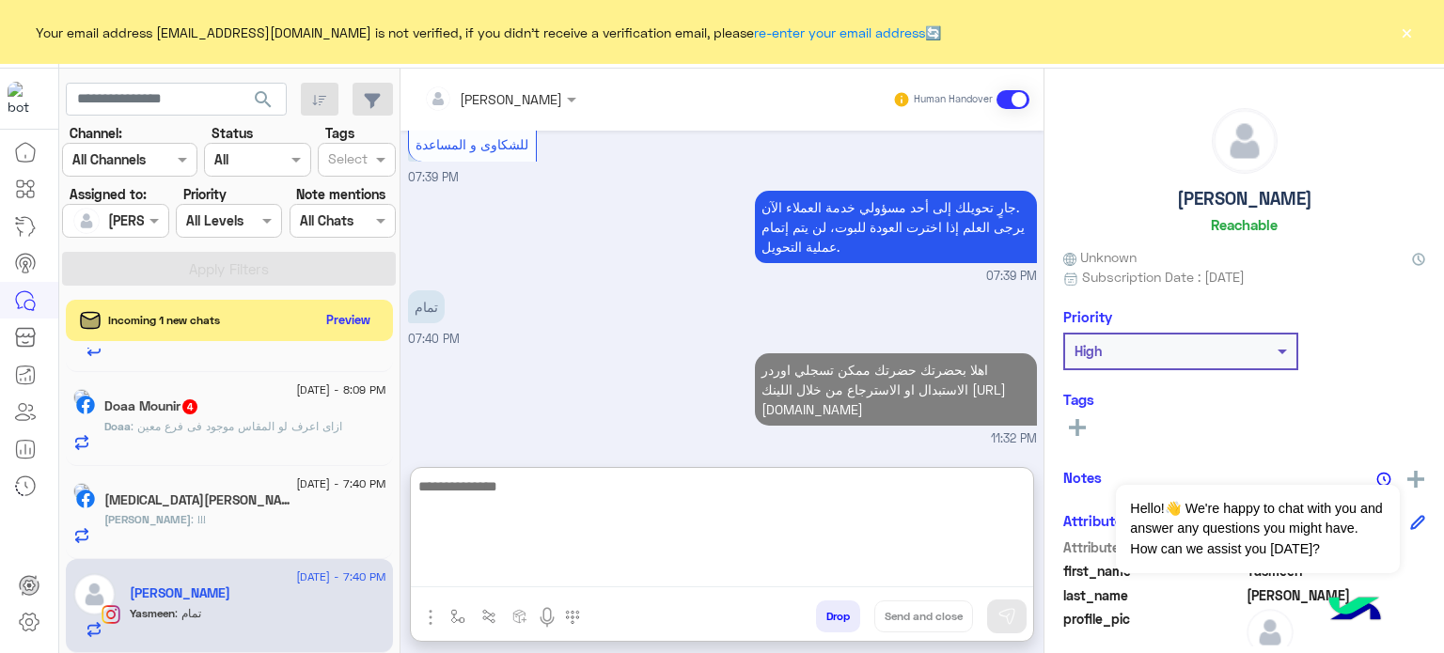
scroll to position [2729, 0]
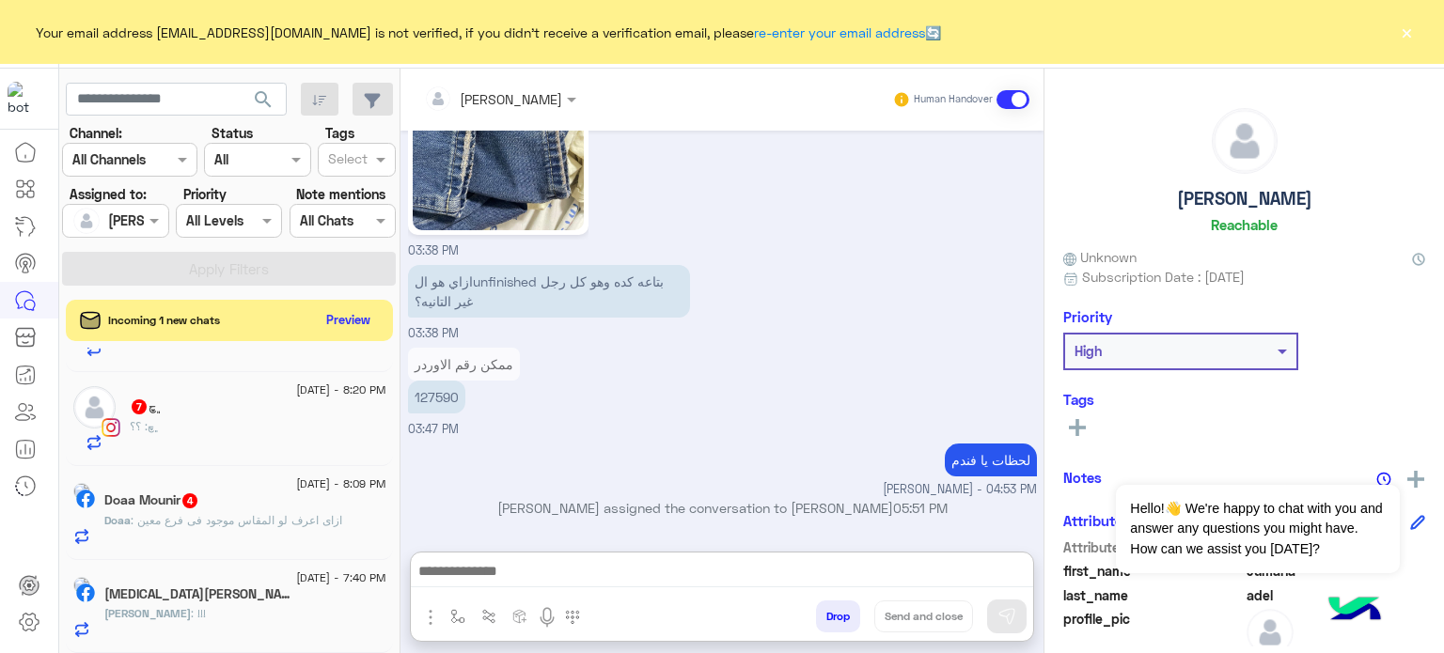
scroll to position [692, 0]
click at [244, 594] on div "Yasmin Omer 7" at bounding box center [245, 596] width 282 height 20
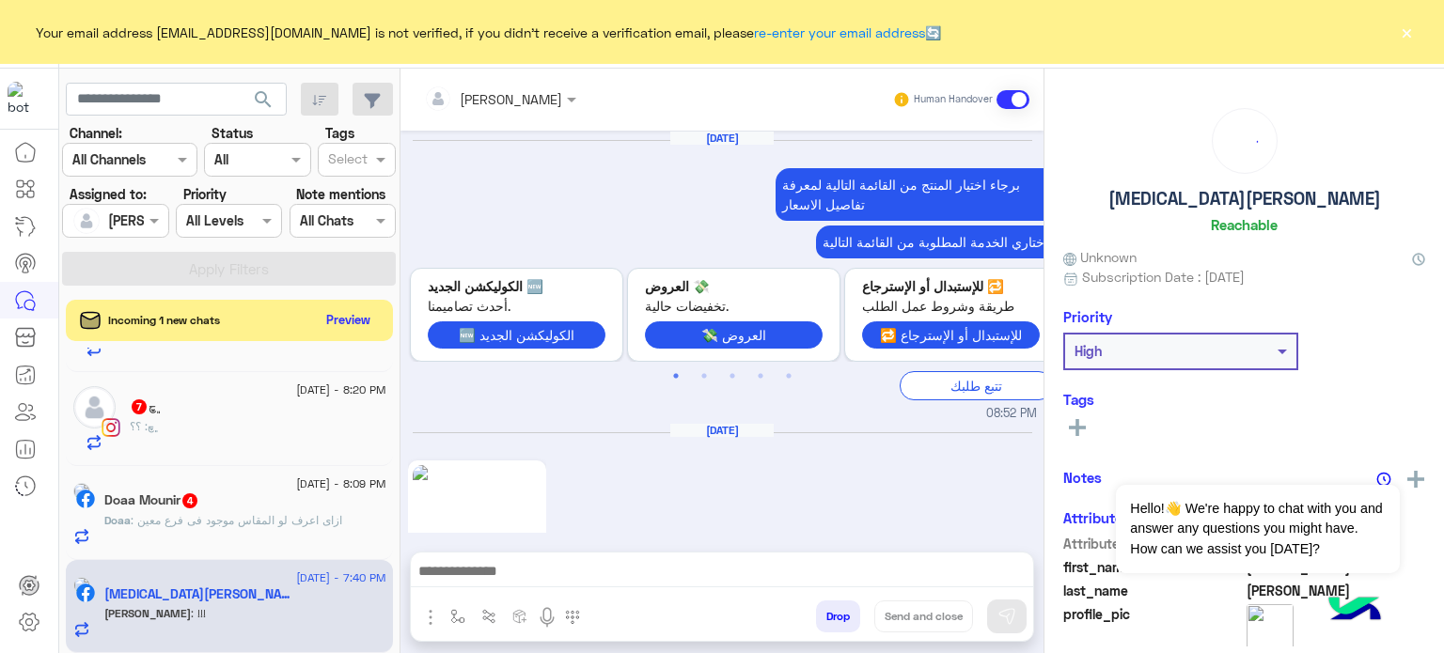
scroll to position [1070, 0]
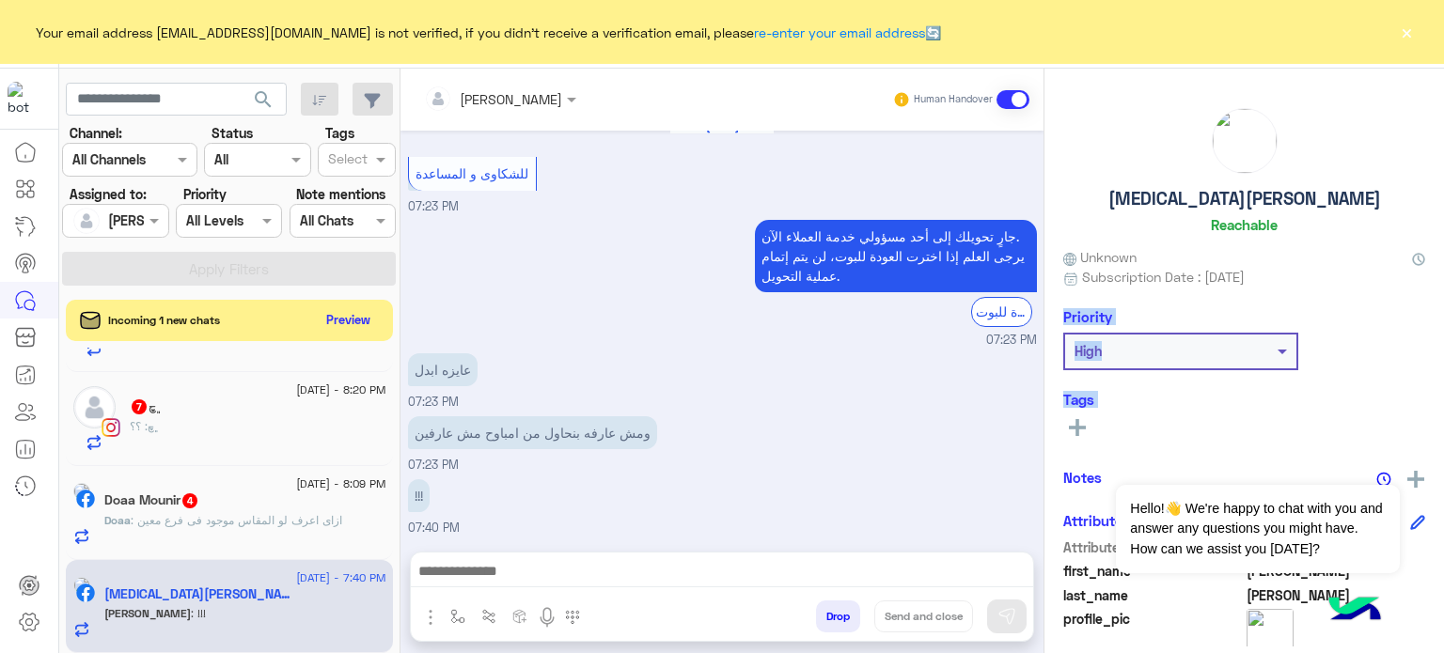
drag, startPoint x: 1042, startPoint y: 454, endPoint x: 1054, endPoint y: 304, distance: 150.8
click at [1054, 304] on mat-drawer "Yasmin Omer Reachable Unknown Subscription Date : 05/20/2025 Priority High Tags…" at bounding box center [1243, 365] width 400 height 592
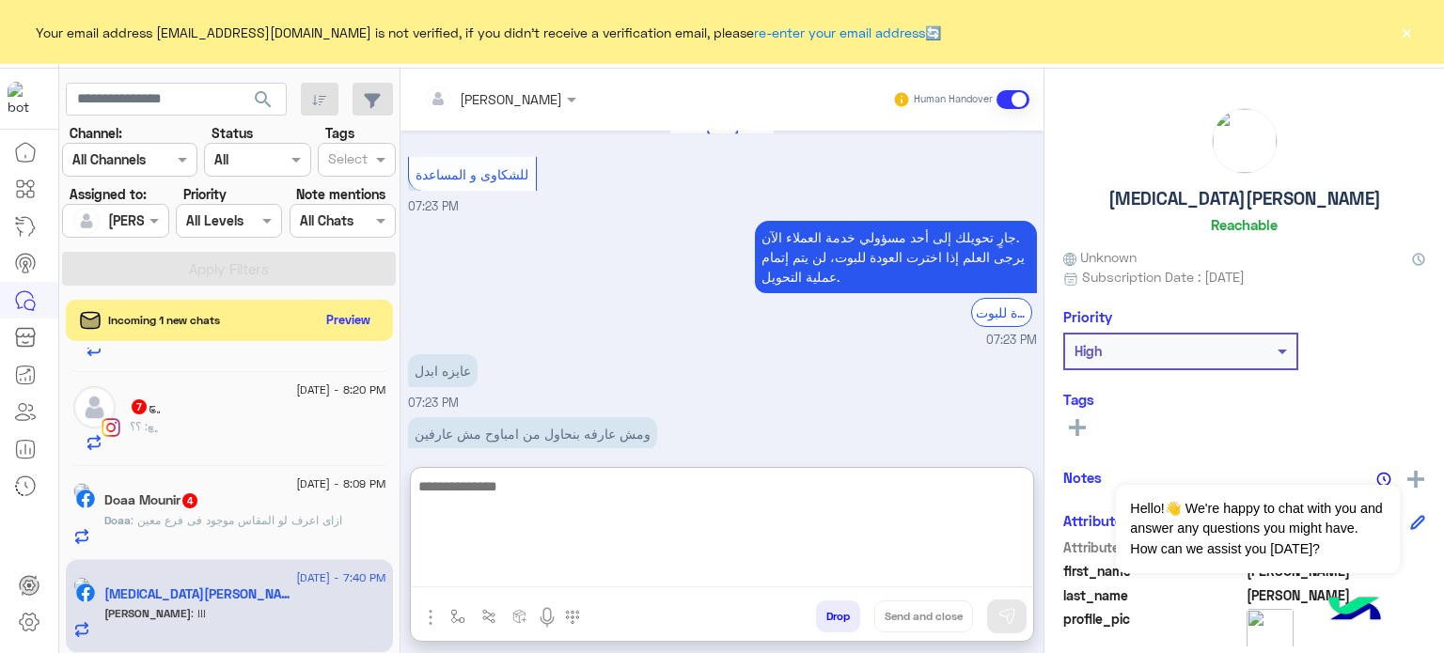
scroll to position [1147, 0]
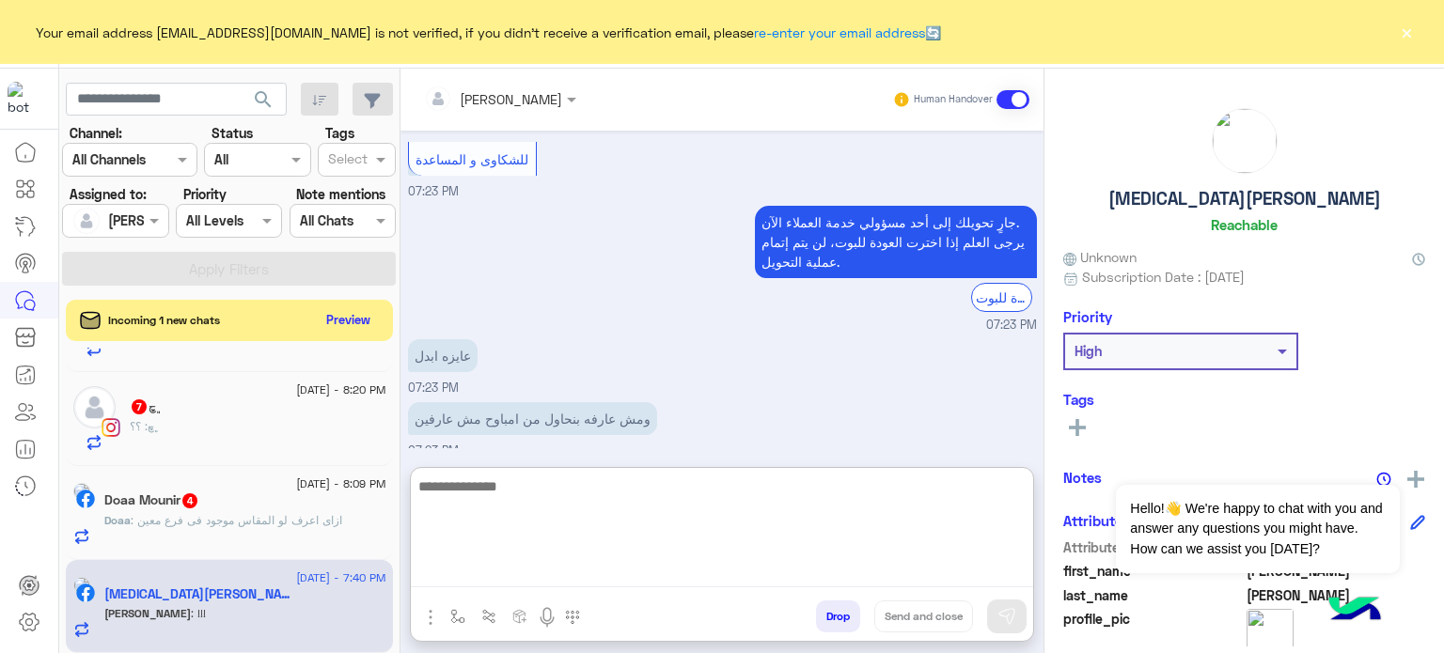
click at [611, 575] on textarea at bounding box center [722, 531] width 622 height 113
paste textarea "**********"
type textarea "**********"
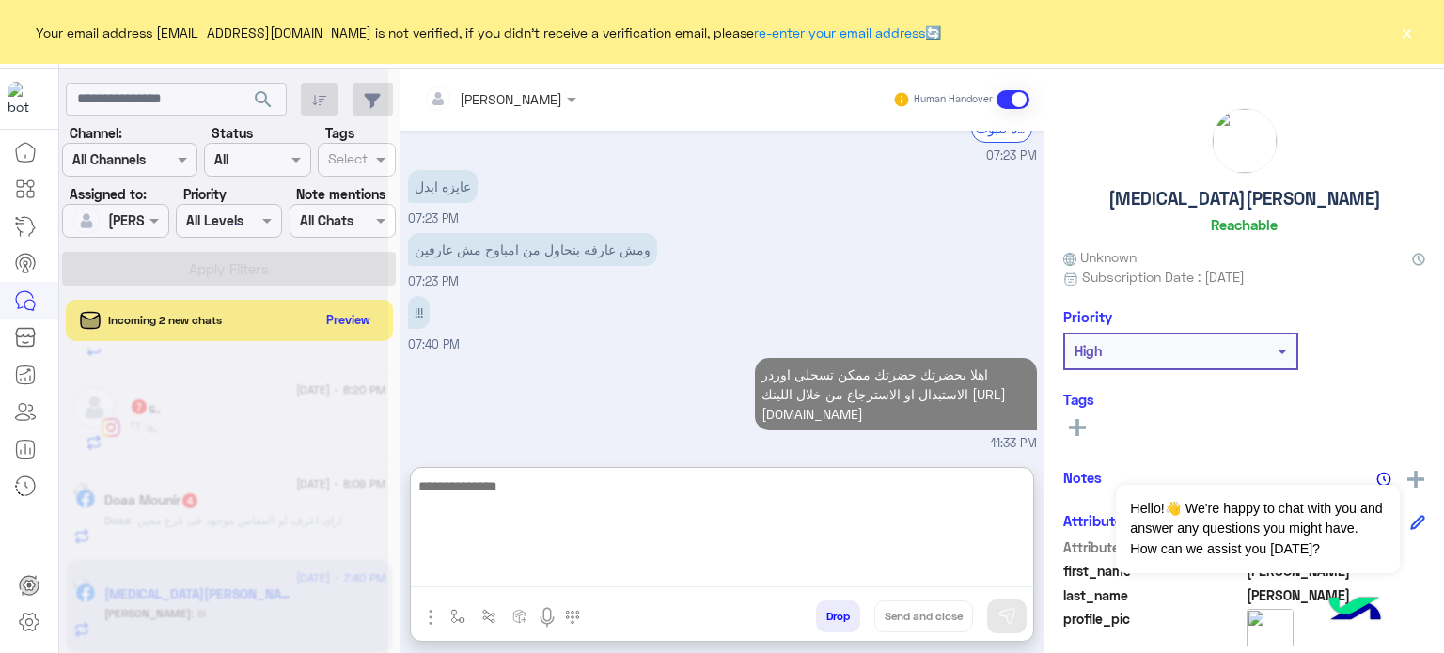
scroll to position [1316, 0]
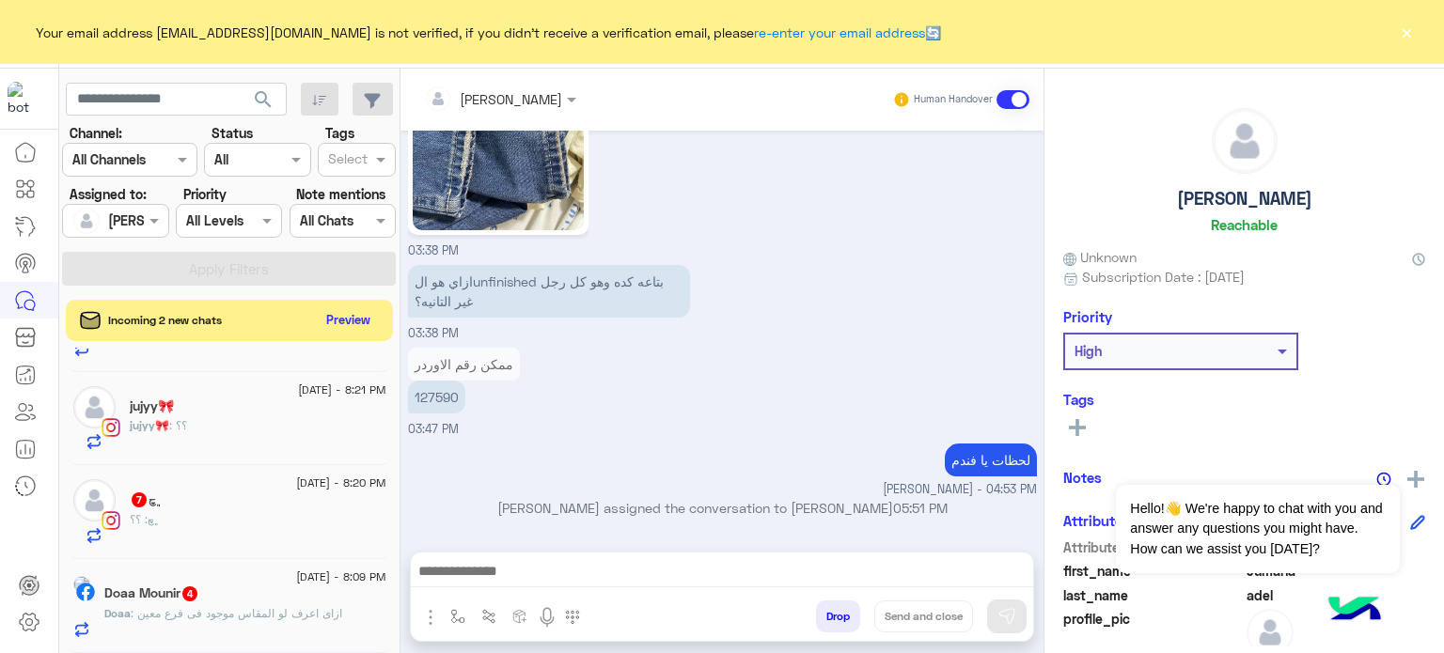
click at [278, 621] on p "Doaa : ازاى اعرف لو المقاس موجود فى فرع معين" at bounding box center [223, 613] width 238 height 17
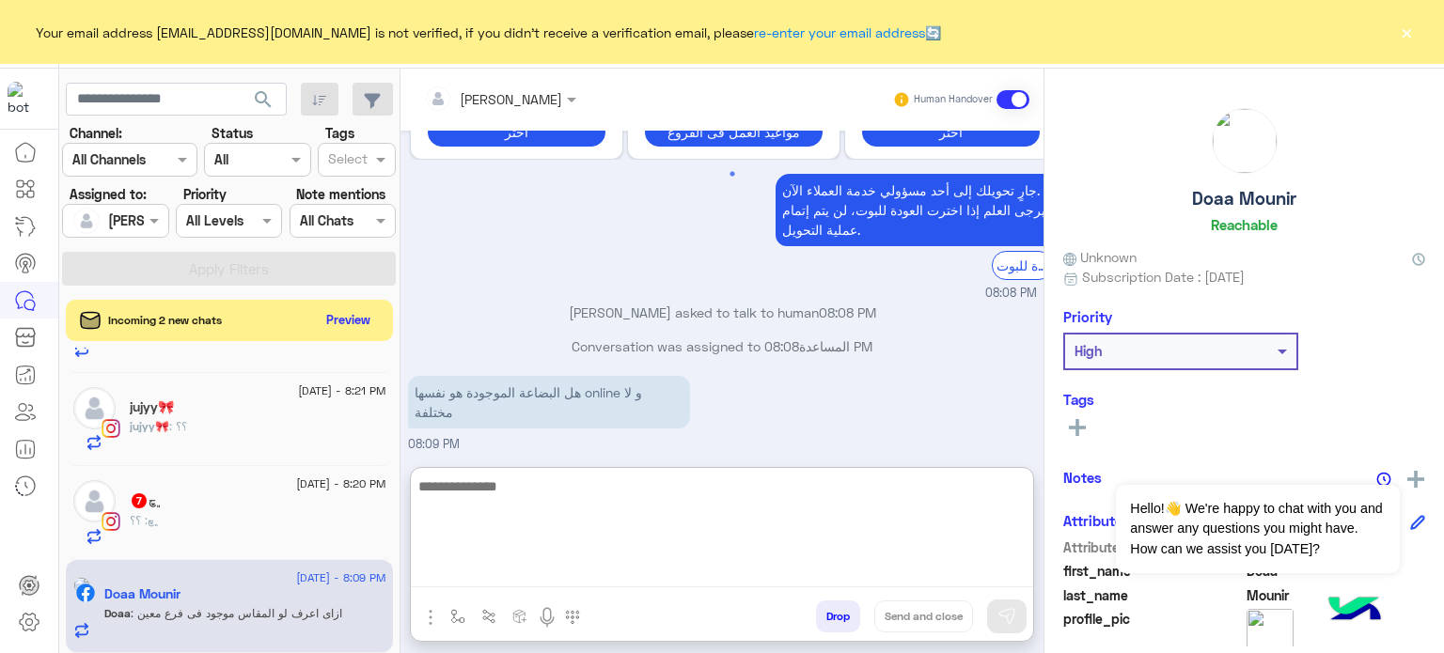
click at [676, 570] on textarea at bounding box center [722, 531] width 622 height 113
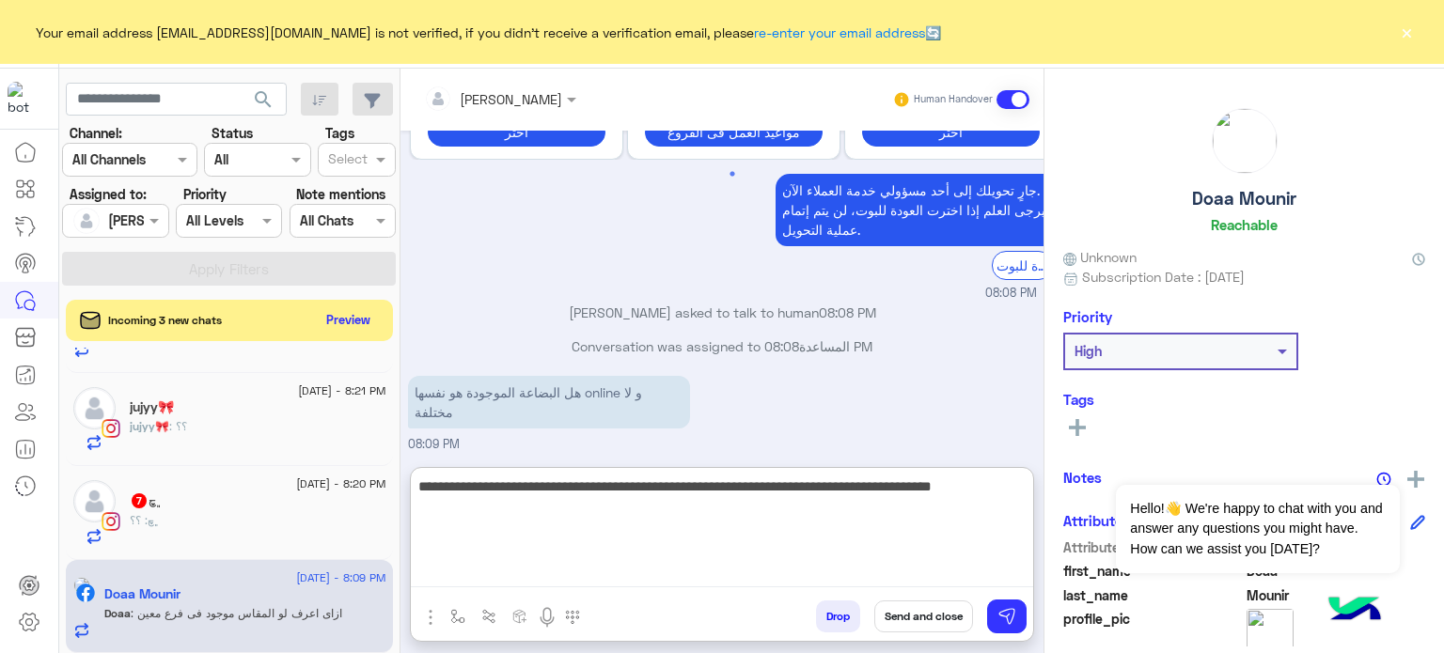
type textarea "**********"
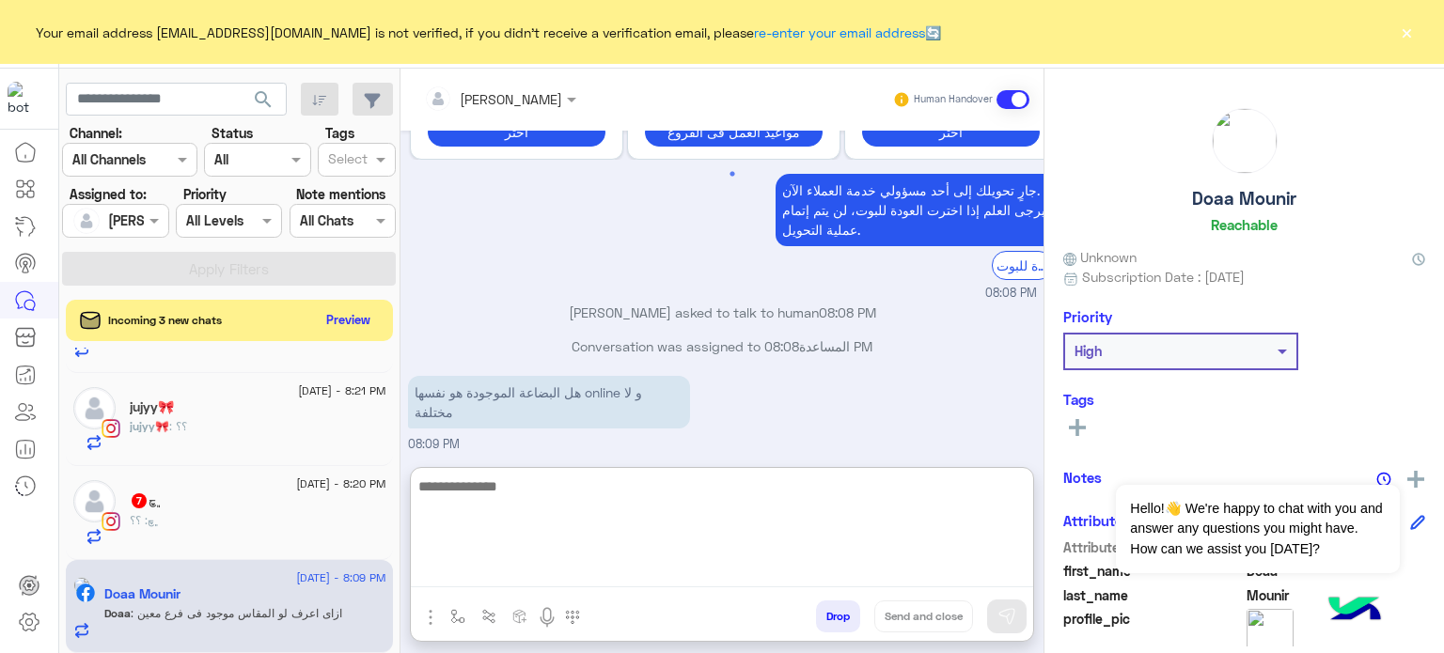
scroll to position [708, 0]
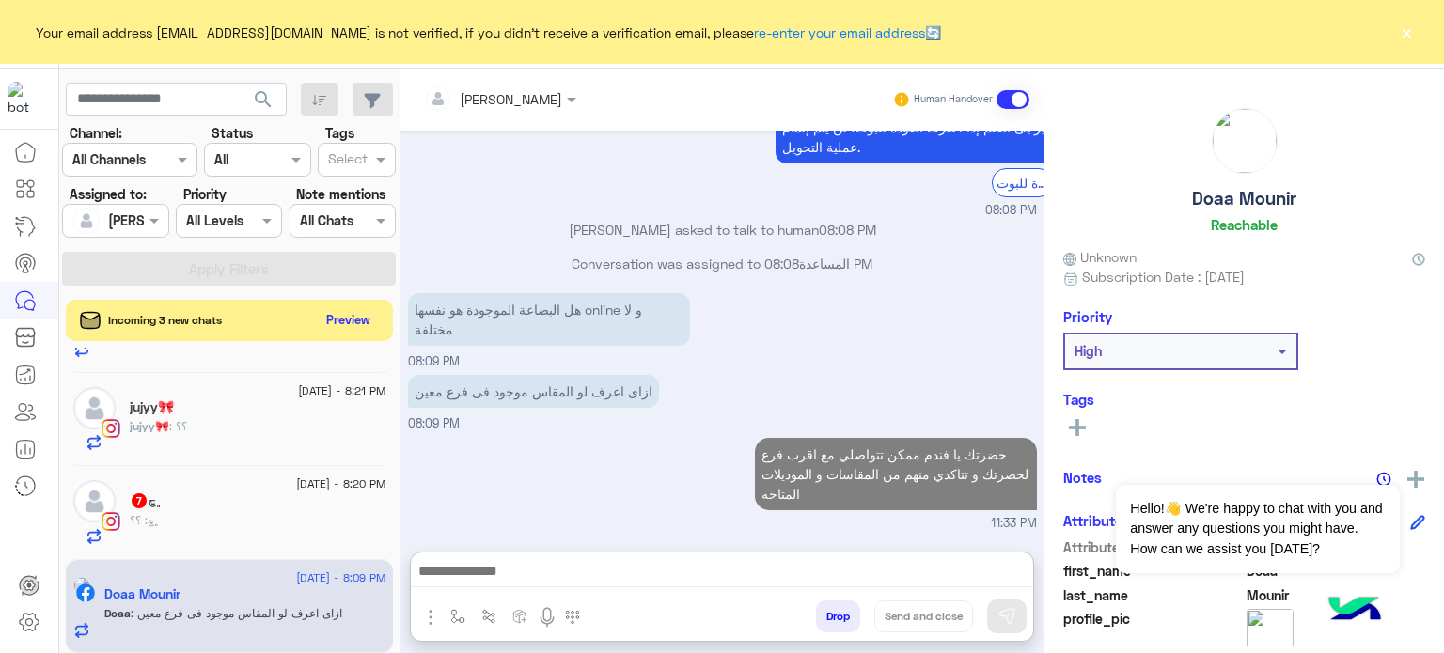
click at [143, 227] on div at bounding box center [115, 221] width 104 height 22
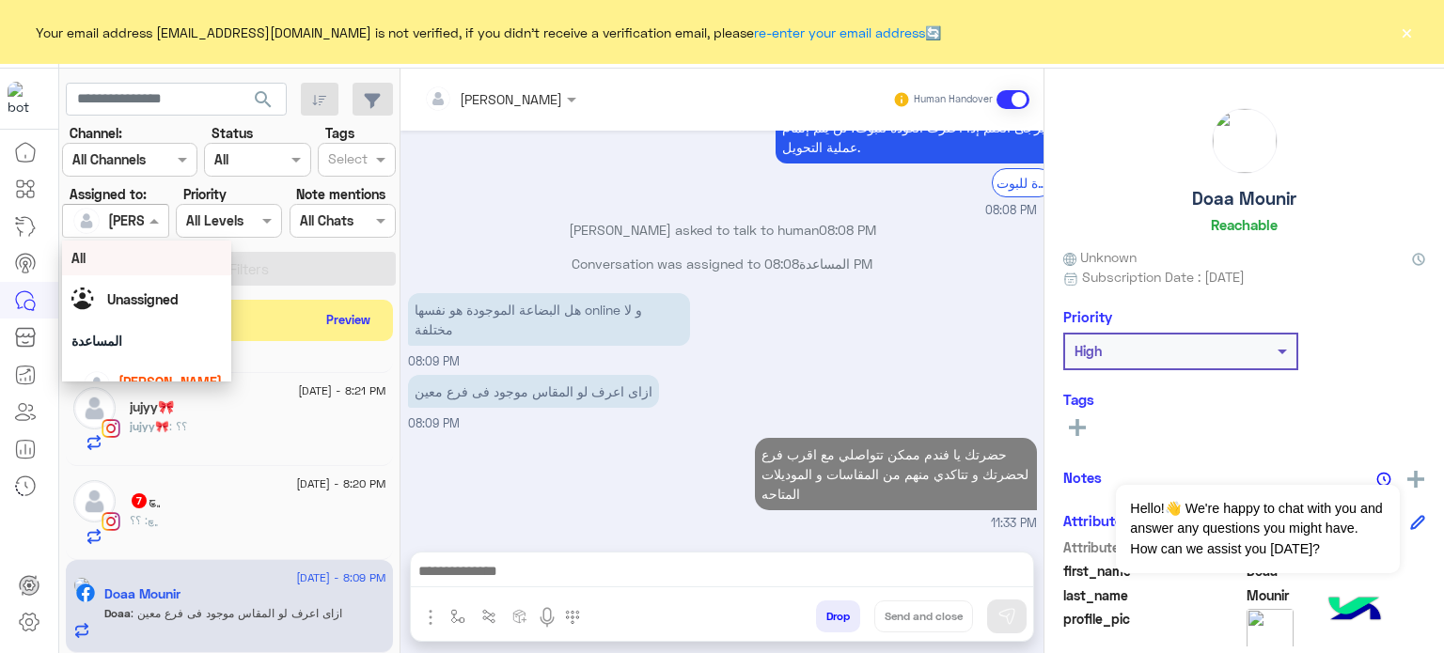
scroll to position [623, 0]
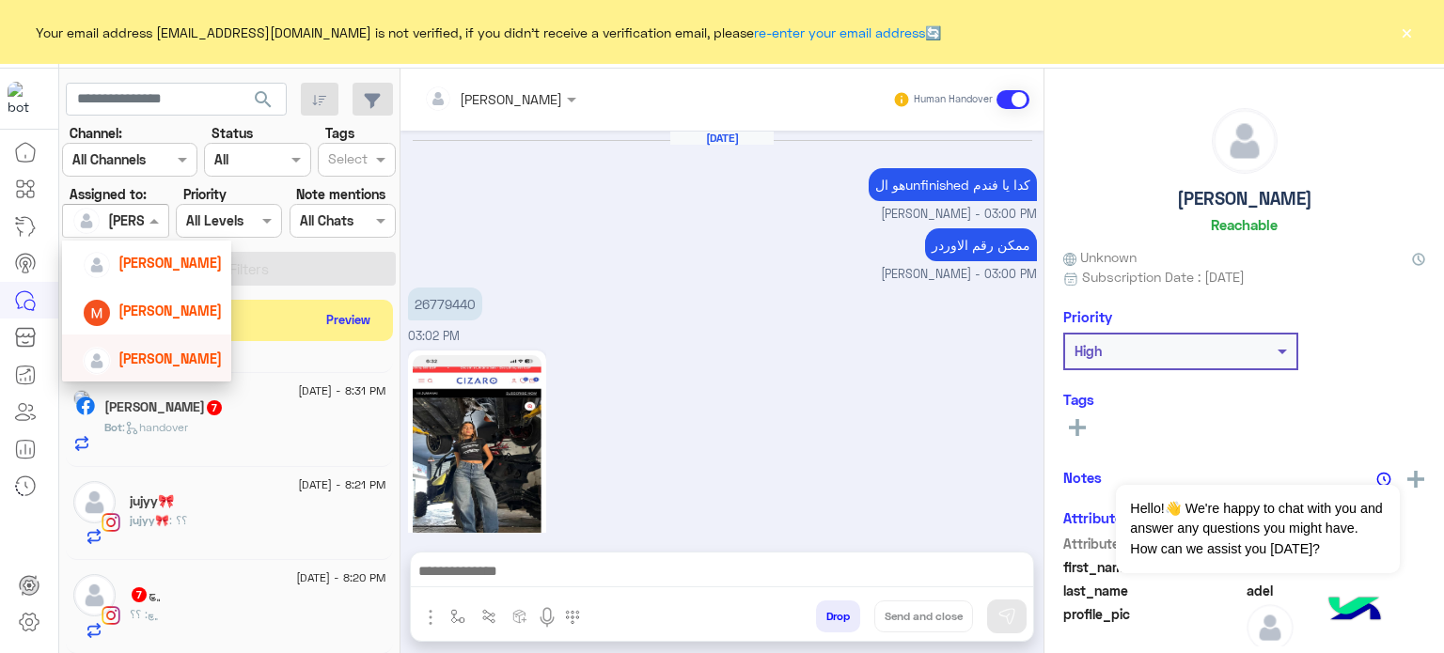
scroll to position [680, 0]
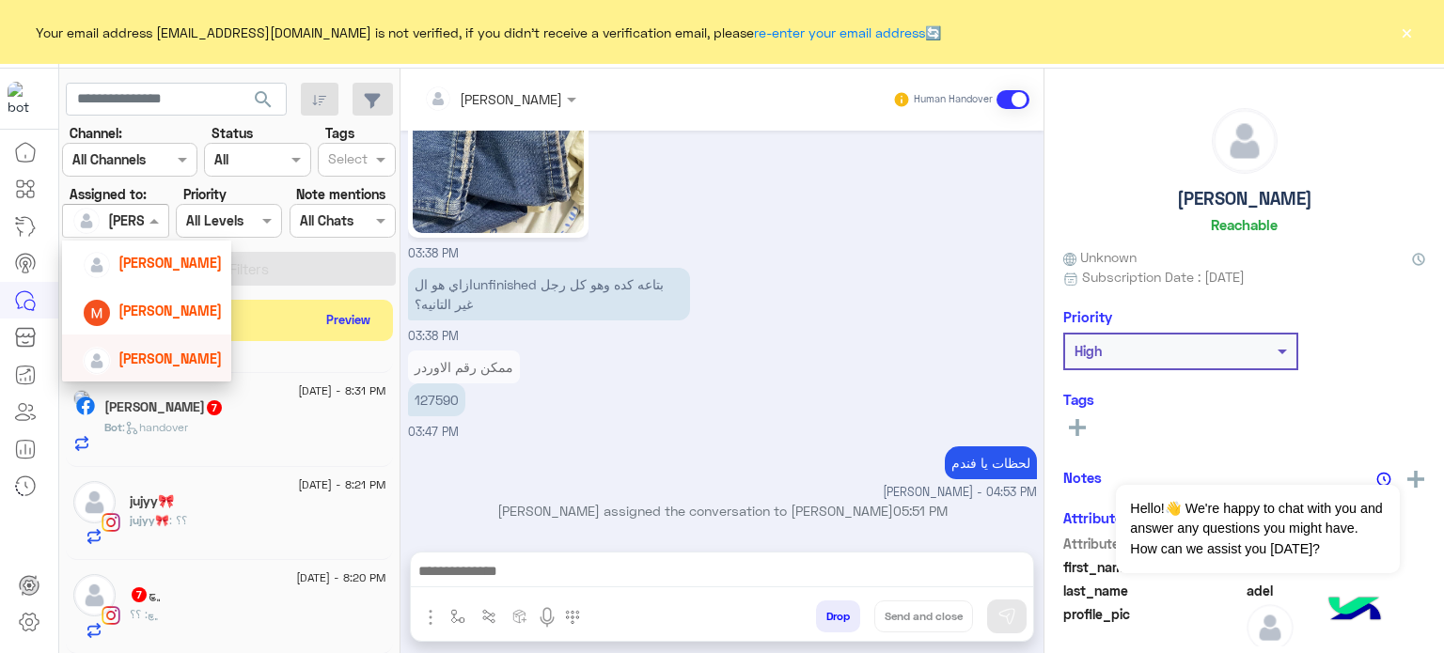
click at [173, 360] on span "[PERSON_NAME]" at bounding box center [169, 359] width 103 height 16
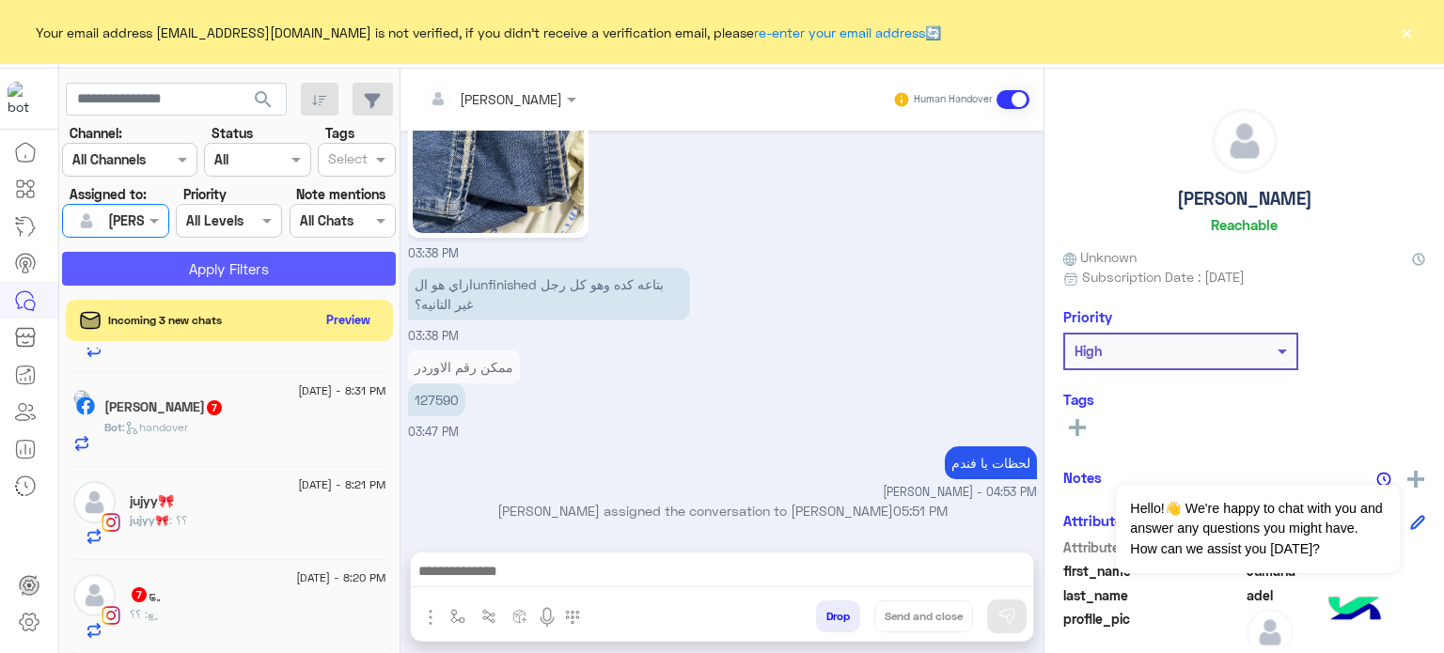
click at [270, 262] on button "Apply Filters" at bounding box center [229, 269] width 334 height 34
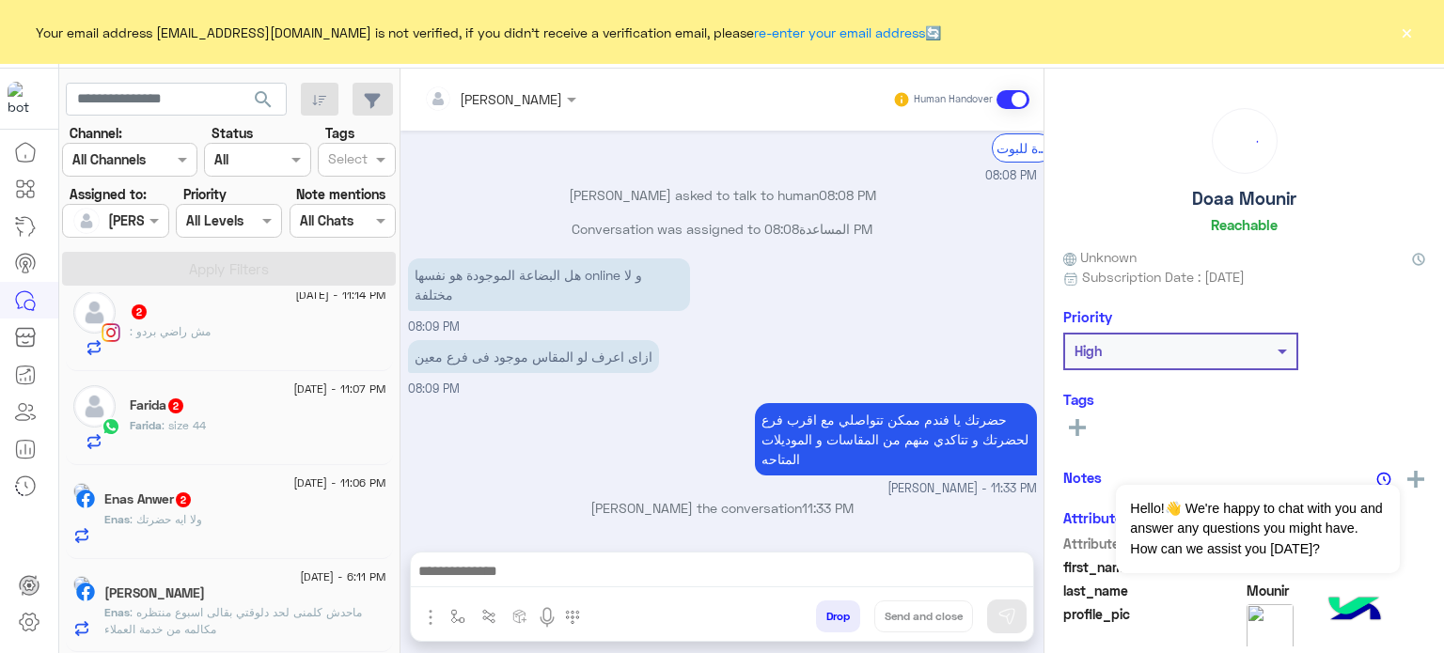
scroll to position [9, 0]
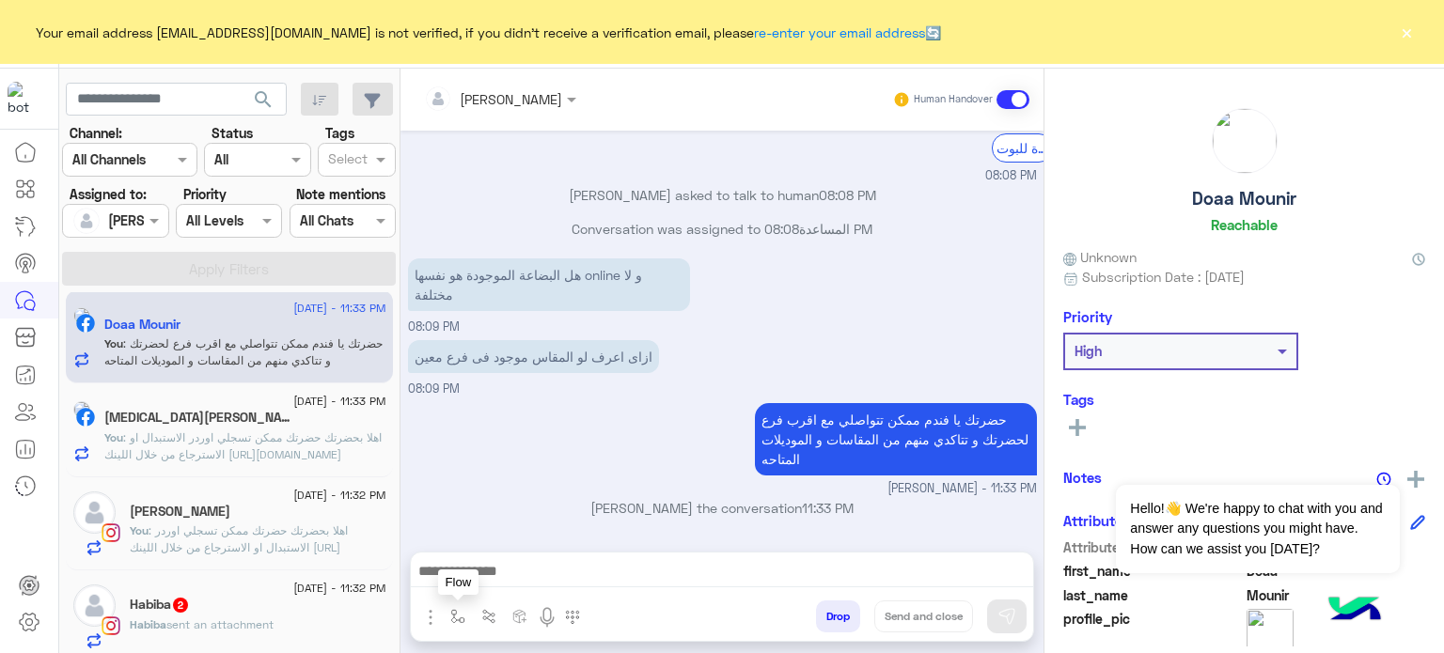
click at [456, 614] on img "button" at bounding box center [457, 616] width 15 height 15
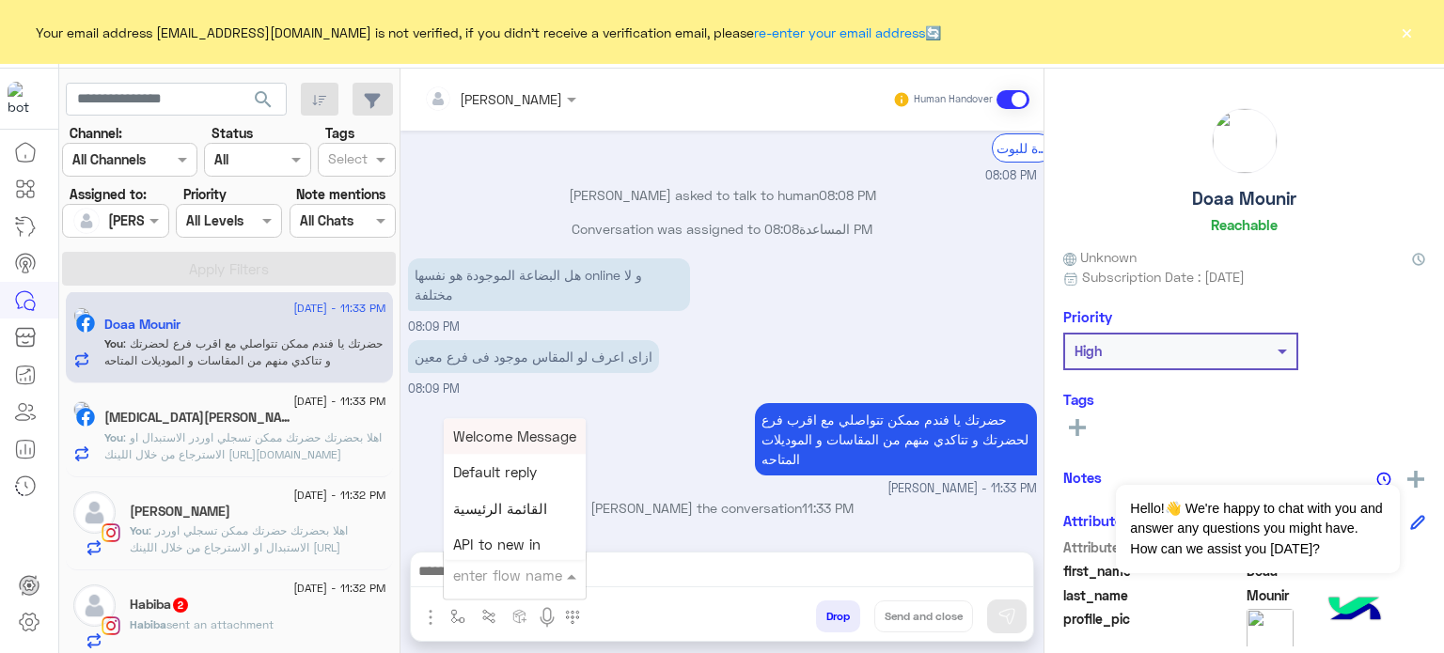
click at [478, 565] on input "text" at bounding box center [491, 576] width 77 height 22
type input "***"
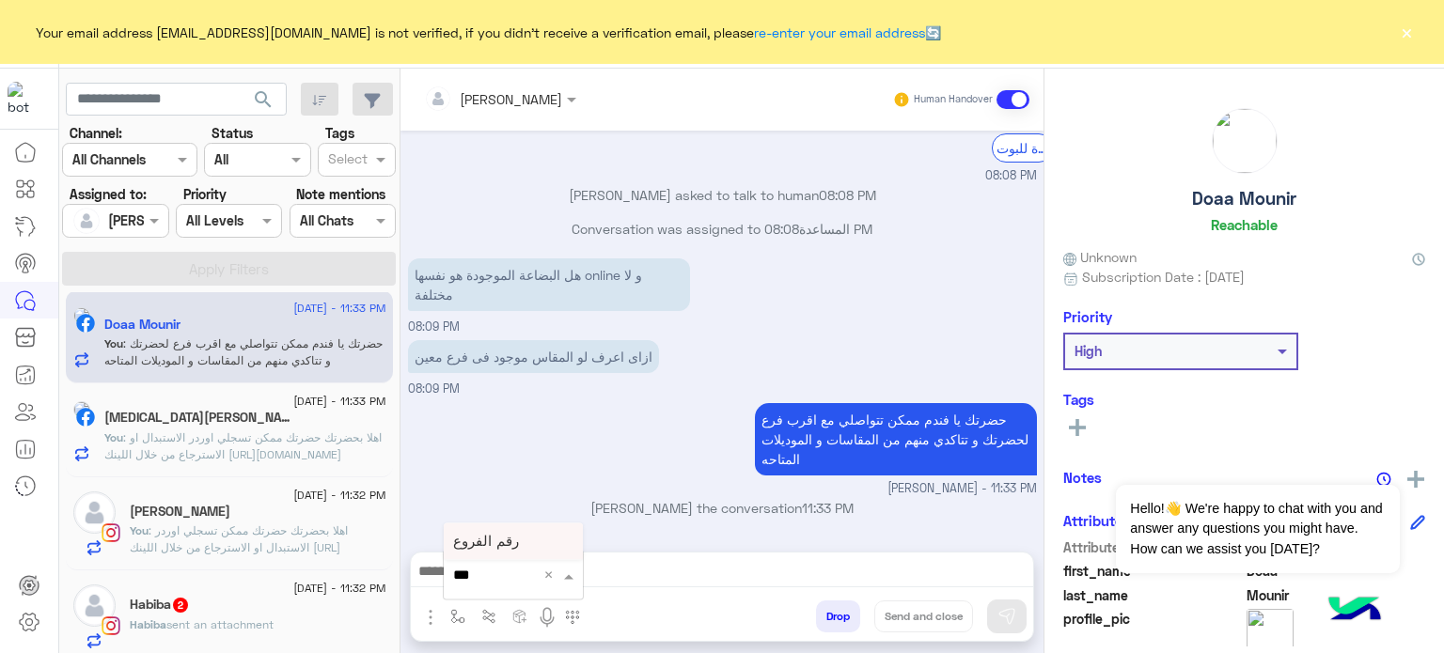
click at [473, 539] on span "رقم الفروع" at bounding box center [486, 541] width 66 height 17
type textarea "**********"
click at [1010, 623] on img at bounding box center [1006, 616] width 19 height 19
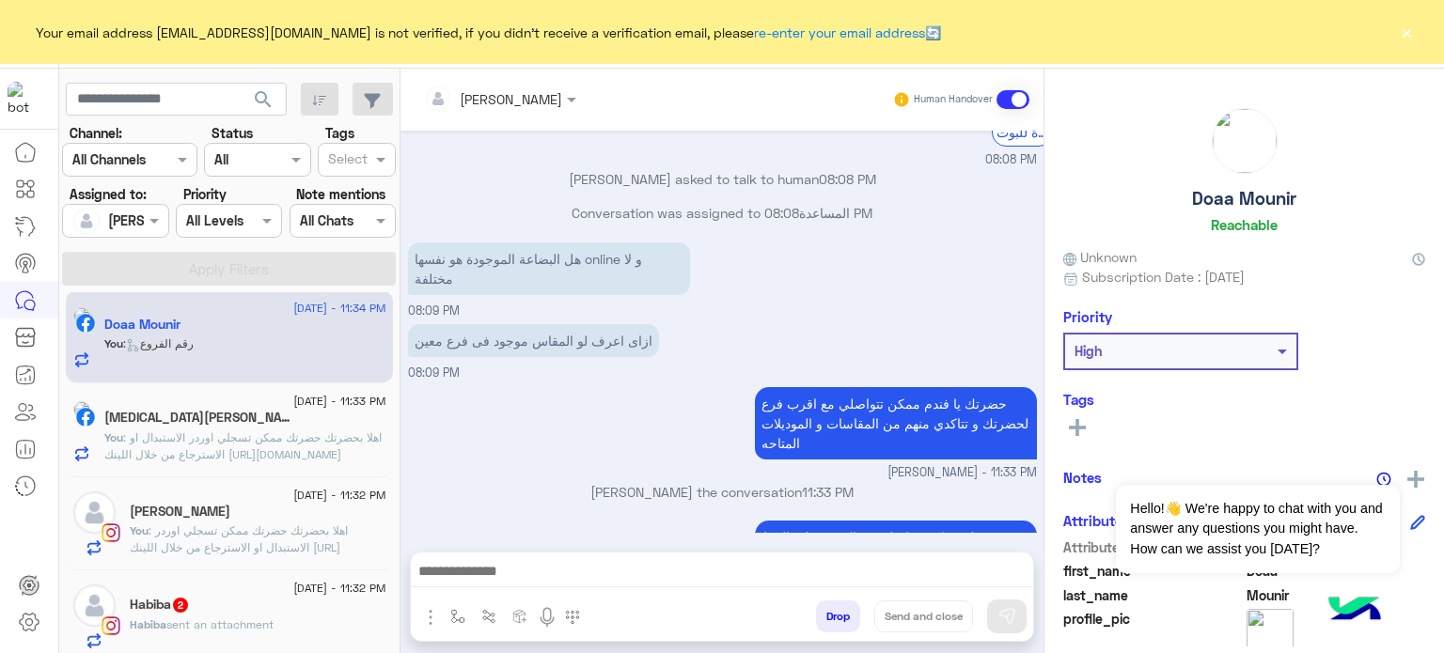
scroll to position [623, 0]
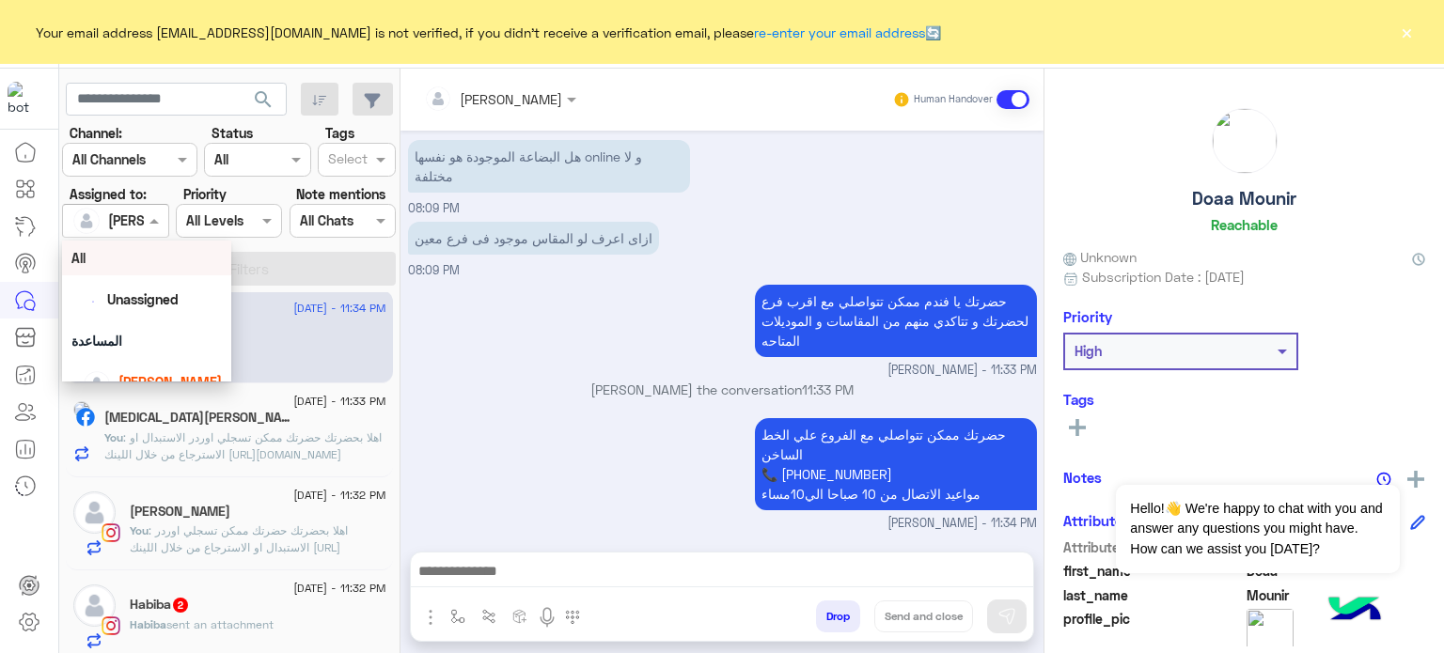
click at [131, 217] on div at bounding box center [115, 221] width 104 height 22
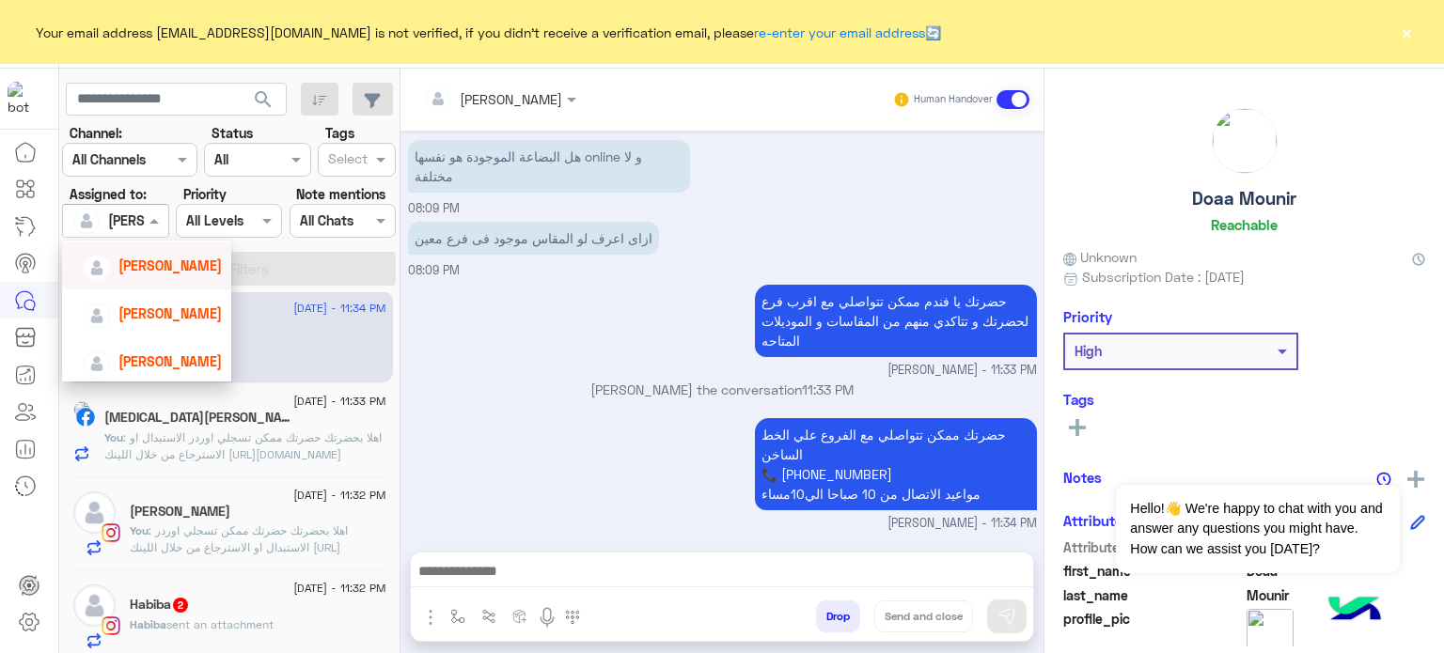
click at [170, 274] on div "[PERSON_NAME]" at bounding box center [169, 266] width 103 height 20
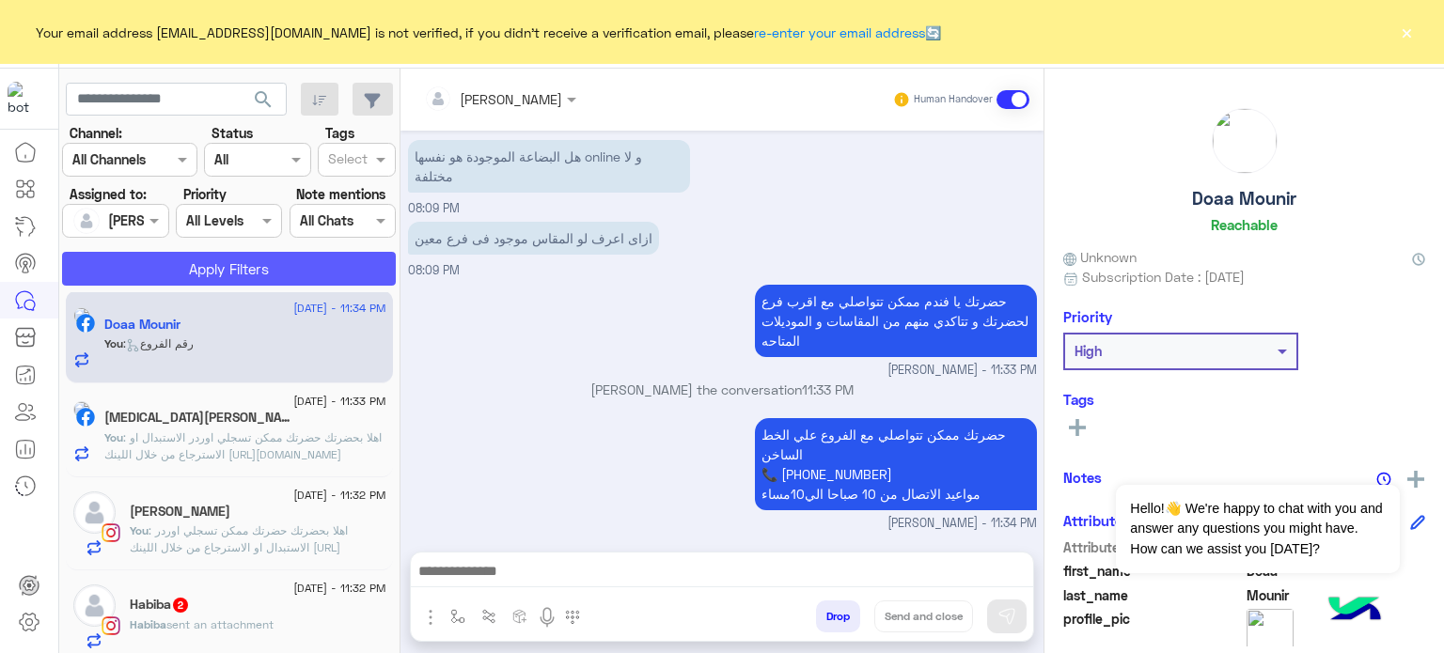
click at [213, 266] on button "Apply Filters" at bounding box center [229, 269] width 334 height 34
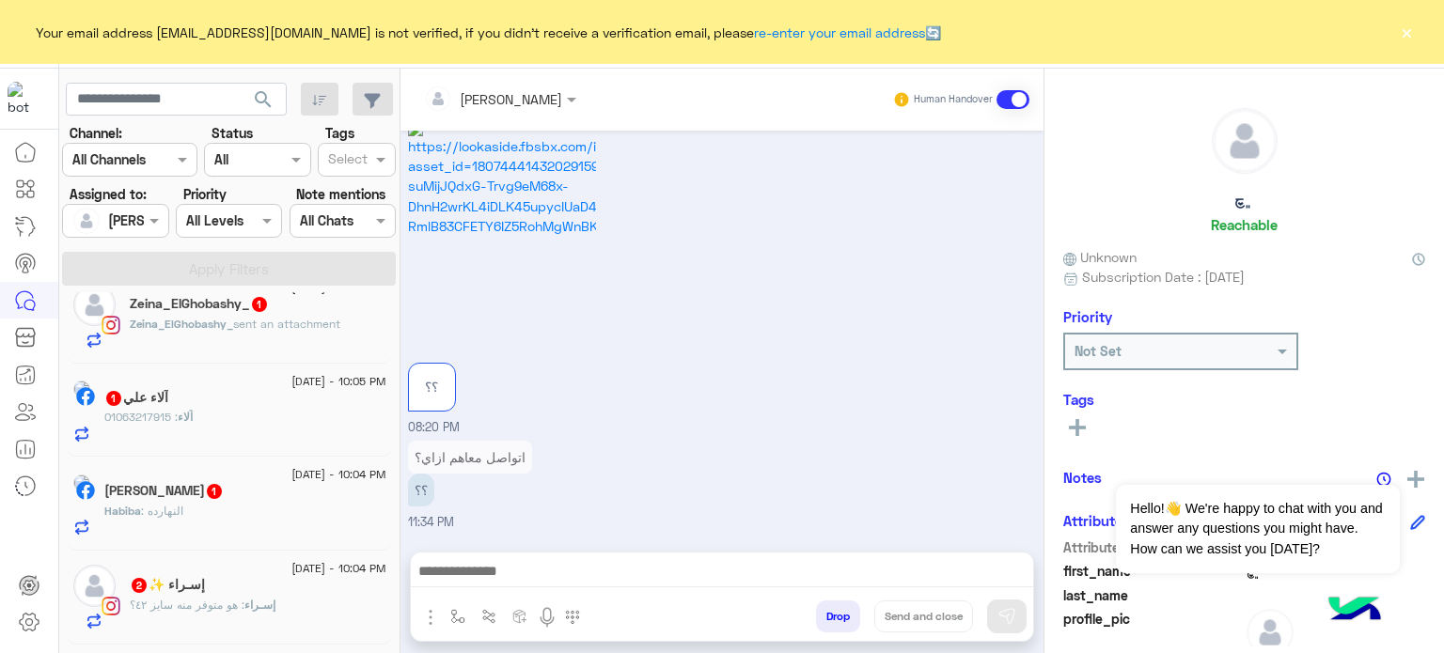
scroll to position [3023, 0]
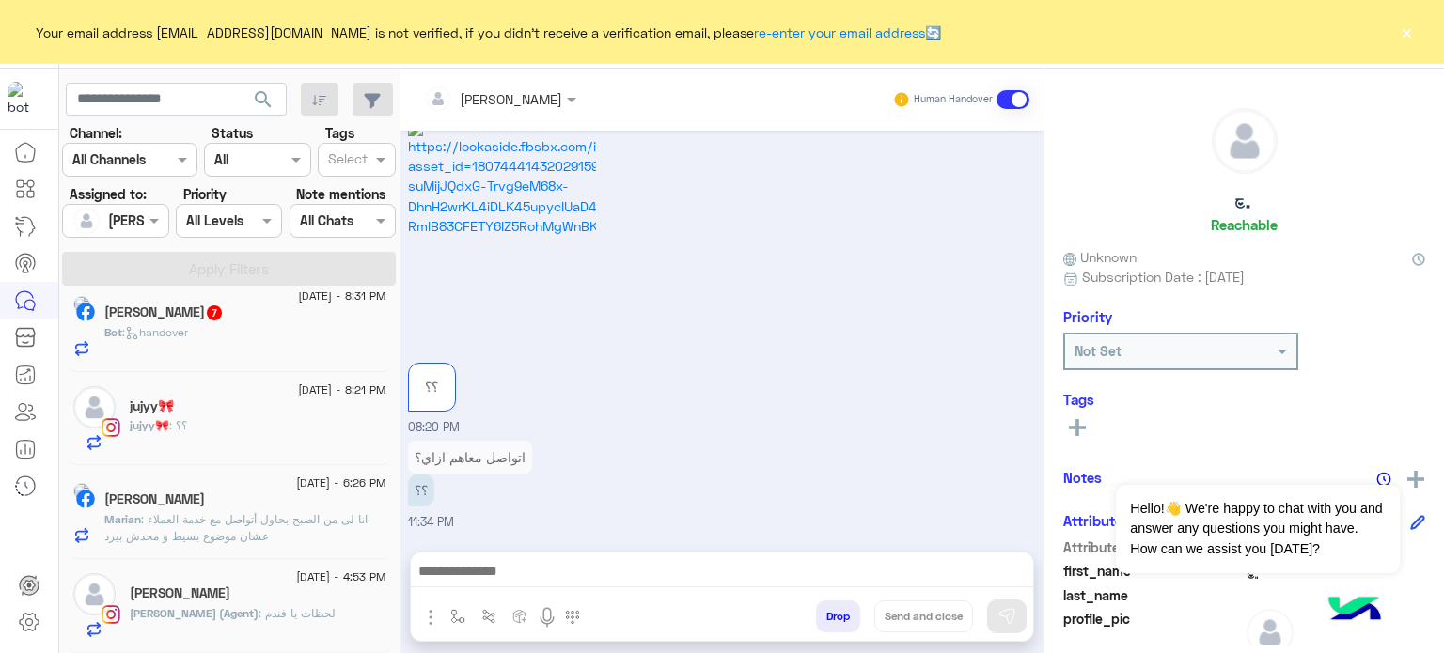
click at [316, 417] on div "jujyy🎀" at bounding box center [258, 409] width 257 height 20
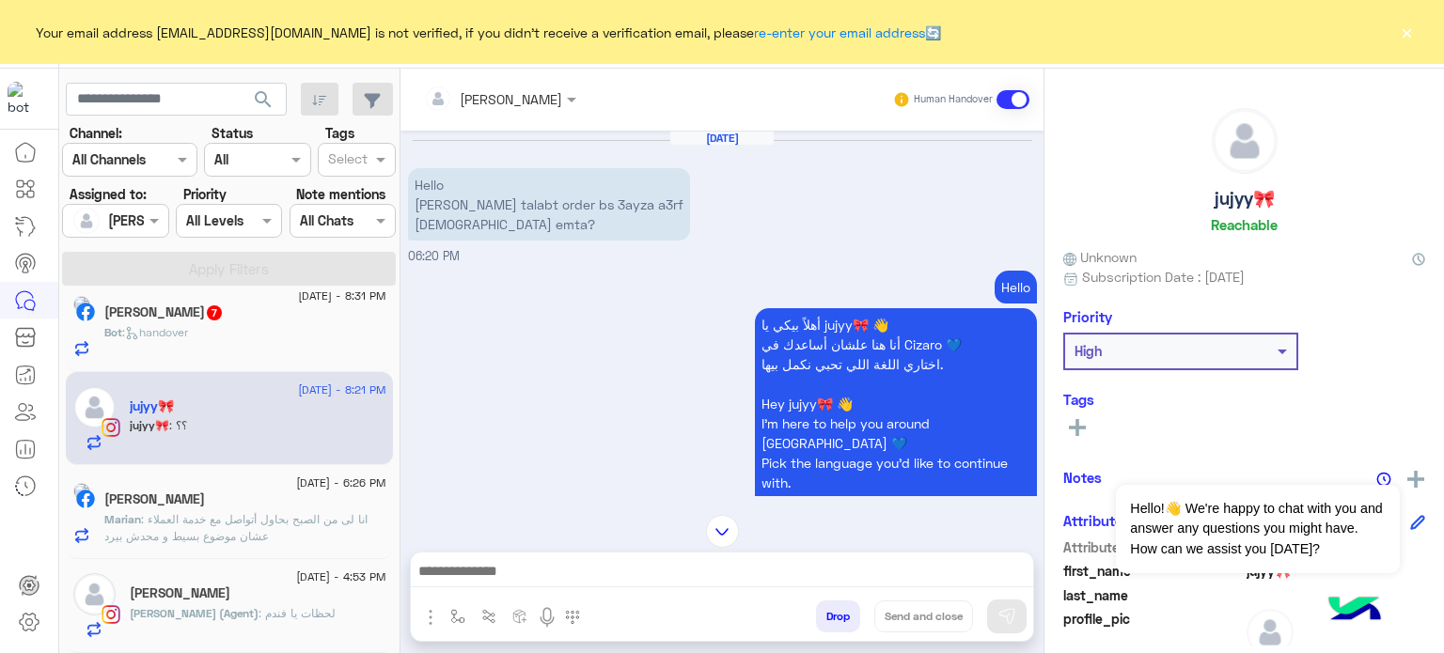
click at [575, 554] on div at bounding box center [722, 576] width 622 height 47
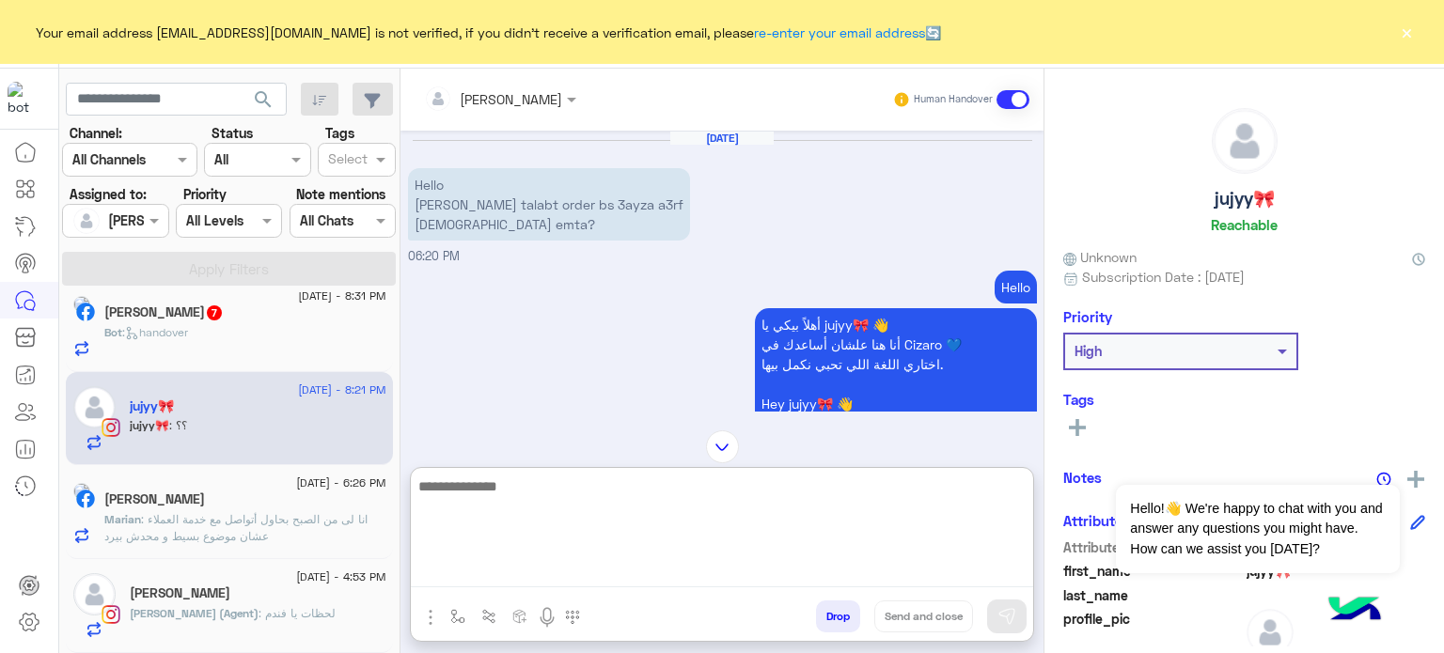
click at [533, 574] on textarea at bounding box center [722, 531] width 622 height 113
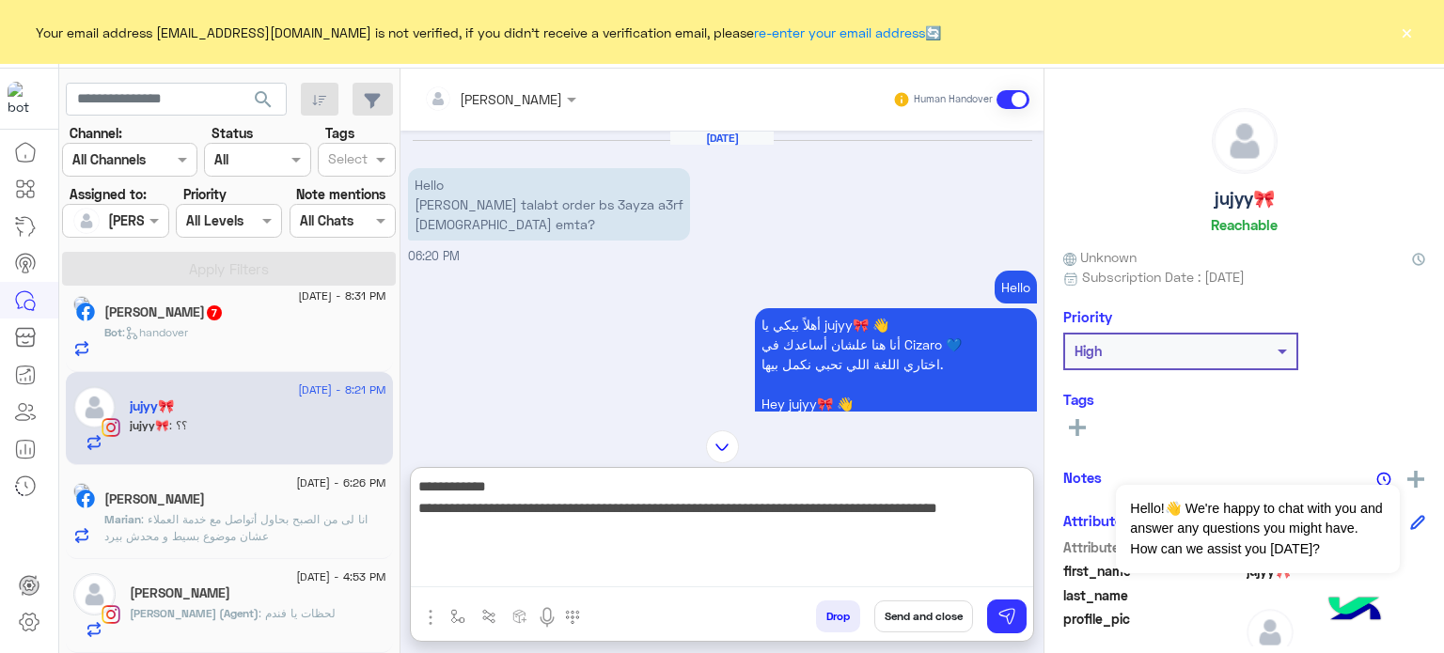
type textarea "**********"
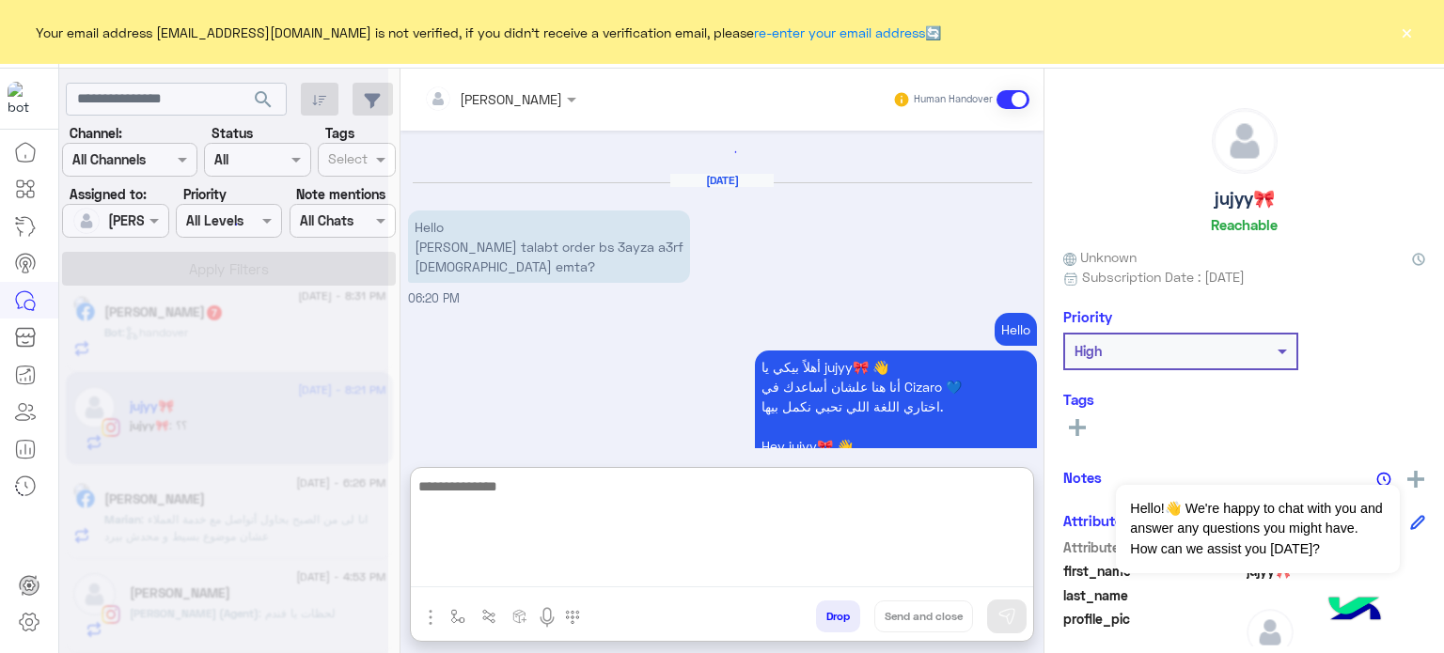
scroll to position [1170, 0]
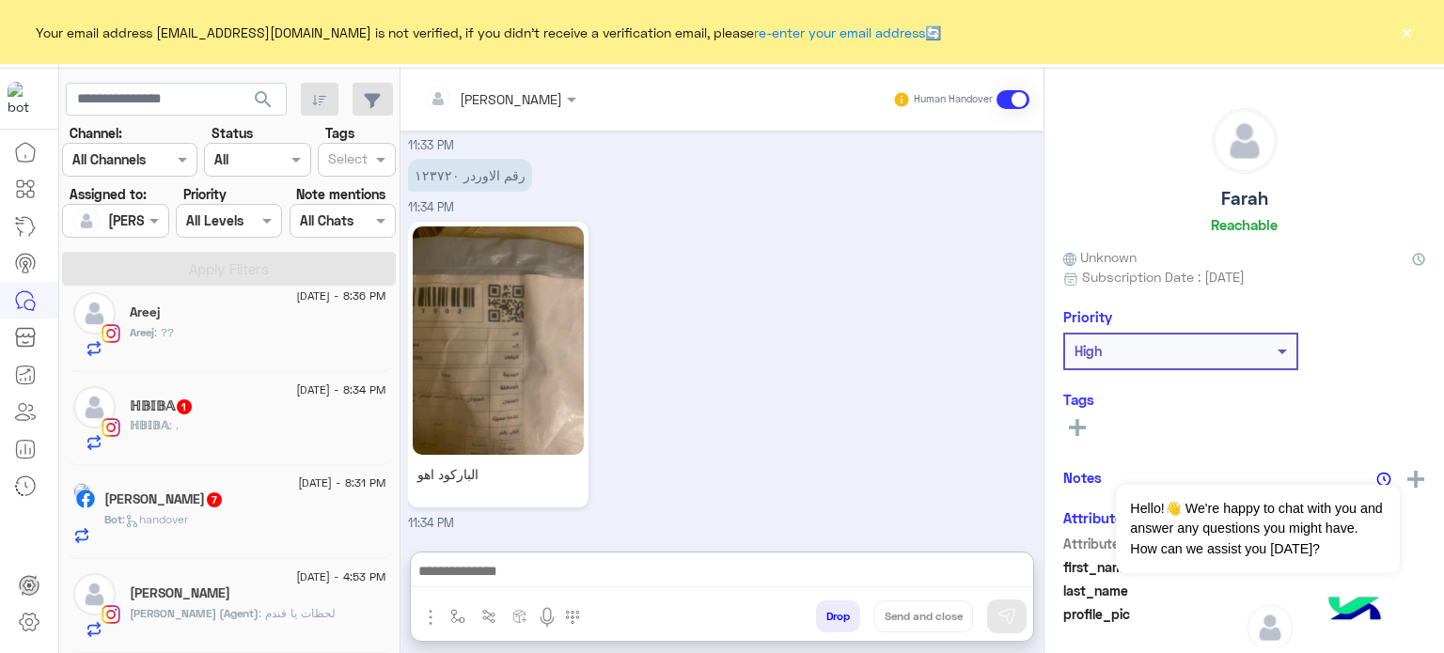
scroll to position [1179, 0]
click at [174, 502] on h5 "Hind Nody 7" at bounding box center [163, 500] width 119 height 16
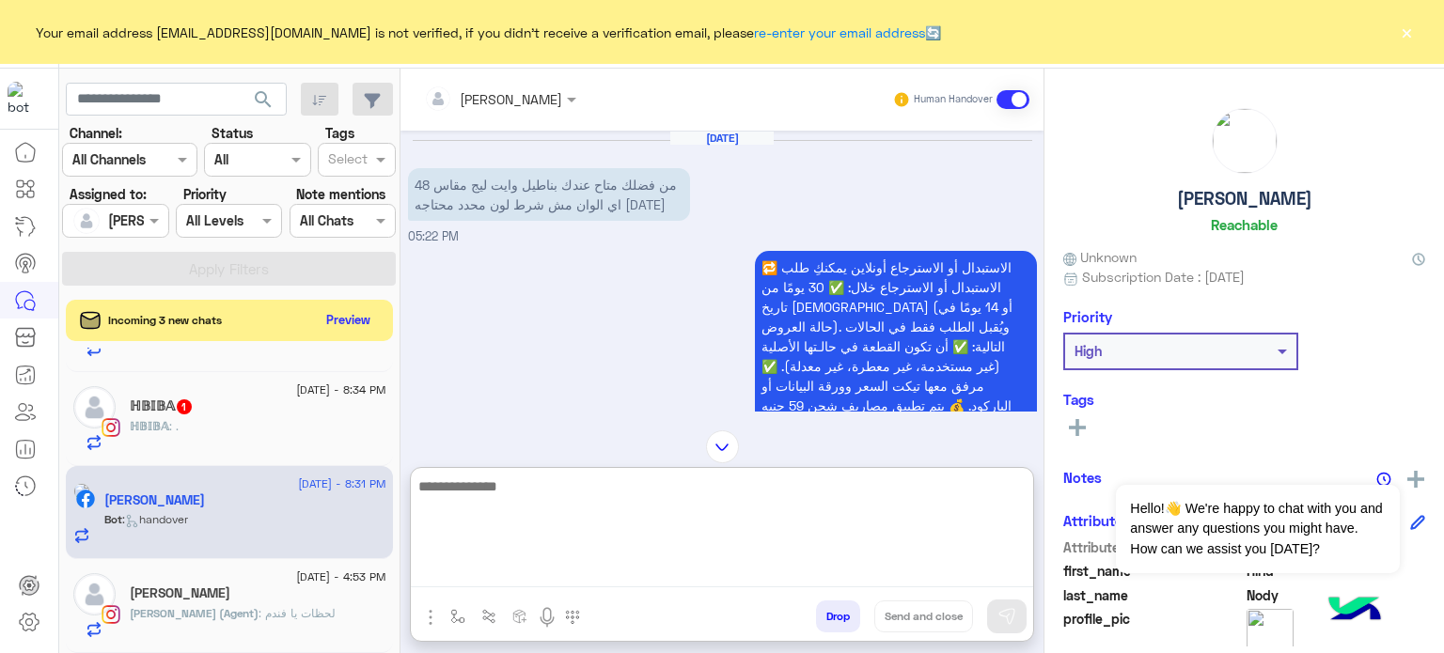
click at [537, 570] on textarea at bounding box center [722, 531] width 622 height 113
paste textarea "**********"
type textarea "**********"
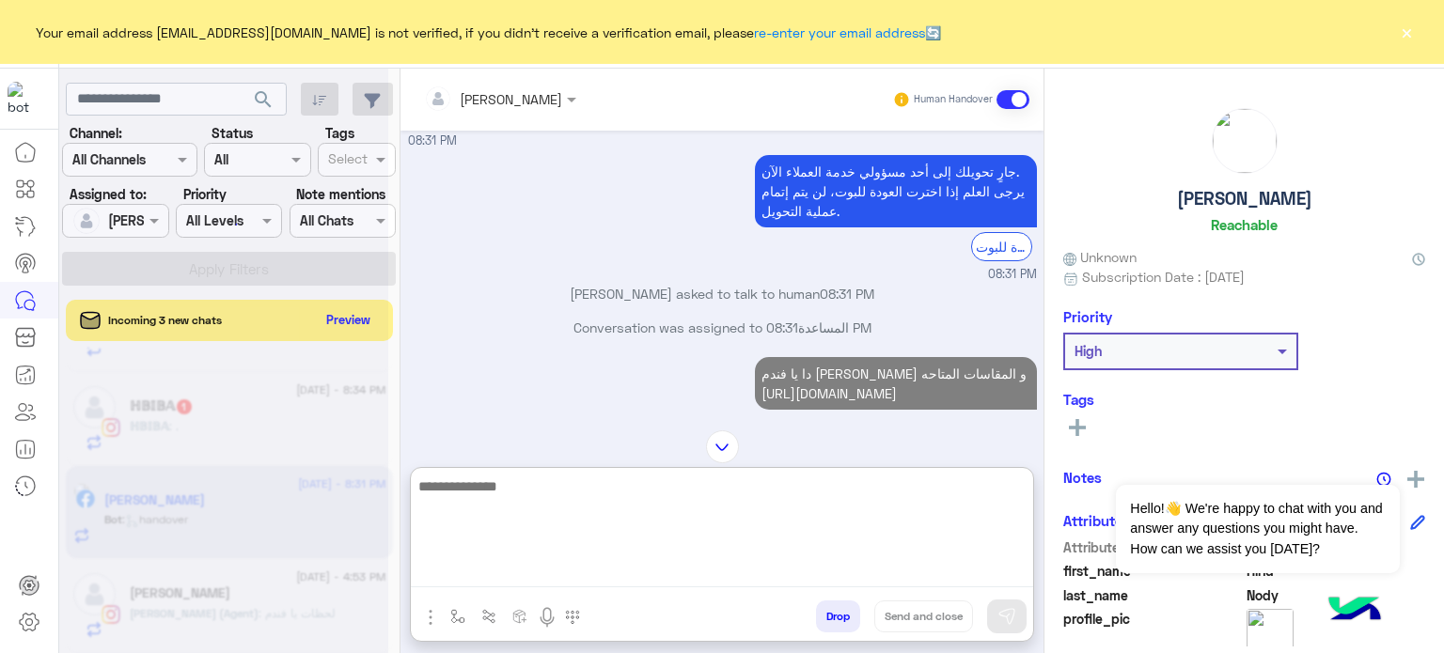
scroll to position [34, 0]
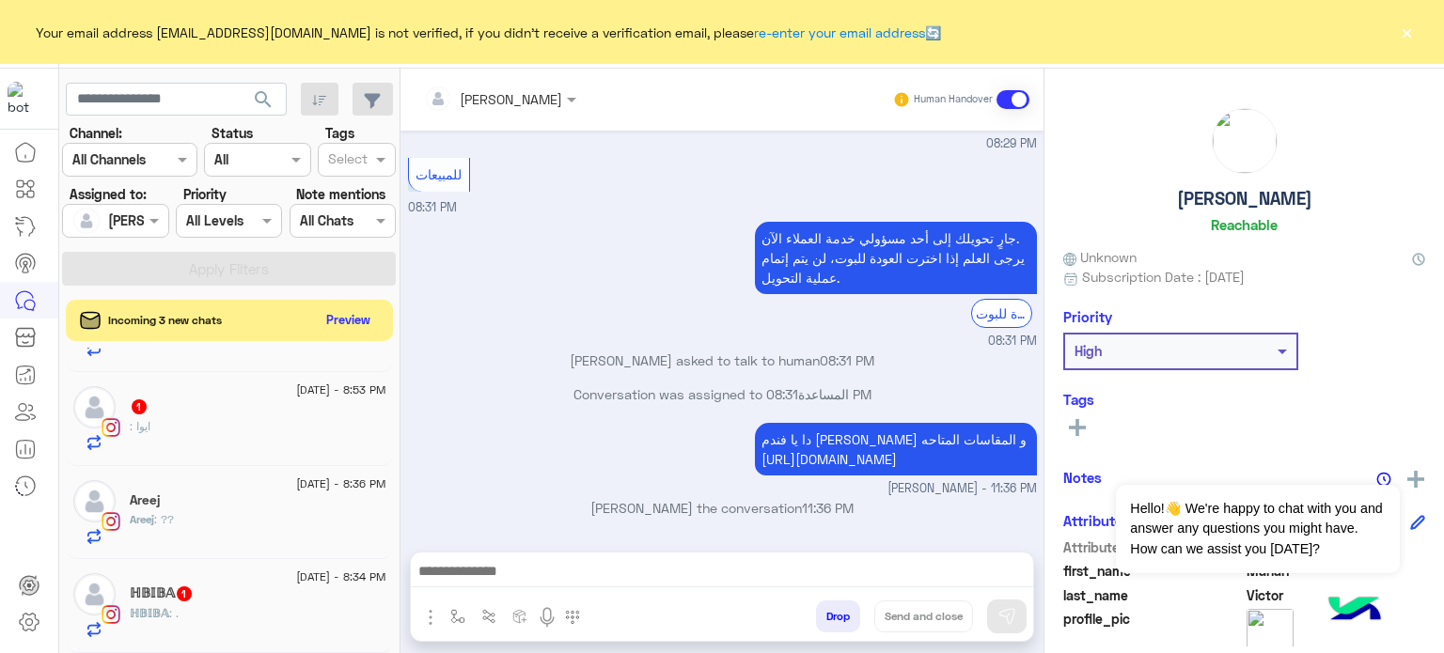
scroll to position [1387, 0]
click at [296, 581] on span "3 September - 8:34 PM" at bounding box center [340, 577] width 89 height 17
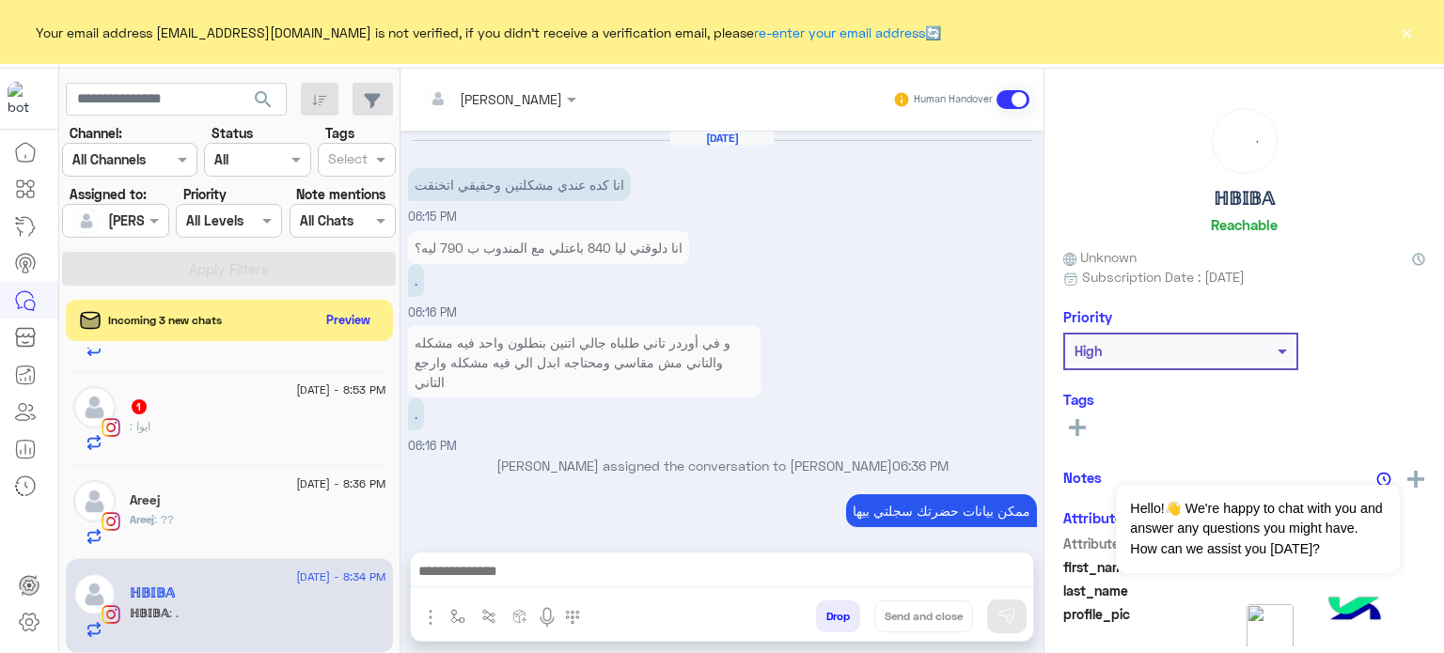
scroll to position [513, 0]
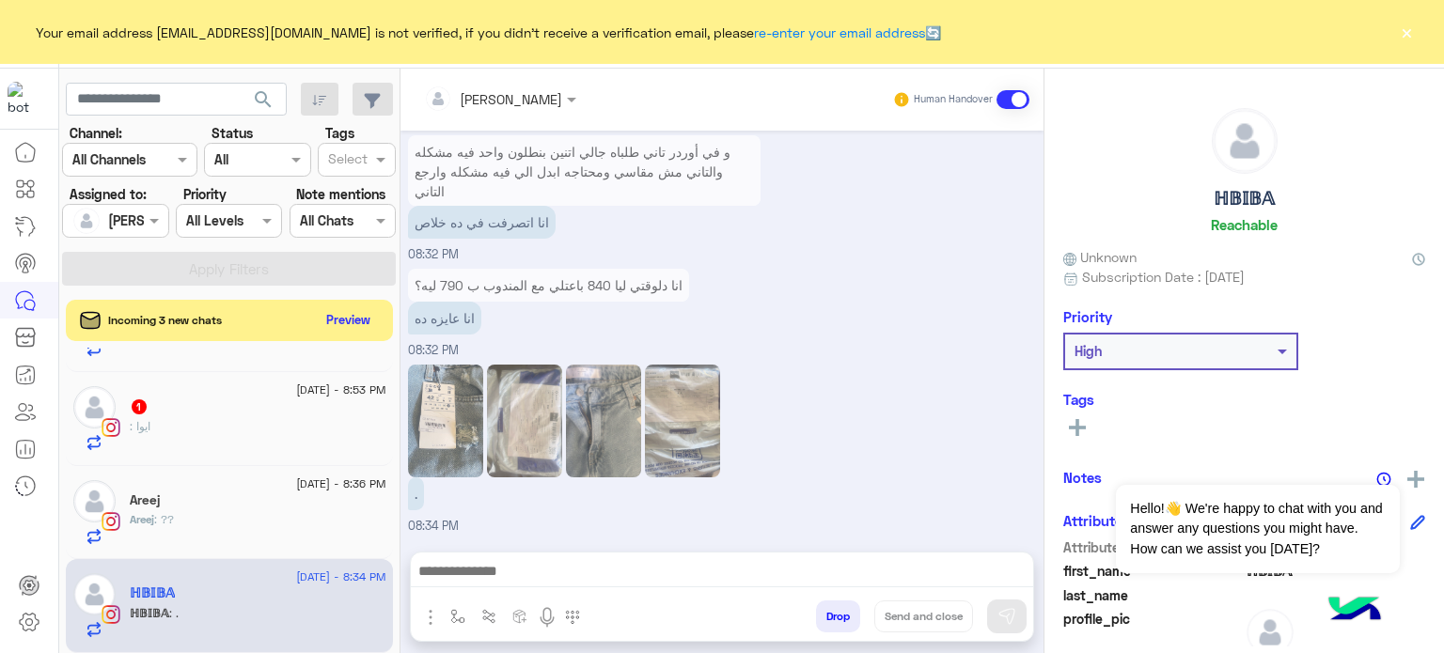
click at [195, 520] on div "Areej : ??" at bounding box center [258, 527] width 257 height 33
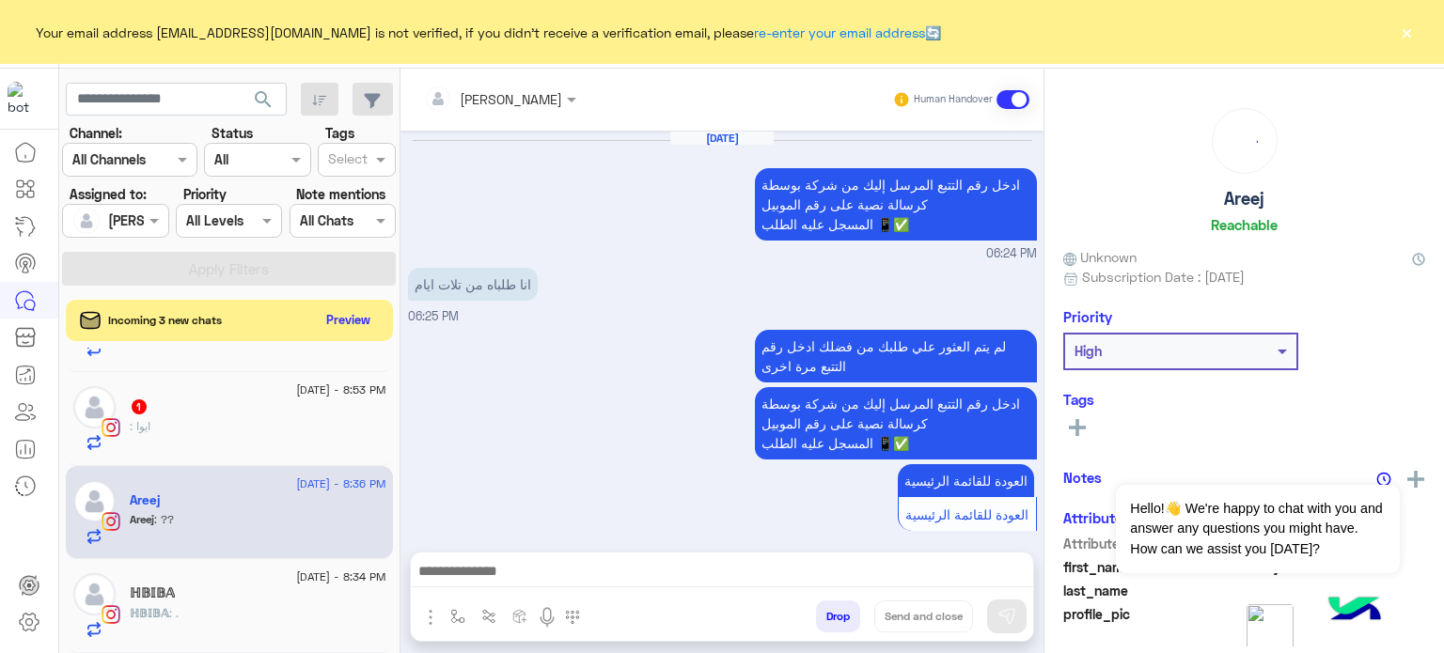
scroll to position [444, 0]
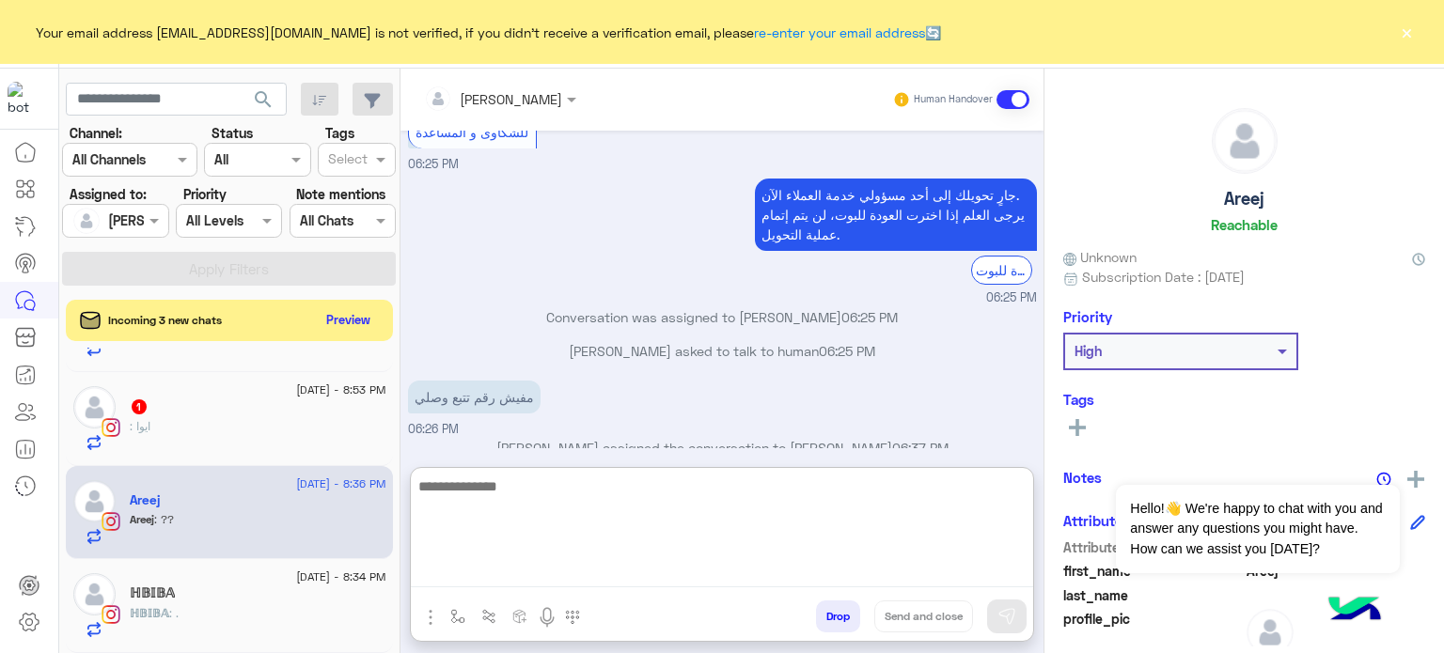
click at [615, 561] on textarea at bounding box center [722, 531] width 622 height 113
type textarea "**********"
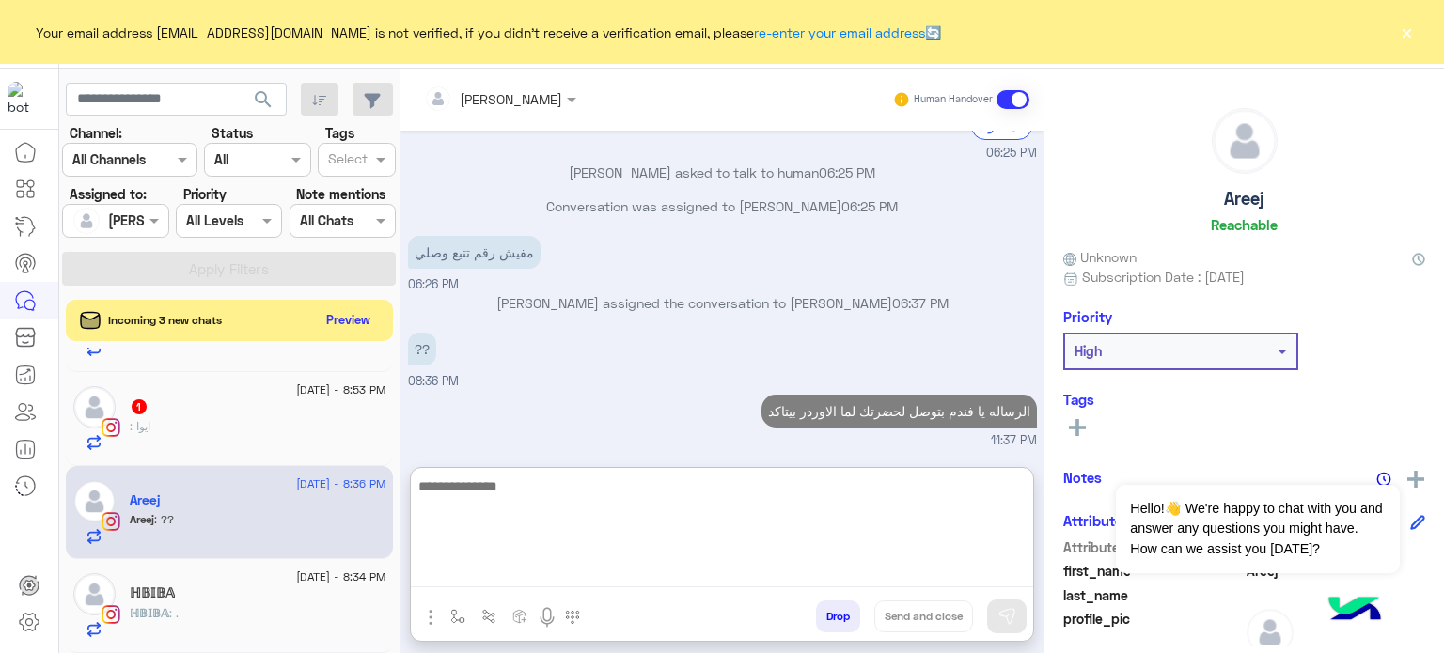
scroll to position [622, 0]
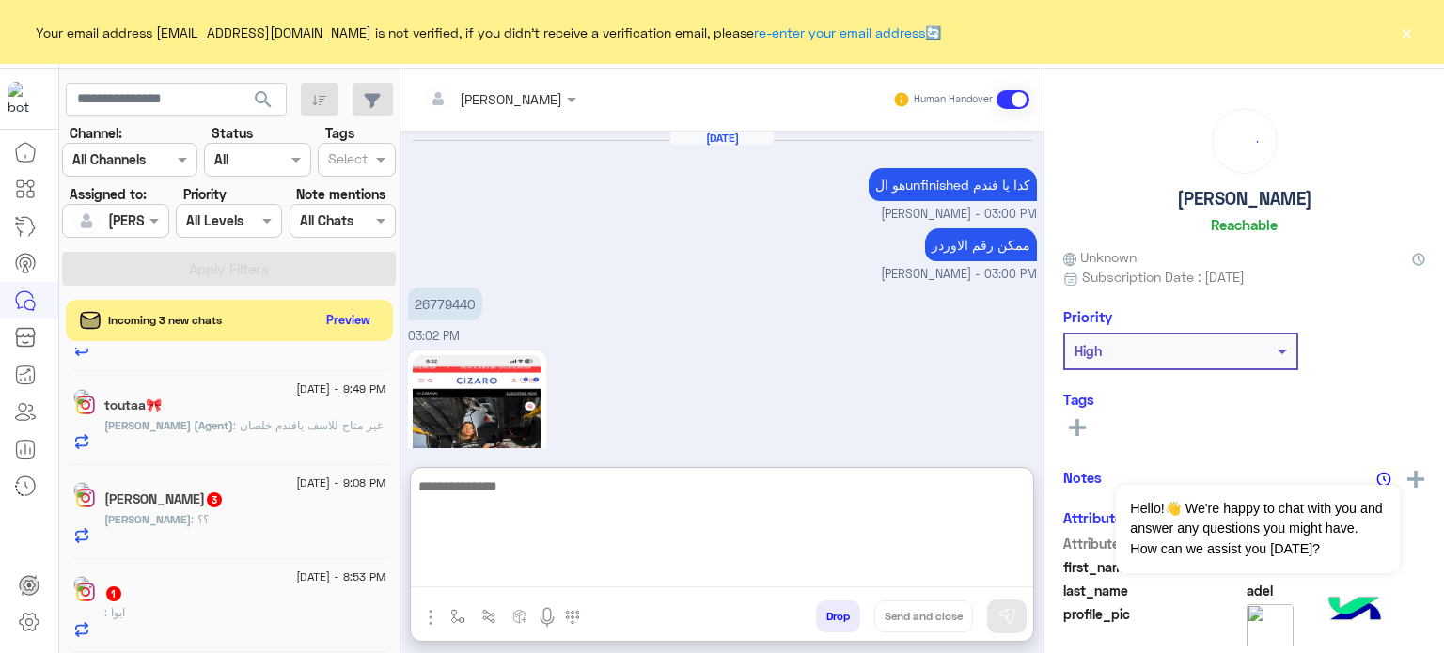
scroll to position [765, 0]
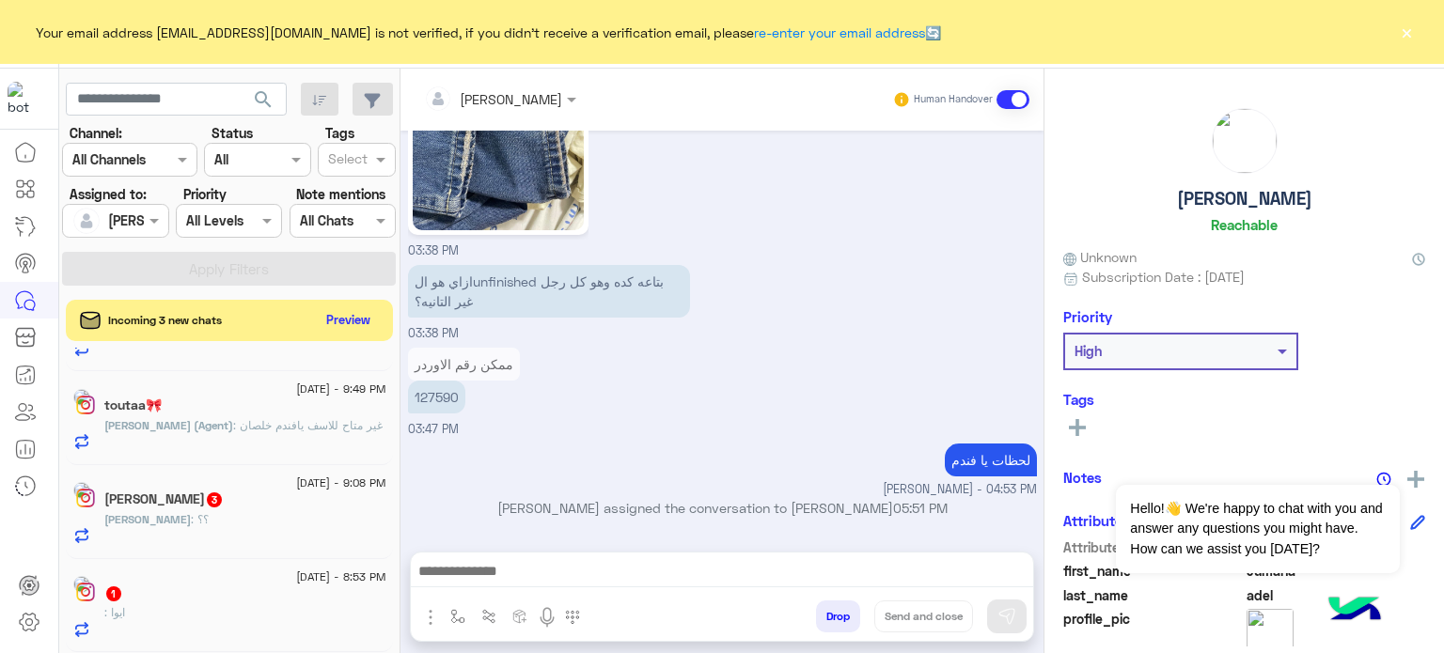
click at [230, 586] on div "1" at bounding box center [245, 596] width 282 height 20
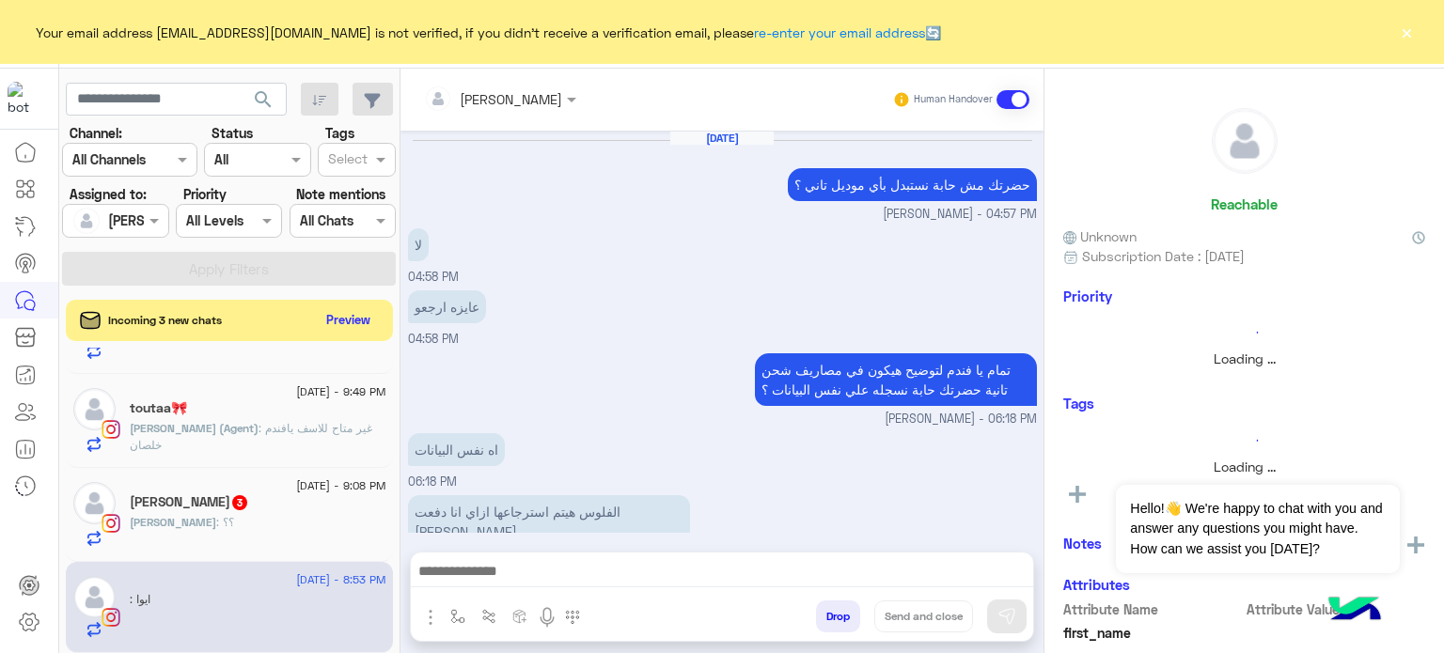
scroll to position [210, 0]
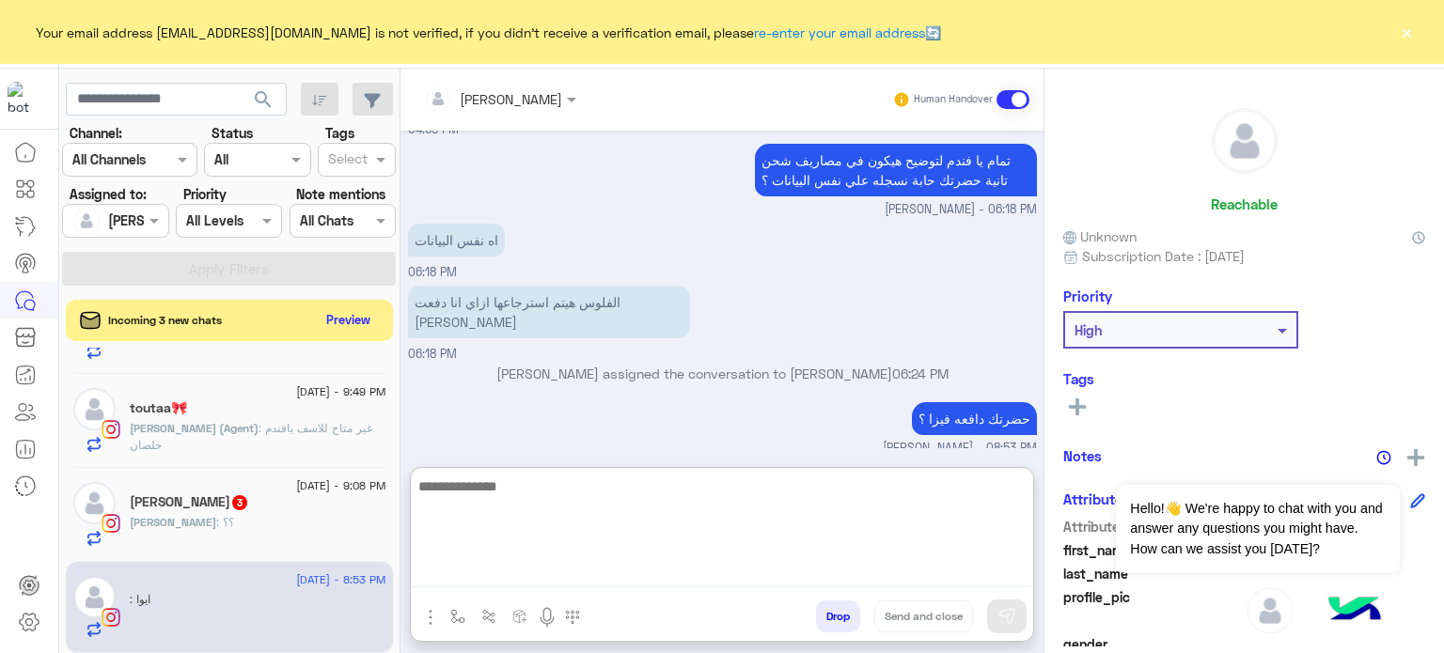
click at [536, 573] on textarea at bounding box center [722, 531] width 622 height 113
type textarea "**********"
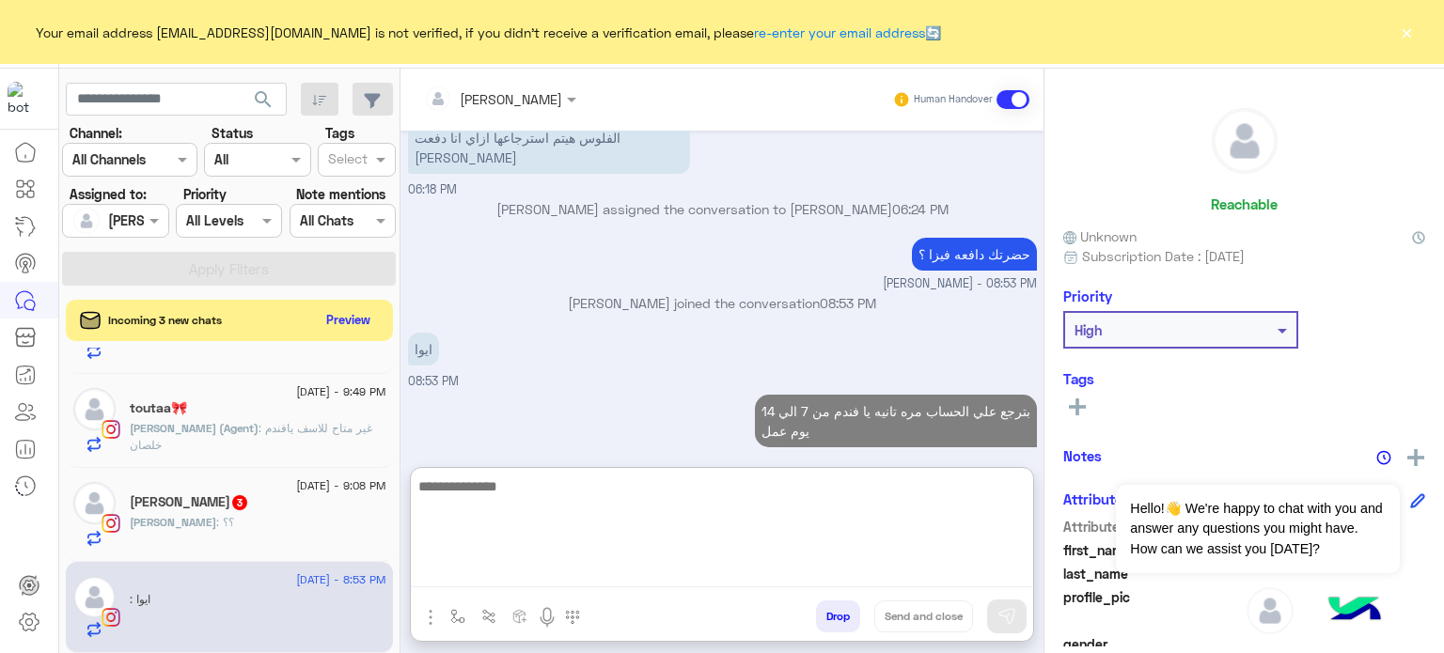
scroll to position [408, 0]
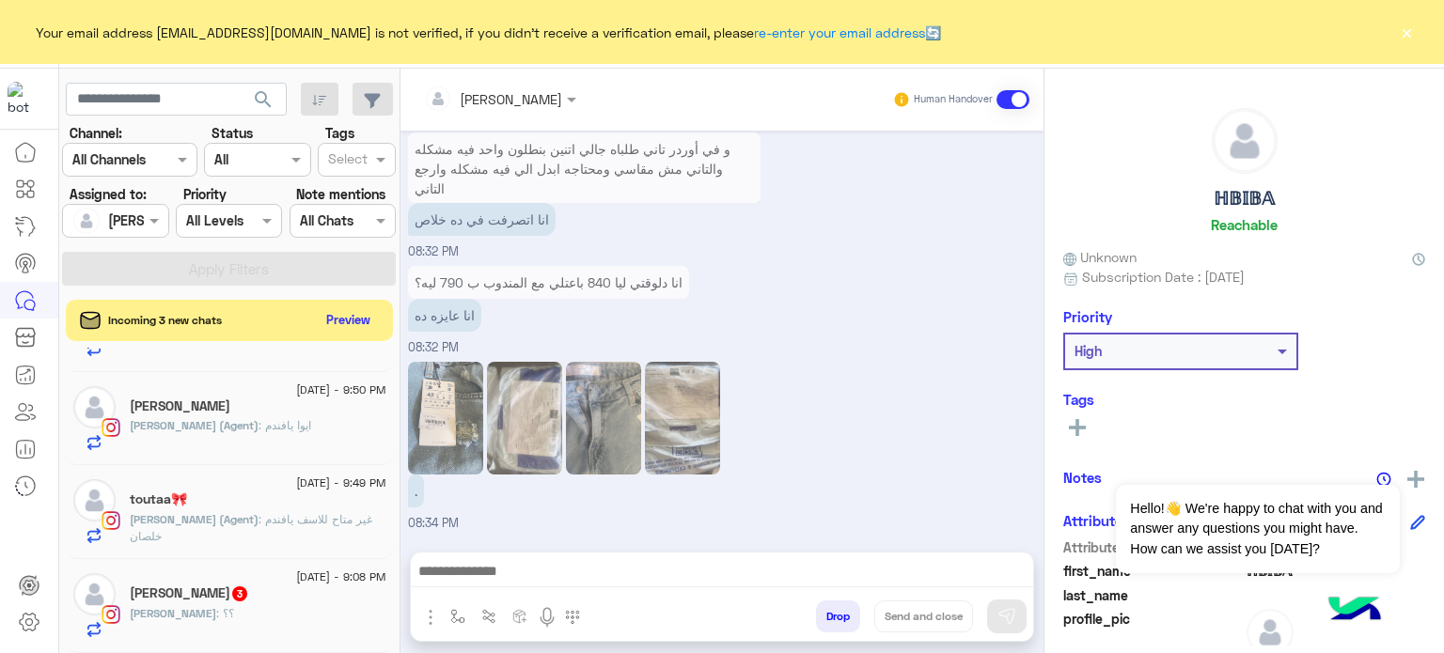
scroll to position [555, 0]
click at [264, 608] on div "Dana : ؟؟" at bounding box center [258, 621] width 257 height 33
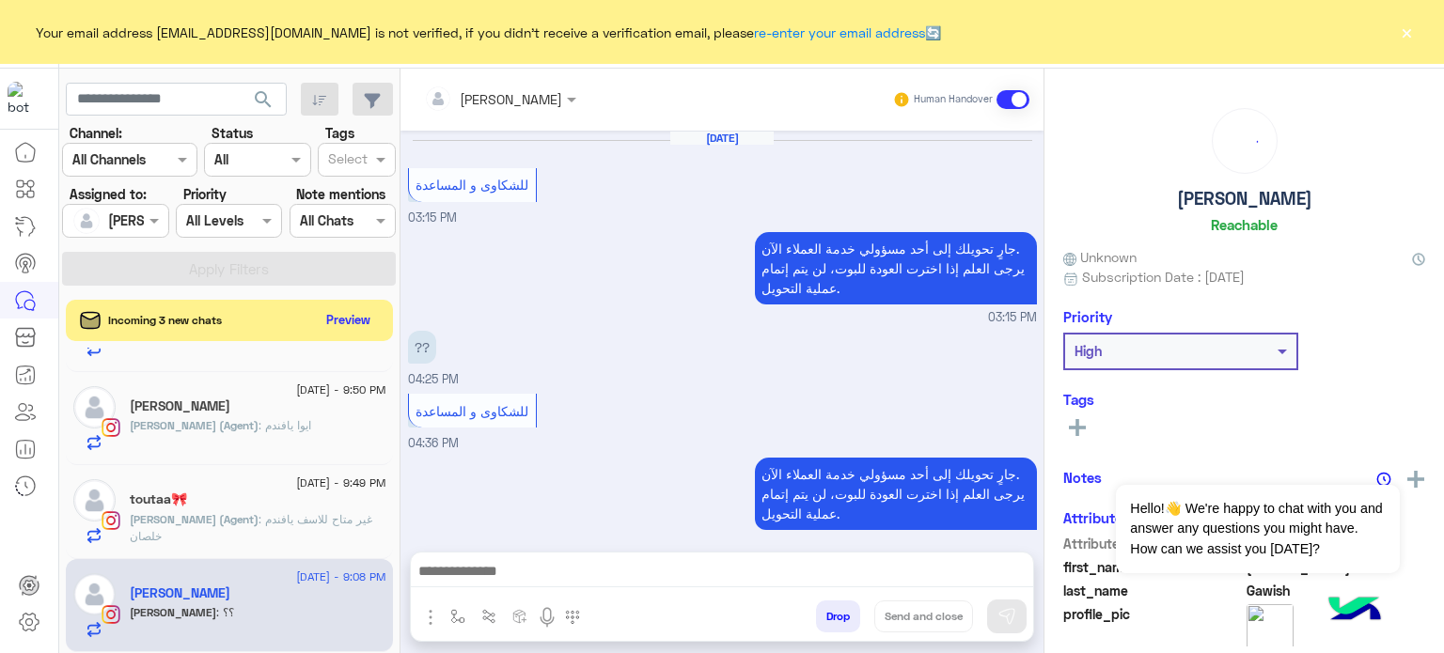
scroll to position [338, 0]
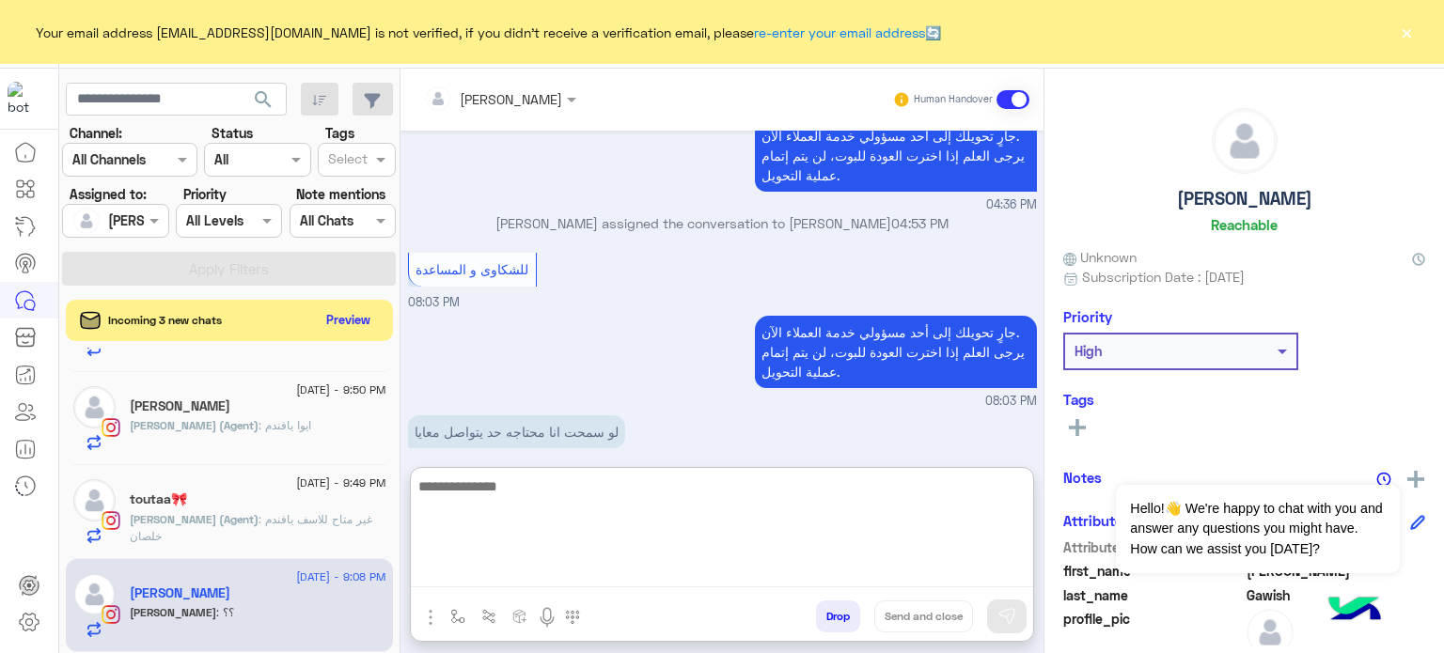
click at [579, 579] on textarea at bounding box center [722, 531] width 622 height 113
type textarea "**********"
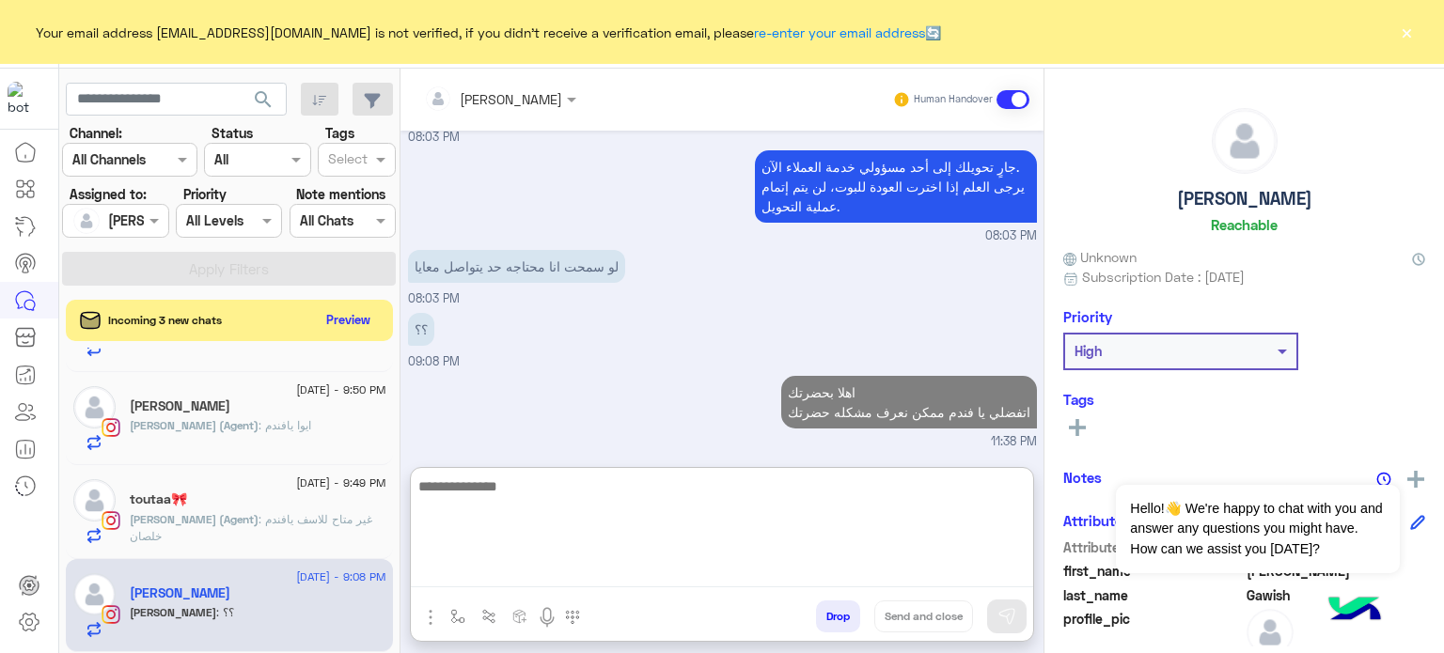
scroll to position [538, 0]
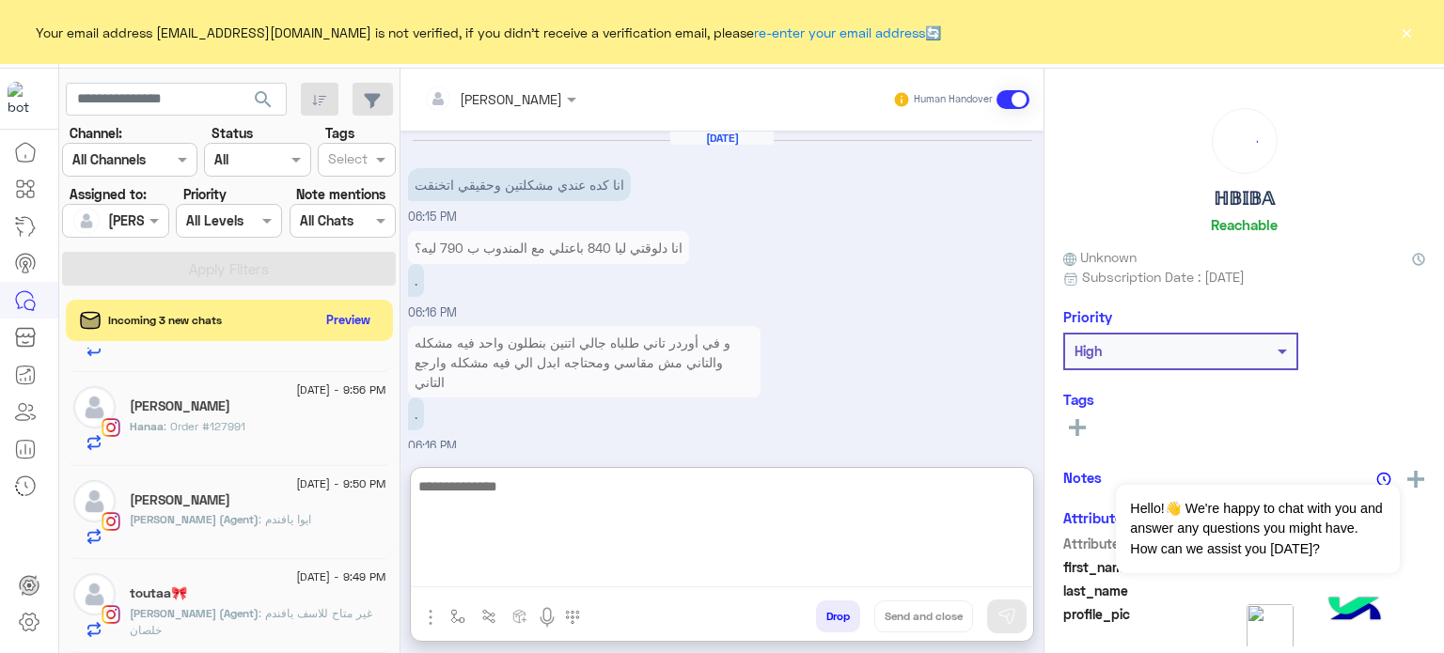
scroll to position [598, 0]
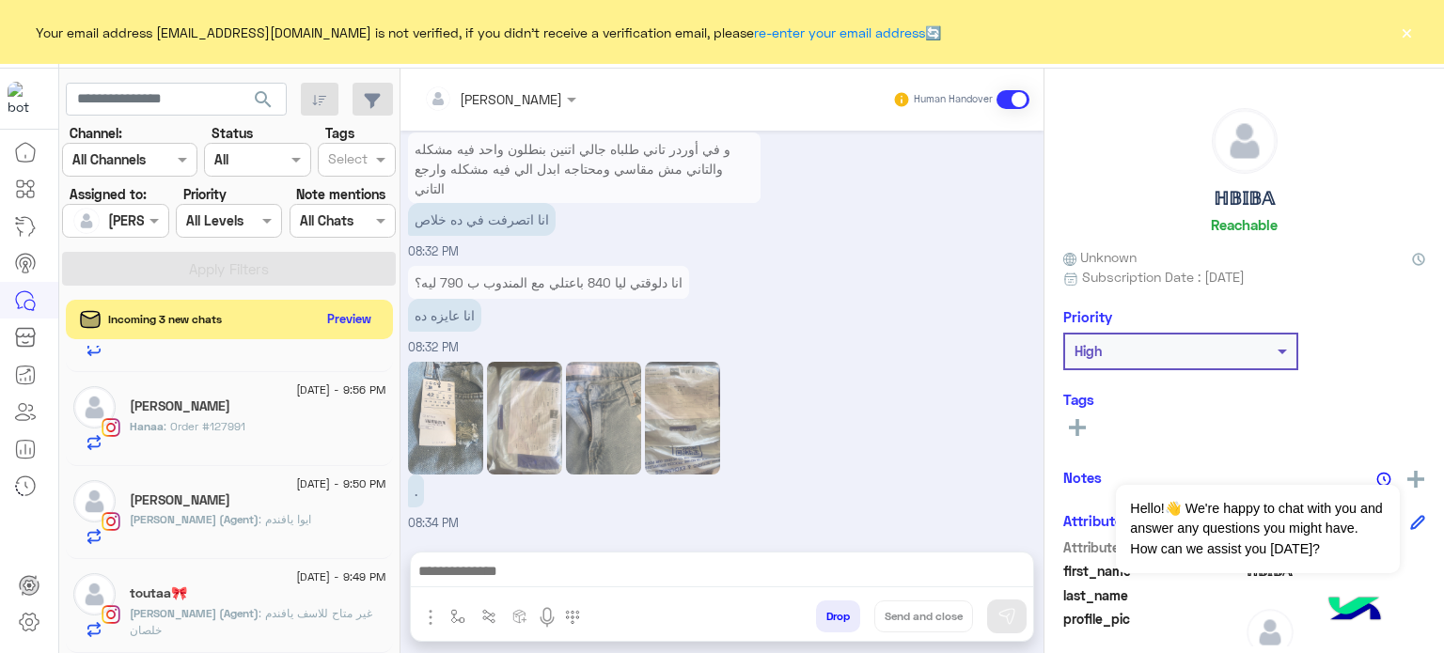
click at [347, 319] on button "Preview" at bounding box center [349, 318] width 58 height 25
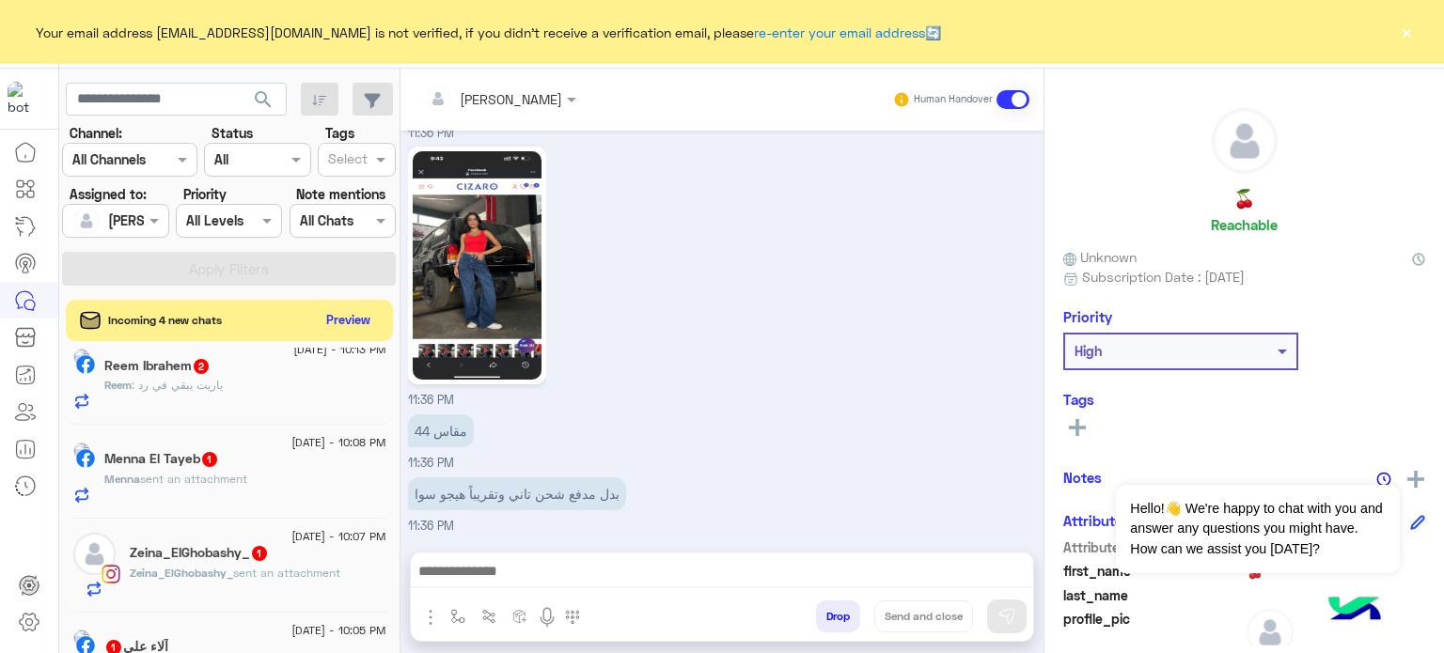
scroll to position [665, 0]
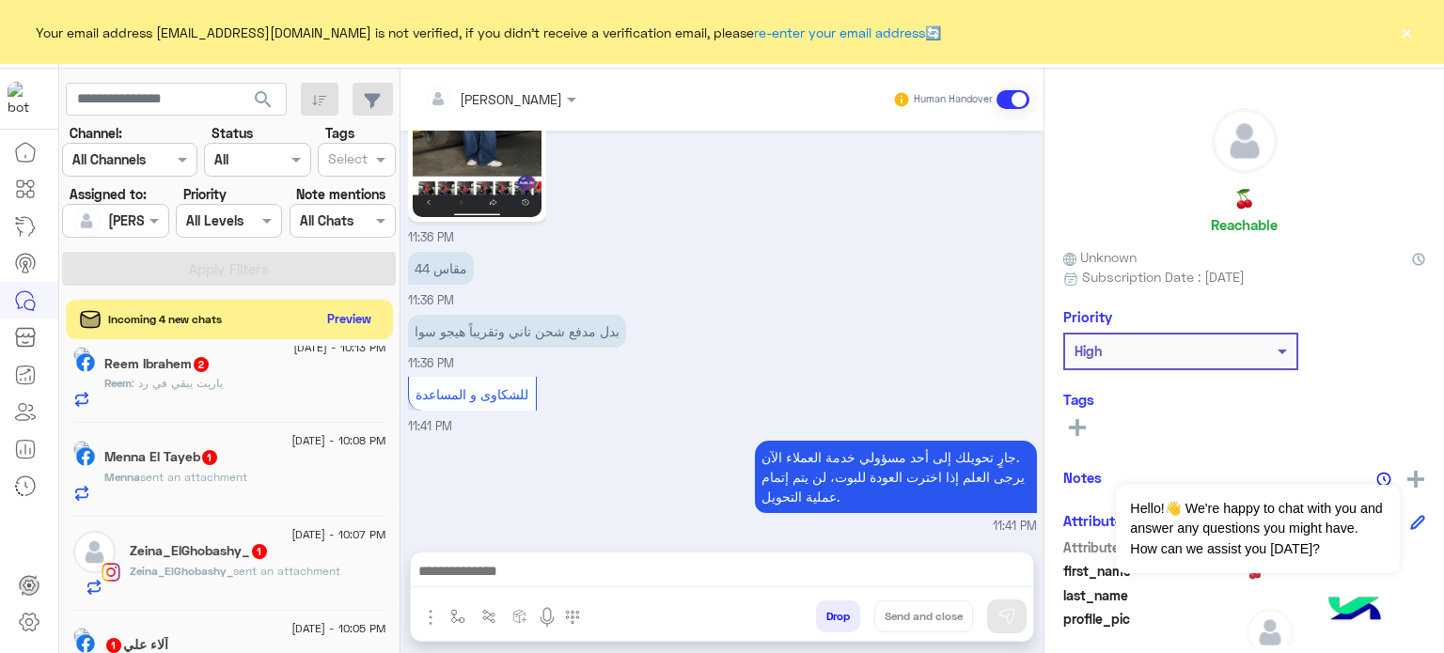
click at [355, 331] on button "Preview" at bounding box center [349, 318] width 58 height 25
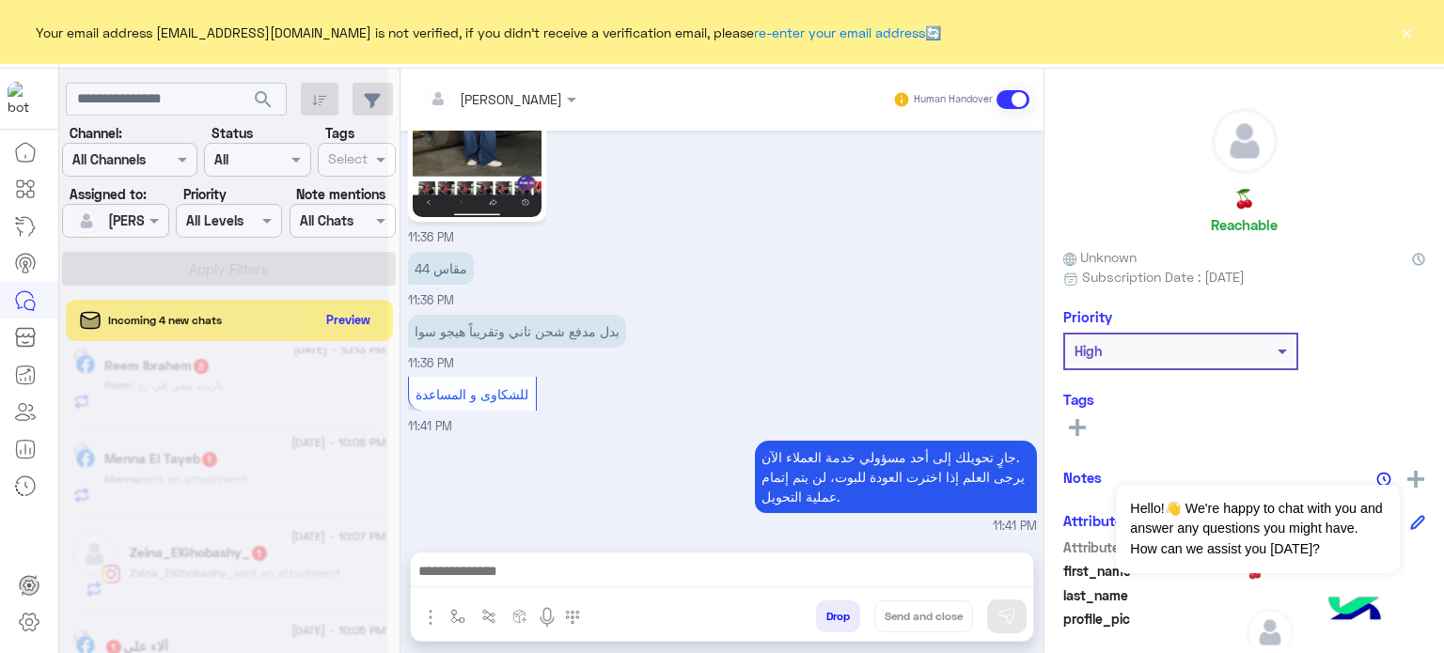
click at [355, 331] on div at bounding box center [223, 334] width 329 height 653
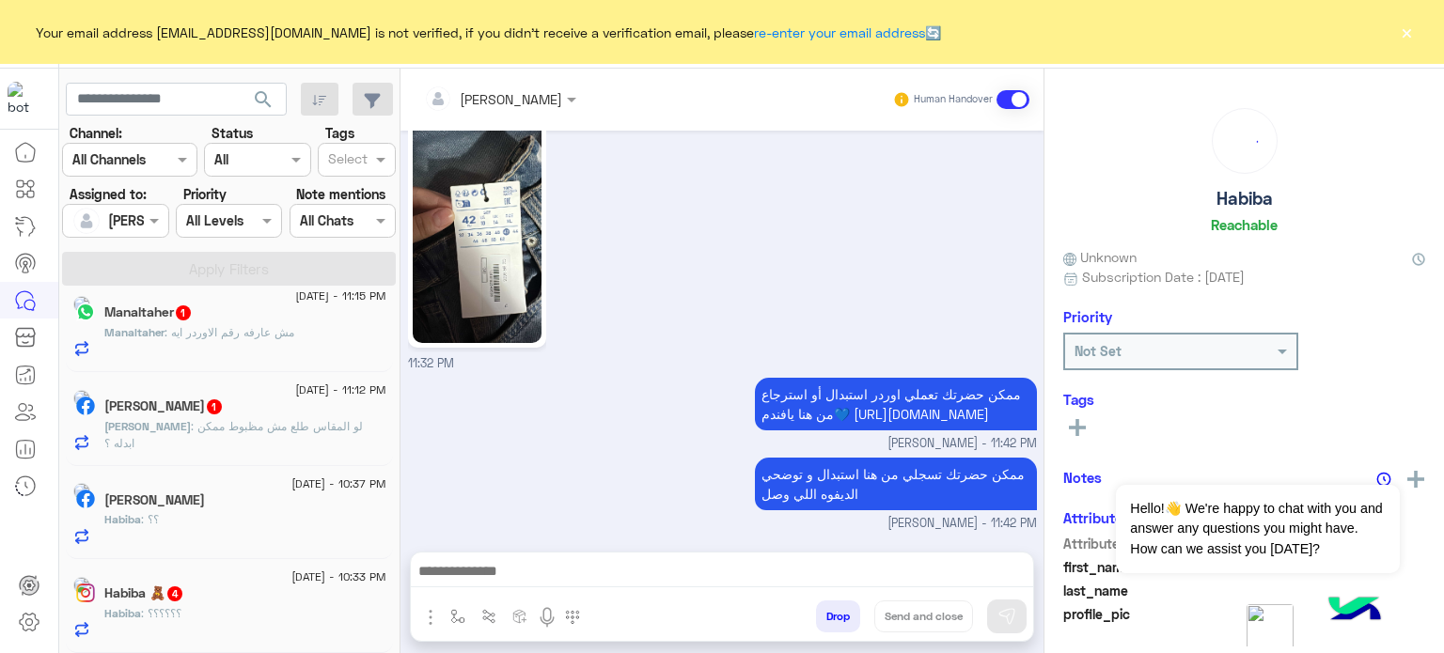
scroll to position [656, 0]
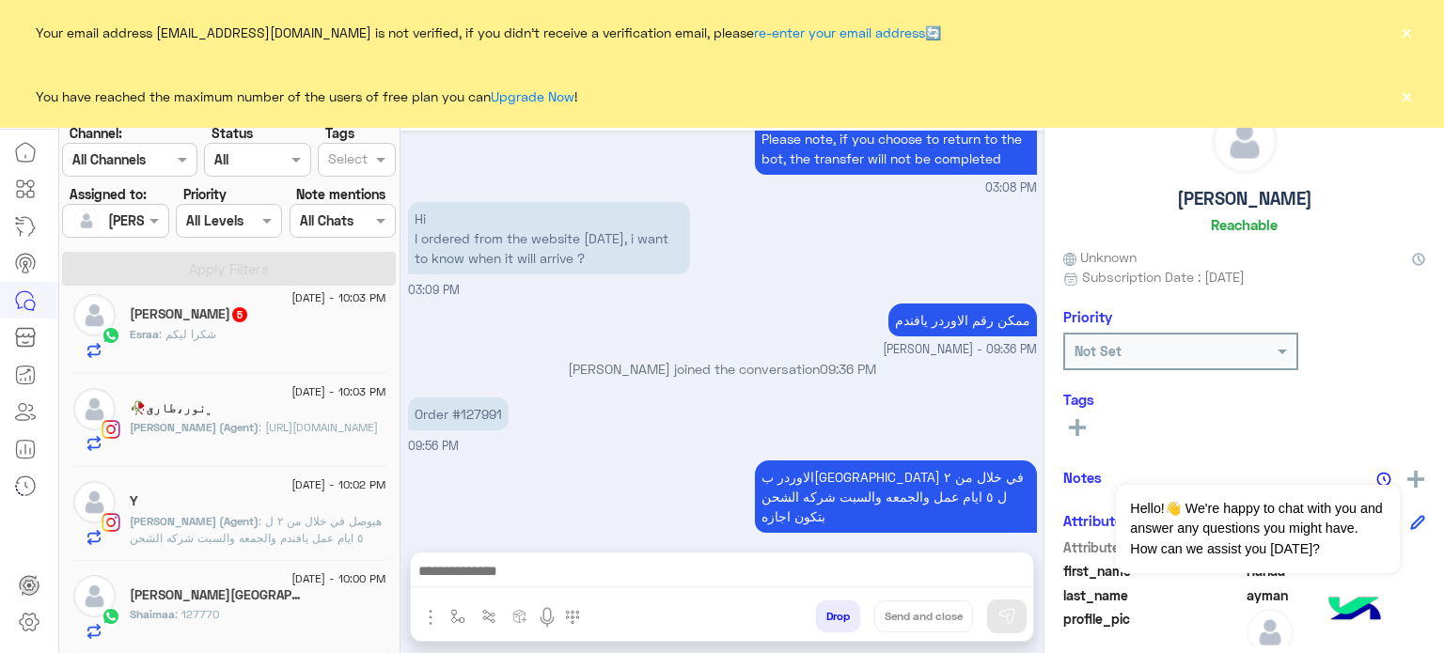
scroll to position [1444, 0]
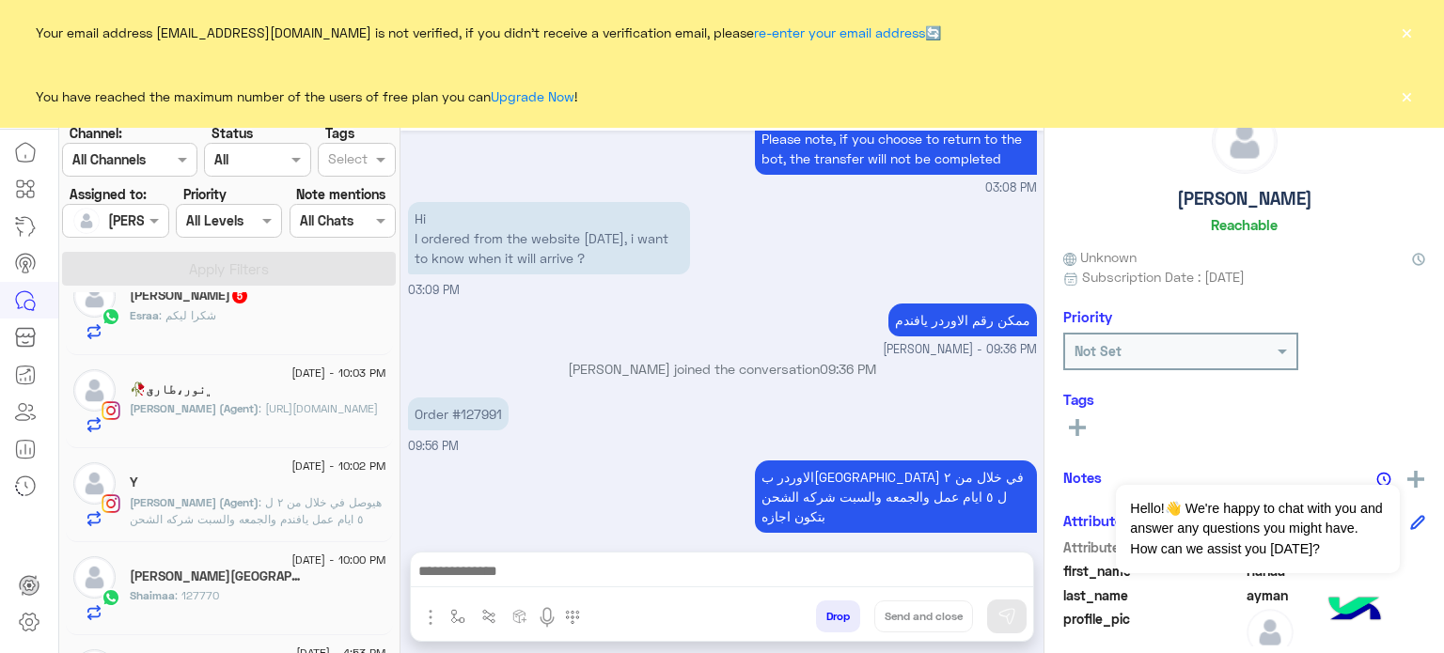
click at [280, 310] on div "Esraa : شكرا ليكم" at bounding box center [258, 323] width 257 height 33
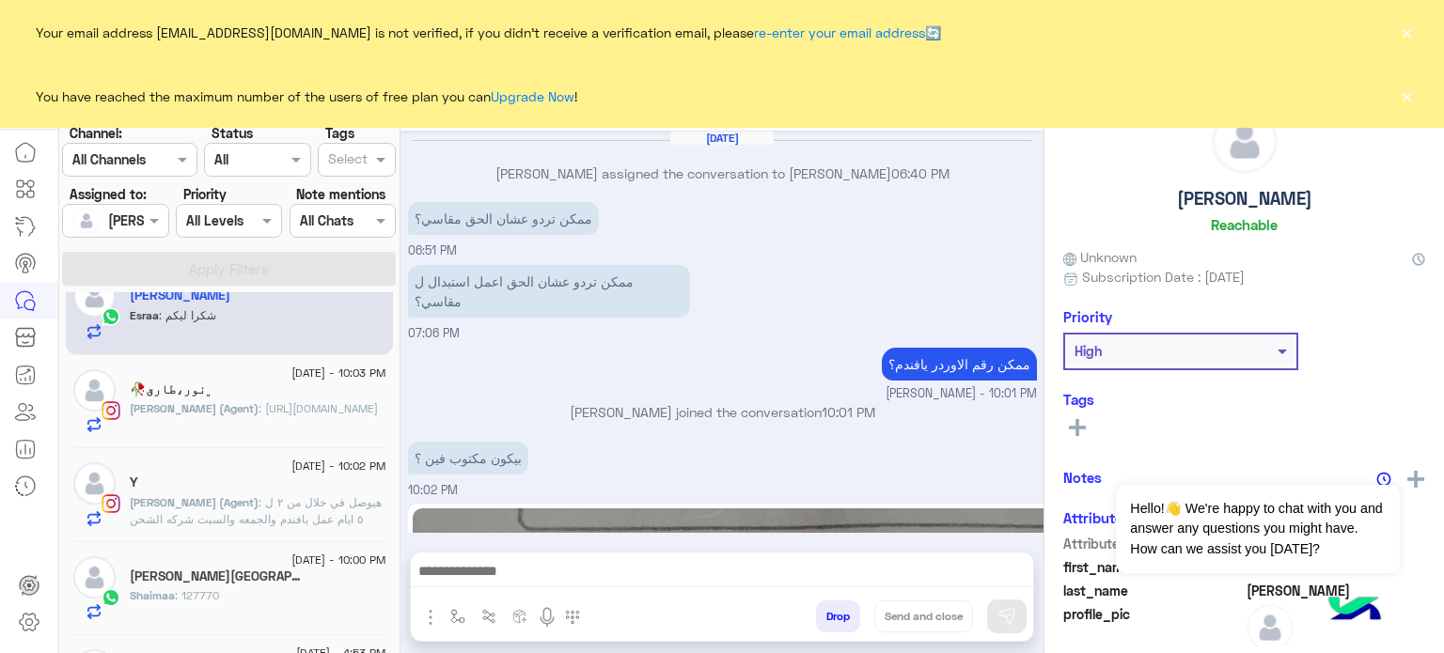
scroll to position [439, 0]
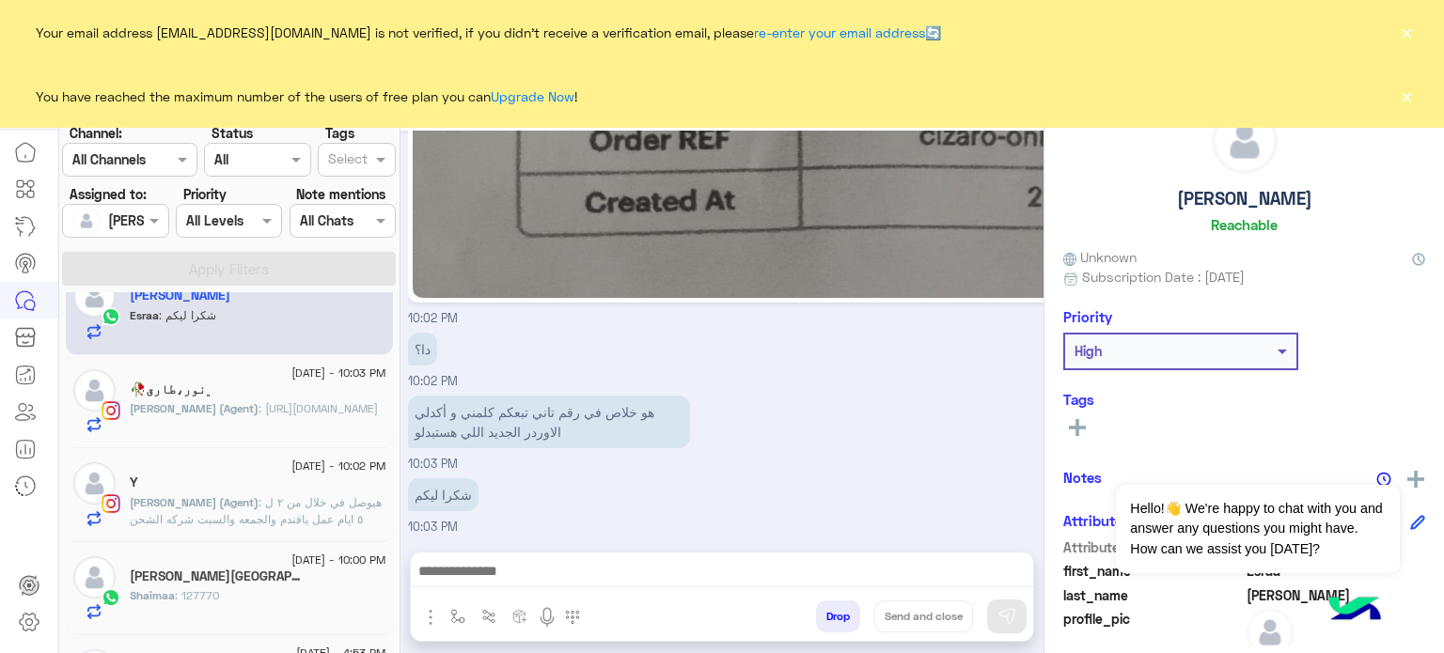
click at [584, 376] on div "دا؟ 10:02 PM" at bounding box center [722, 359] width 629 height 63
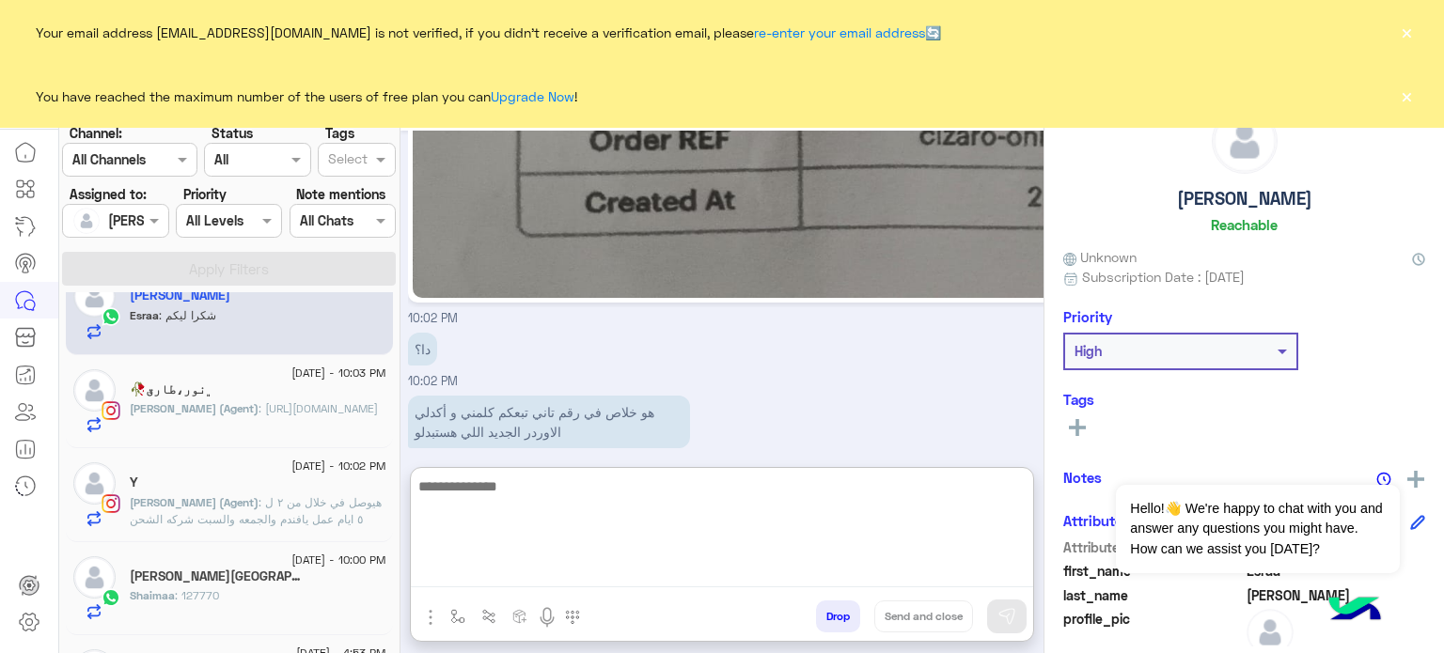
click at [508, 572] on textarea at bounding box center [722, 531] width 622 height 113
type textarea "**********"
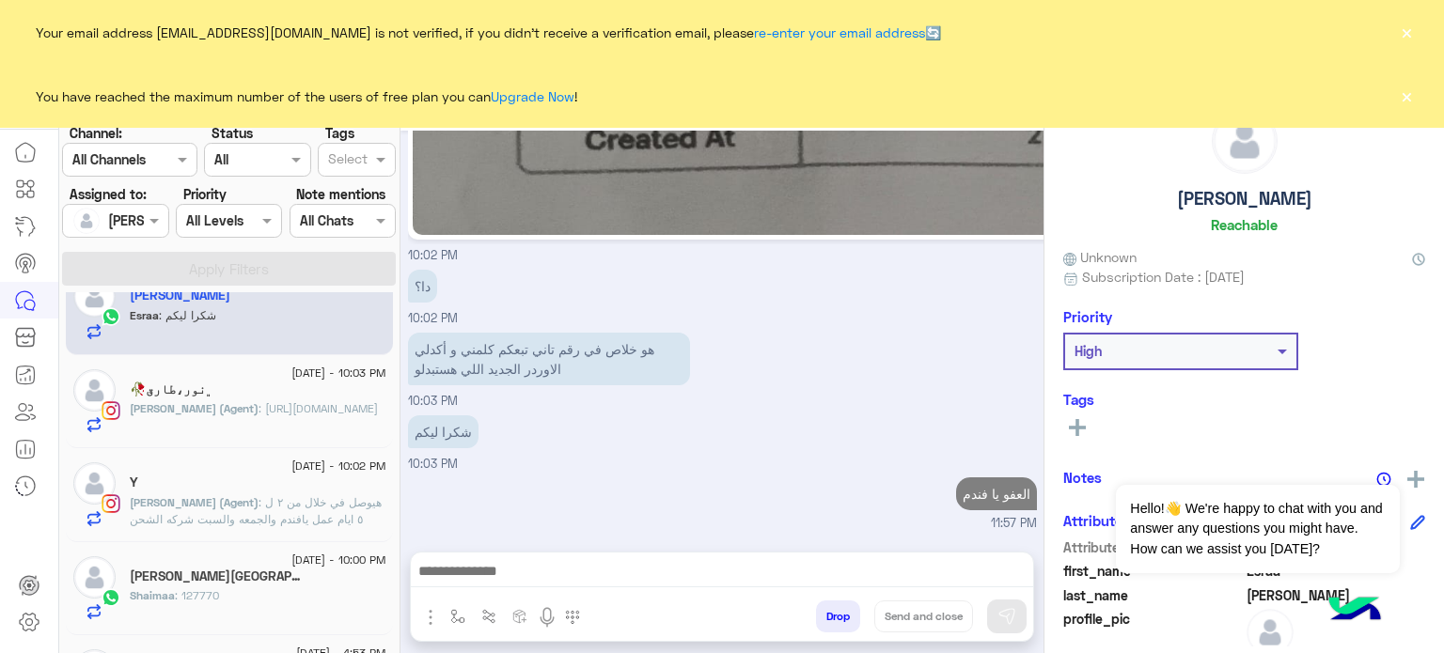
scroll to position [499, 0]
drag, startPoint x: 391, startPoint y: 578, endPoint x: 395, endPoint y: 568, distance: 11.0
click at [395, 568] on div "3 September - 11:32 PM ☪ 6 ☪ sent an attachment 3 September - 11:31 PM Habiba N…" at bounding box center [229, 475] width 341 height 367
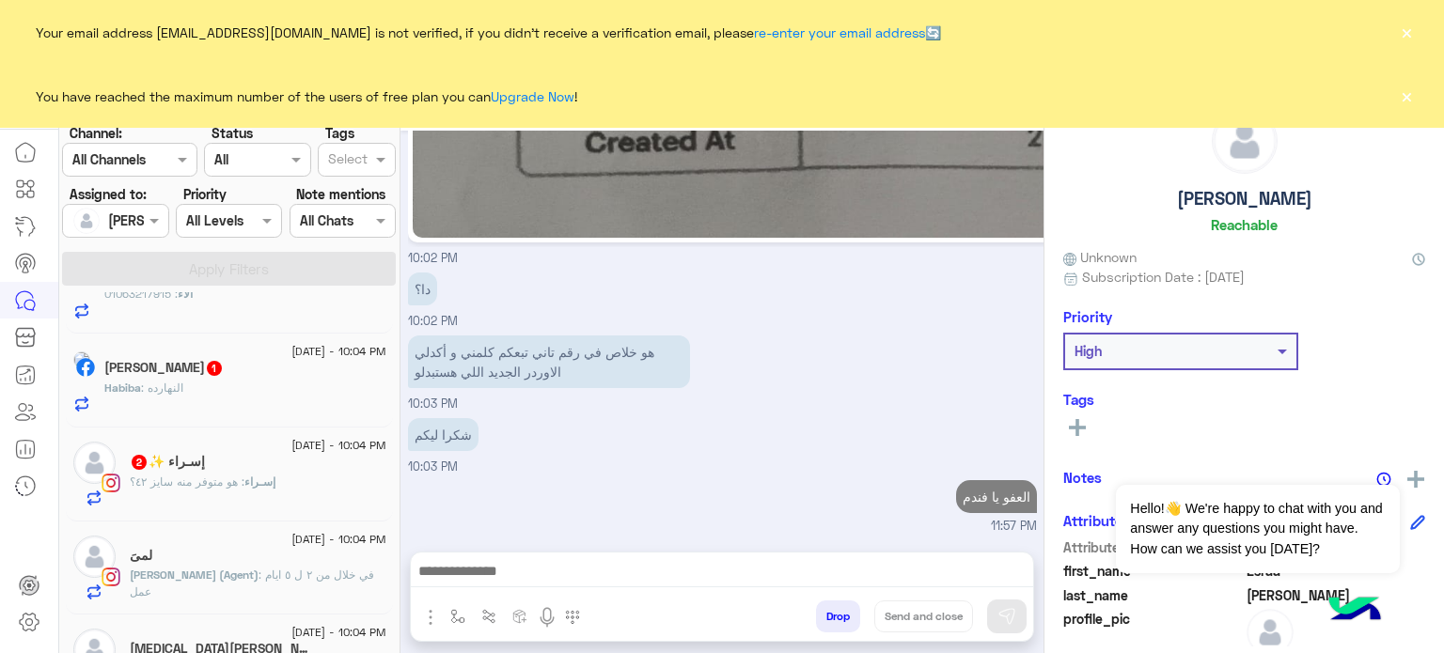
scroll to position [969, 0]
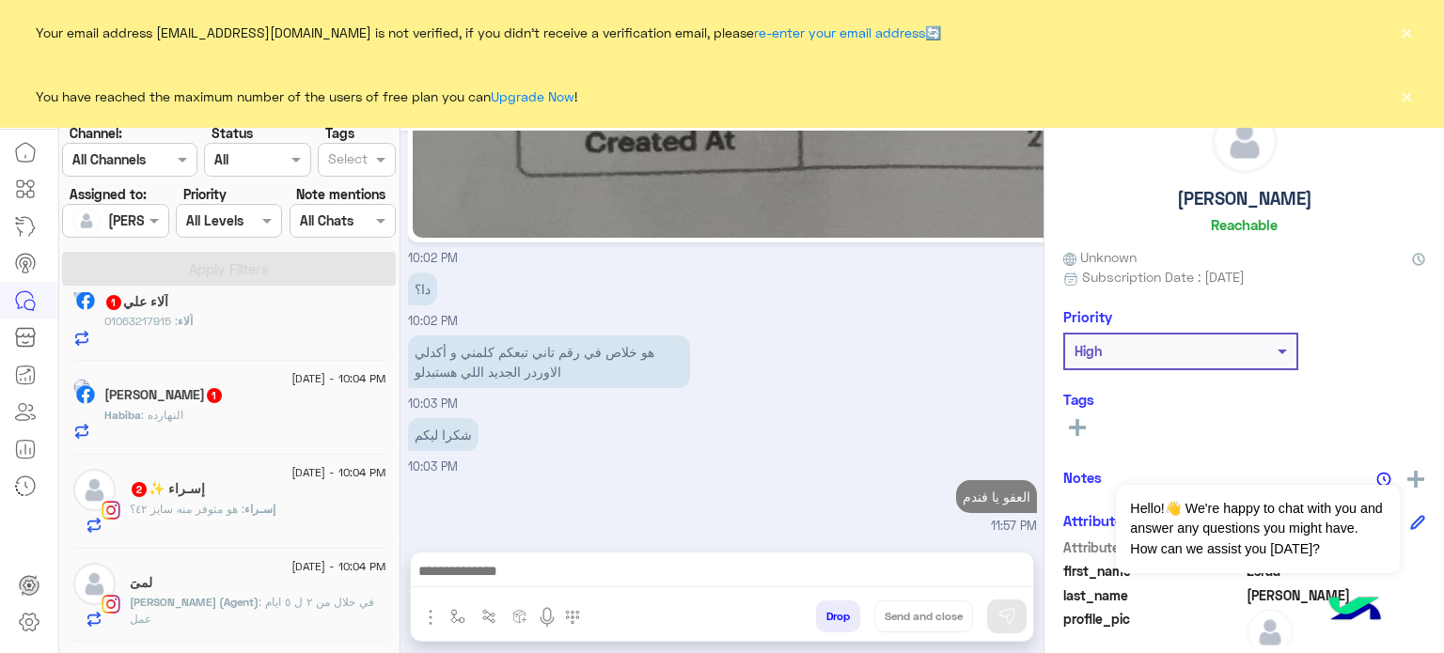
click at [241, 504] on p "إسـراء : هو متوفر منه سايز ٤٢؟" at bounding box center [203, 509] width 146 height 17
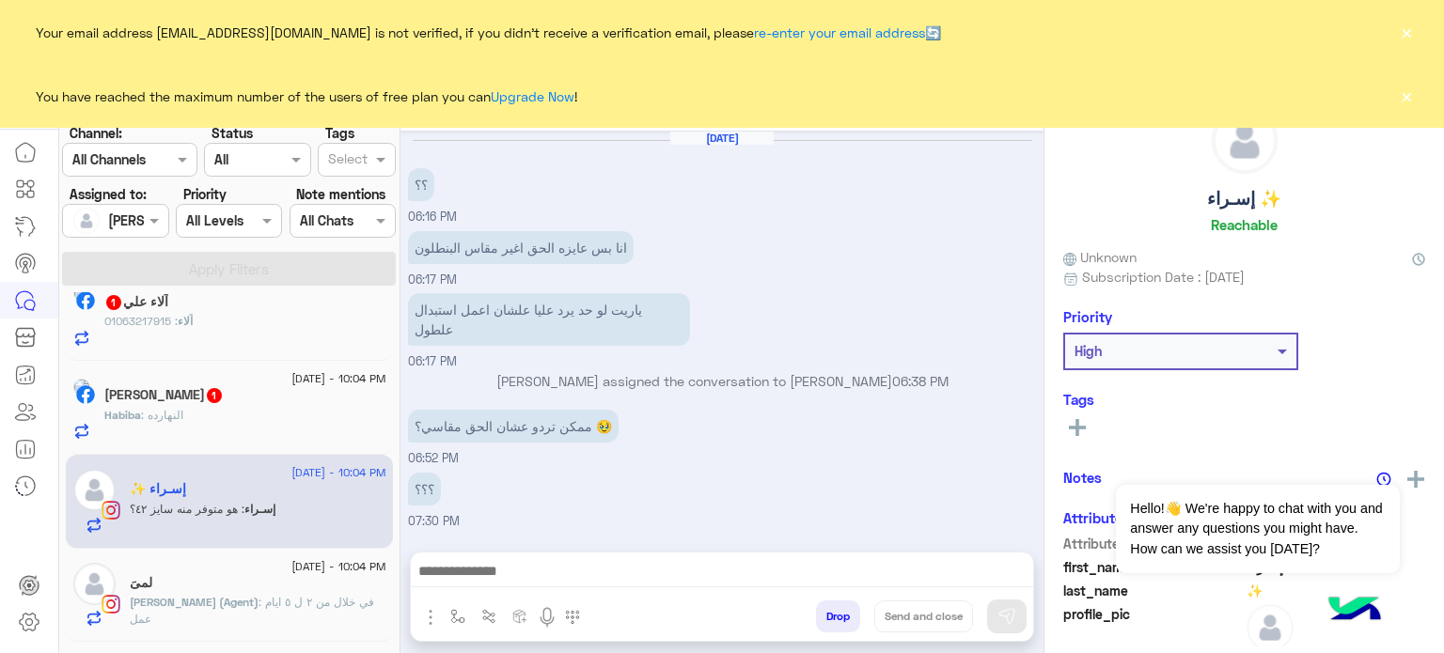
scroll to position [399, 0]
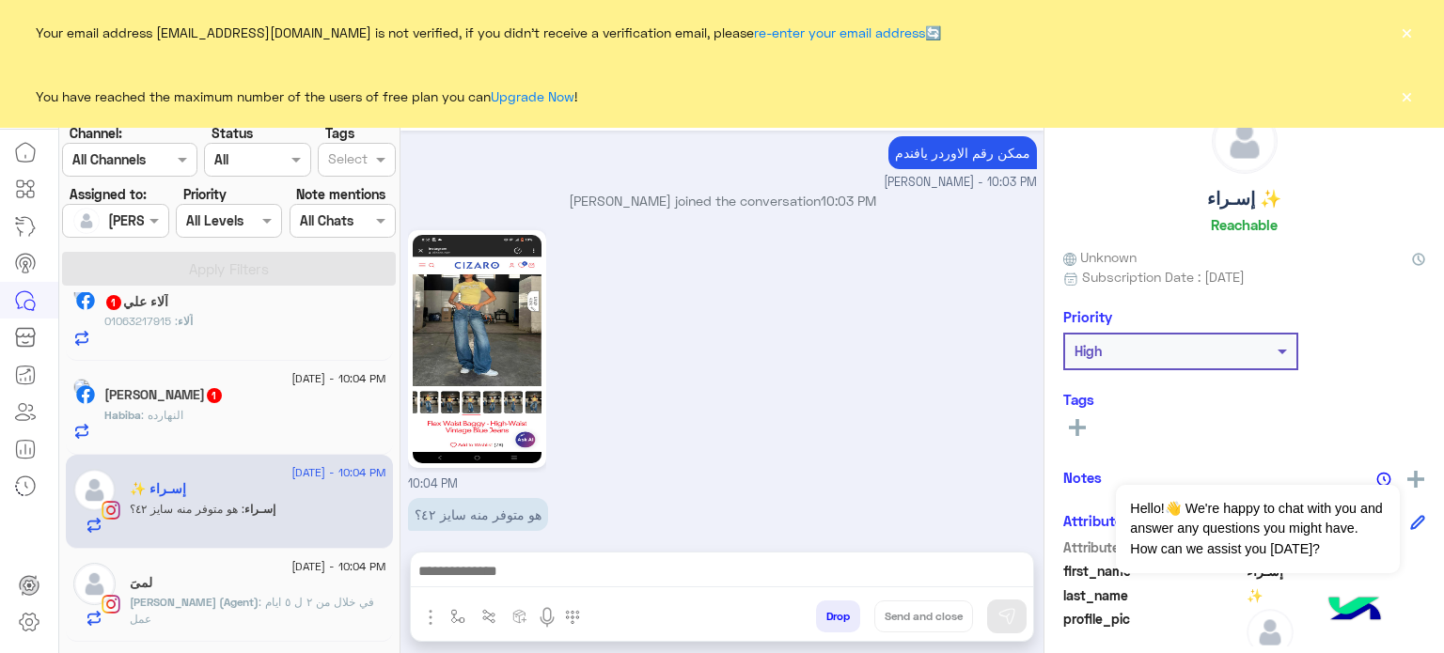
click at [1409, 90] on button "×" at bounding box center [1406, 95] width 19 height 19
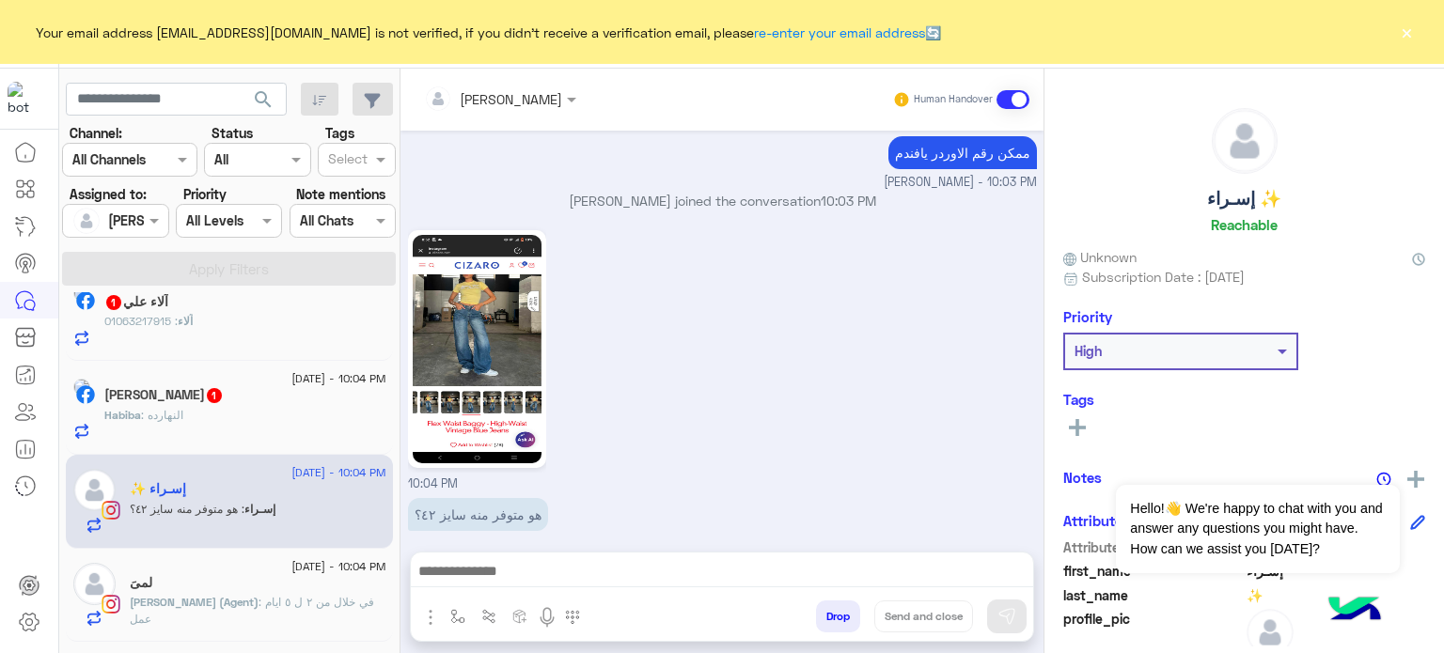
click at [1407, 33] on button "×" at bounding box center [1406, 32] width 19 height 19
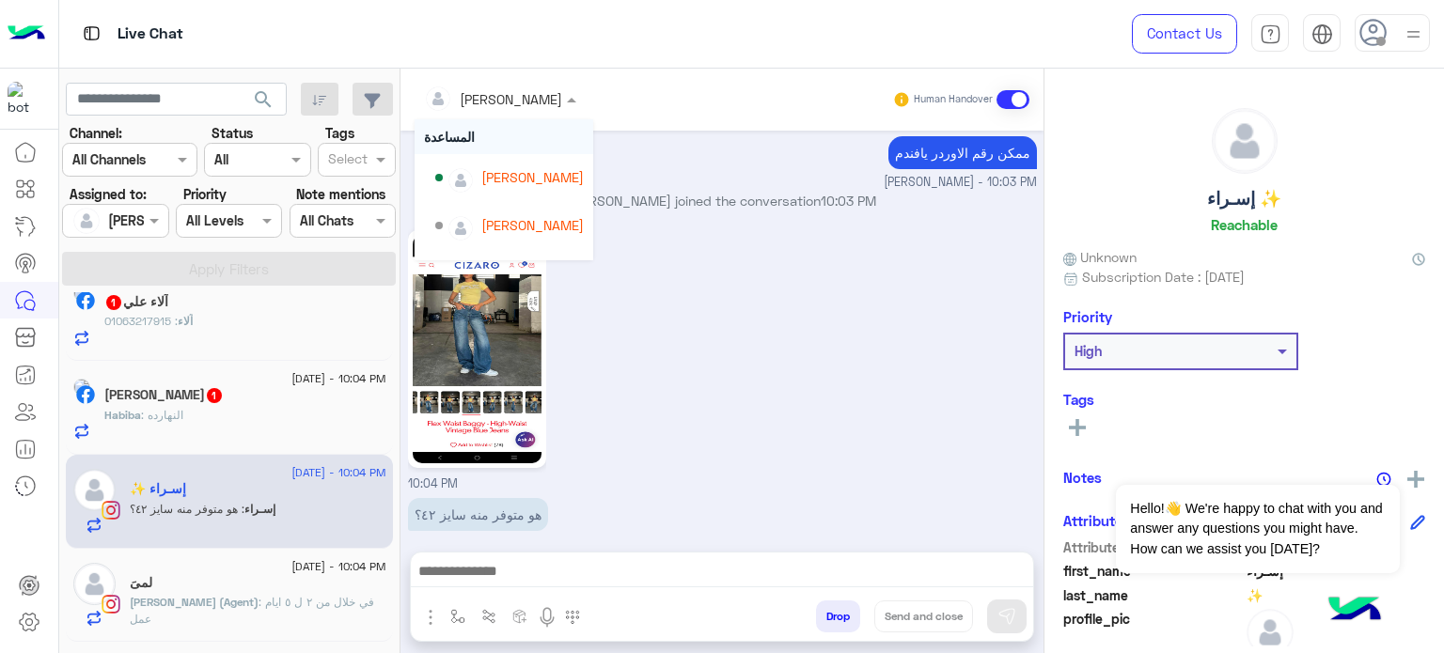
click at [521, 91] on div at bounding box center [499, 98] width 171 height 22
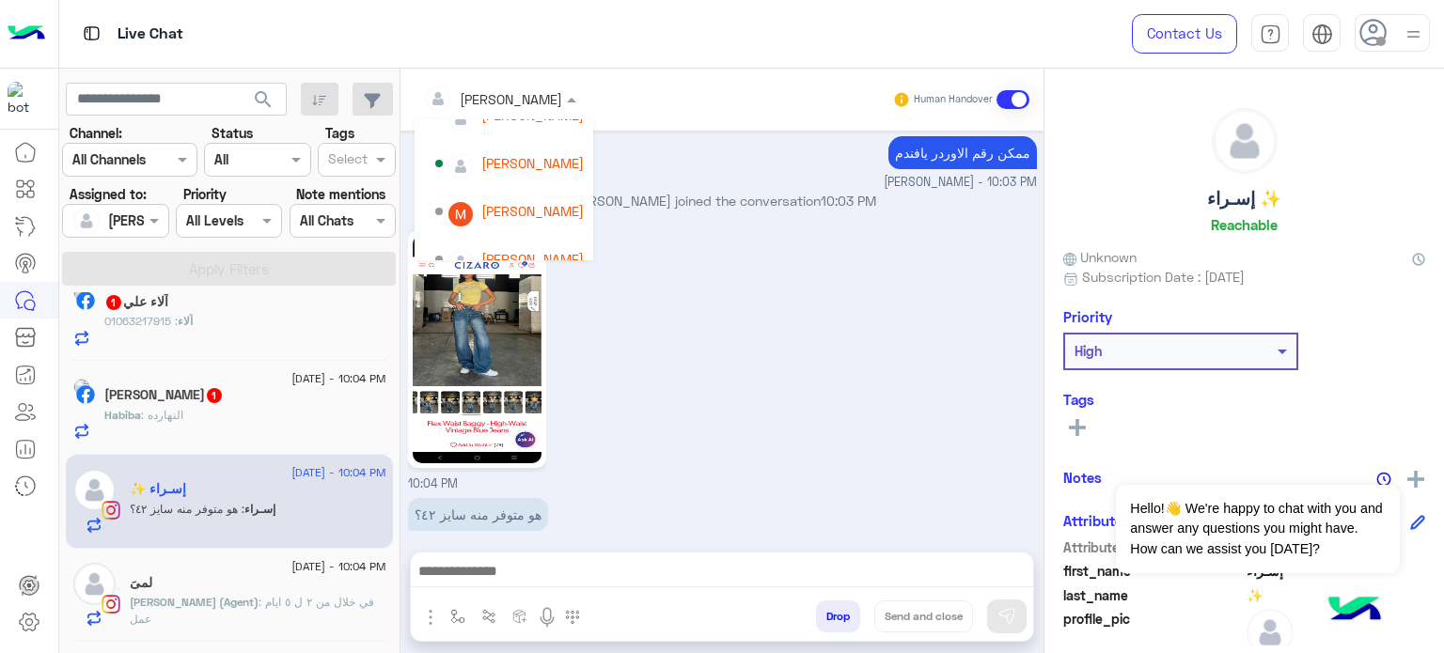
scroll to position [161, 0]
click at [496, 200] on div "[PERSON_NAME]" at bounding box center [532, 208] width 102 height 20
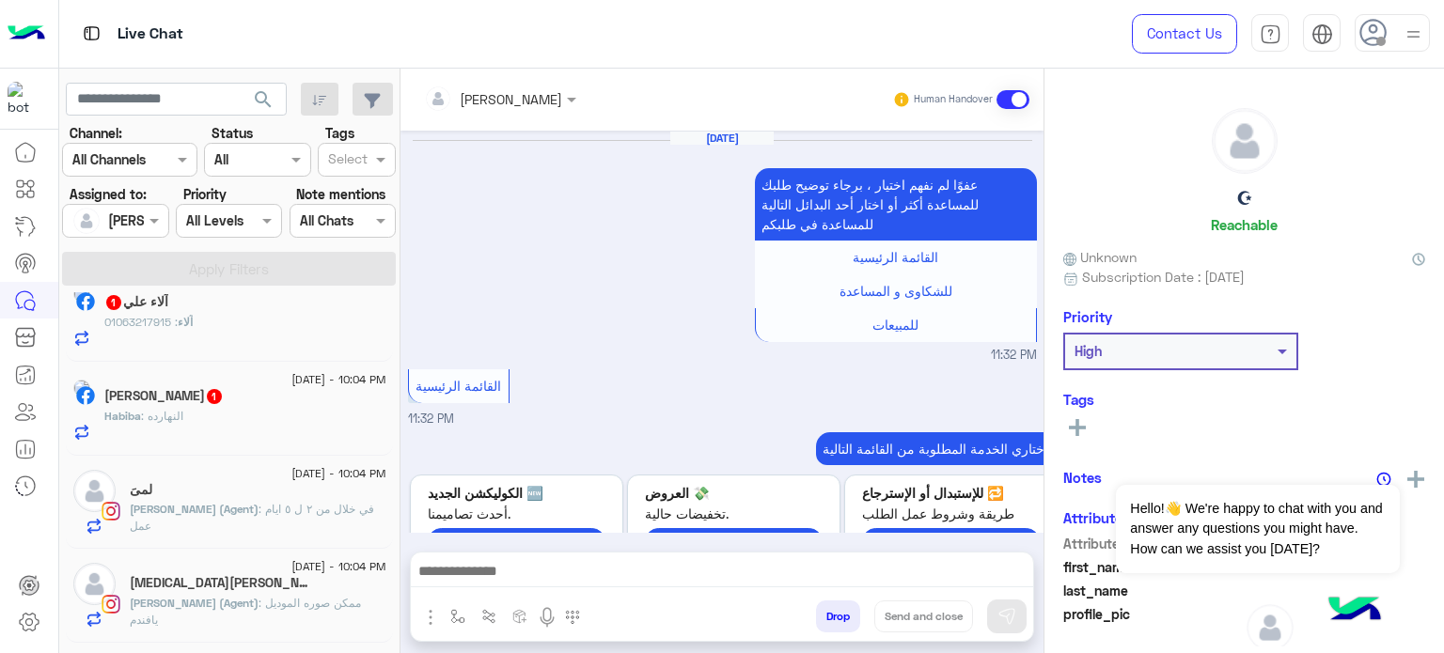
scroll to position [994, 0]
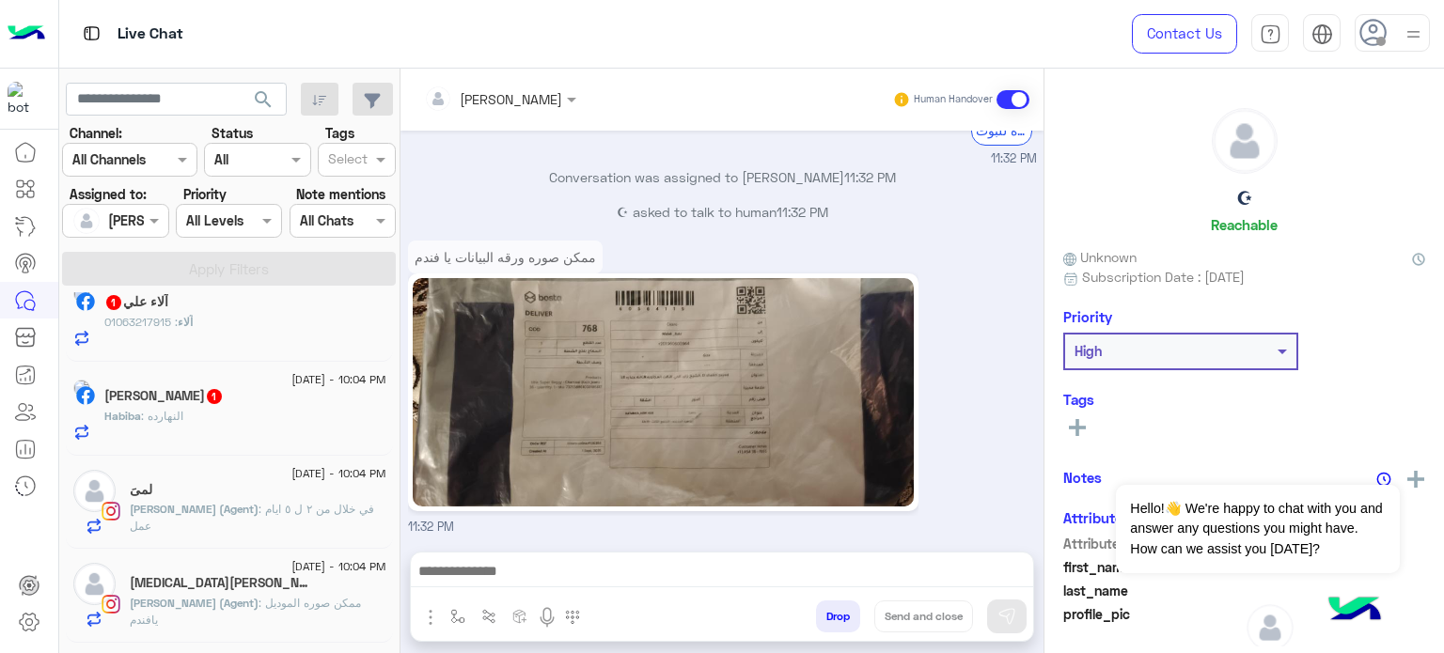
click at [222, 403] on span "1" at bounding box center [214, 396] width 15 height 15
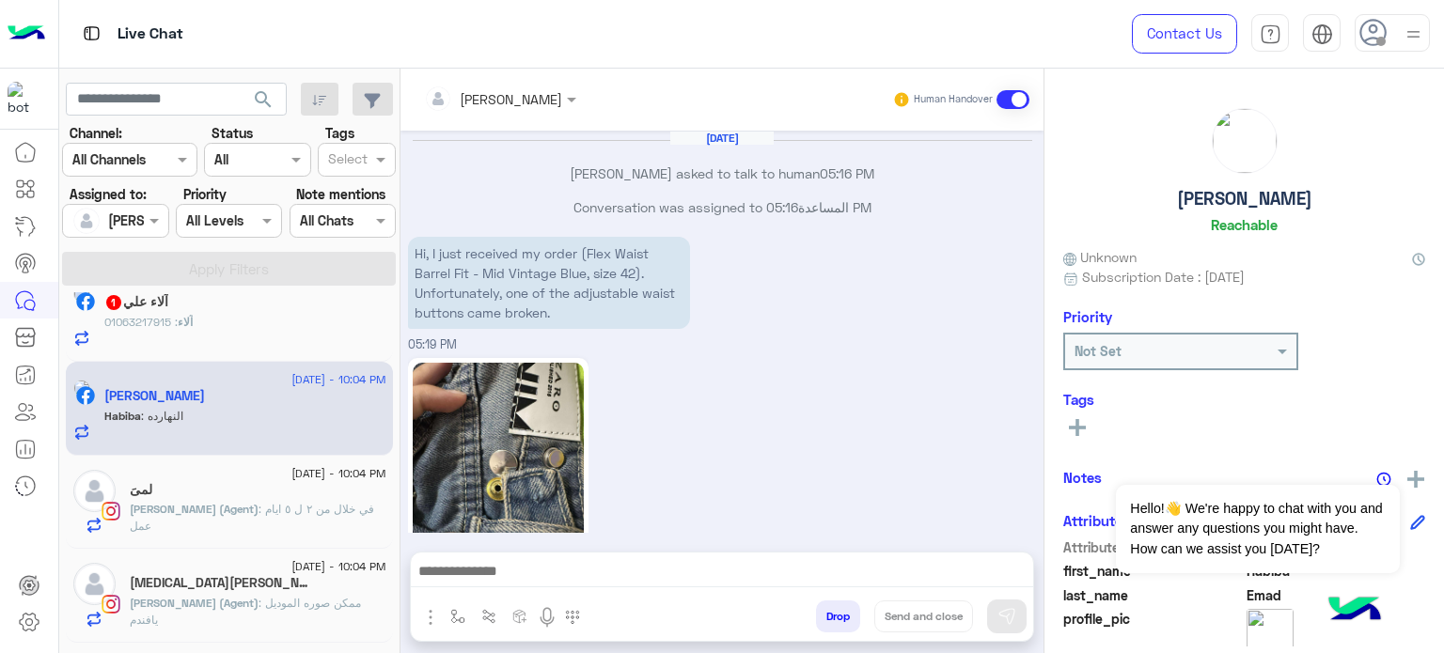
scroll to position [425, 0]
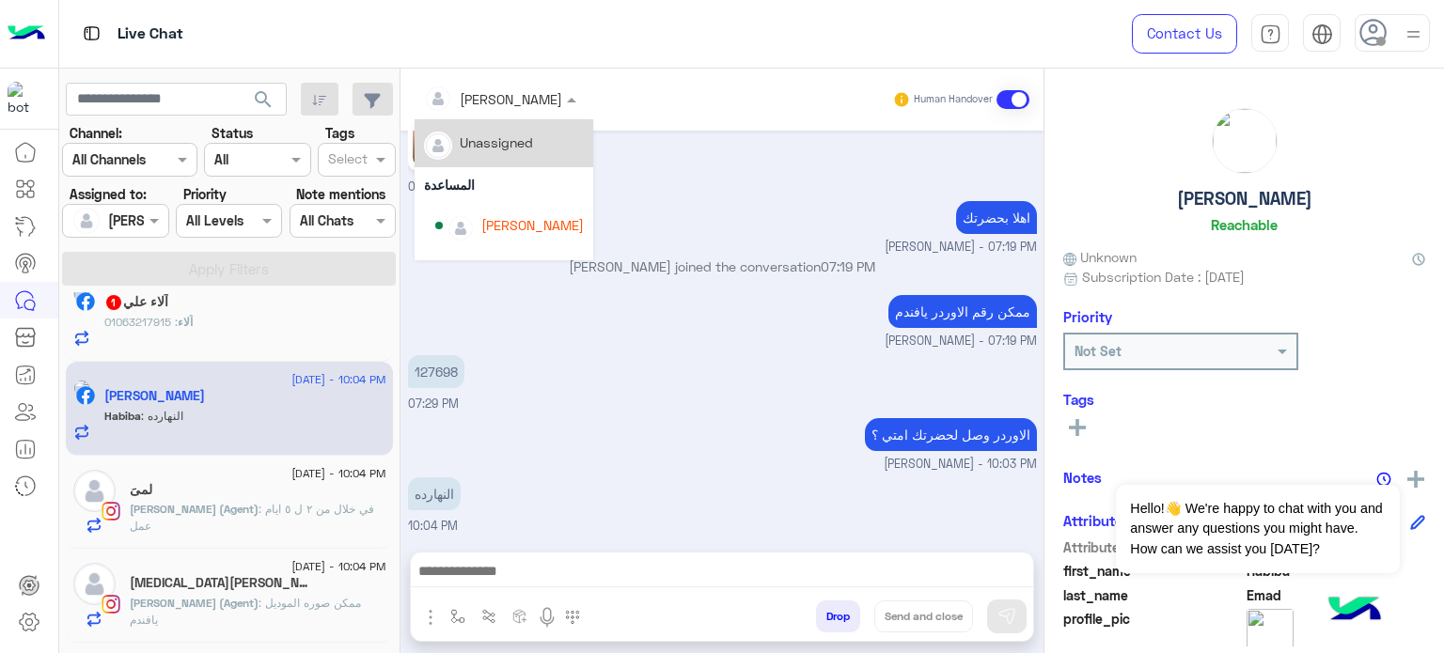
click at [481, 96] on input "text" at bounding box center [475, 99] width 102 height 20
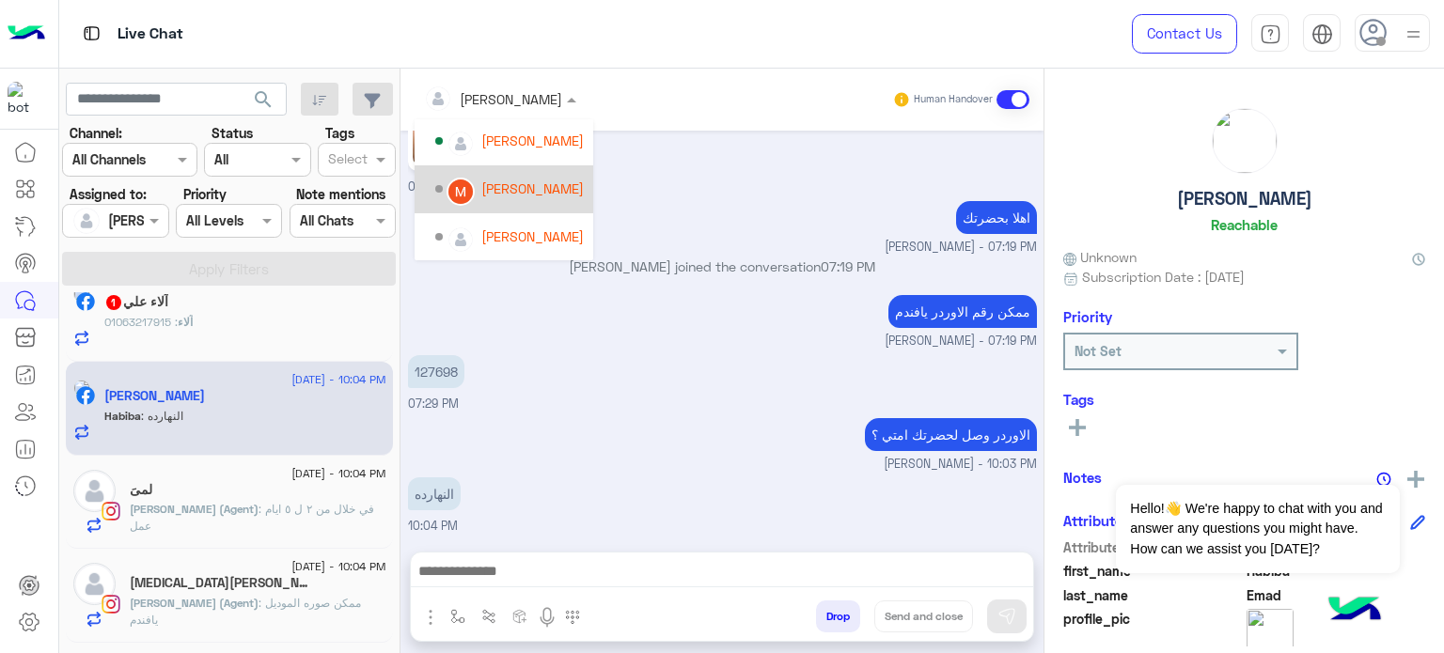
click at [523, 196] on div "[PERSON_NAME]" at bounding box center [532, 189] width 102 height 20
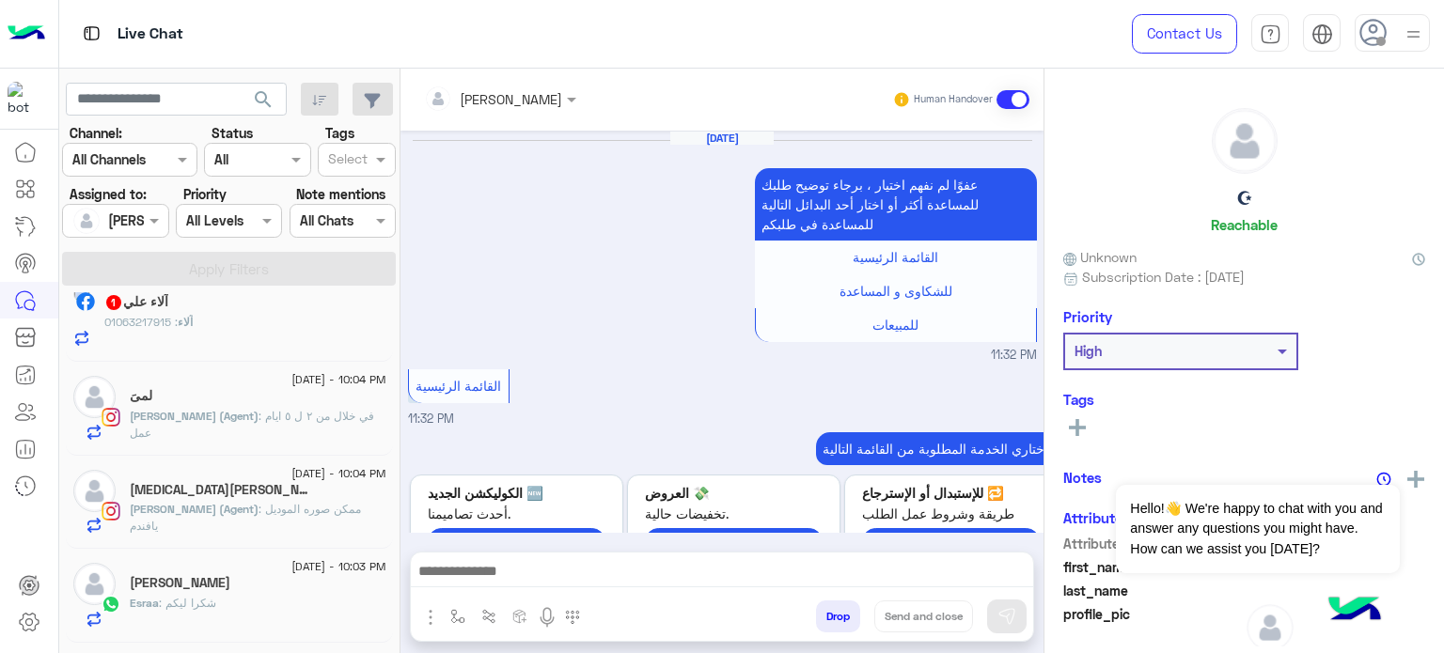
scroll to position [994, 0]
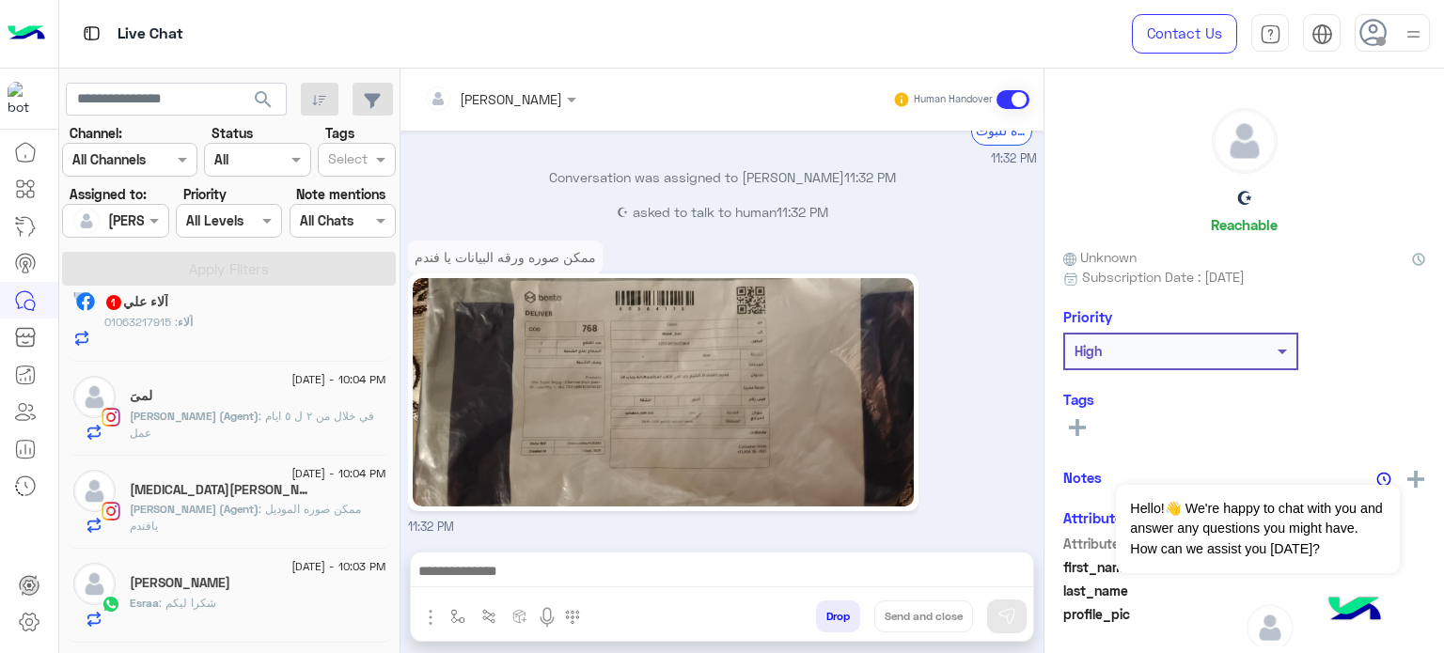
click at [193, 322] on span "آلاء" at bounding box center [185, 322] width 15 height 14
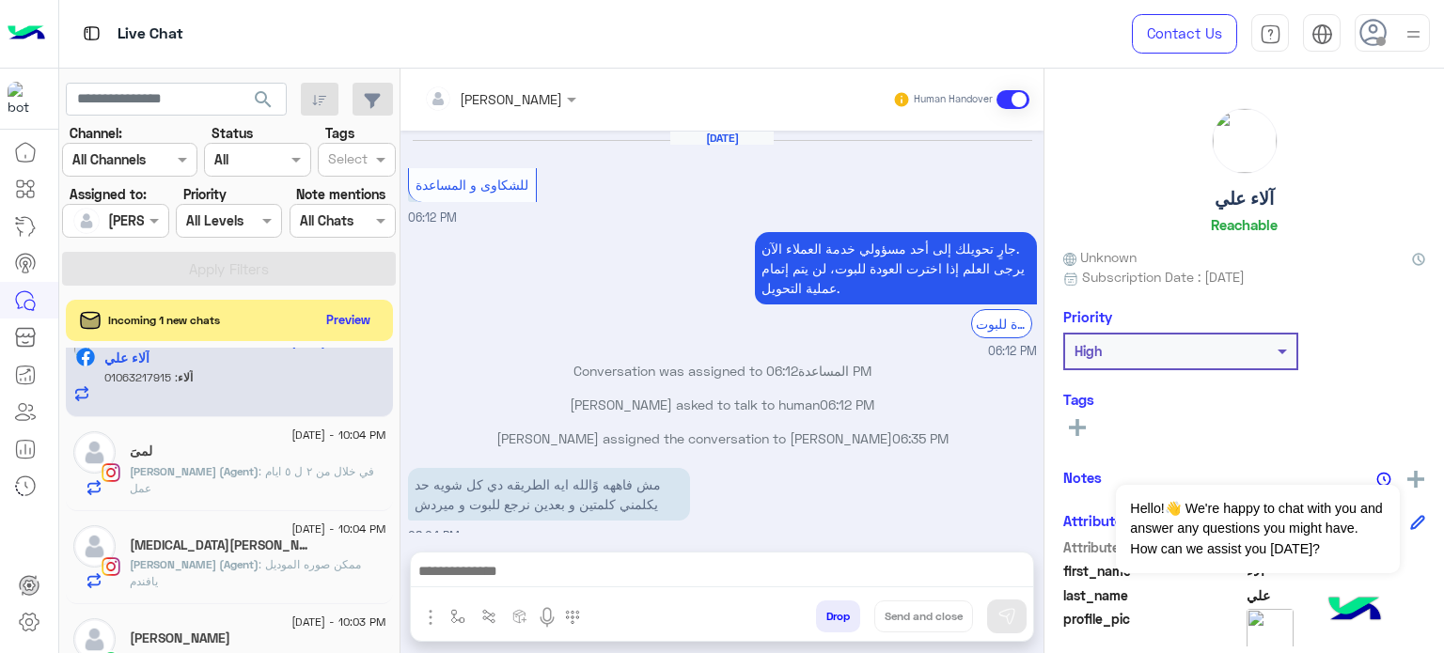
scroll to position [227, 0]
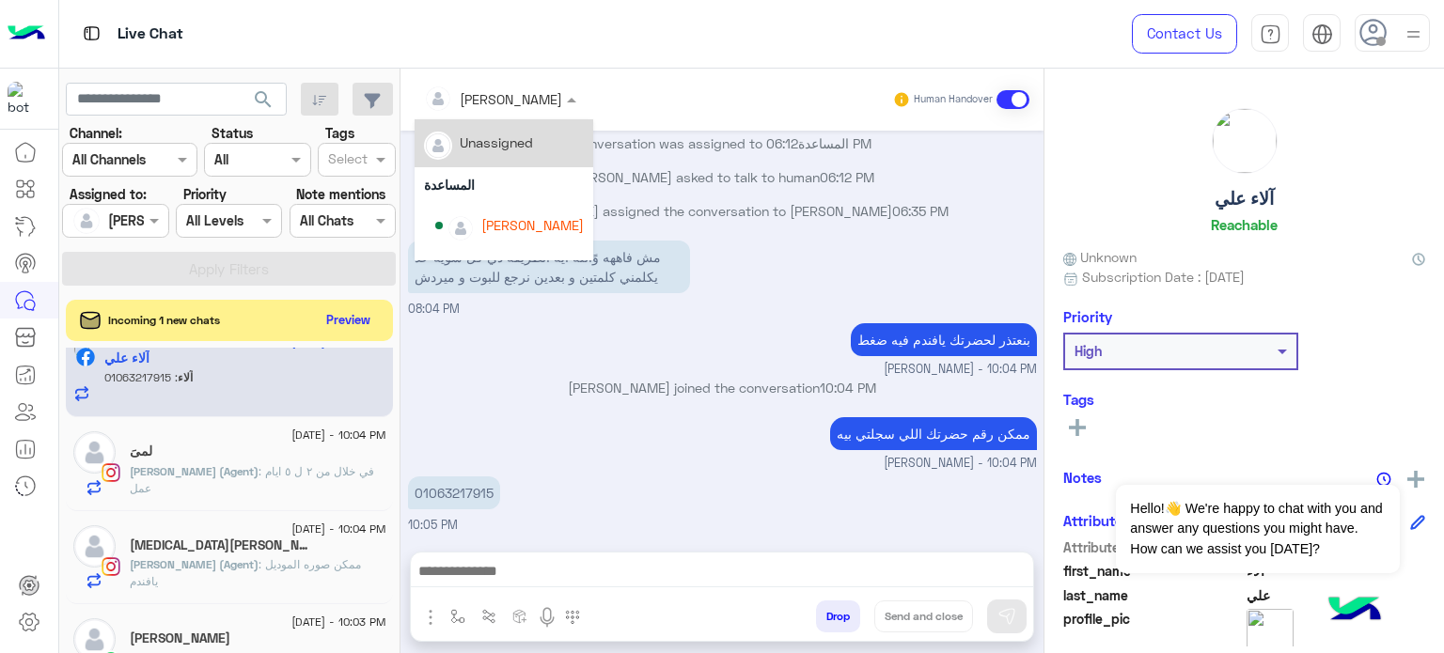
click at [508, 104] on div at bounding box center [499, 98] width 171 height 22
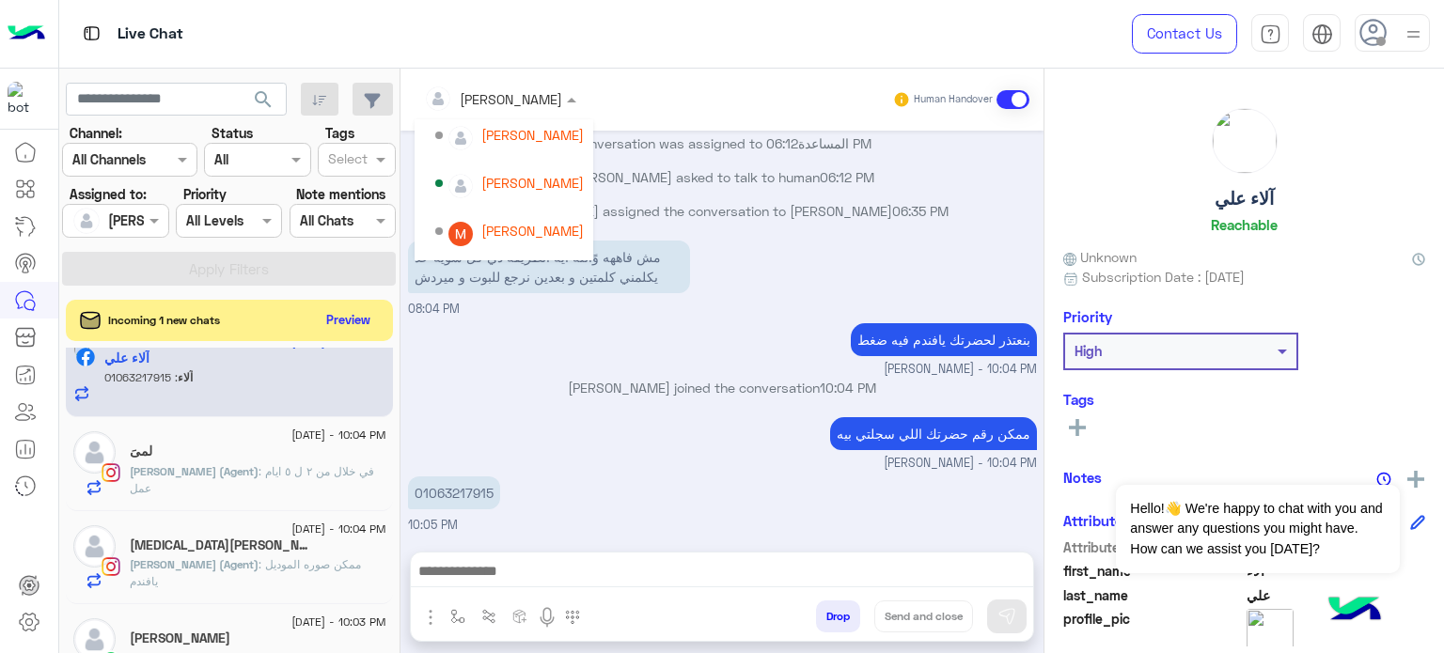
scroll to position [147, 0]
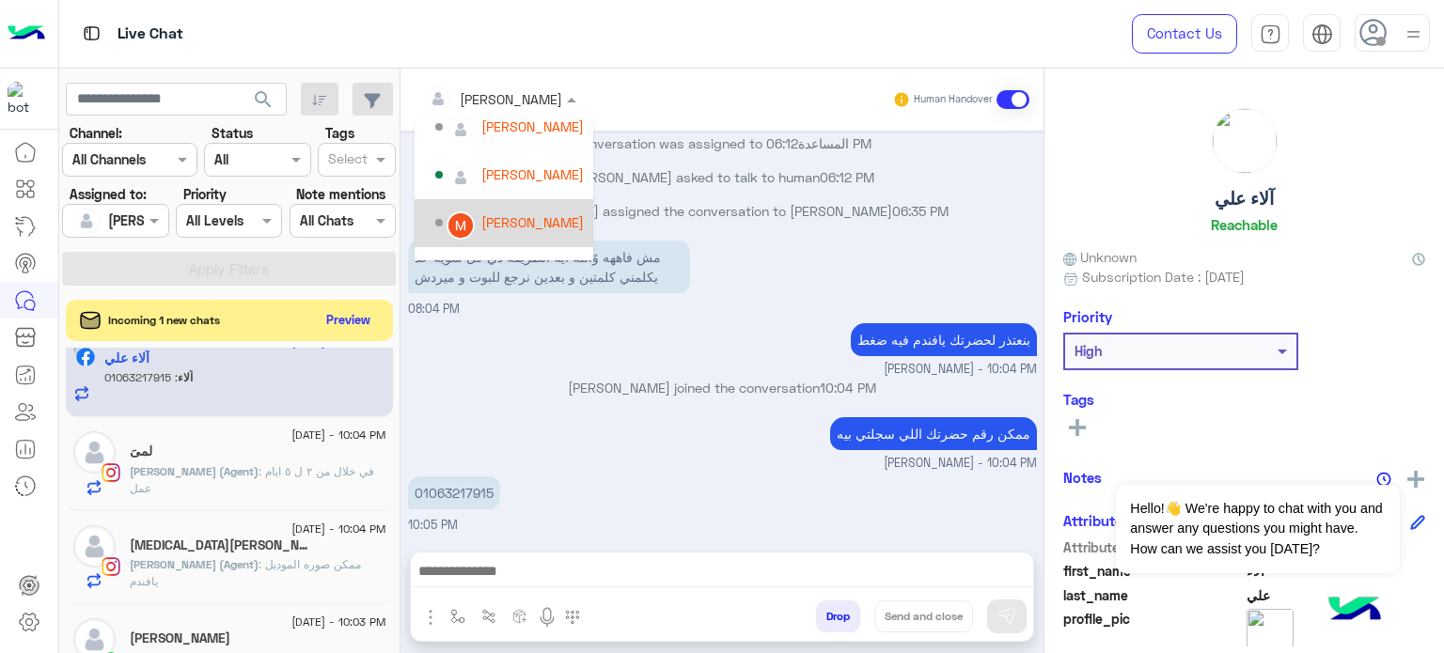
click at [525, 225] on div "[PERSON_NAME]" at bounding box center [532, 222] width 102 height 20
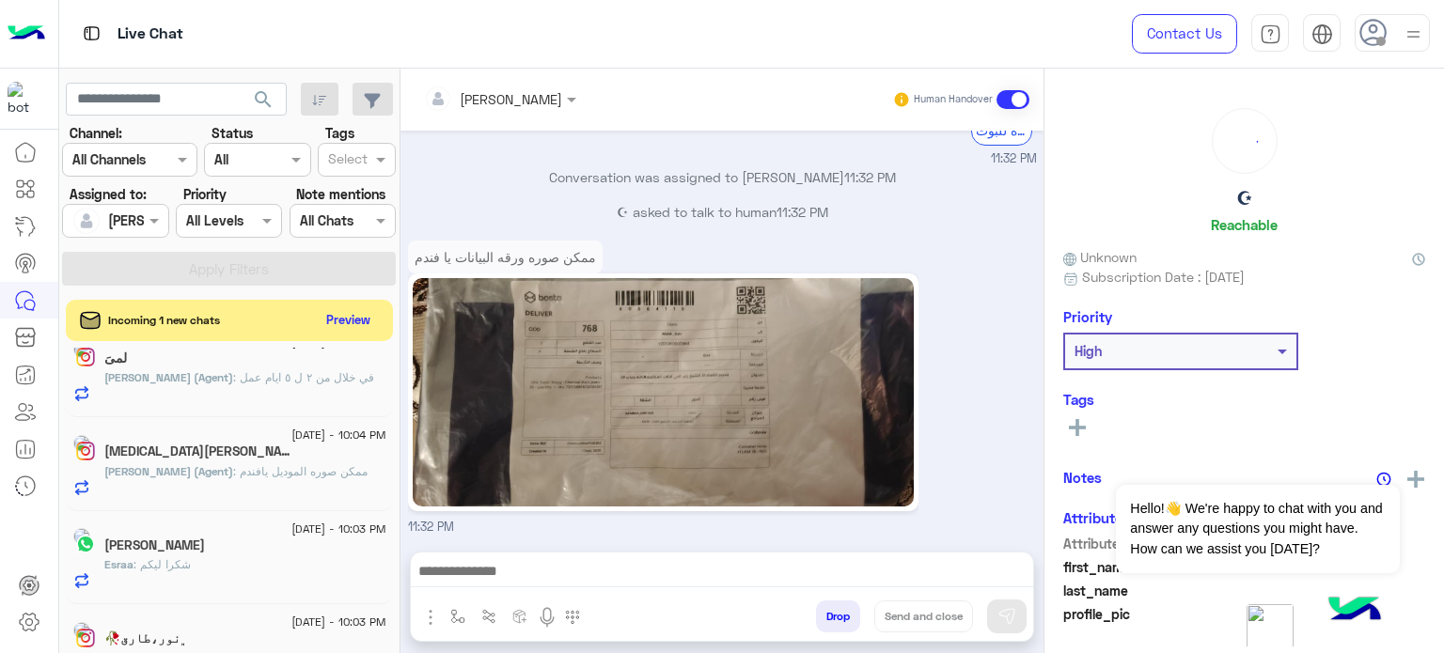
scroll to position [968, 0]
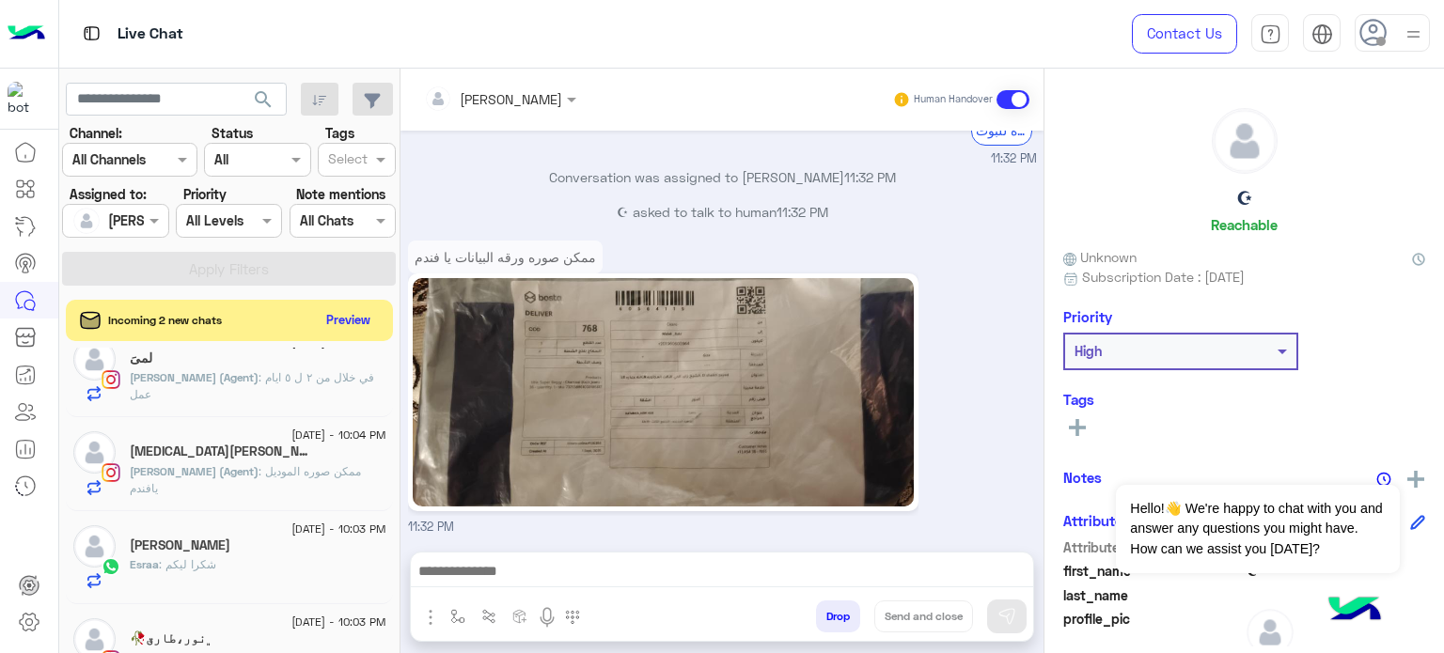
drag, startPoint x: 392, startPoint y: 556, endPoint x: 389, endPoint y: 524, distance: 33.0
click at [389, 524] on div "3 September - 11:32 PM ☪ ☪ sent an attachment 3 September - 11:31 PM Habiba Nof…" at bounding box center [229, 504] width 341 height 312
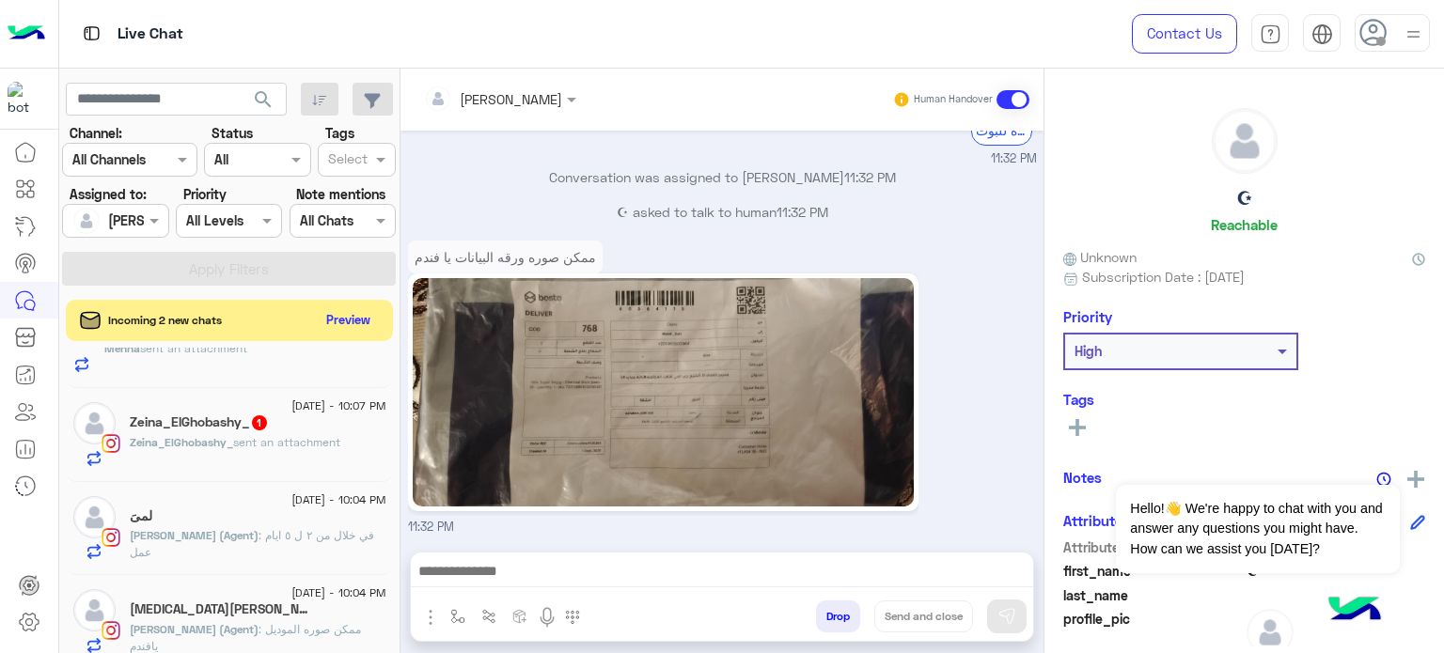
scroll to position [733, 0]
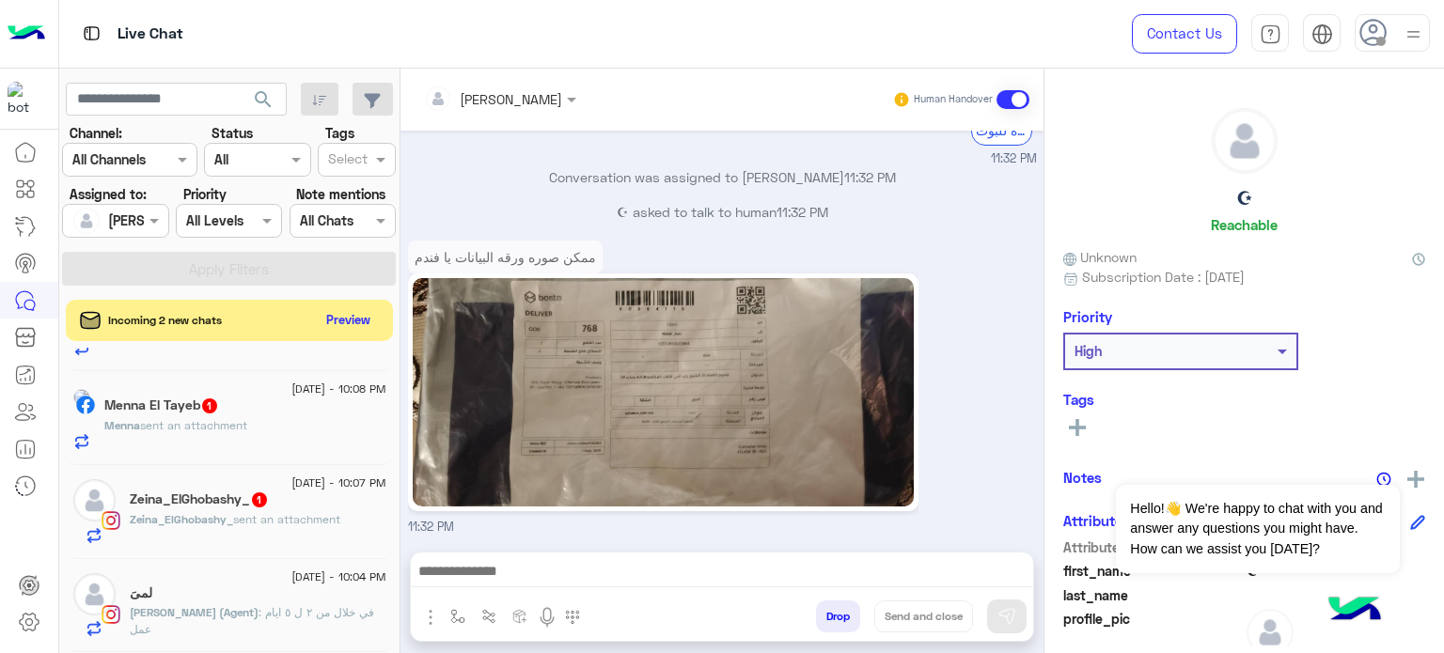
click at [277, 507] on div "Zeina_ElGhobashy_ 1" at bounding box center [258, 502] width 257 height 20
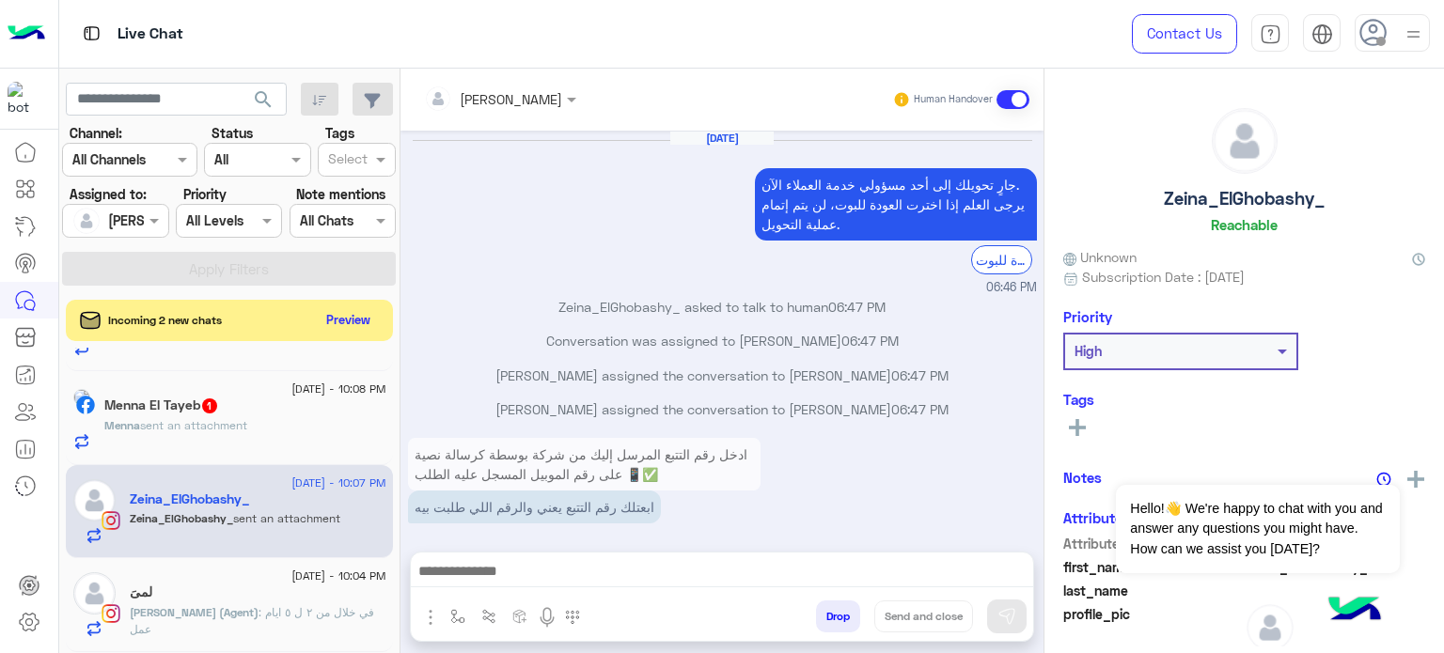
scroll to position [410, 0]
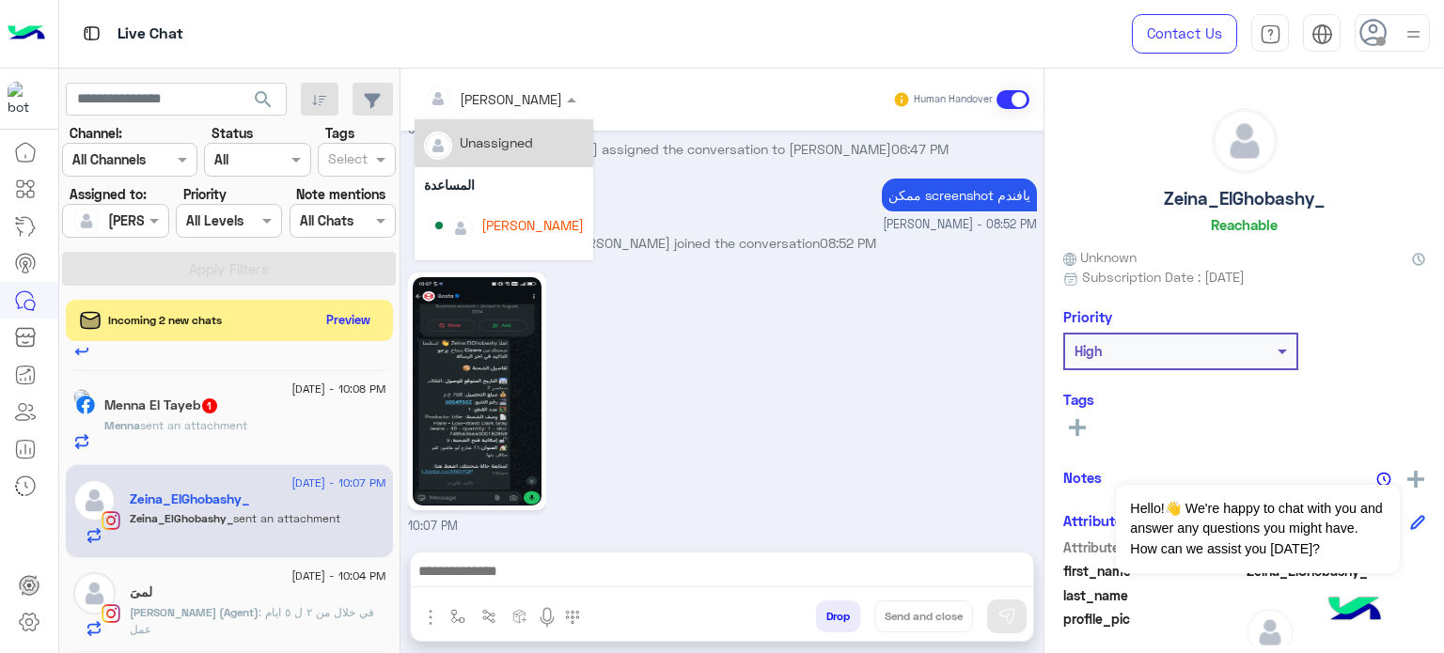
click at [531, 89] on div at bounding box center [499, 98] width 171 height 22
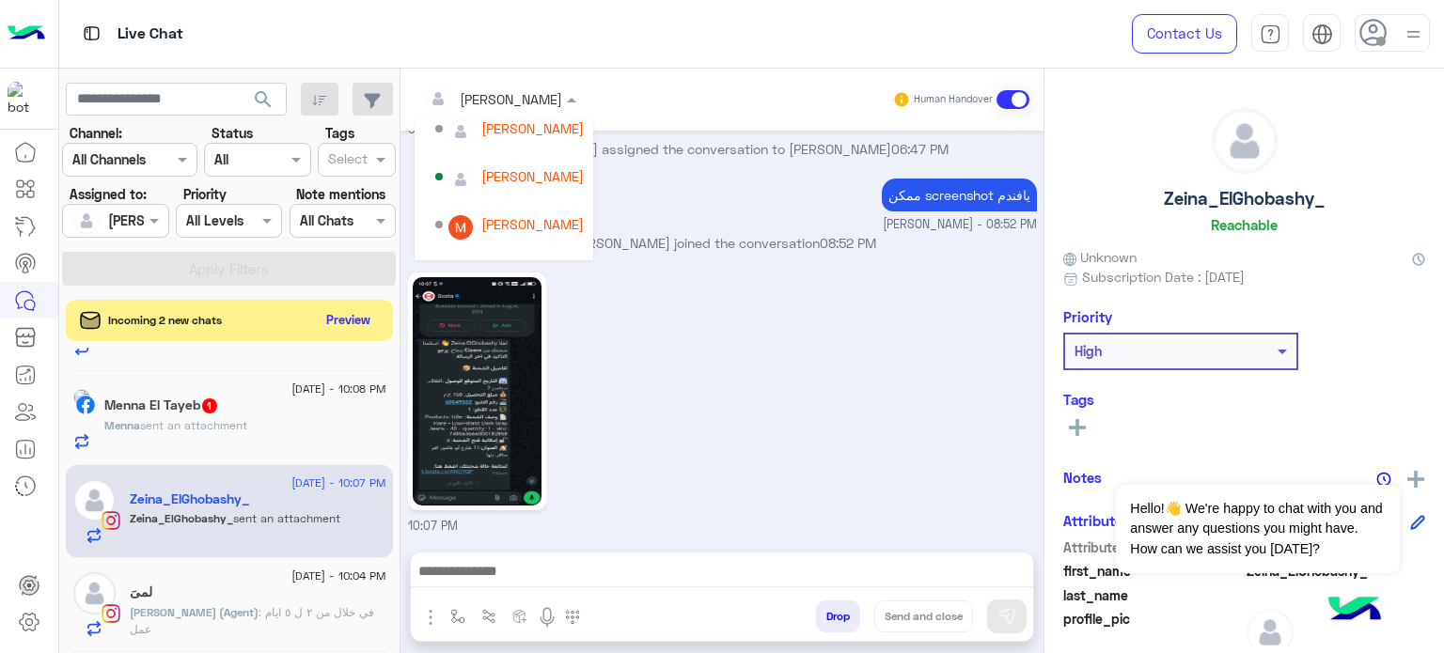
scroll to position [150, 0]
click at [549, 206] on div "[PERSON_NAME]" at bounding box center [509, 219] width 149 height 33
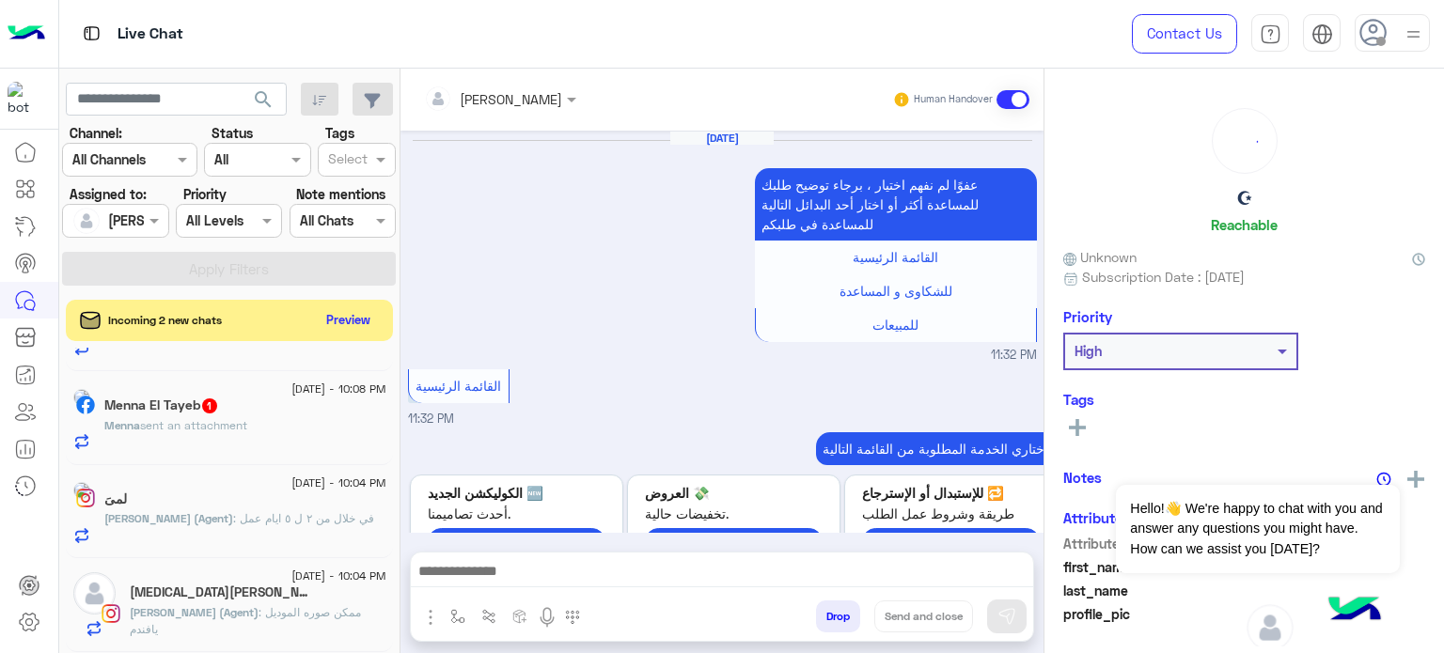
scroll to position [994, 0]
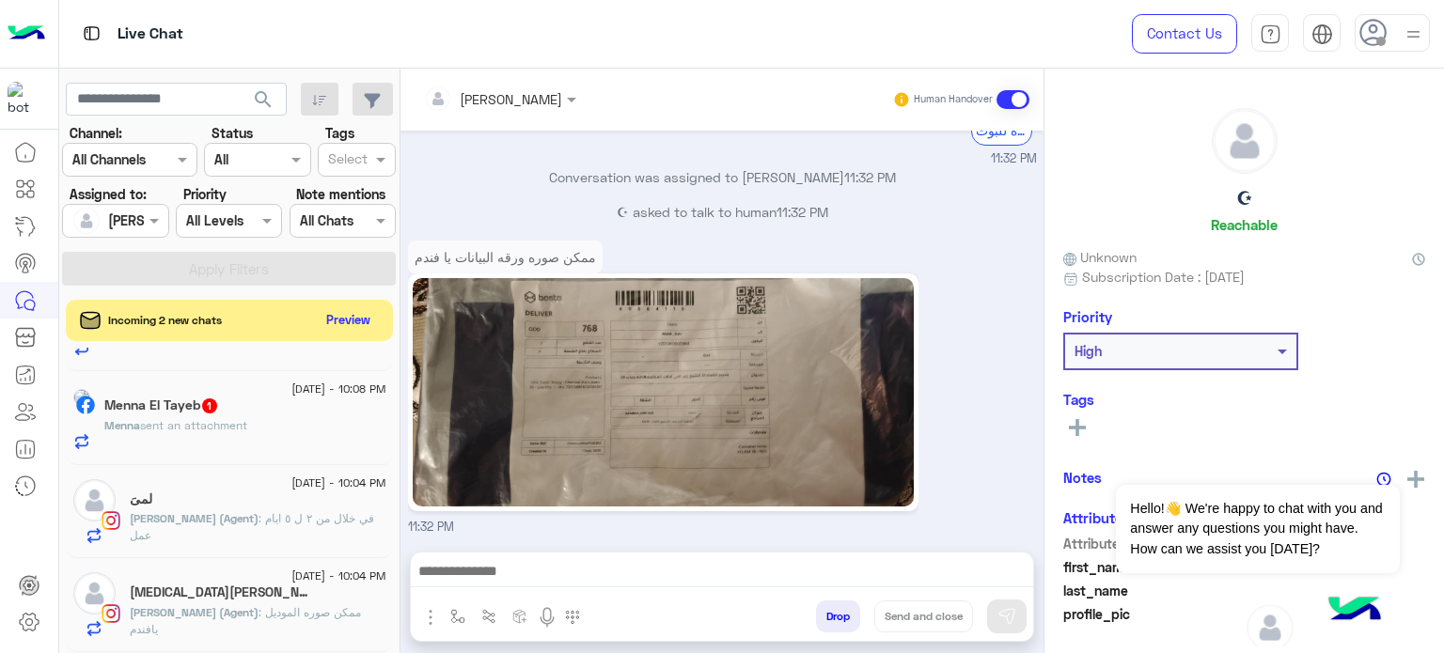
click at [276, 431] on div "Menna sent an attachment" at bounding box center [245, 433] width 282 height 33
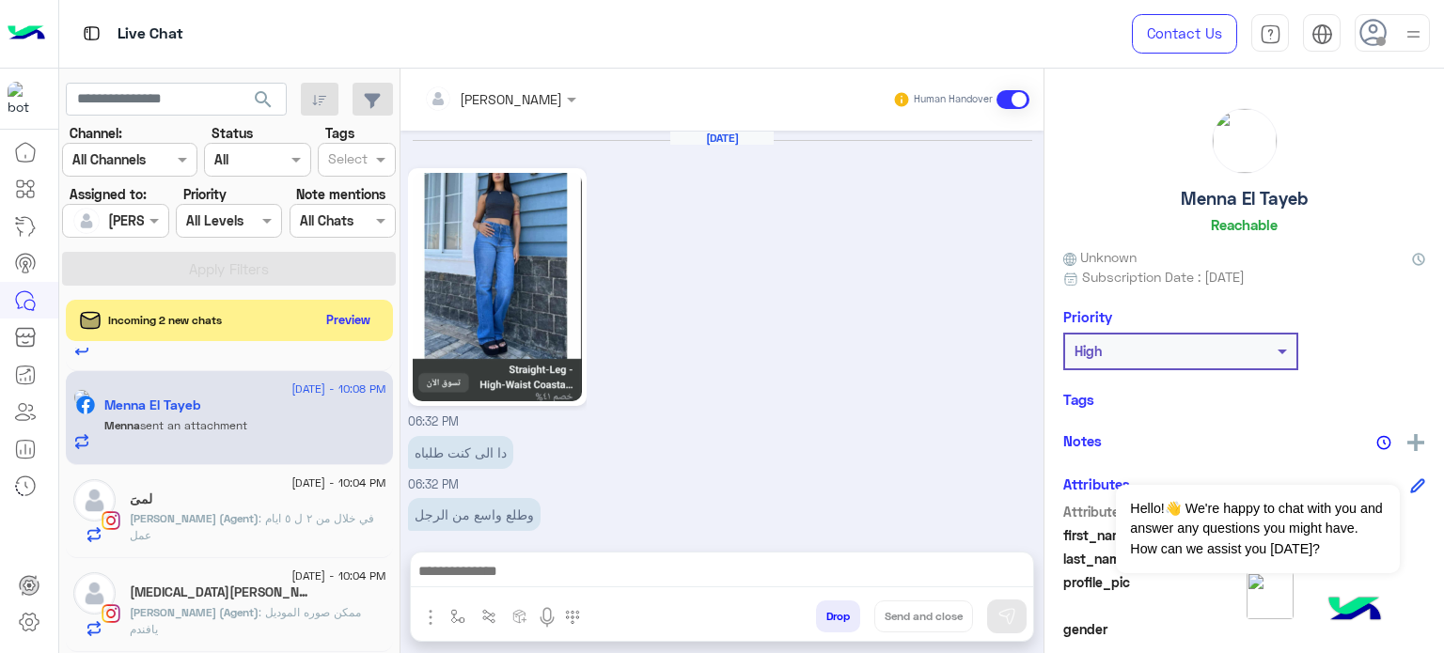
scroll to position [809, 0]
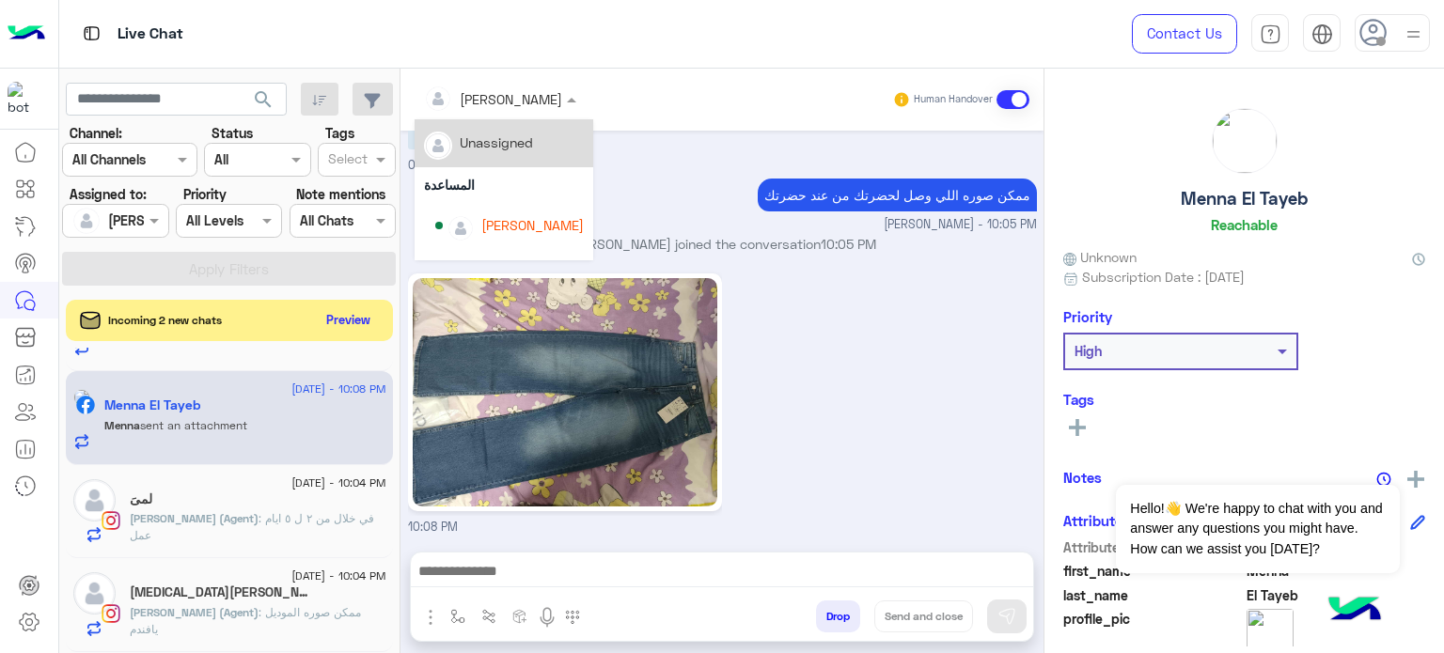
click at [562, 98] on span at bounding box center [573, 99] width 23 height 20
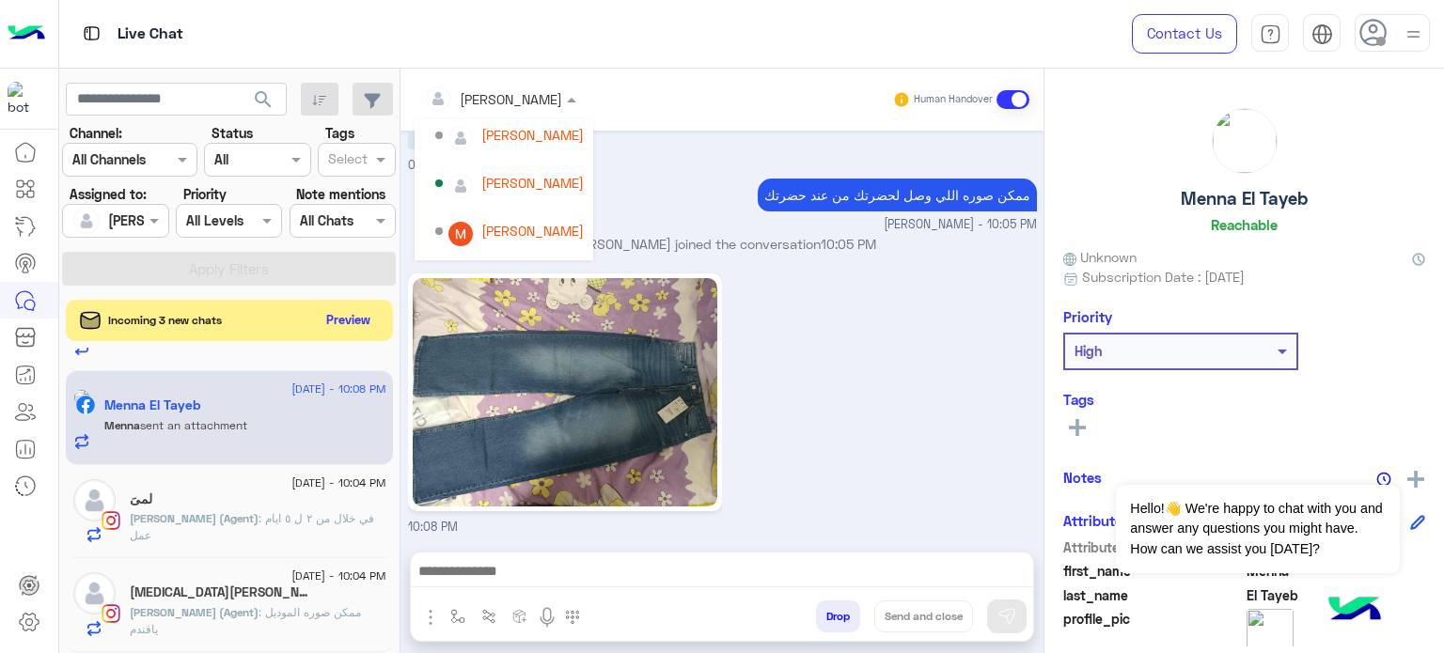
scroll to position [141, 0]
click at [544, 216] on div "[PERSON_NAME]" at bounding box center [509, 228] width 149 height 33
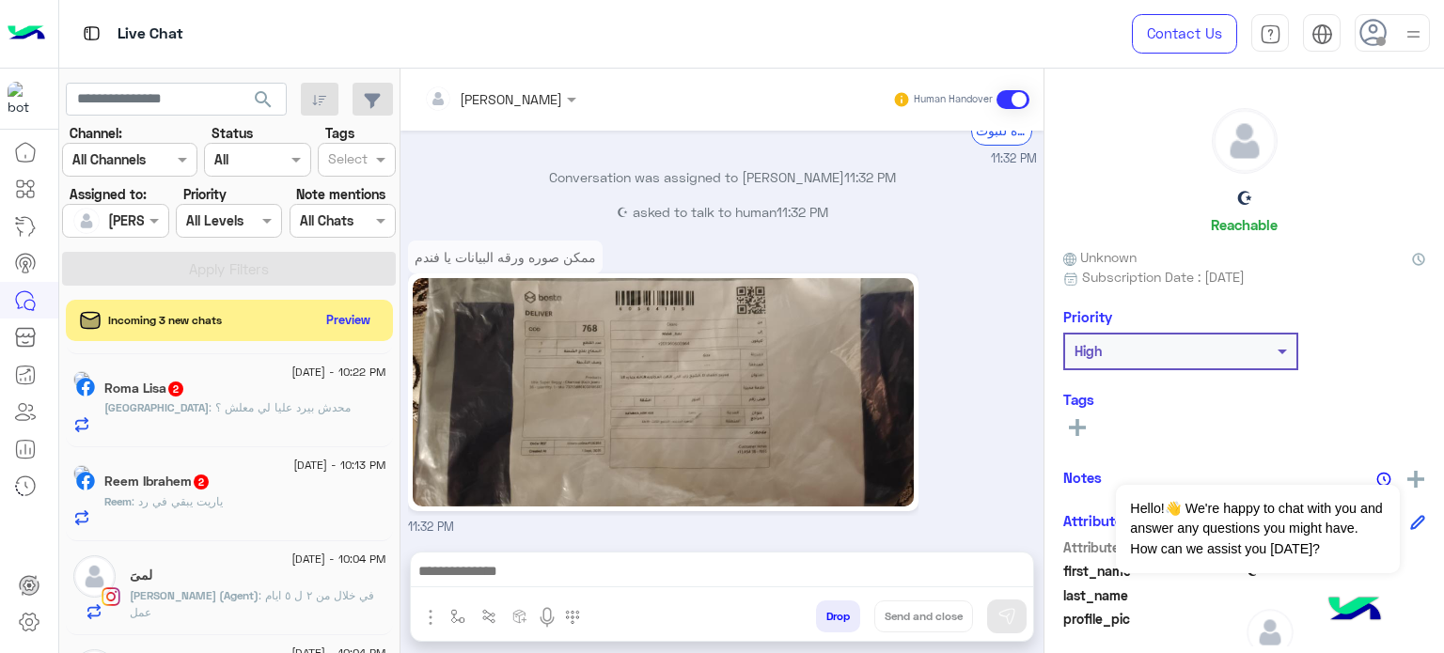
scroll to position [559, 0]
click at [256, 493] on div "Reem Ibrahem 2" at bounding box center [245, 487] width 282 height 20
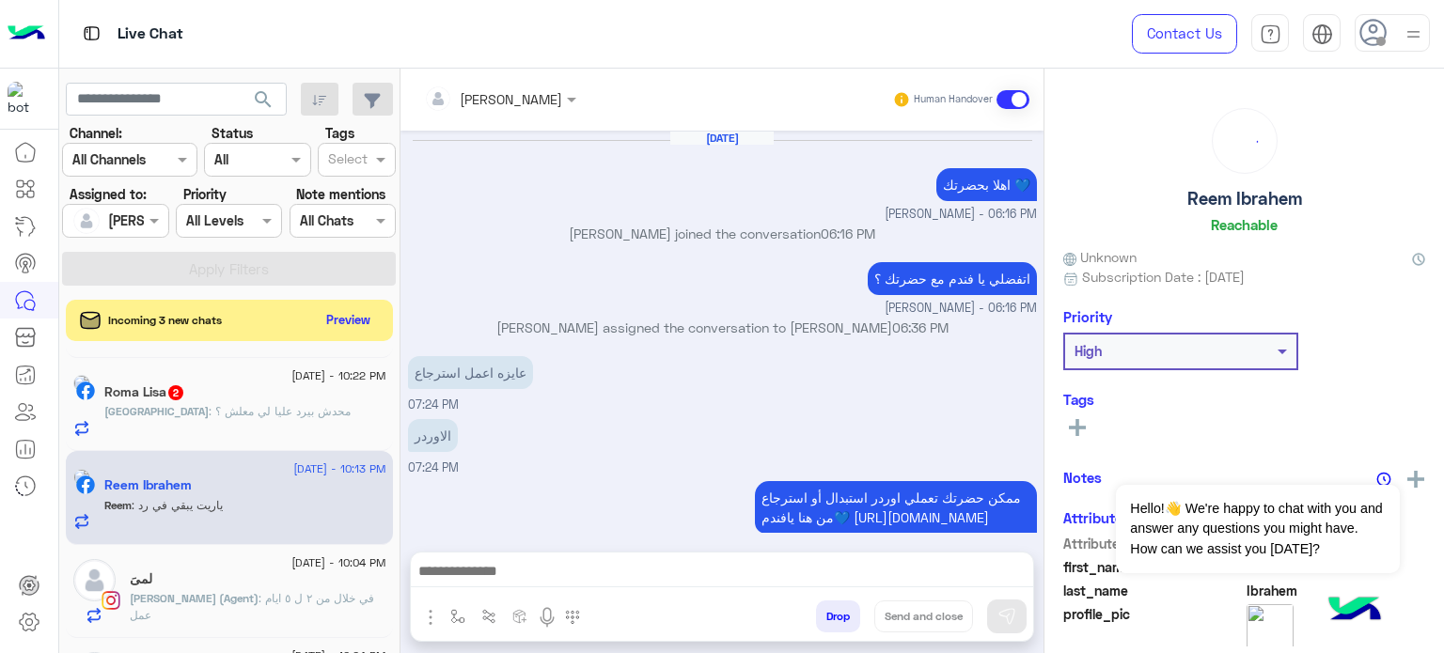
scroll to position [221, 0]
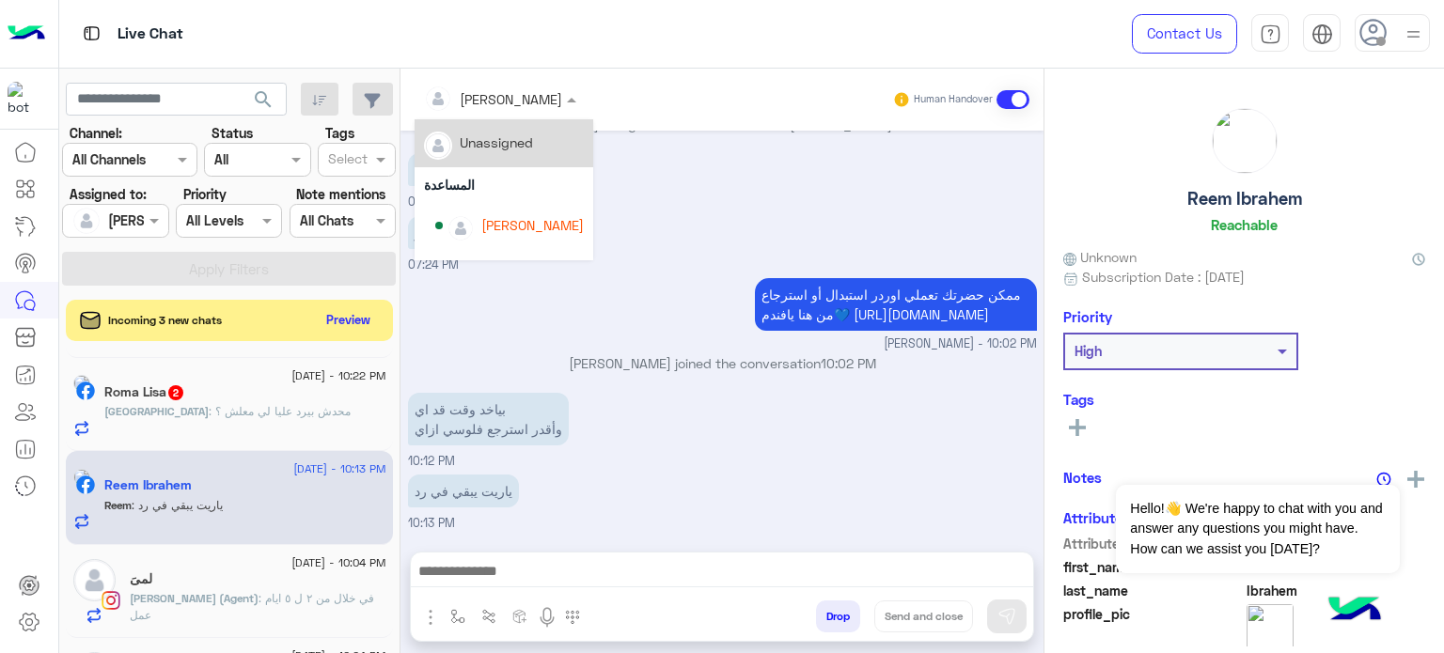
click at [518, 90] on div at bounding box center [499, 98] width 171 height 22
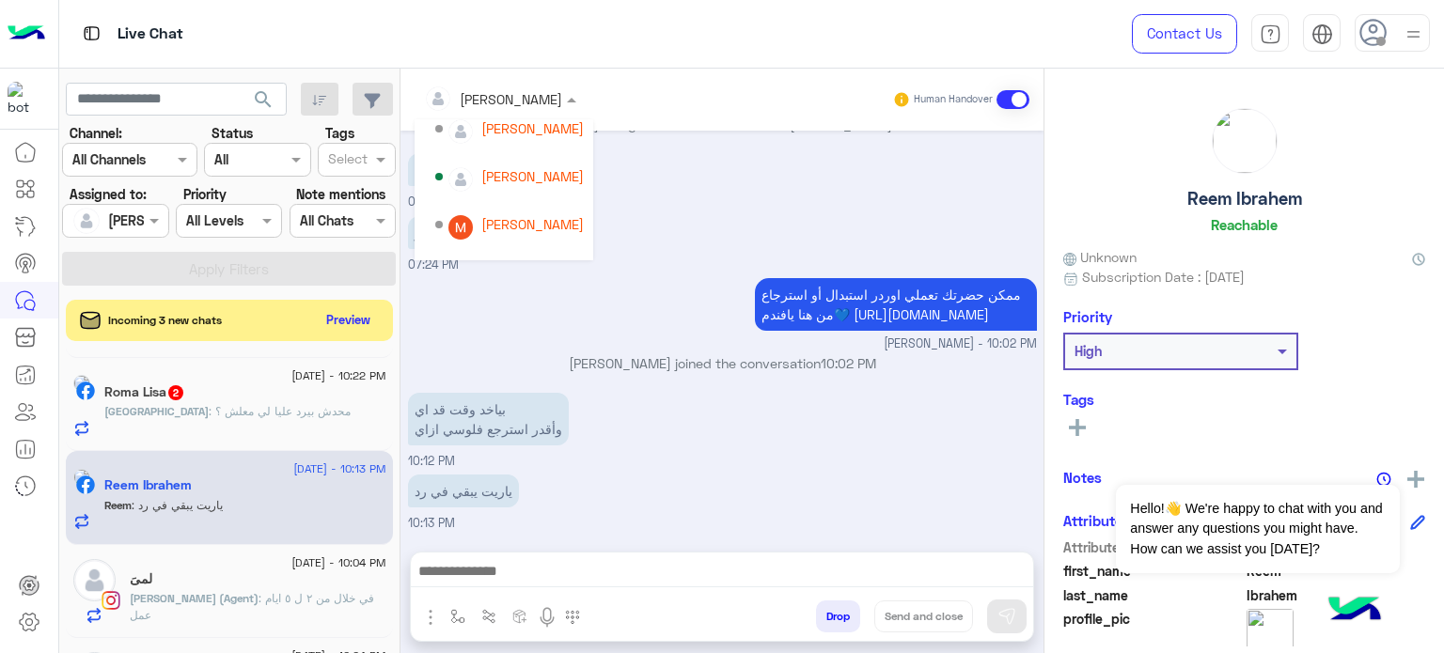
scroll to position [147, 0]
click at [531, 217] on div "[PERSON_NAME]" at bounding box center [532, 222] width 102 height 20
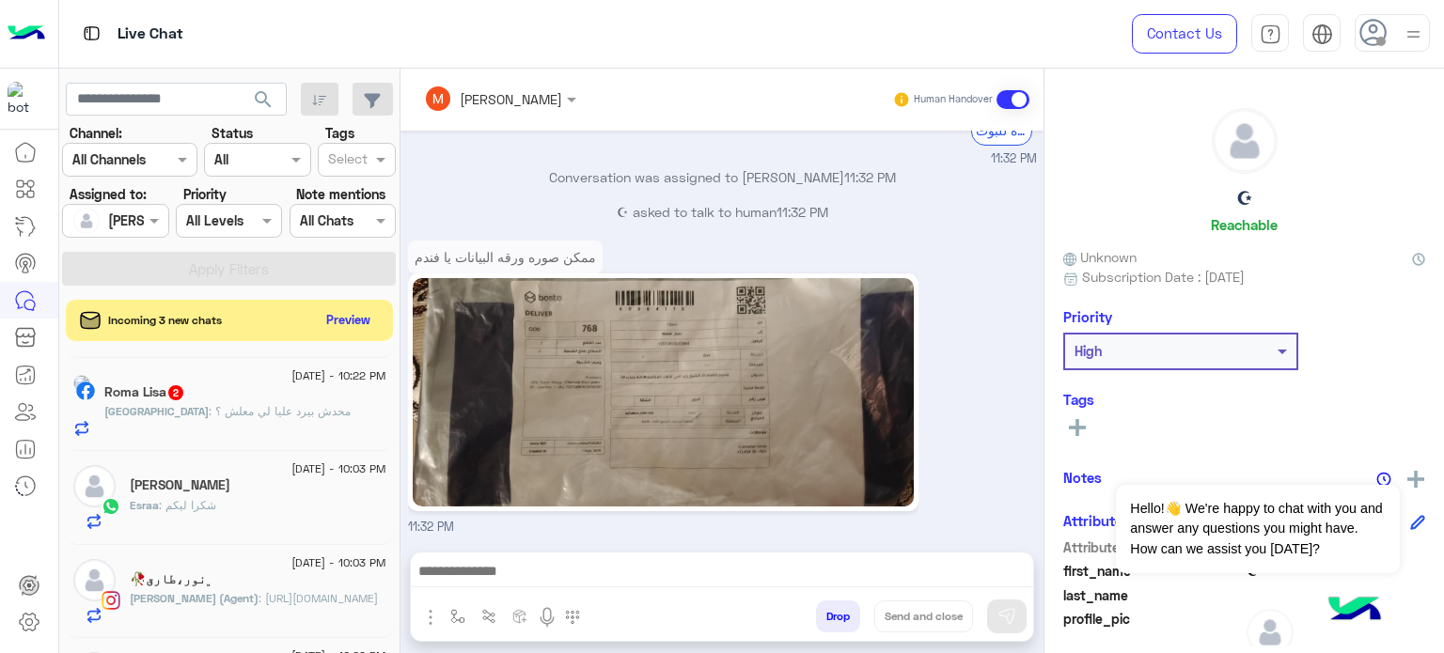
click at [305, 427] on div "Roma : محدش بيرد عليا لي معلش ؟" at bounding box center [245, 419] width 282 height 33
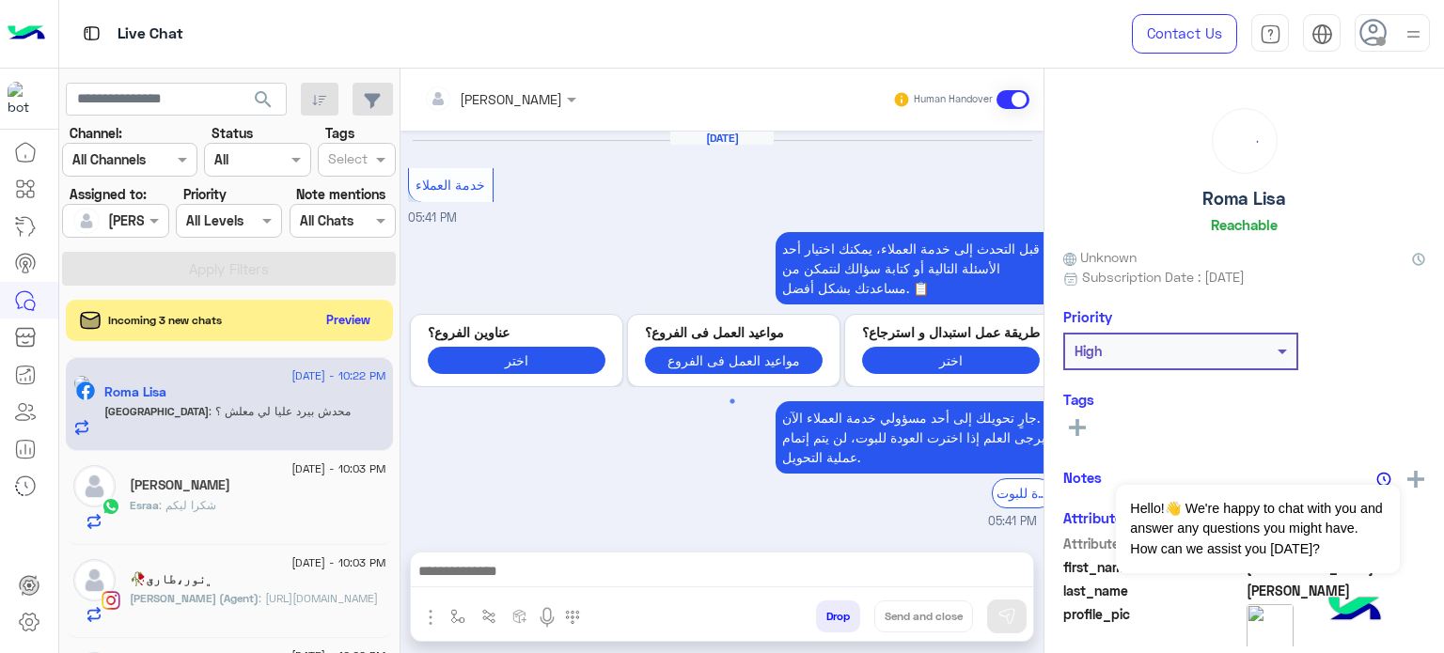
scroll to position [532, 0]
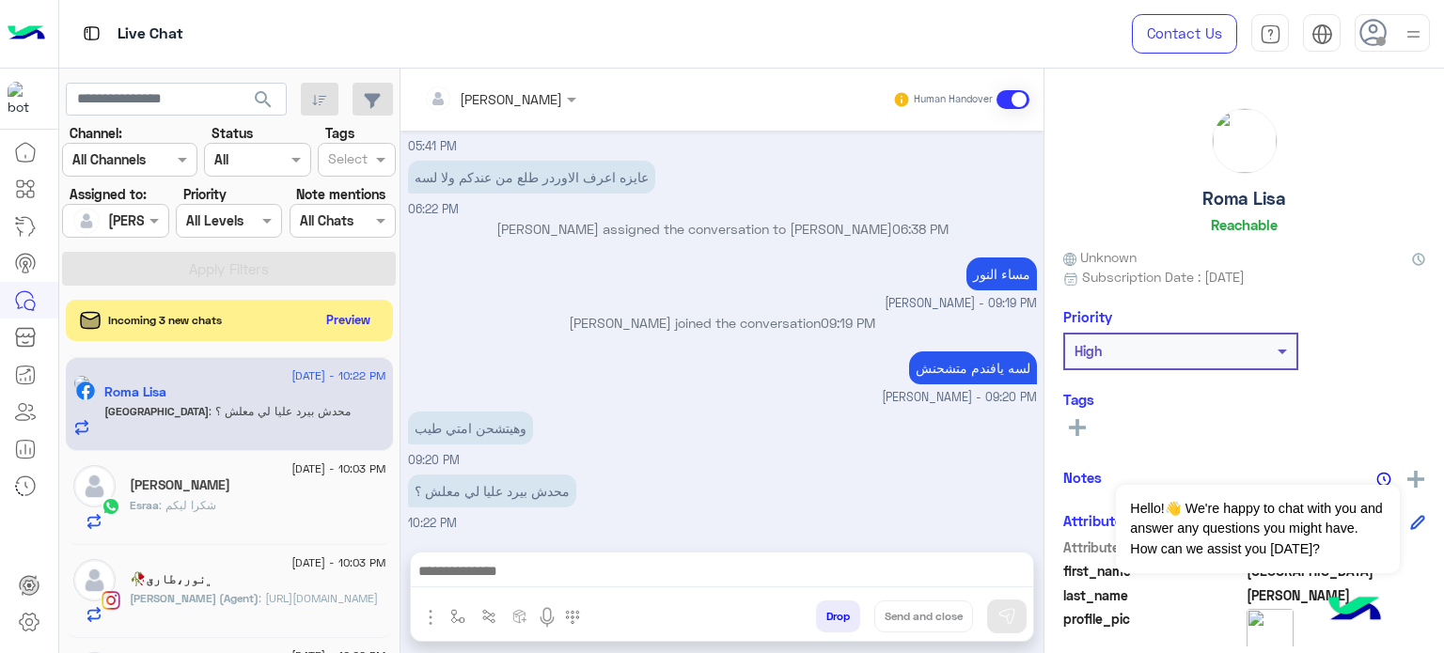
click at [510, 89] on div at bounding box center [499, 98] width 171 height 22
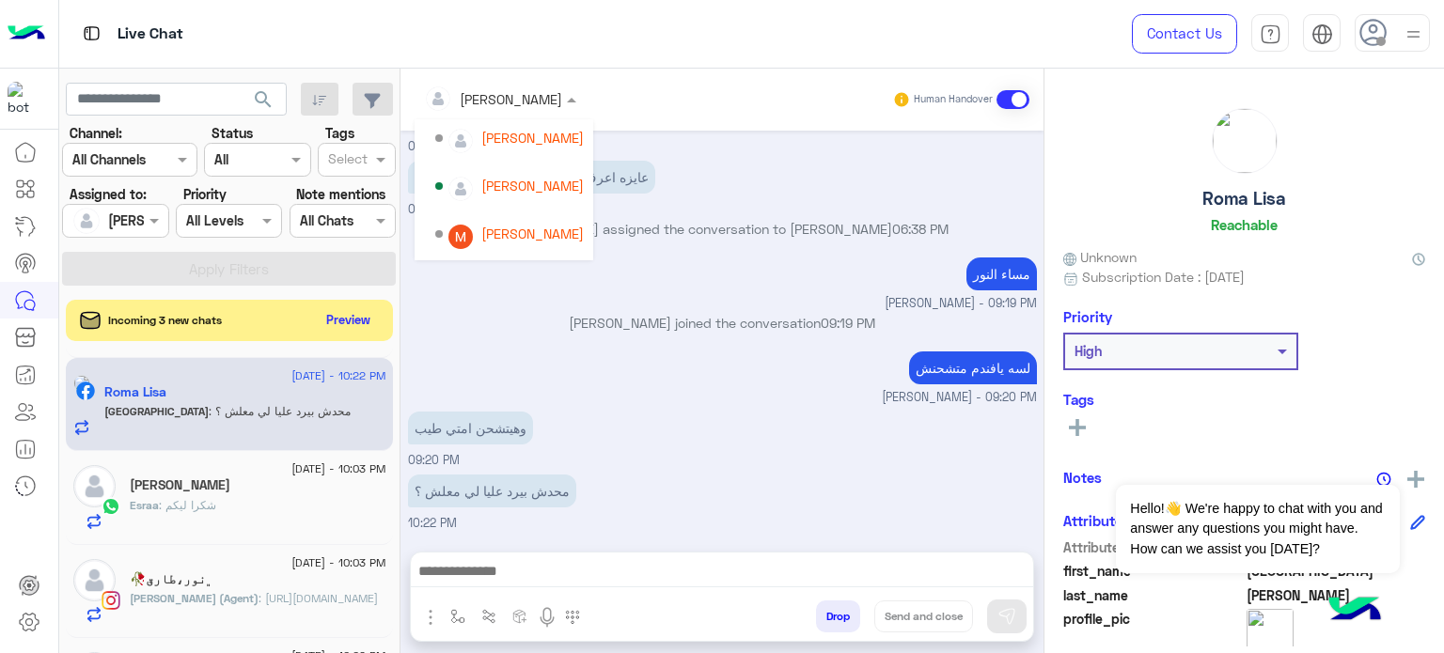
scroll to position [133, 0]
click at [531, 232] on div "[PERSON_NAME]" at bounding box center [532, 237] width 102 height 20
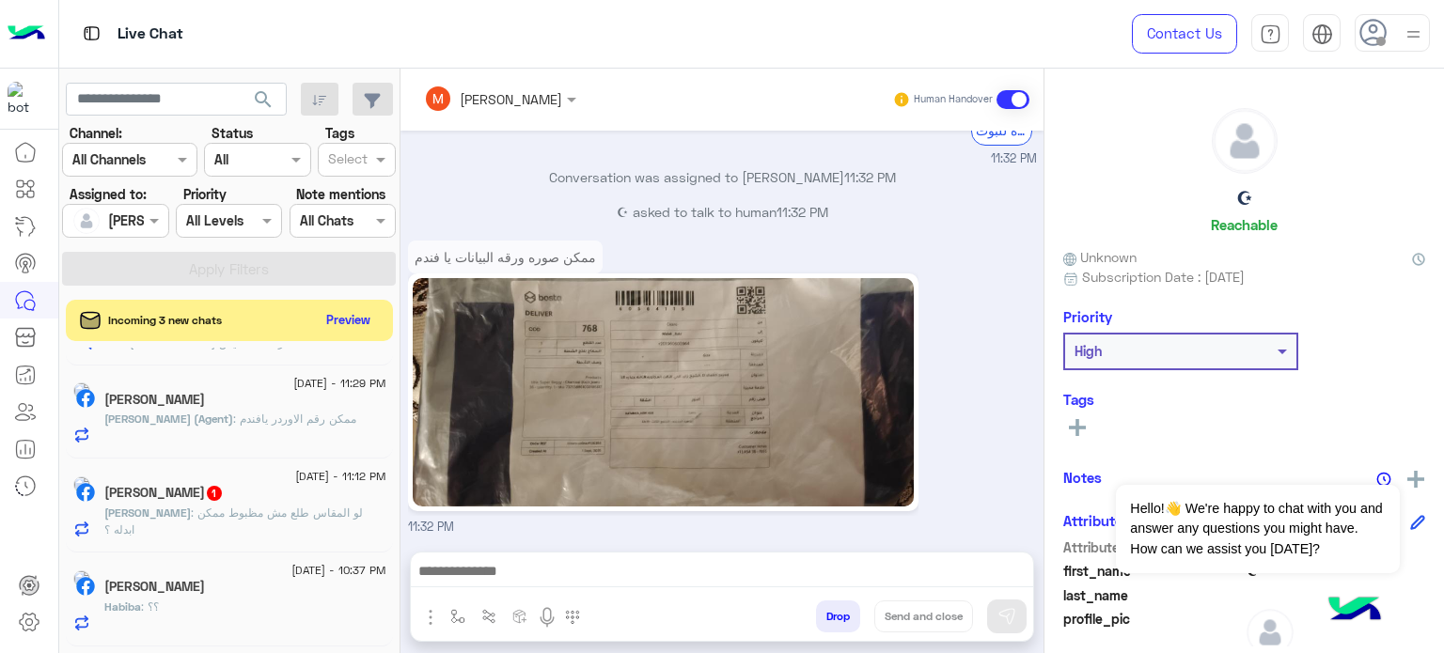
scroll to position [243, 0]
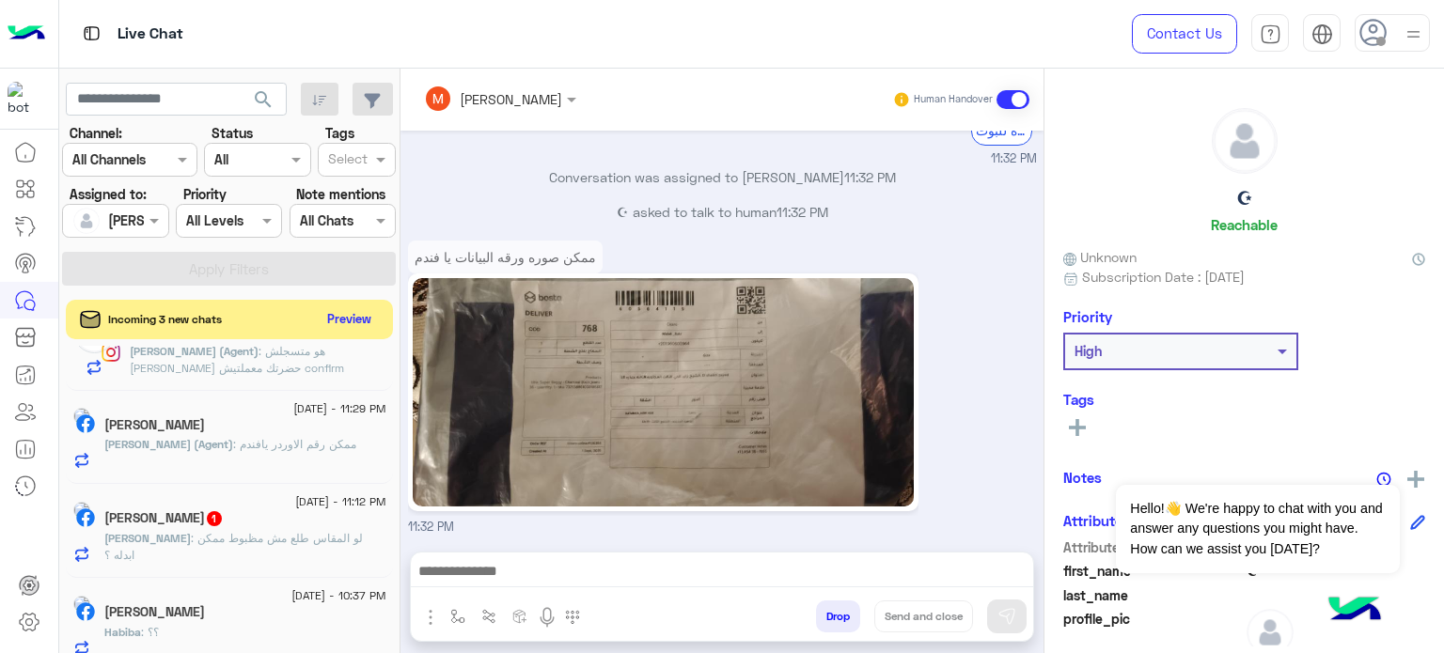
click at [352, 315] on button "Preview" at bounding box center [349, 318] width 58 height 25
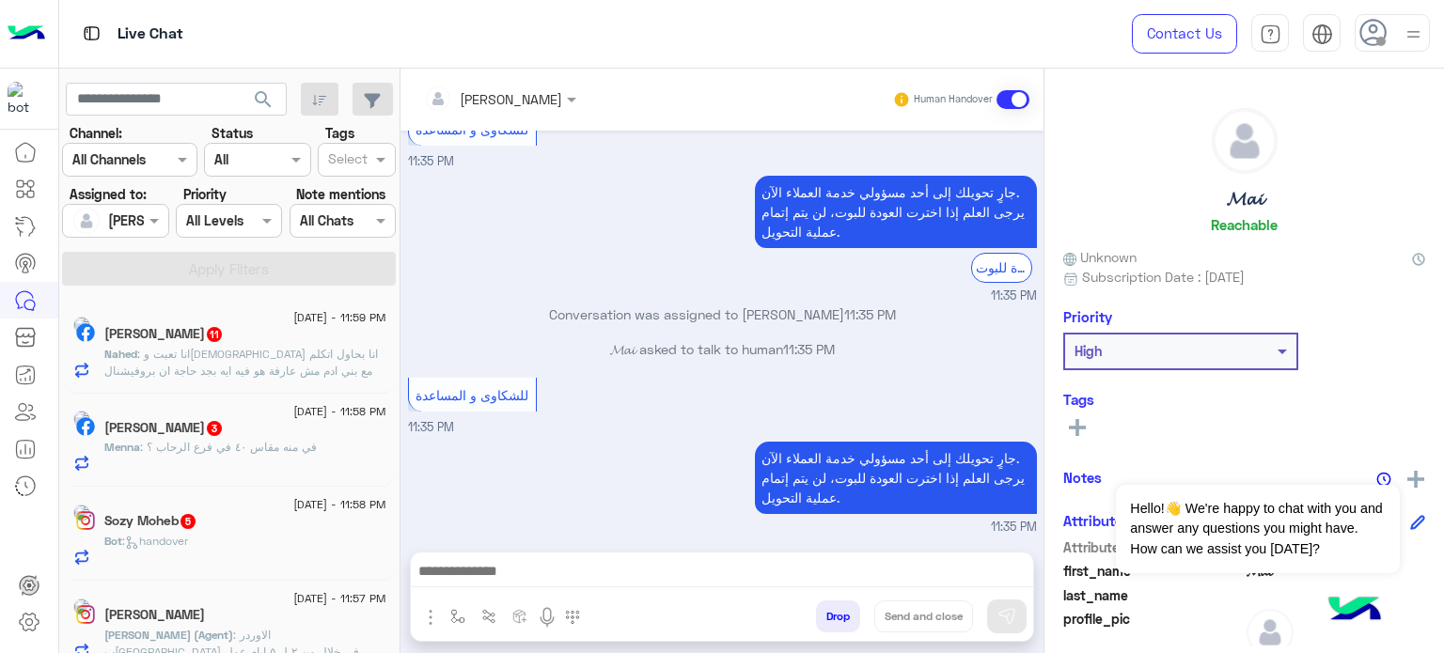
scroll to position [9, 0]
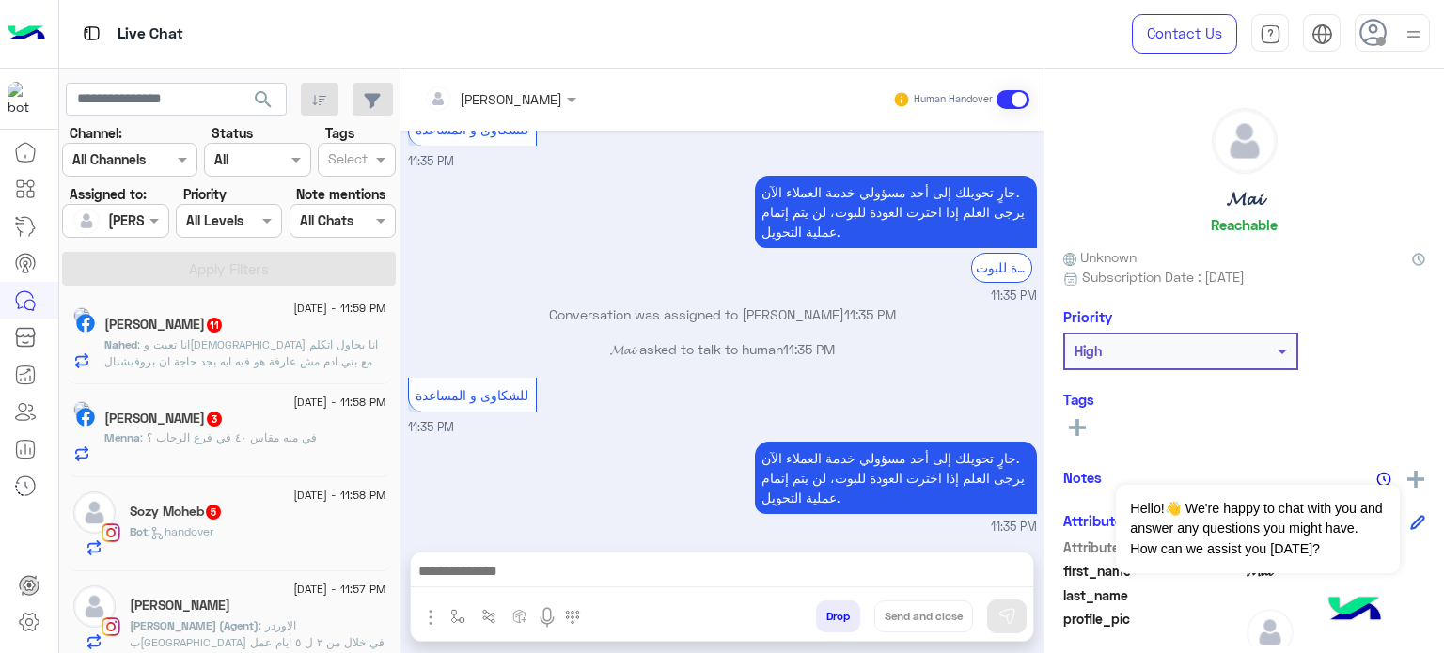
click at [243, 349] on span ": انا تعبت والله انا بحاول اتكلم مع بني ادم مش عارفة هو فيه ايه بجد حاجة ان برو…" at bounding box center [241, 361] width 274 height 48
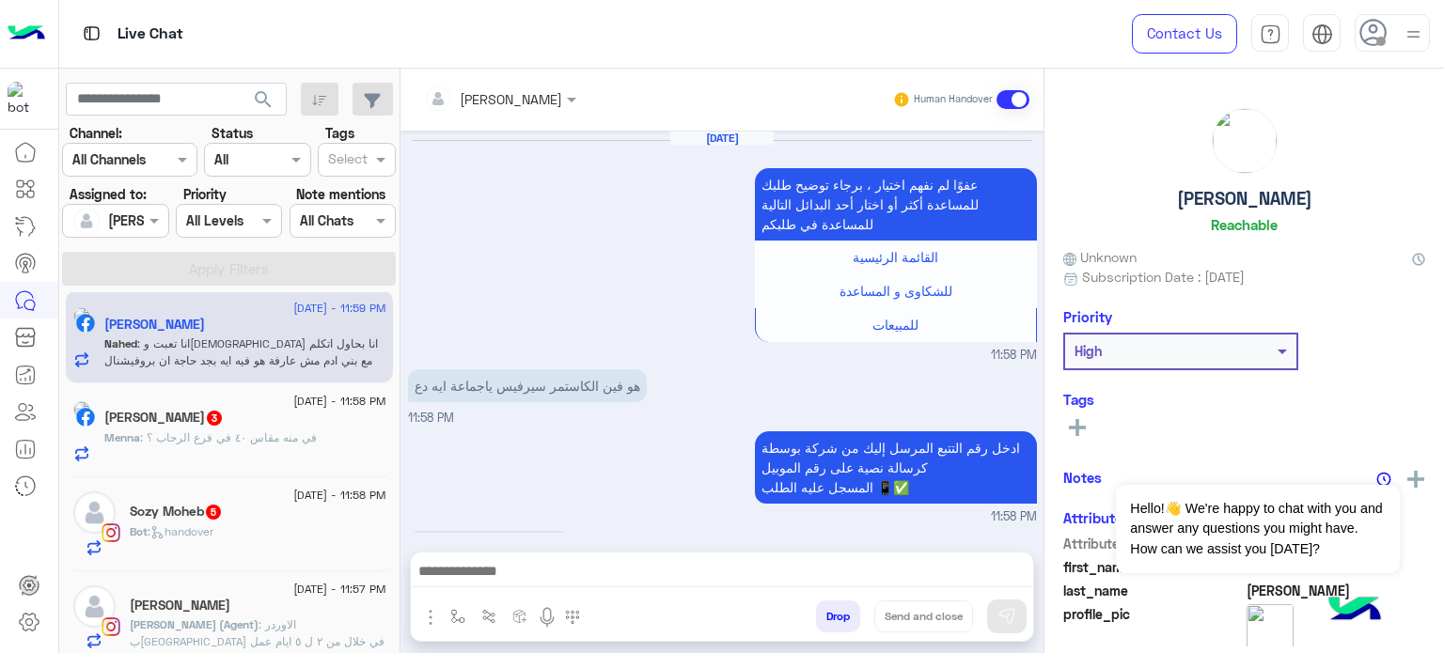
scroll to position [649, 0]
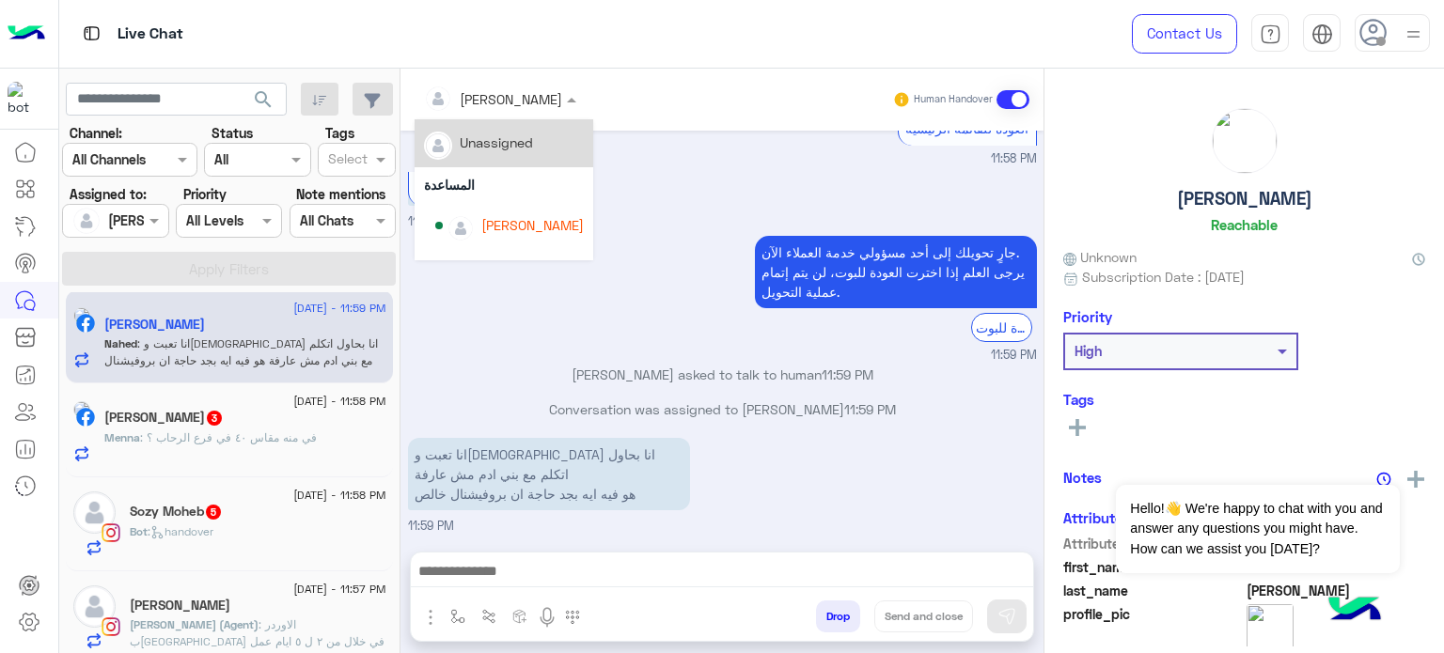
click at [500, 101] on input "text" at bounding box center [475, 99] width 102 height 20
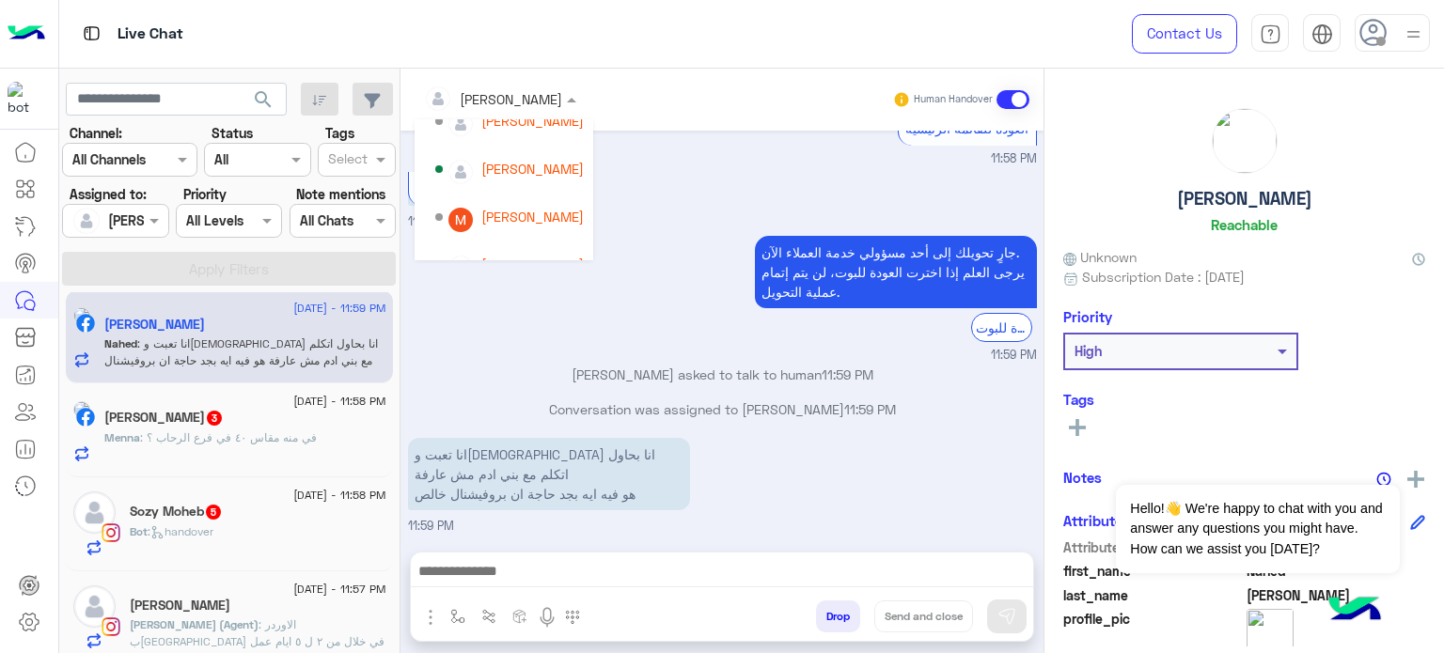
scroll to position [158, 0]
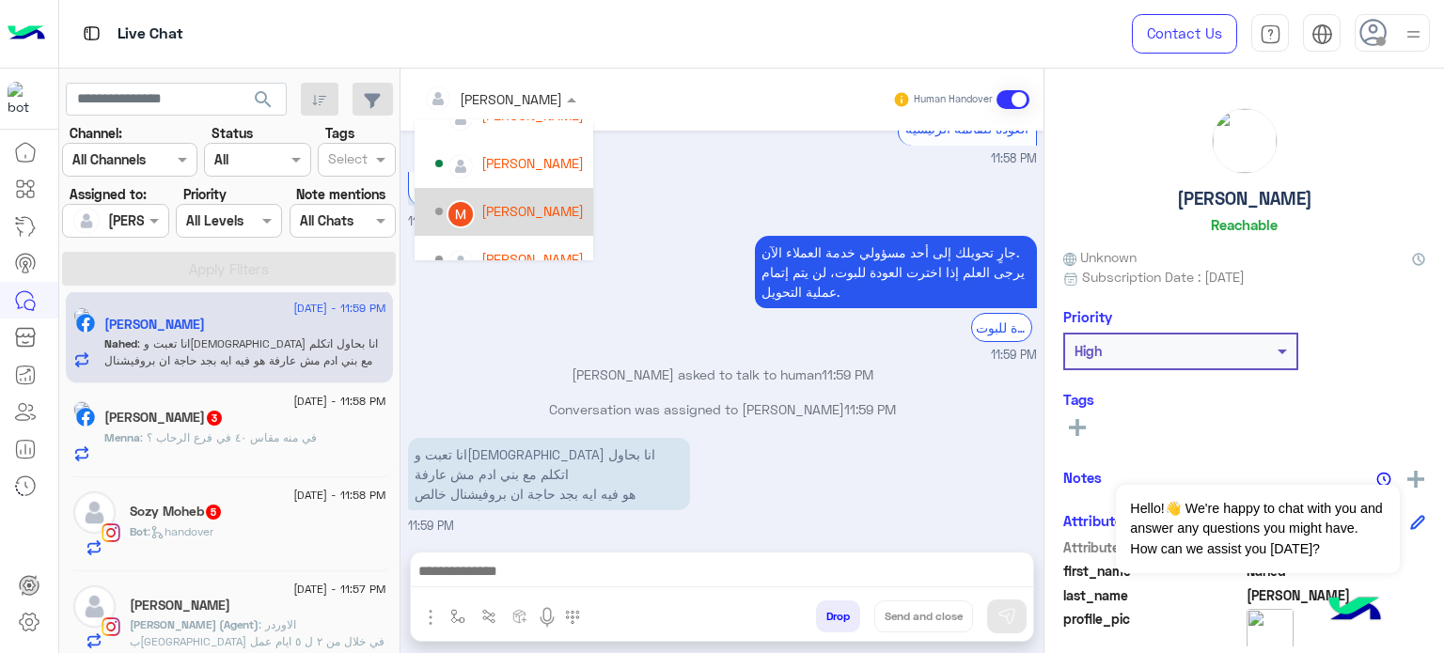
click at [549, 213] on div "[PERSON_NAME]" at bounding box center [532, 211] width 102 height 20
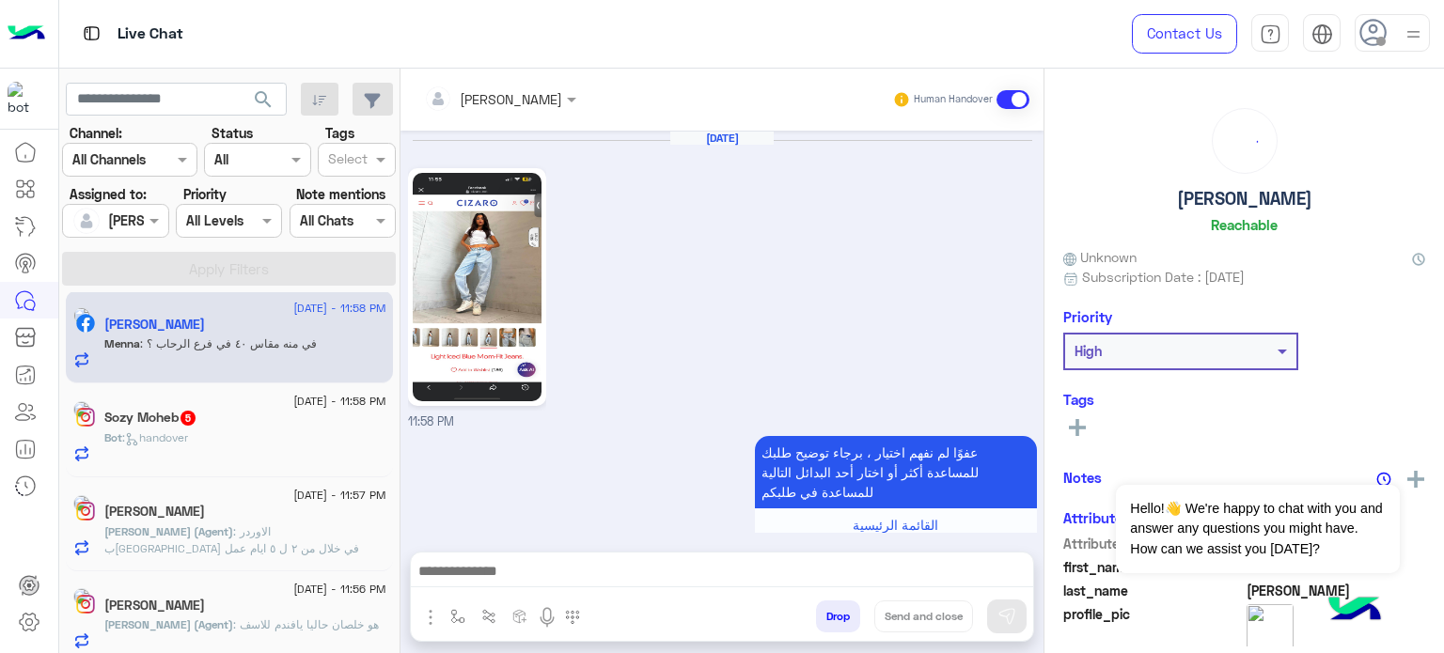
scroll to position [425, 0]
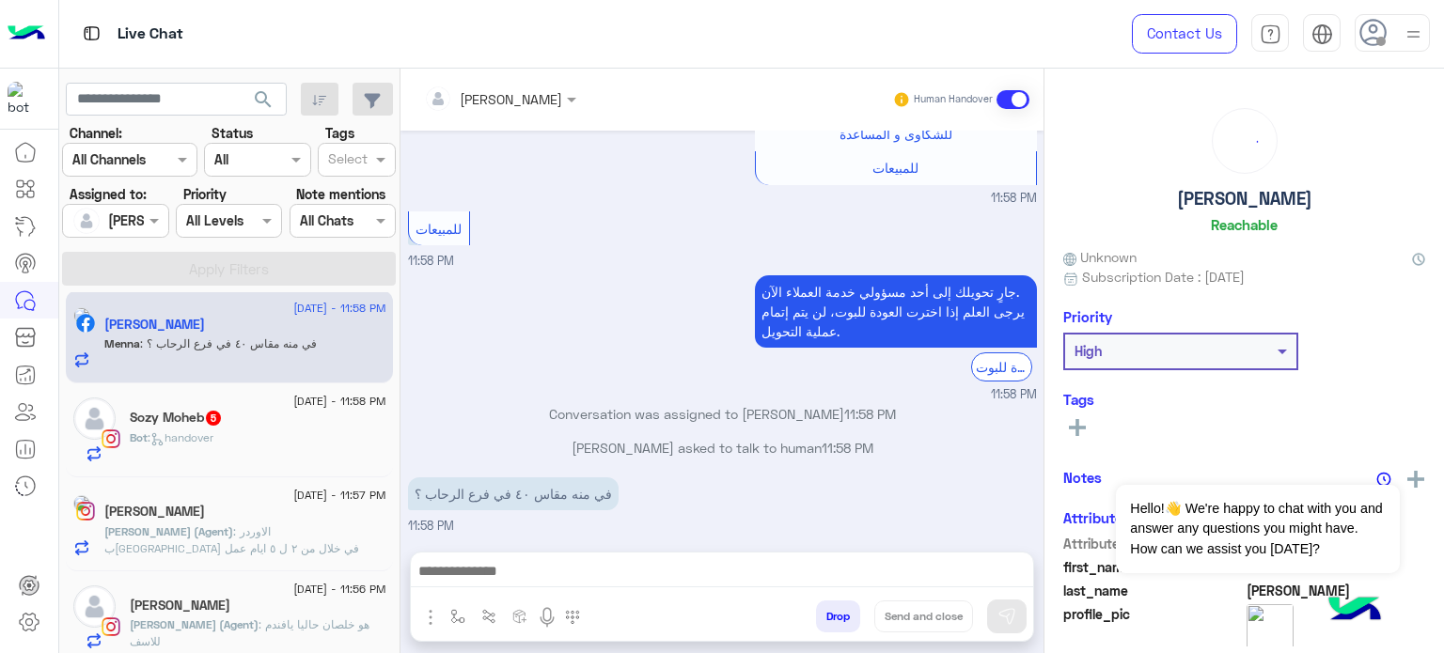
click at [305, 345] on span ": في منه مقاس ٤٠ في فرع الرحاب ؟" at bounding box center [228, 343] width 177 height 14
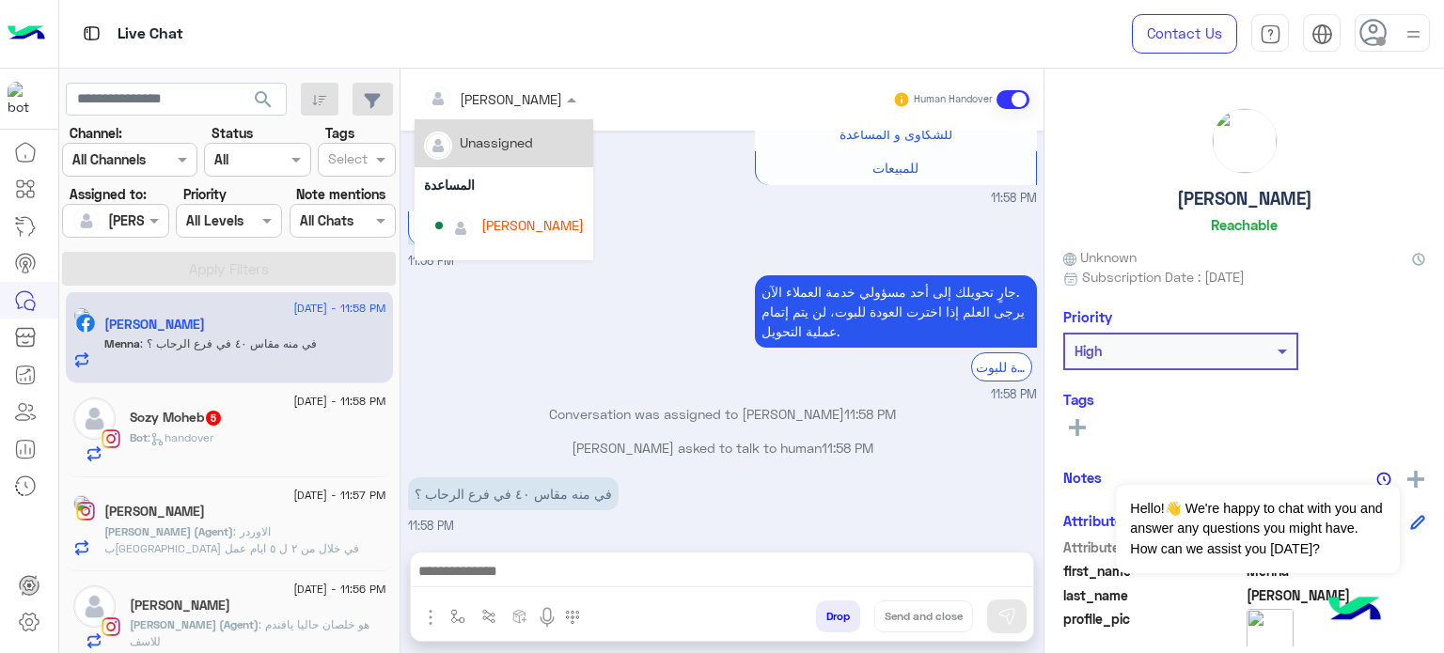
click at [508, 94] on div at bounding box center [499, 98] width 171 height 22
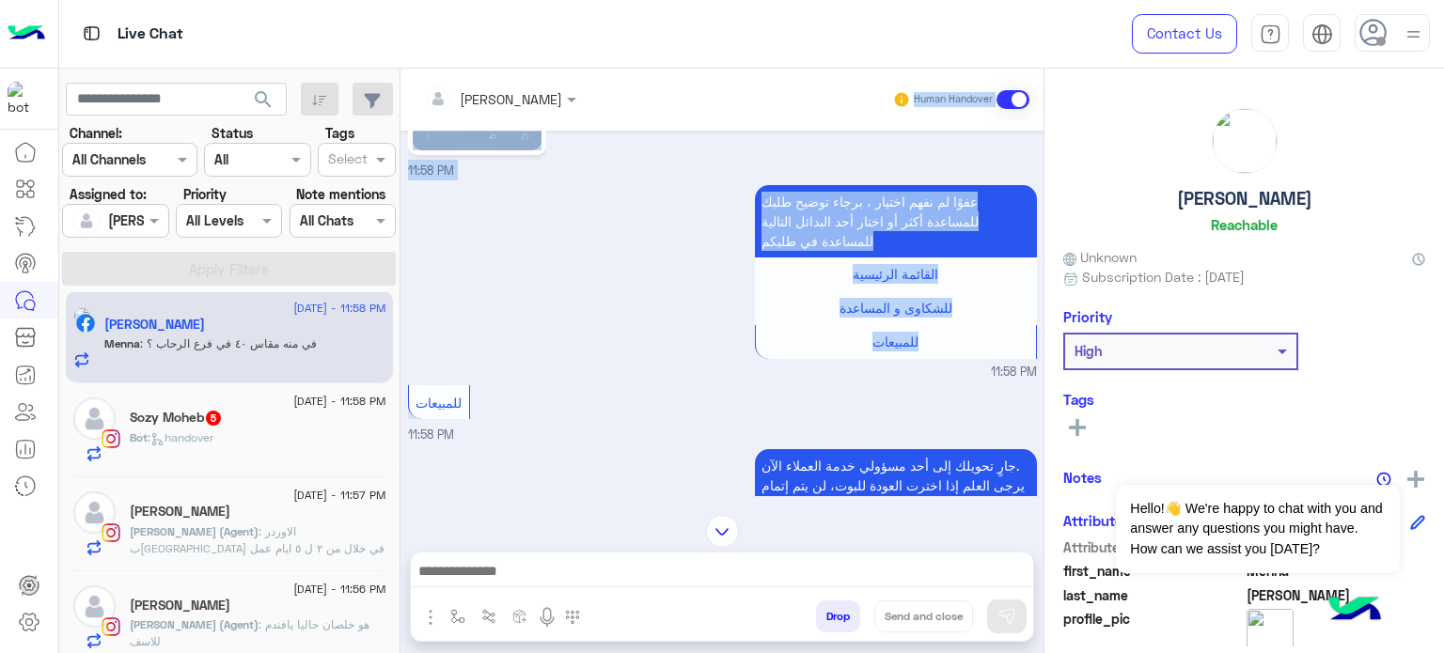
scroll to position [0, 0]
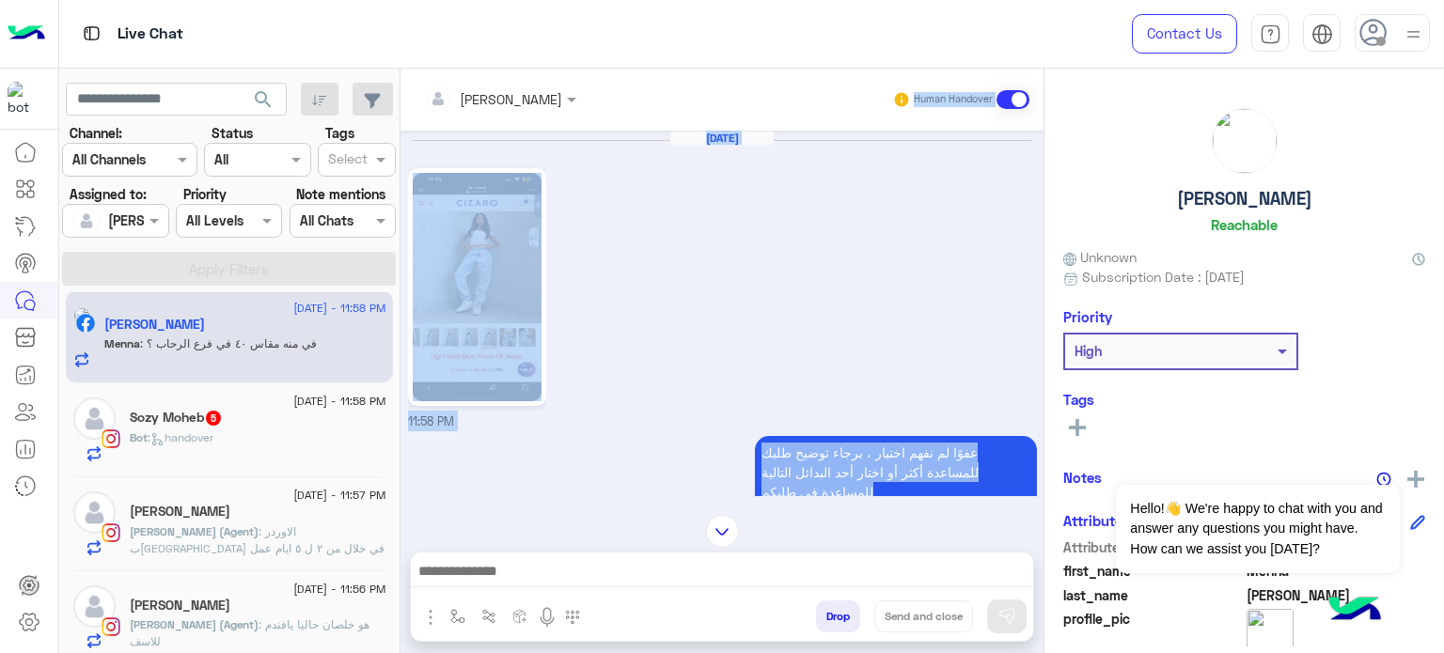
drag, startPoint x: 587, startPoint y: 205, endPoint x: 503, endPoint y: 97, distance: 137.3
click at [503, 97] on div "lobna Mounir Human Handover Sep 3, 2025 11:58 PM عفوًا لم نفهم اختيار ، برجاء ت…" at bounding box center [721, 365] width 643 height 592
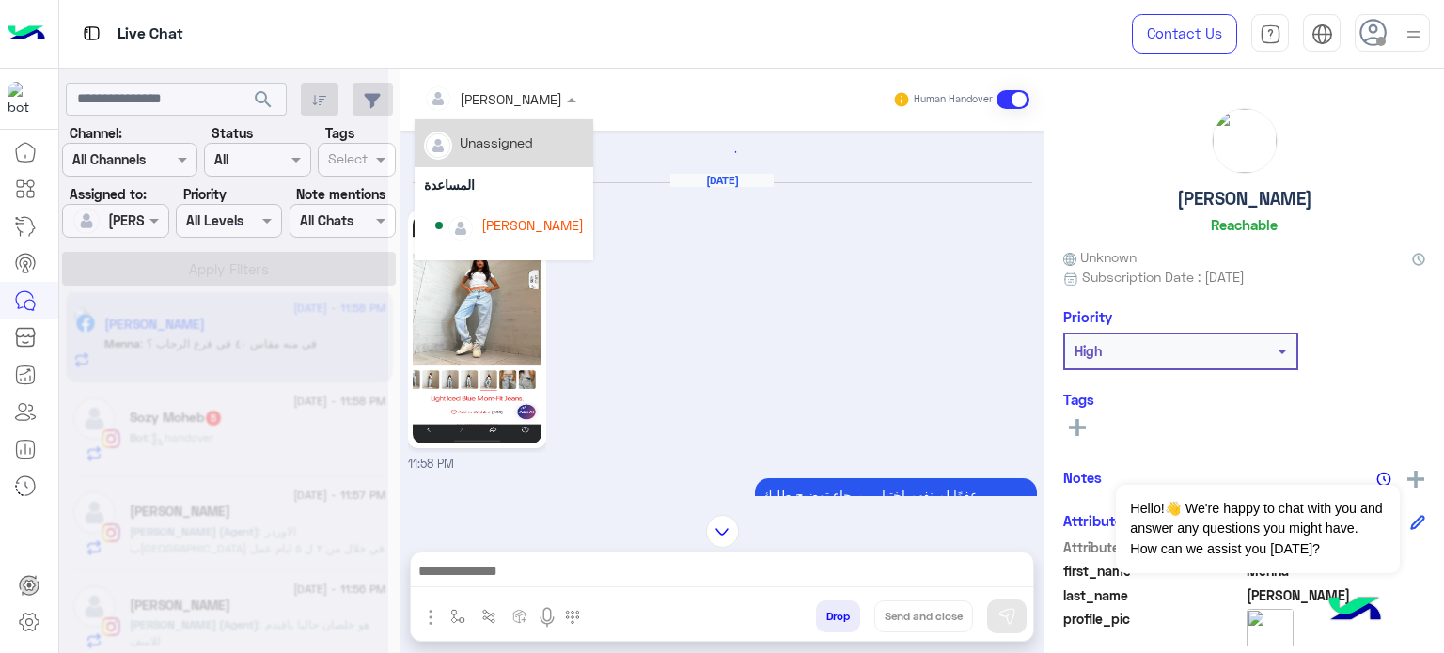
click at [503, 97] on input "text" at bounding box center [475, 99] width 102 height 20
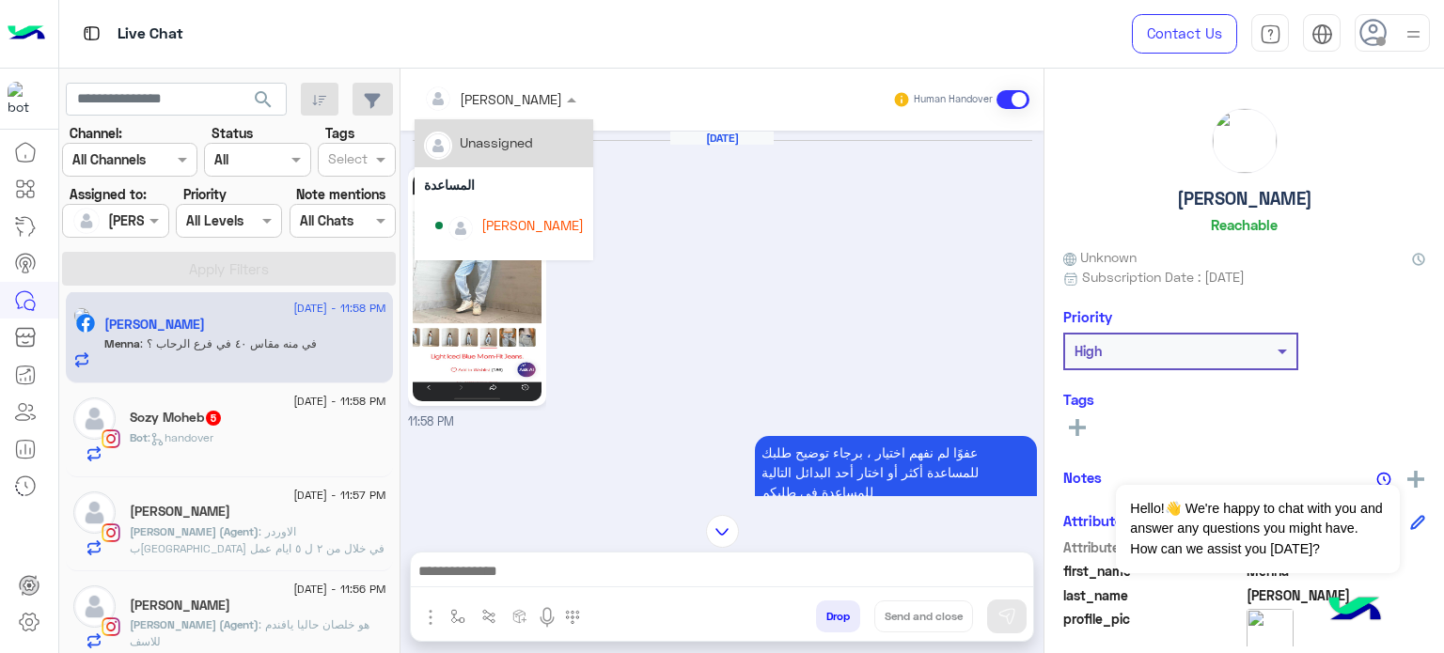
scroll to position [180, 0]
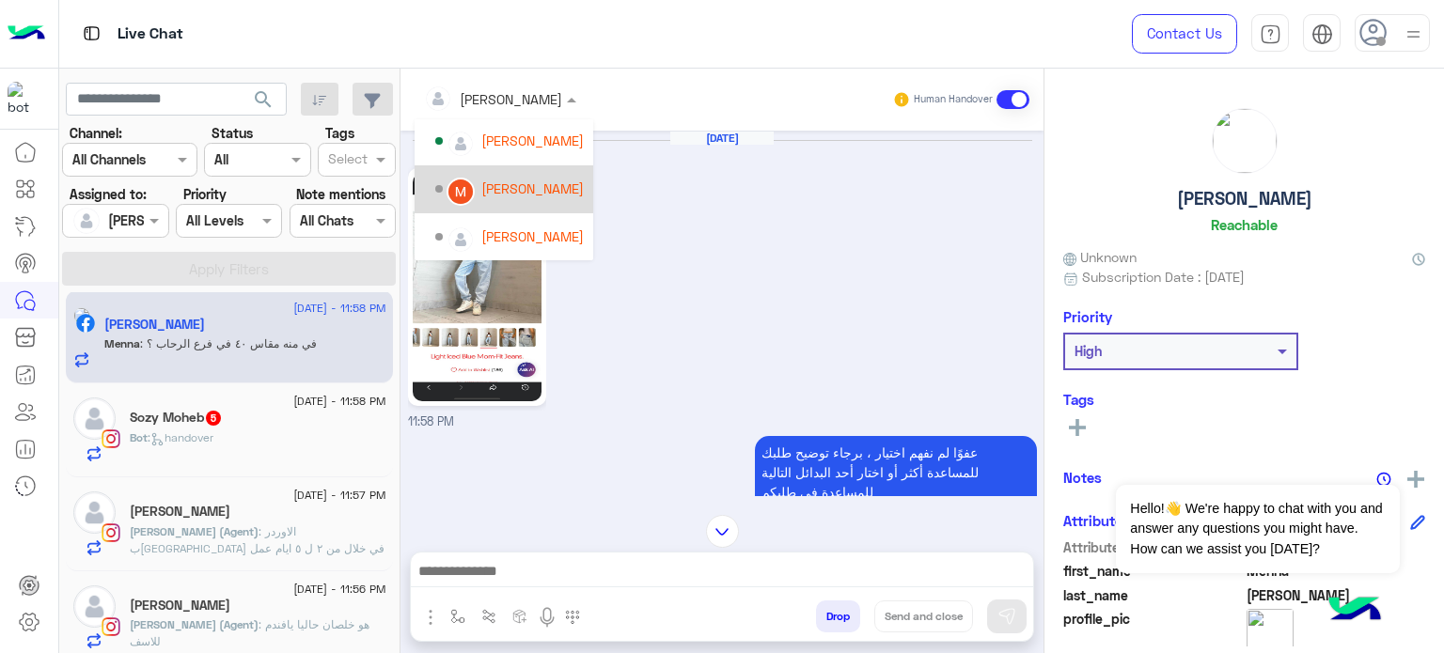
click at [539, 187] on div "[PERSON_NAME]" at bounding box center [532, 189] width 102 height 20
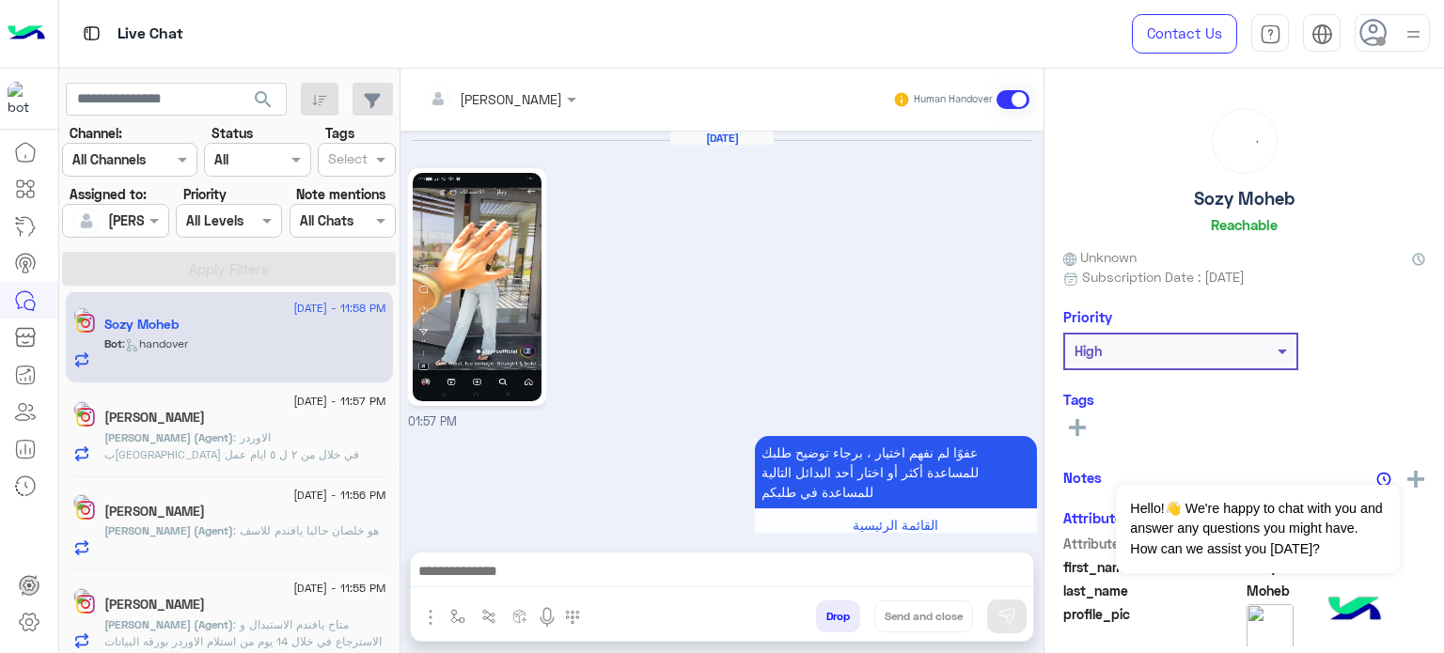
scroll to position [1466, 0]
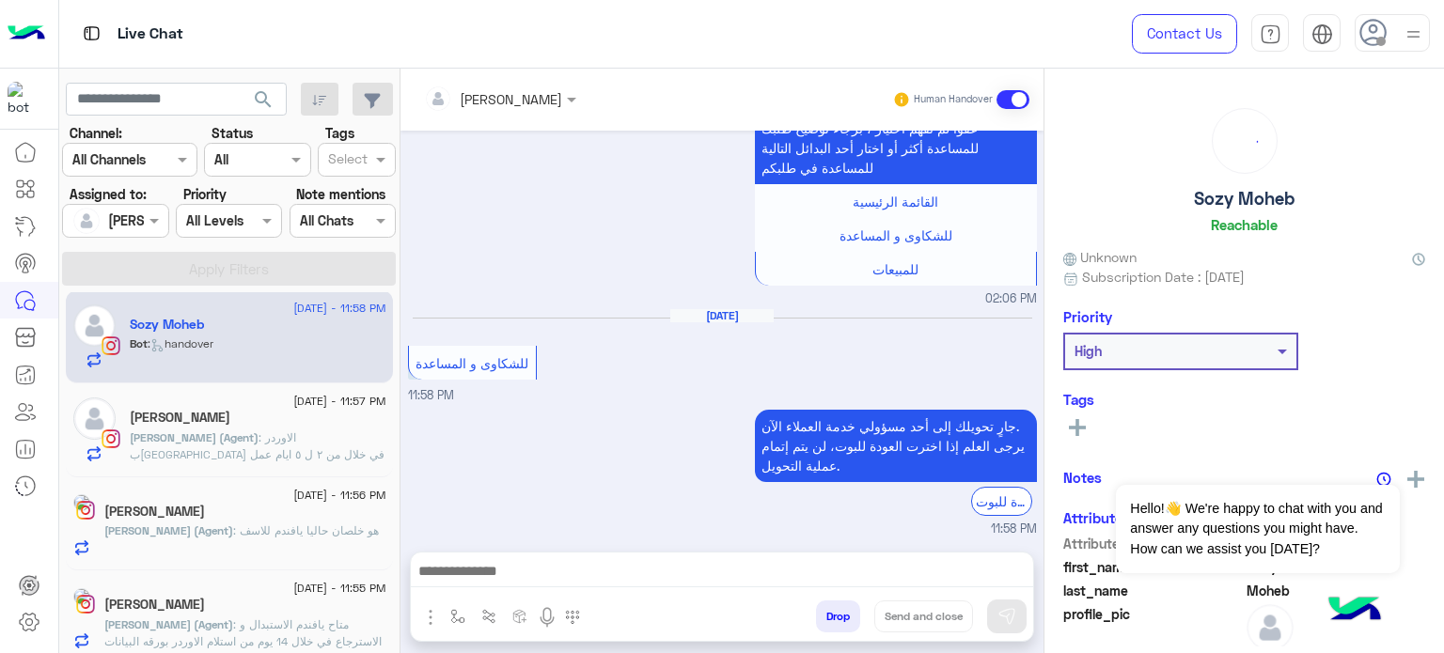
click at [229, 336] on div "Bot : handover" at bounding box center [258, 352] width 257 height 33
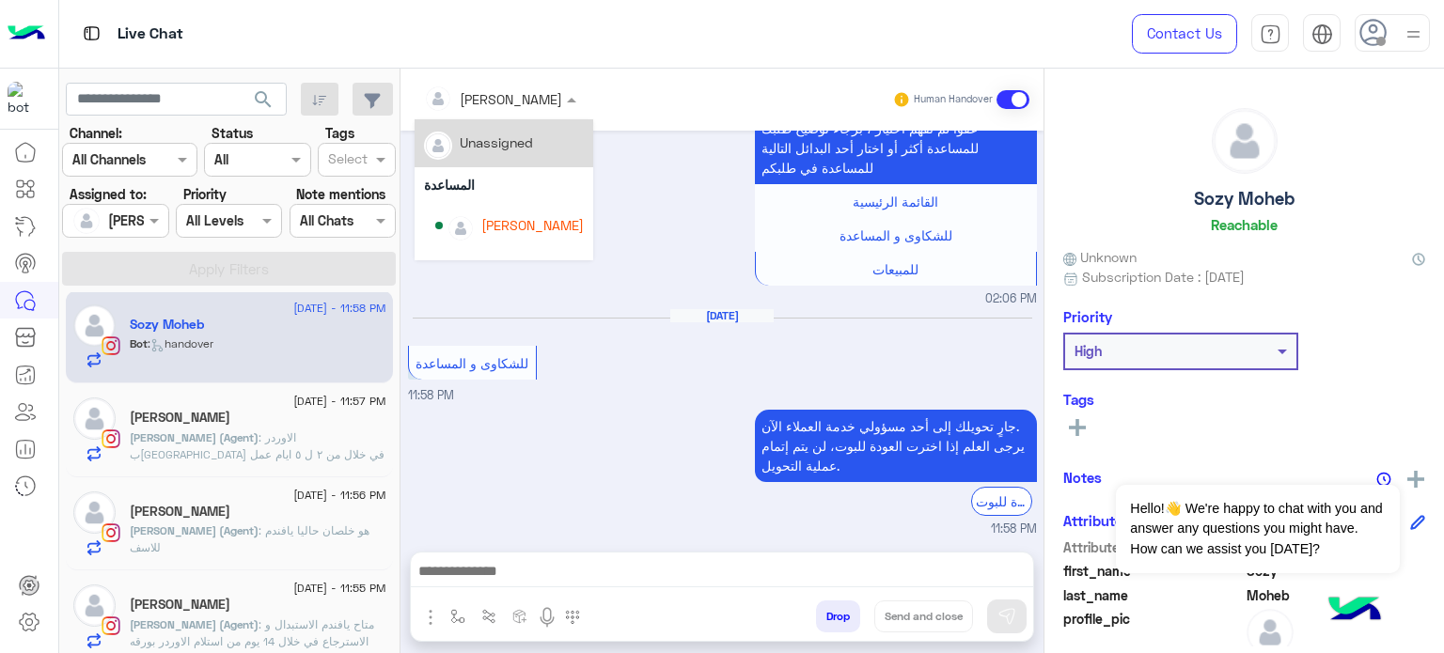
click at [526, 93] on div at bounding box center [499, 98] width 171 height 22
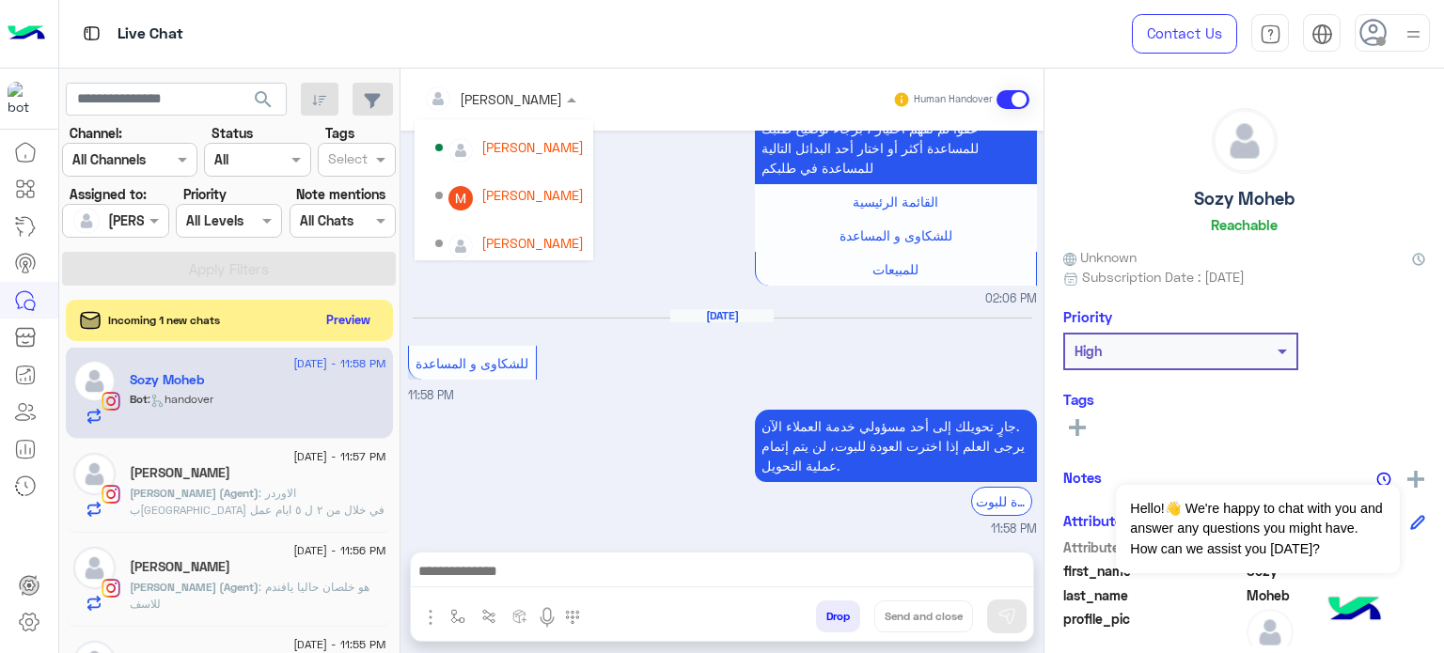
scroll to position [179, 0]
click at [553, 193] on div "[PERSON_NAME]" at bounding box center [532, 190] width 102 height 20
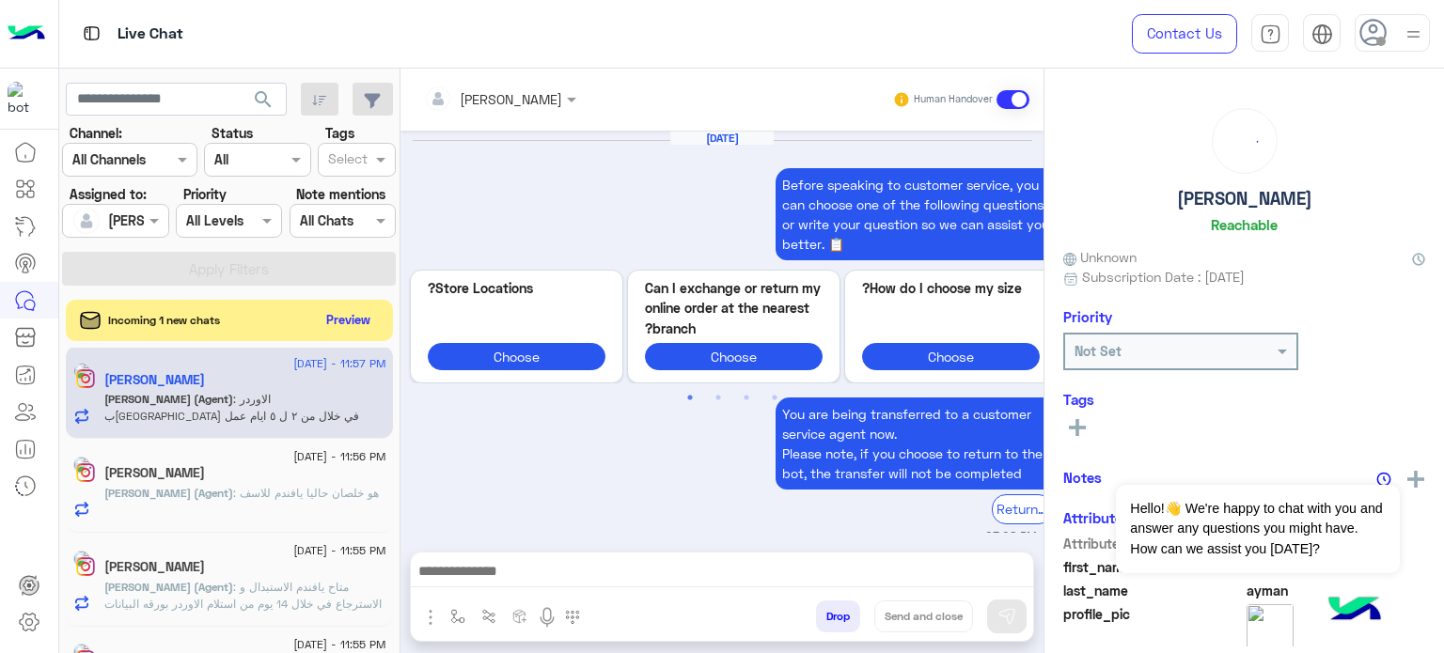
scroll to position [601, 0]
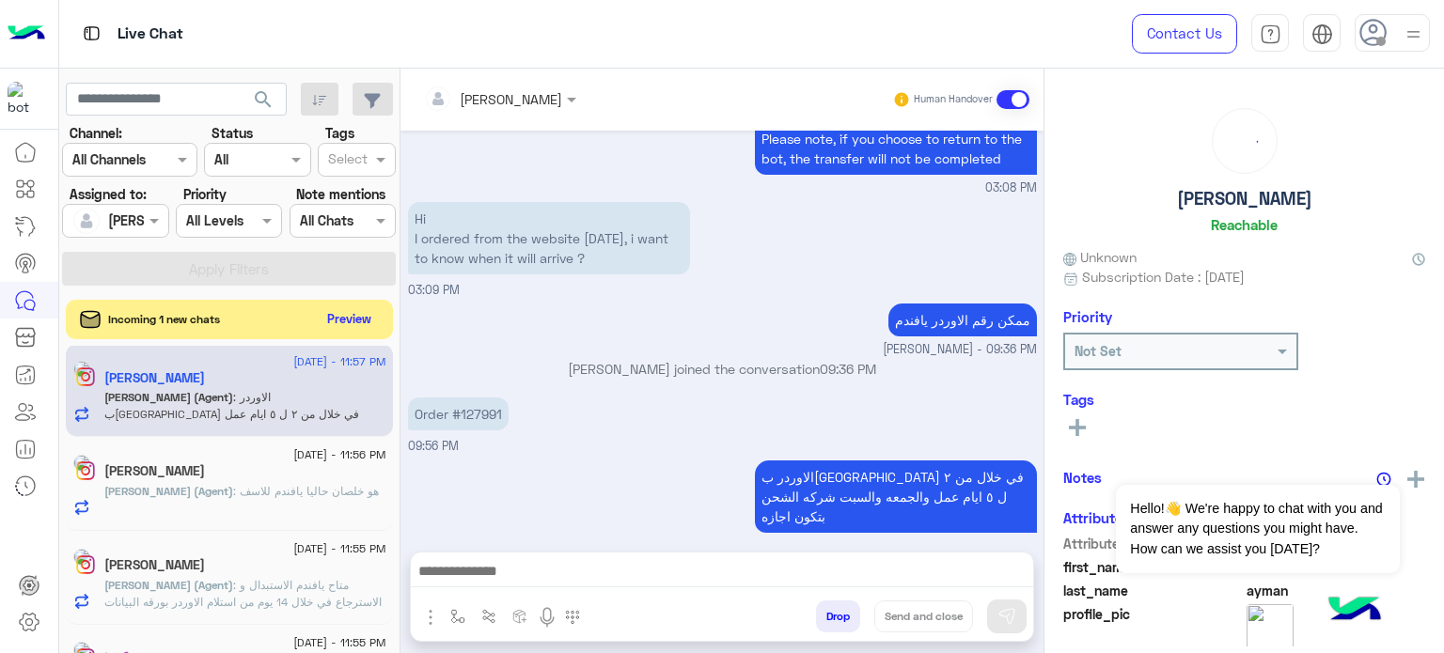
click at [328, 322] on button "Preview" at bounding box center [349, 318] width 58 height 25
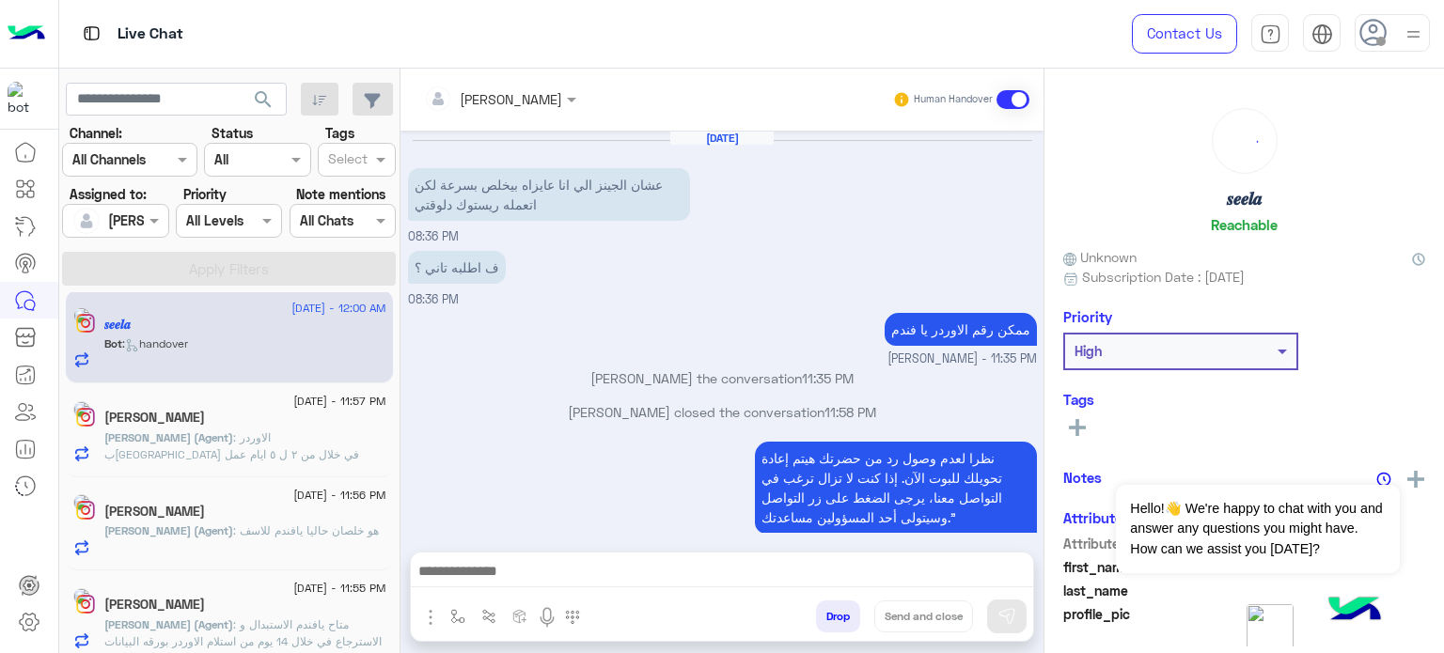
scroll to position [320, 0]
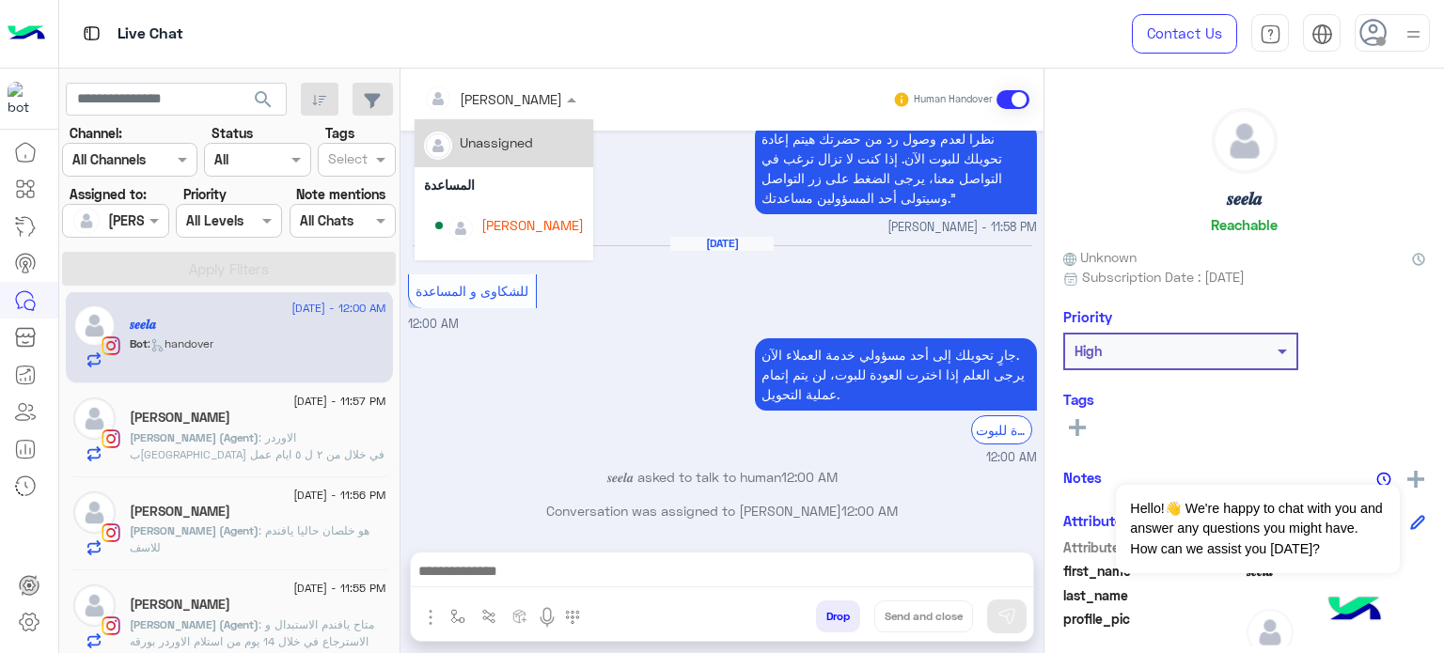
click at [503, 104] on input "text" at bounding box center [475, 99] width 102 height 20
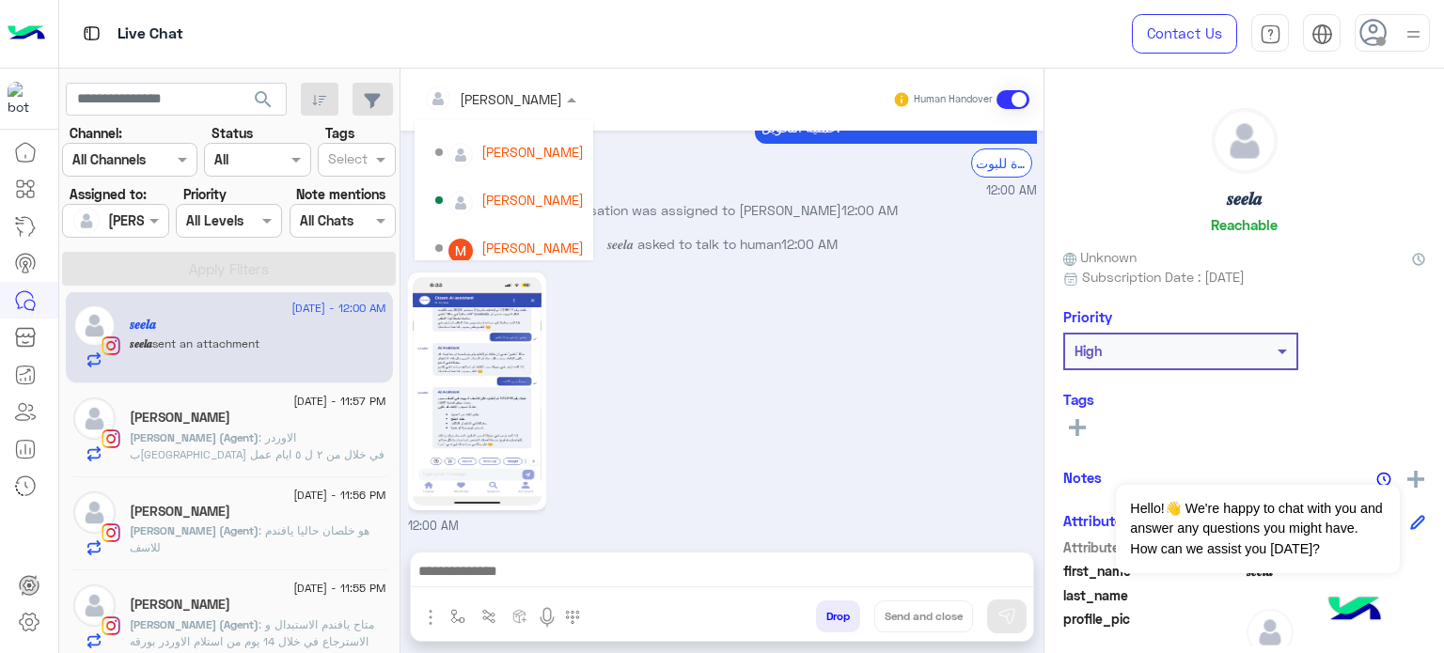
scroll to position [132, 0]
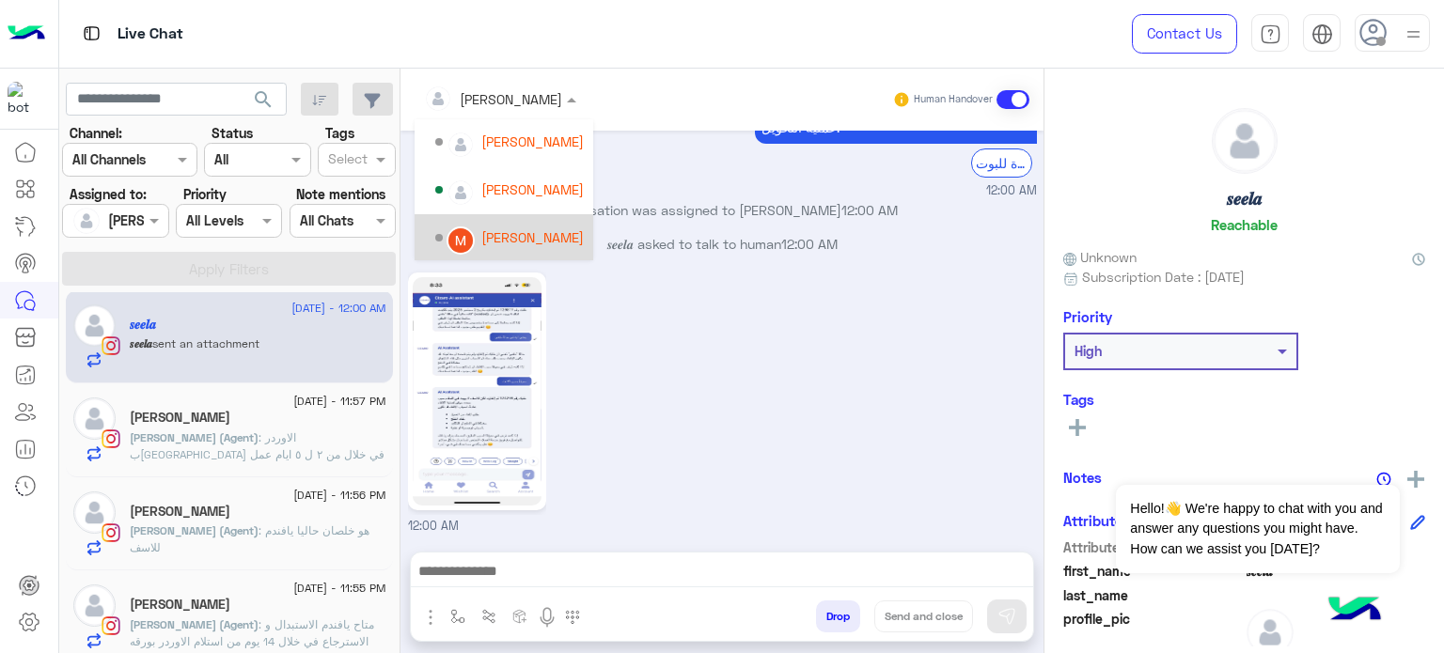
click at [530, 228] on div "[PERSON_NAME]" at bounding box center [532, 237] width 102 height 20
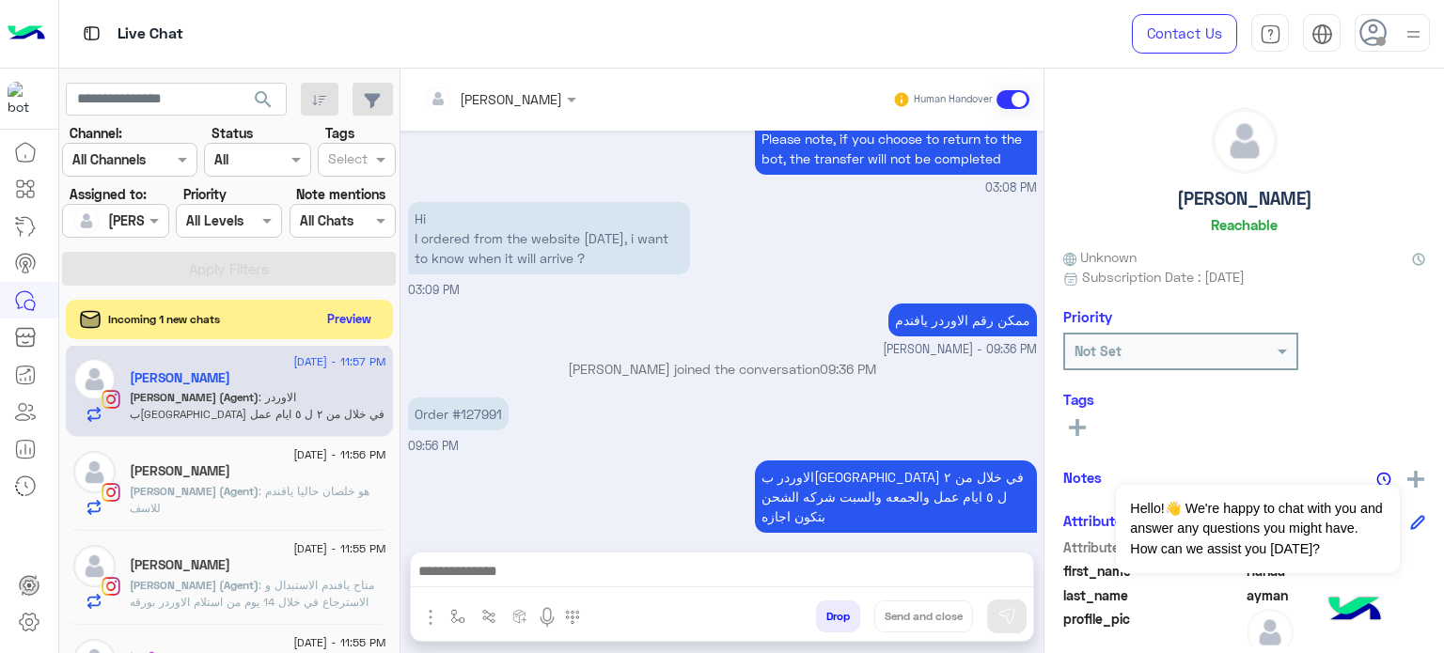
click at [340, 318] on button "Preview" at bounding box center [349, 318] width 58 height 25
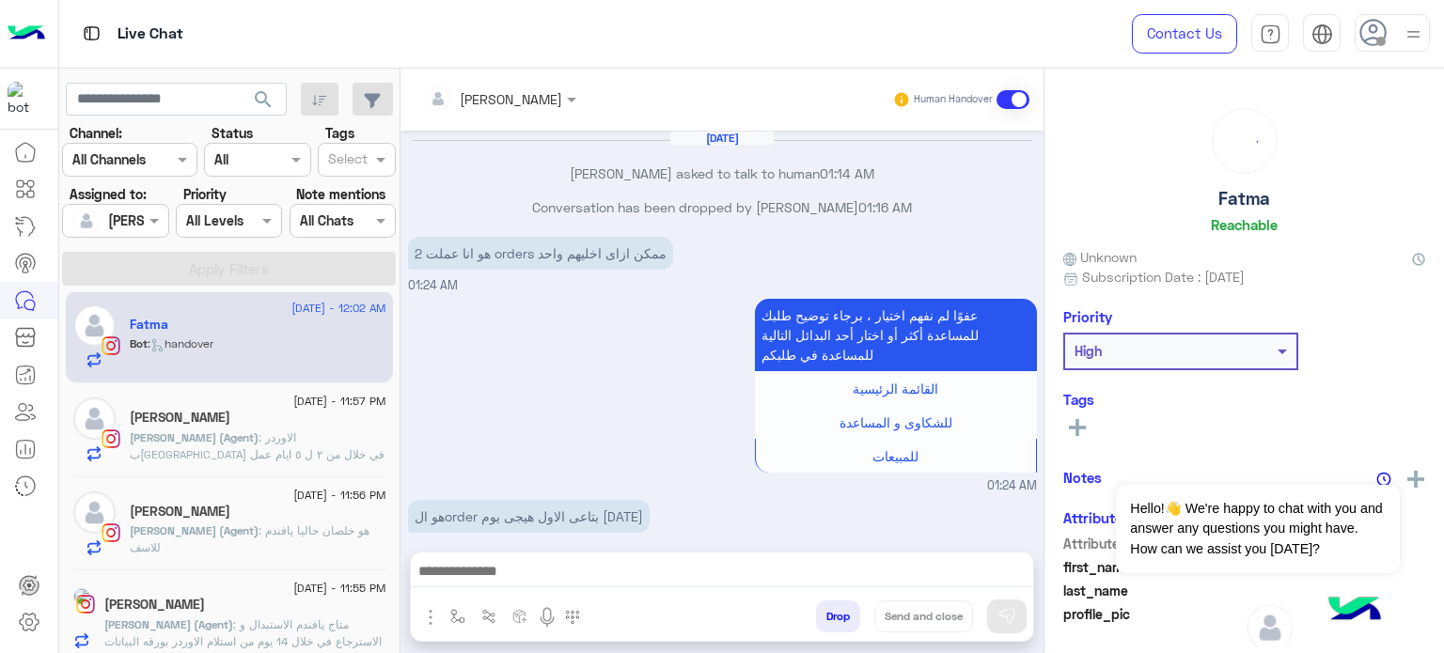
scroll to position [598, 0]
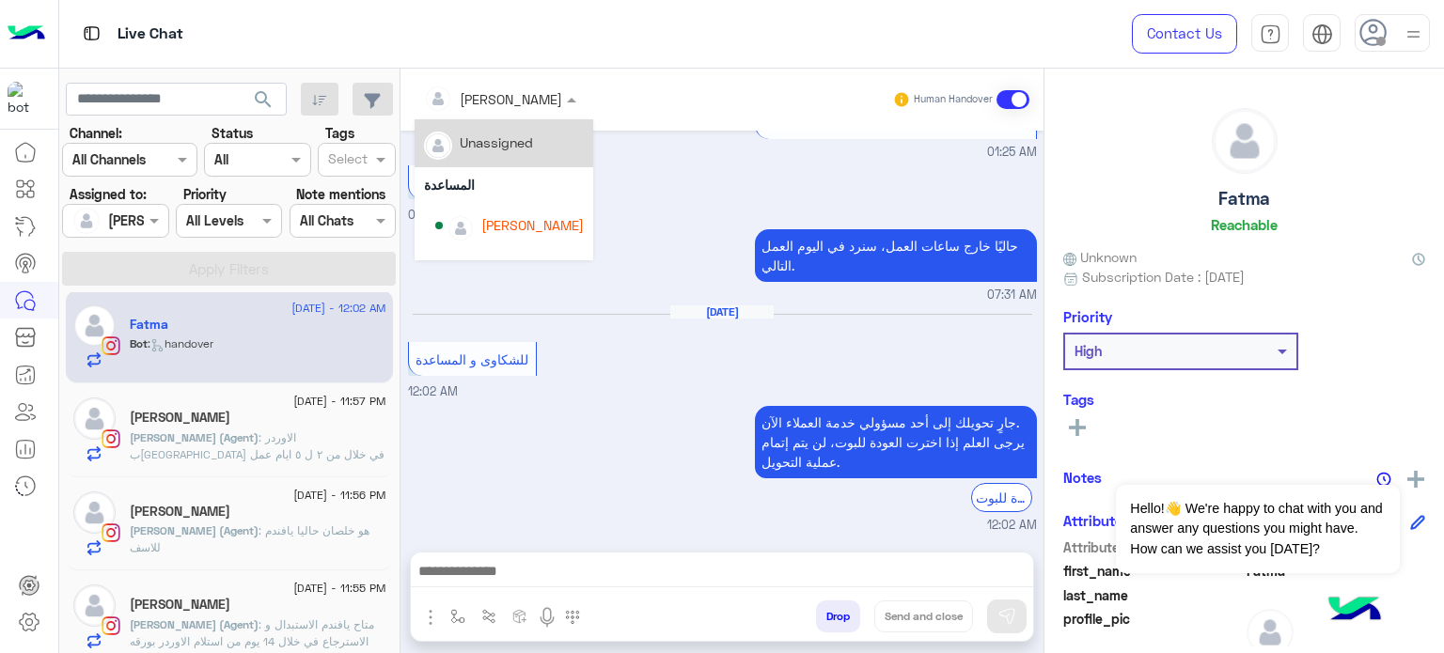
click at [534, 97] on div at bounding box center [499, 98] width 171 height 22
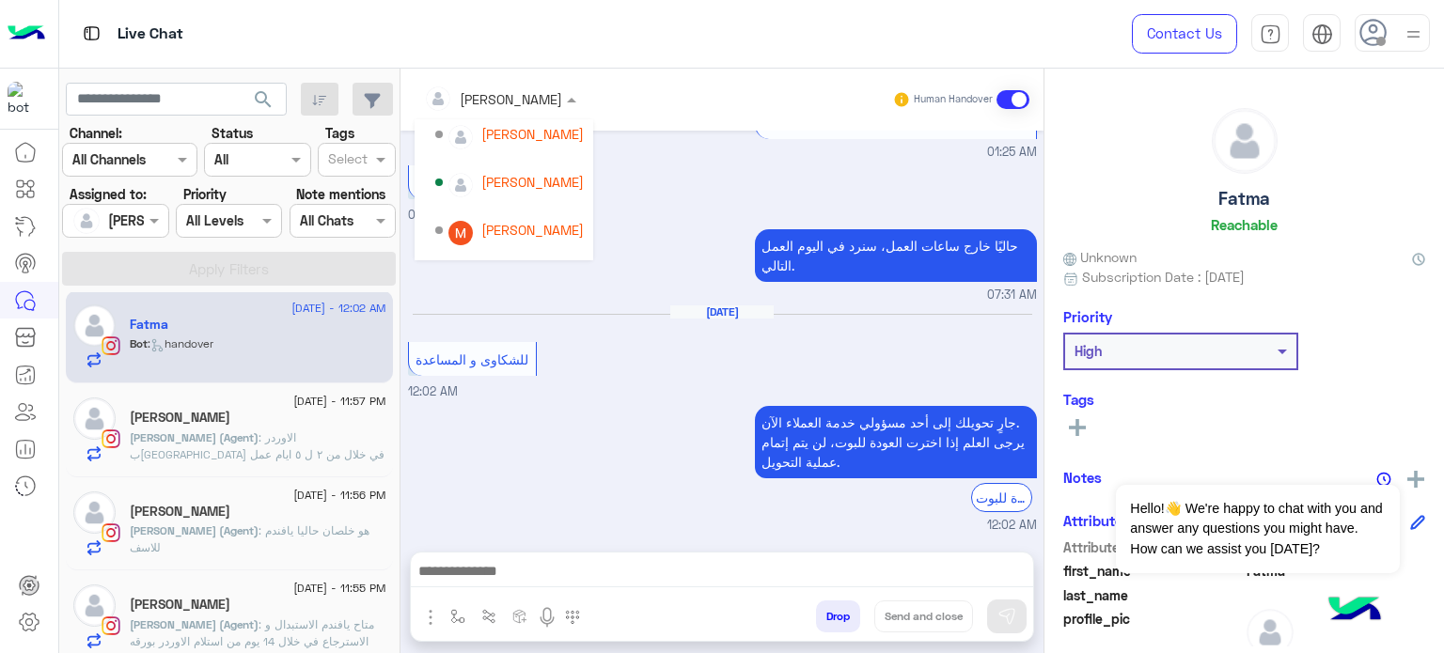
scroll to position [149, 0]
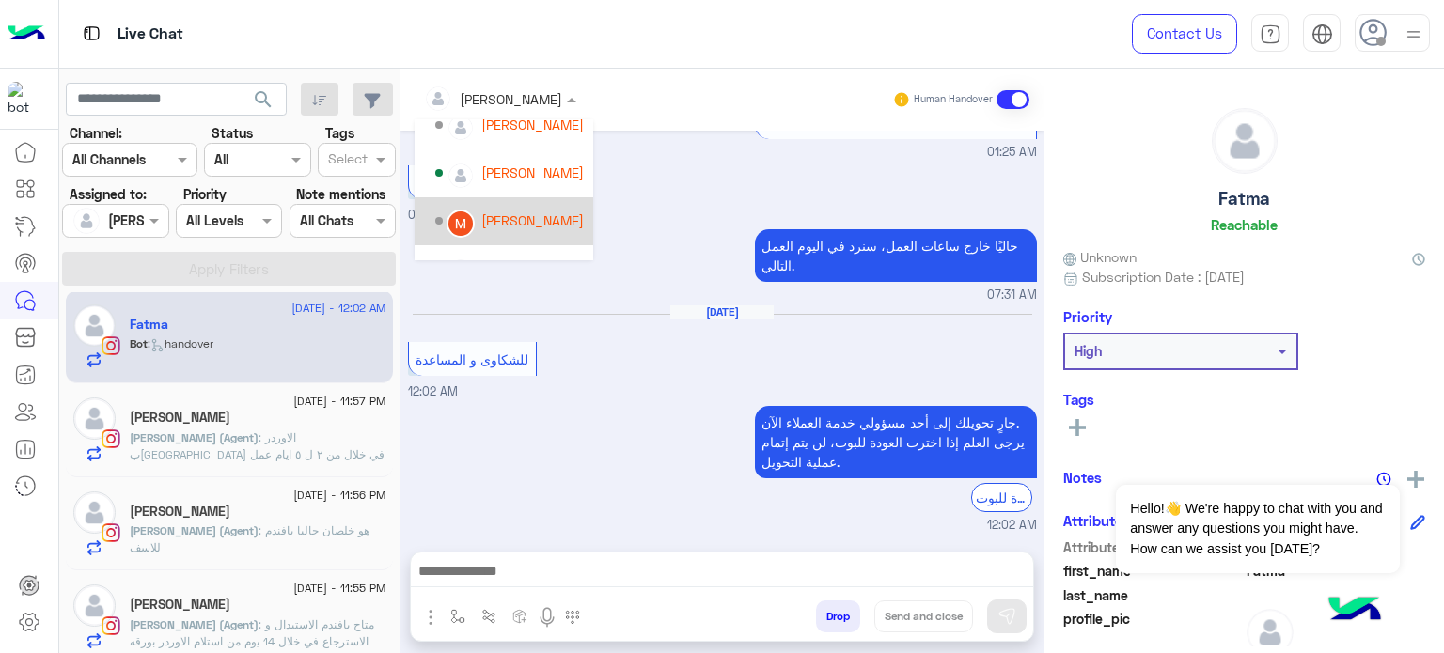
click at [533, 227] on div "[PERSON_NAME]" at bounding box center [532, 221] width 102 height 20
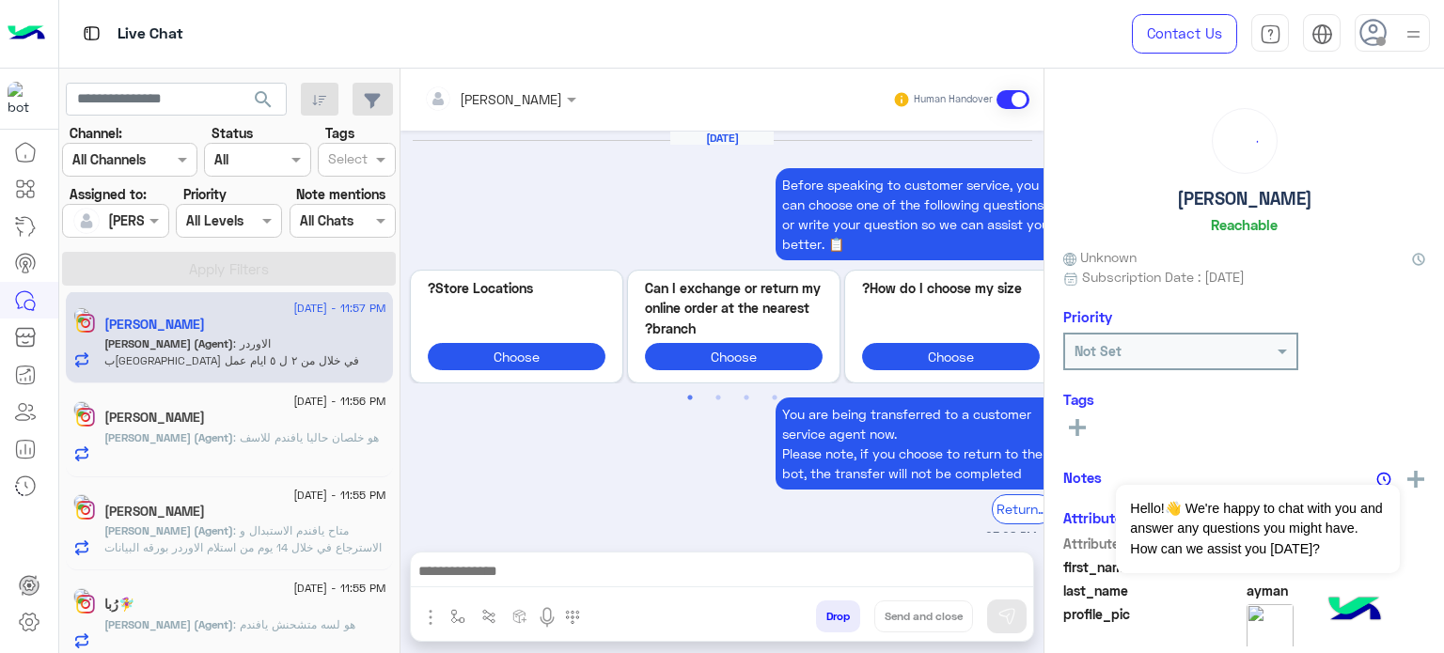
scroll to position [601, 0]
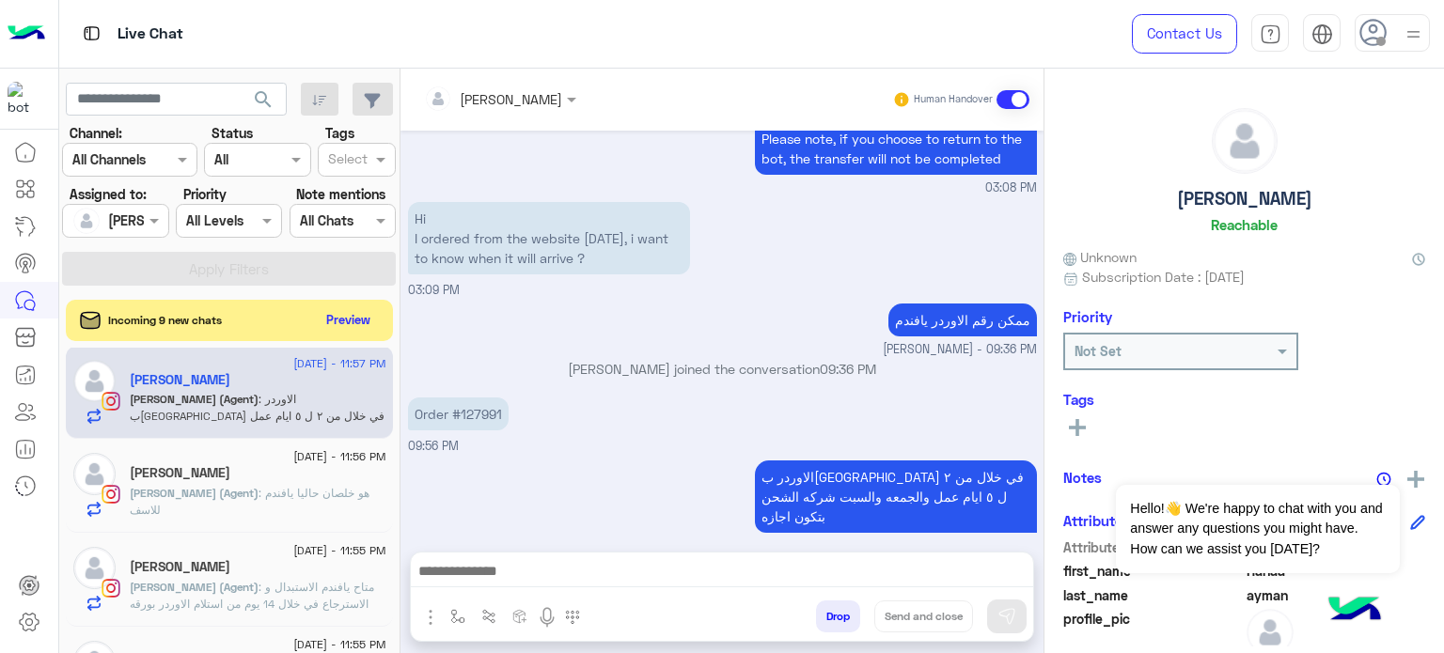
click at [380, 321] on div "Incoming 9 new chats Preview" at bounding box center [229, 320] width 327 height 41
click at [352, 320] on button "Preview" at bounding box center [349, 318] width 58 height 25
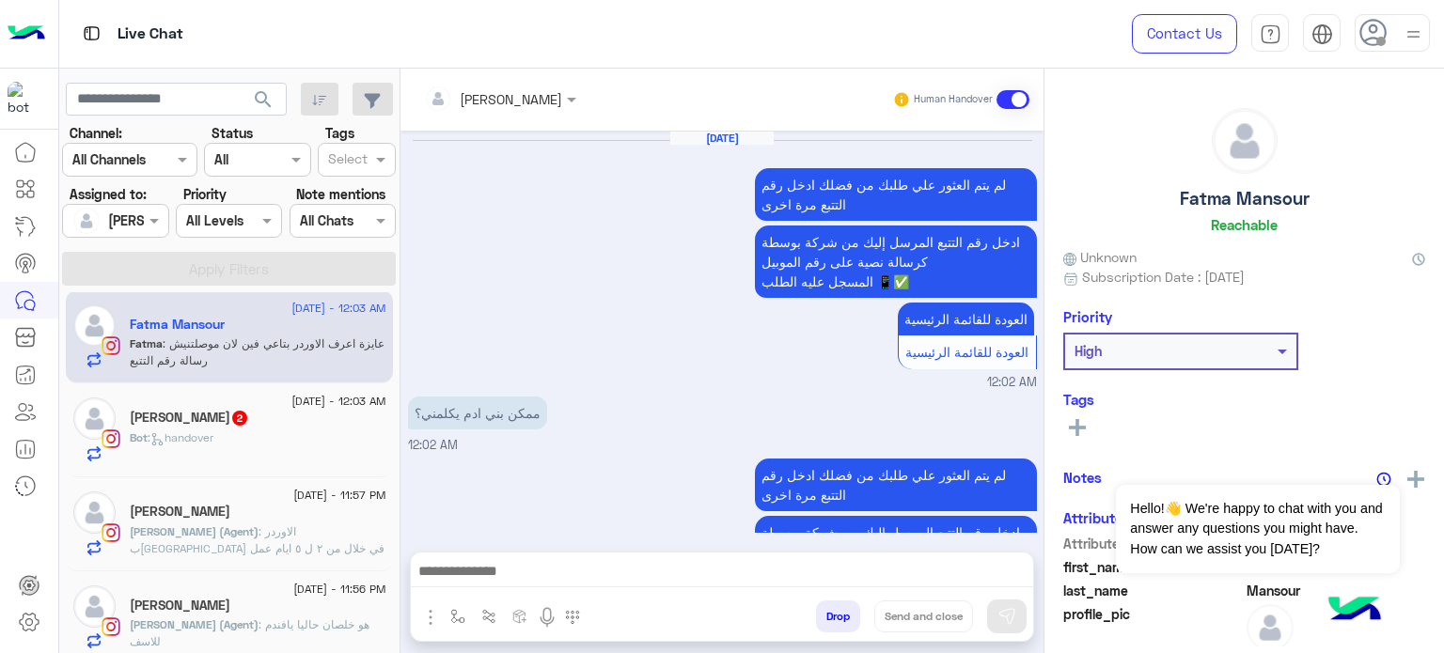
scroll to position [1058, 0]
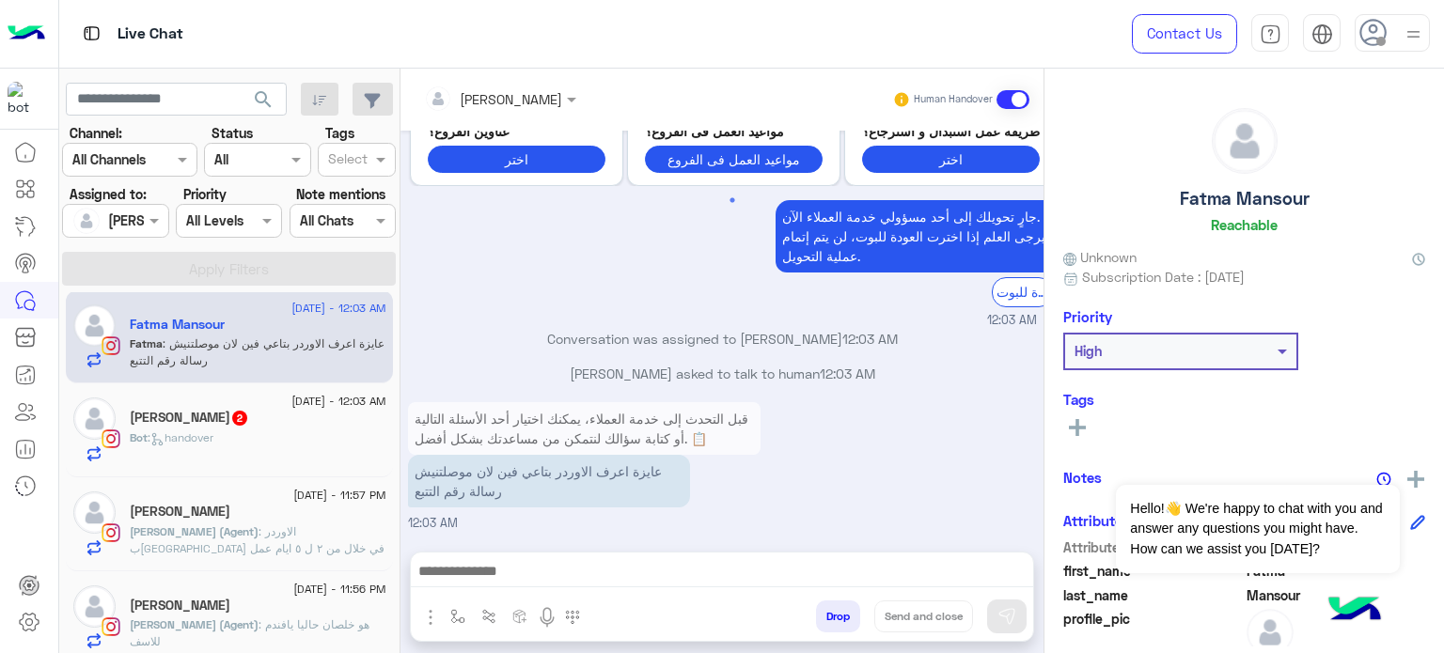
click at [269, 422] on div "marina boushra 2" at bounding box center [258, 420] width 257 height 20
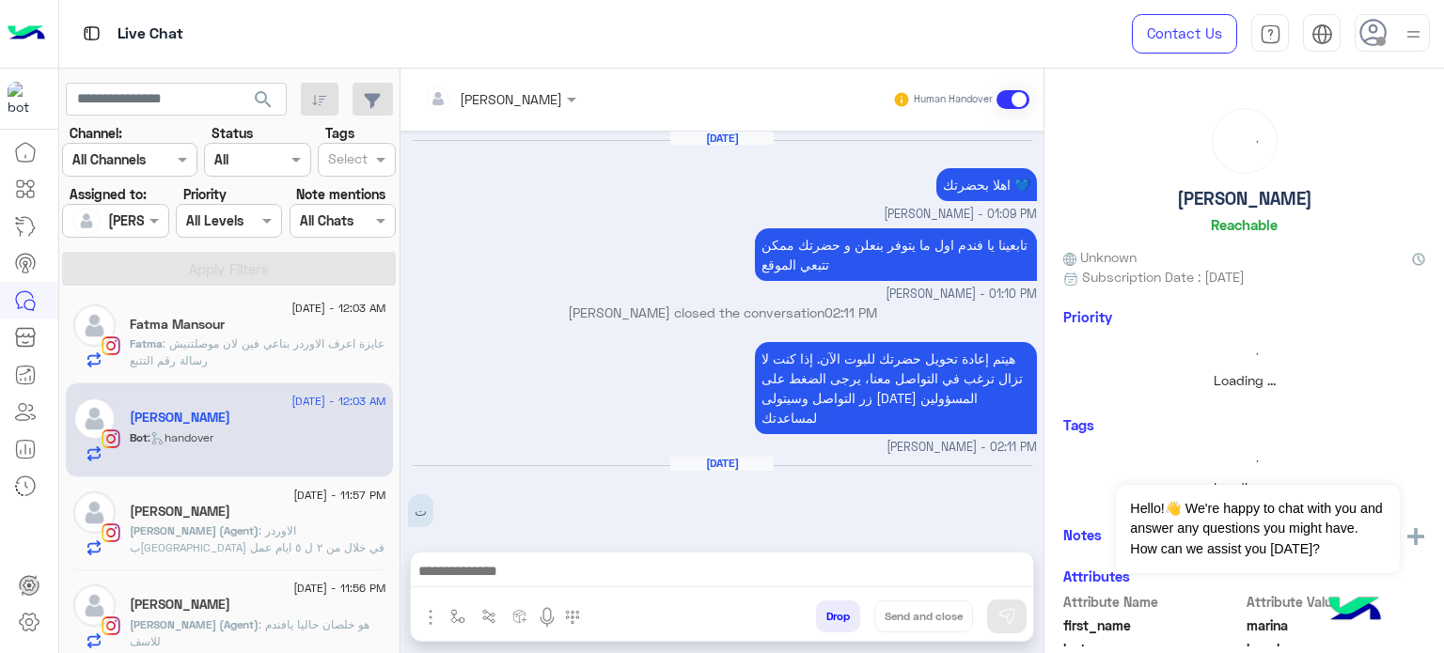
scroll to position [464, 0]
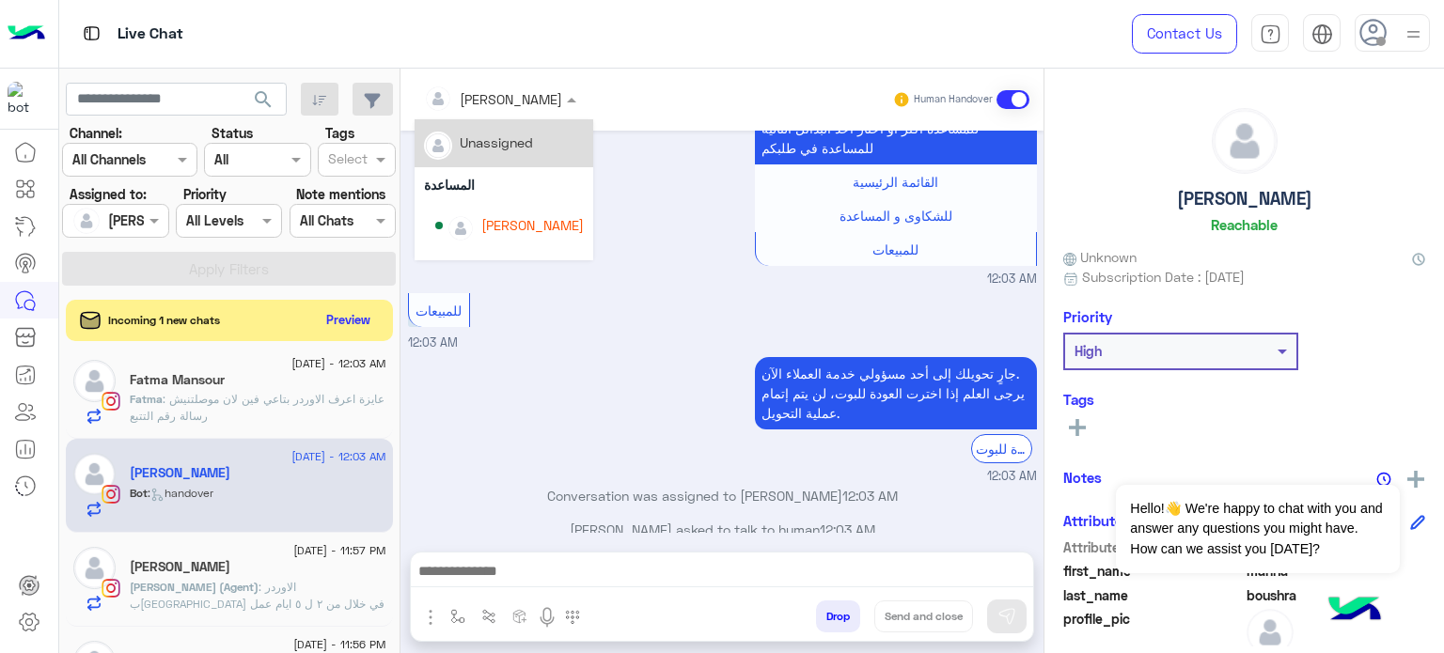
click at [500, 92] on input "text" at bounding box center [475, 99] width 102 height 20
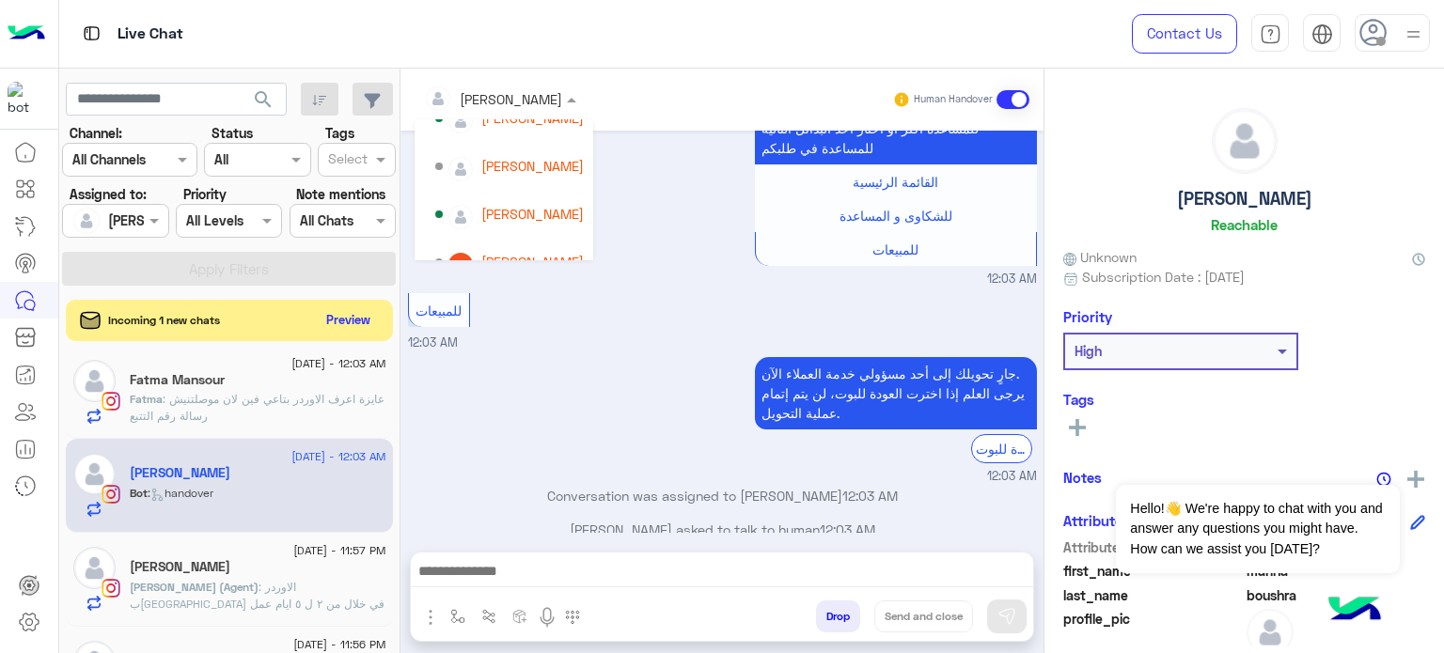
scroll to position [128, 0]
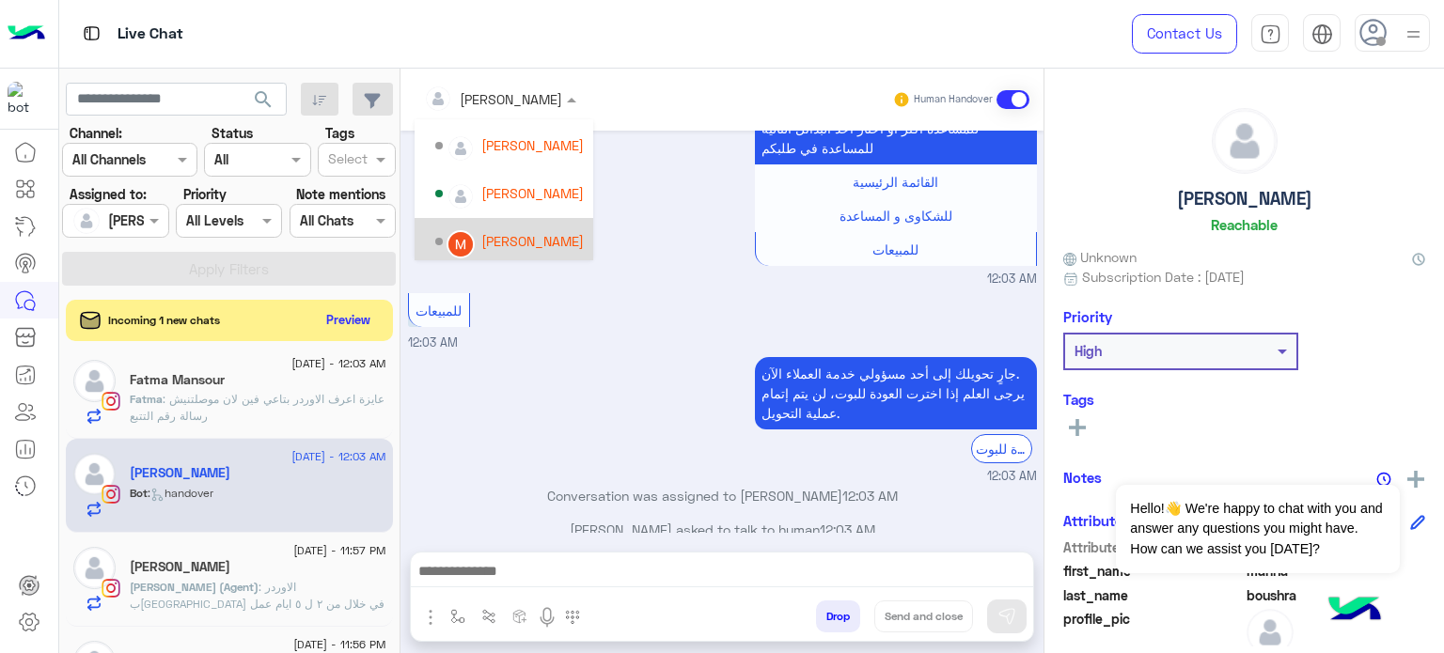
click at [545, 229] on div "[PERSON_NAME]" at bounding box center [509, 242] width 149 height 33
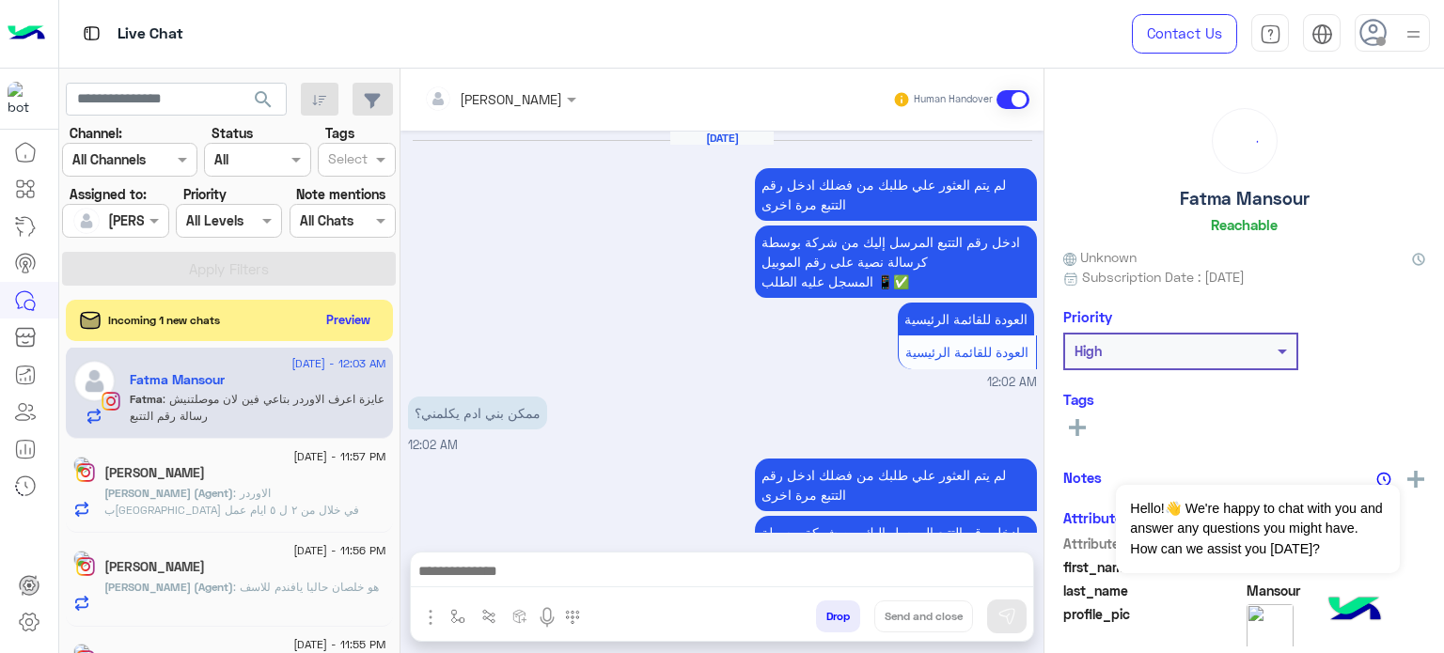
scroll to position [1058, 0]
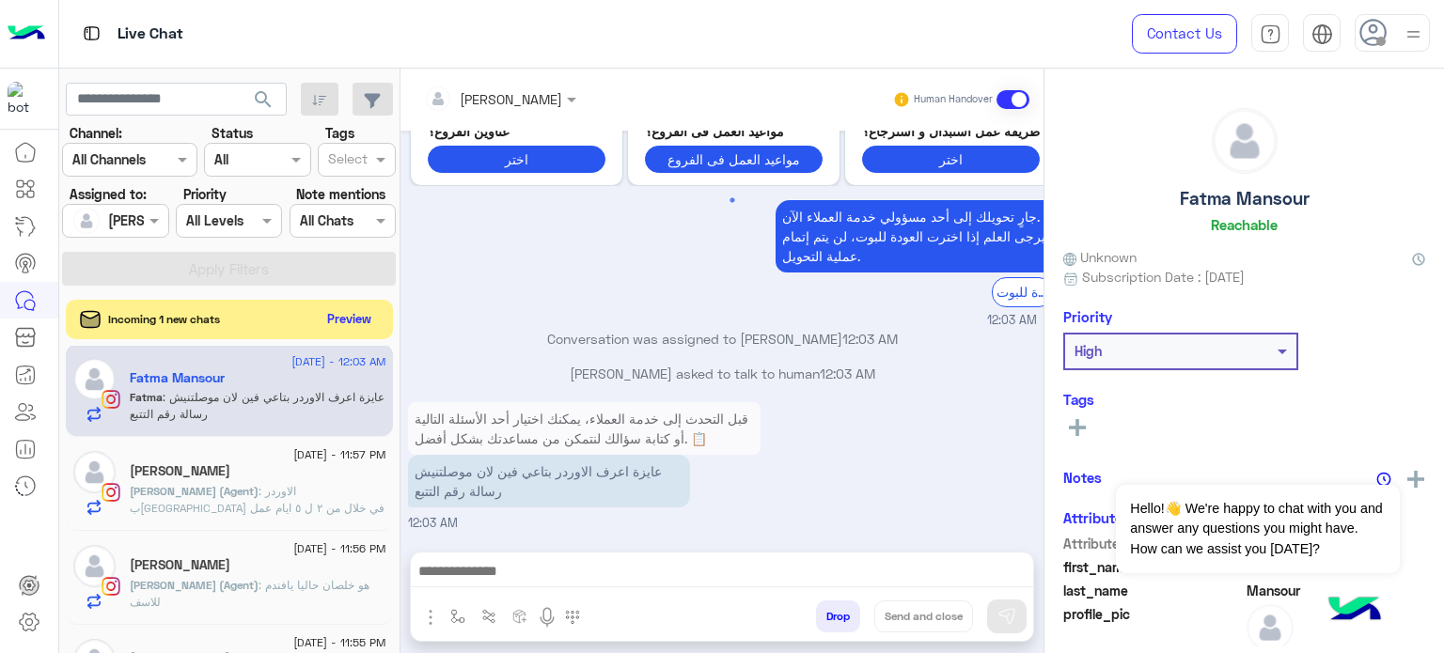
click at [350, 316] on button "Preview" at bounding box center [349, 318] width 58 height 25
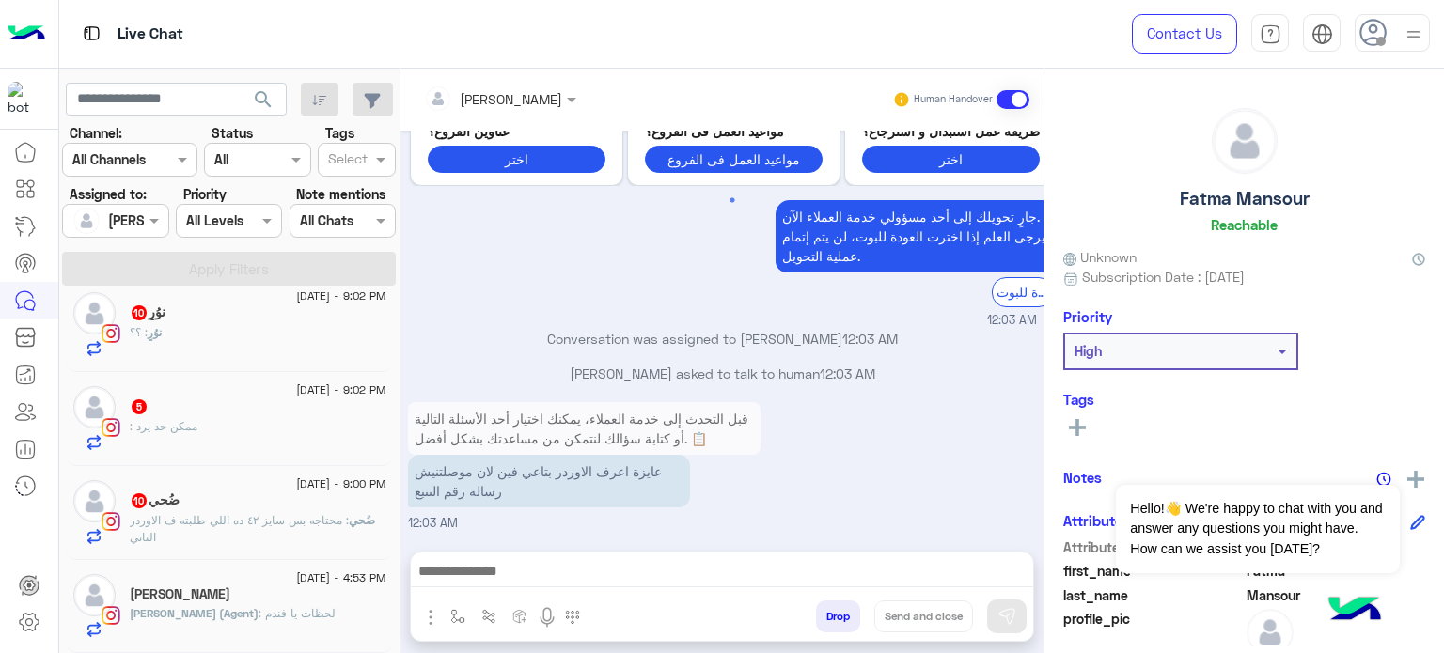
scroll to position [9, 0]
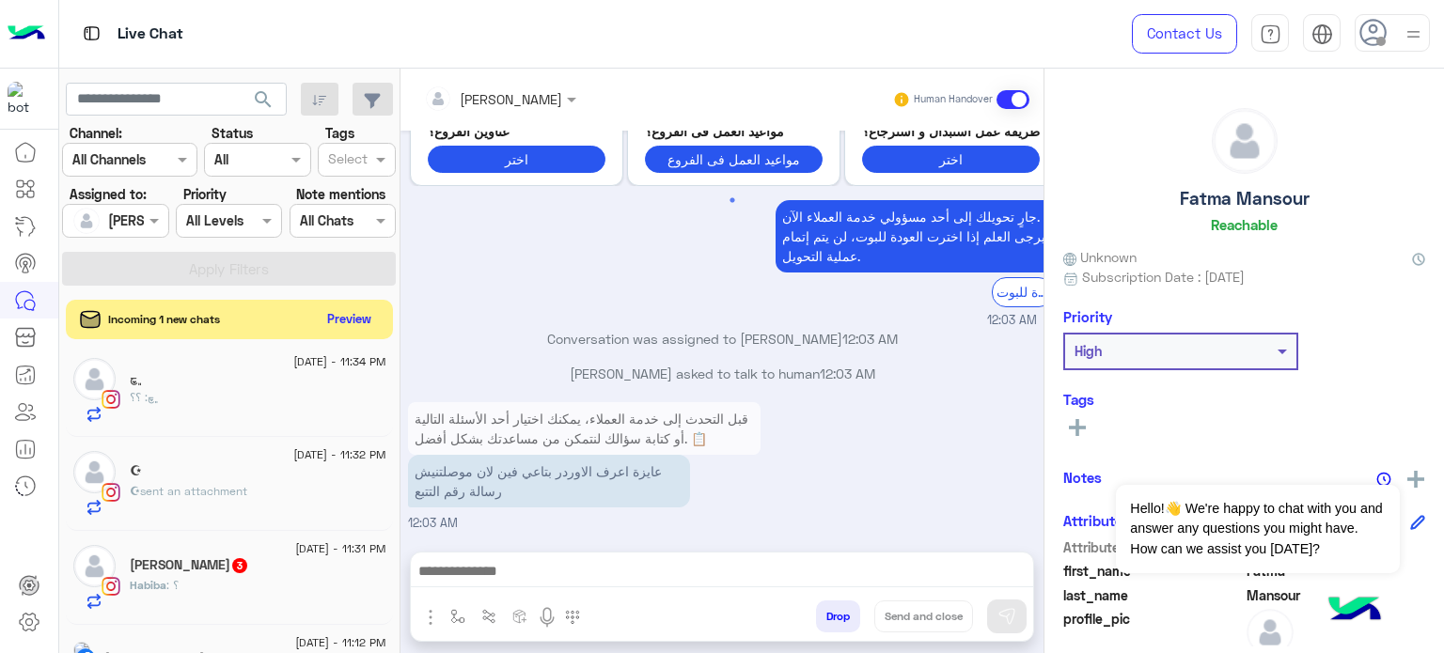
click at [350, 315] on button "Preview" at bounding box center [349, 318] width 58 height 25
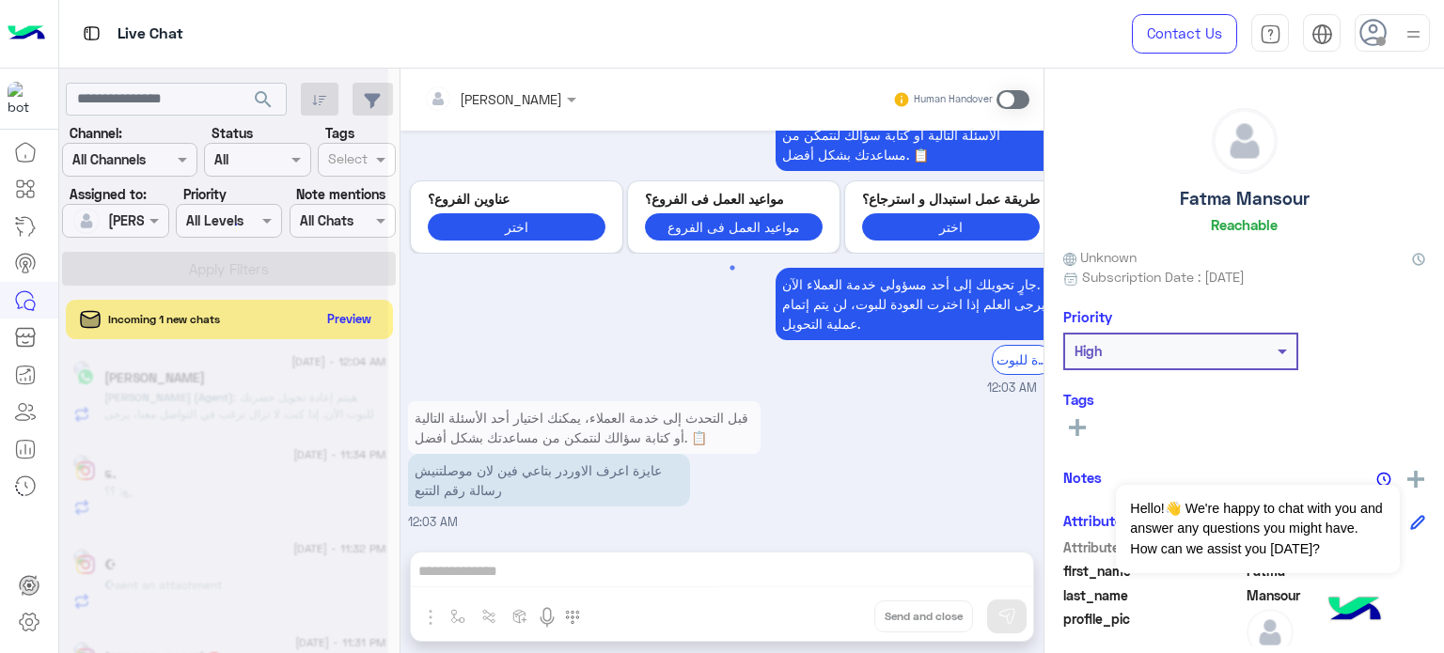
scroll to position [990, 0]
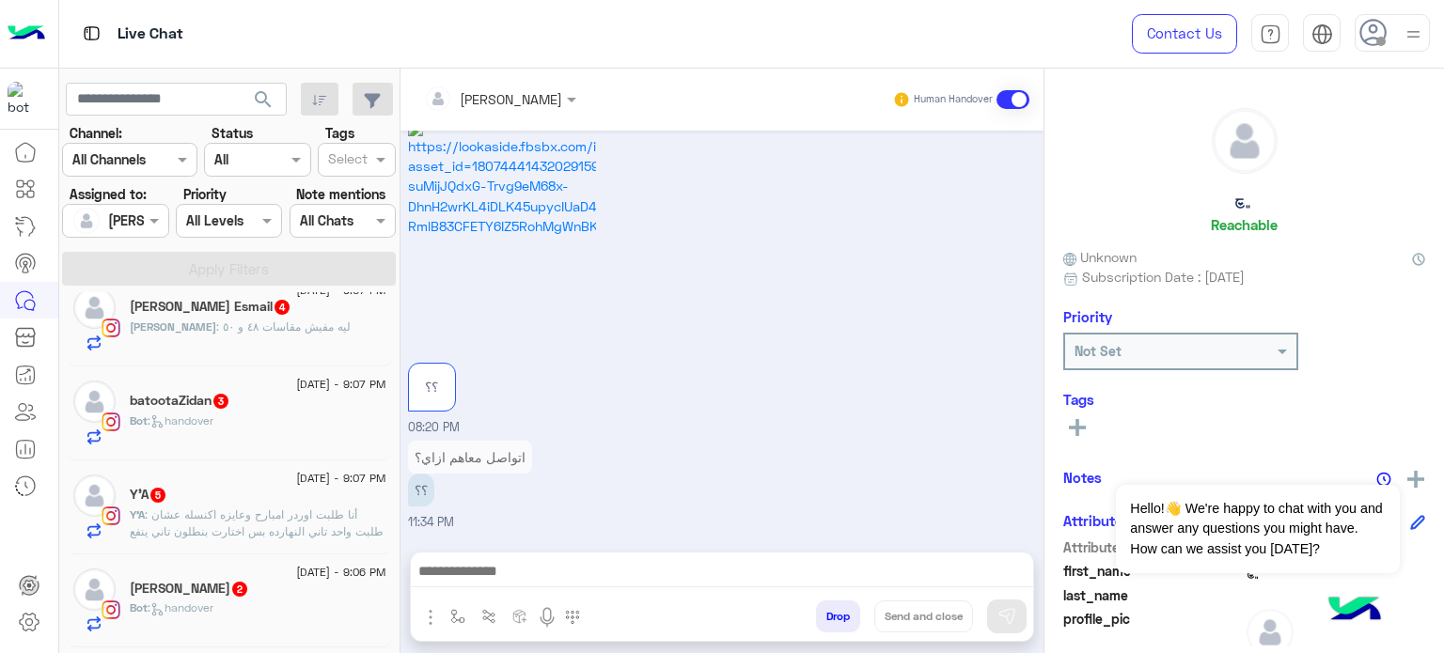
scroll to position [1523, 0]
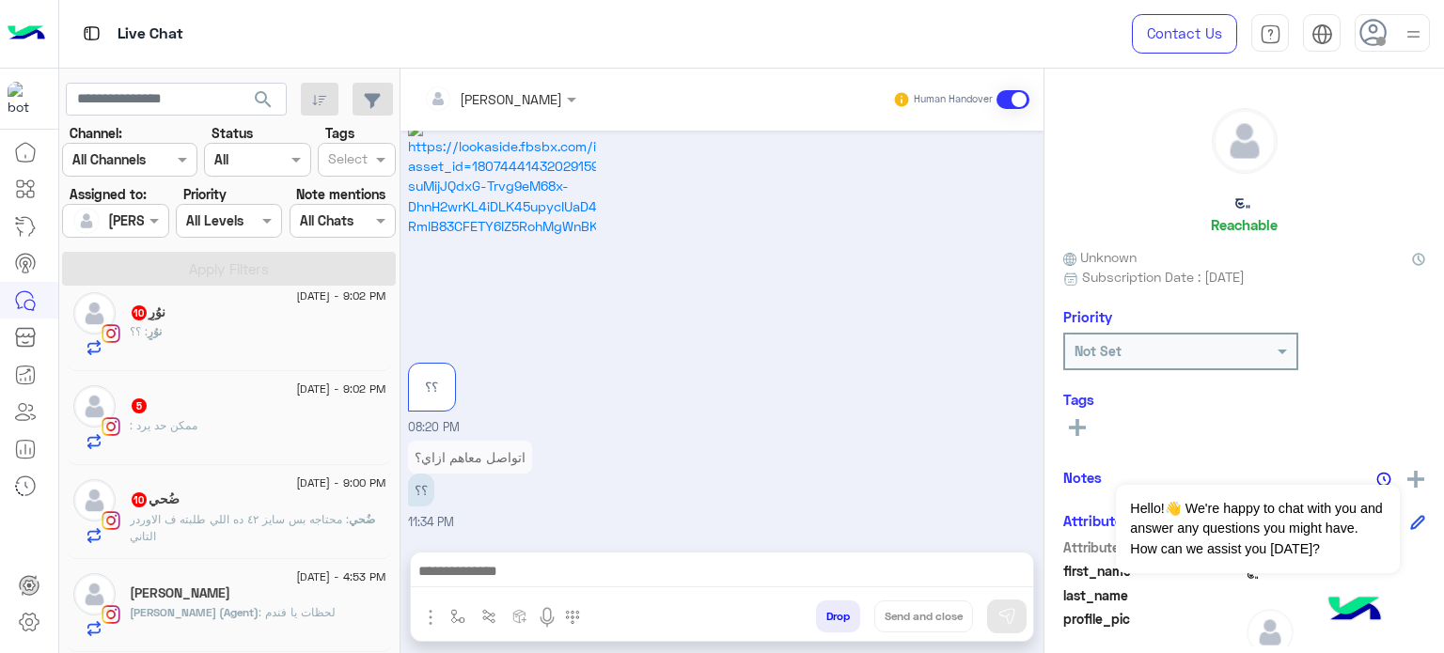
click at [302, 522] on span ": محتاجه بس سايز ٤٢ ده اللي طلبته ف الاوردر التاني" at bounding box center [239, 527] width 219 height 31
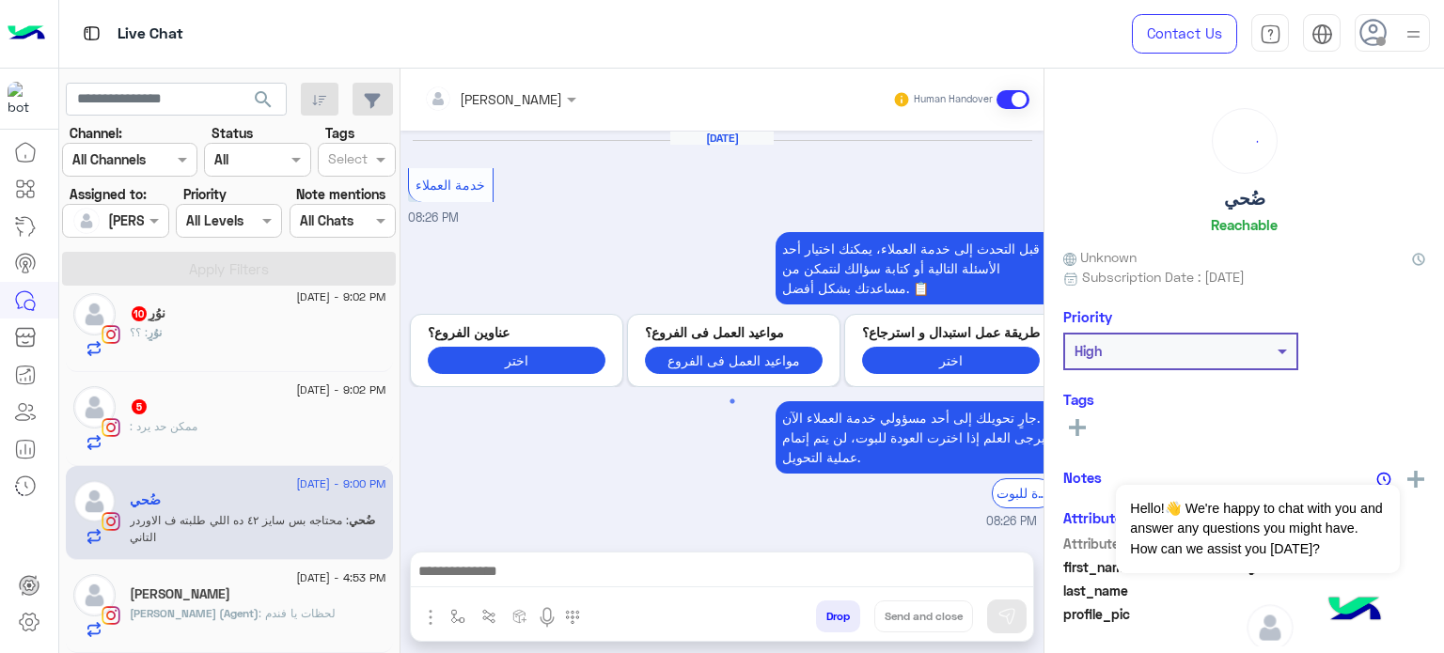
scroll to position [966, 0]
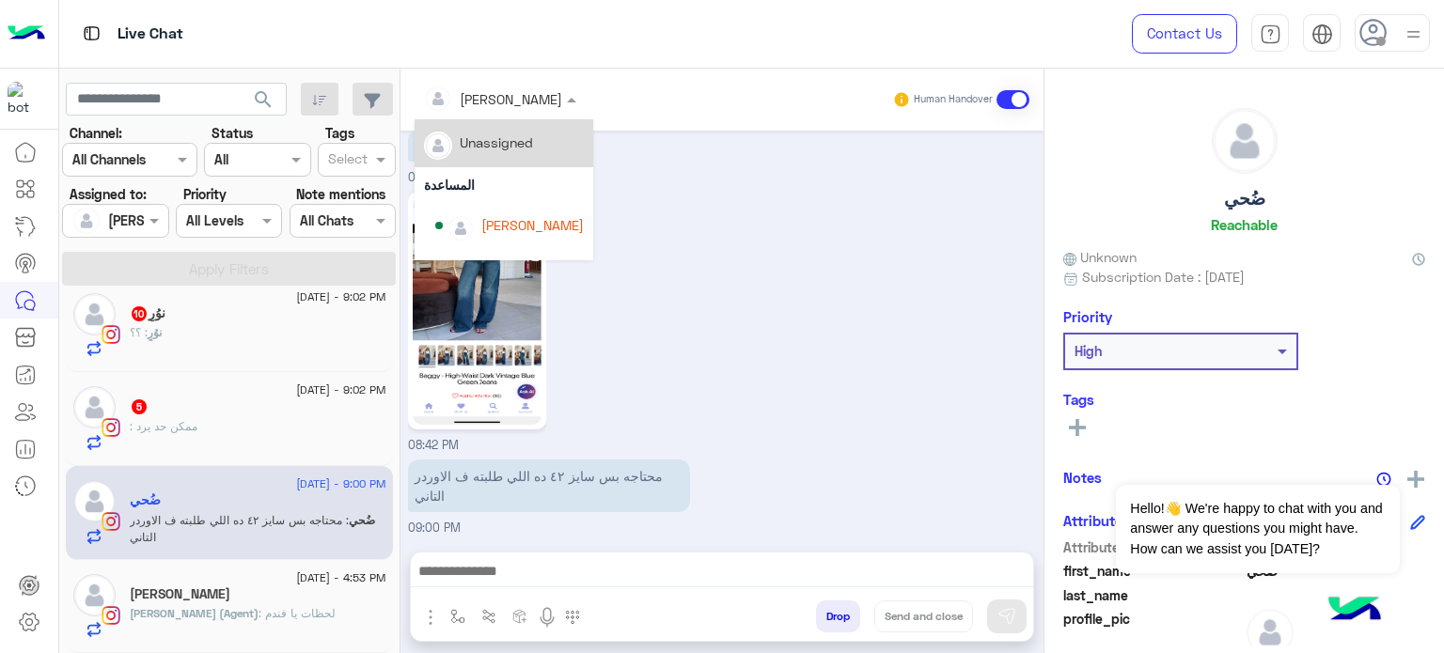
click at [488, 98] on input "text" at bounding box center [475, 99] width 102 height 20
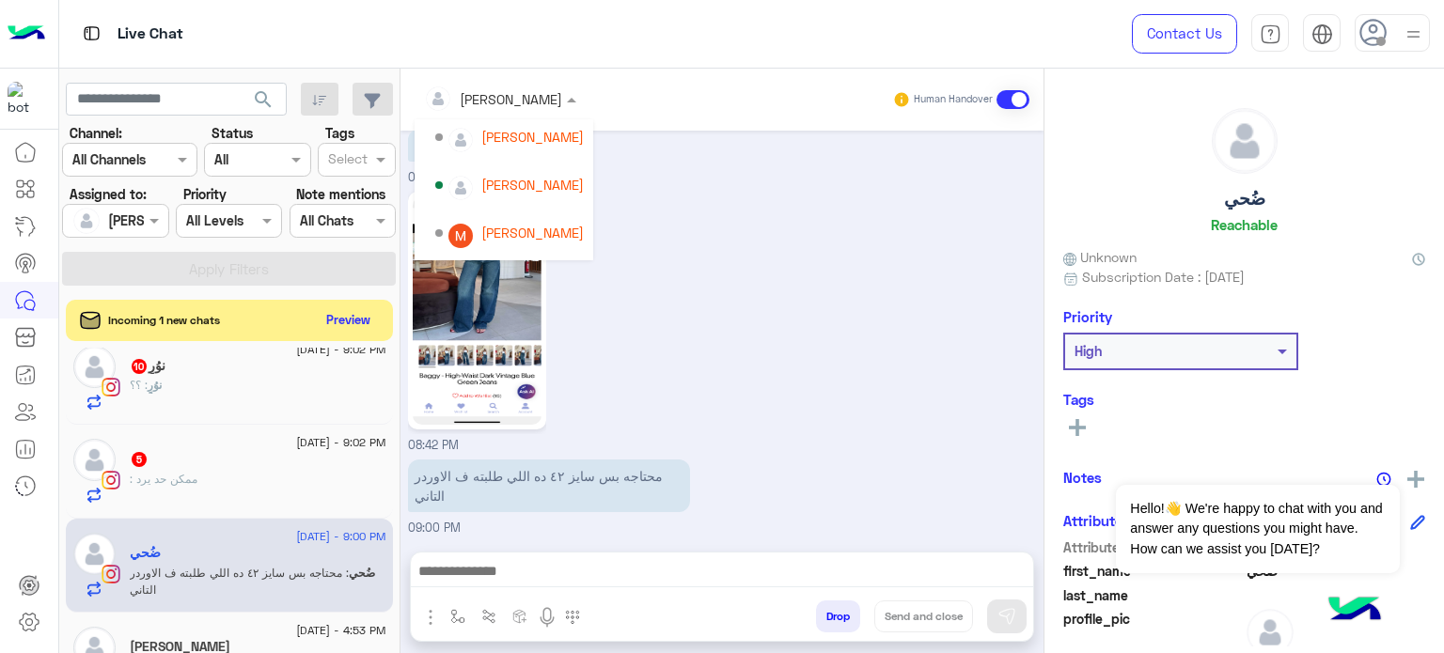
scroll to position [140, 0]
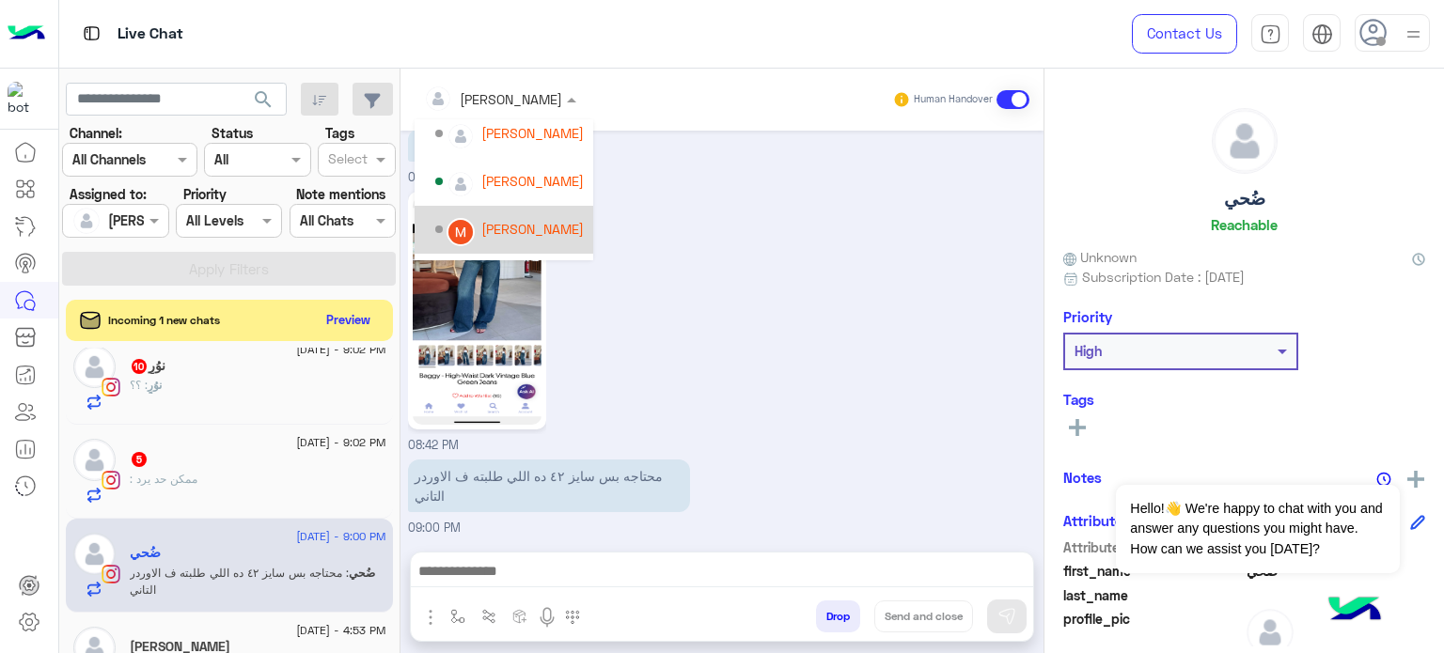
click at [549, 225] on div "[PERSON_NAME]" at bounding box center [532, 229] width 102 height 20
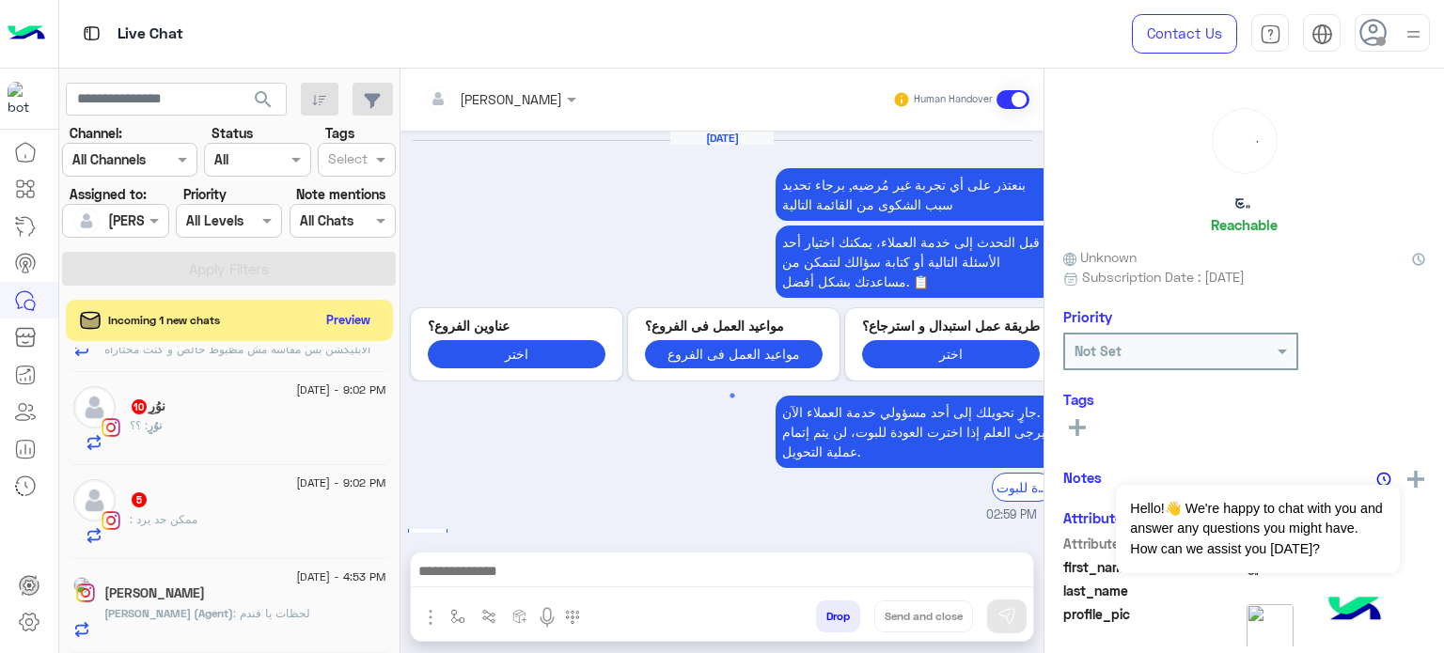
scroll to position [1041, 0]
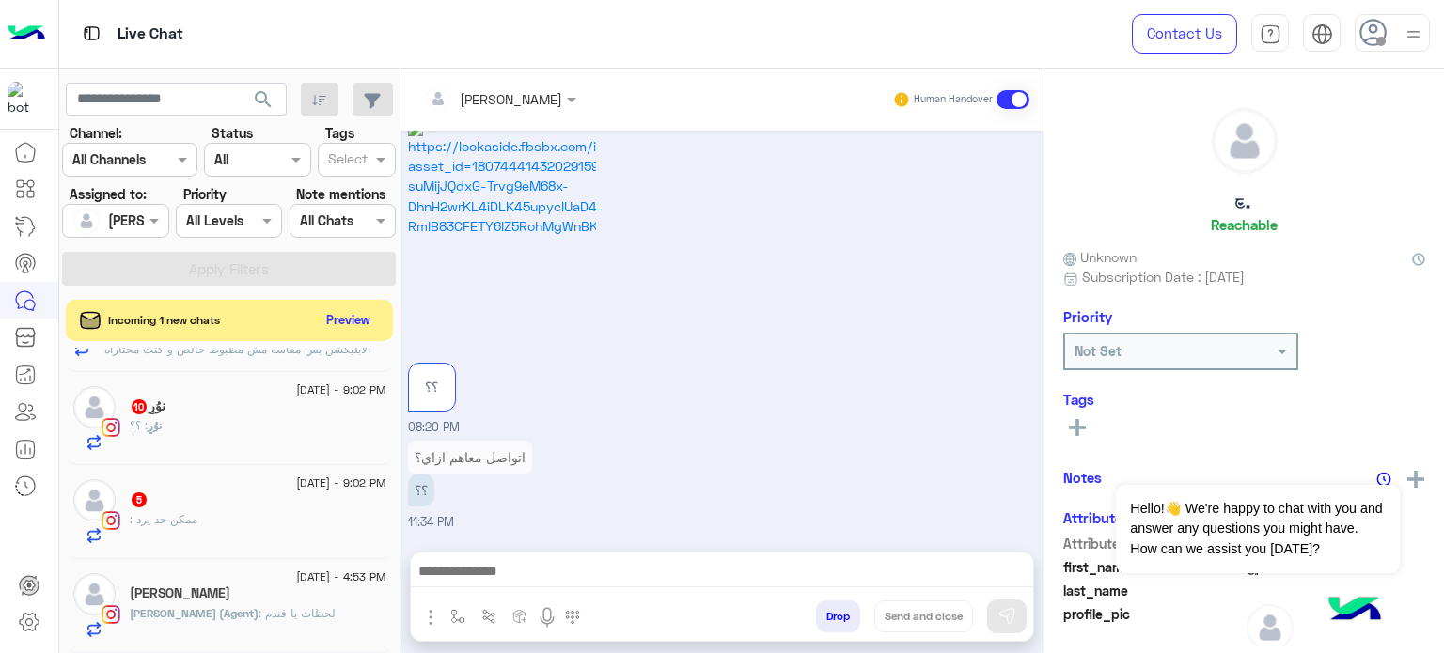
click at [243, 526] on div ": ممكن حد يرد" at bounding box center [258, 527] width 257 height 33
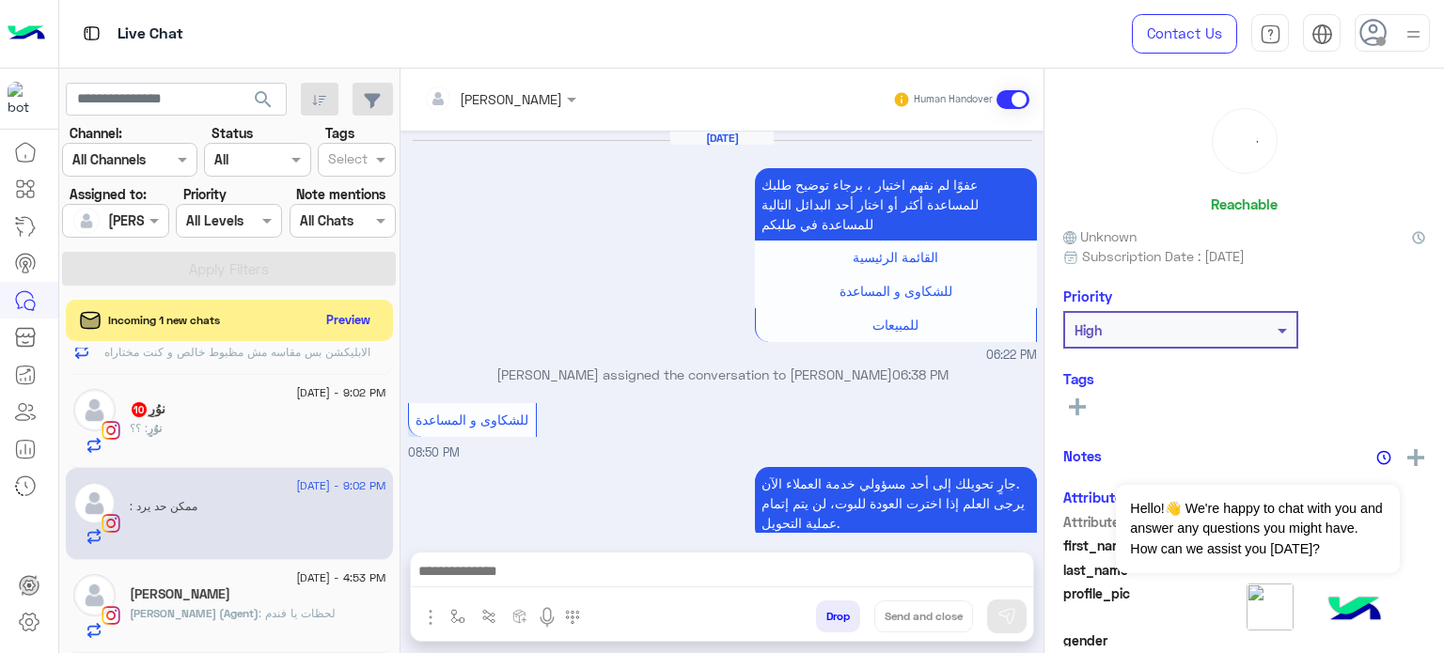
scroll to position [690, 0]
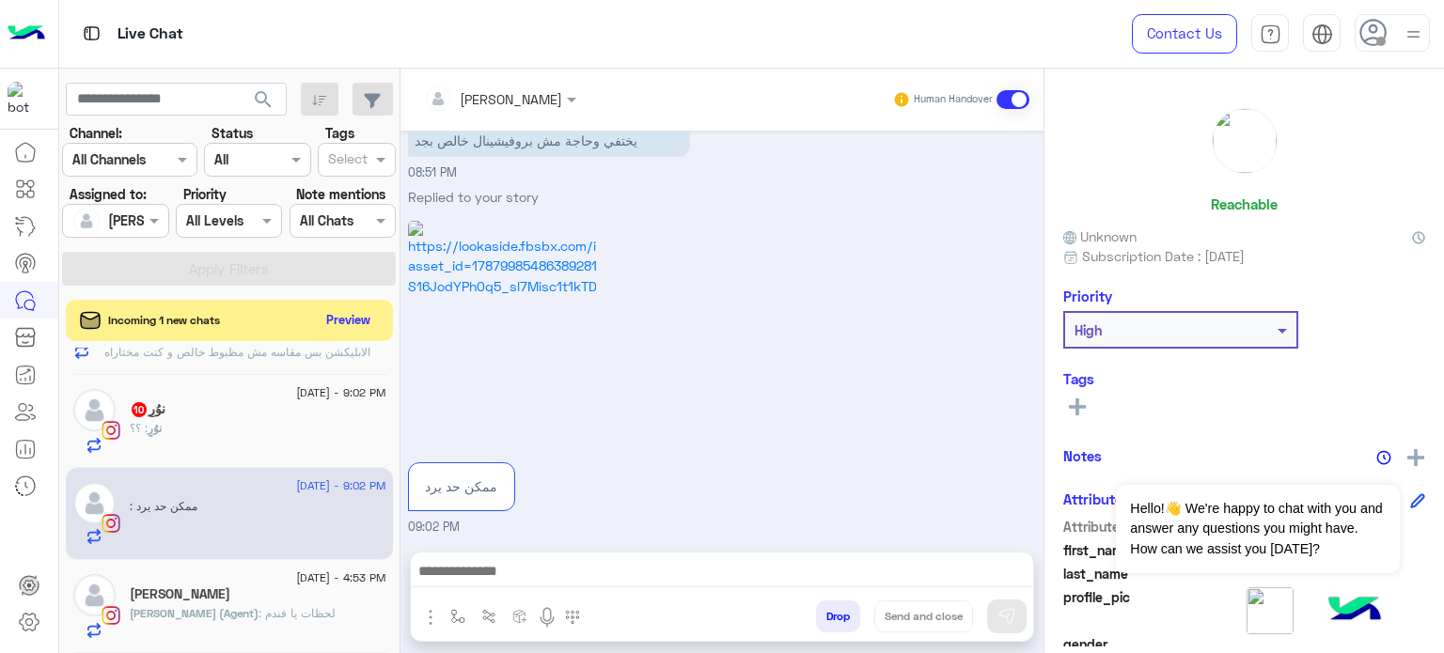
click at [508, 94] on div at bounding box center [499, 98] width 171 height 22
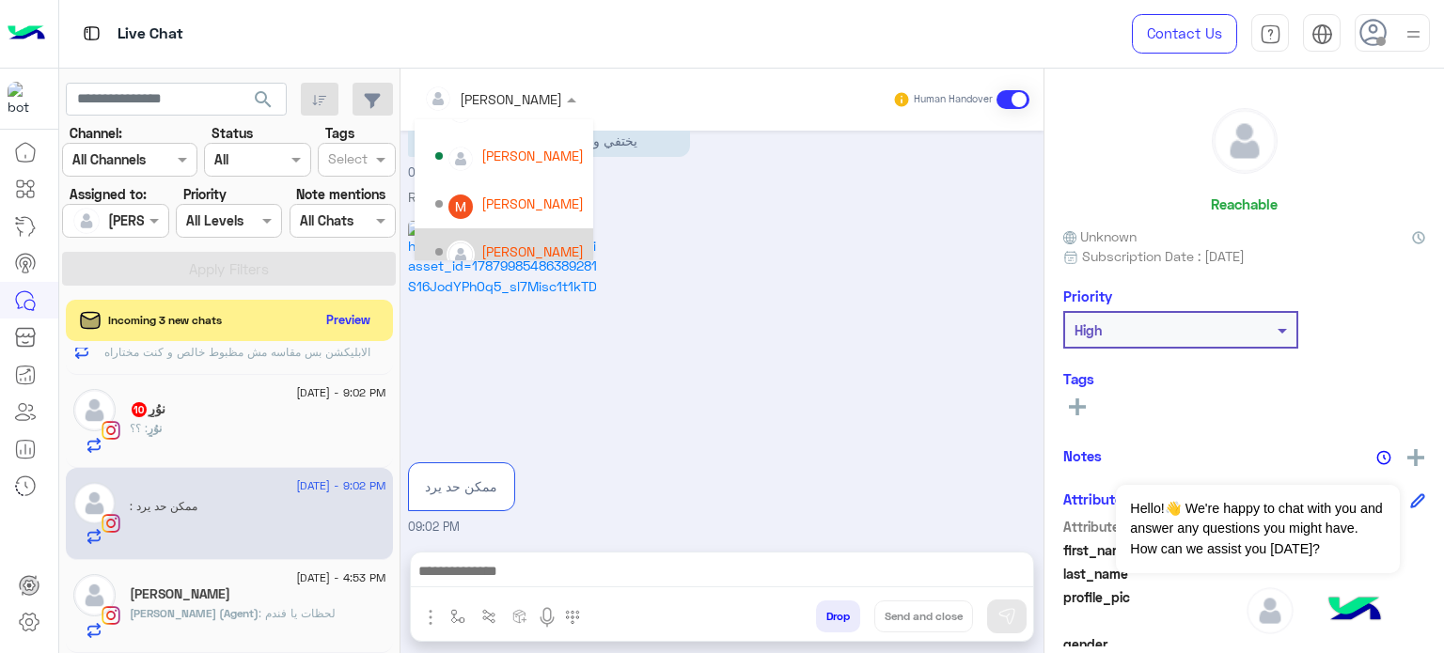
scroll to position [169, 0]
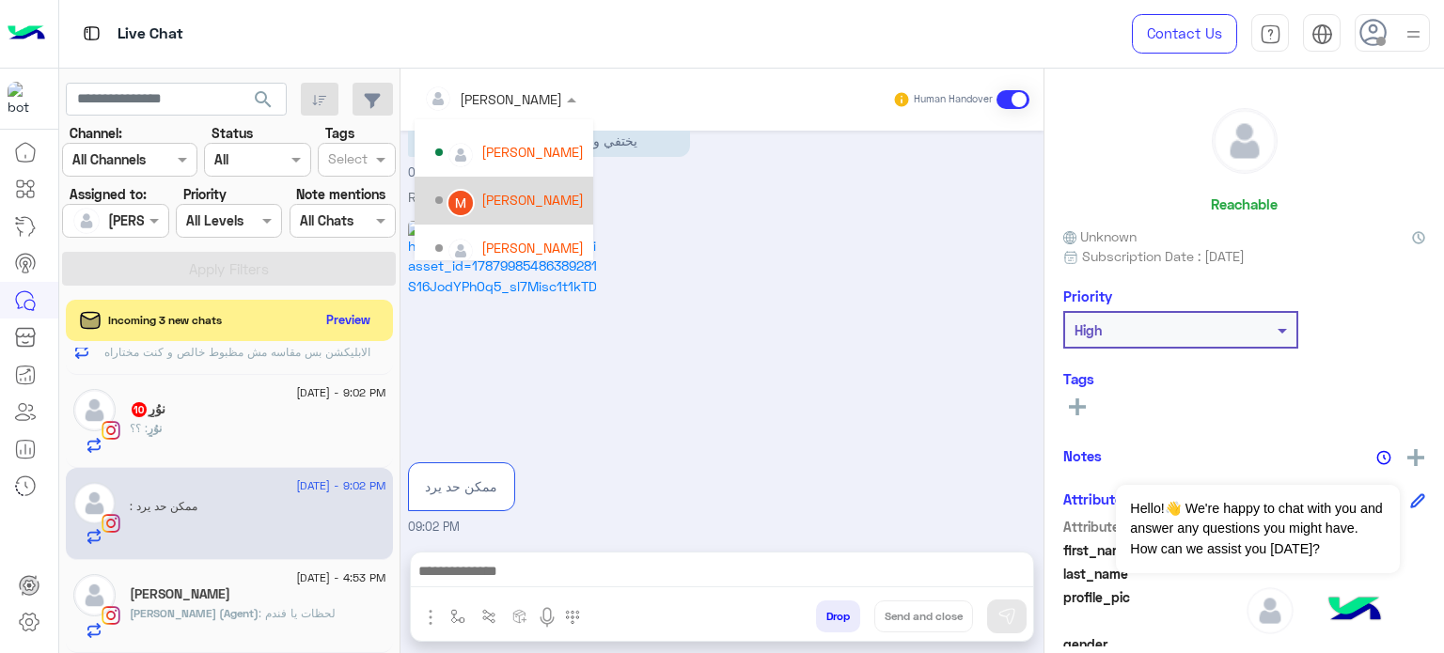
click at [525, 204] on div "[PERSON_NAME]" at bounding box center [532, 200] width 102 height 20
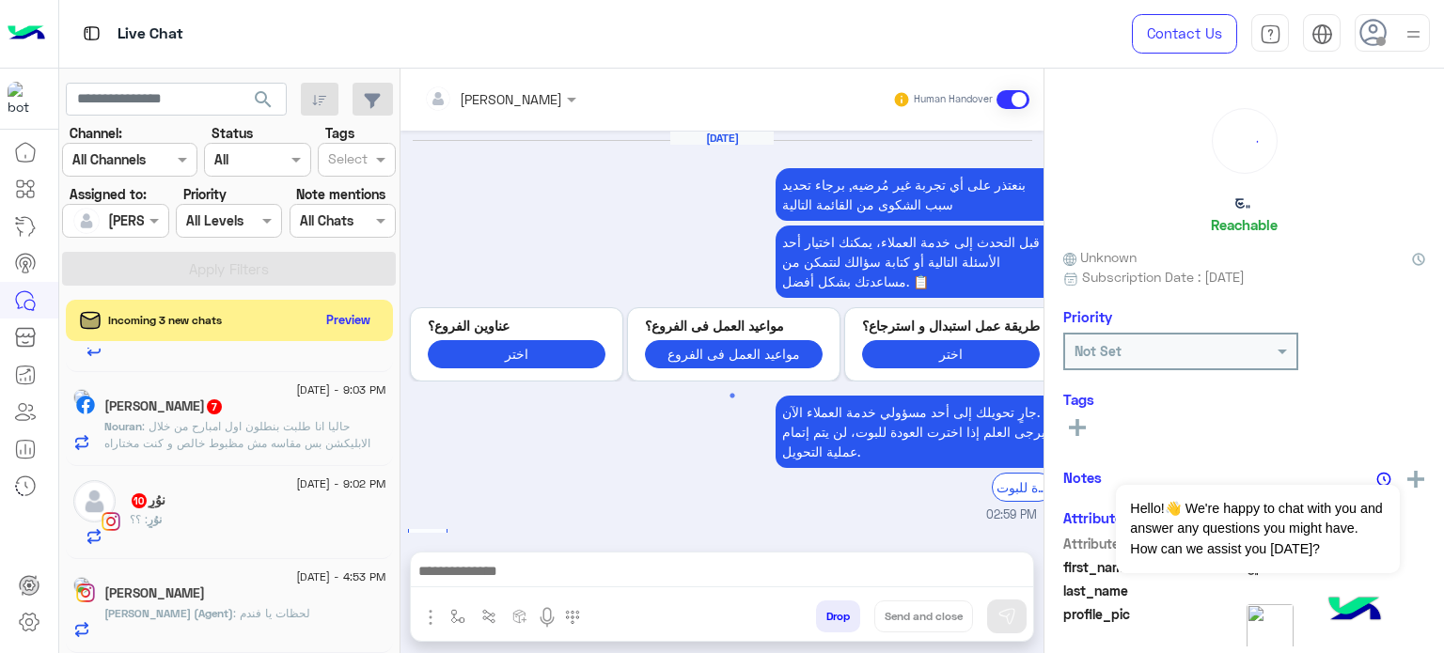
scroll to position [1041, 0]
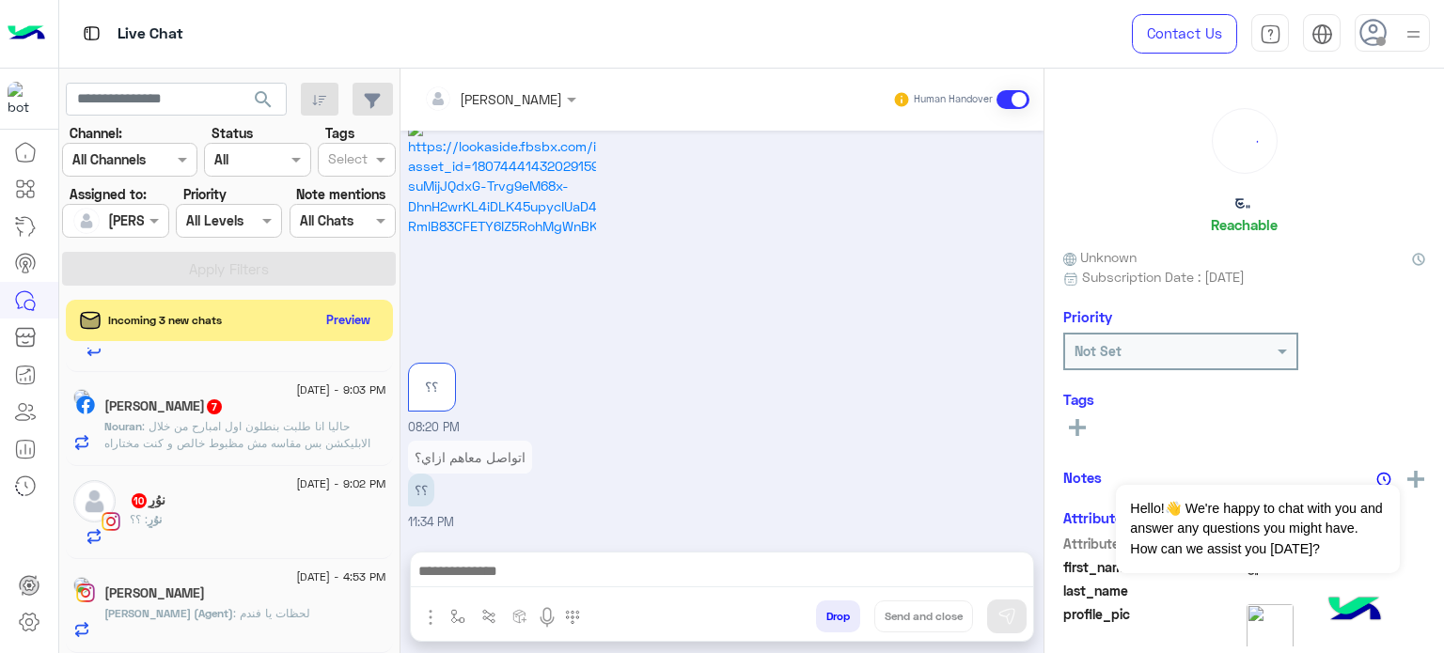
click at [278, 514] on div "نوُرٍ : ؟؟" at bounding box center [258, 527] width 257 height 33
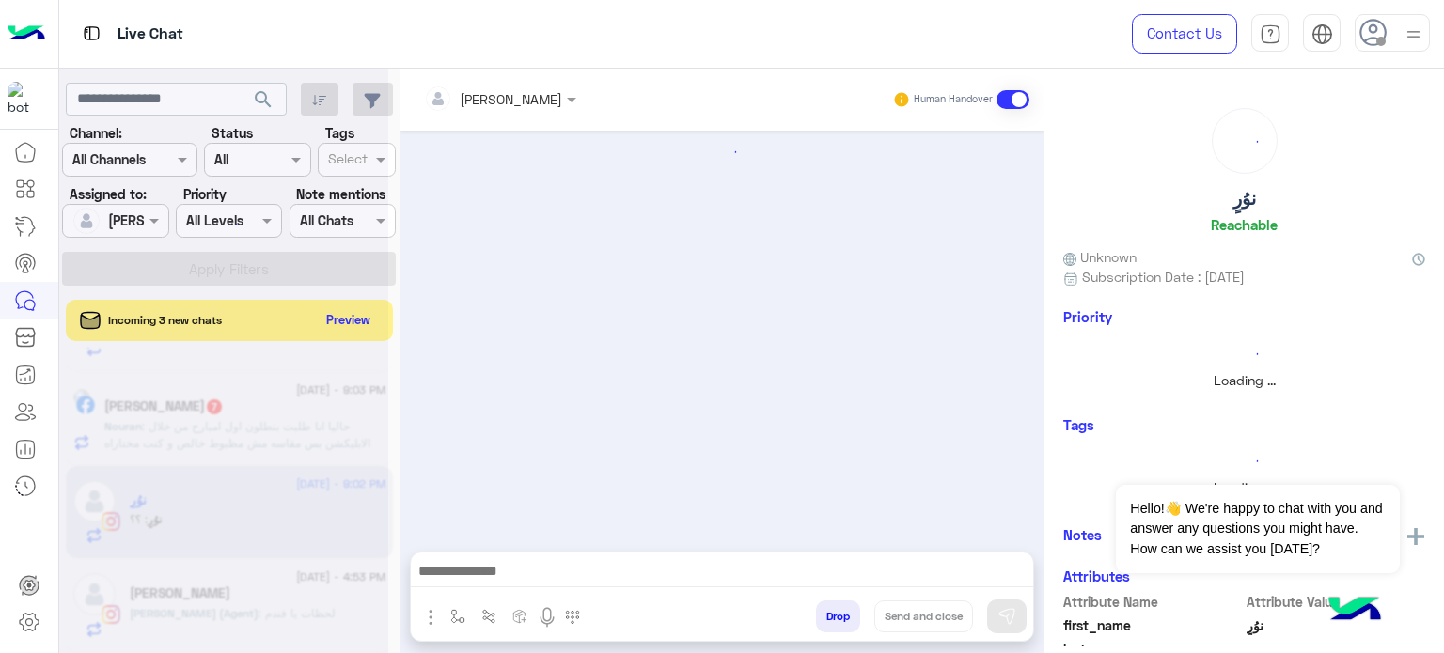
scroll to position [742, 0]
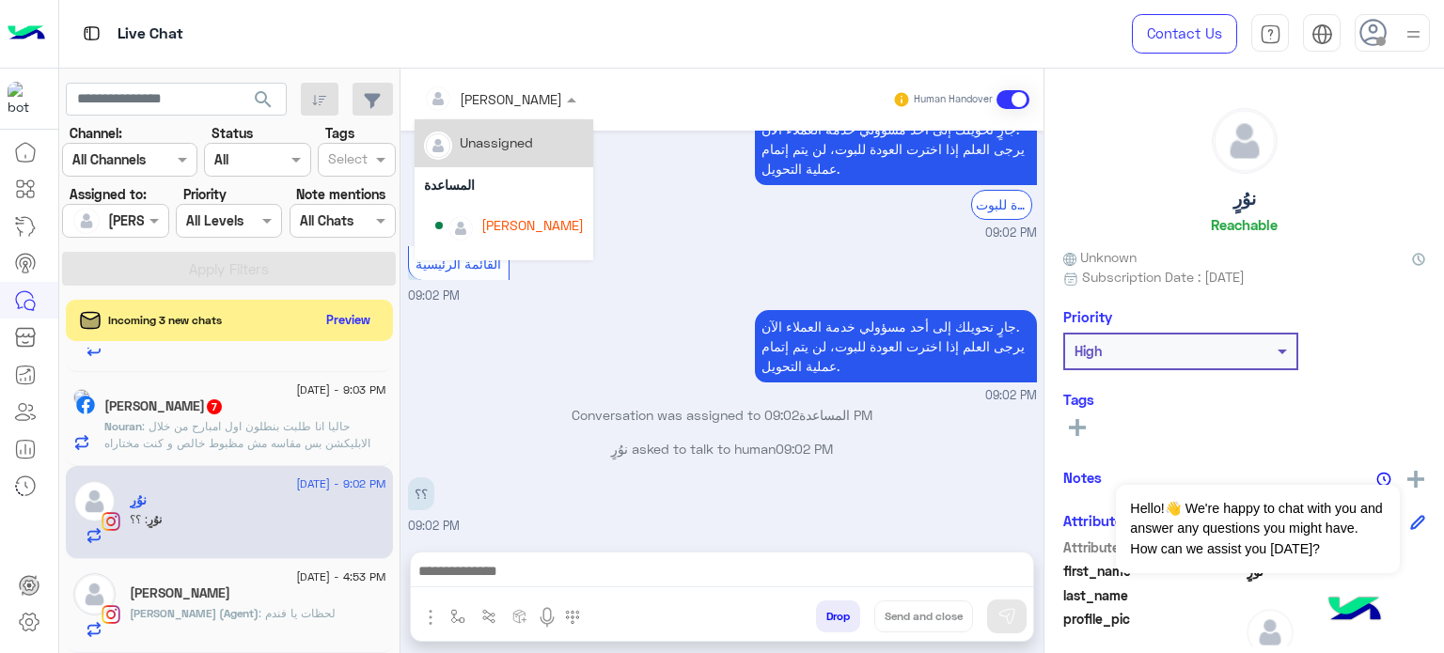
click at [497, 97] on input "text" at bounding box center [475, 99] width 102 height 20
drag, startPoint x: 558, startPoint y: 133, endPoint x: 579, endPoint y: 147, distance: 24.5
click at [579, 147] on div "Unassigned المساعدة lobna Mounir Nada Khaled Amina Hamdy Mariam Saber Mona Farag" at bounding box center [503, 189] width 179 height 141
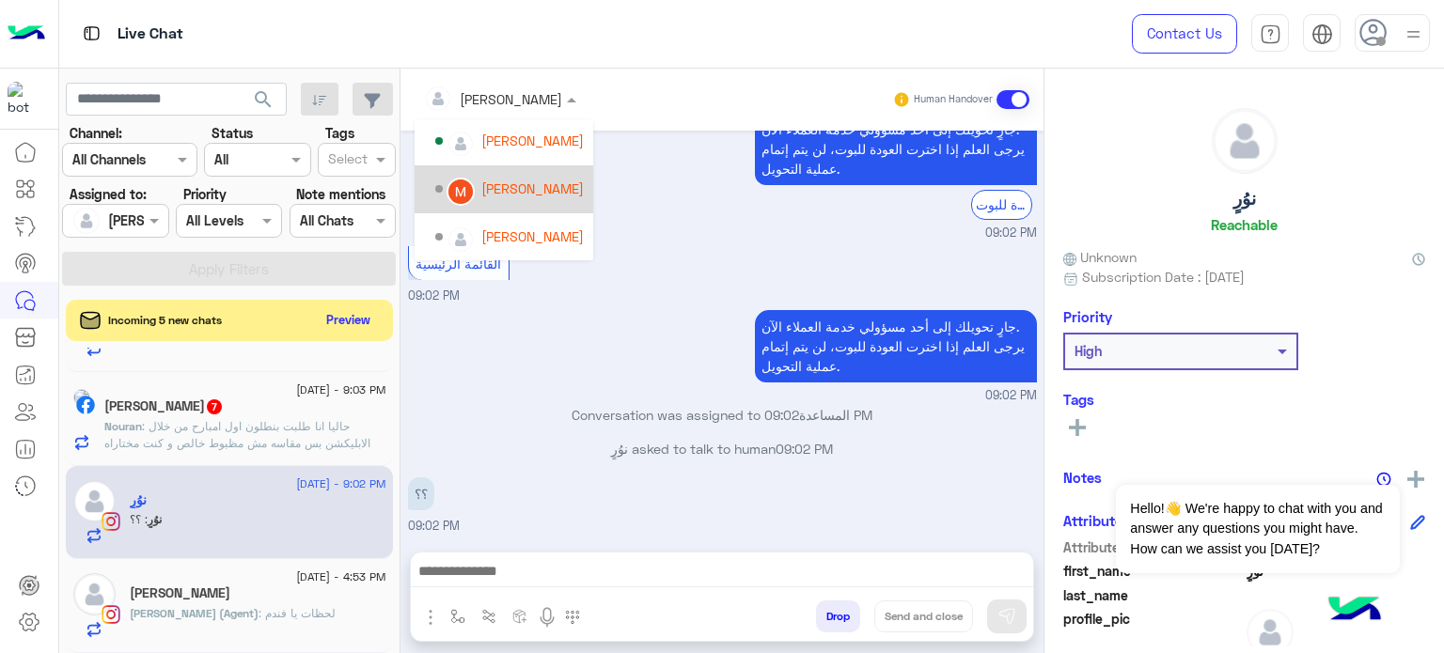
click at [539, 193] on div "[PERSON_NAME]" at bounding box center [532, 189] width 102 height 20
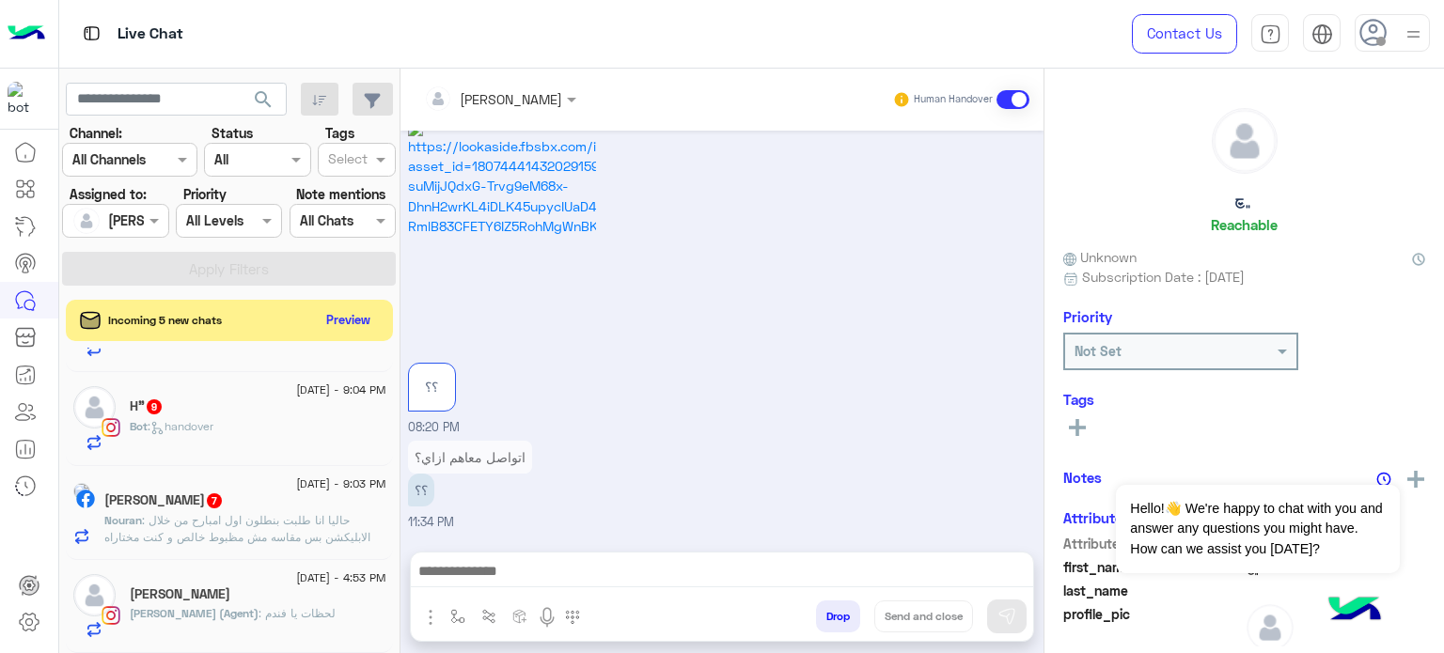
click at [259, 512] on p "Nouran : حاليا انا طلبت بنطلون اول امبارح من خلال الابليكشن بس مقاسه مش مظبوط خ…" at bounding box center [245, 563] width 282 height 102
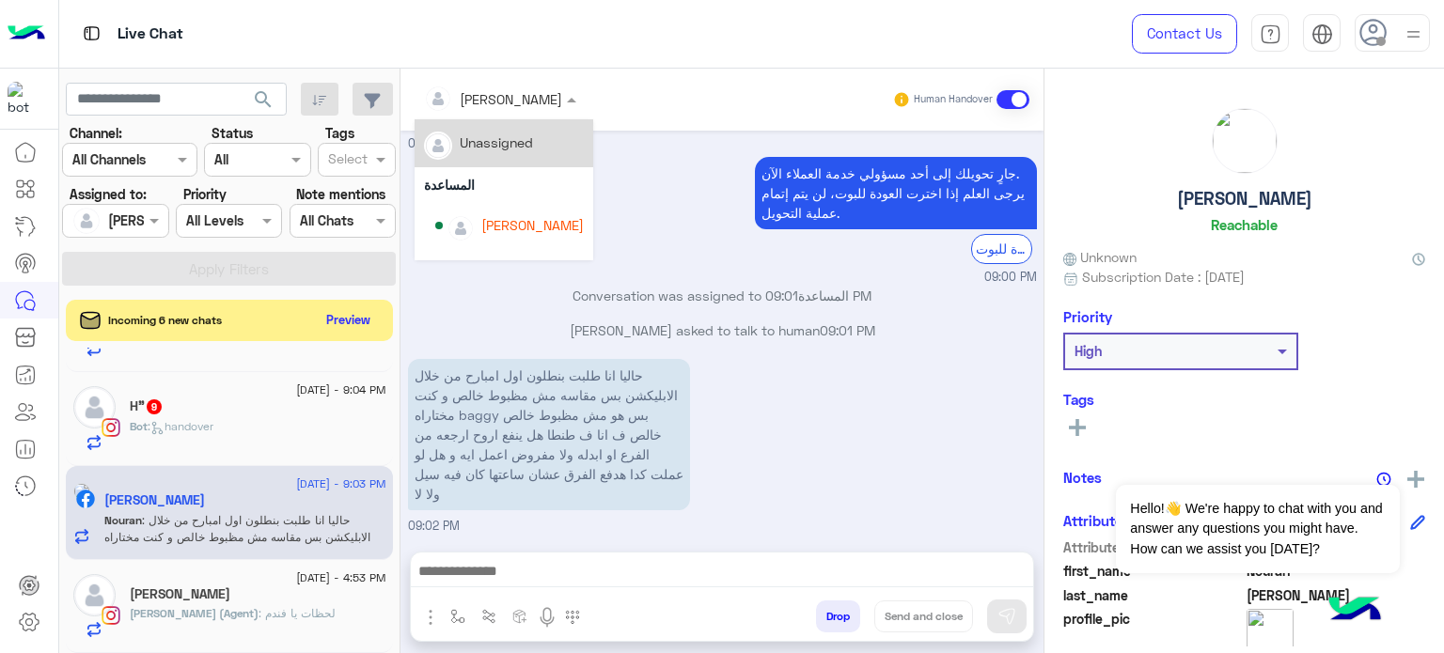
click at [508, 89] on input "text" at bounding box center [475, 99] width 102 height 20
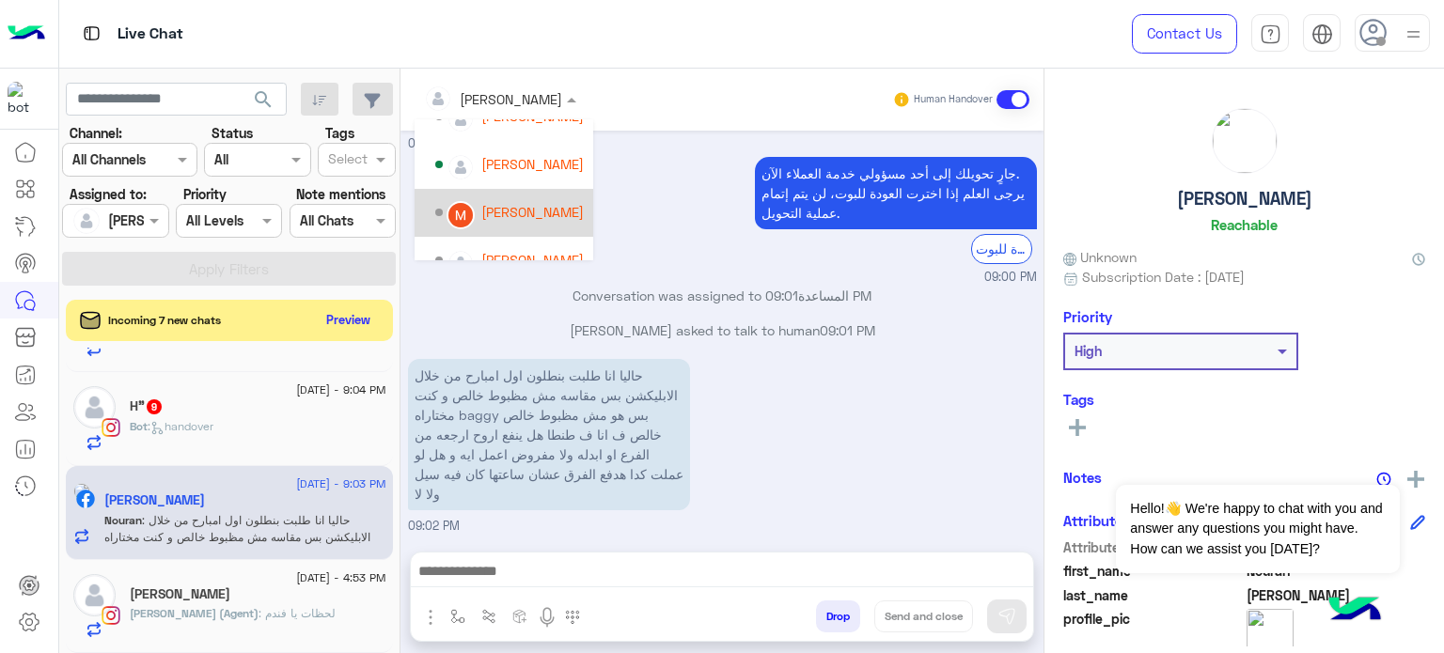
click at [516, 215] on div "[PERSON_NAME]" at bounding box center [532, 212] width 102 height 20
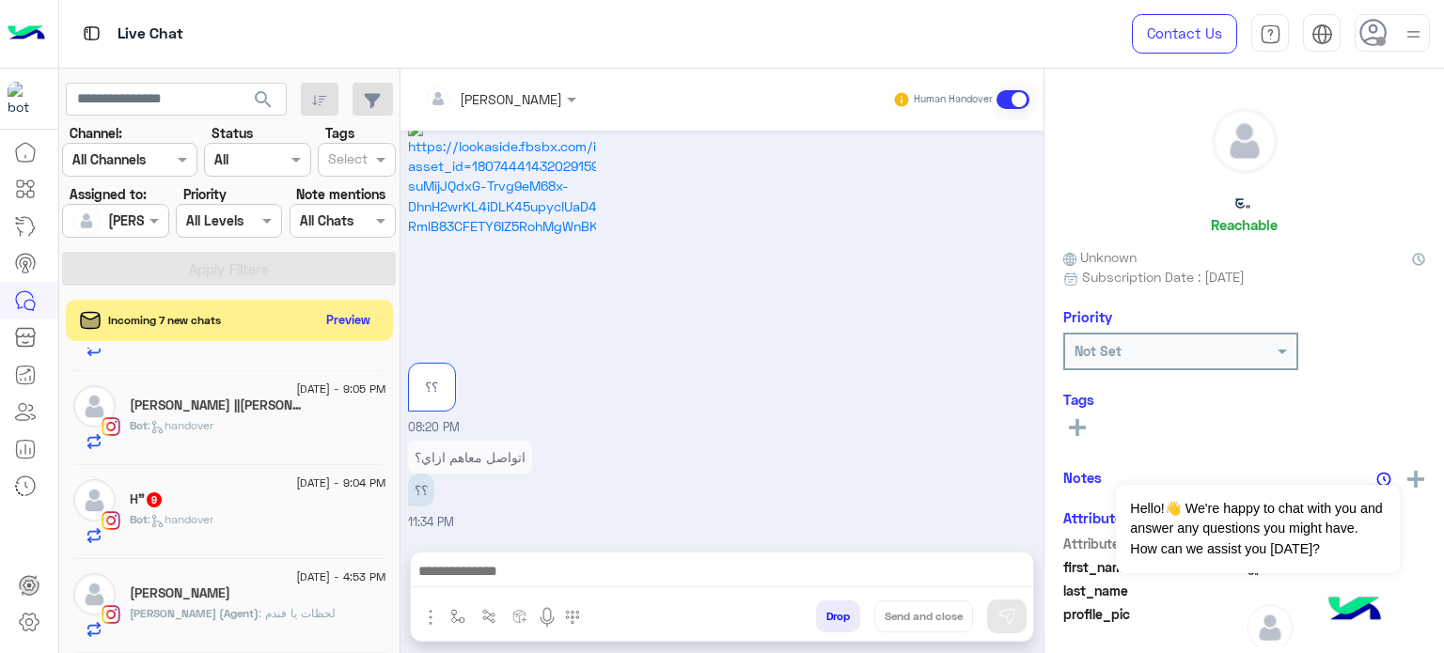
click at [255, 505] on div "H" 9" at bounding box center [258, 502] width 257 height 20
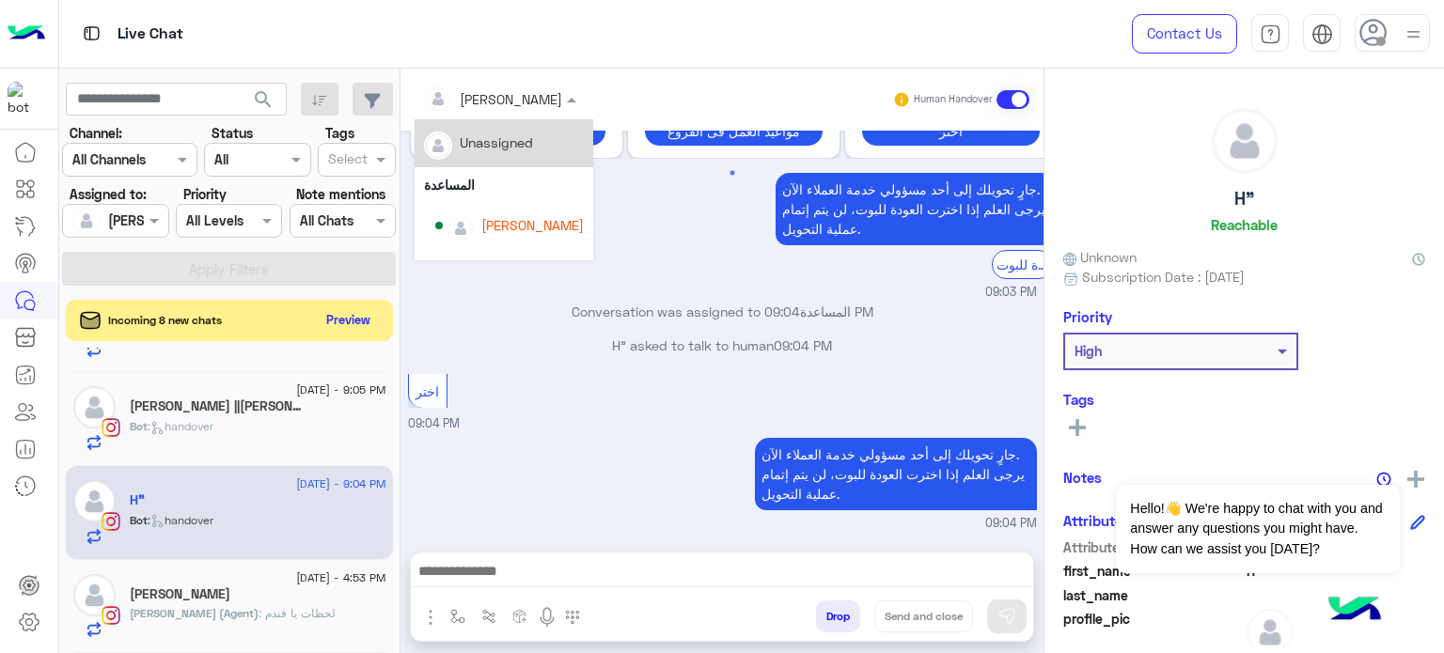
click at [530, 89] on div at bounding box center [499, 98] width 171 height 22
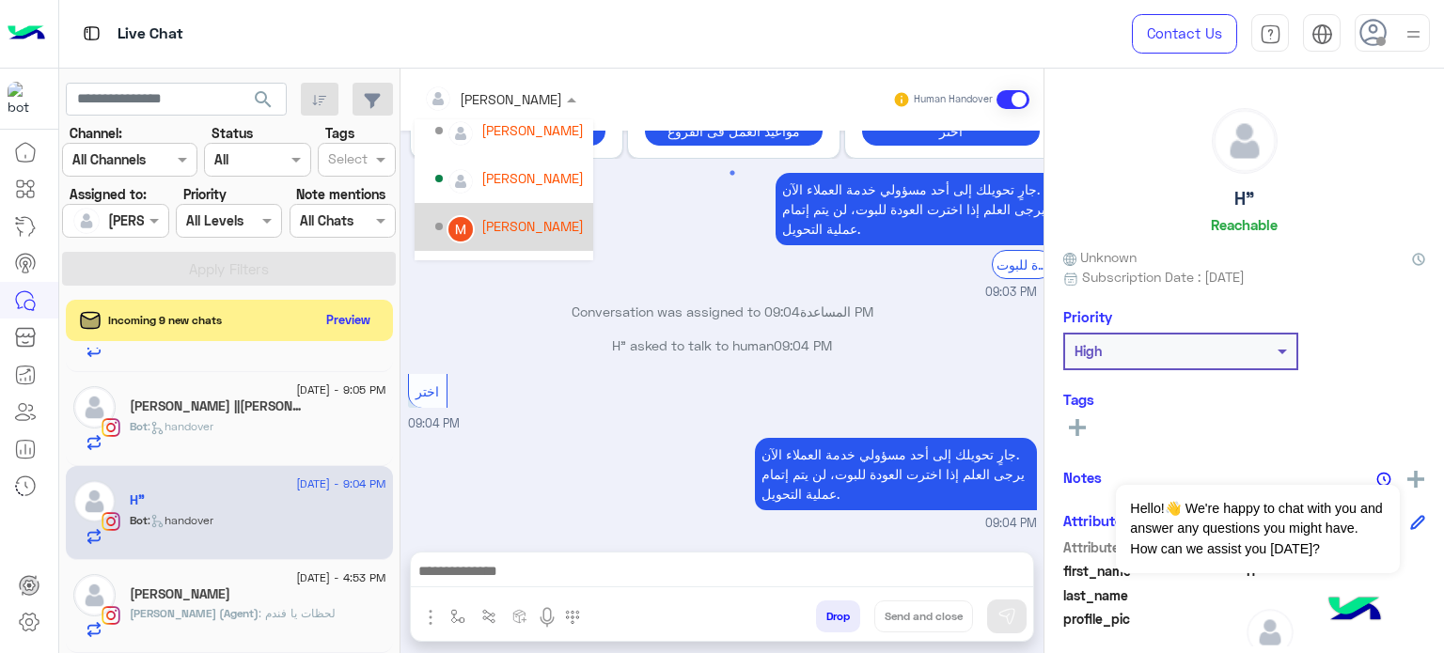
click at [539, 225] on div "[PERSON_NAME]" at bounding box center [532, 226] width 102 height 20
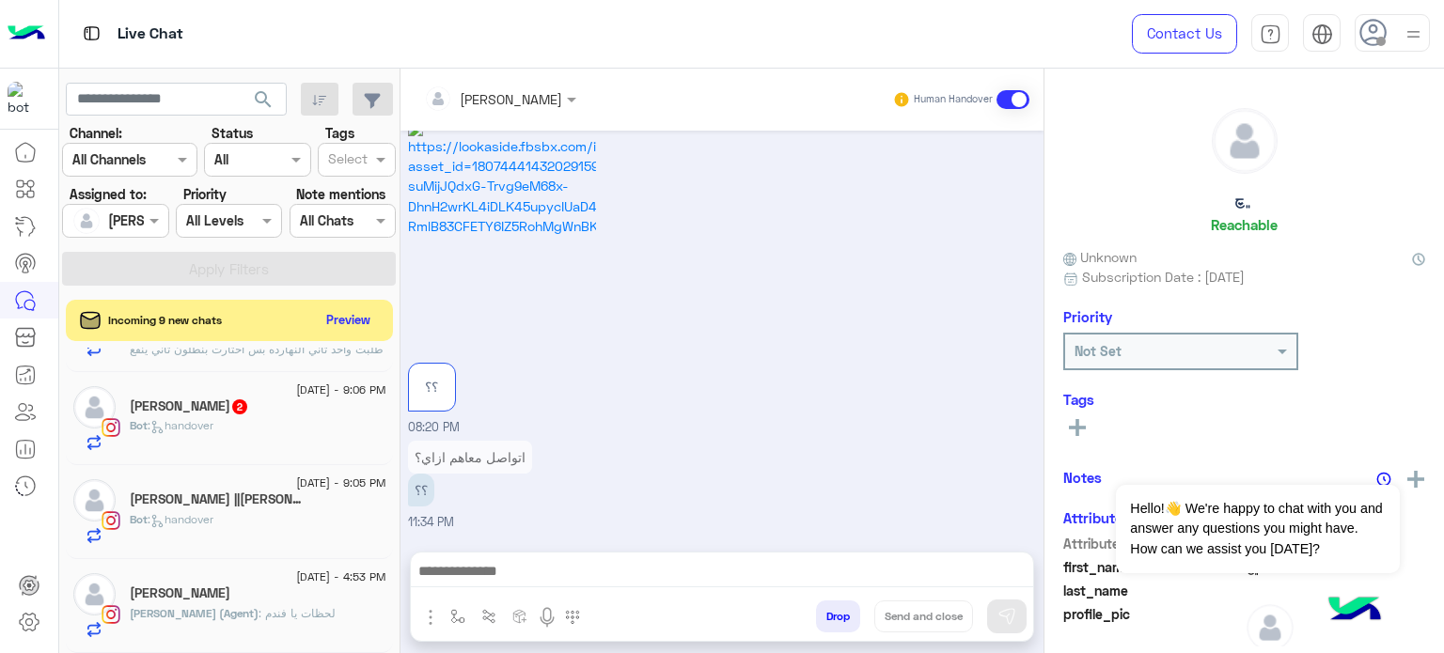
click at [293, 503] on h5 "Ghada Ashraf ||غادة اشرف 6" at bounding box center [220, 500] width 180 height 16
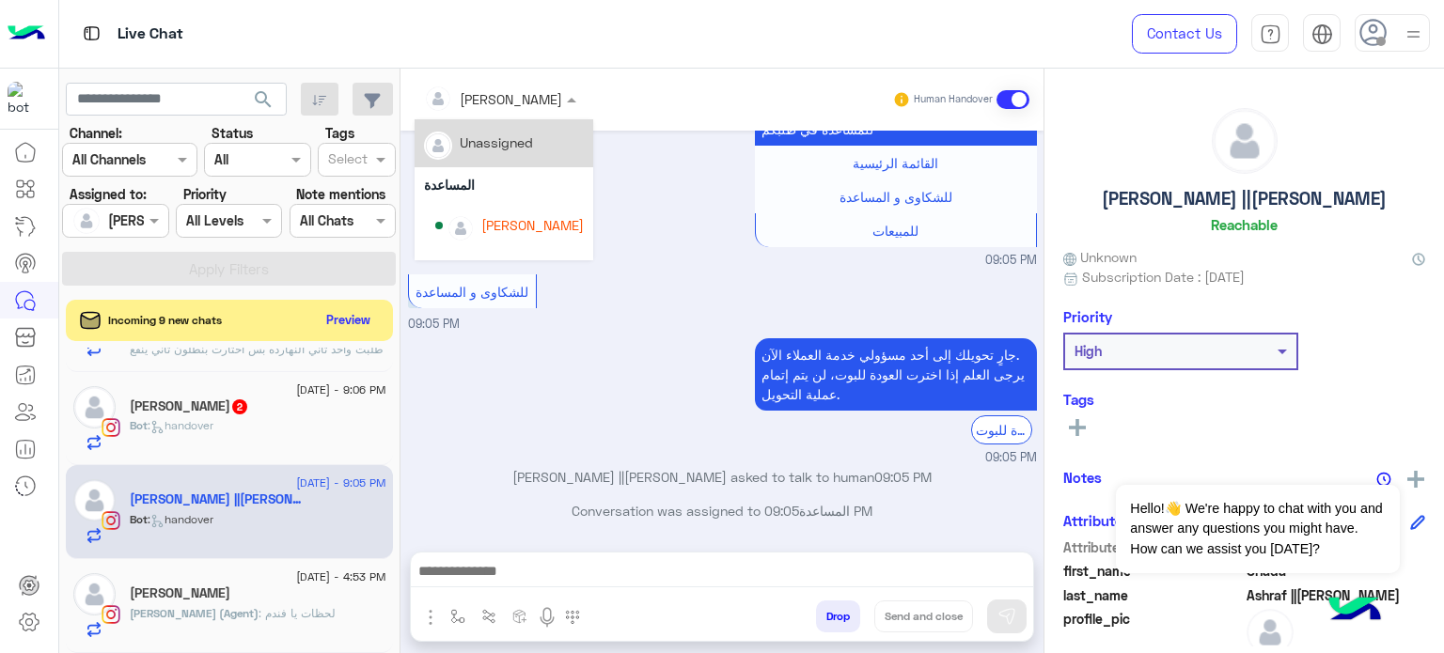
click at [506, 103] on input "text" at bounding box center [475, 99] width 102 height 20
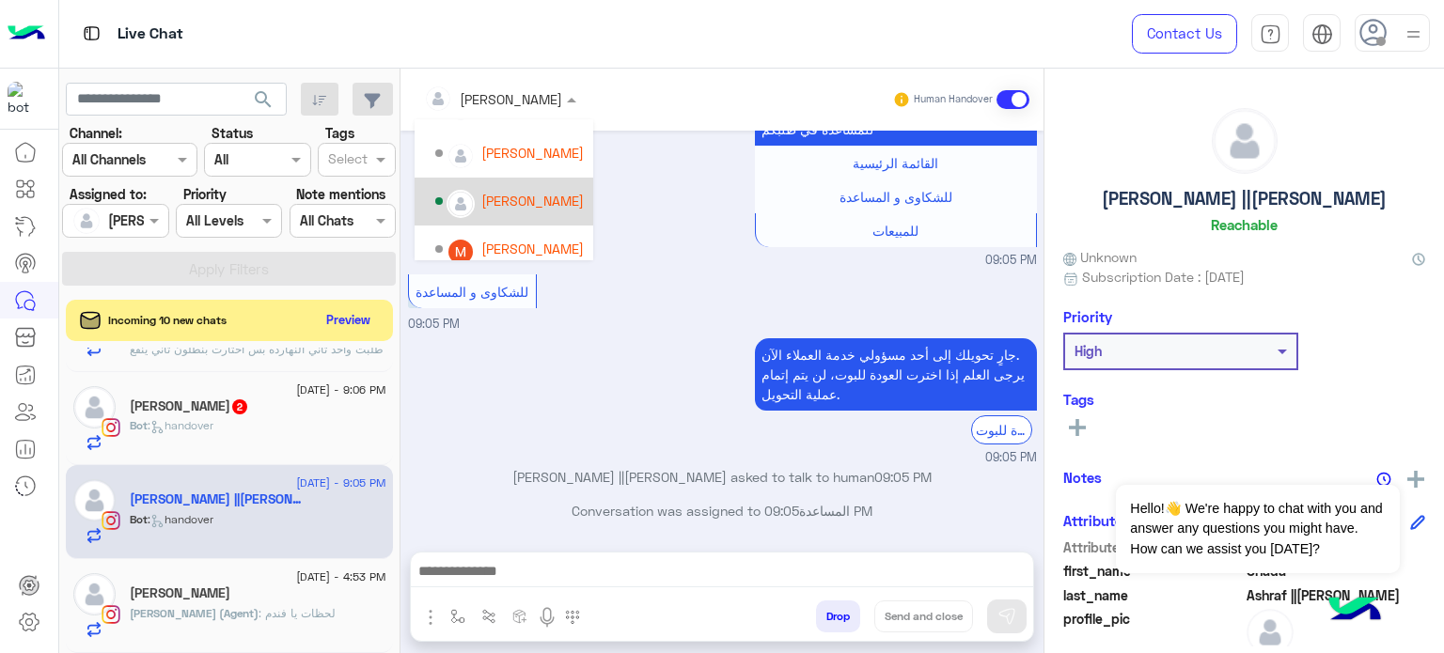
click at [542, 202] on div "[PERSON_NAME]" at bounding box center [532, 201] width 102 height 20
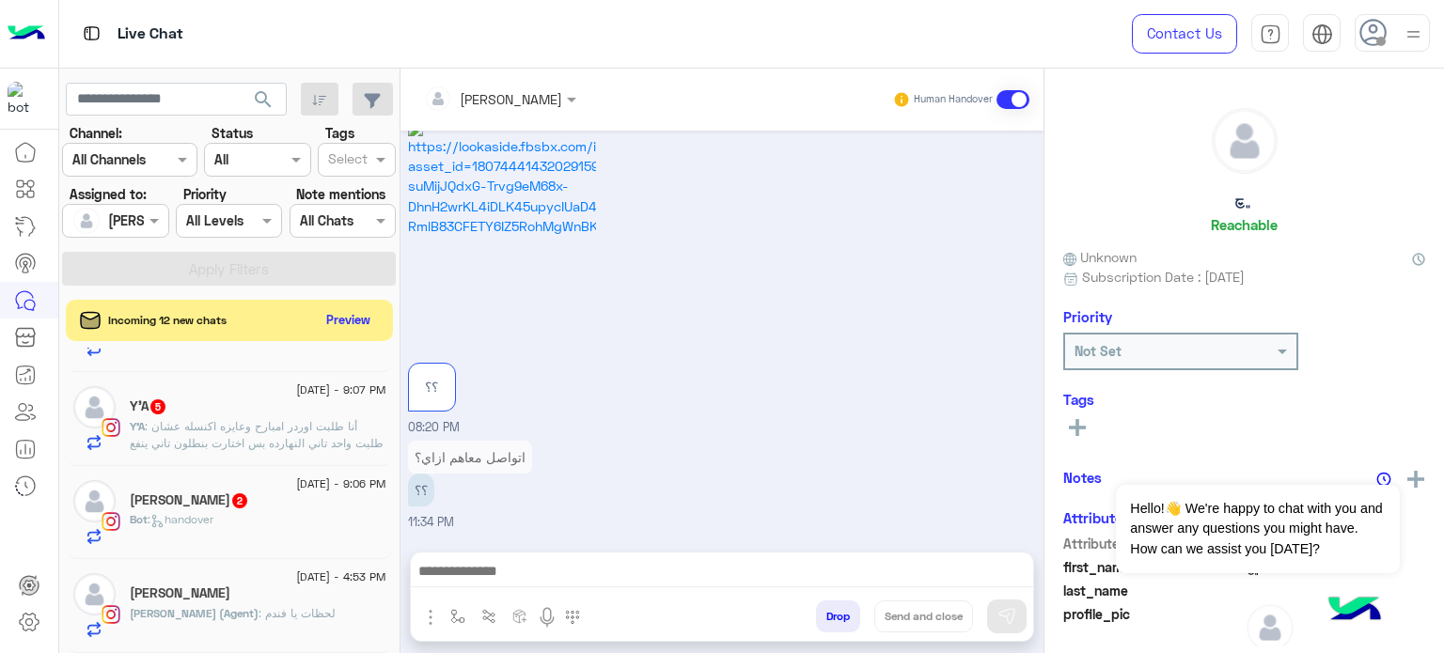
click at [201, 521] on span ": handover" at bounding box center [181, 519] width 66 height 14
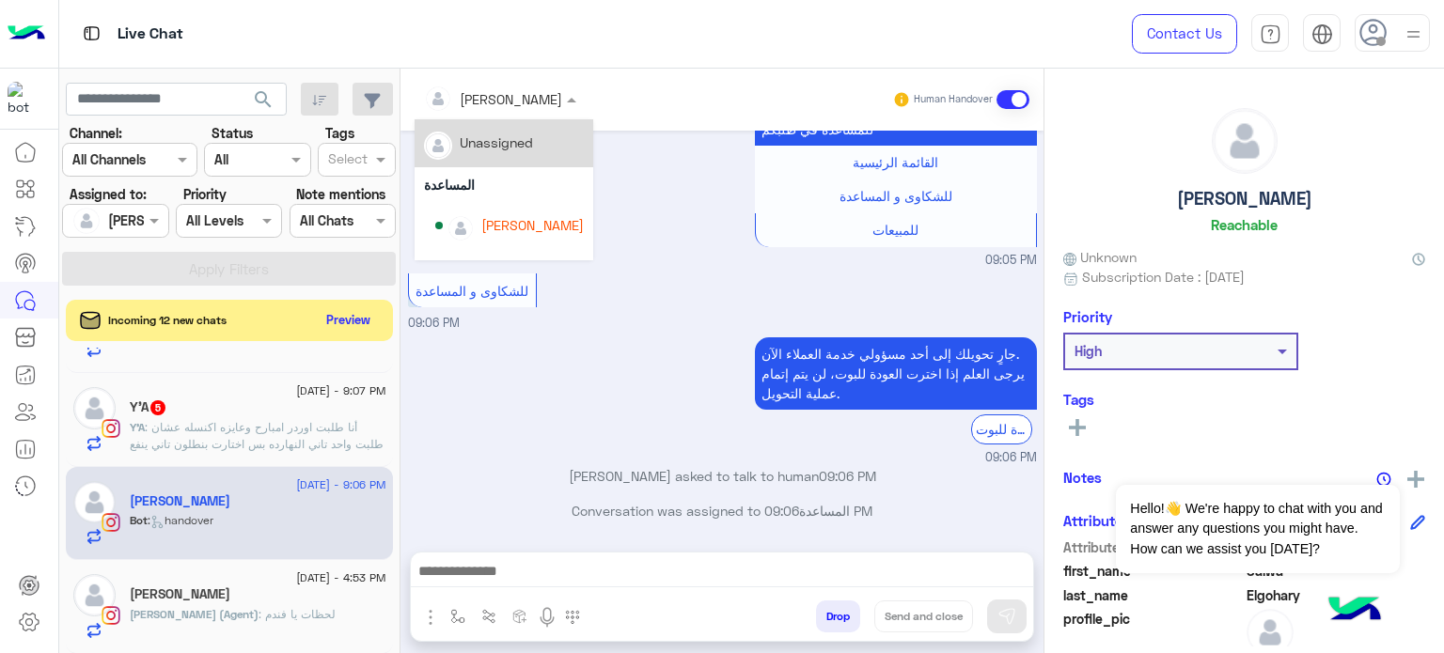
click at [501, 100] on input "text" at bounding box center [475, 99] width 102 height 20
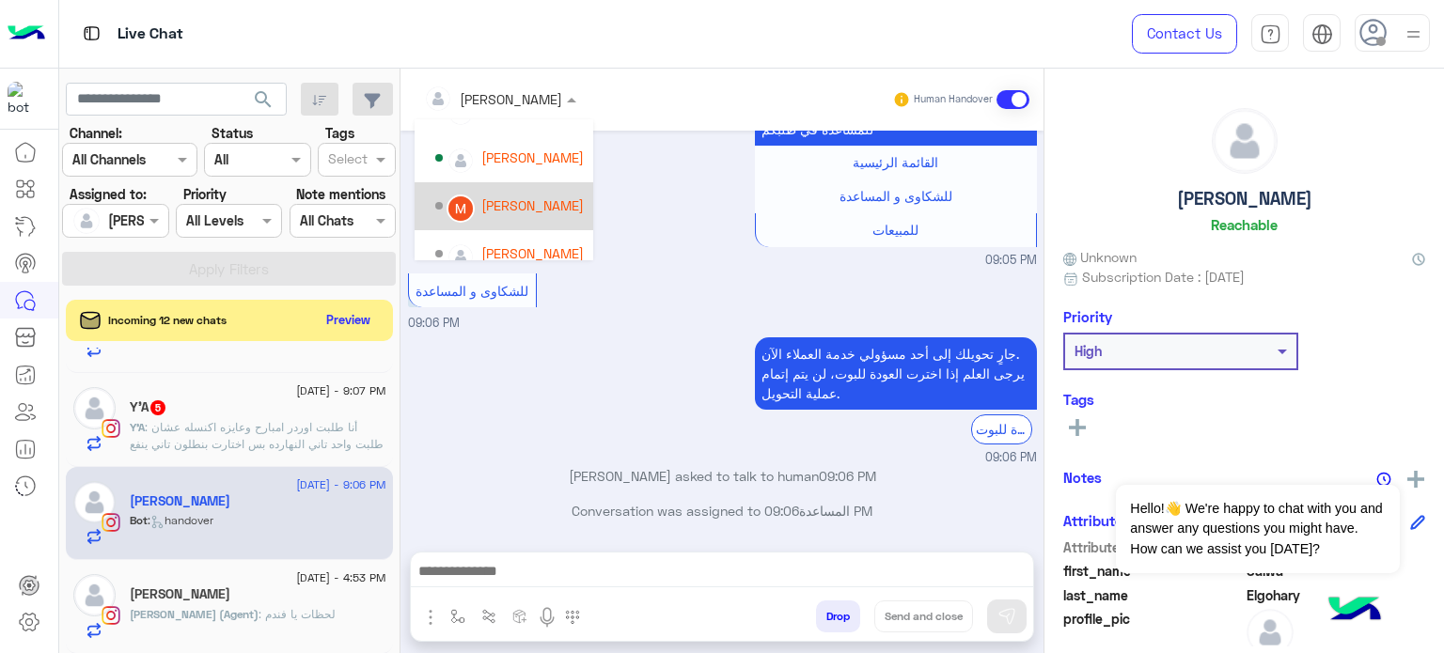
click at [538, 198] on div "[PERSON_NAME]" at bounding box center [532, 205] width 102 height 20
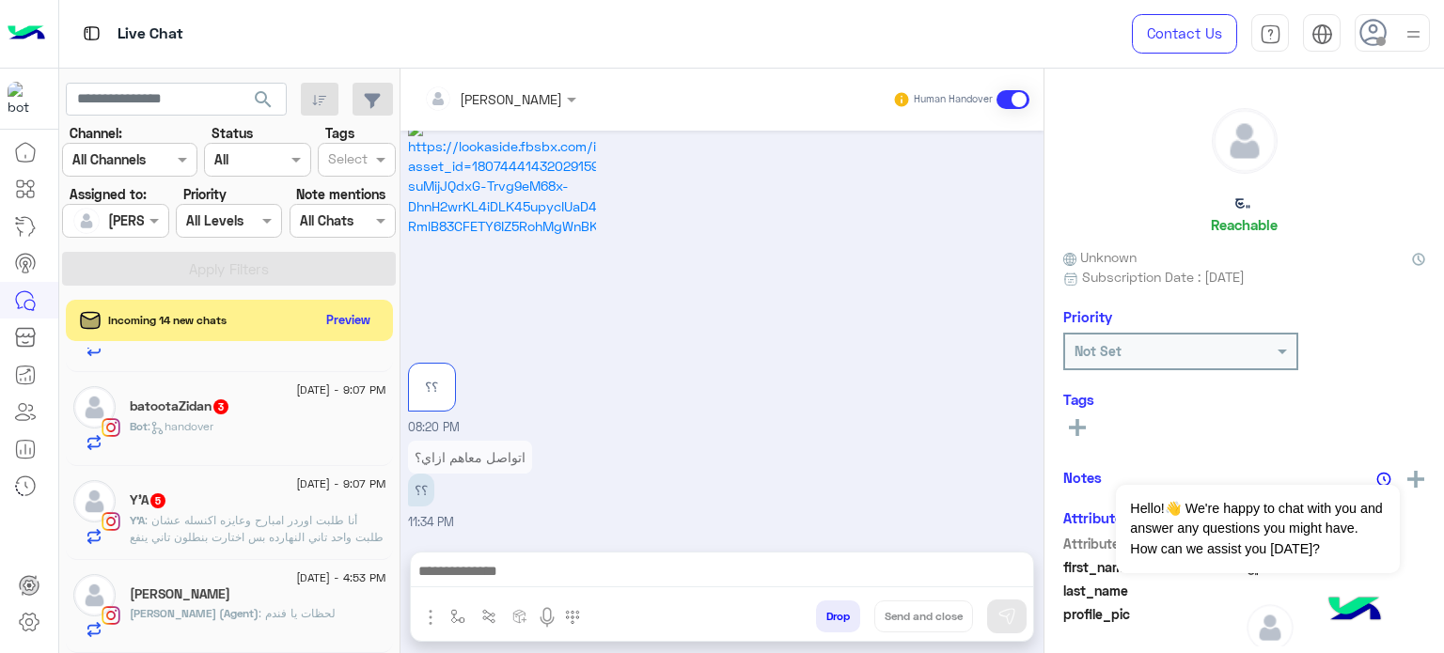
click at [289, 521] on span ": أنا طلبت اوردر امبارح وعايزه اكنسله عشان طلبت واحد تاني النهارده بس اختارت بن…" at bounding box center [257, 528] width 254 height 31
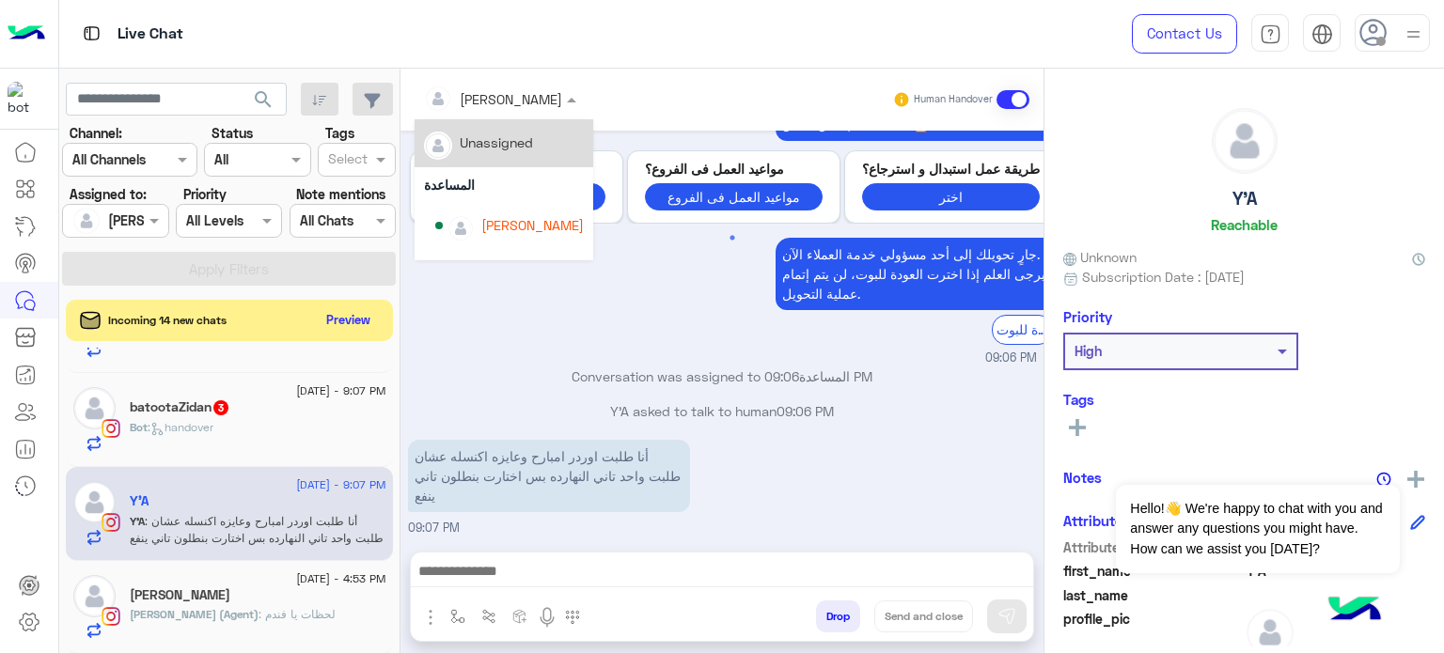
click at [509, 109] on div "[PERSON_NAME]" at bounding box center [493, 99] width 138 height 38
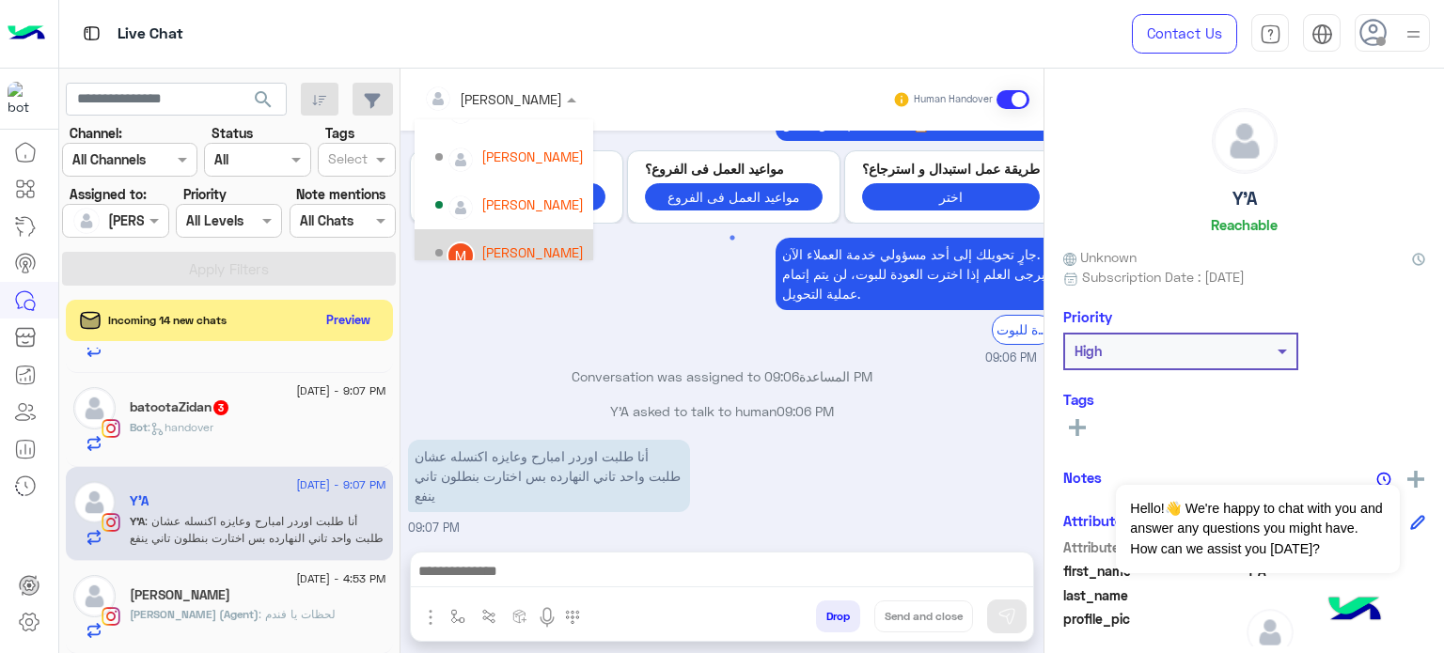
click at [519, 241] on div "[PERSON_NAME]" at bounding box center [509, 253] width 149 height 33
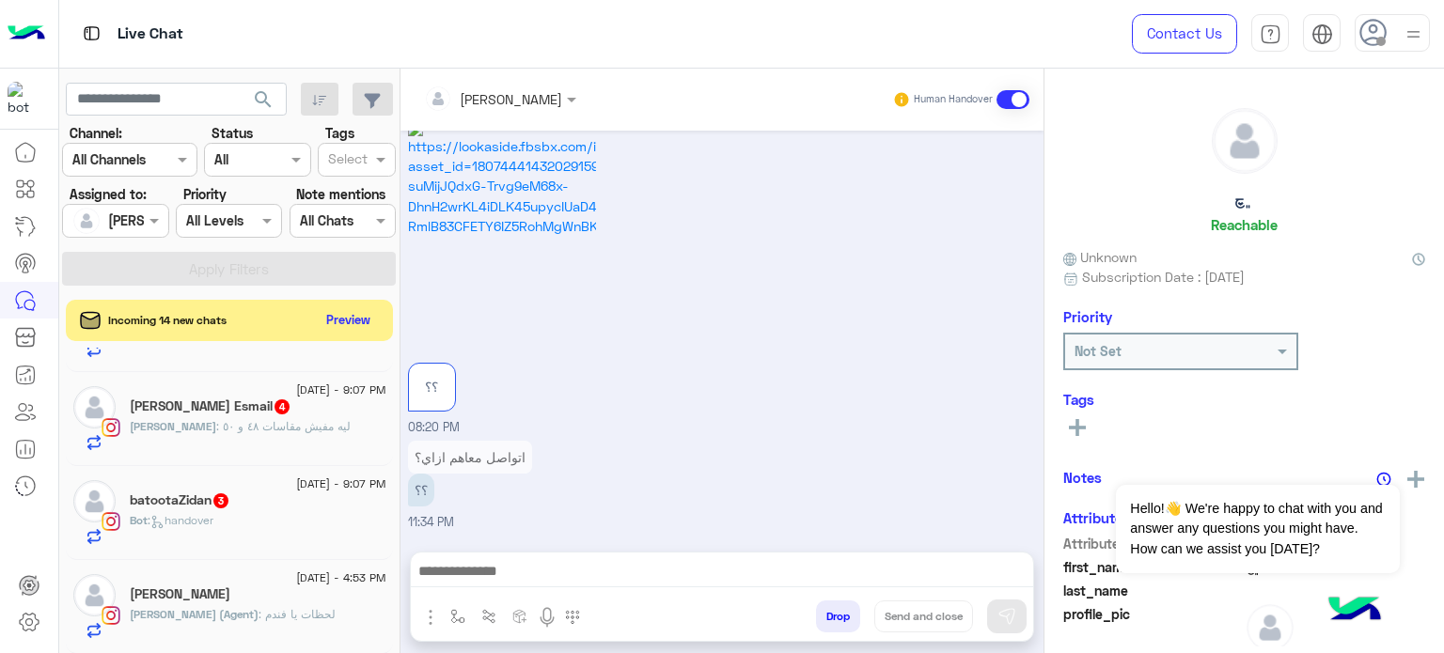
click at [303, 506] on div "batootaZidan 3" at bounding box center [258, 502] width 257 height 20
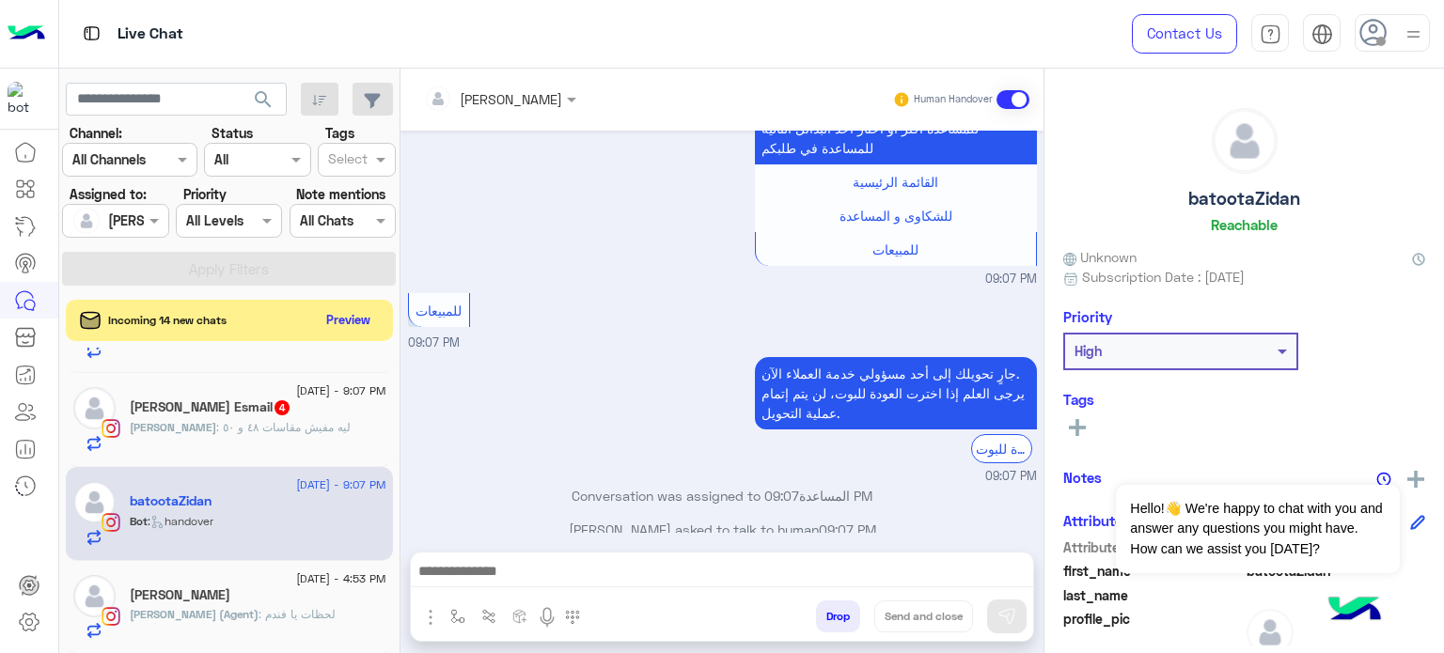
click at [528, 97] on div at bounding box center [499, 98] width 171 height 22
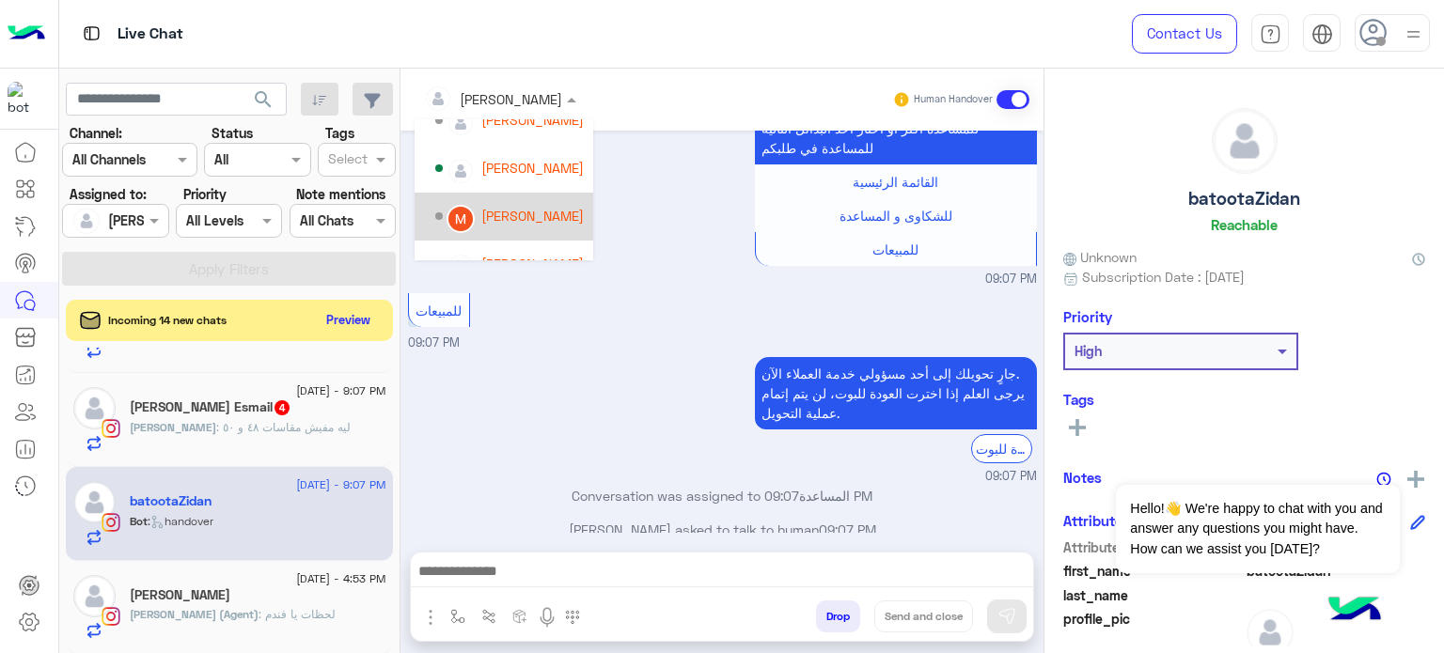
click at [526, 217] on div "[PERSON_NAME]" at bounding box center [532, 216] width 102 height 20
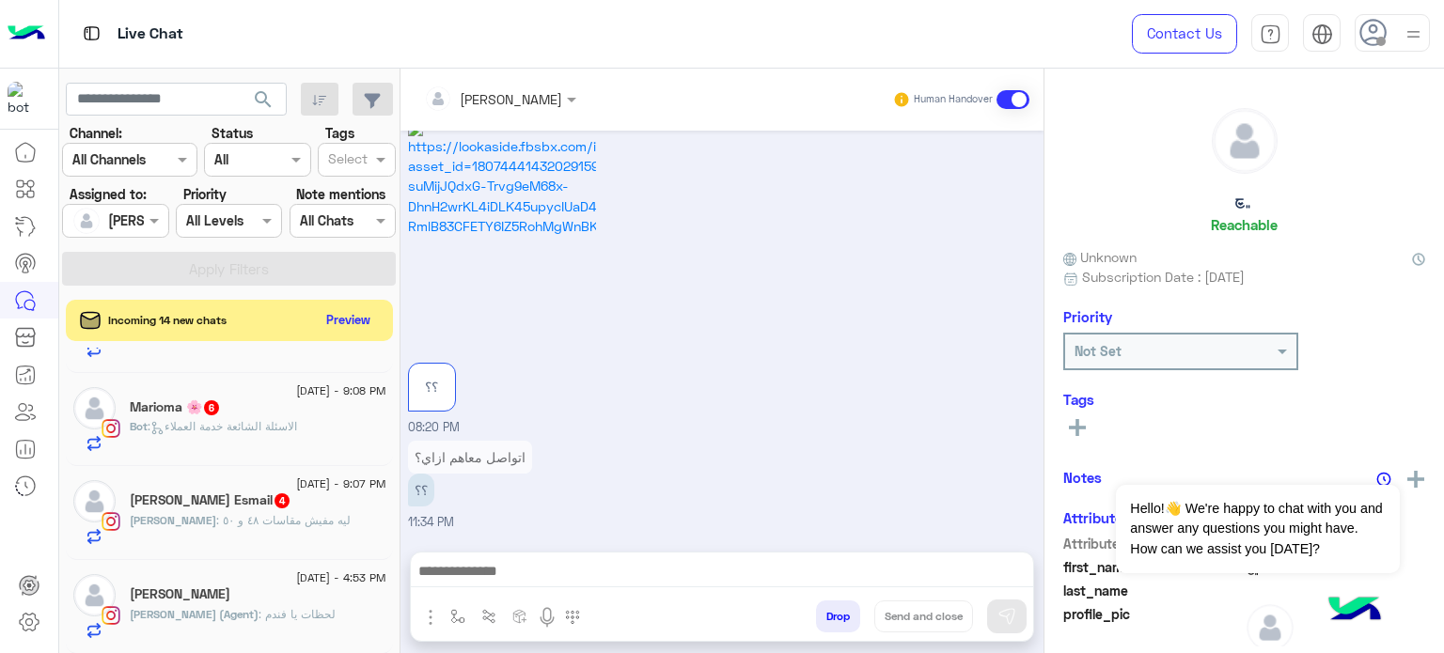
click at [312, 512] on div "Jana : ليه مفيش مقاسات ٤٨ و ٥٠" at bounding box center [258, 528] width 257 height 33
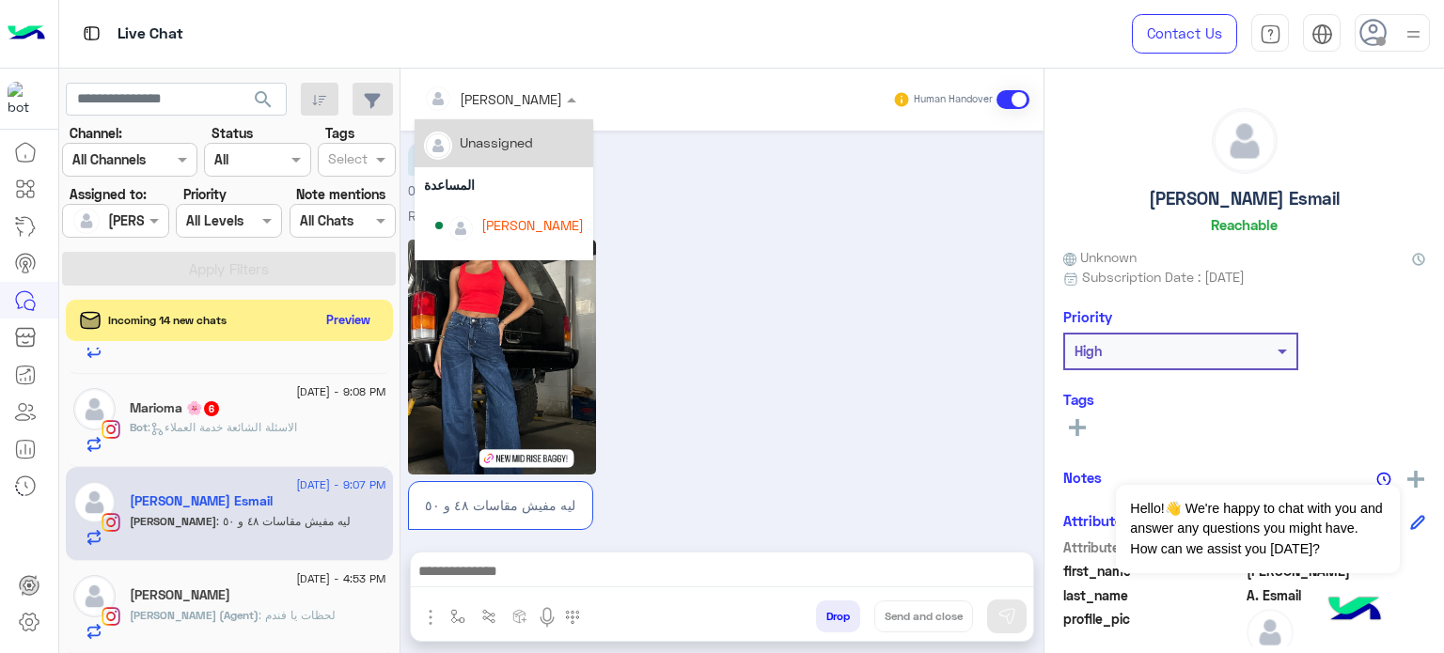
click at [539, 100] on div at bounding box center [499, 98] width 171 height 22
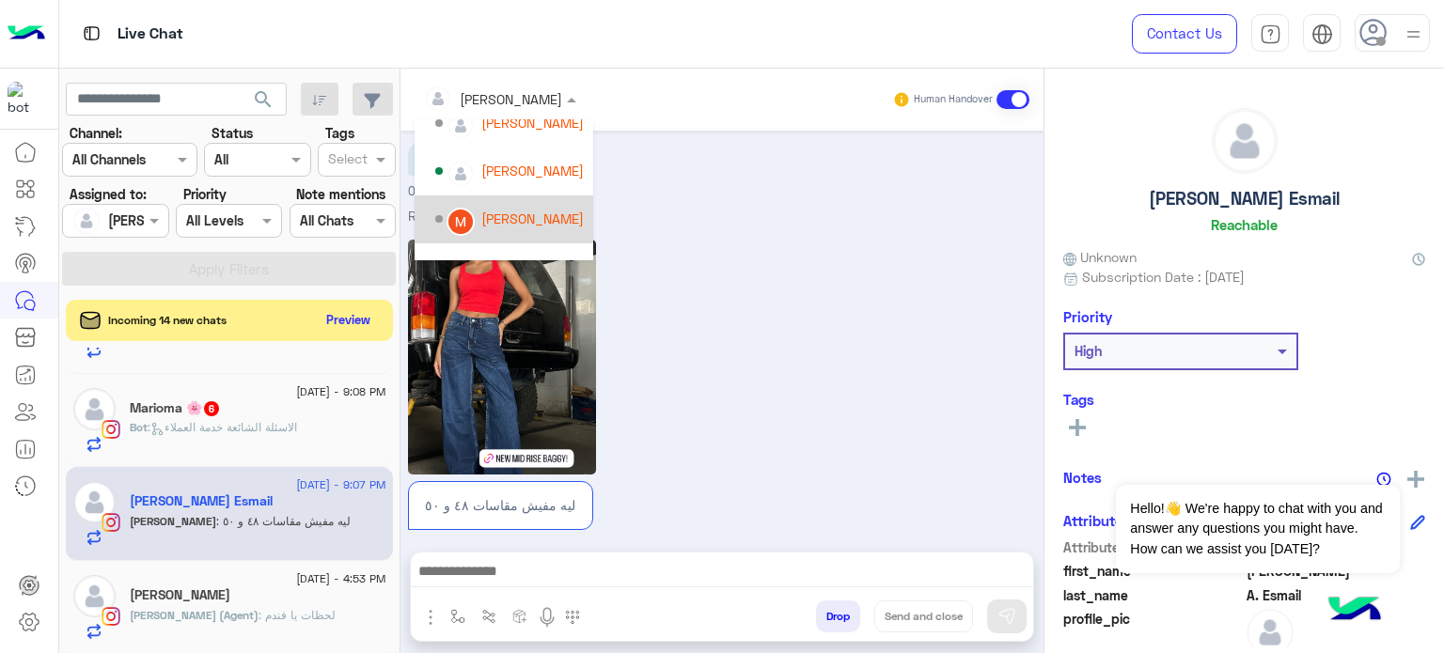
click at [544, 219] on div "[PERSON_NAME]" at bounding box center [532, 219] width 102 height 20
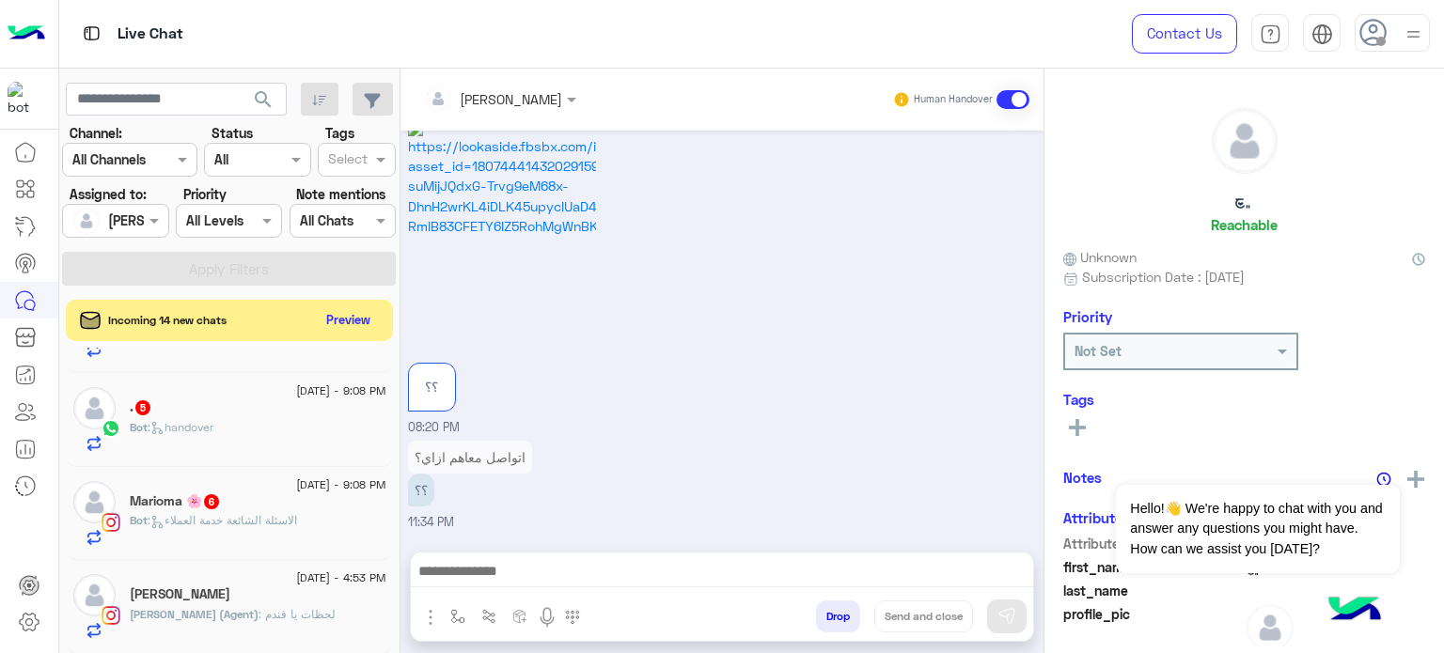
click at [270, 495] on div "Marioma 🌸 6" at bounding box center [258, 503] width 257 height 20
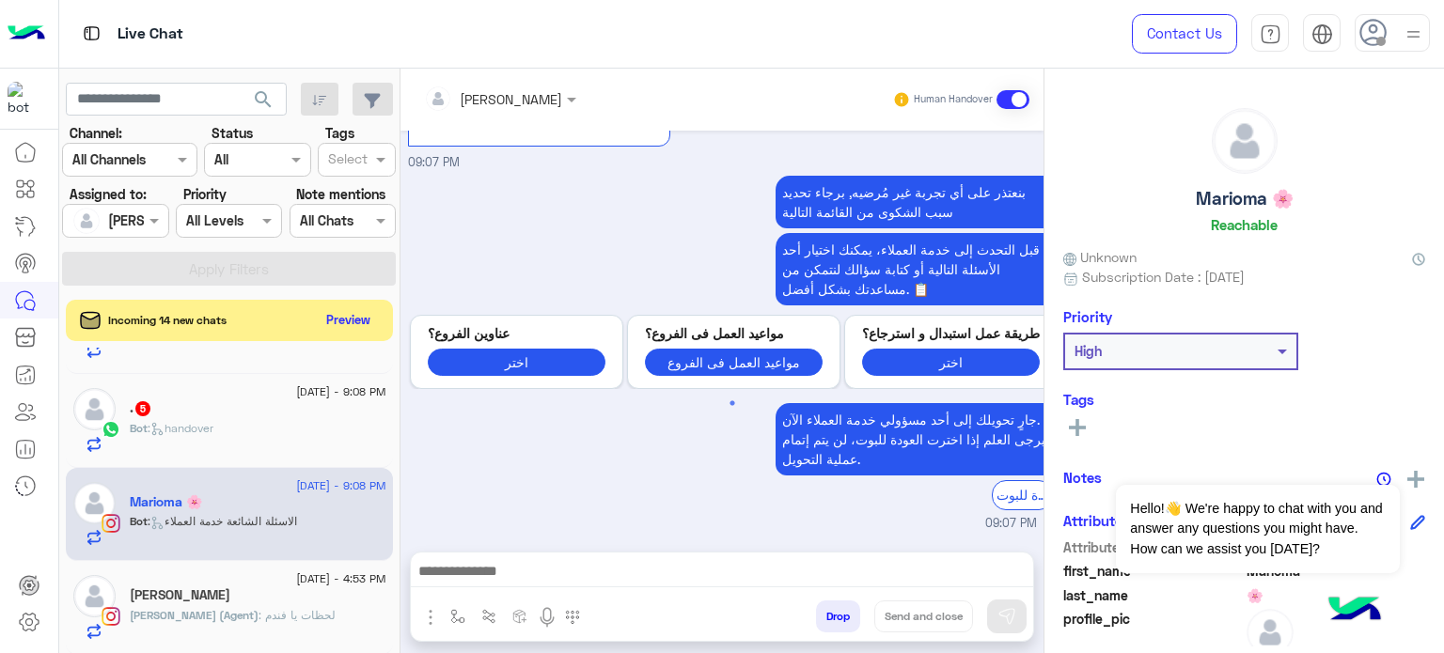
click at [513, 108] on div "[PERSON_NAME]" at bounding box center [511, 99] width 102 height 20
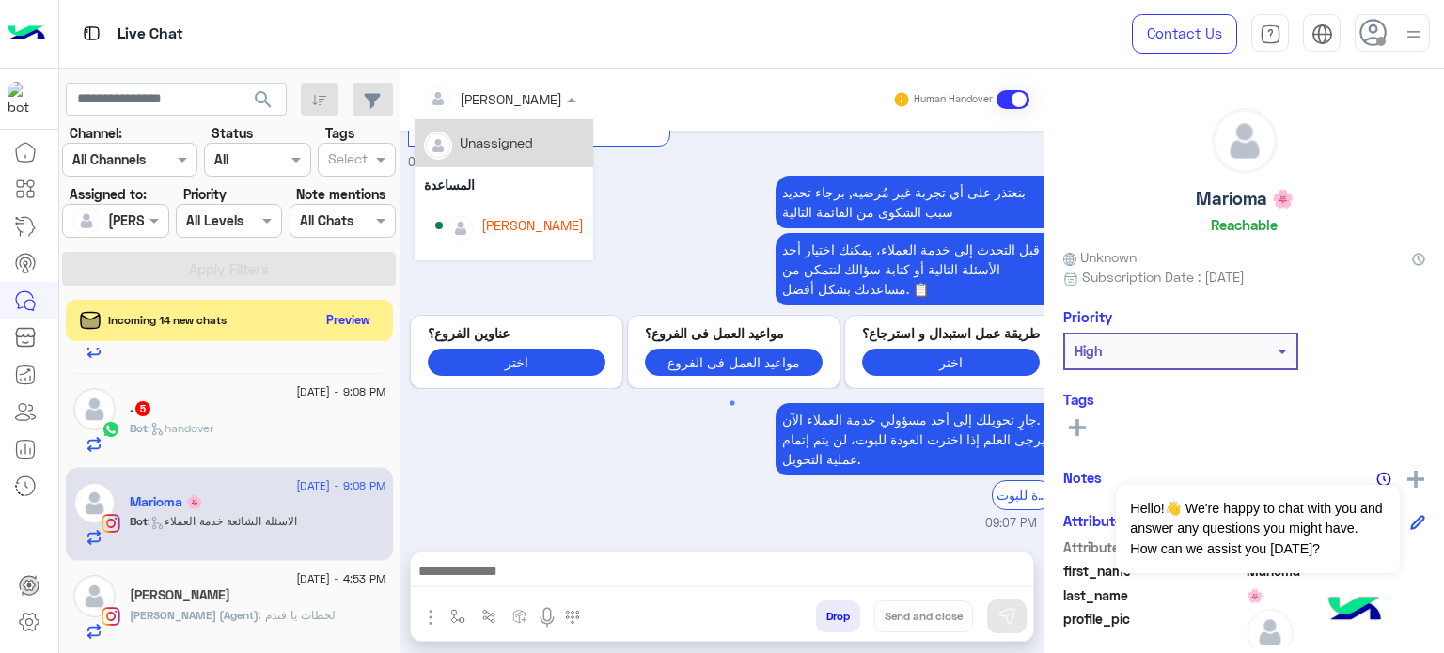
click at [524, 104] on div at bounding box center [499, 98] width 171 height 22
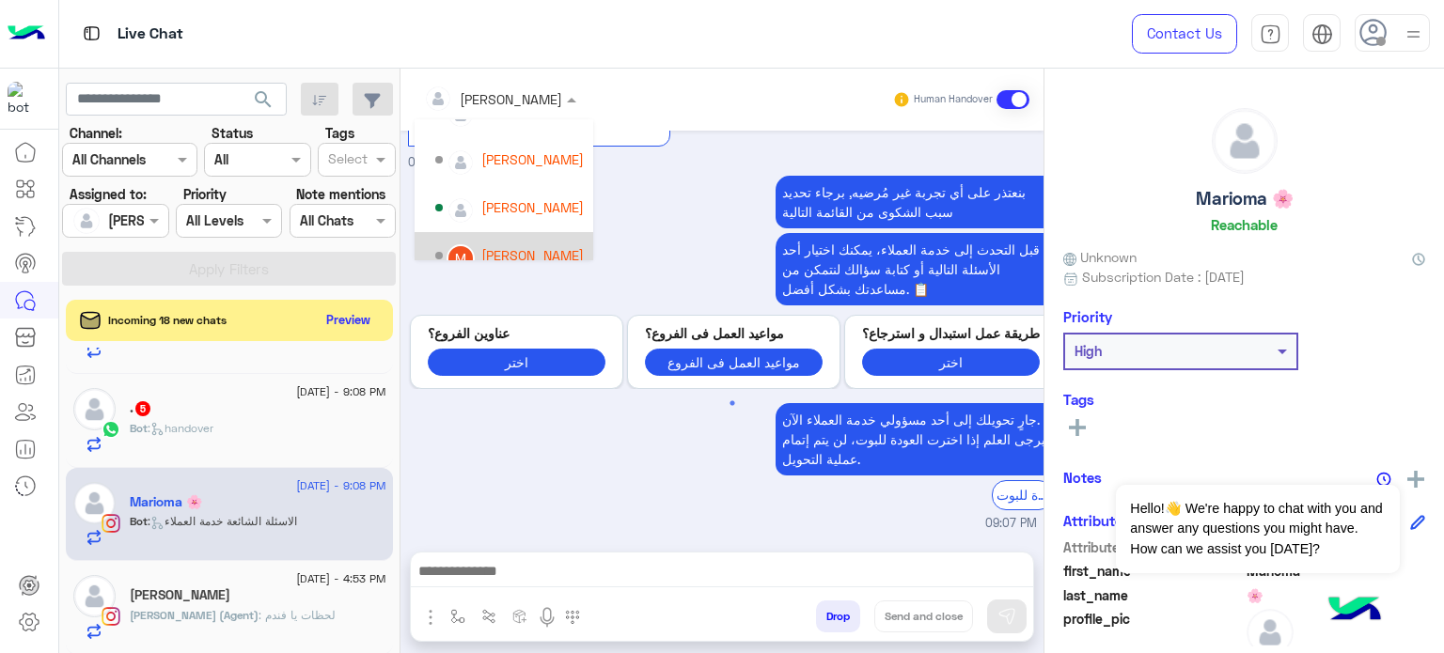
click at [523, 247] on div "[PERSON_NAME]" at bounding box center [532, 255] width 102 height 20
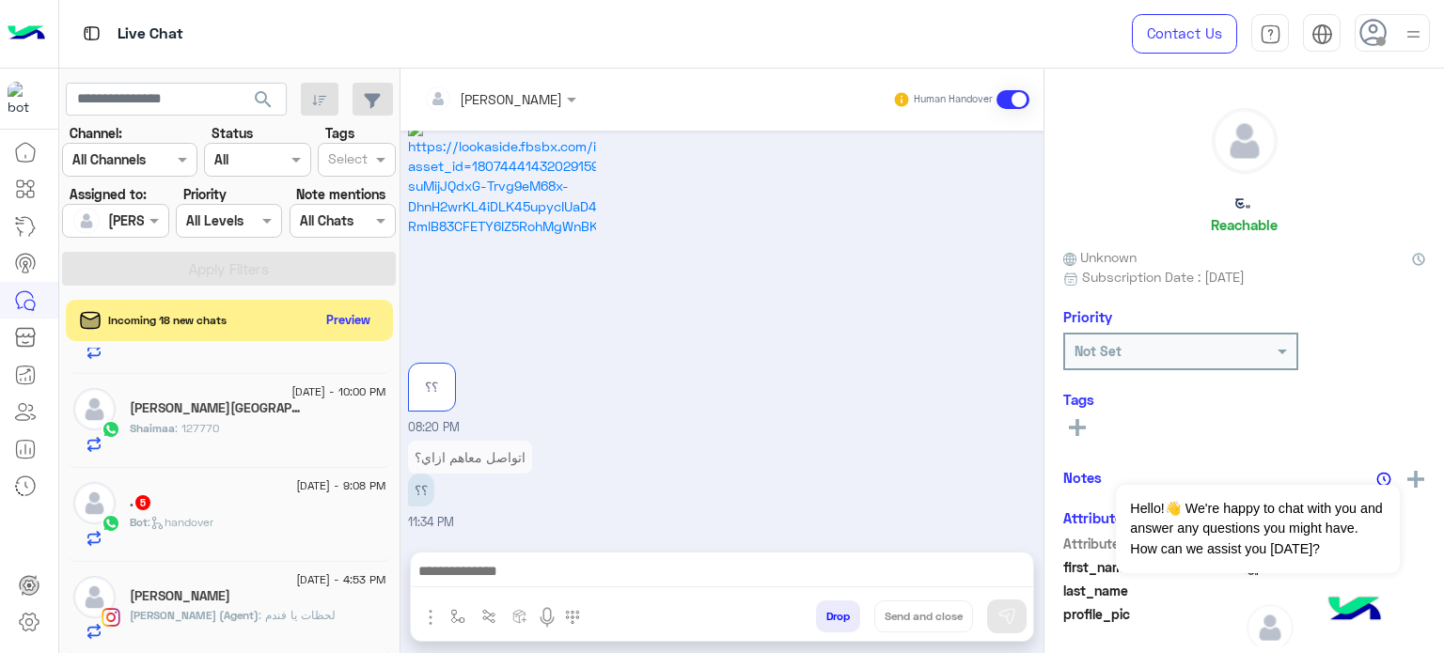
click at [261, 508] on div ". 5" at bounding box center [258, 504] width 257 height 20
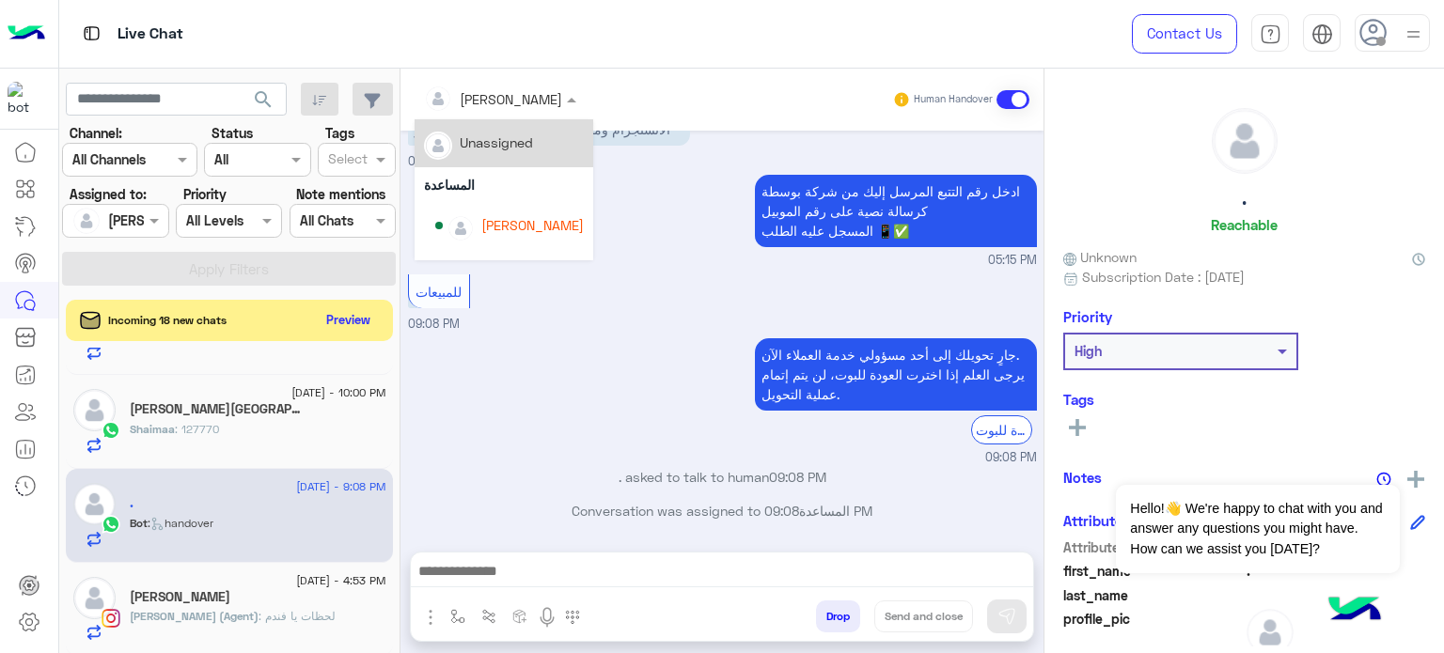
click at [487, 104] on input "text" at bounding box center [475, 99] width 102 height 20
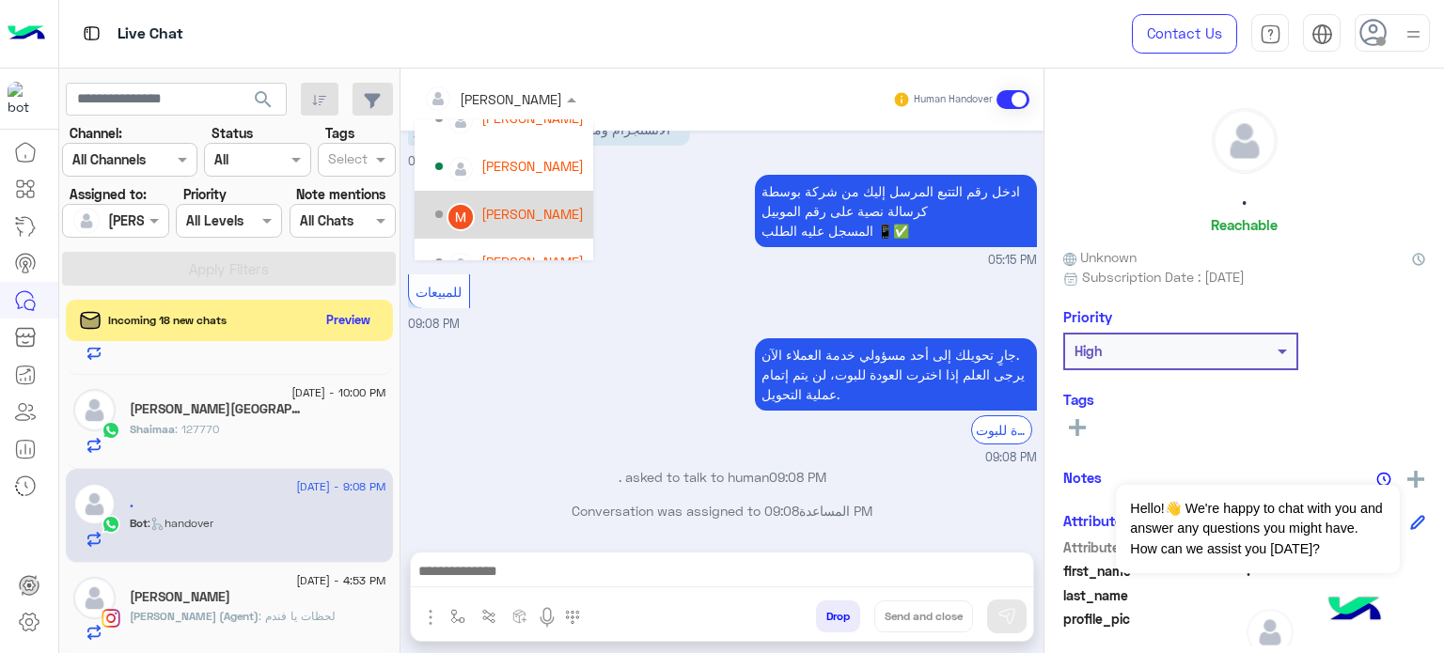
click at [545, 217] on div "[PERSON_NAME]" at bounding box center [532, 214] width 102 height 20
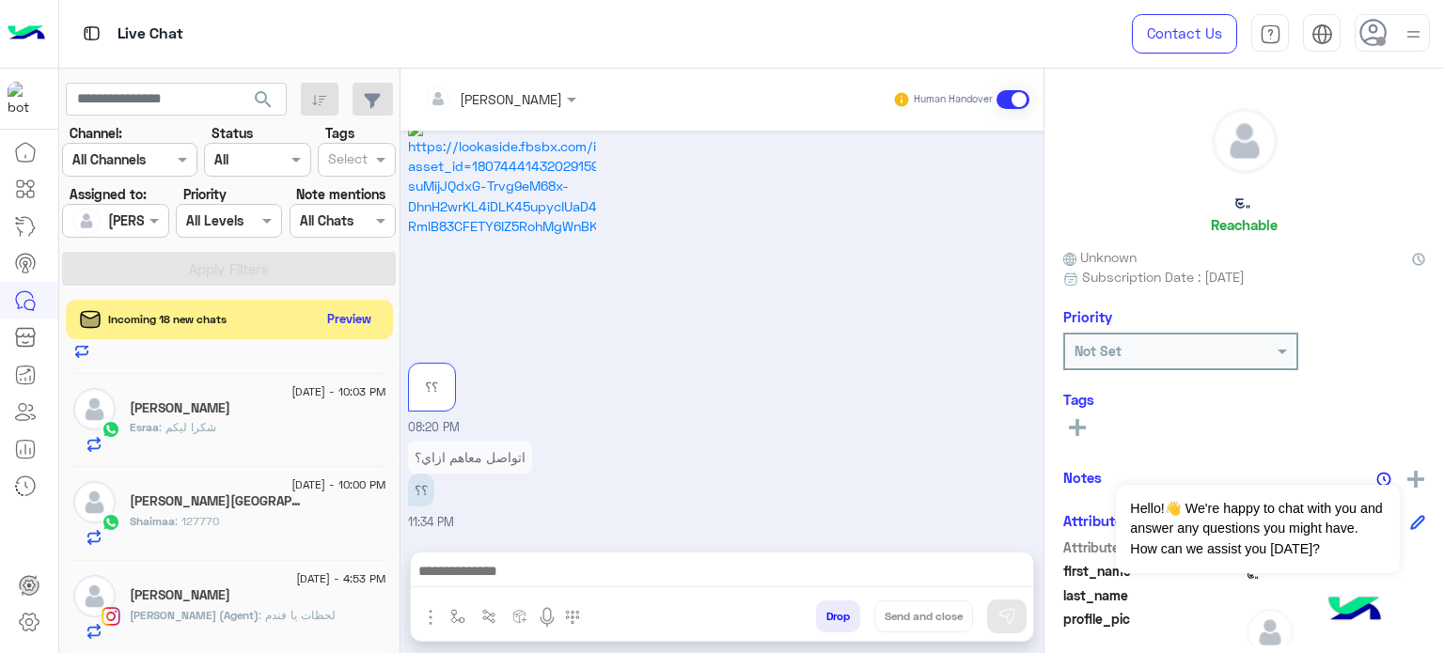
click at [346, 319] on button "Preview" at bounding box center [349, 318] width 58 height 25
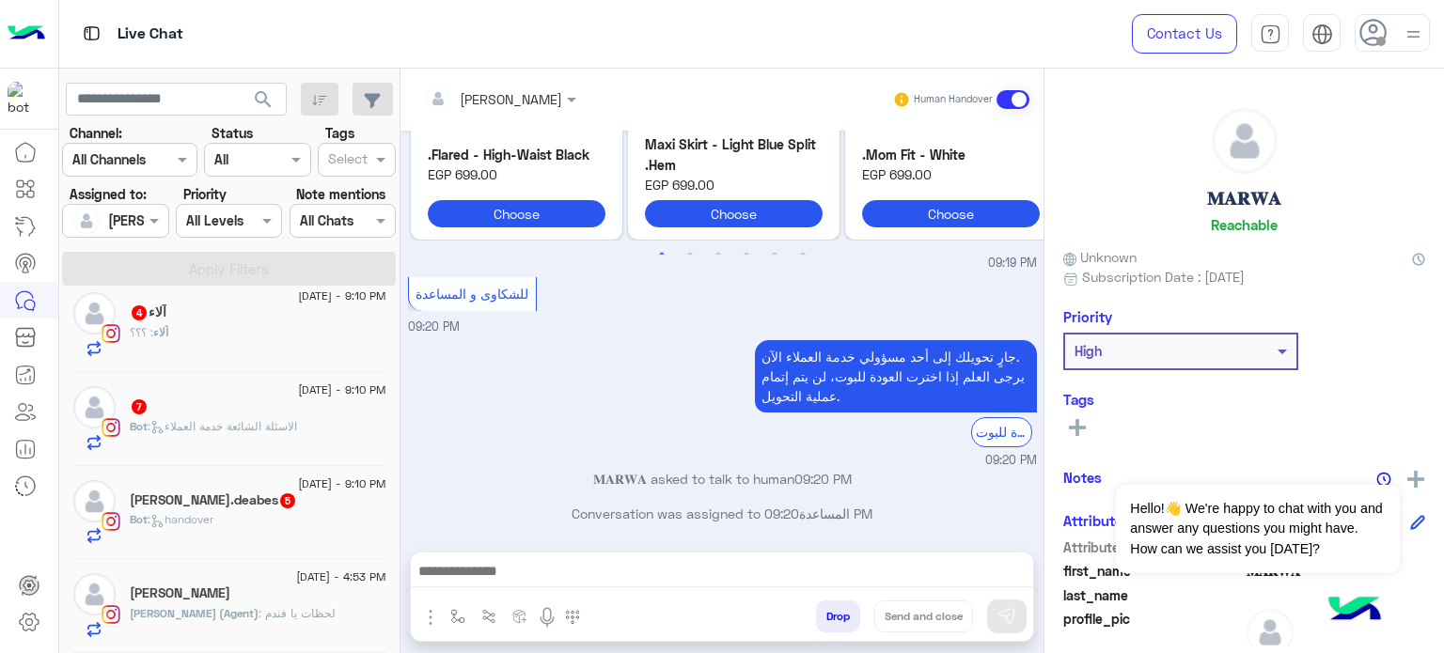
click at [296, 514] on div "Bot : handover" at bounding box center [258, 527] width 257 height 33
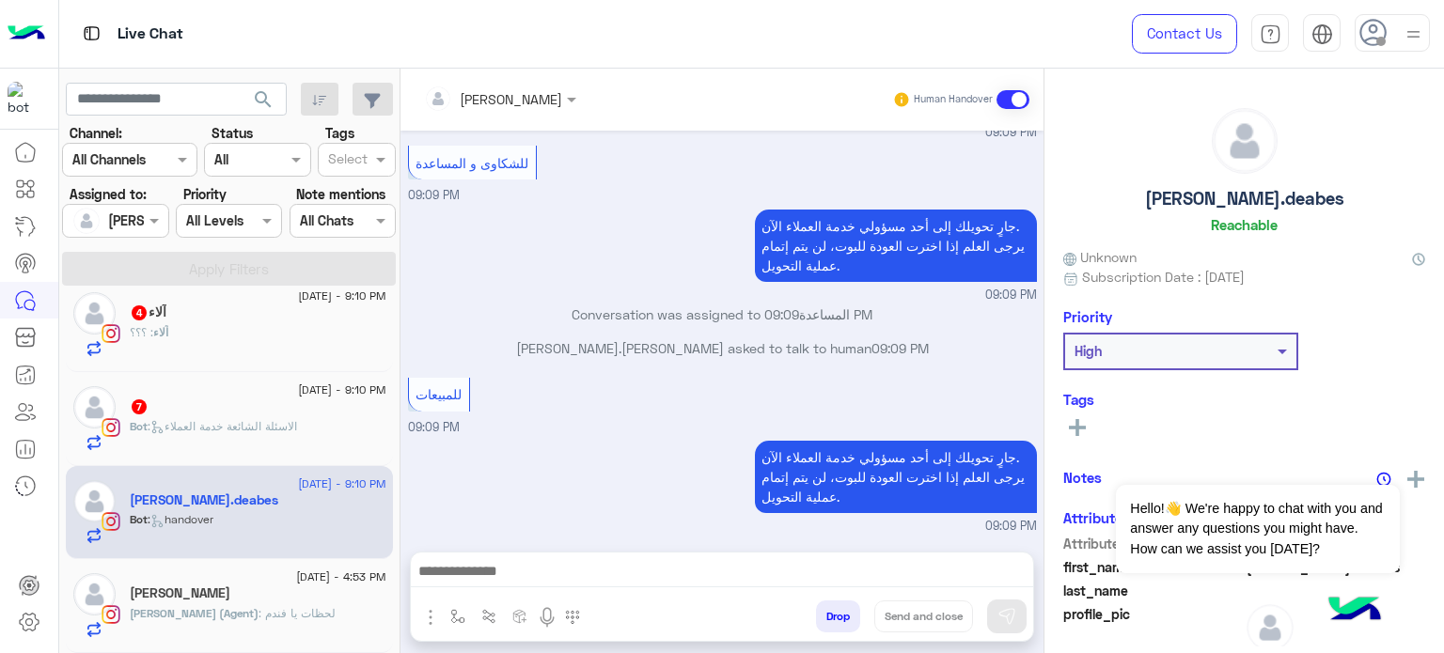
click at [502, 104] on input "text" at bounding box center [475, 99] width 102 height 20
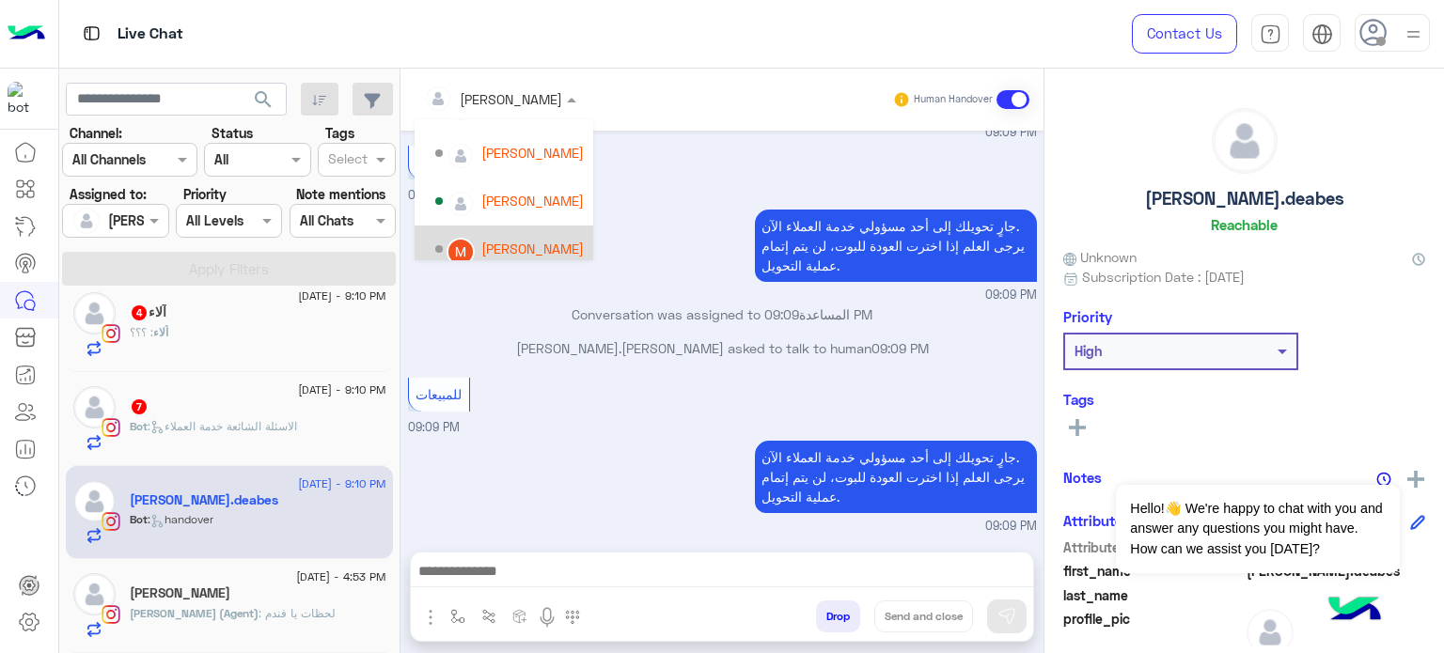
click at [563, 230] on div "[PERSON_NAME]" at bounding box center [503, 250] width 179 height 48
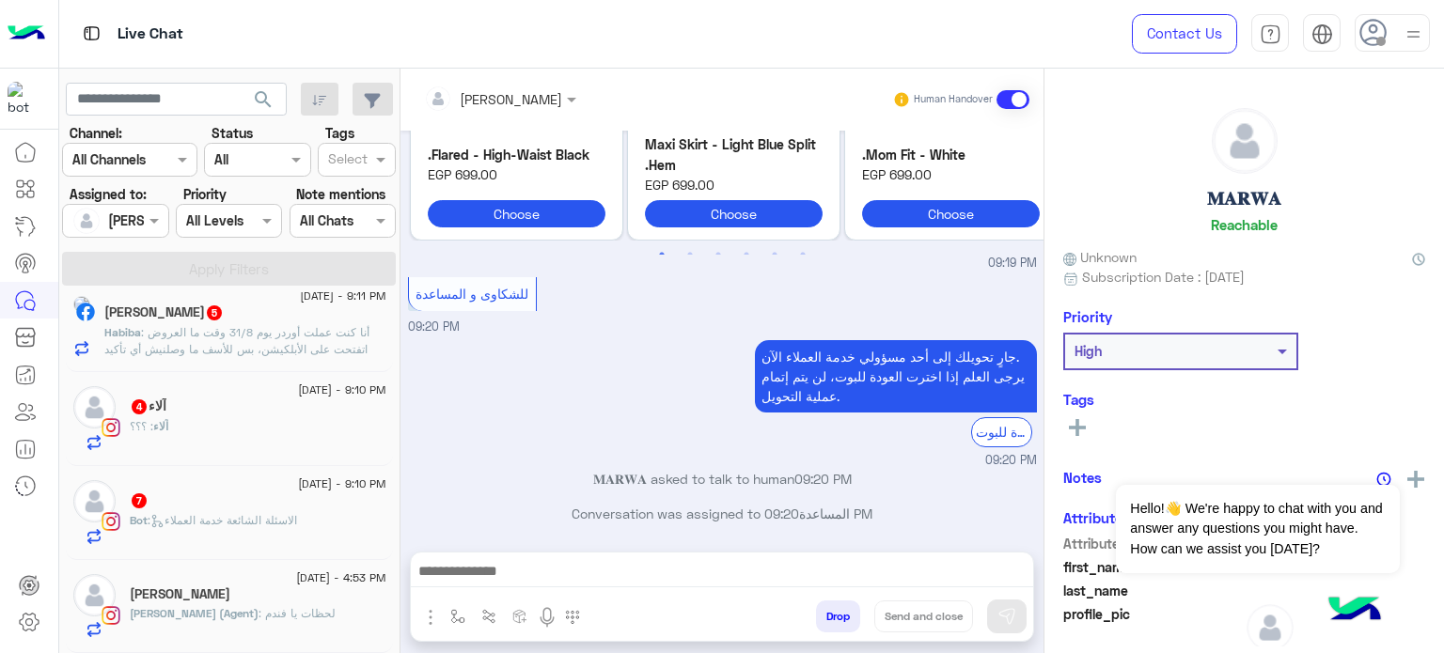
click at [290, 493] on div "7" at bounding box center [258, 502] width 257 height 20
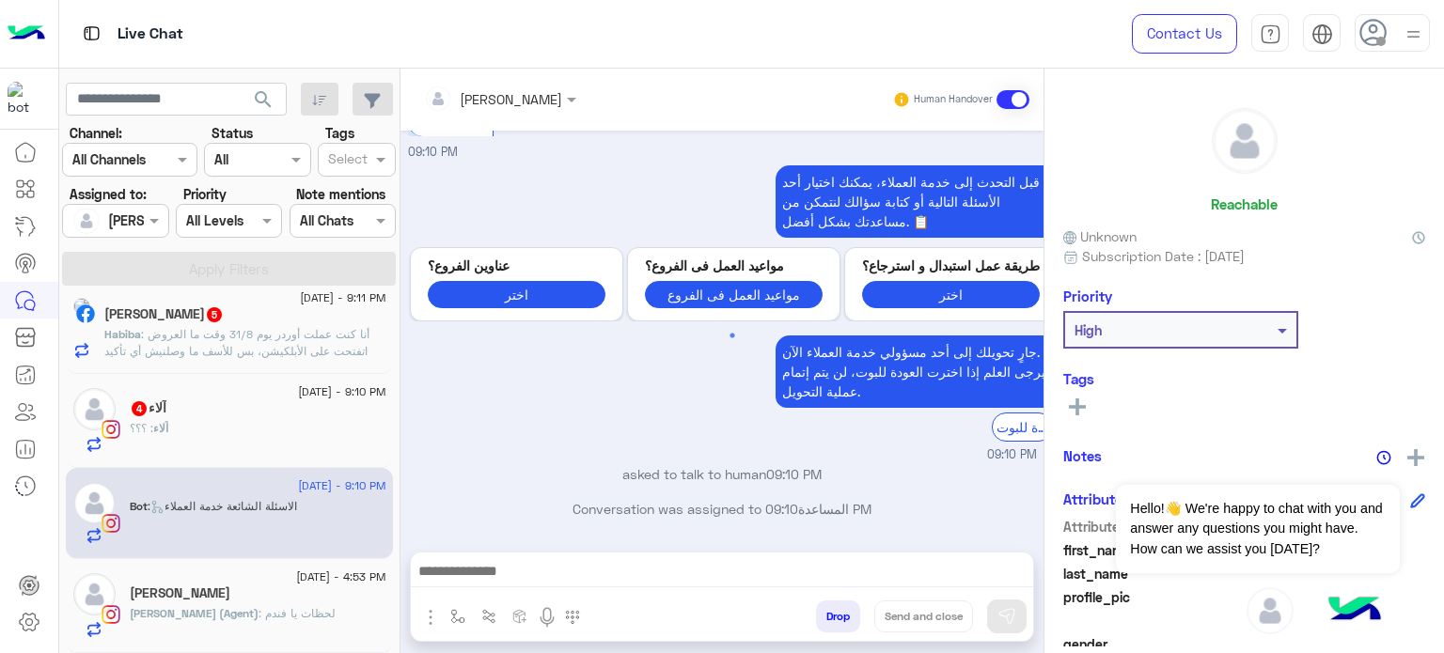
click at [516, 90] on div at bounding box center [499, 98] width 171 height 22
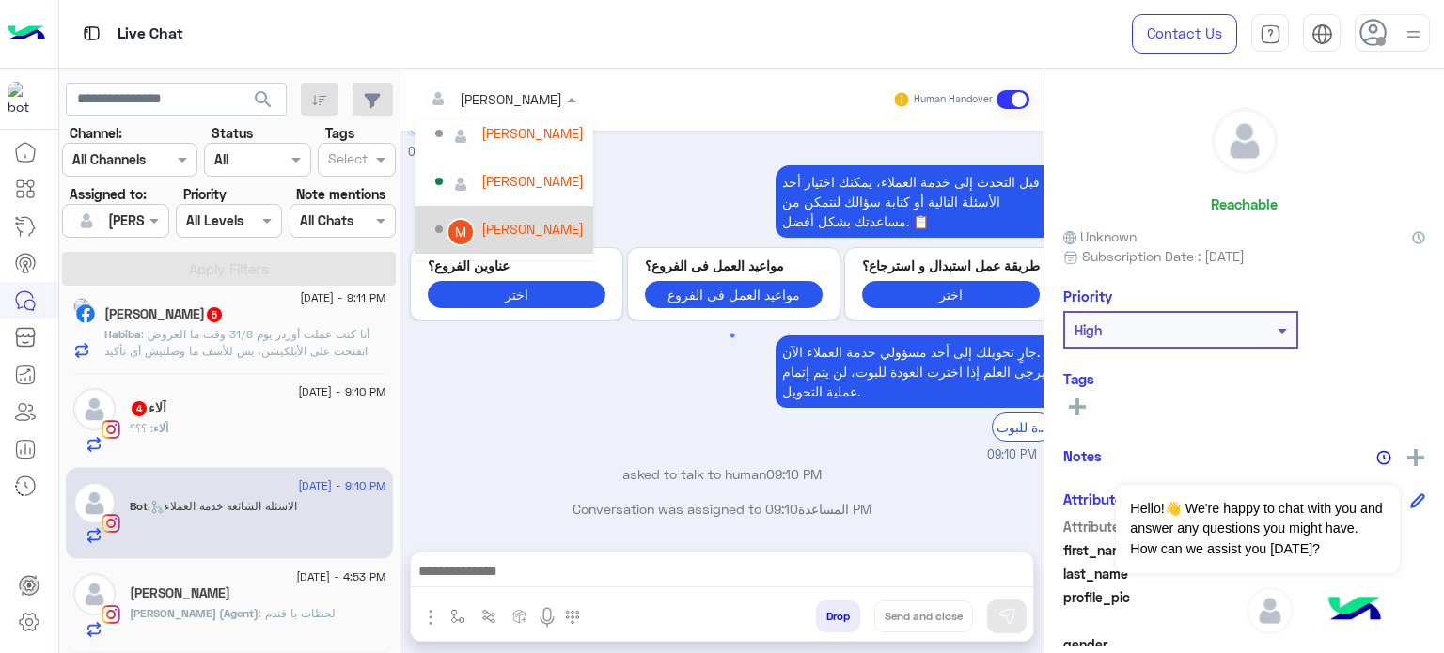
click at [552, 227] on div "[PERSON_NAME]" at bounding box center [532, 229] width 102 height 20
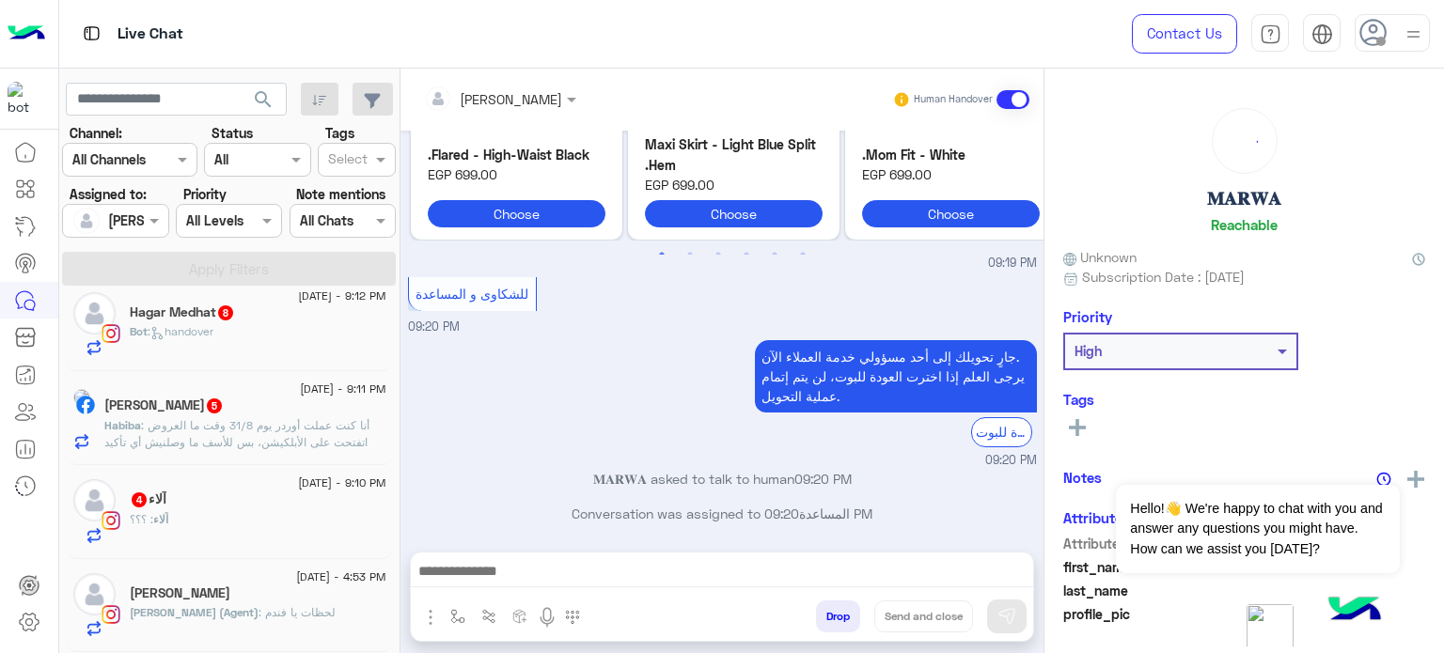
click at [289, 510] on div "آلاء 4" at bounding box center [258, 502] width 257 height 20
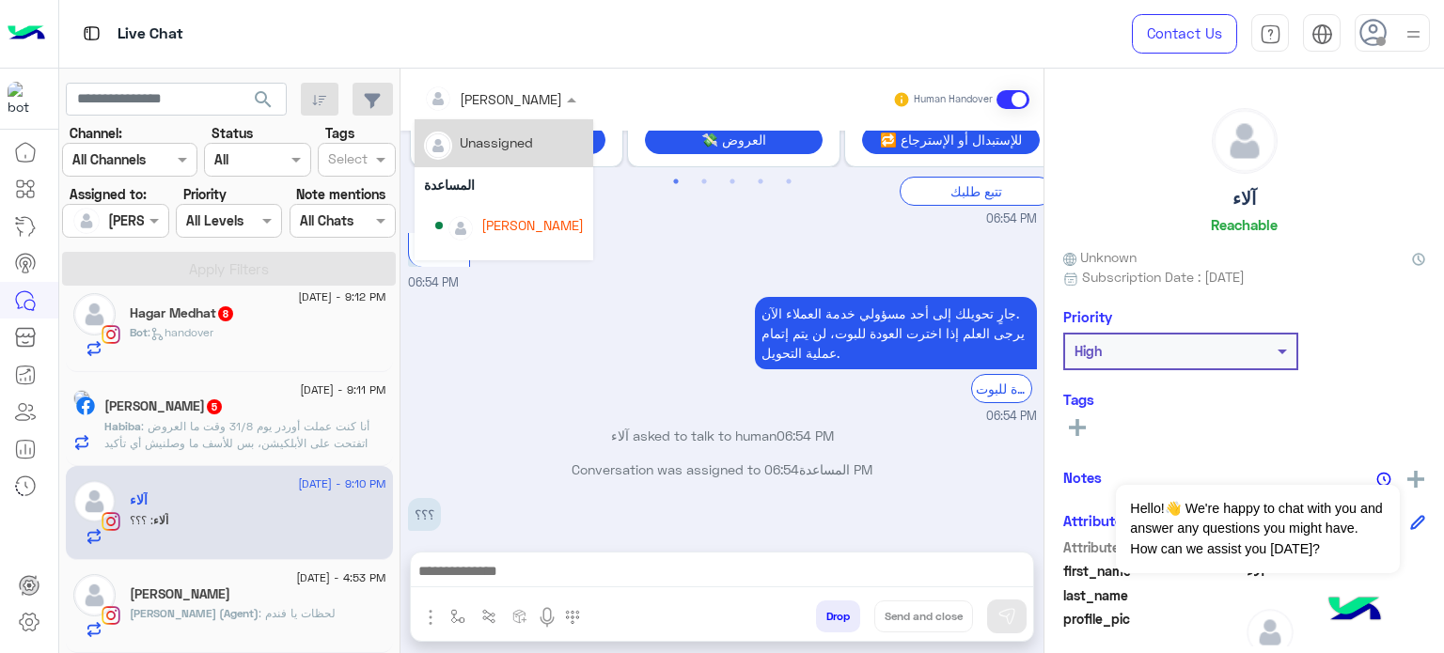
click at [526, 90] on div at bounding box center [499, 98] width 171 height 22
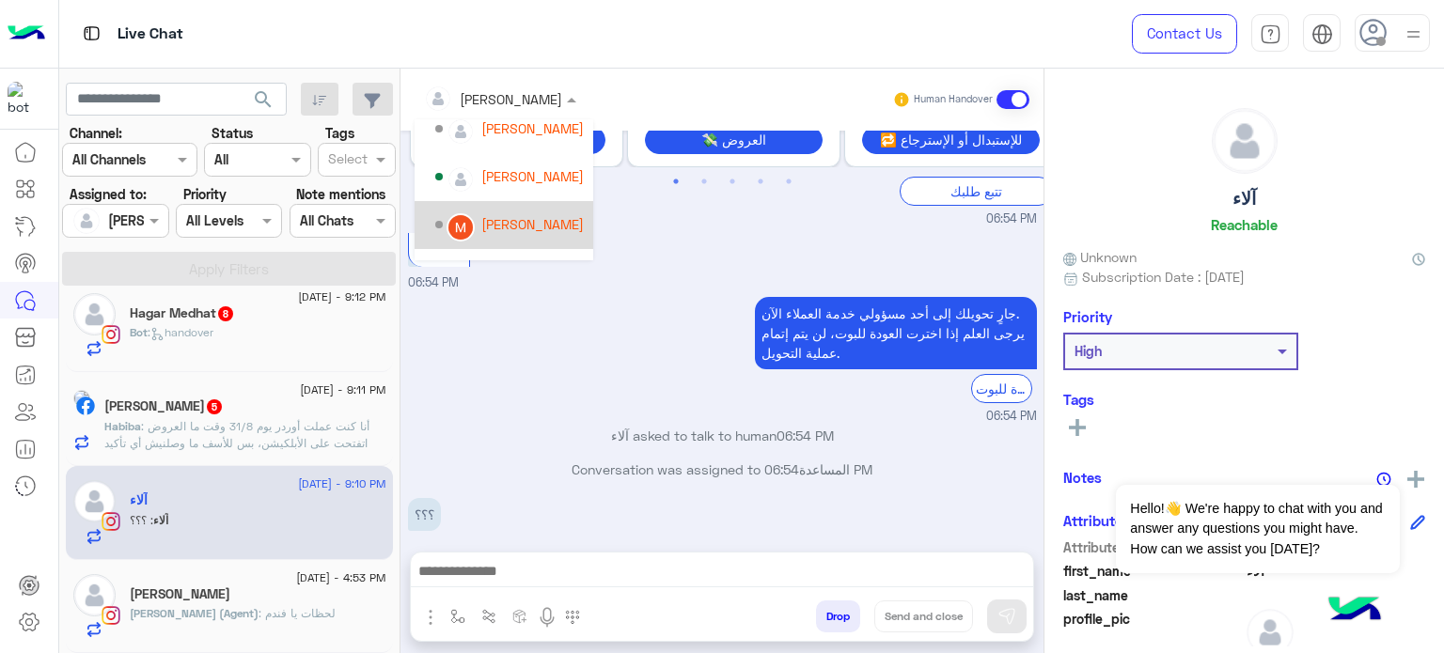
click at [516, 227] on div "[PERSON_NAME]" at bounding box center [532, 224] width 102 height 20
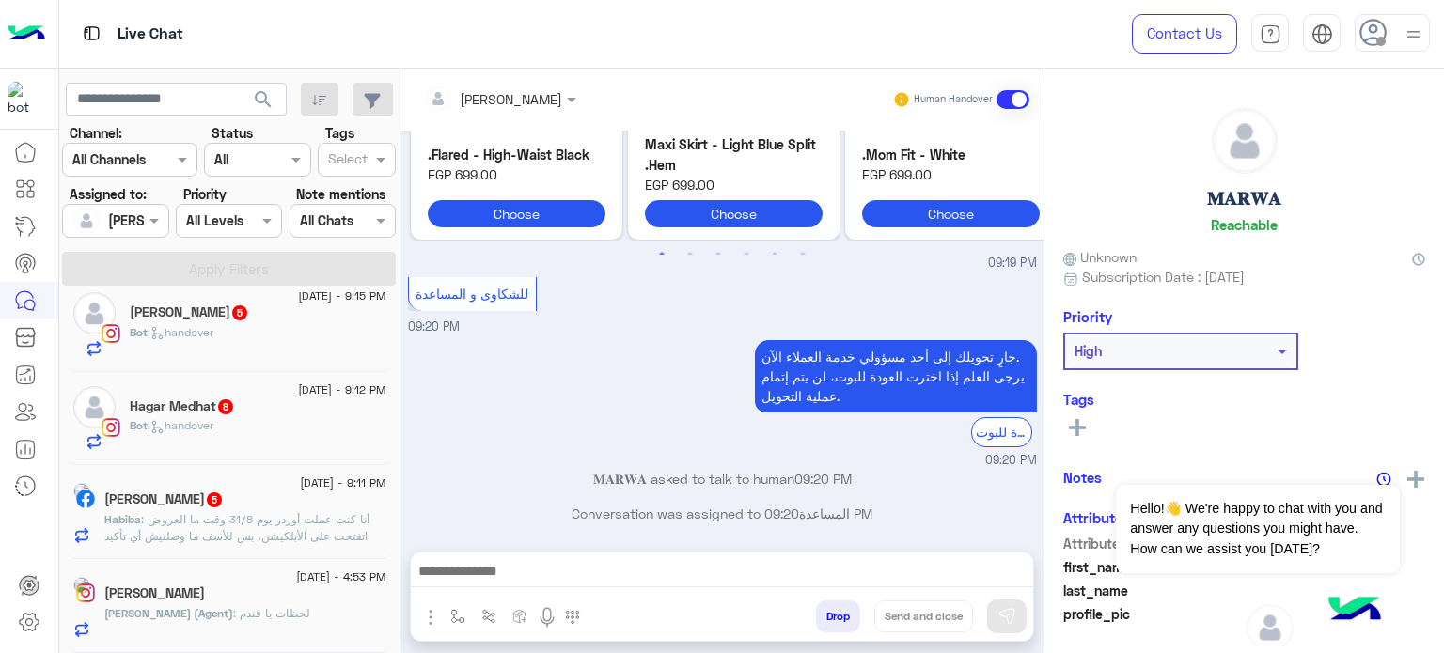
click at [304, 508] on div "Habiba Mostafa 5" at bounding box center [245, 502] width 282 height 20
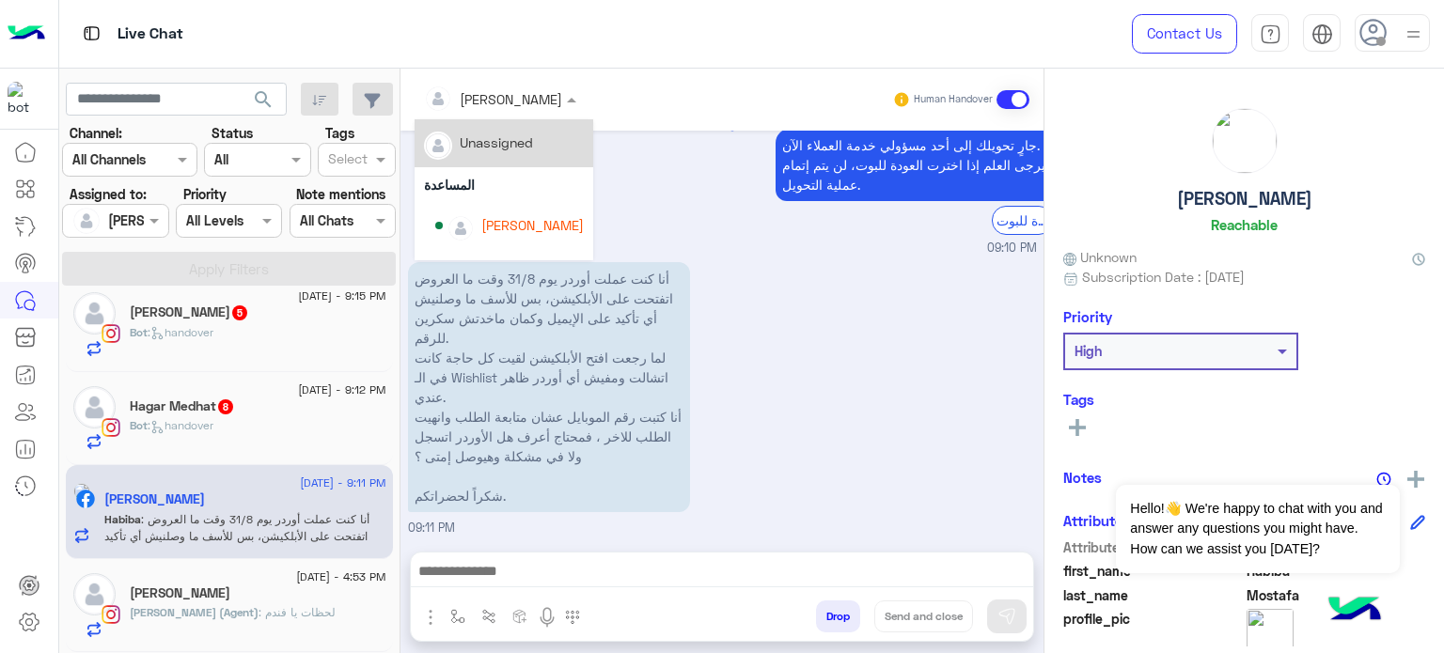
click at [517, 89] on div at bounding box center [499, 98] width 171 height 22
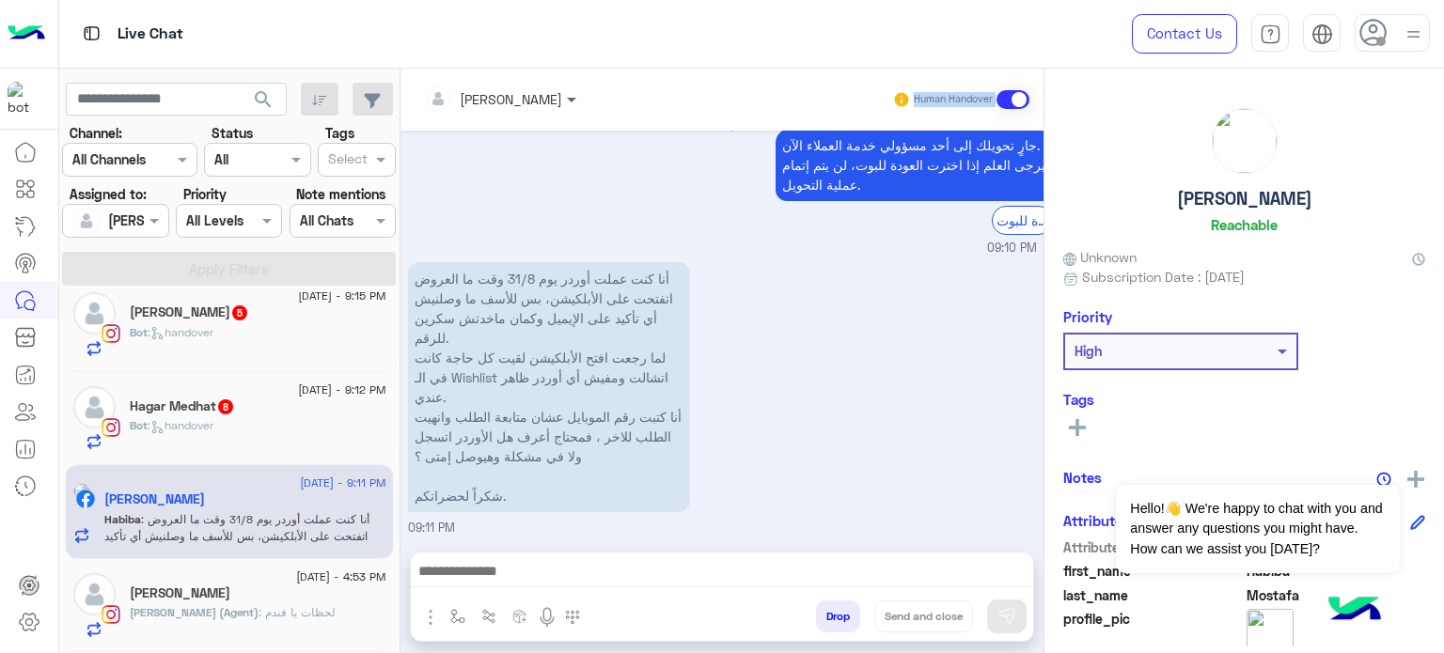
drag, startPoint x: 584, startPoint y: 161, endPoint x: 540, endPoint y: 100, distance: 74.8
click at [540, 100] on div "lobna Mounir Human Handover Aug 30, 2025 للمبيعات 01:30 PM جارٍ تحويلك إلى أحد …" at bounding box center [721, 365] width 643 height 592
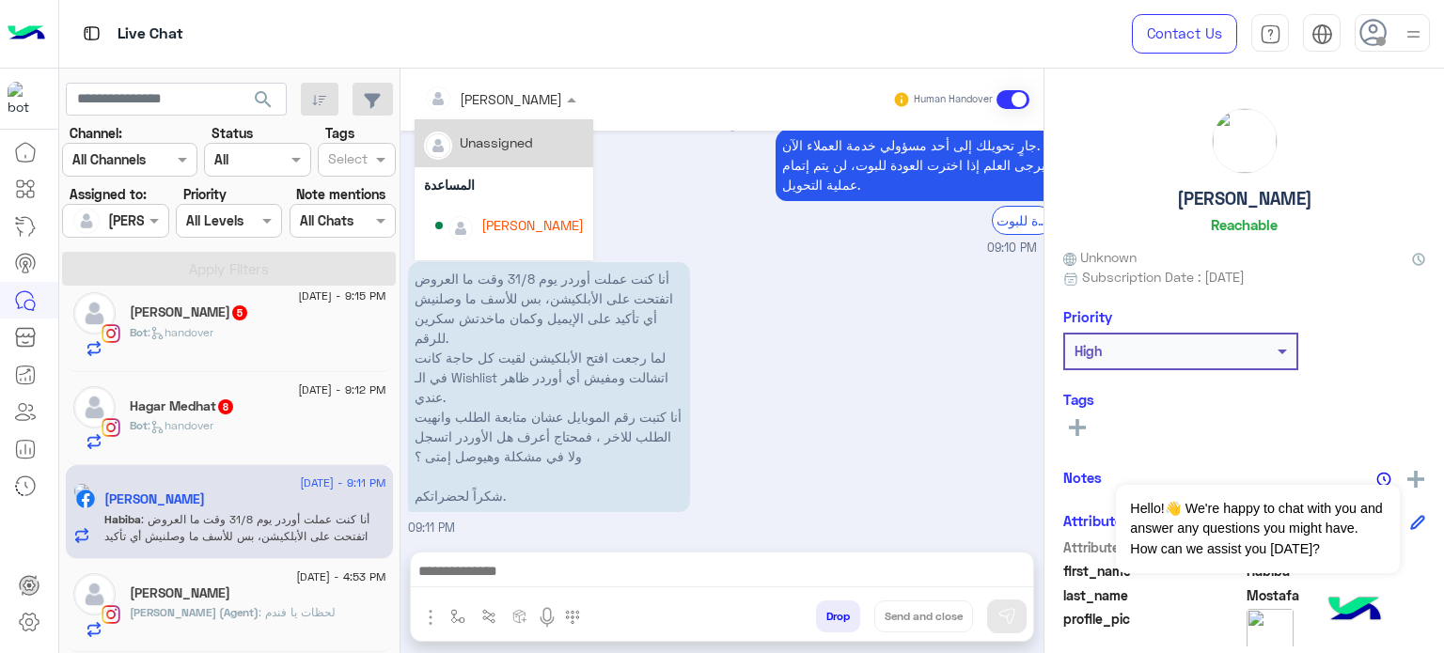
click at [562, 100] on span at bounding box center [573, 99] width 23 height 20
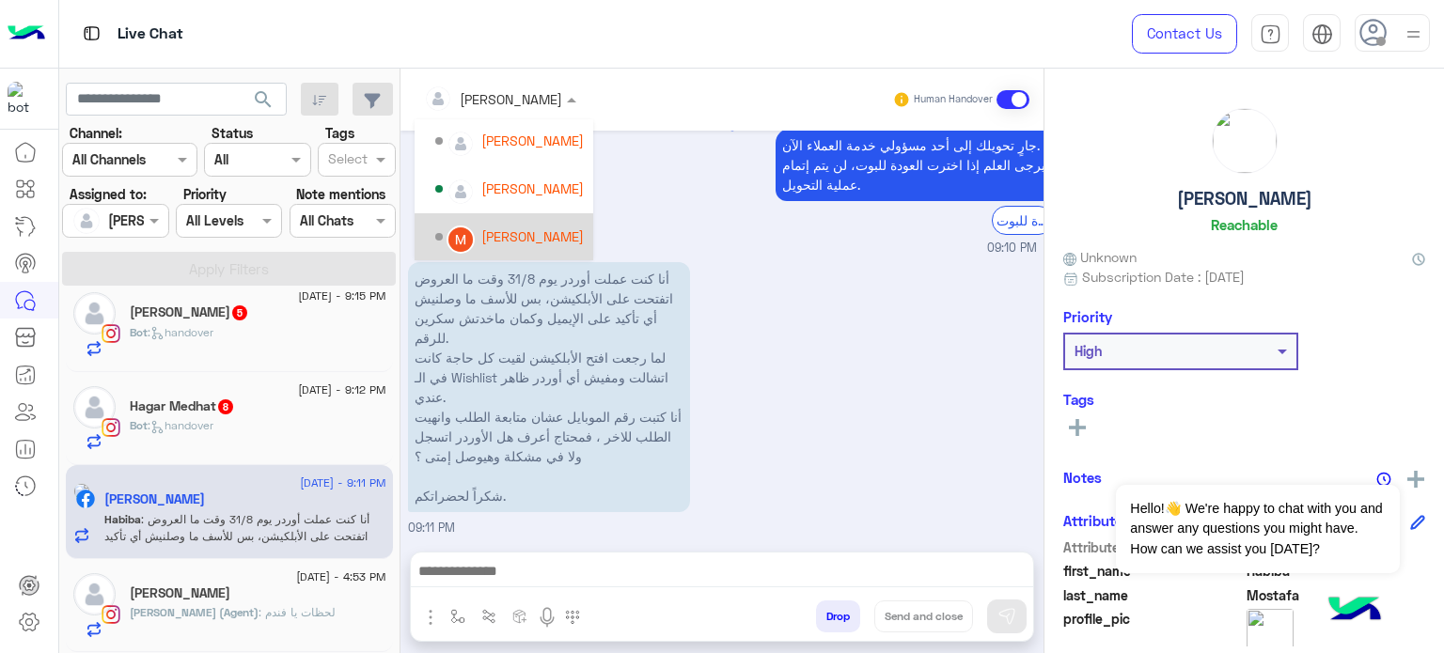
click at [509, 230] on div "[PERSON_NAME]" at bounding box center [532, 237] width 102 height 20
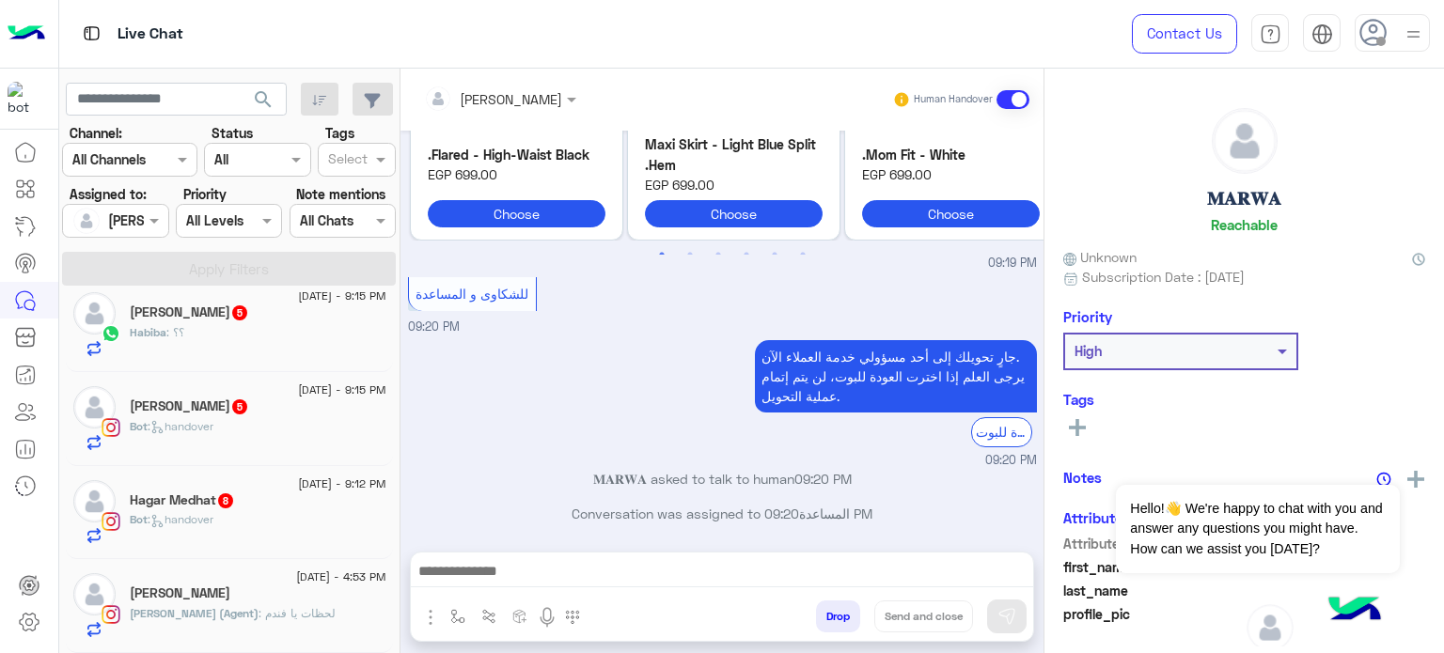
click at [297, 508] on div "Hagar Medhat 8" at bounding box center [258, 502] width 257 height 20
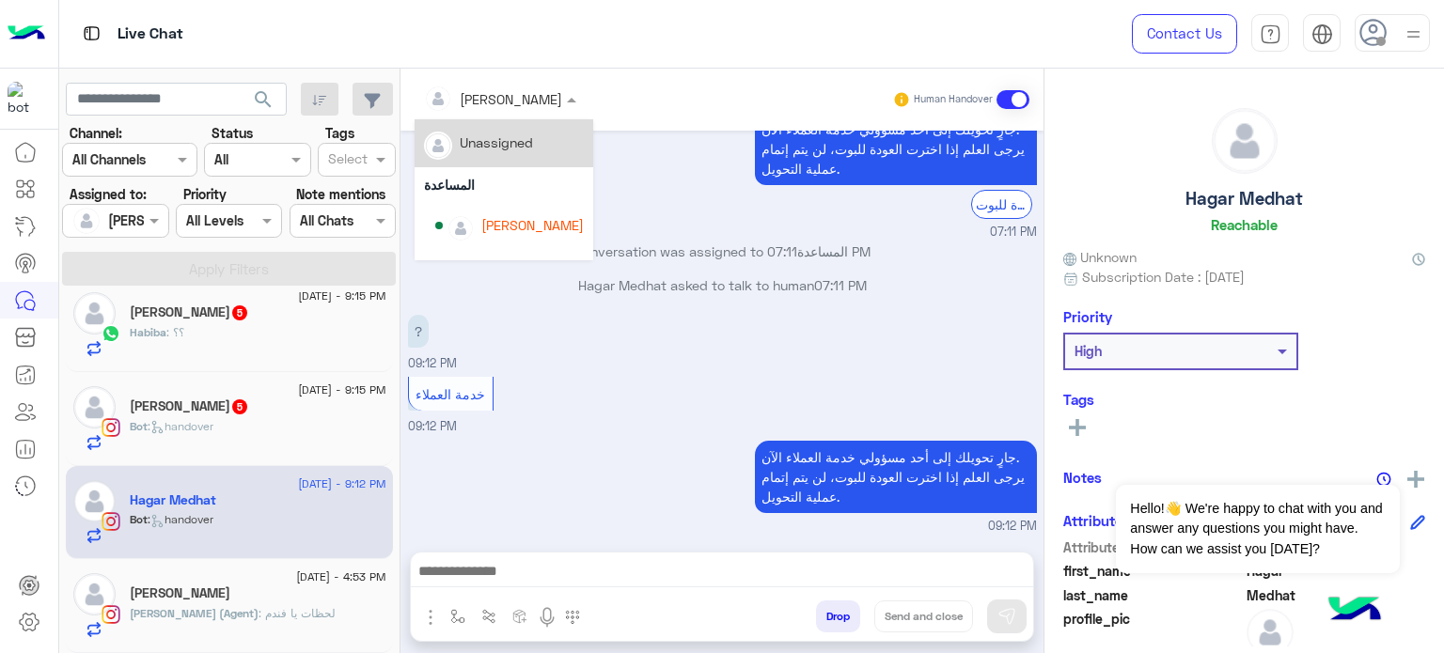
click at [506, 110] on div "[PERSON_NAME]" at bounding box center [493, 99] width 138 height 38
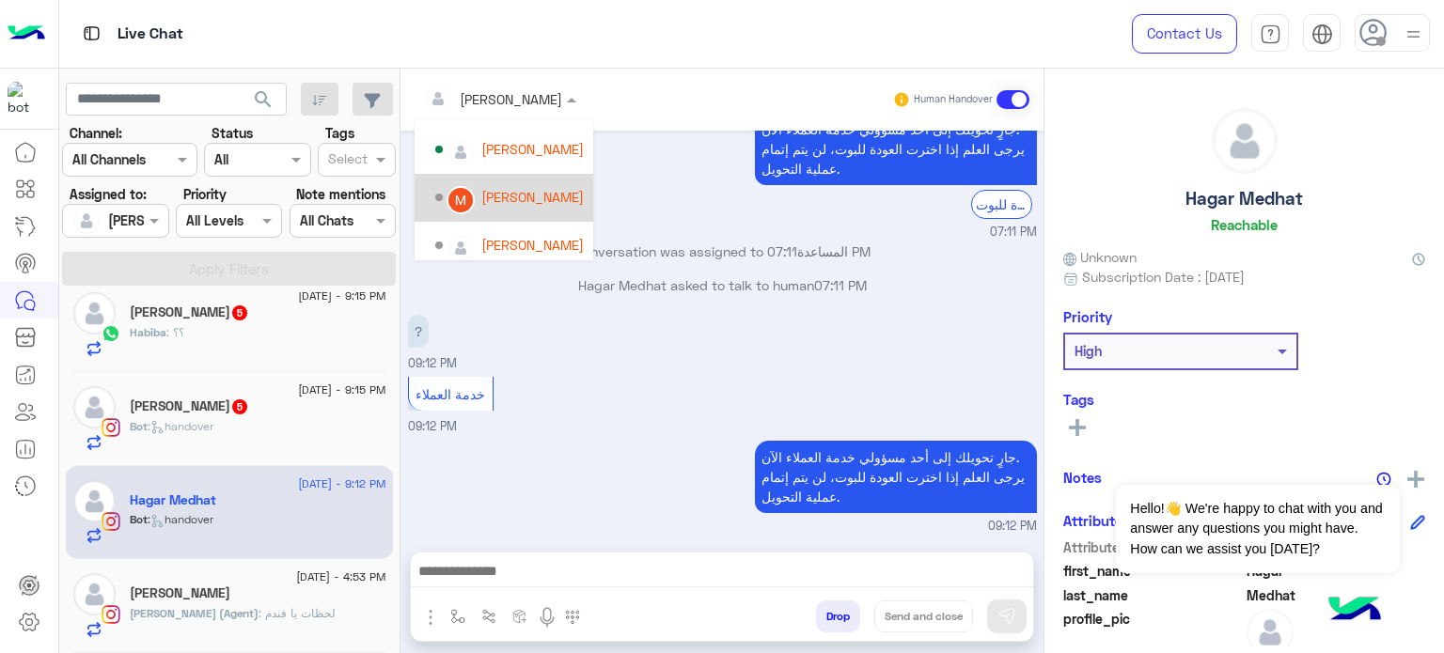
click at [545, 195] on div "[PERSON_NAME]" at bounding box center [532, 197] width 102 height 20
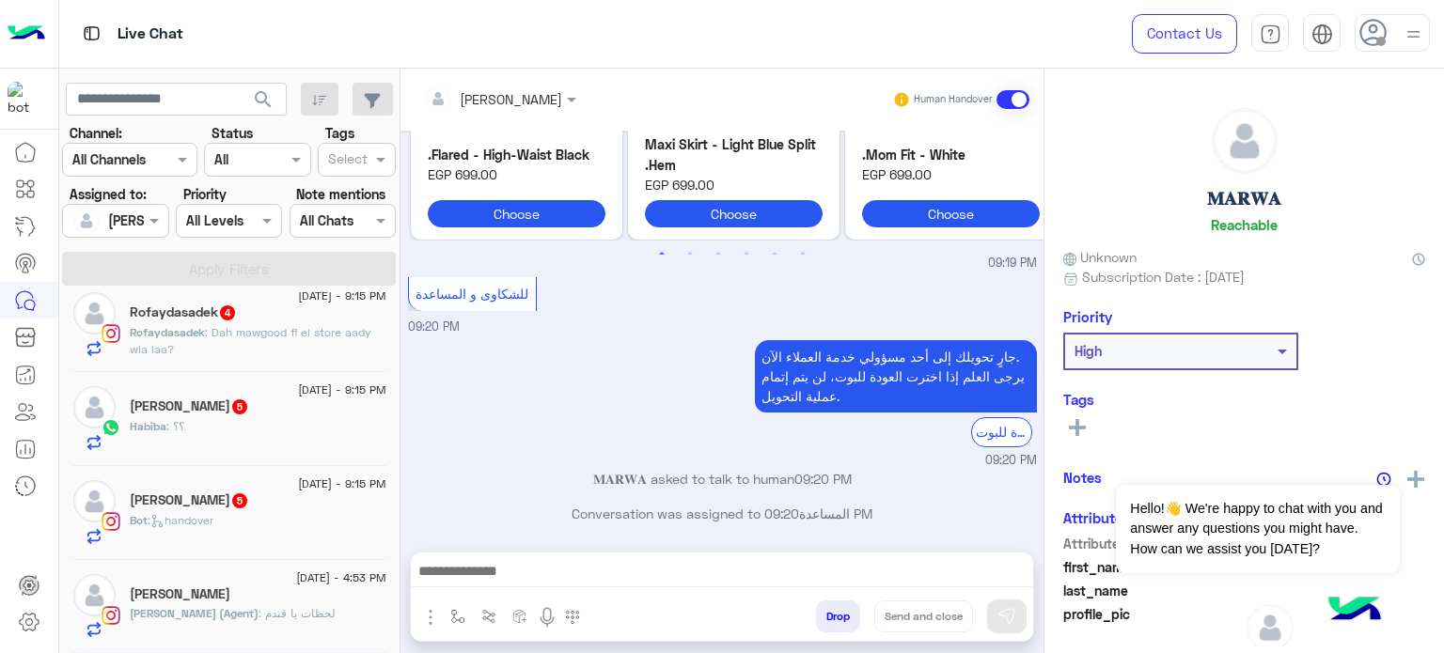
click at [230, 488] on div "3 September - 9:15 PM" at bounding box center [258, 486] width 257 height 12
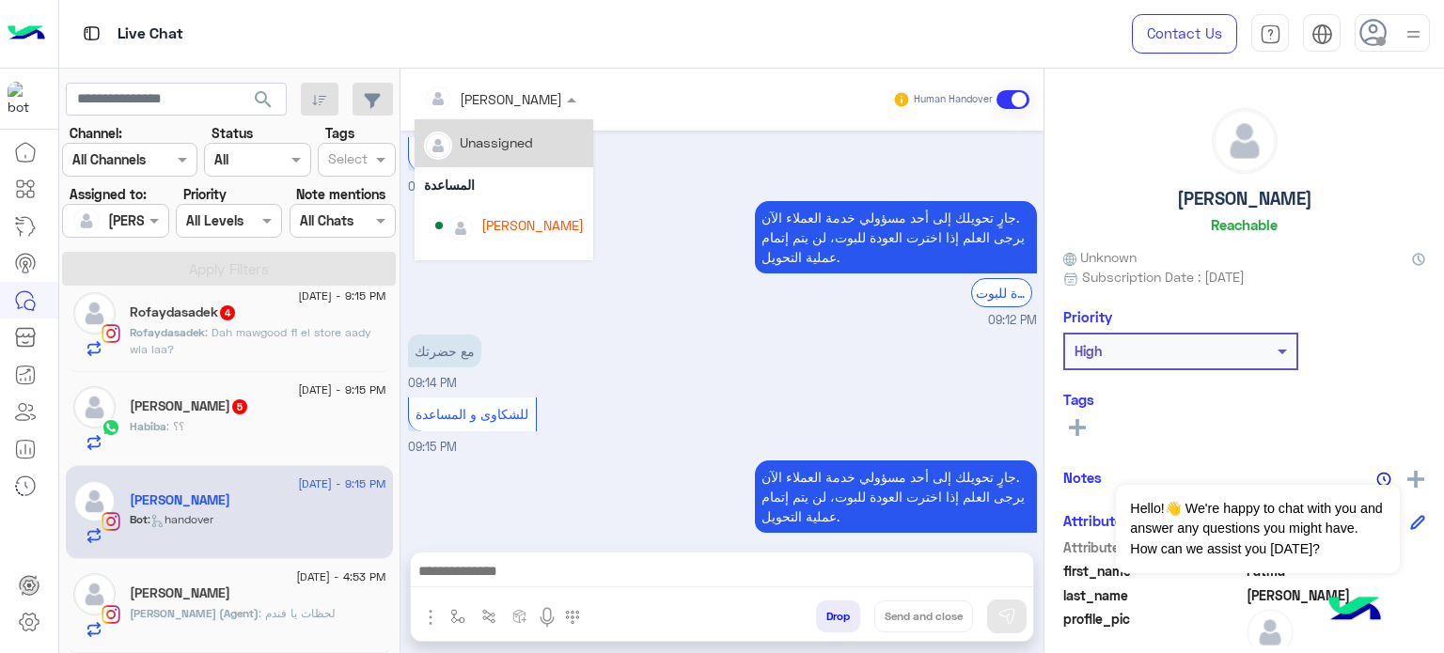
click at [477, 109] on div "[PERSON_NAME]" at bounding box center [493, 99] width 138 height 38
click at [582, 170] on div "Unassigned المساعدة lobna Mounir Nada Khaled Amina Hamdy Mariam Saber Mona Farag" at bounding box center [503, 189] width 179 height 141
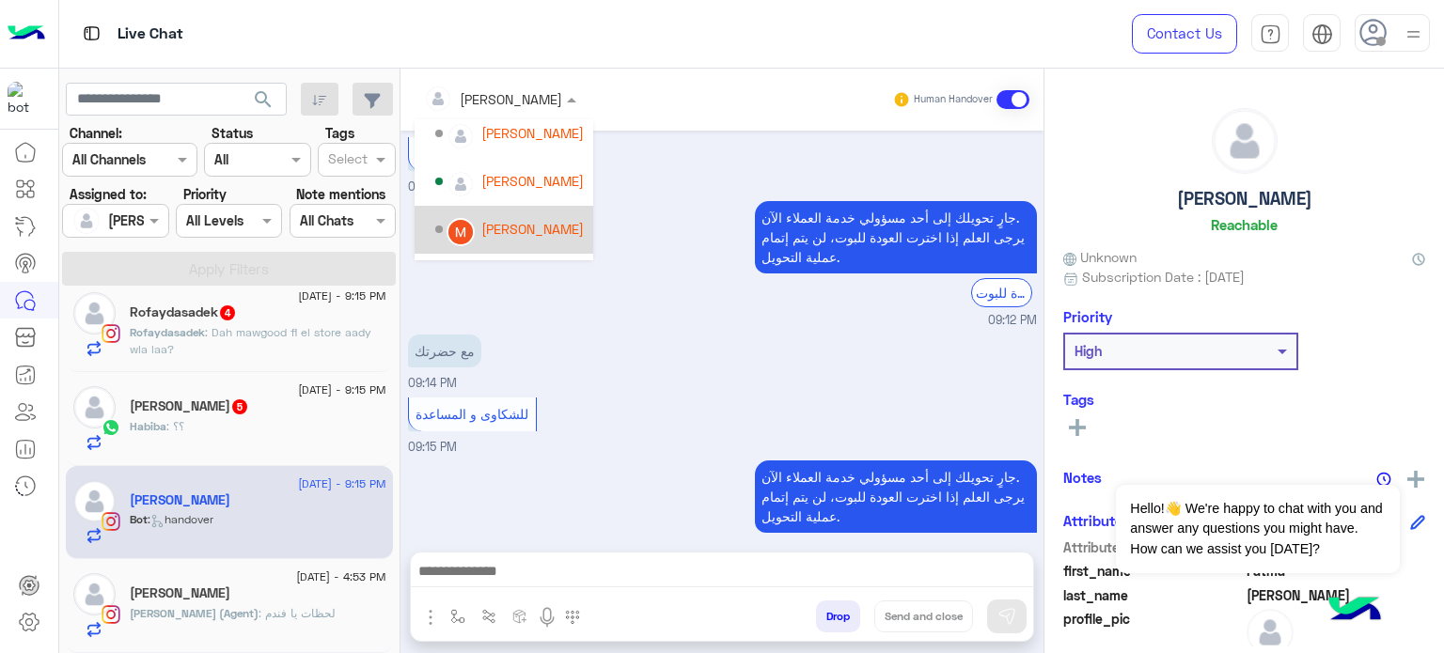
click at [543, 233] on div "[PERSON_NAME]" at bounding box center [532, 229] width 102 height 20
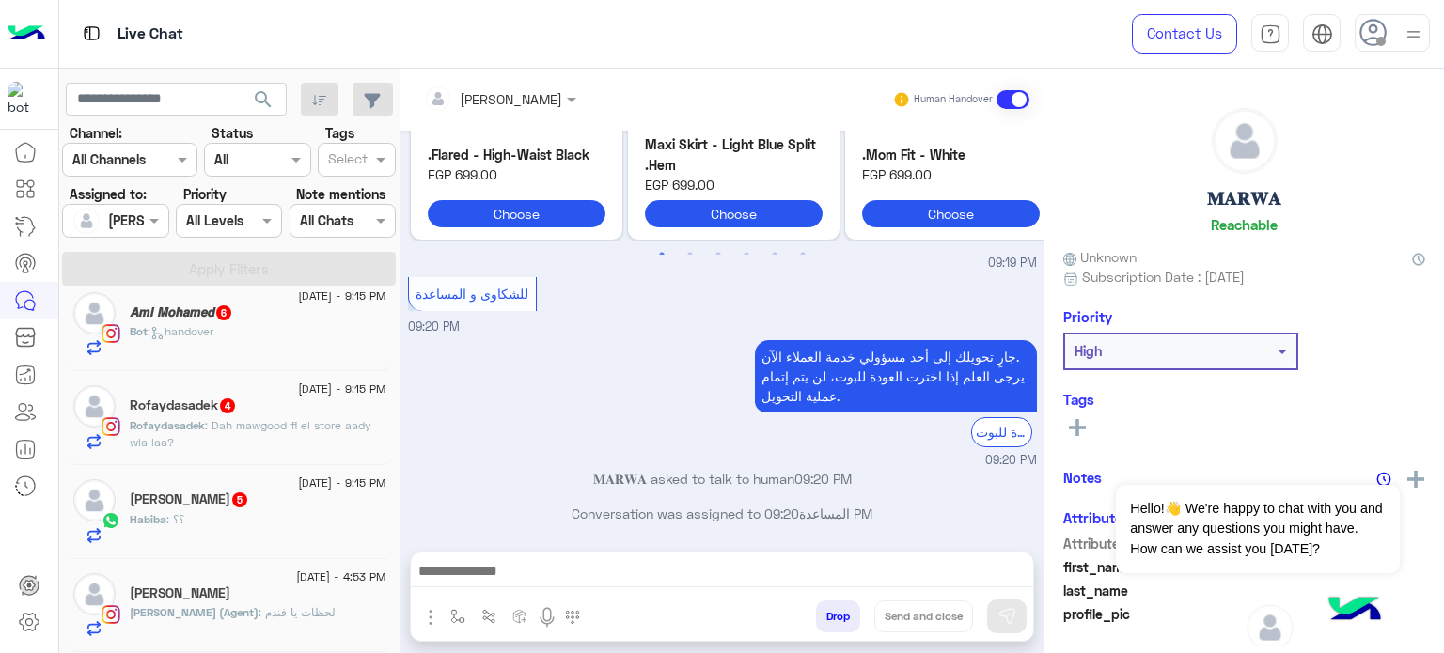
click at [278, 519] on div "Habiba : ؟؟" at bounding box center [258, 527] width 257 height 33
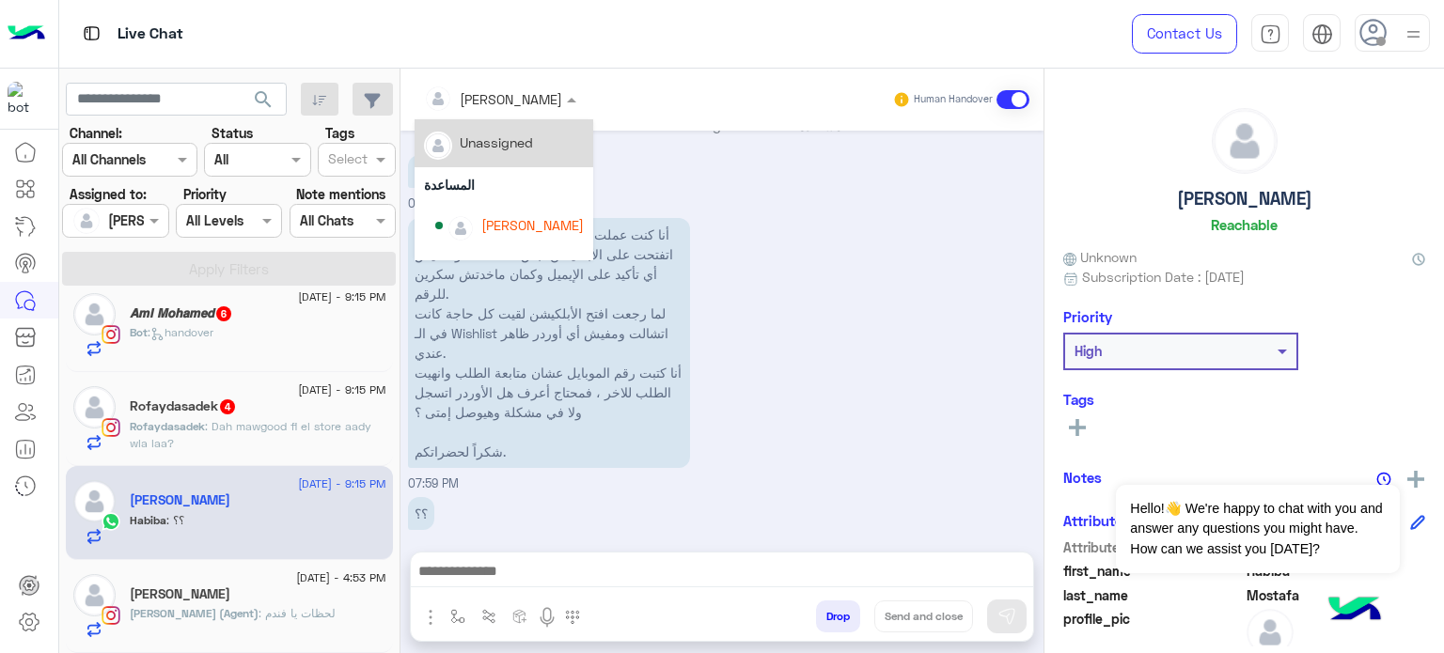
click at [508, 100] on input "text" at bounding box center [475, 99] width 102 height 20
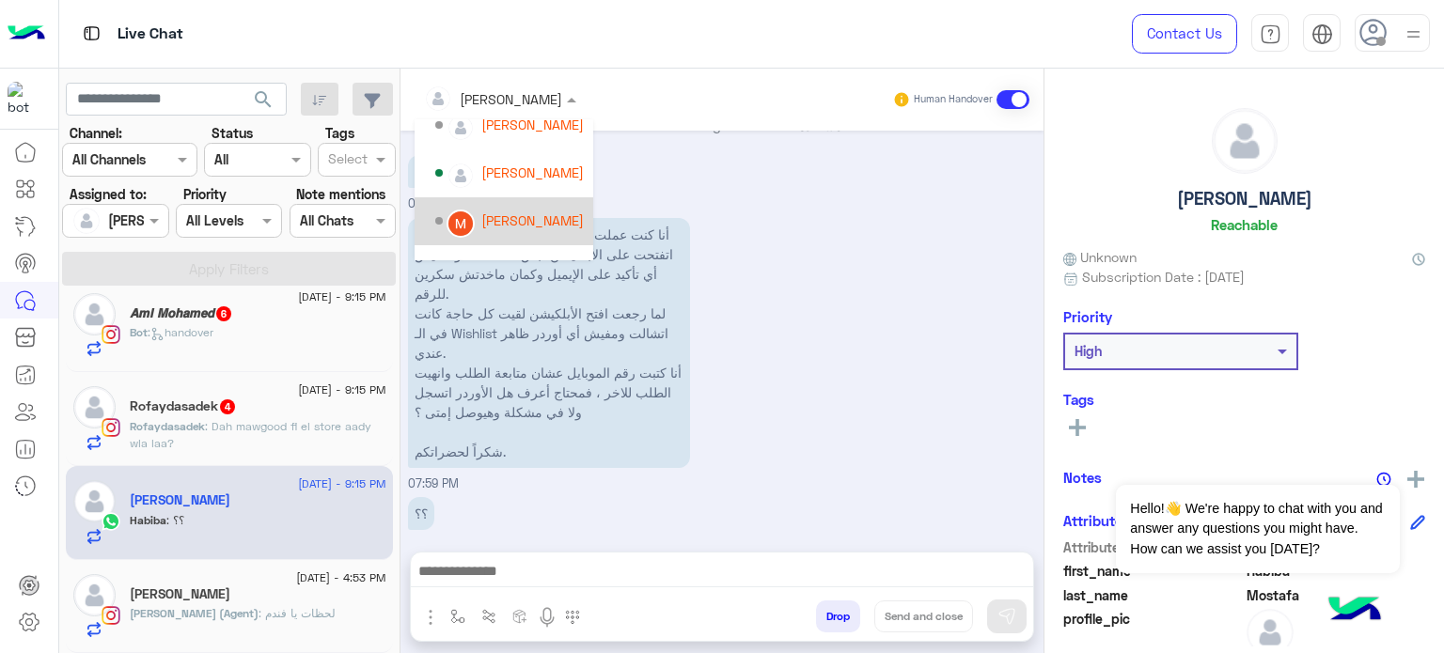
click at [523, 228] on div "[PERSON_NAME]" at bounding box center [532, 221] width 102 height 20
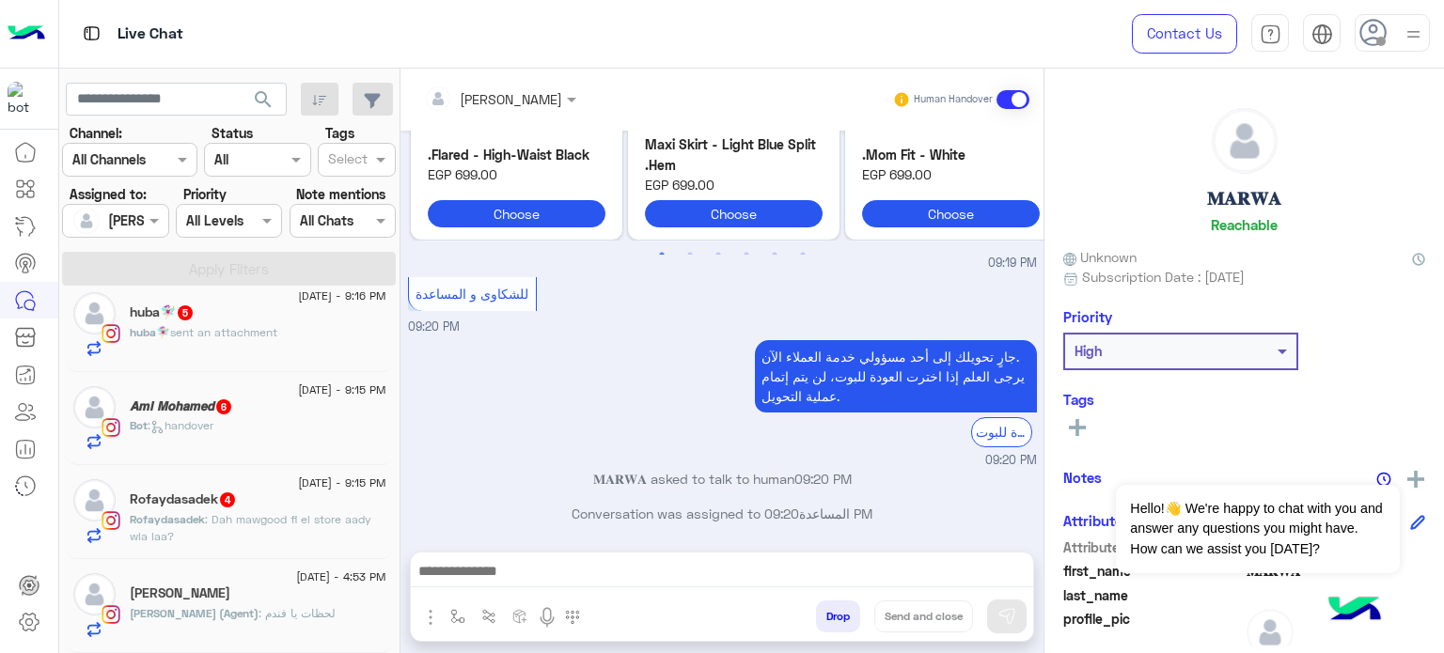
click at [286, 503] on div "Rofaydasadek 4" at bounding box center [258, 502] width 257 height 20
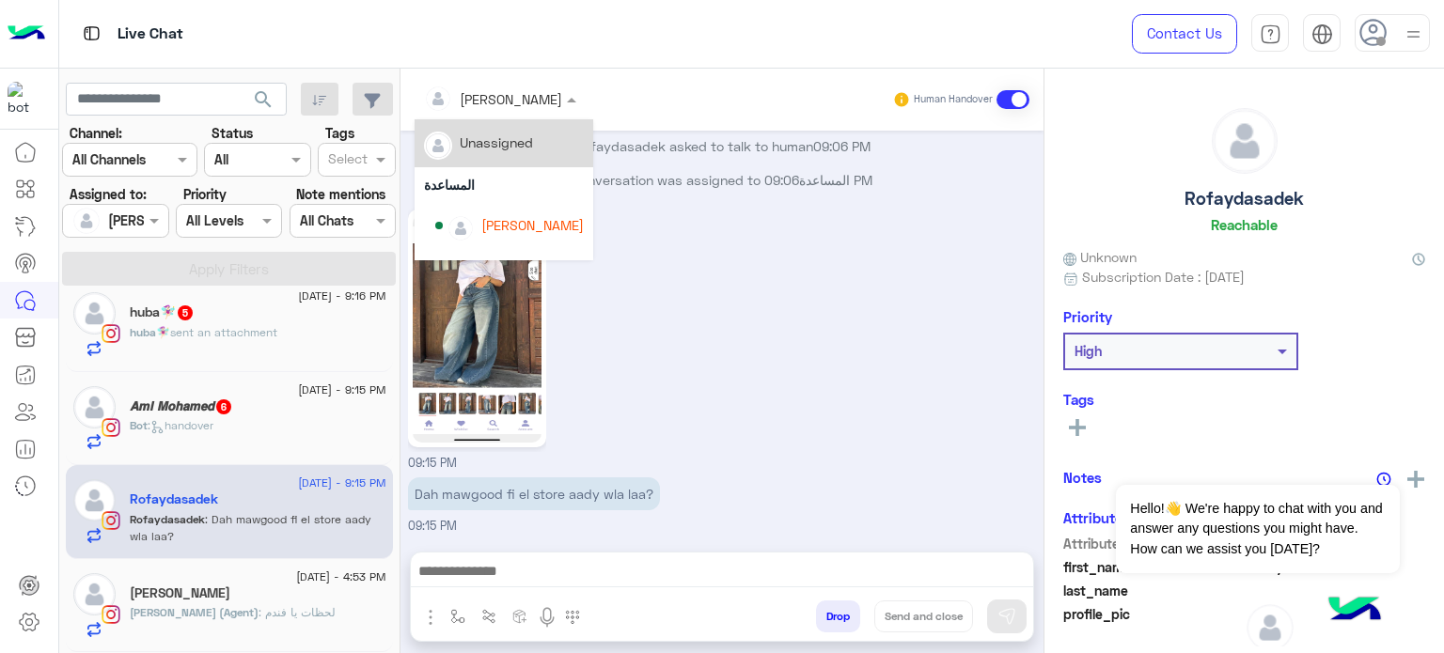
click at [521, 89] on div at bounding box center [499, 98] width 171 height 22
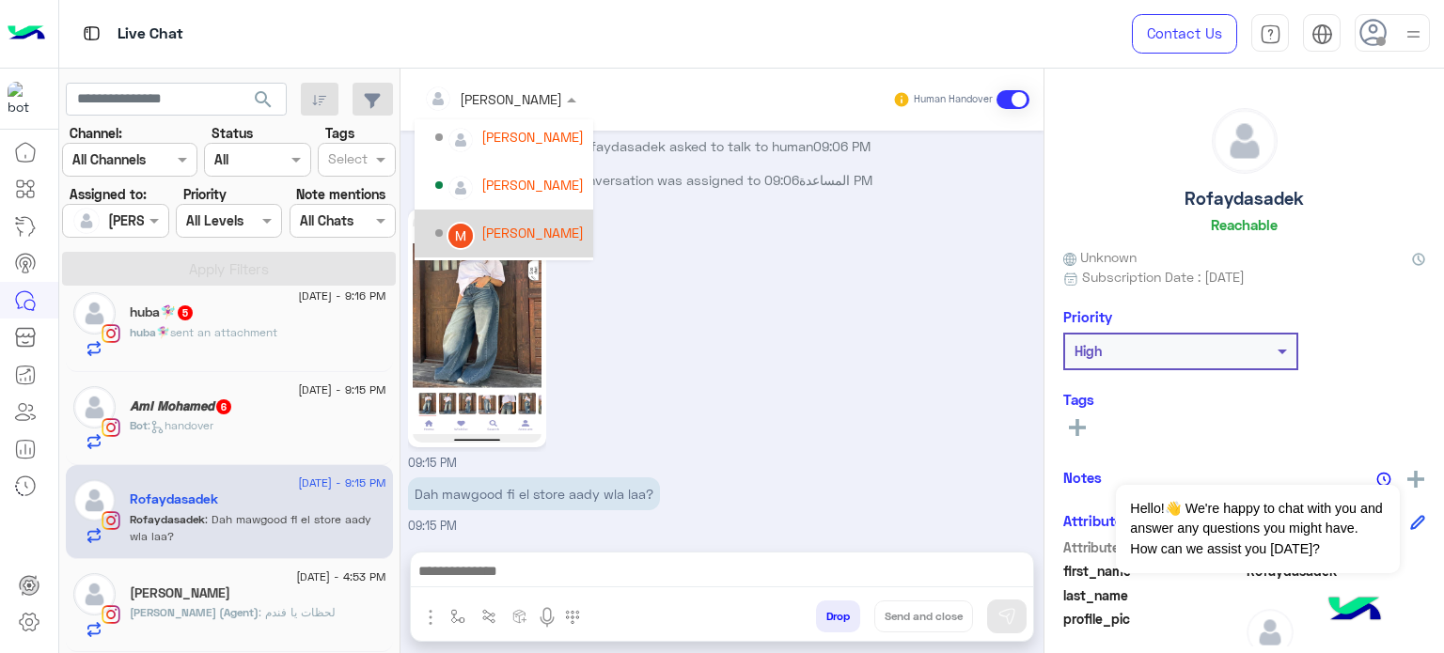
click at [548, 228] on div "[PERSON_NAME]" at bounding box center [532, 233] width 102 height 20
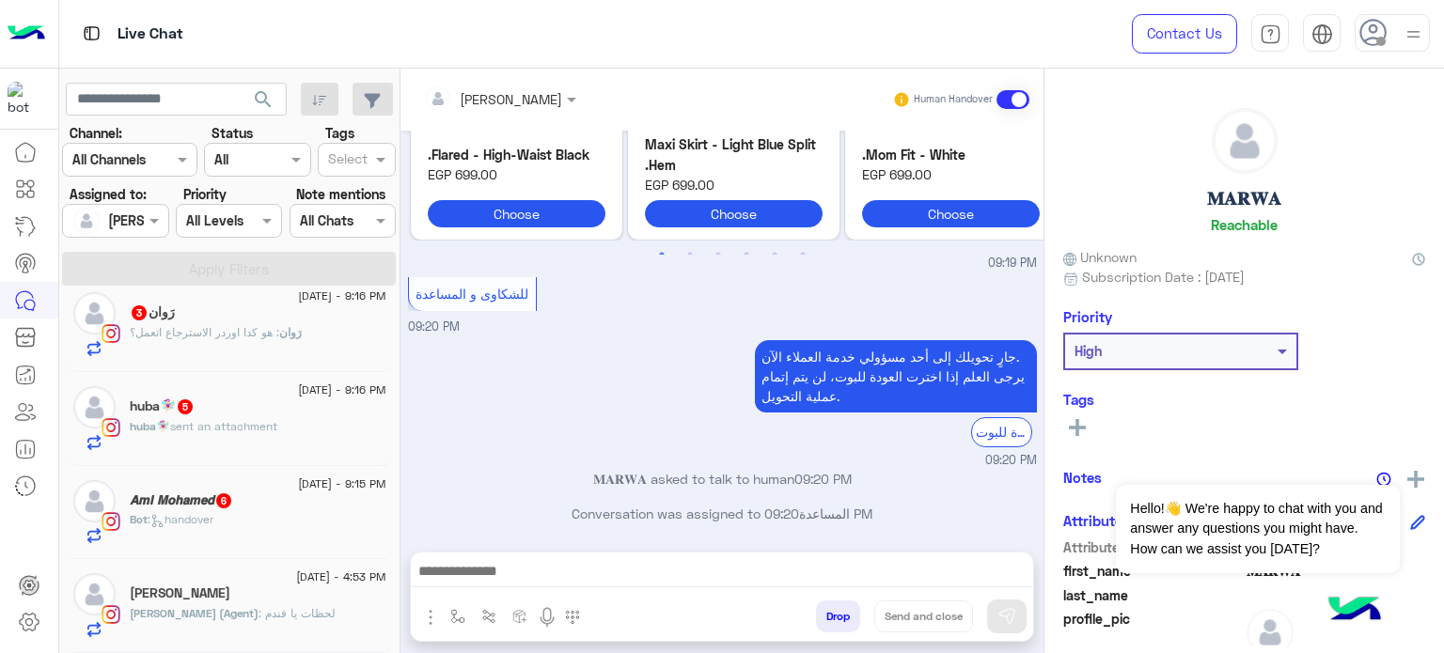
click at [259, 511] on div "Bot : handover" at bounding box center [258, 527] width 257 height 33
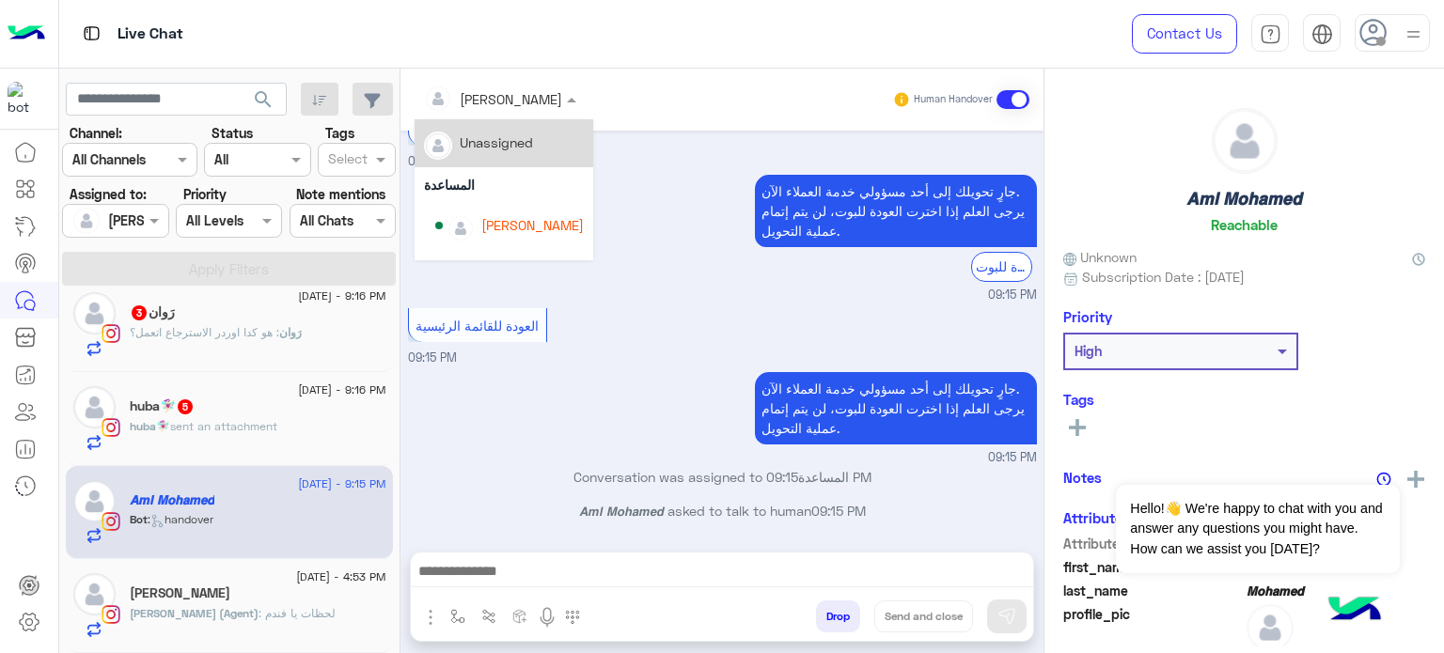
click at [539, 105] on div at bounding box center [499, 98] width 171 height 22
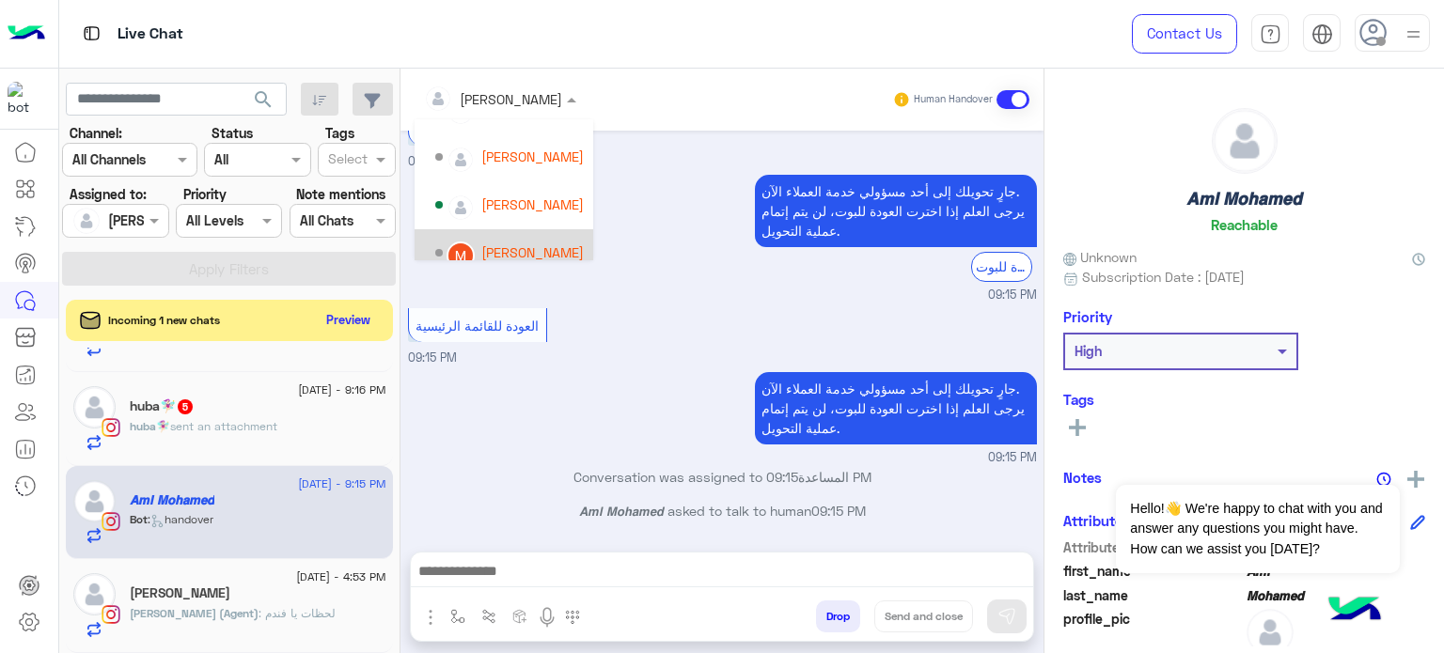
click at [539, 242] on div "[PERSON_NAME]" at bounding box center [532, 252] width 102 height 20
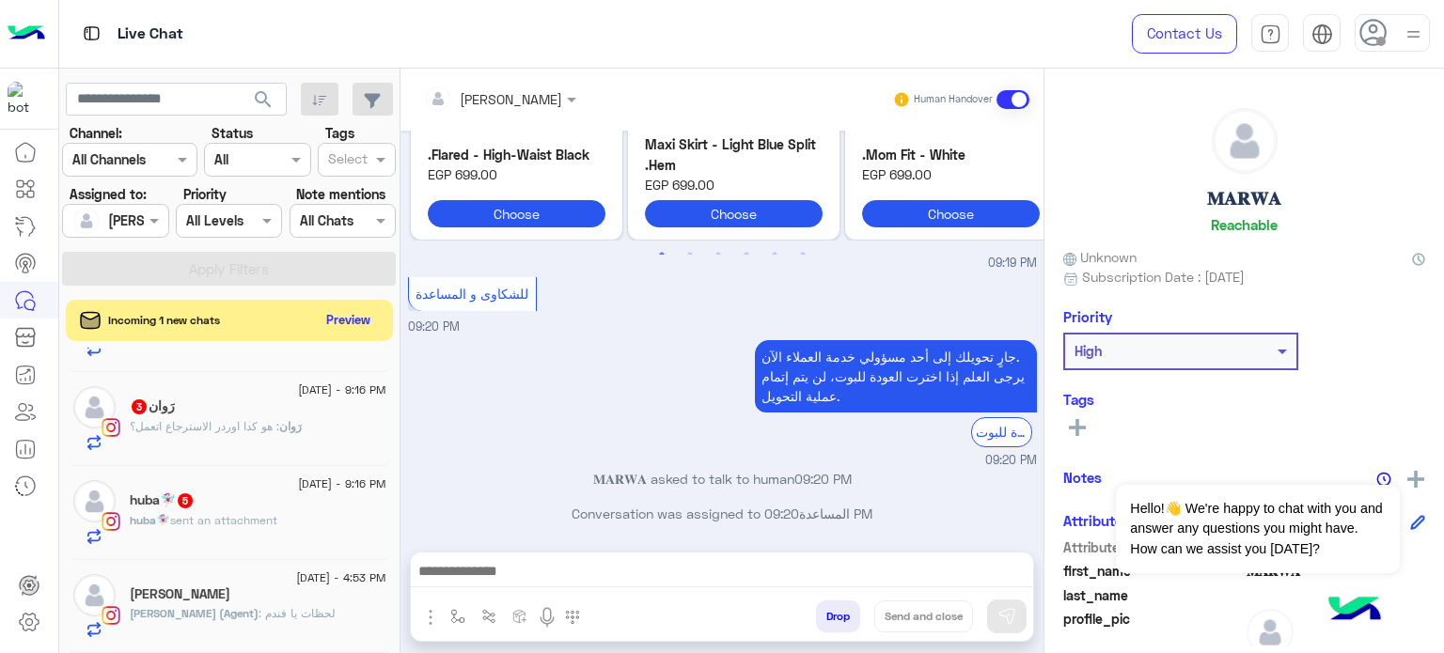
click at [320, 430] on div "رَوان : هو كدا اوردر الاسترجاع اتعمل؟" at bounding box center [258, 434] width 257 height 33
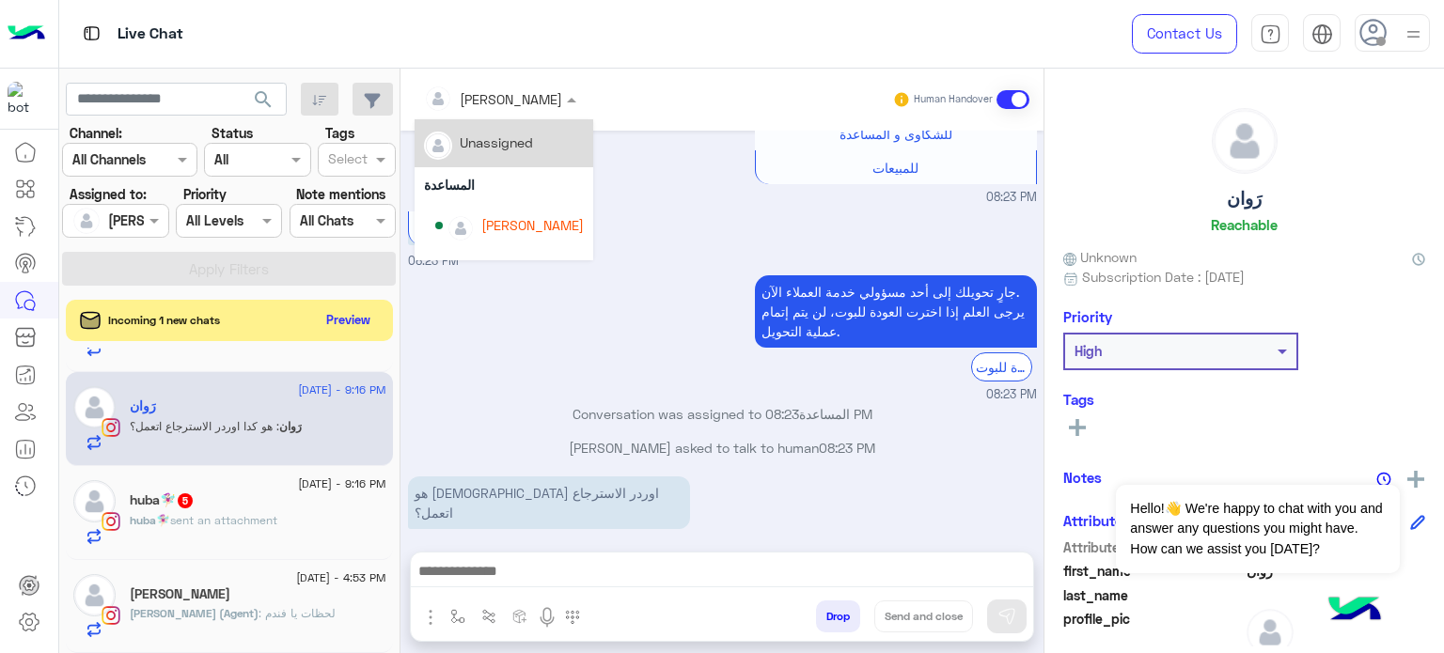
click at [508, 102] on div at bounding box center [499, 98] width 171 height 22
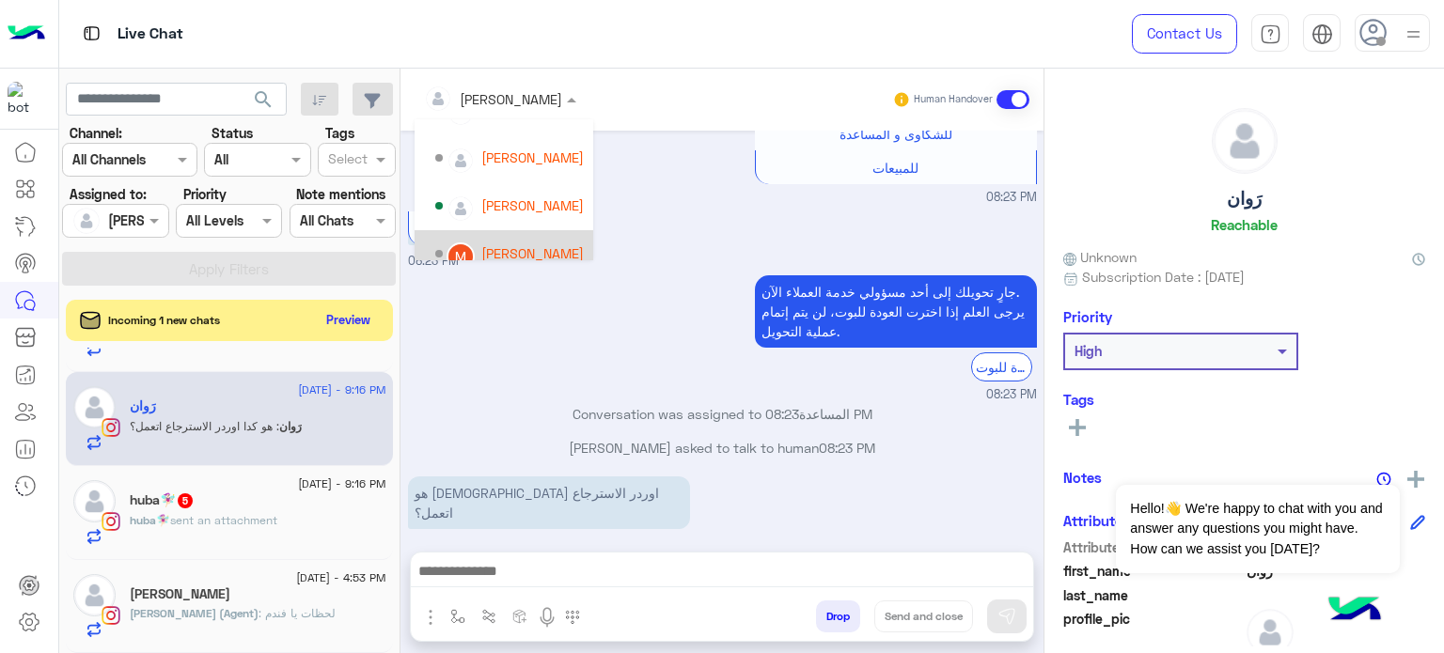
click at [519, 244] on div "[PERSON_NAME]" at bounding box center [532, 253] width 102 height 20
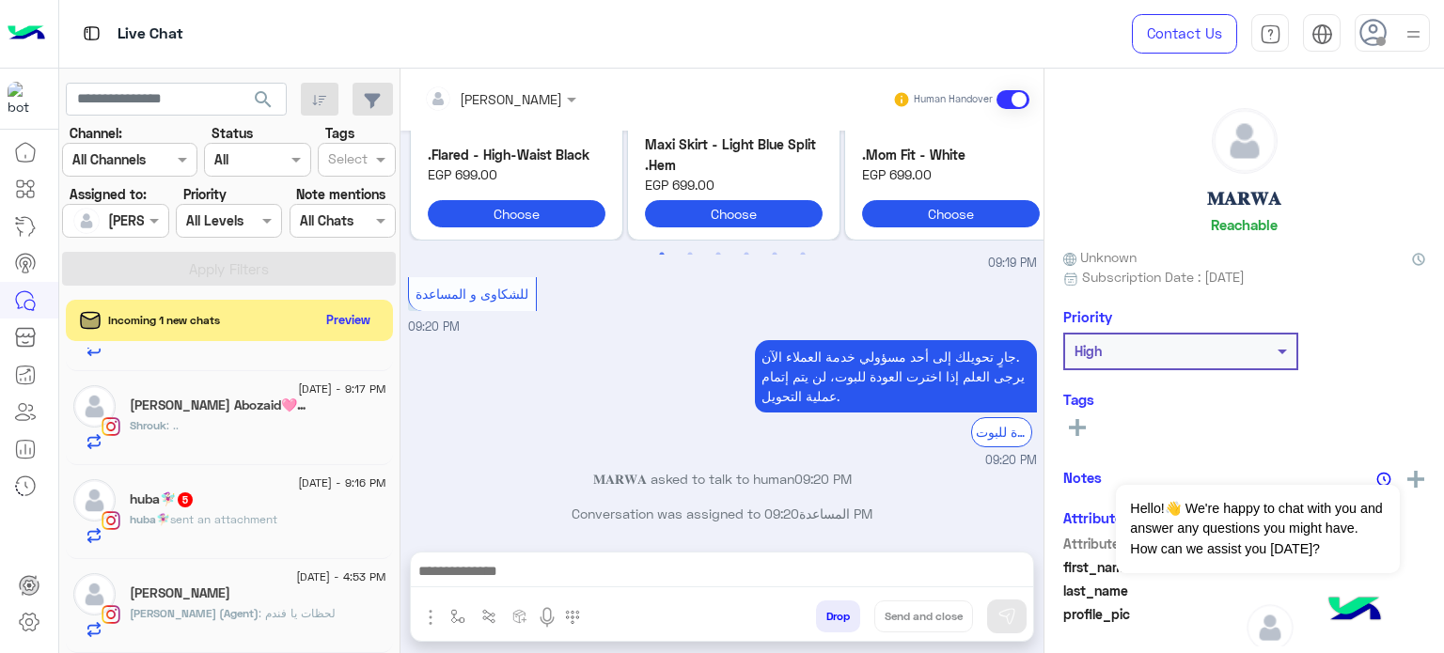
click at [259, 524] on span "sent an attachment" at bounding box center [223, 519] width 107 height 14
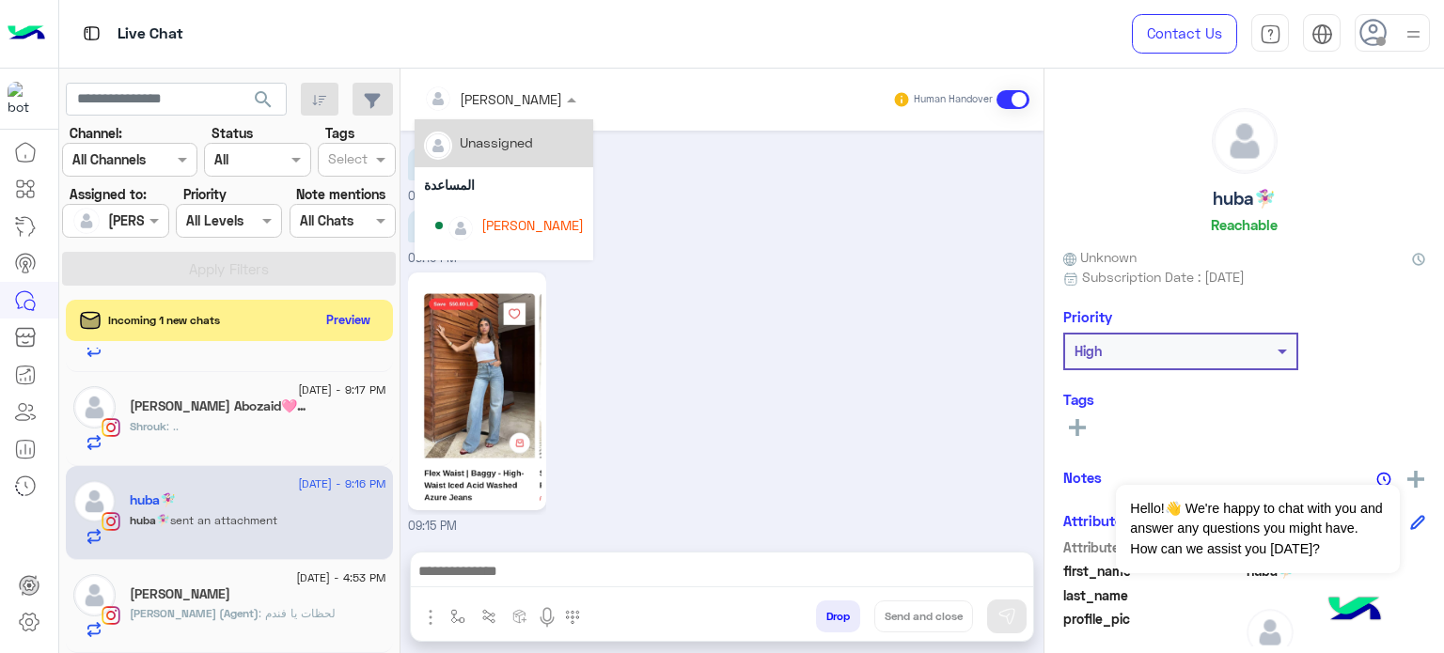
click at [523, 93] on div at bounding box center [499, 98] width 171 height 22
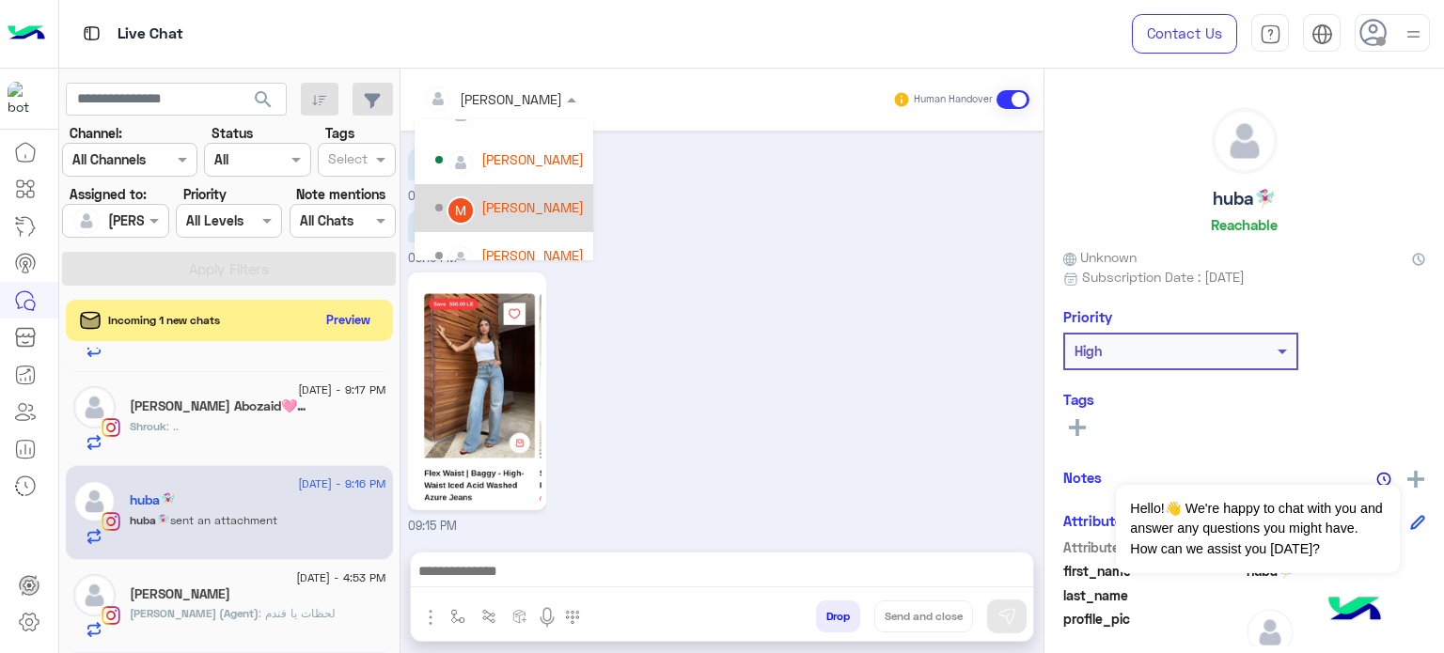
click at [549, 202] on div "[PERSON_NAME]" at bounding box center [532, 207] width 102 height 20
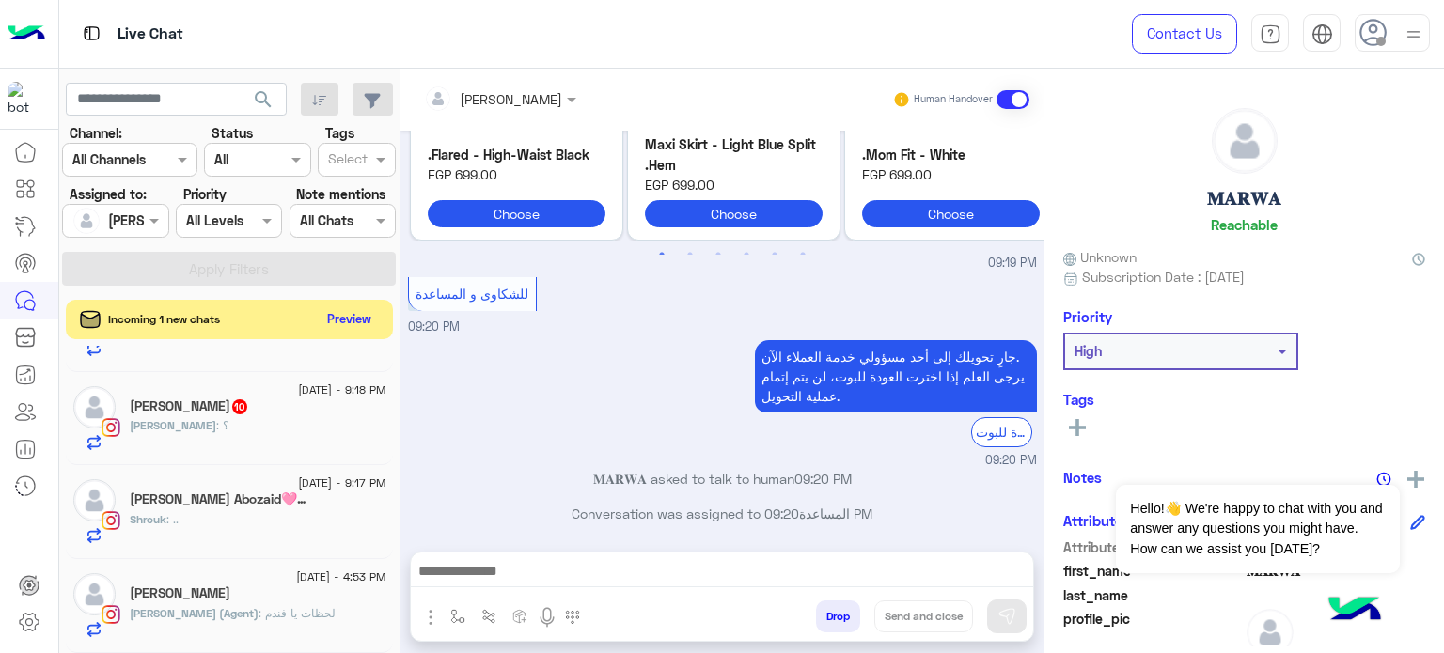
click at [350, 311] on button "Preview" at bounding box center [349, 318] width 58 height 25
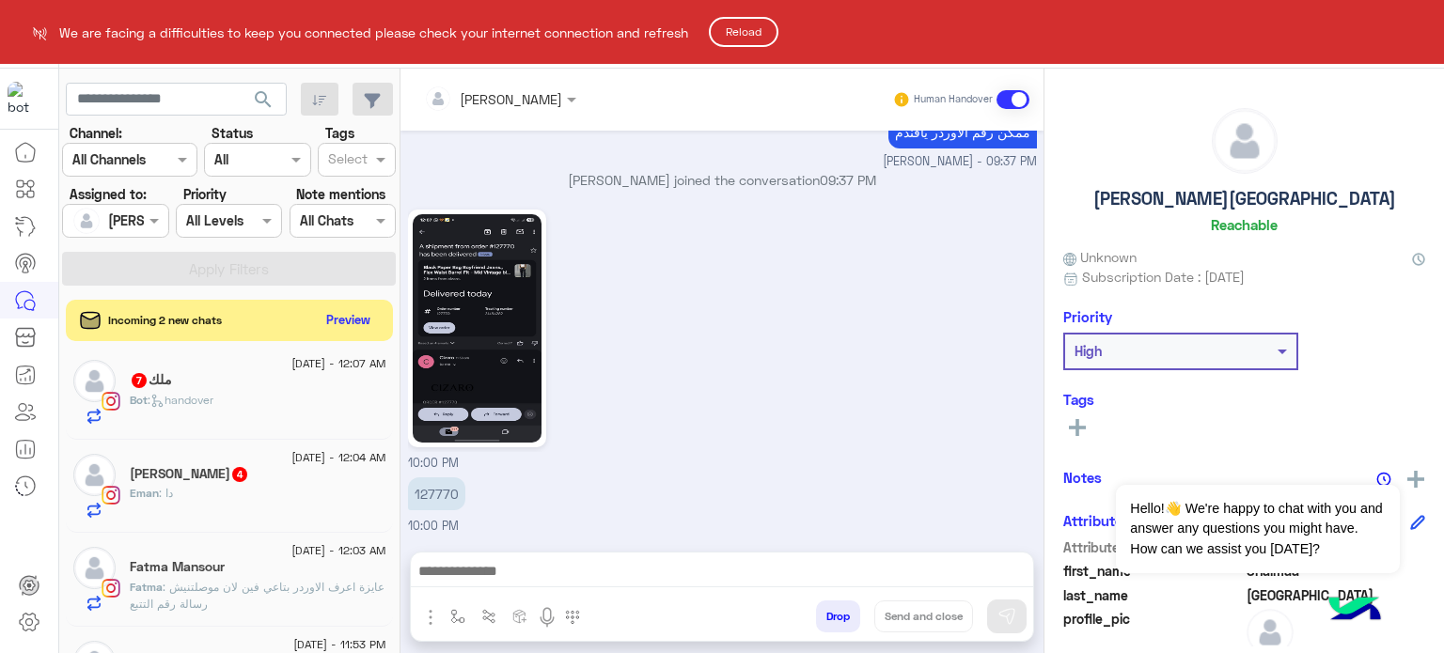
click at [756, 23] on button "Reload" at bounding box center [744, 32] width 70 height 30
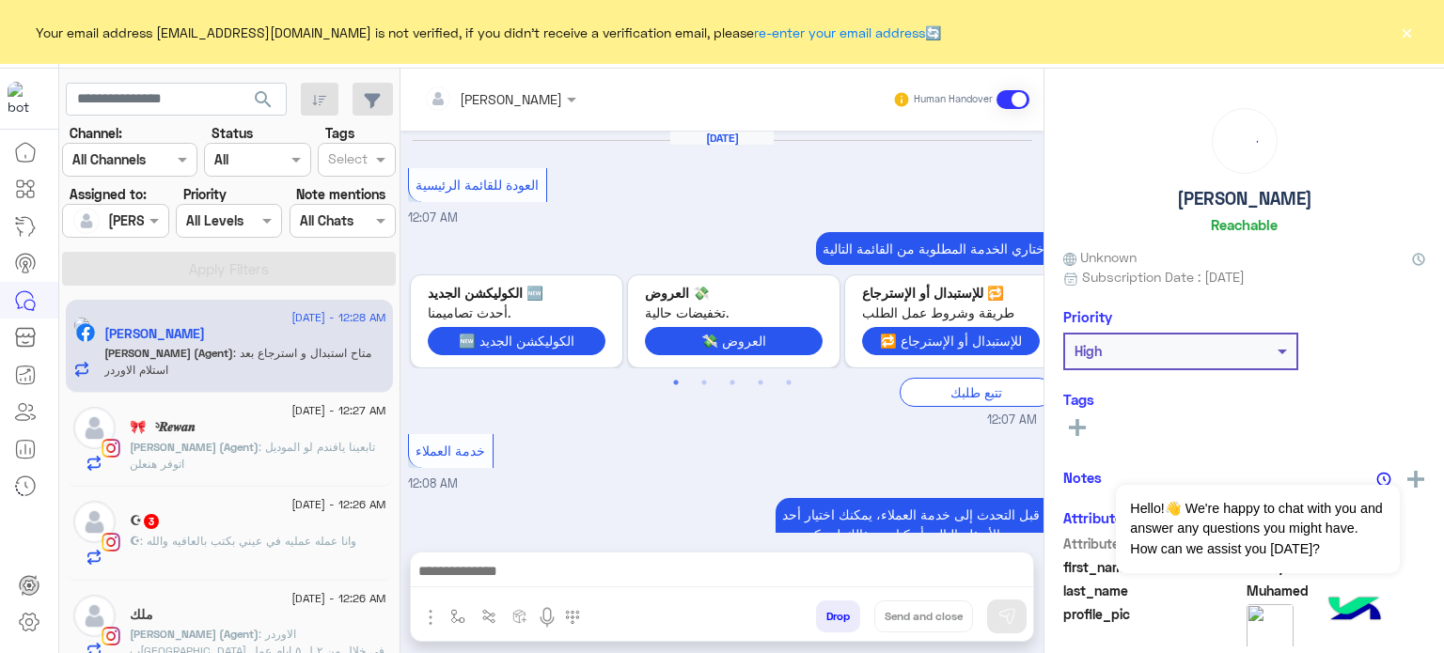
scroll to position [604, 0]
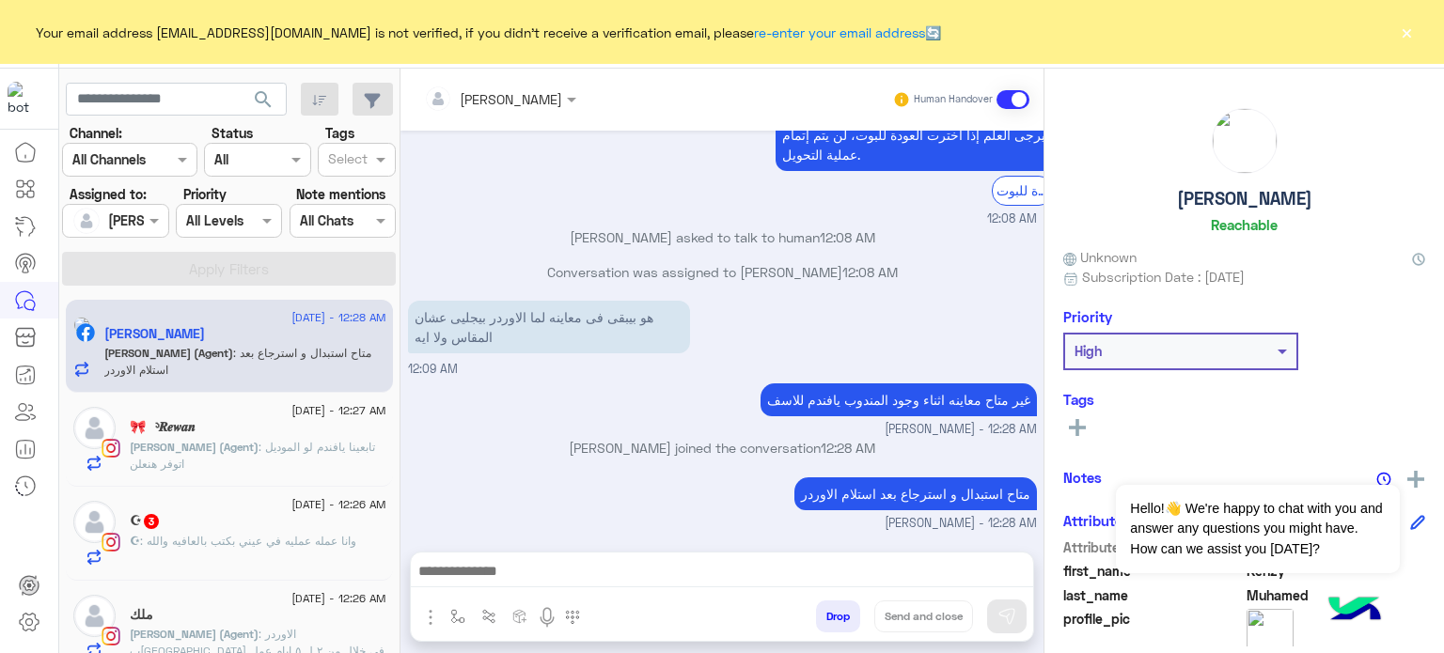
click at [139, 219] on div at bounding box center [115, 221] width 104 height 22
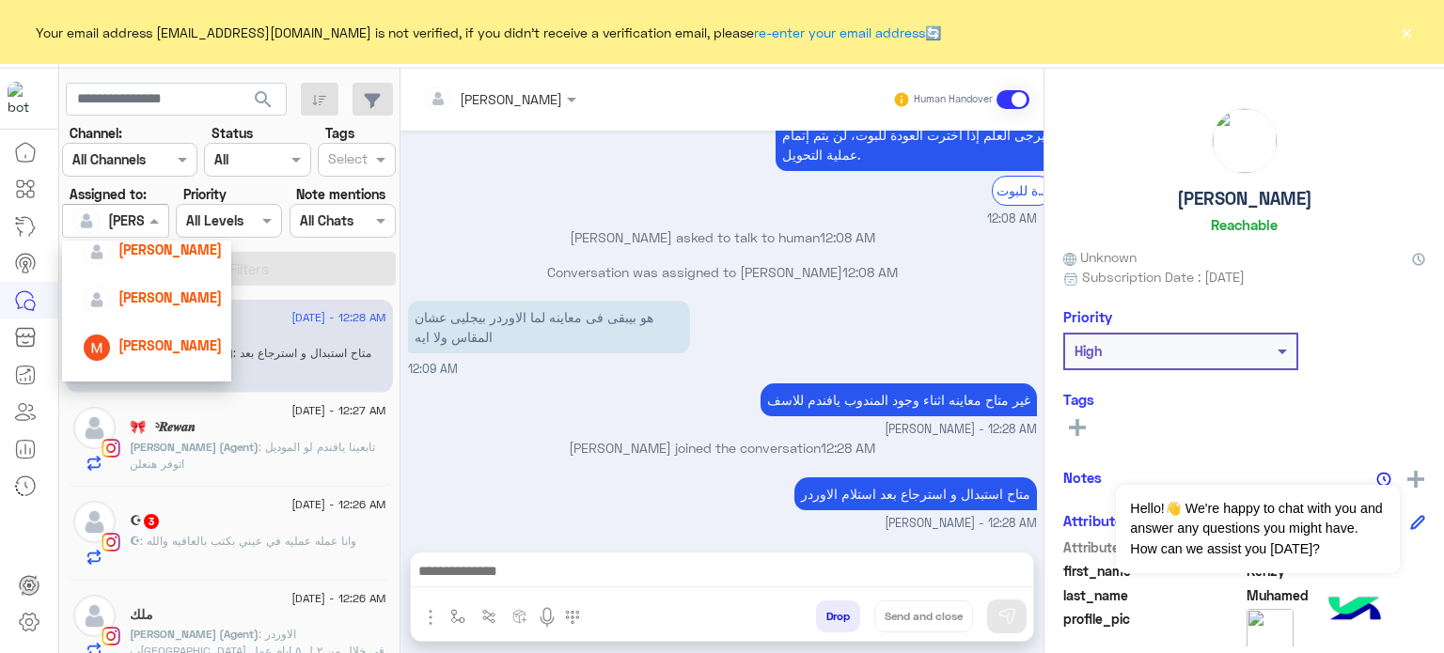
scroll to position [198, 0]
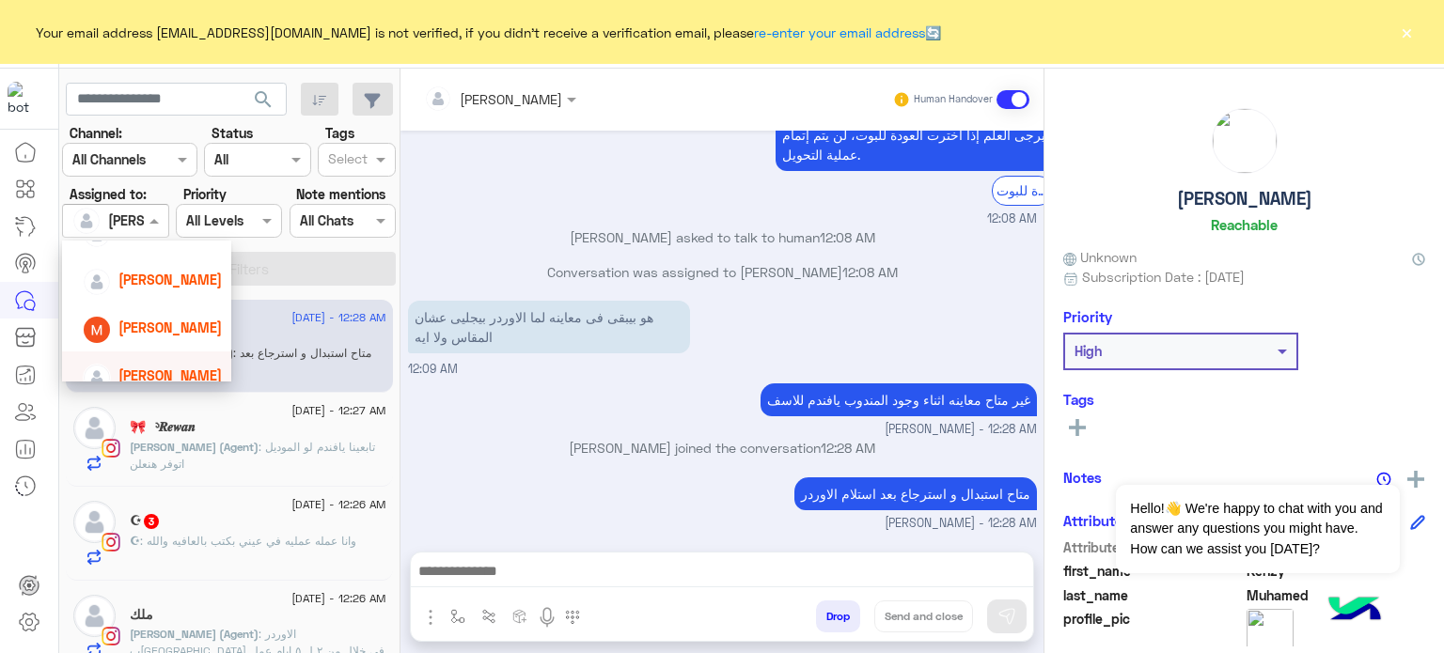
click at [157, 373] on span "[PERSON_NAME]" at bounding box center [169, 375] width 103 height 16
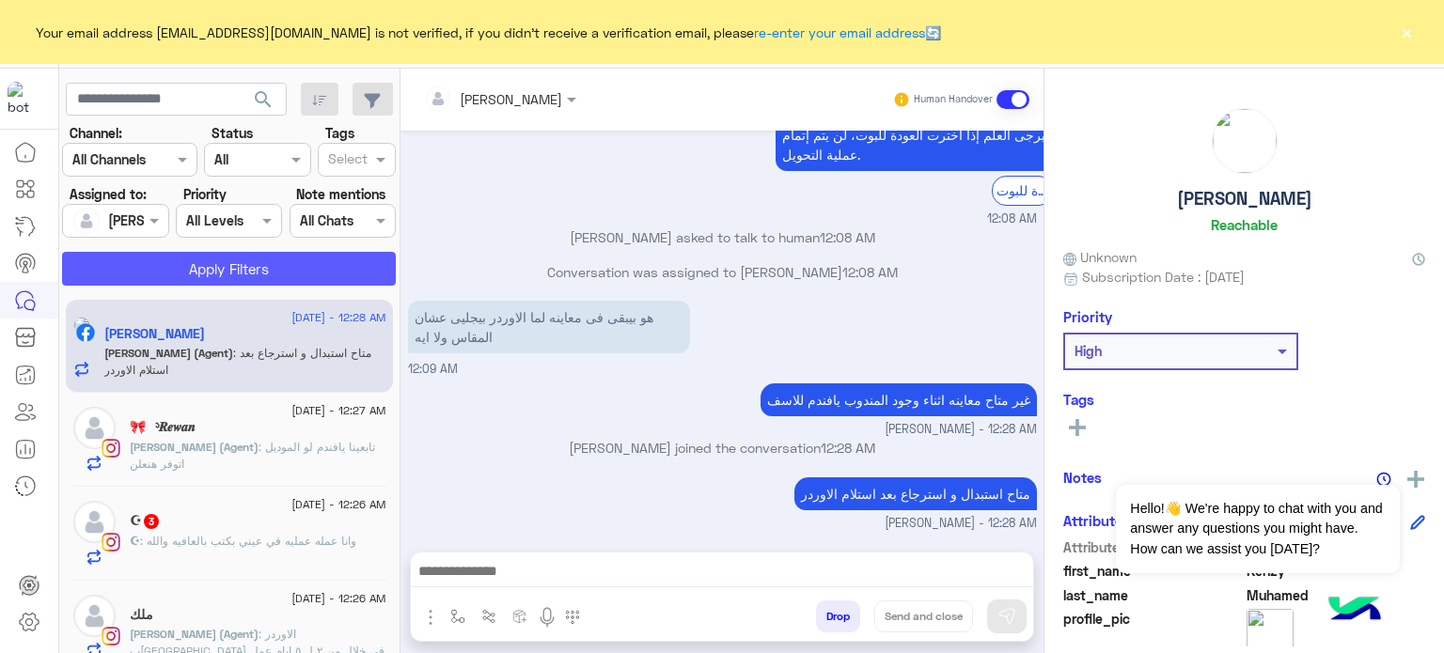
click at [231, 262] on button "Apply Filters" at bounding box center [229, 269] width 334 height 34
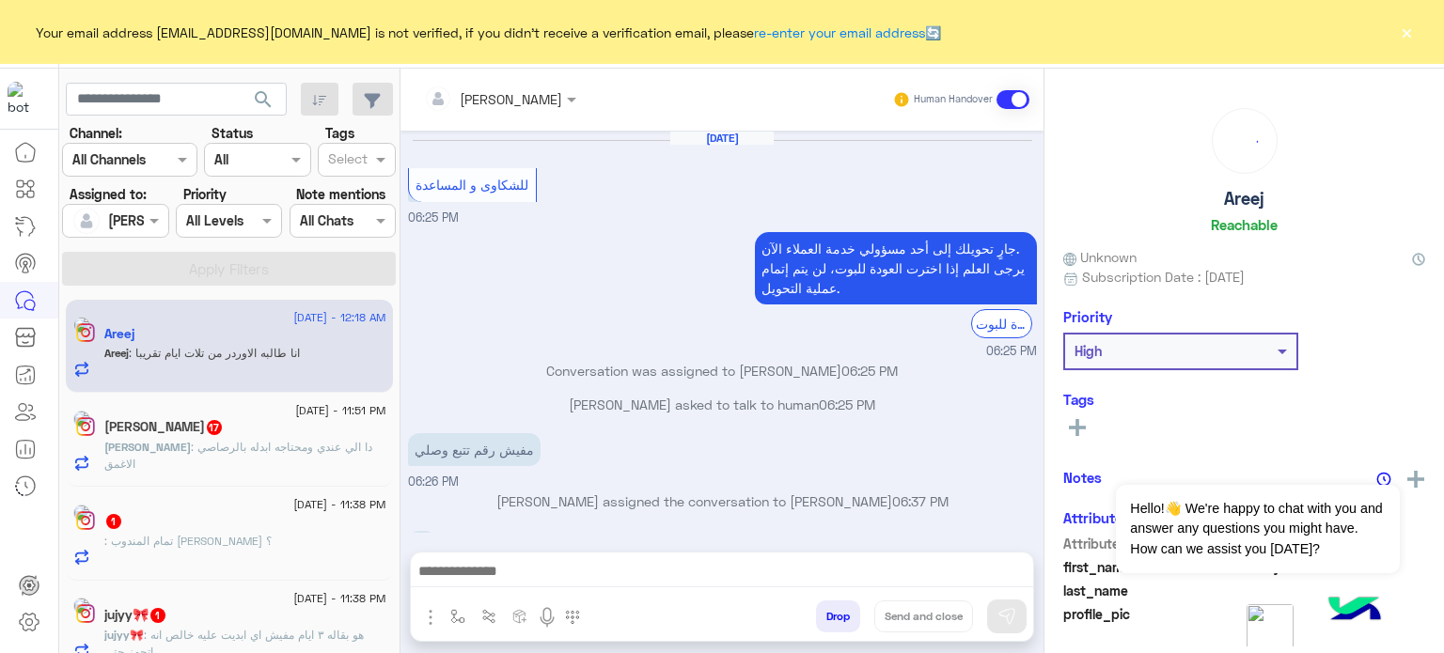
scroll to position [243, 0]
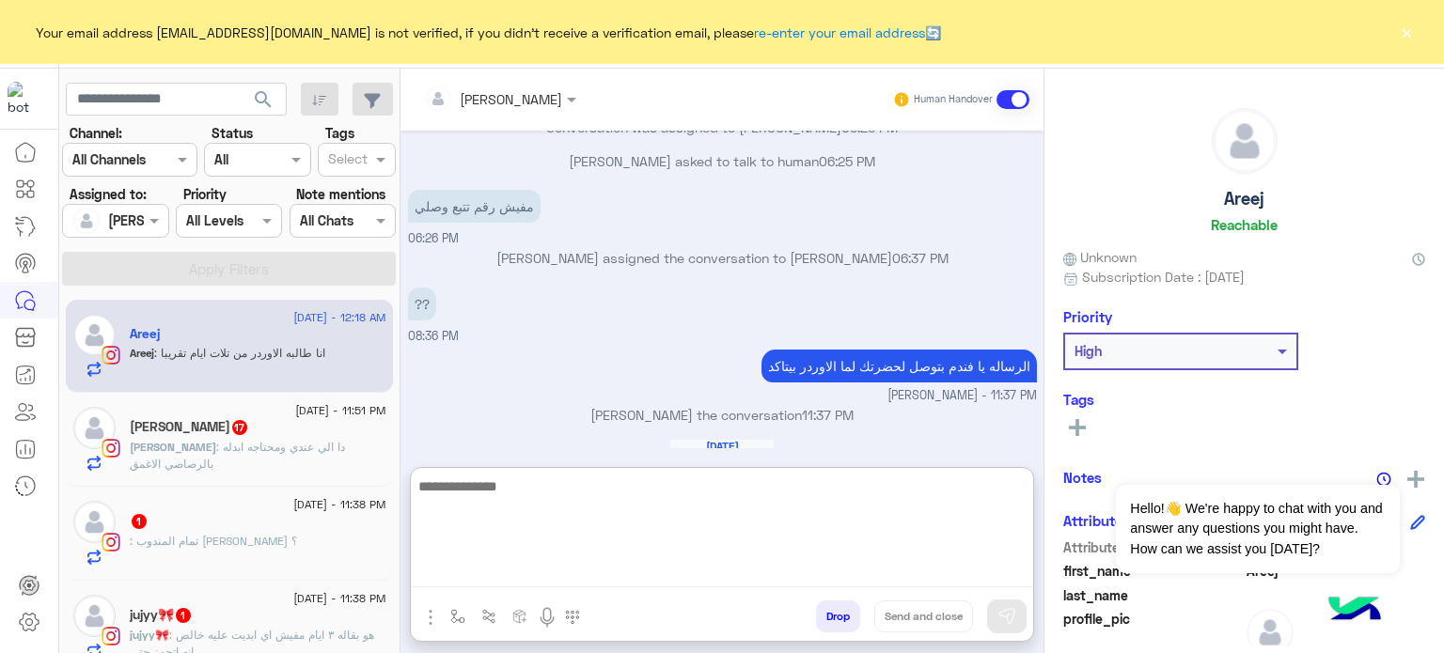
click at [596, 569] on textarea at bounding box center [722, 531] width 622 height 113
type textarea "*"
type textarea "**********"
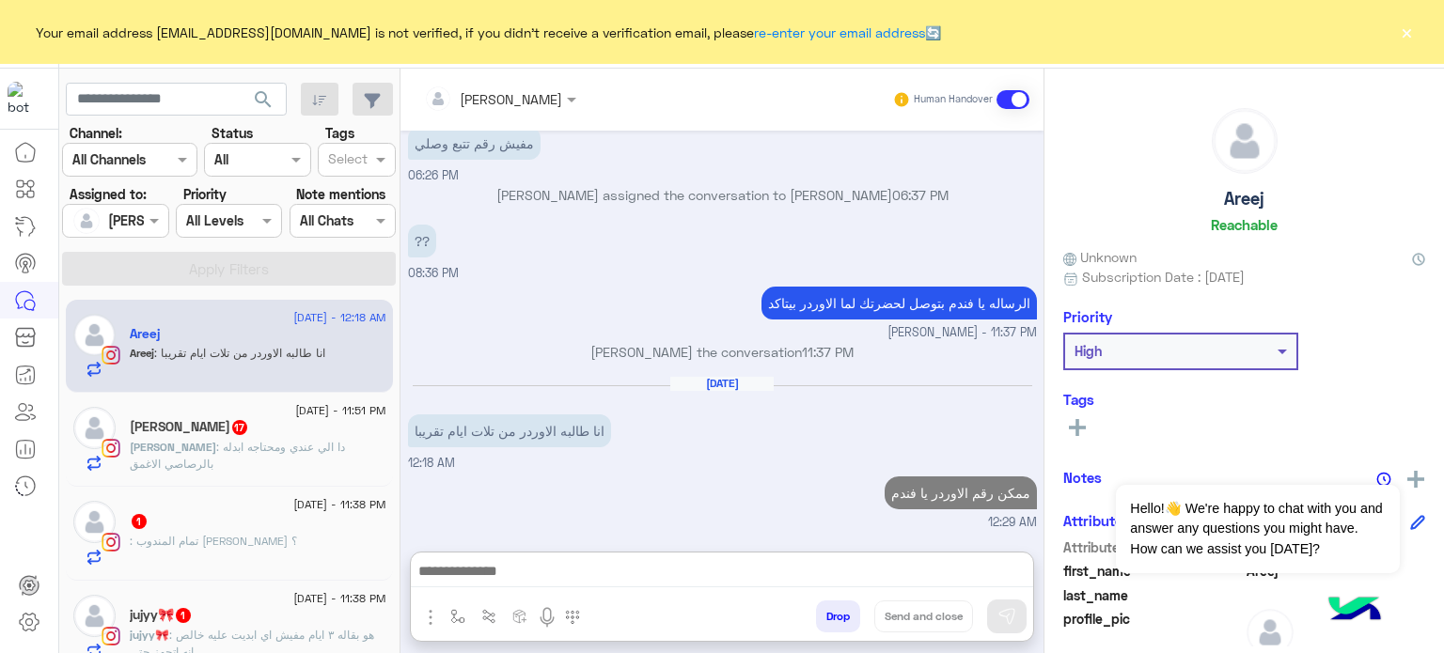
click at [665, 345] on div "[DATE] للشكاوى و المساعدة 06:25 PM جارٍ تحويلك إلى [DATE] مسؤولي خدمة العملاء ا…" at bounding box center [721, 332] width 643 height 402
